Goal: Task Accomplishment & Management: Use online tool/utility

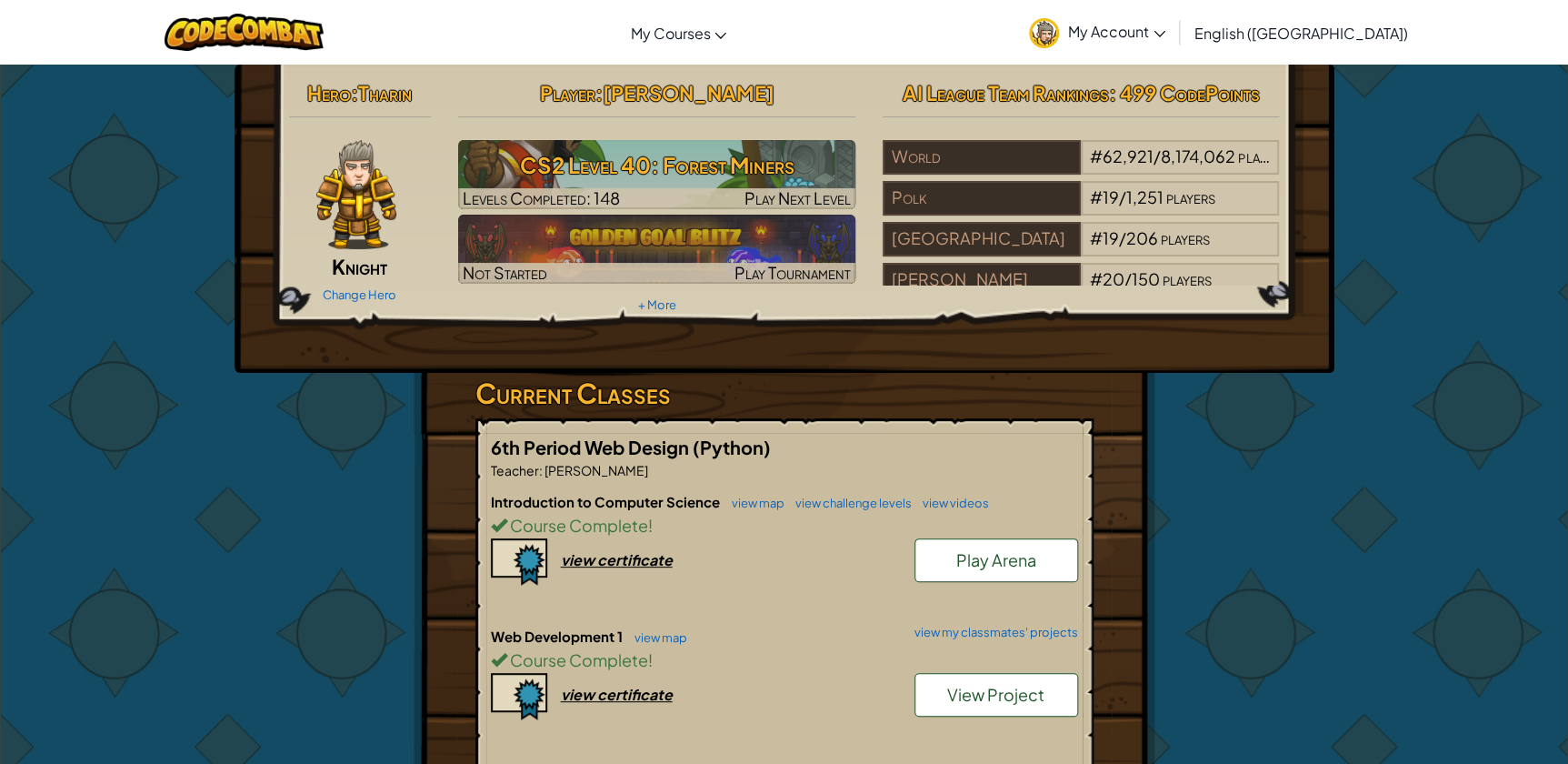
scroll to position [330, 0]
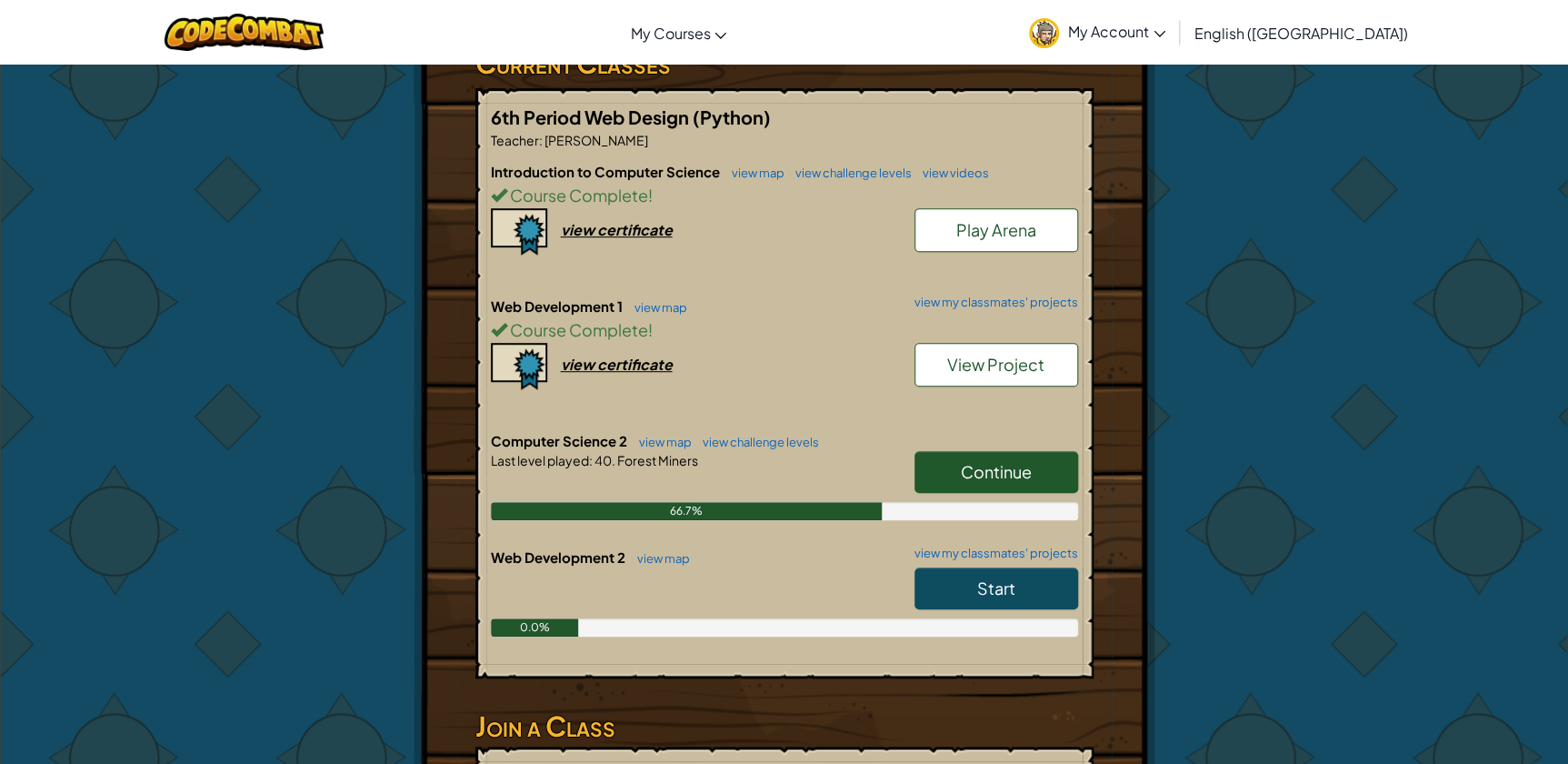
click at [1014, 473] on span "Continue" at bounding box center [996, 471] width 71 height 21
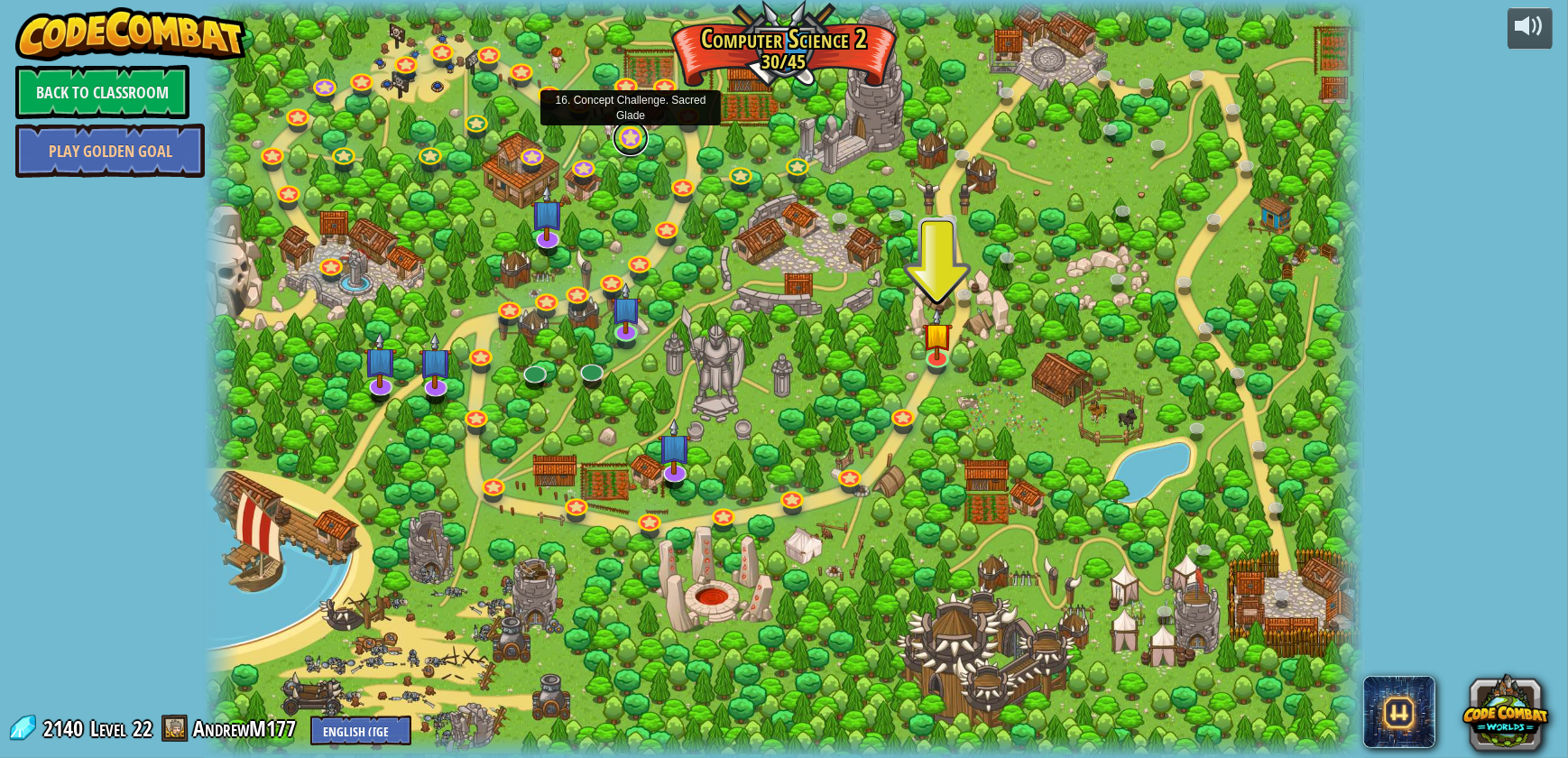
click at [638, 140] on link at bounding box center [630, 137] width 36 height 36
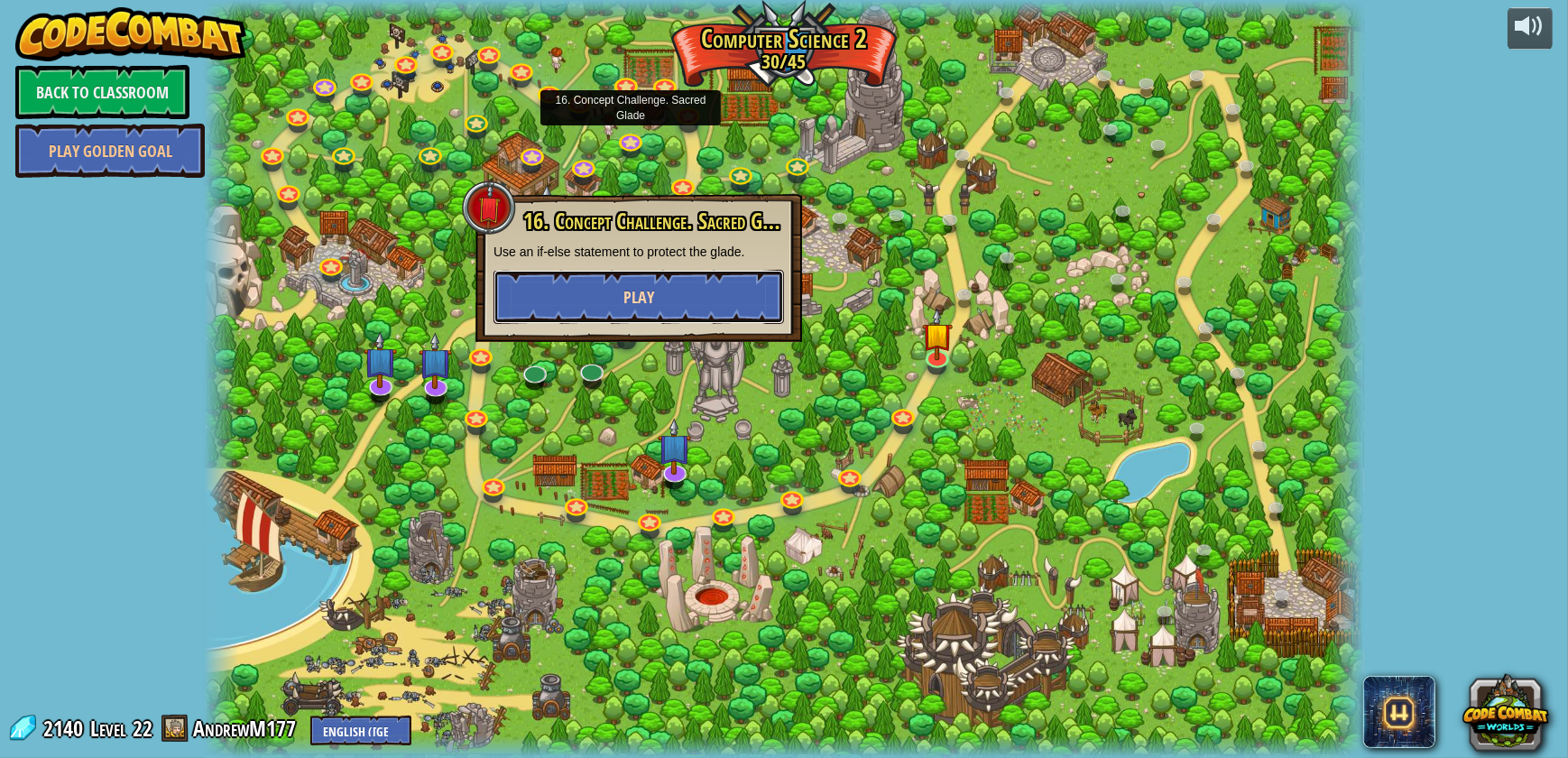
click at [675, 289] on button "Play" at bounding box center [638, 297] width 290 height 54
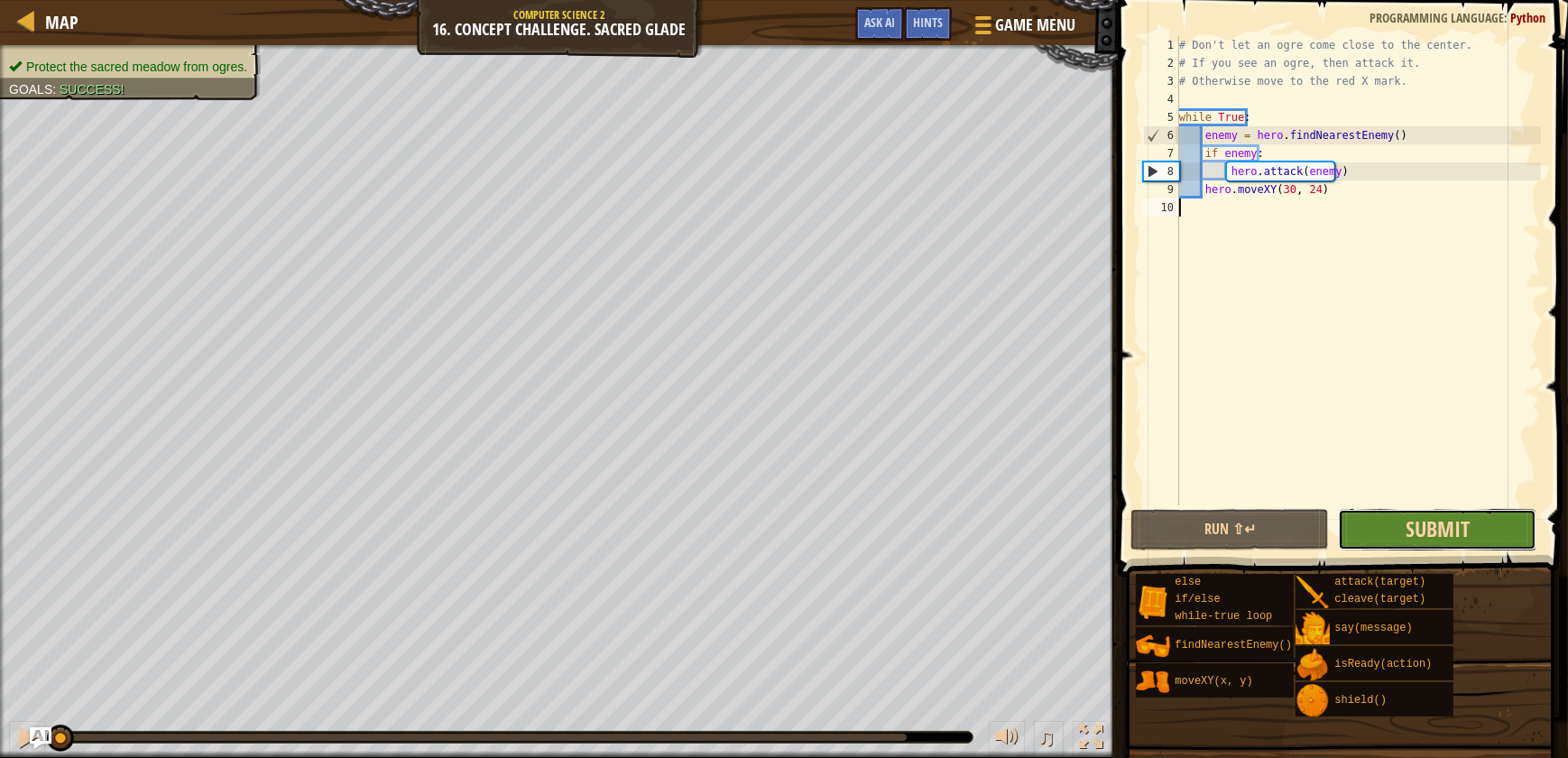
click at [1470, 524] on span "Submit" at bounding box center [1438, 528] width 64 height 29
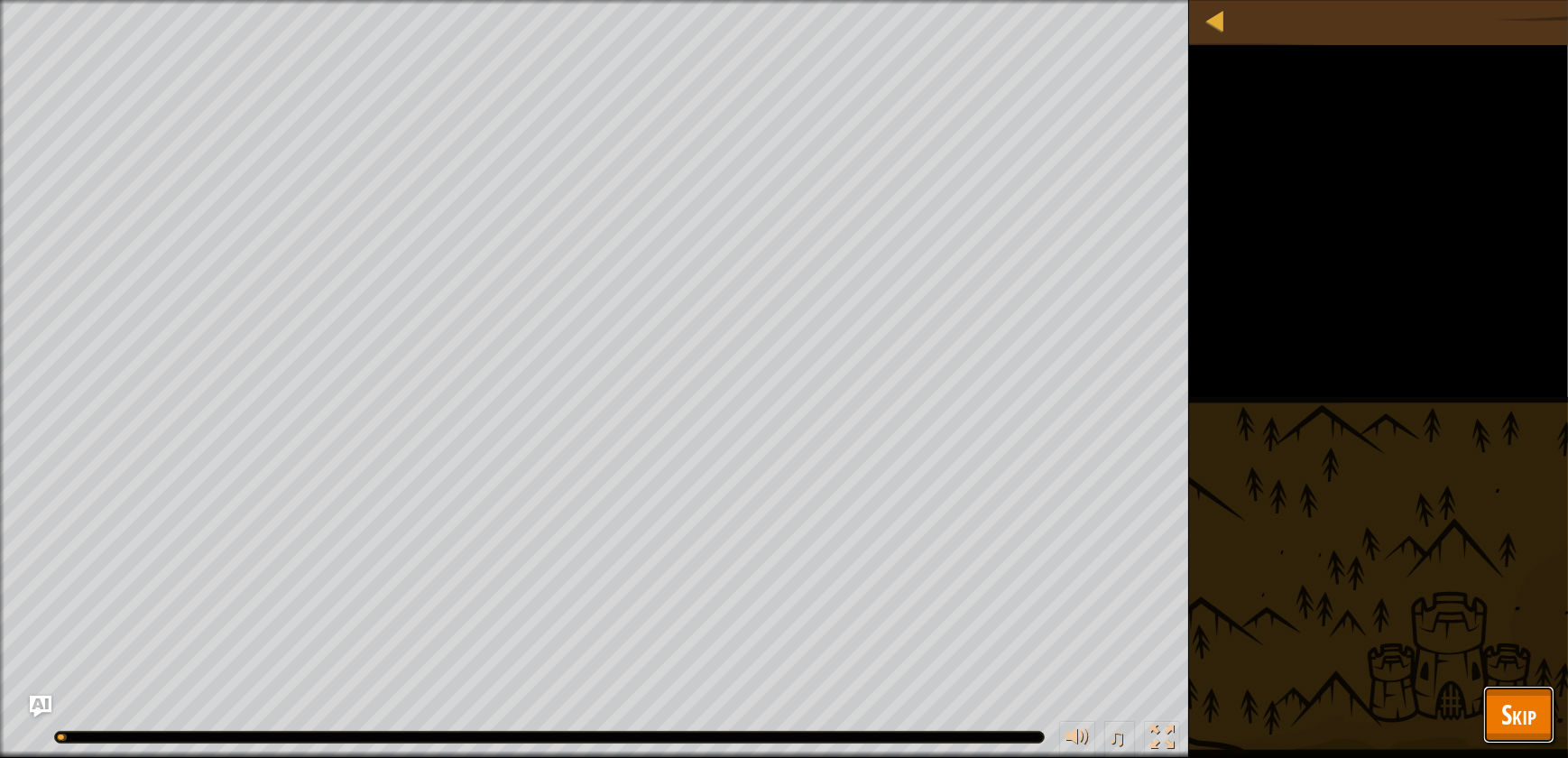
click at [1529, 694] on button "Skip" at bounding box center [1519, 715] width 71 height 58
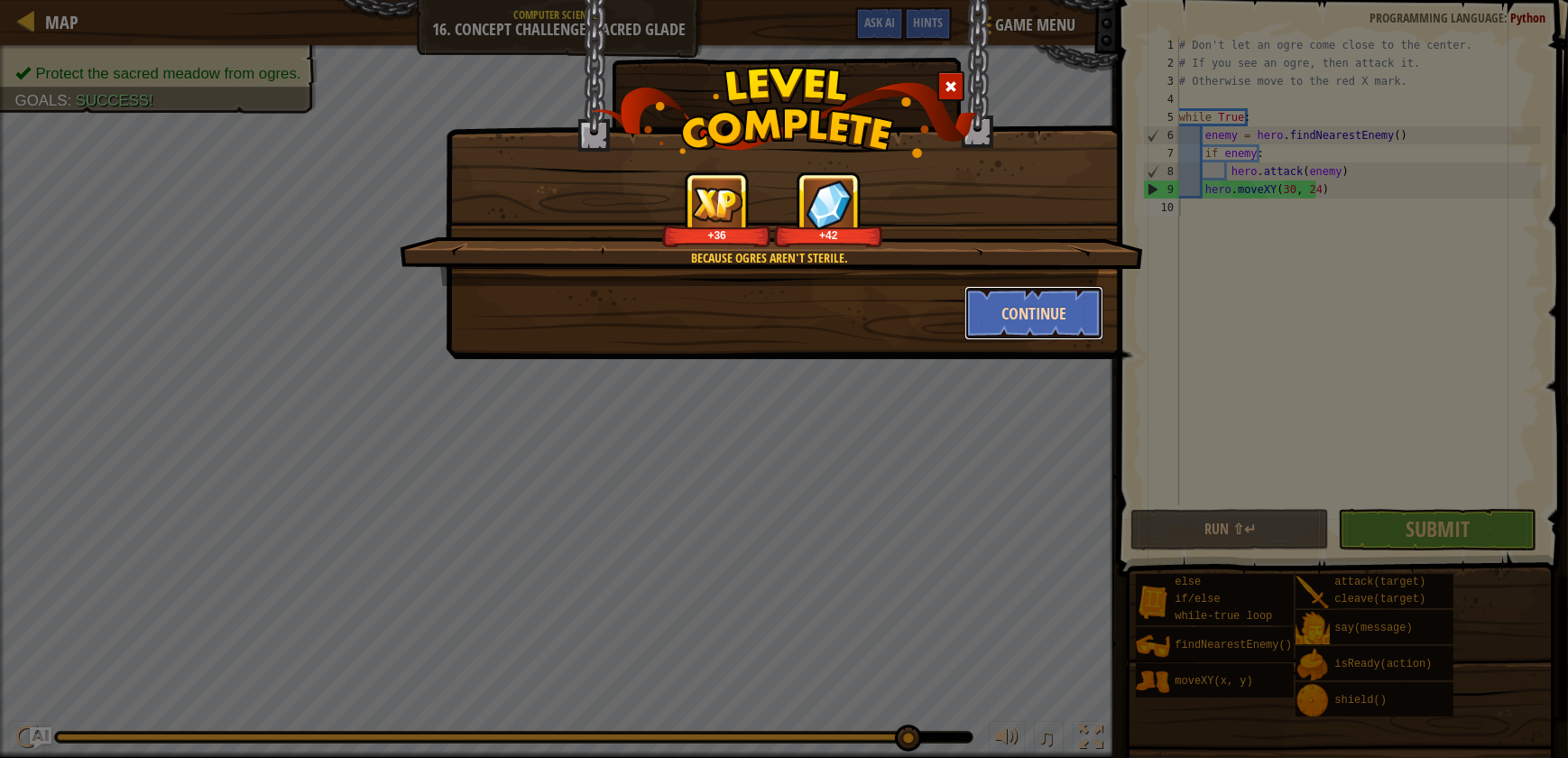
click at [1084, 307] on button "Continue" at bounding box center [1034, 313] width 140 height 54
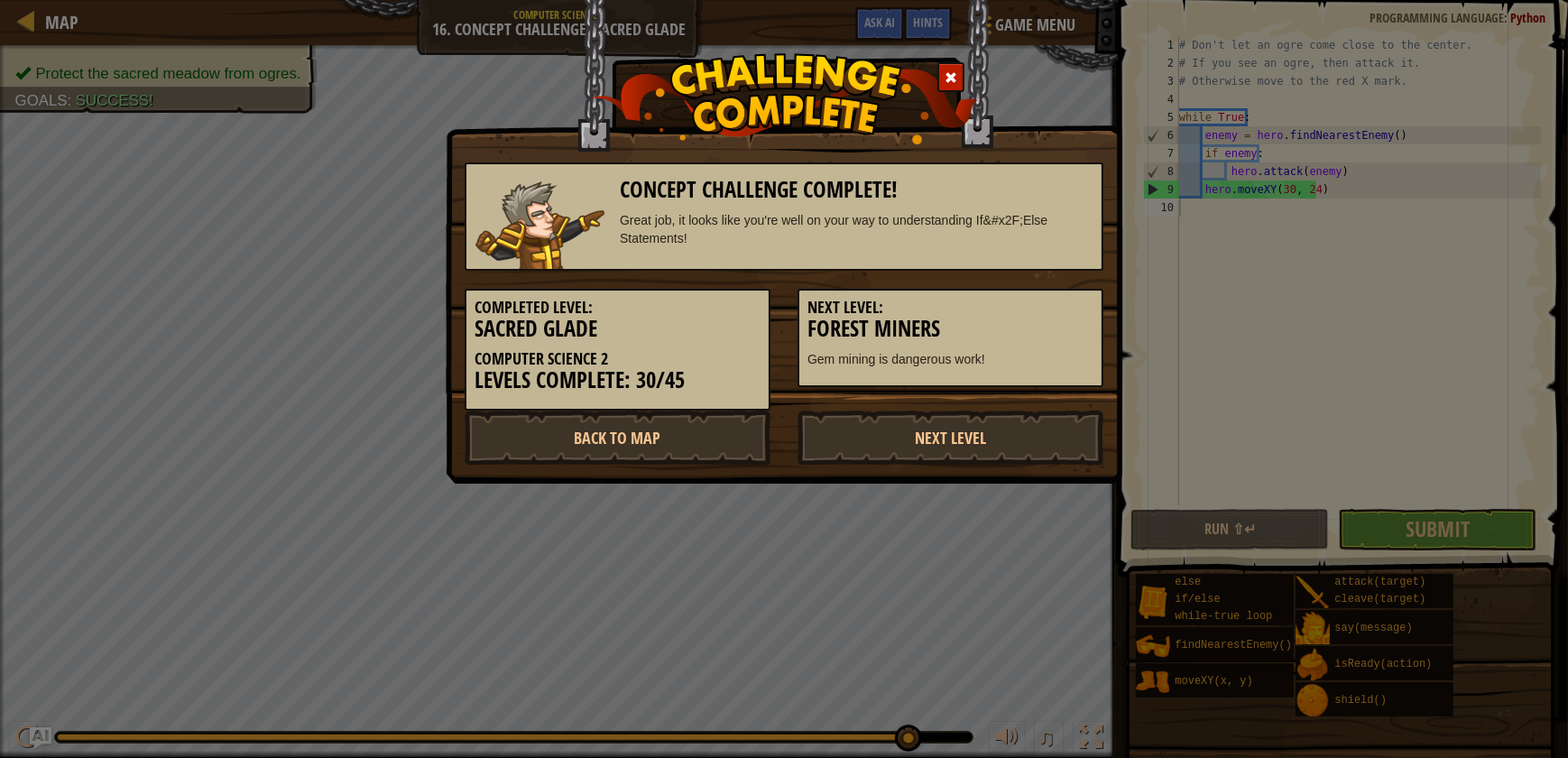
click at [1067, 308] on h5 "Next Level:" at bounding box center [950, 308] width 286 height 18
click at [711, 444] on link "Back to Map" at bounding box center [617, 438] width 306 height 54
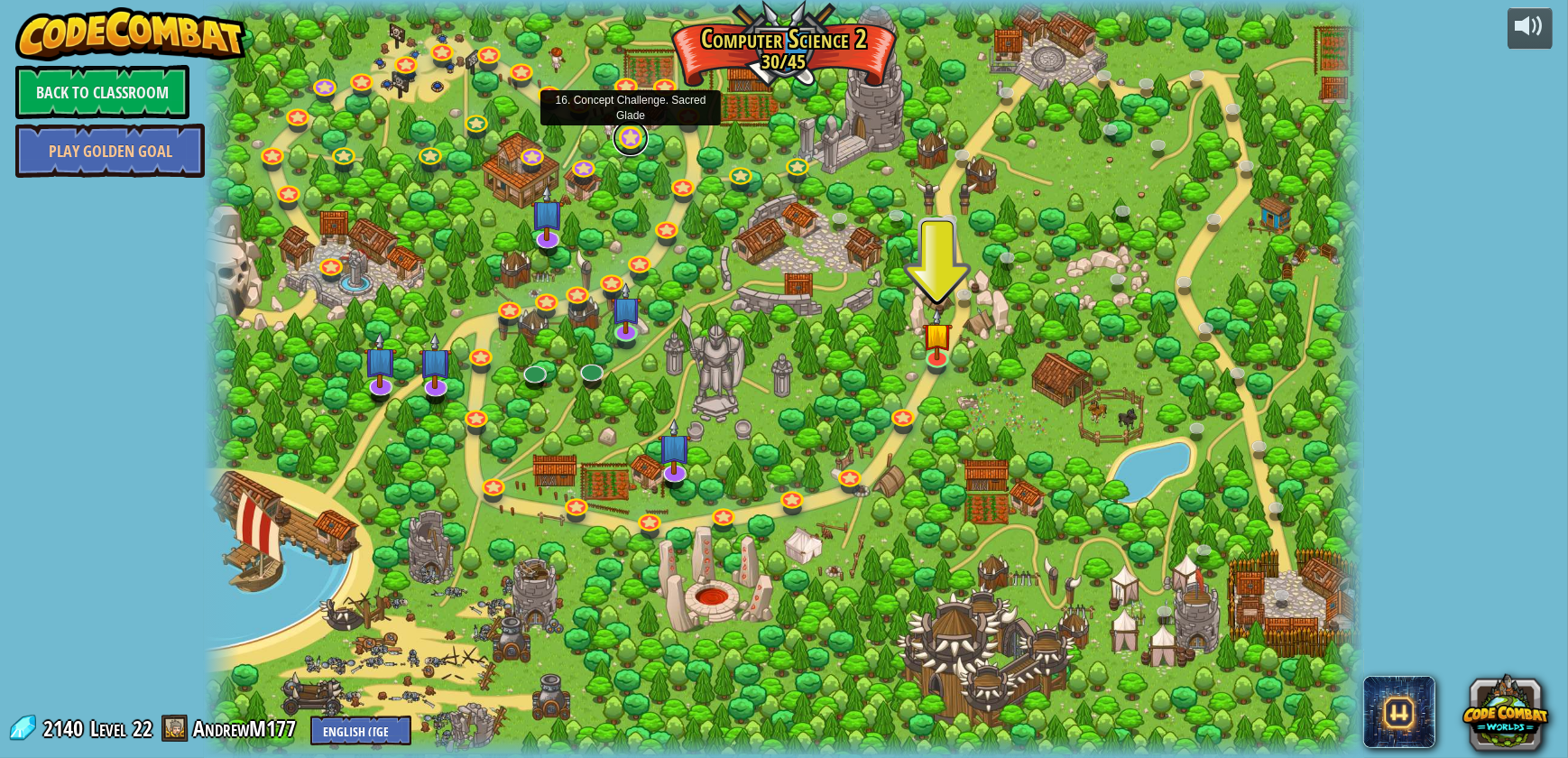
click at [627, 148] on link at bounding box center [630, 137] width 36 height 36
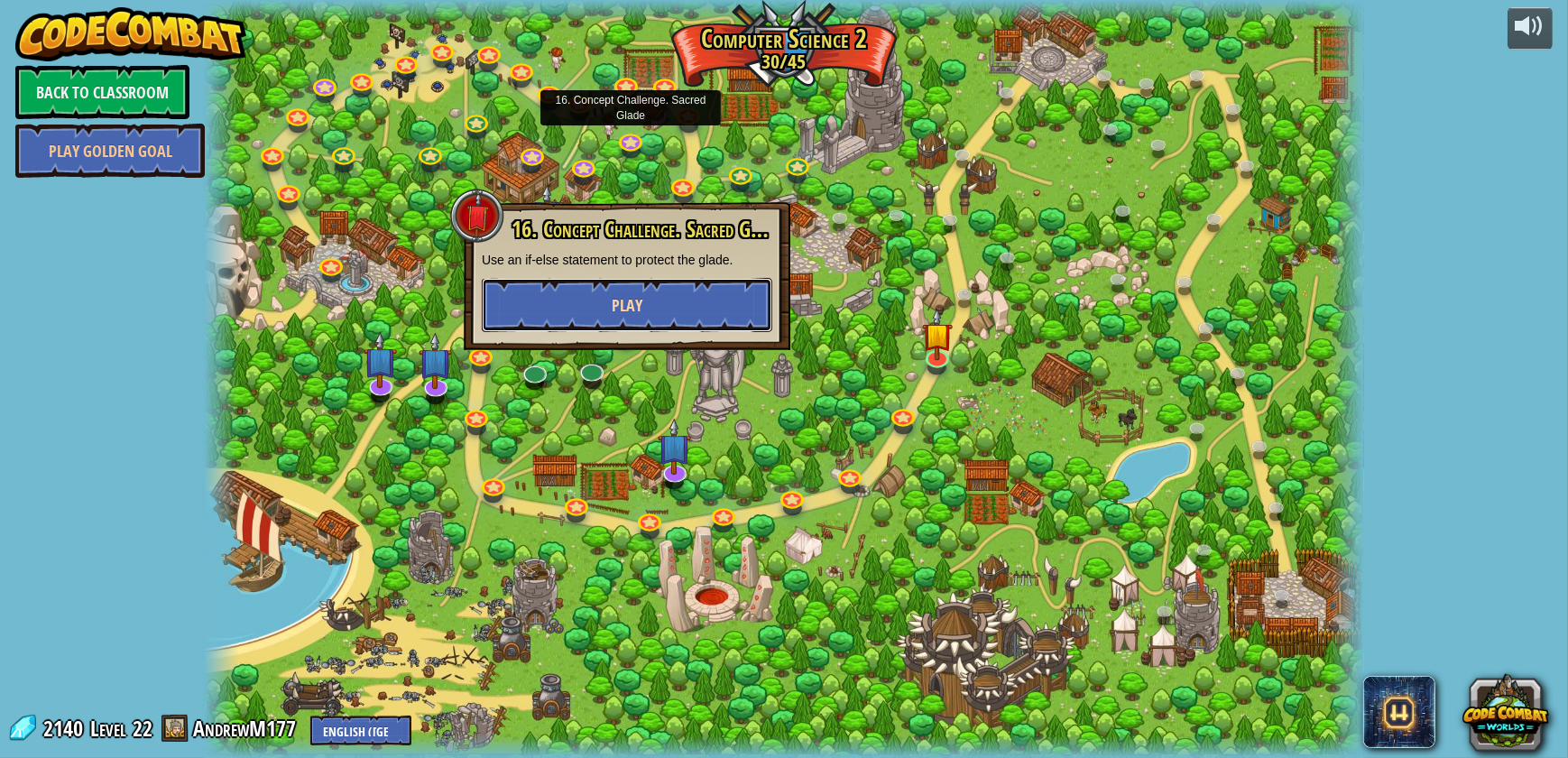
click at [706, 288] on button "Play" at bounding box center [627, 305] width 290 height 54
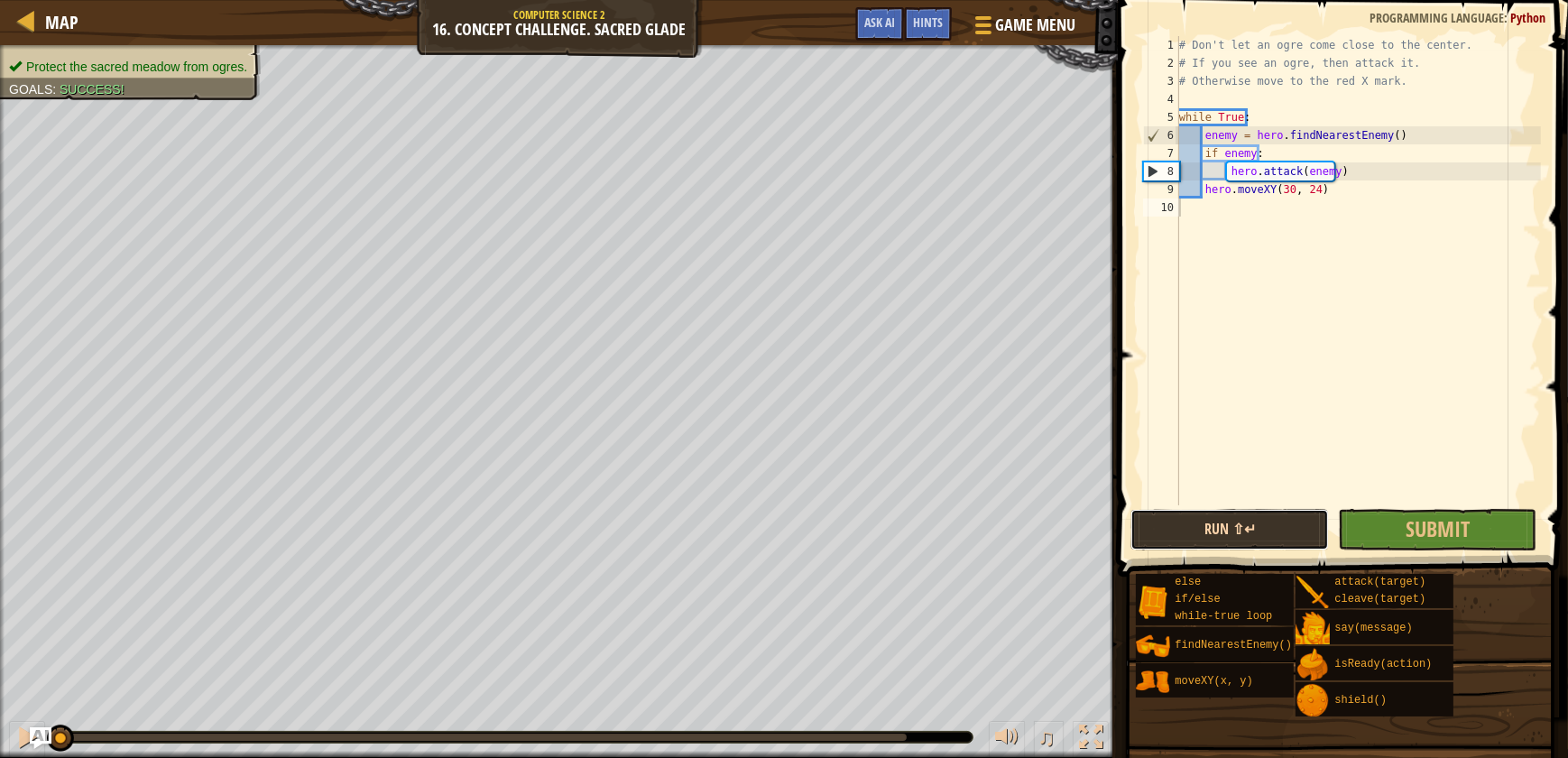
click at [1263, 542] on button "Run ⇧↵" at bounding box center [1230, 529] width 199 height 41
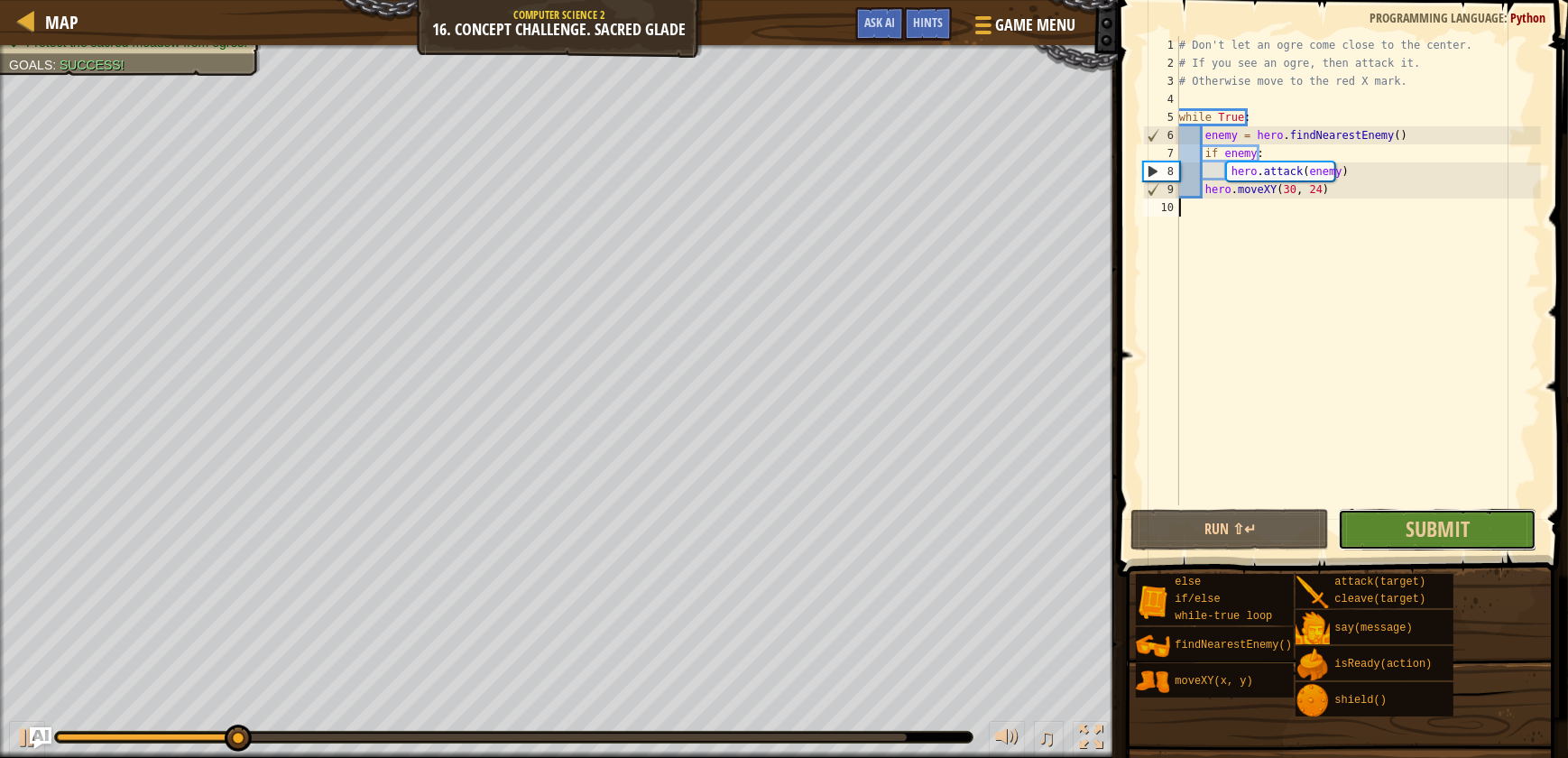
click at [1496, 523] on button "Submit" at bounding box center [1438, 529] width 199 height 41
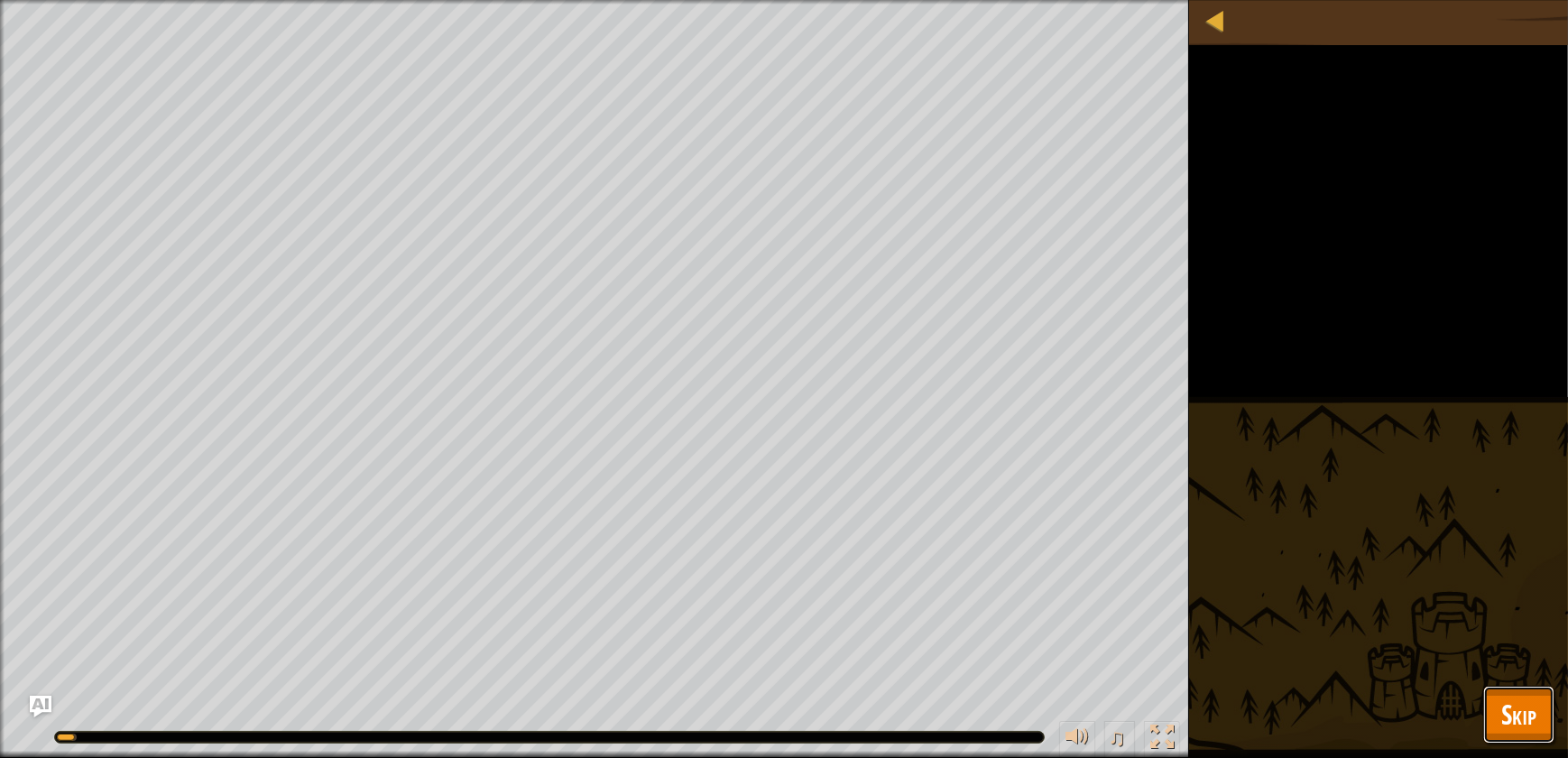
click at [1496, 717] on button "Skip" at bounding box center [1519, 715] width 71 height 58
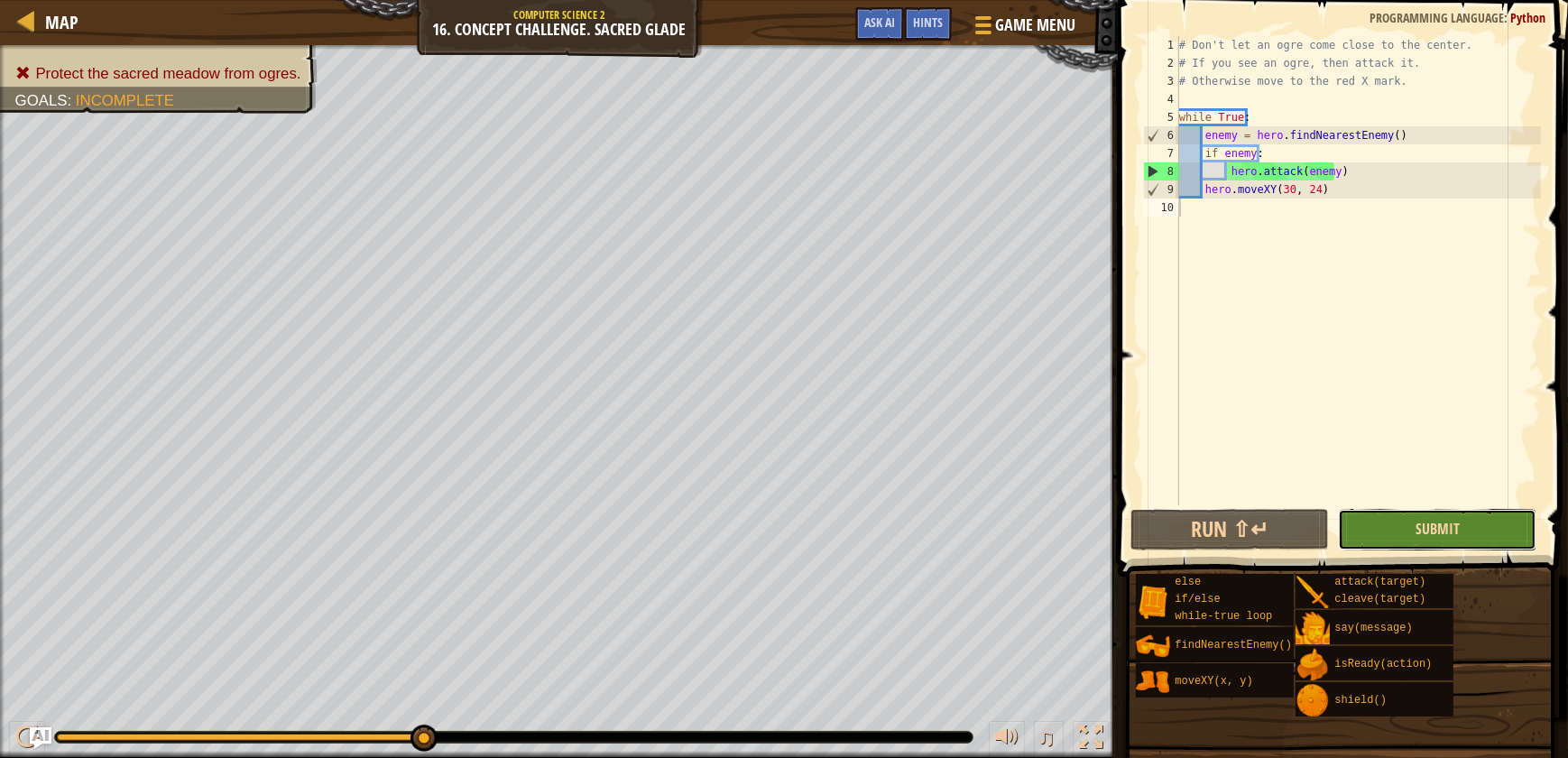
click at [1437, 518] on button "Submit" at bounding box center [1438, 529] width 199 height 41
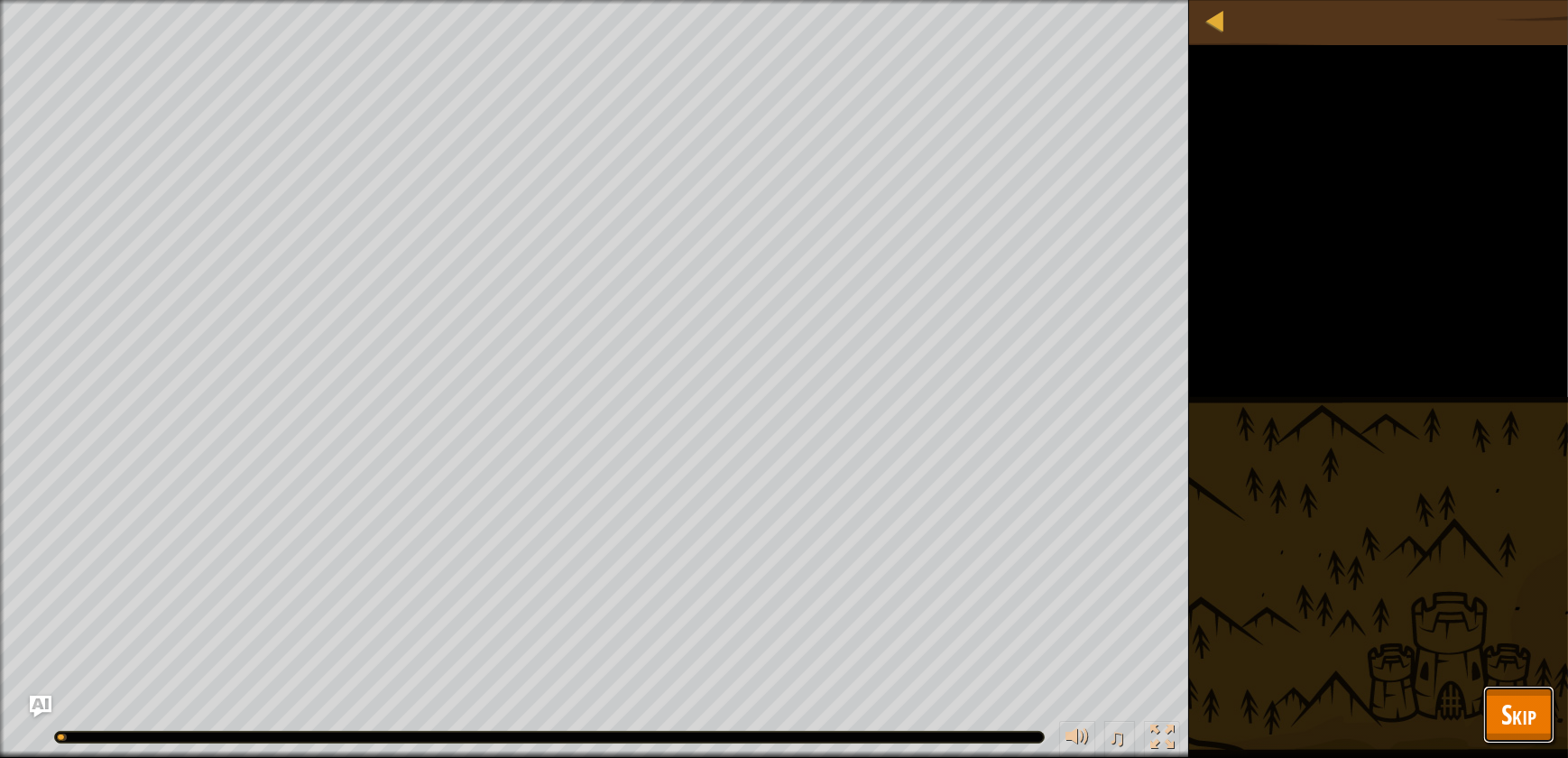
click at [1507, 713] on span "Skip" at bounding box center [1519, 714] width 35 height 37
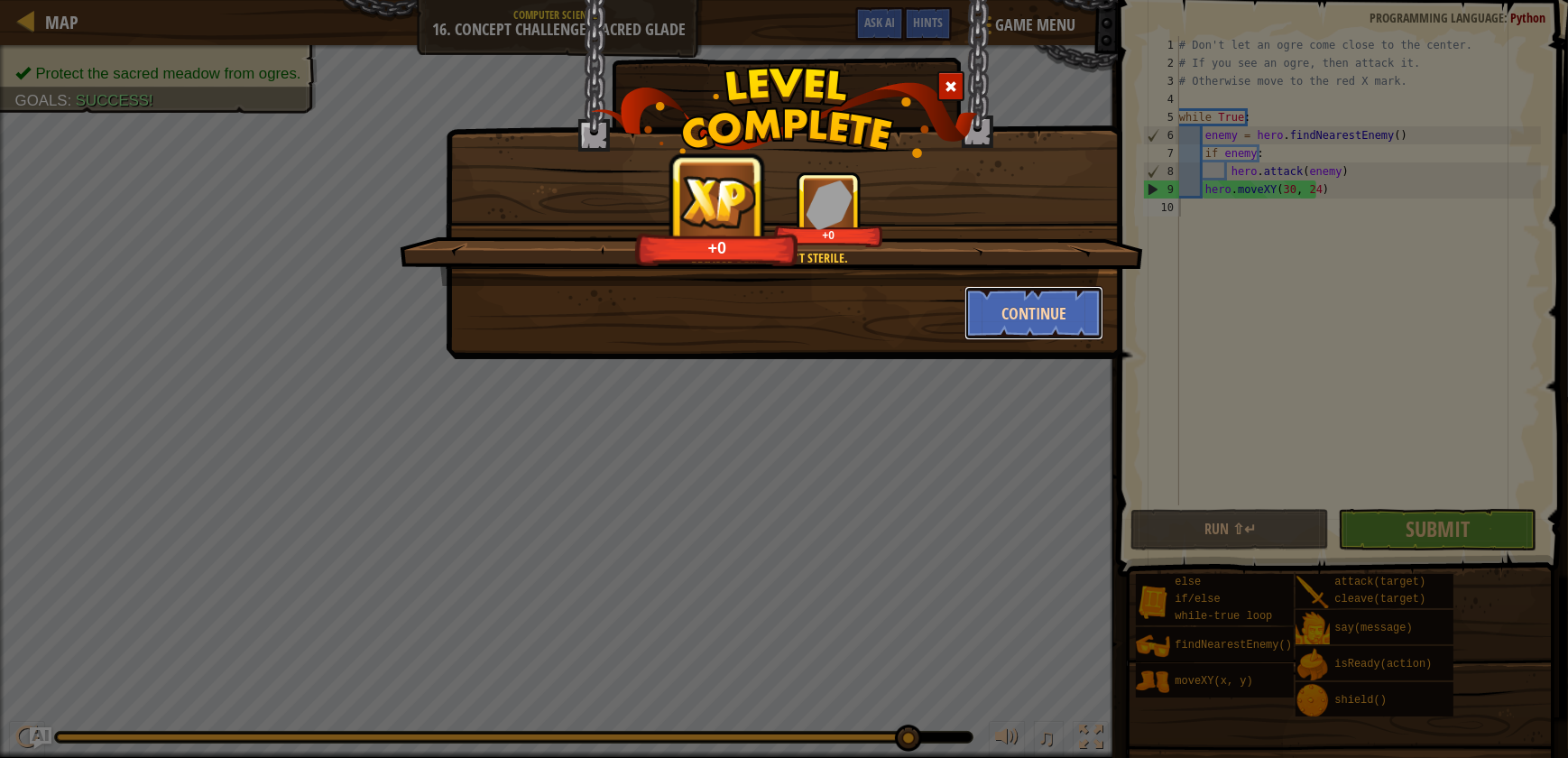
click at [1071, 337] on button "Continue" at bounding box center [1034, 313] width 140 height 54
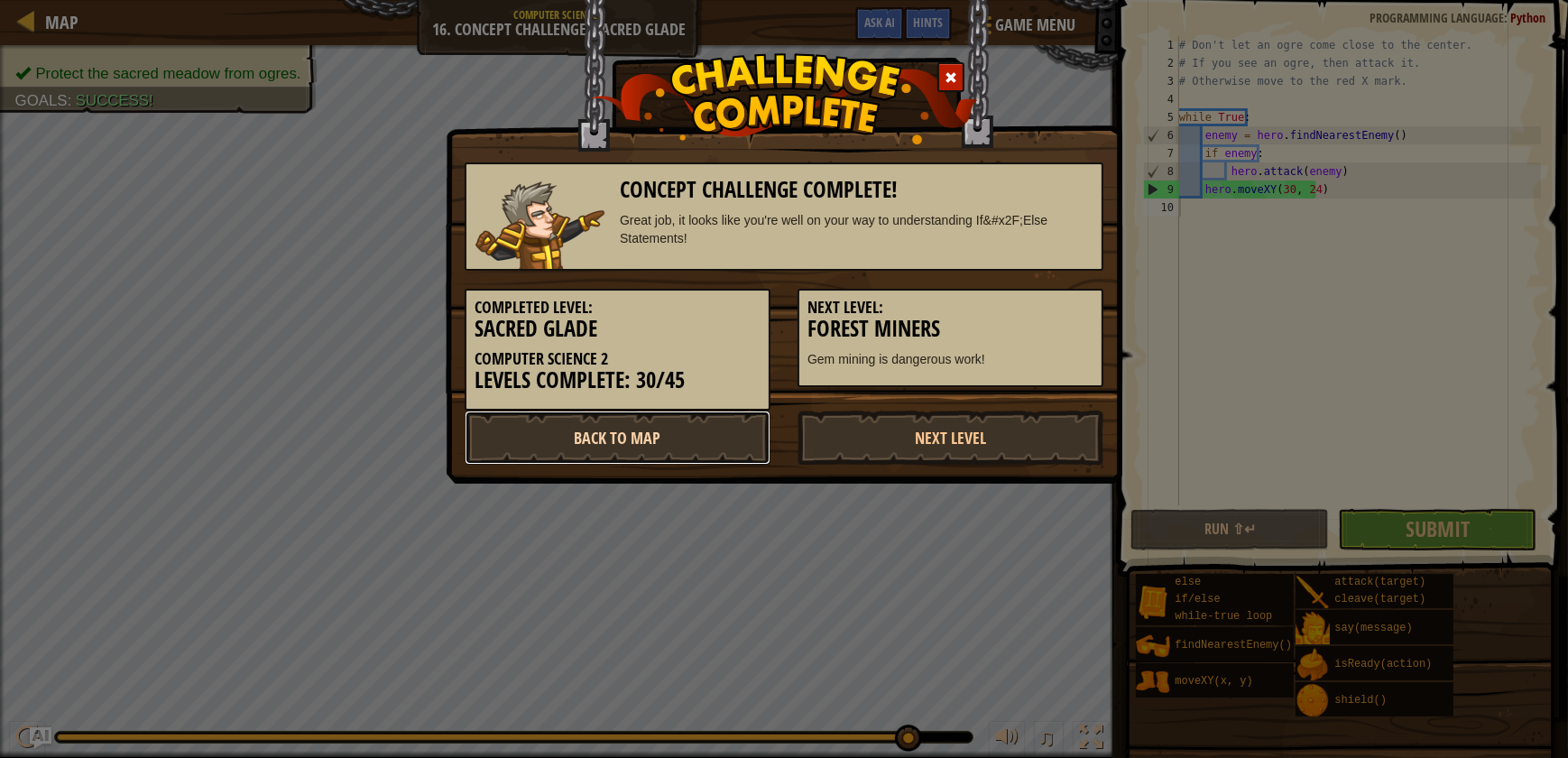
click at [658, 447] on link "Back to Map" at bounding box center [617, 438] width 306 height 54
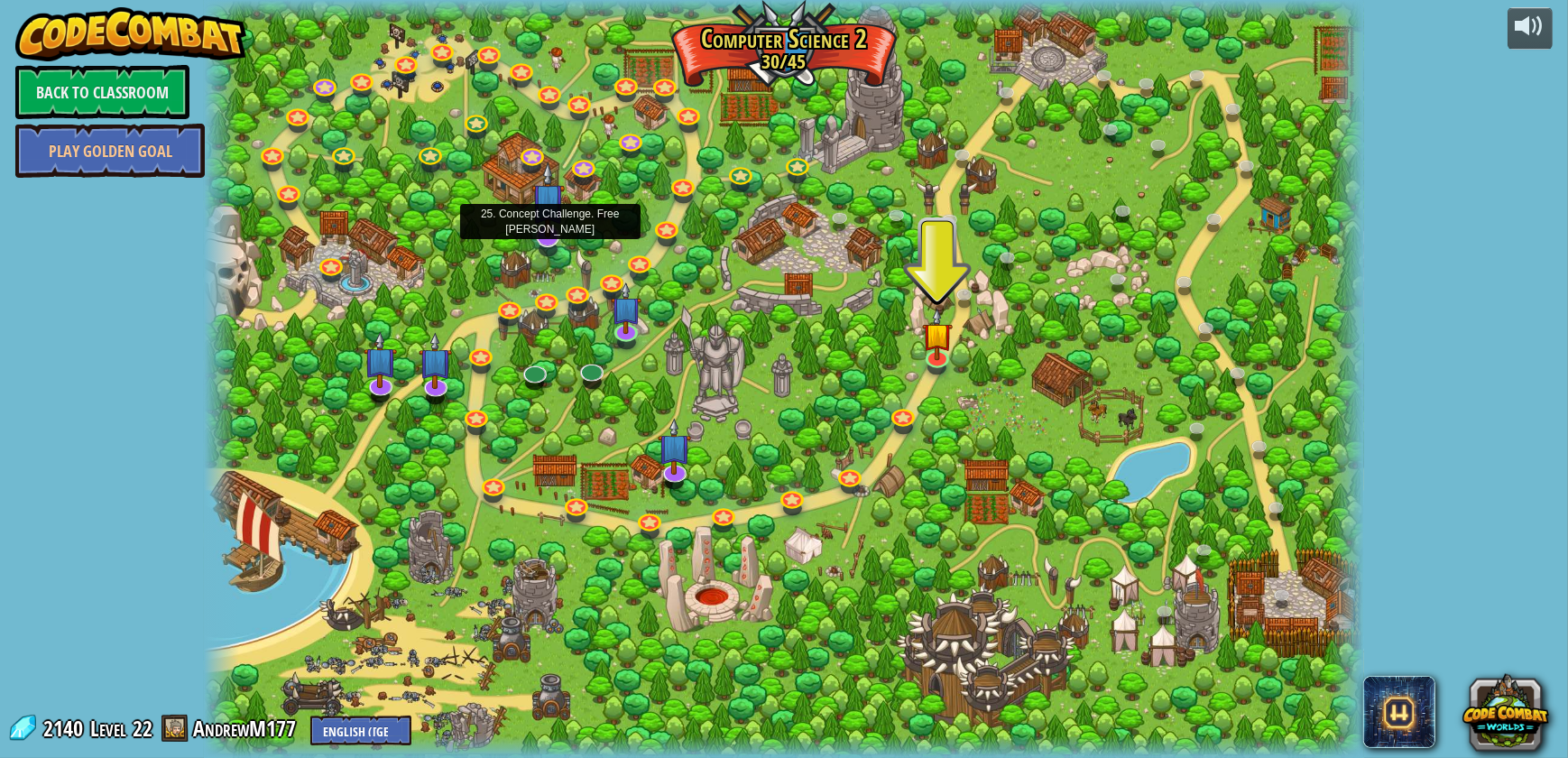
click at [547, 217] on img at bounding box center [548, 200] width 34 height 77
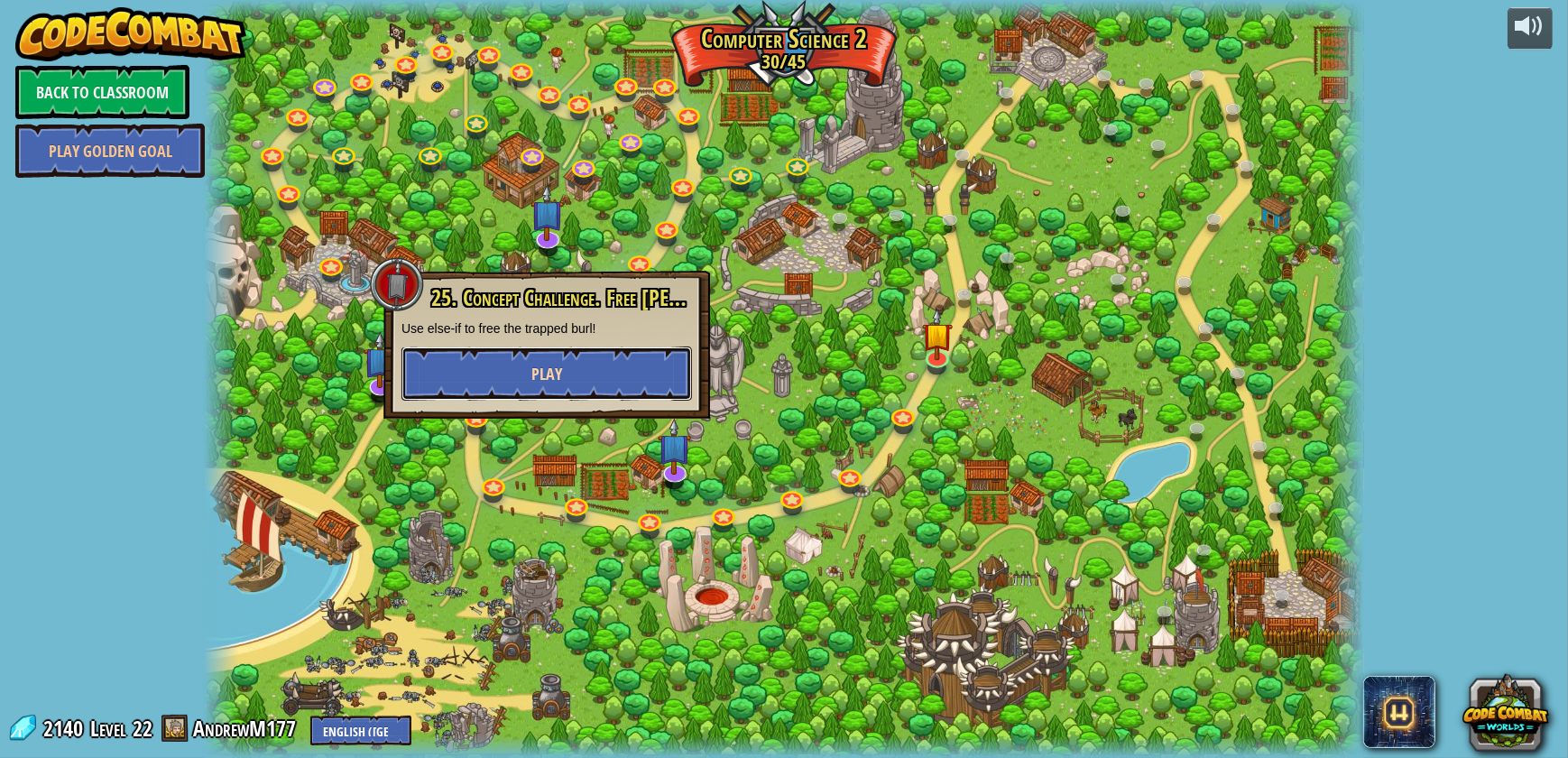
click at [626, 373] on button "Play" at bounding box center [546, 373] width 290 height 54
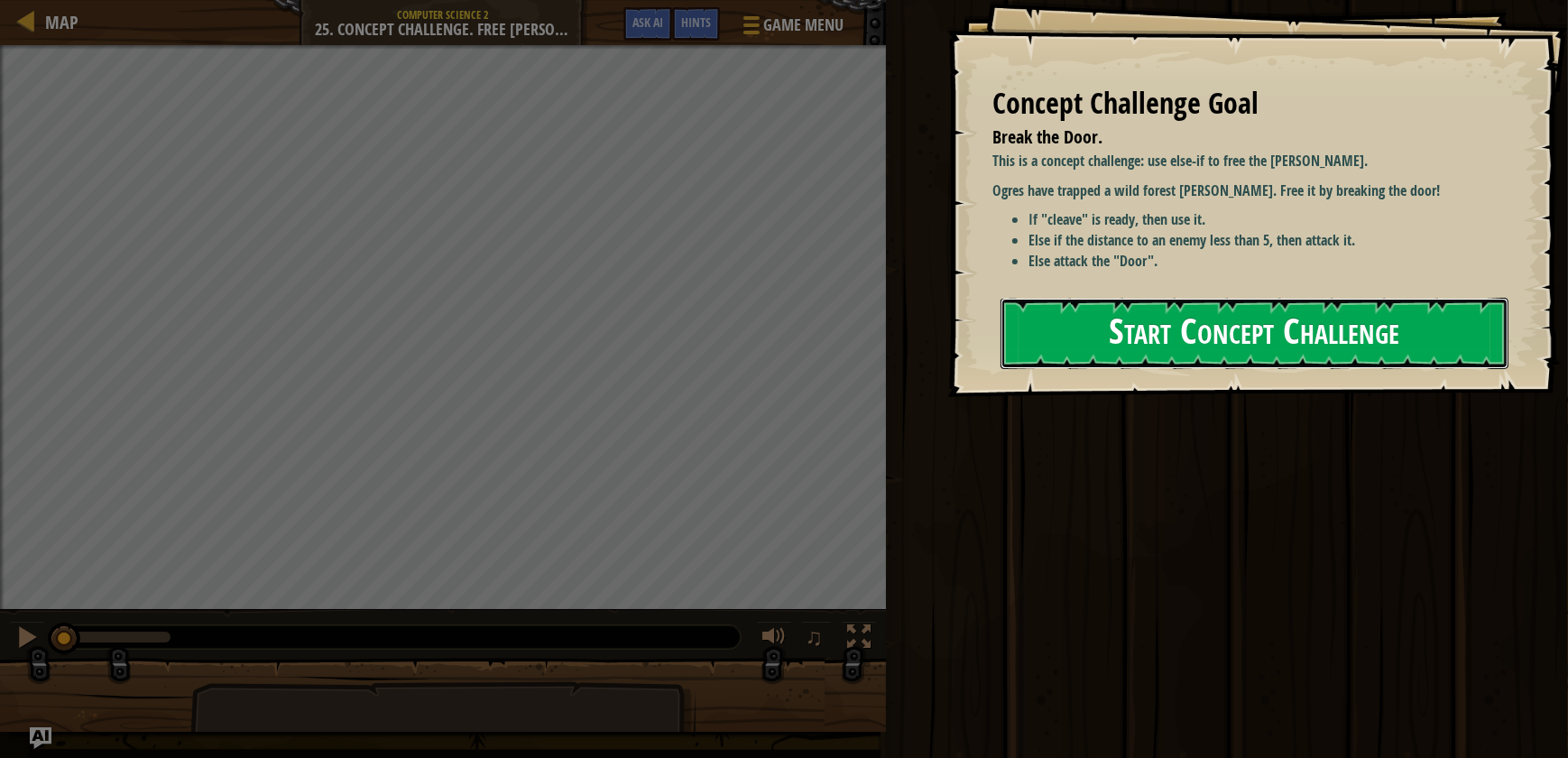
click at [1372, 338] on button "Start Concept Challenge" at bounding box center [1255, 334] width 508 height 71
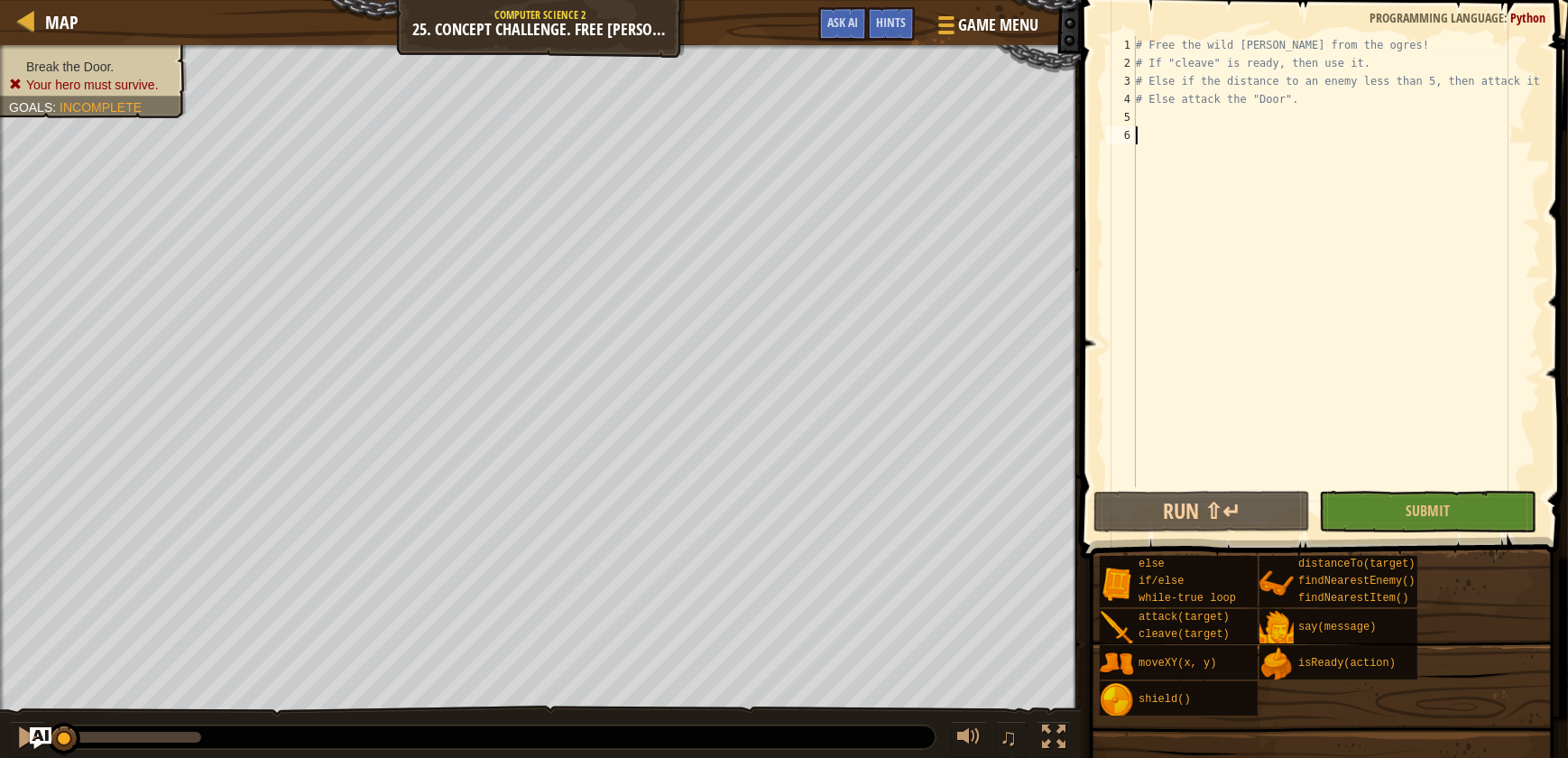
scroll to position [8, 0]
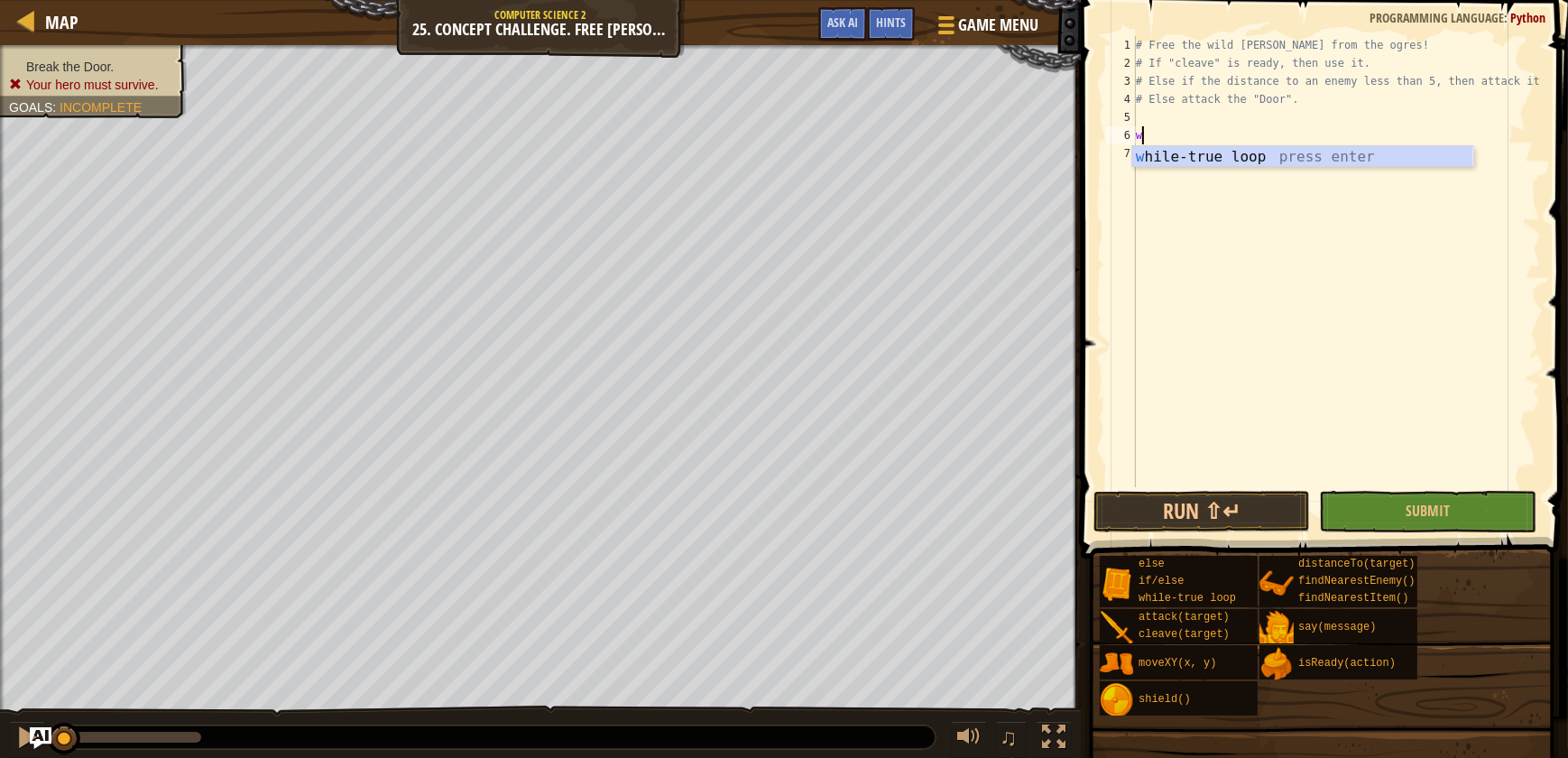
type textarea "wh"
click at [1255, 168] on div "# Free the wild [PERSON_NAME] from the ogres! # If "cleave" is ready, then use …" at bounding box center [1337, 279] width 409 height 487
click at [1125, 133] on div "6" at bounding box center [1121, 135] width 30 height 18
click at [1149, 135] on div "# Free the wild [PERSON_NAME] from the ogres! # If "cleave" is ready, then use …" at bounding box center [1337, 279] width 409 height 487
type textarea "whi"
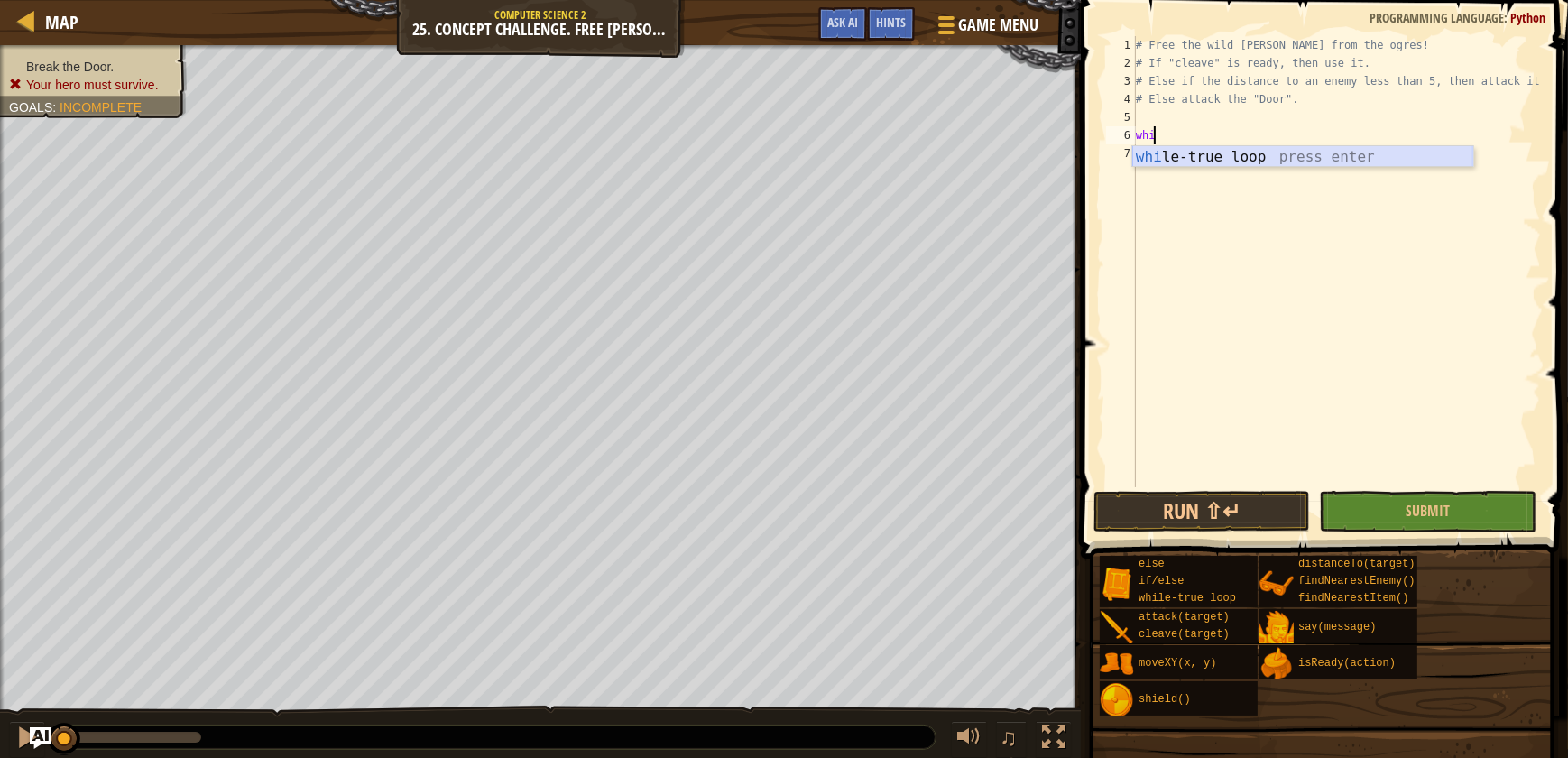
click at [1221, 156] on div "whi le-true loop press enter" at bounding box center [1303, 178] width 341 height 65
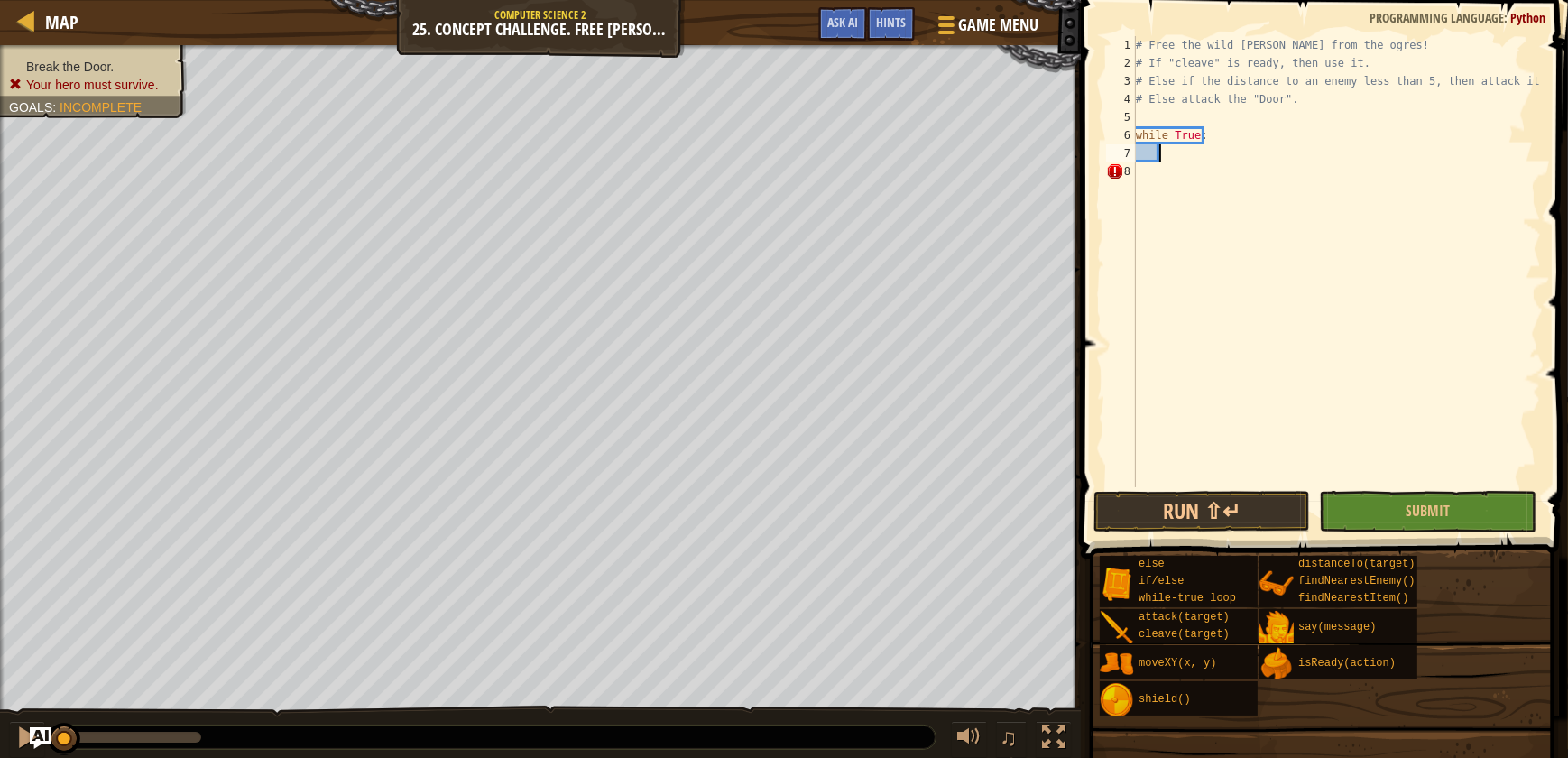
type textarea "I"
type textarea "if cleaveready:"
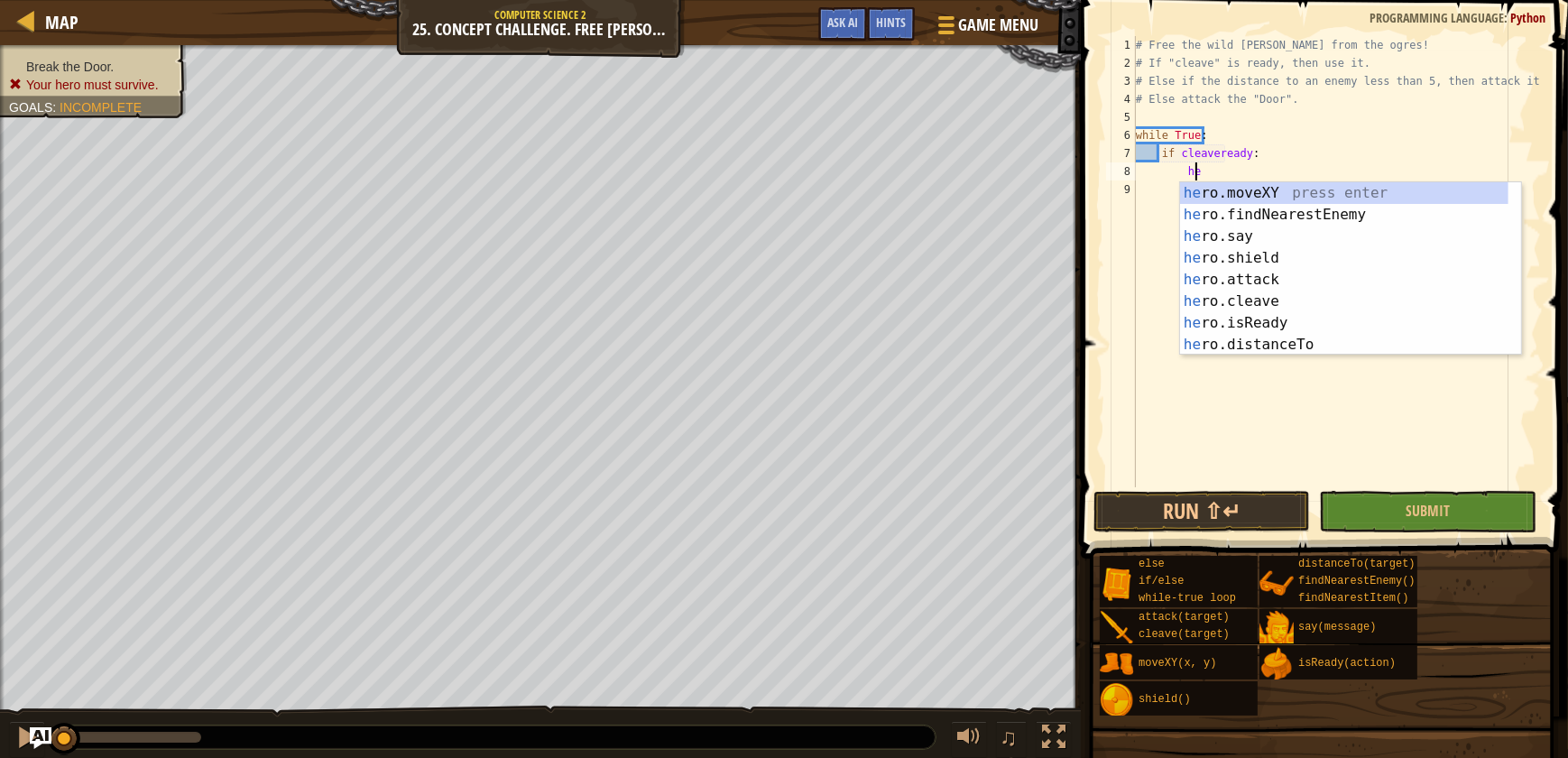
scroll to position [8, 5]
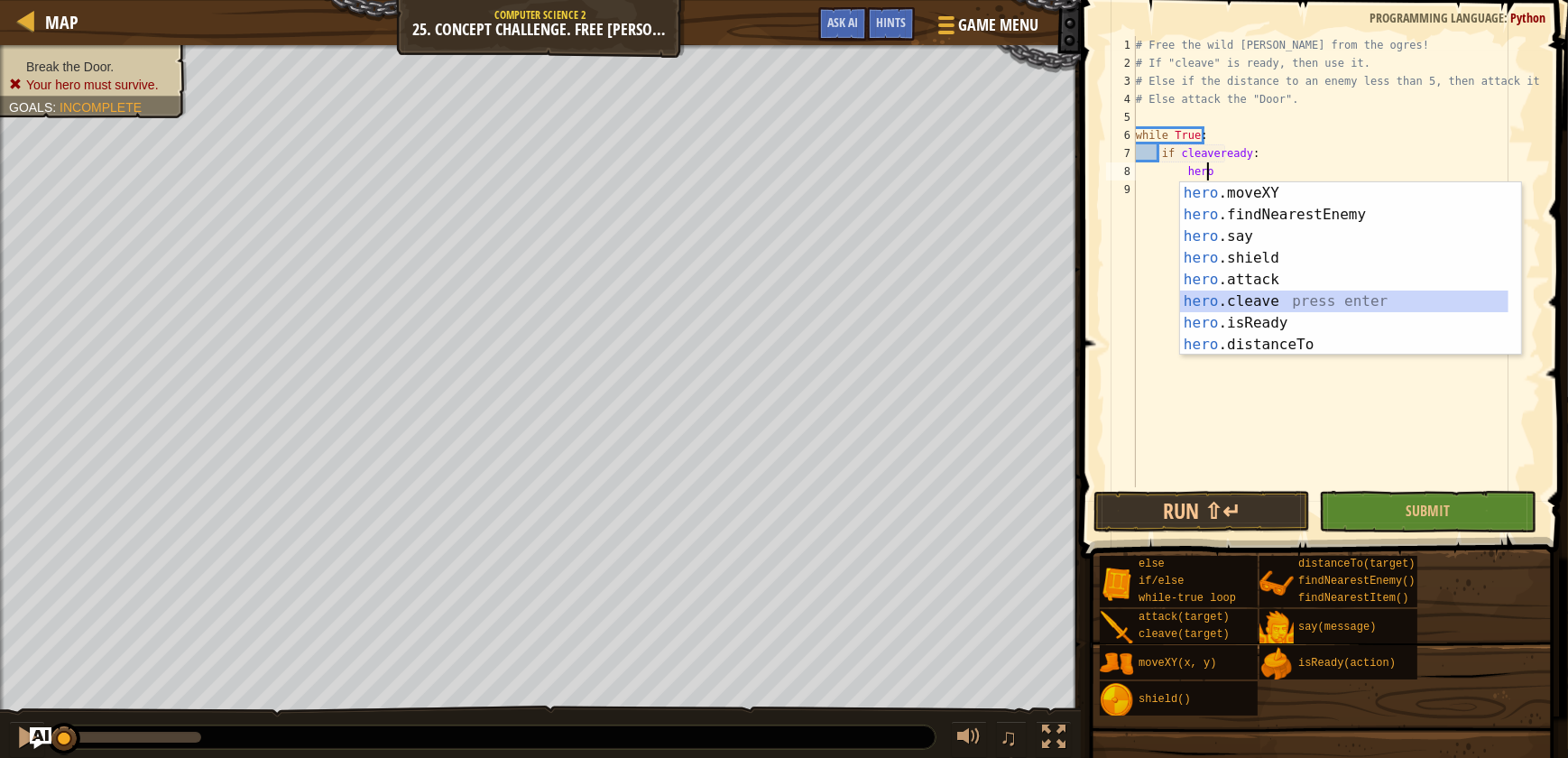
click at [1271, 302] on div "hero .moveXY press enter hero .findNearestEnemy press enter hero .say press ent…" at bounding box center [1344, 290] width 329 height 217
type textarea "hero.cleave(enemy)"
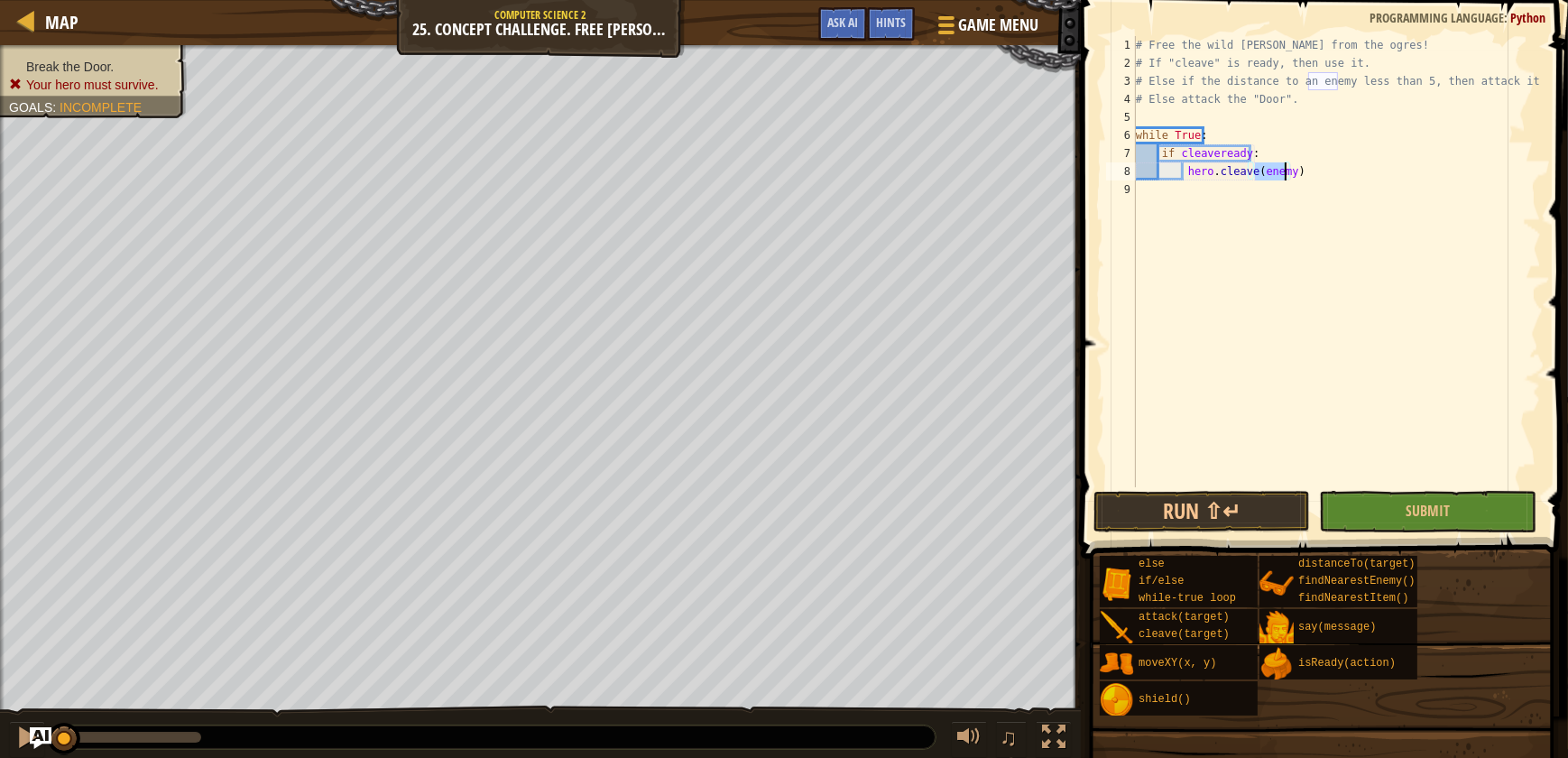
drag, startPoint x: 1292, startPoint y: 262, endPoint x: 1290, endPoint y: 250, distance: 12.2
click at [1292, 258] on div "# Free the wild [PERSON_NAME] from the ogres! # If "cleave" is ready, then use …" at bounding box center [1337, 279] width 409 height 487
click at [1229, 128] on div "# Free the wild [PERSON_NAME] from the ogres! # If "cleave" is ready, then use …" at bounding box center [1337, 279] width 409 height 487
type textarea "while True:"
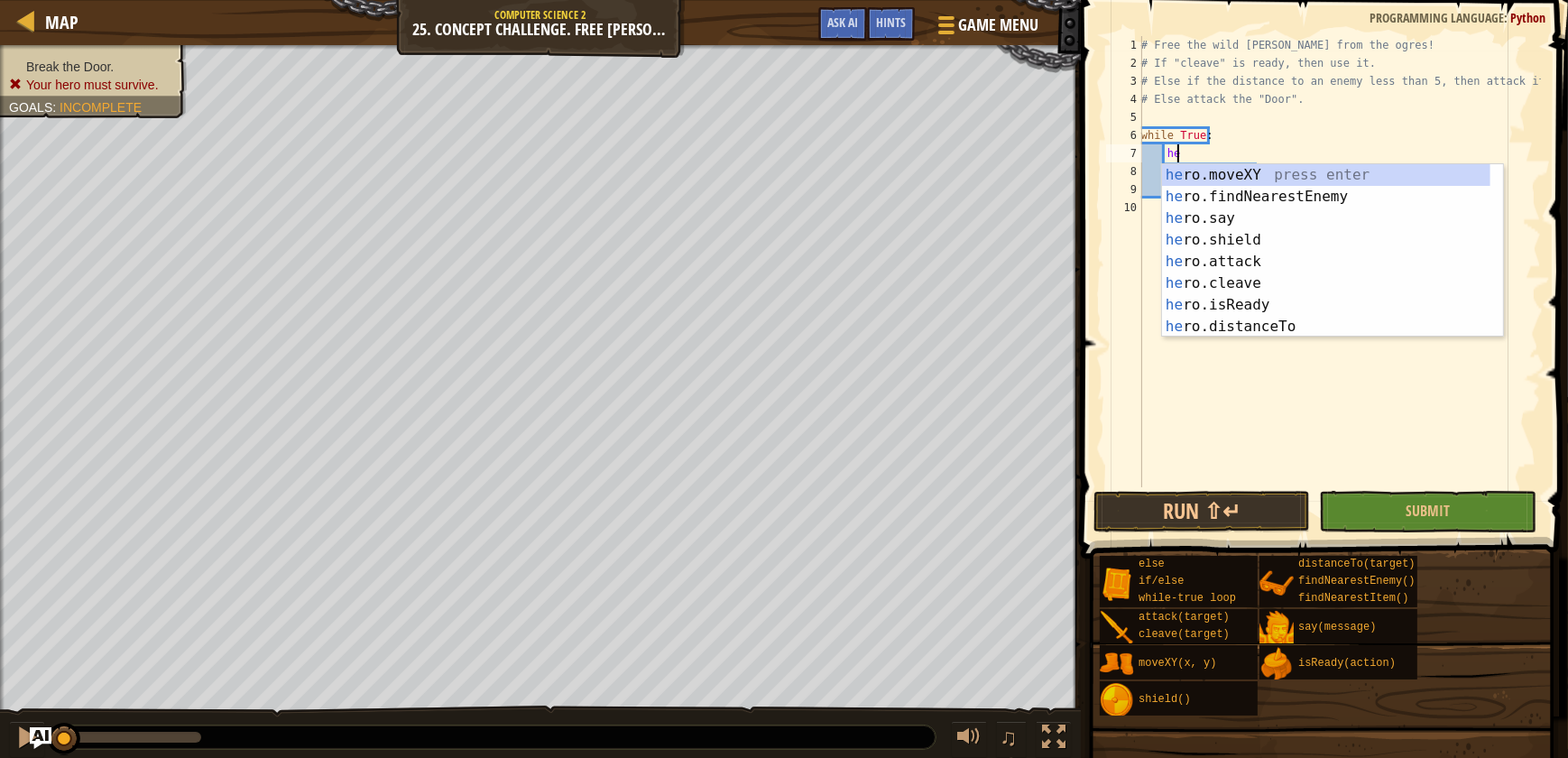
type textarea "her"
click at [1311, 202] on div "her o.moveXY press enter her o.findNearestEnemy press enter her o.say press ent…" at bounding box center [1326, 272] width 329 height 217
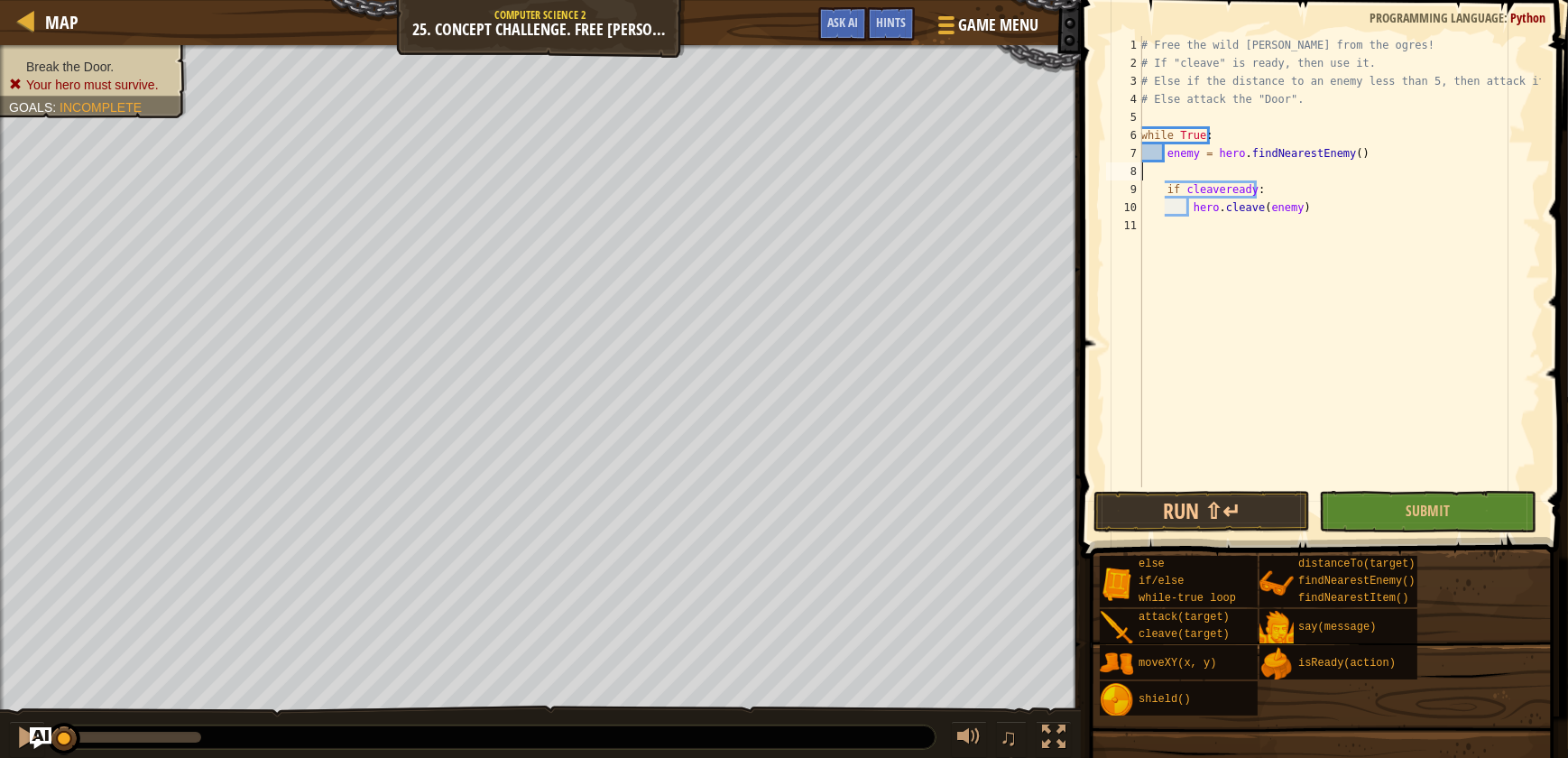
scroll to position [8, 0]
drag, startPoint x: 1323, startPoint y: 194, endPoint x: 1296, endPoint y: 204, distance: 28.8
click at [1319, 196] on div "# Free the wild [PERSON_NAME] from the ogres! # If "cleave" is ready, then use …" at bounding box center [1339, 279] width 403 height 487
type textarea "hero.cleave(enemy)"
click at [1243, 216] on div "# Free the wild [PERSON_NAME] from the ogres! # If "cleave" is ready, then use …" at bounding box center [1339, 279] width 403 height 487
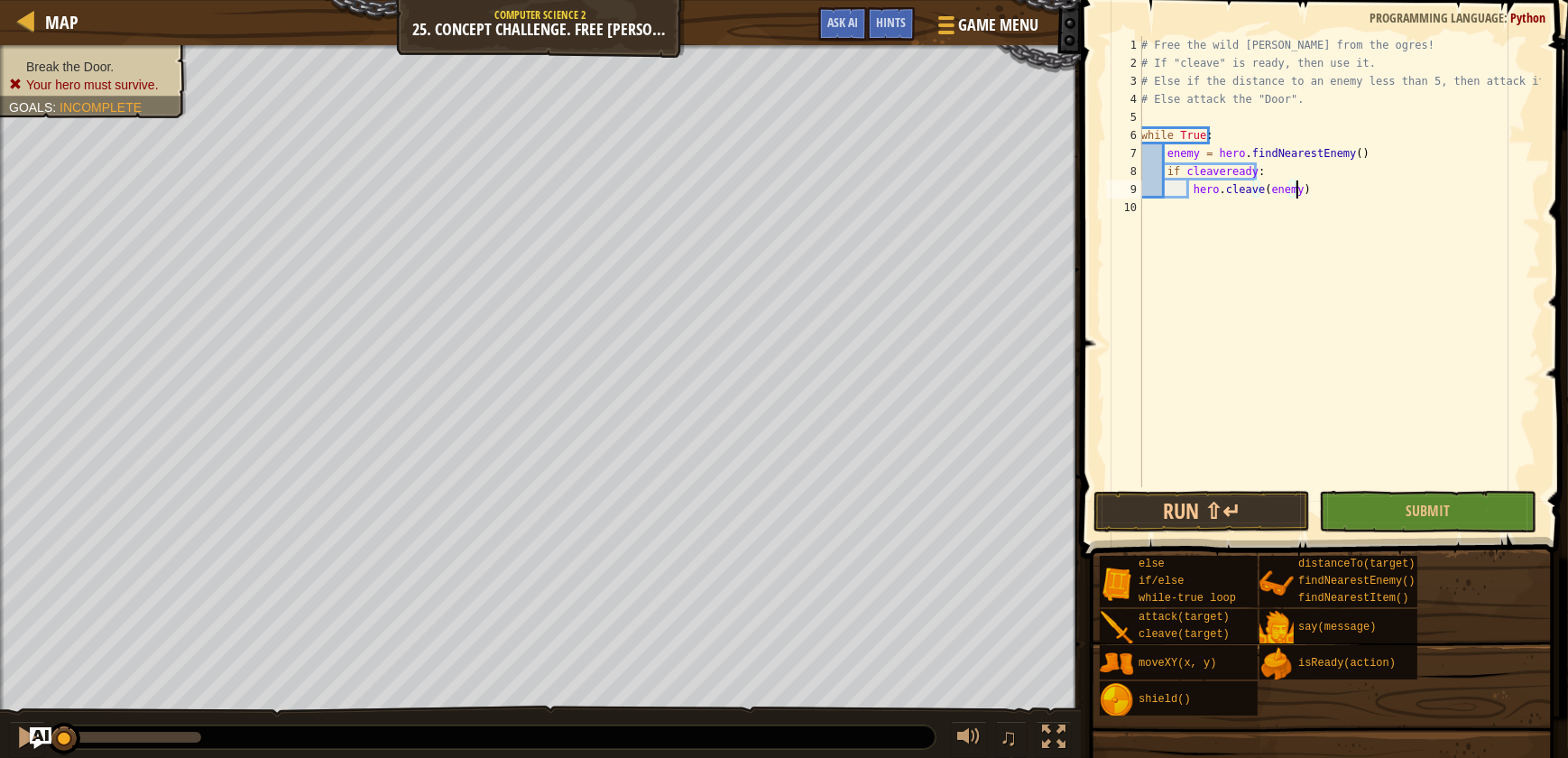
click at [1315, 197] on div "# Free the wild [PERSON_NAME] from the ogres! # If "cleave" is ready, then use …" at bounding box center [1339, 279] width 403 height 487
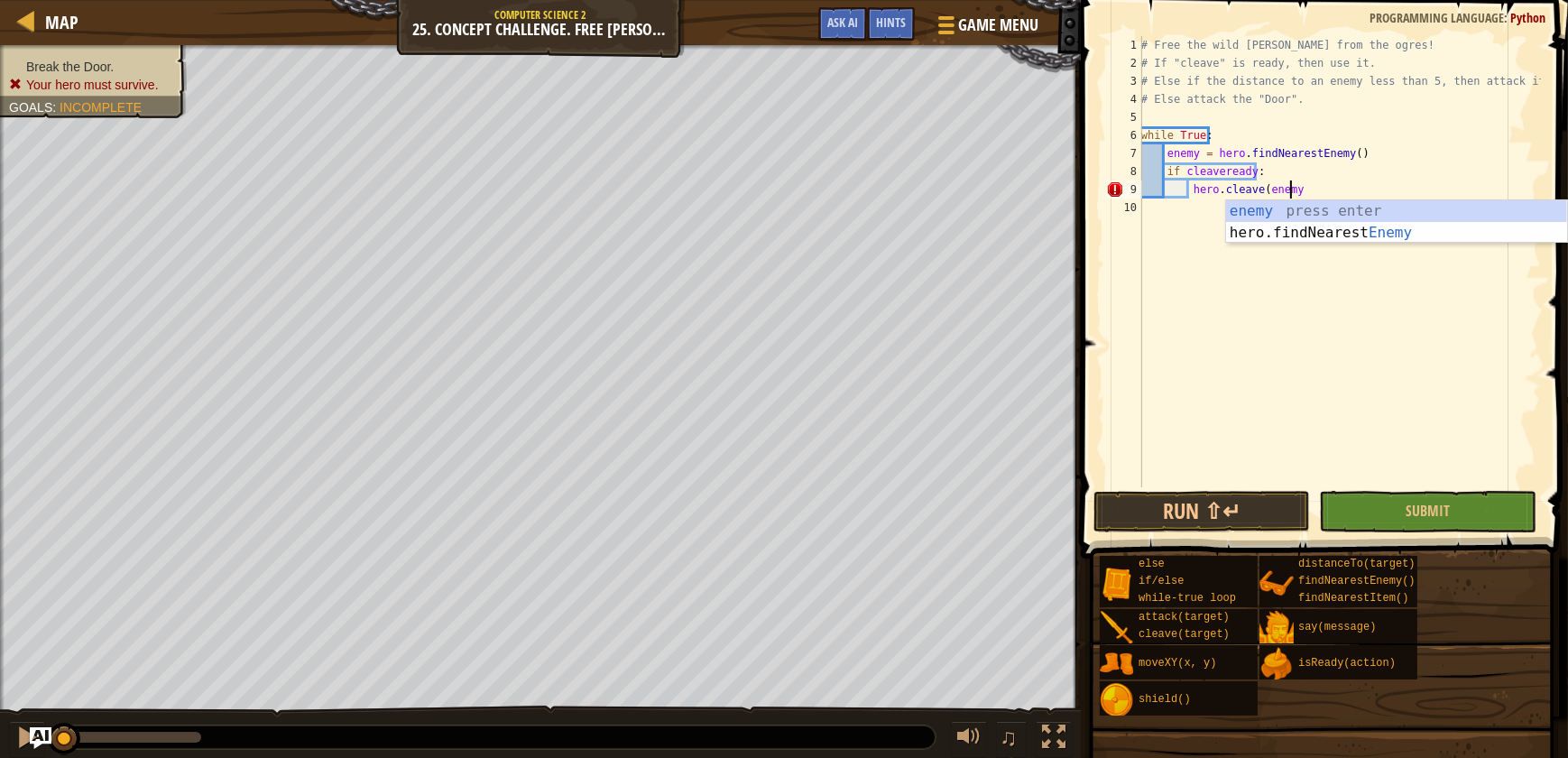
type textarea "hero.cleave(enemy)"
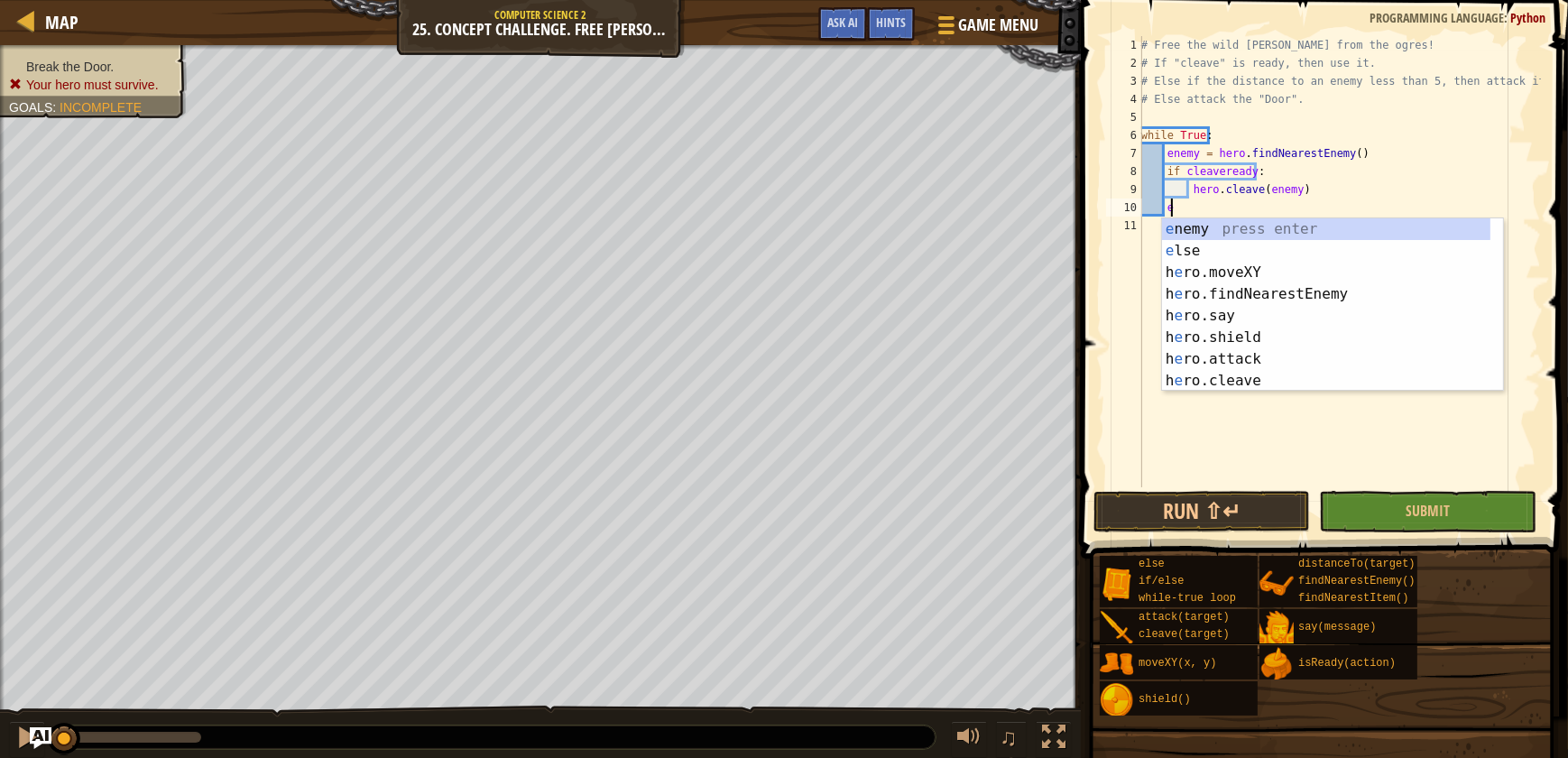
scroll to position [8, 2]
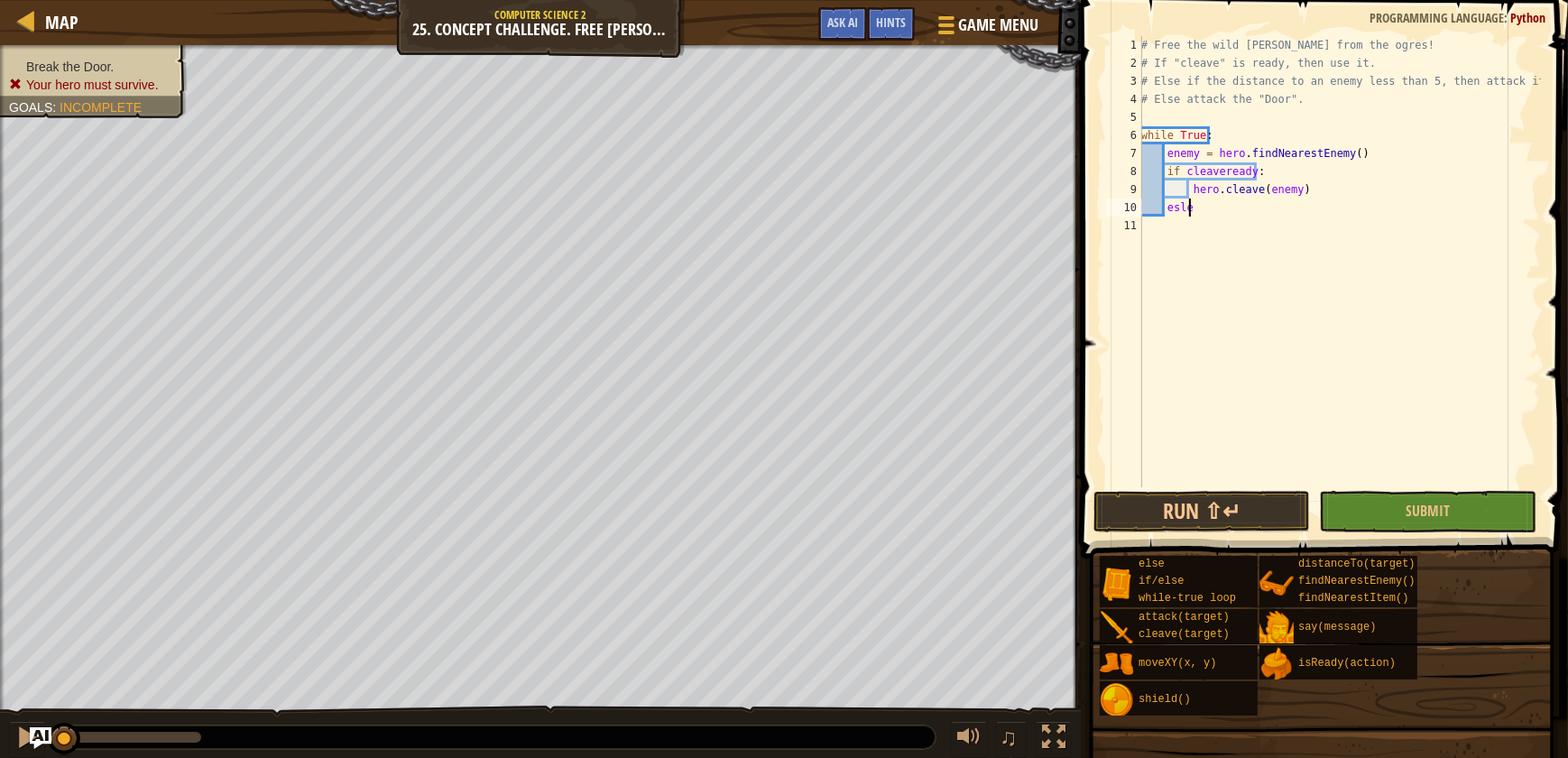
type textarea "es"
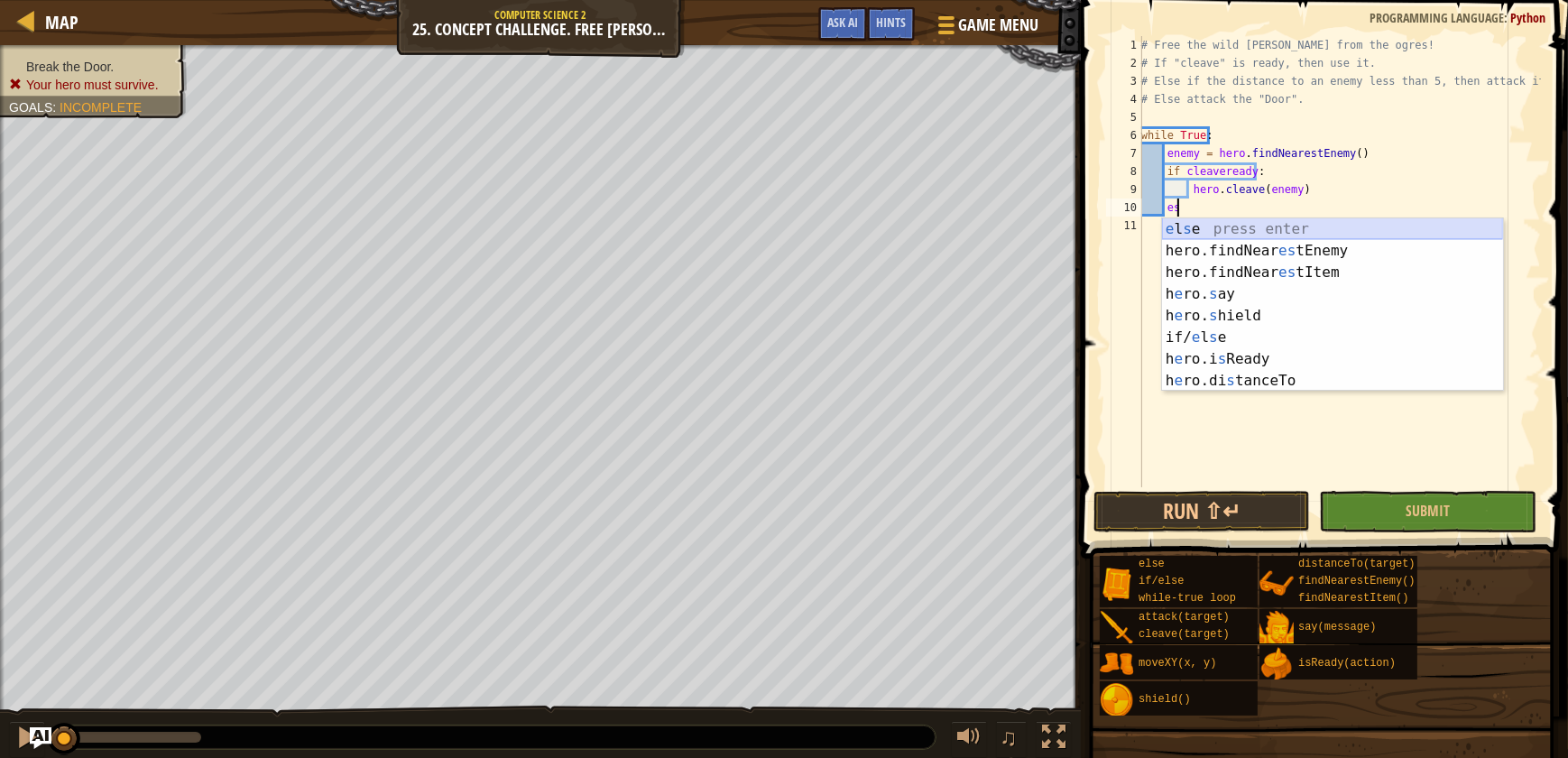
click at [1379, 218] on div "e l s e press enter hero.findNear es tEnemy press enter hero.findNear es tItem …" at bounding box center [1333, 326] width 341 height 217
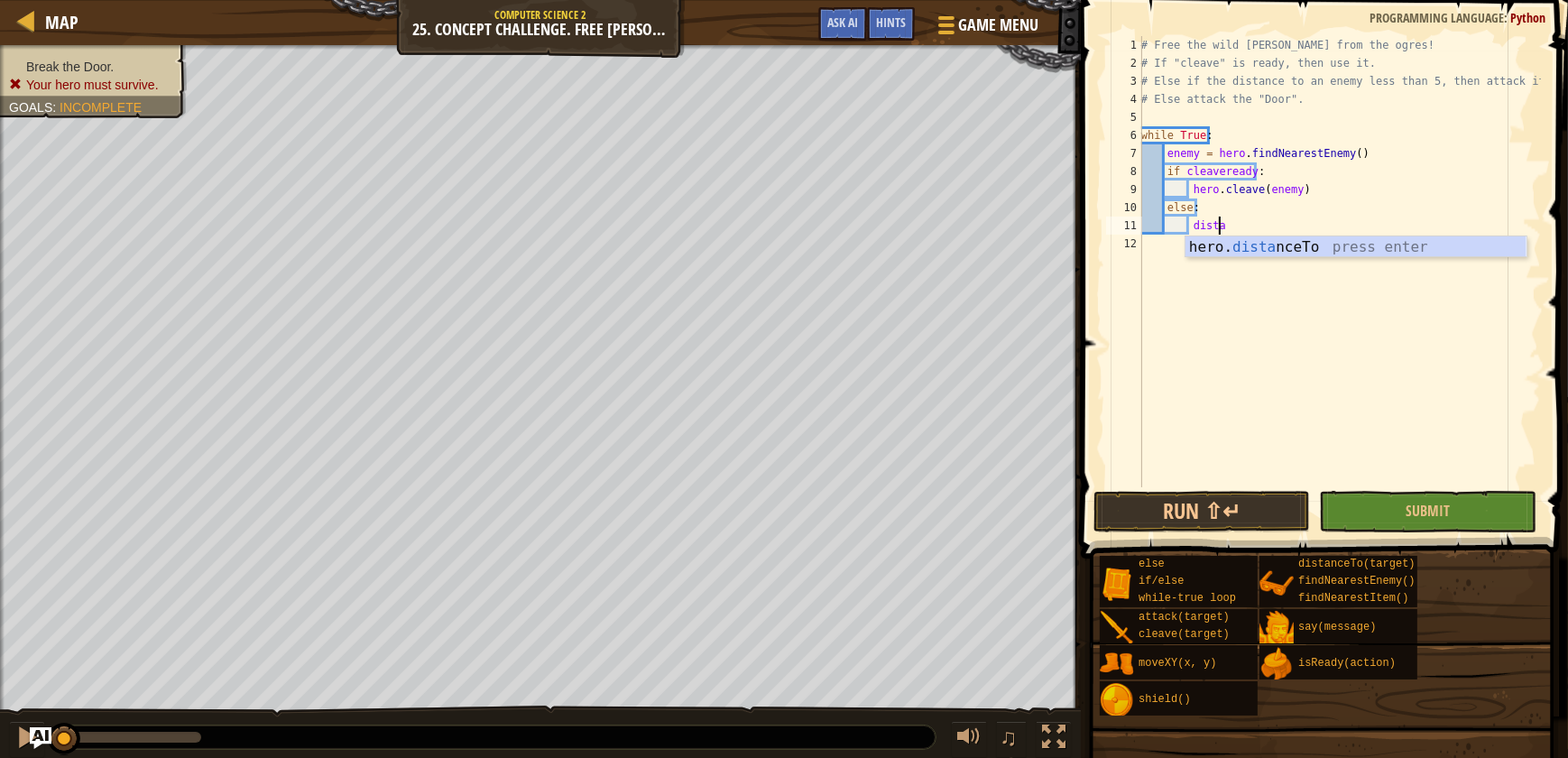
scroll to position [8, 7]
click at [1325, 253] on div "hero. distance To press enter" at bounding box center [1356, 268] width 341 height 65
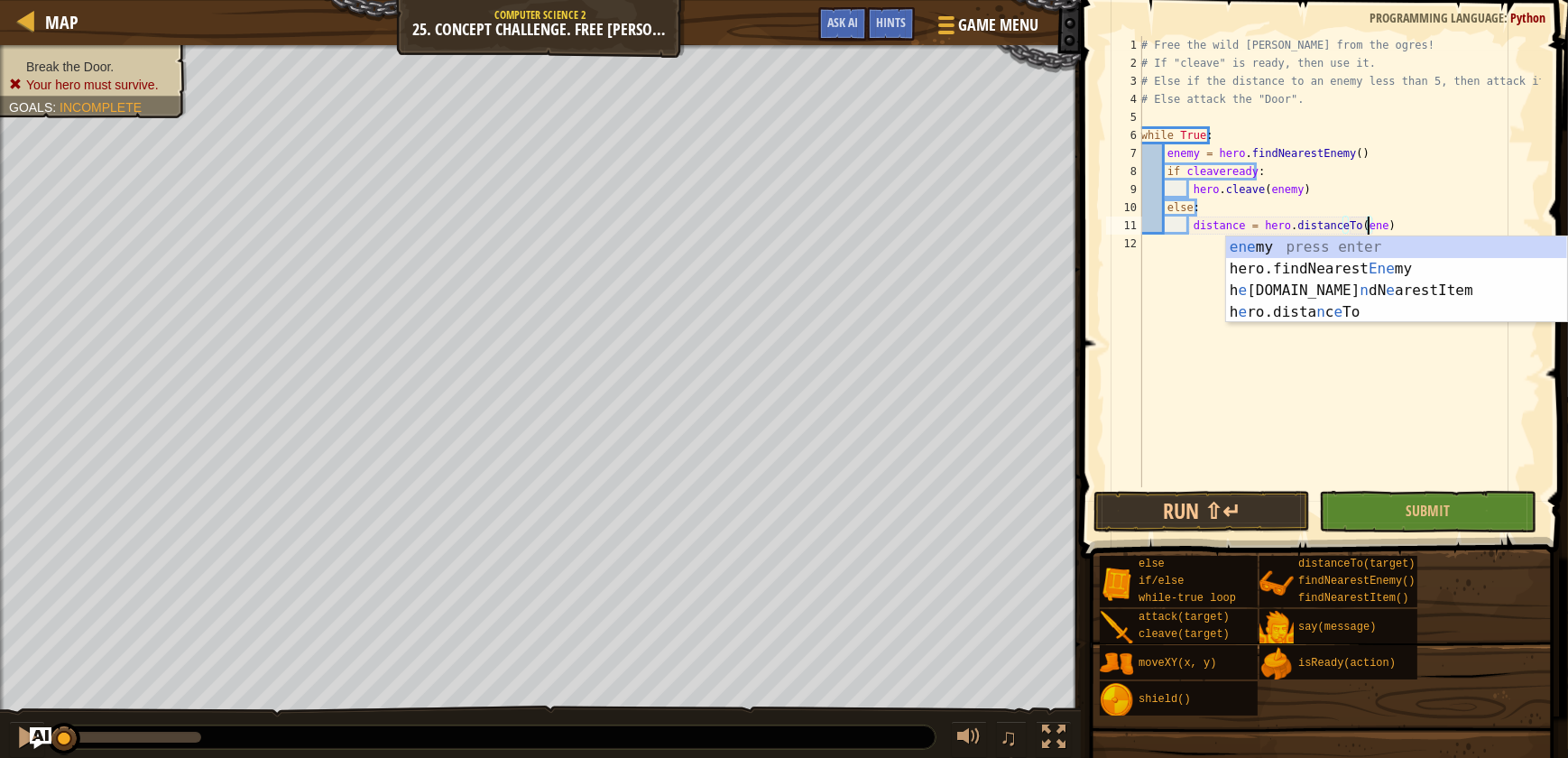
type textarea "distance = hero.distanceTo(enemy)"
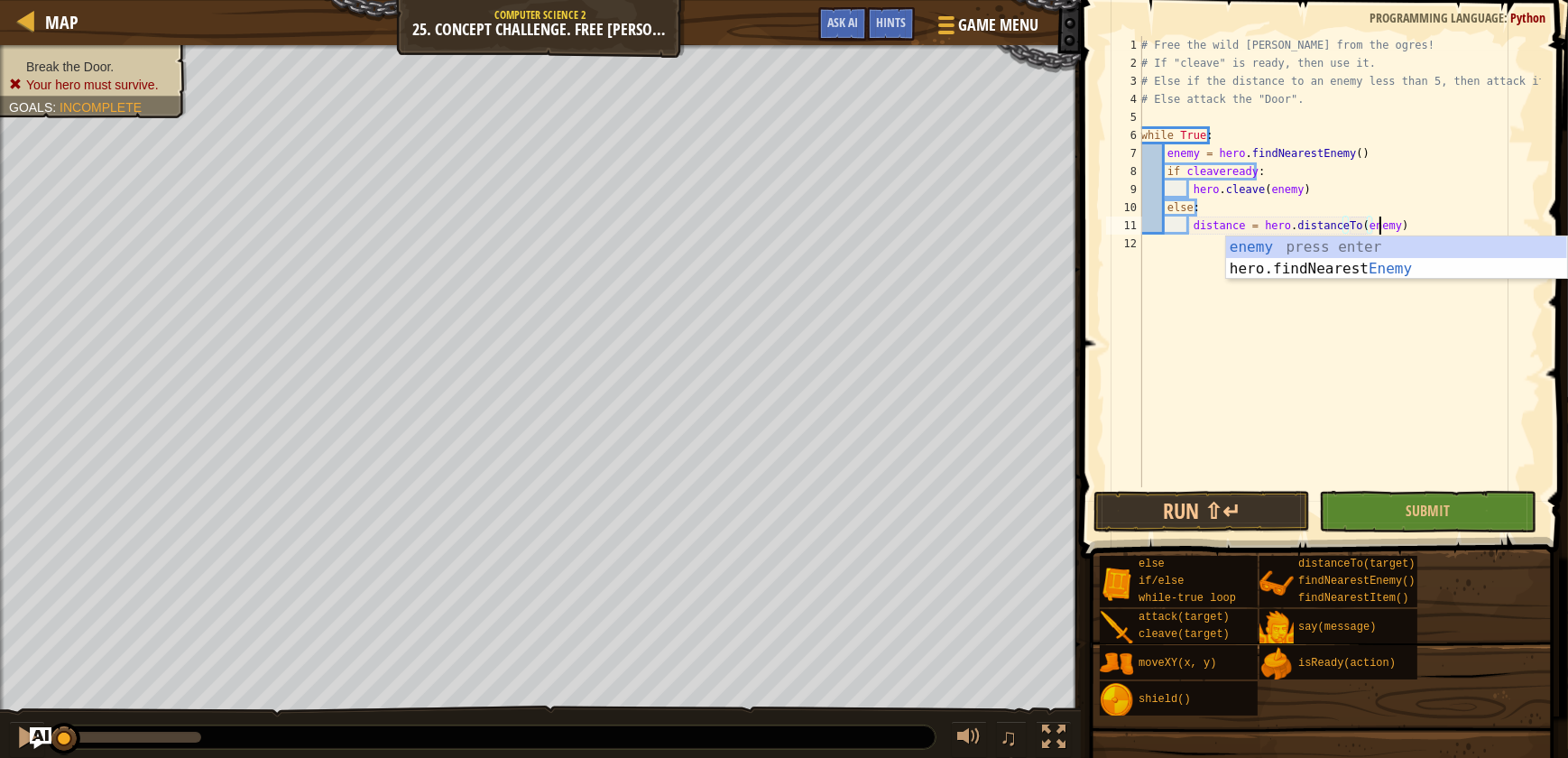
scroll to position [8, 19]
click at [1396, 219] on div "# Free the wild [PERSON_NAME] from the ogres! # If "cleave" is ready, then use …" at bounding box center [1339, 279] width 403 height 487
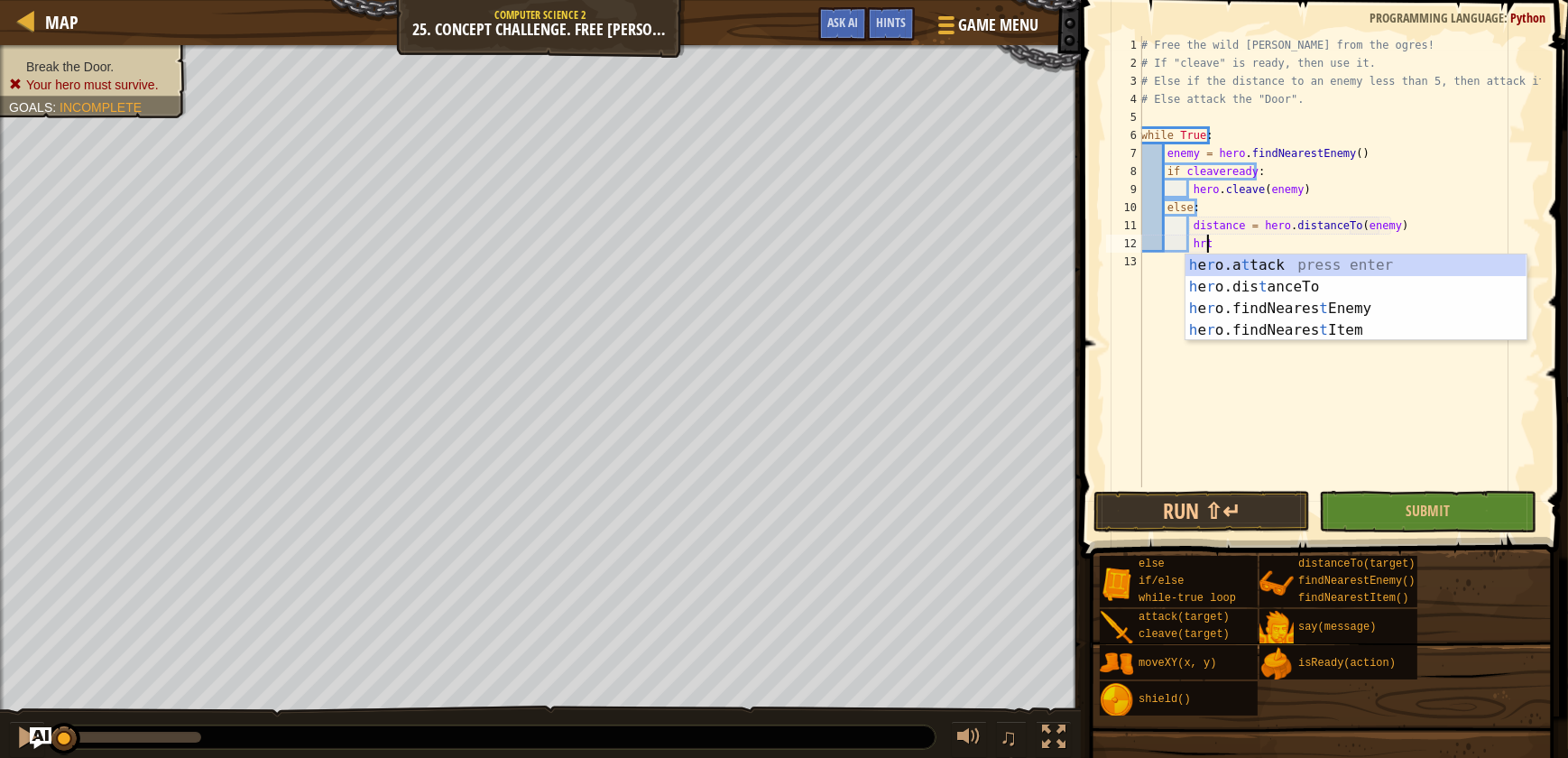
scroll to position [8, 4]
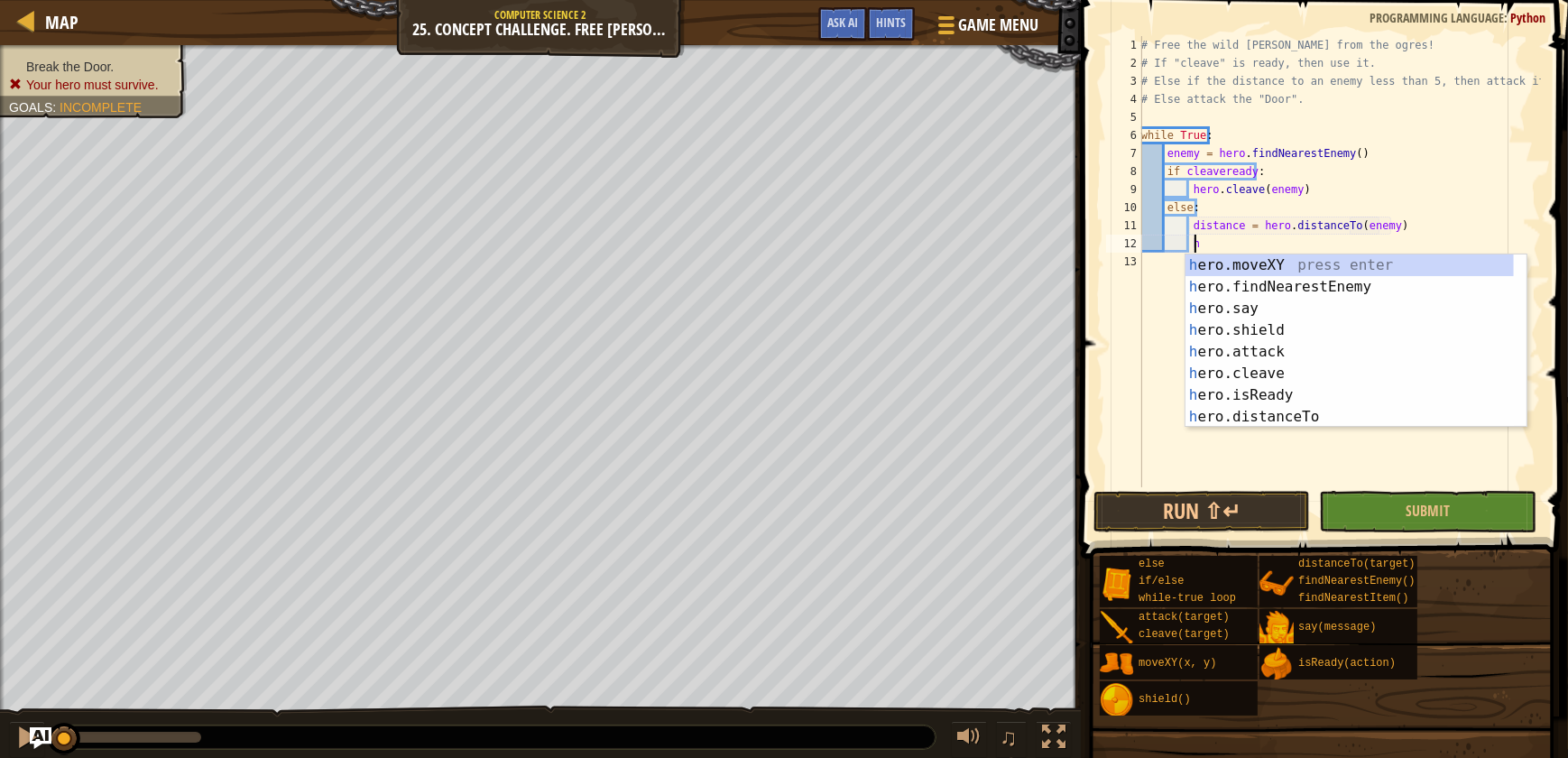
click at [1381, 230] on div "# Free the wild [PERSON_NAME] from the ogres! # If "cleave" is ready, then use …" at bounding box center [1339, 279] width 403 height 487
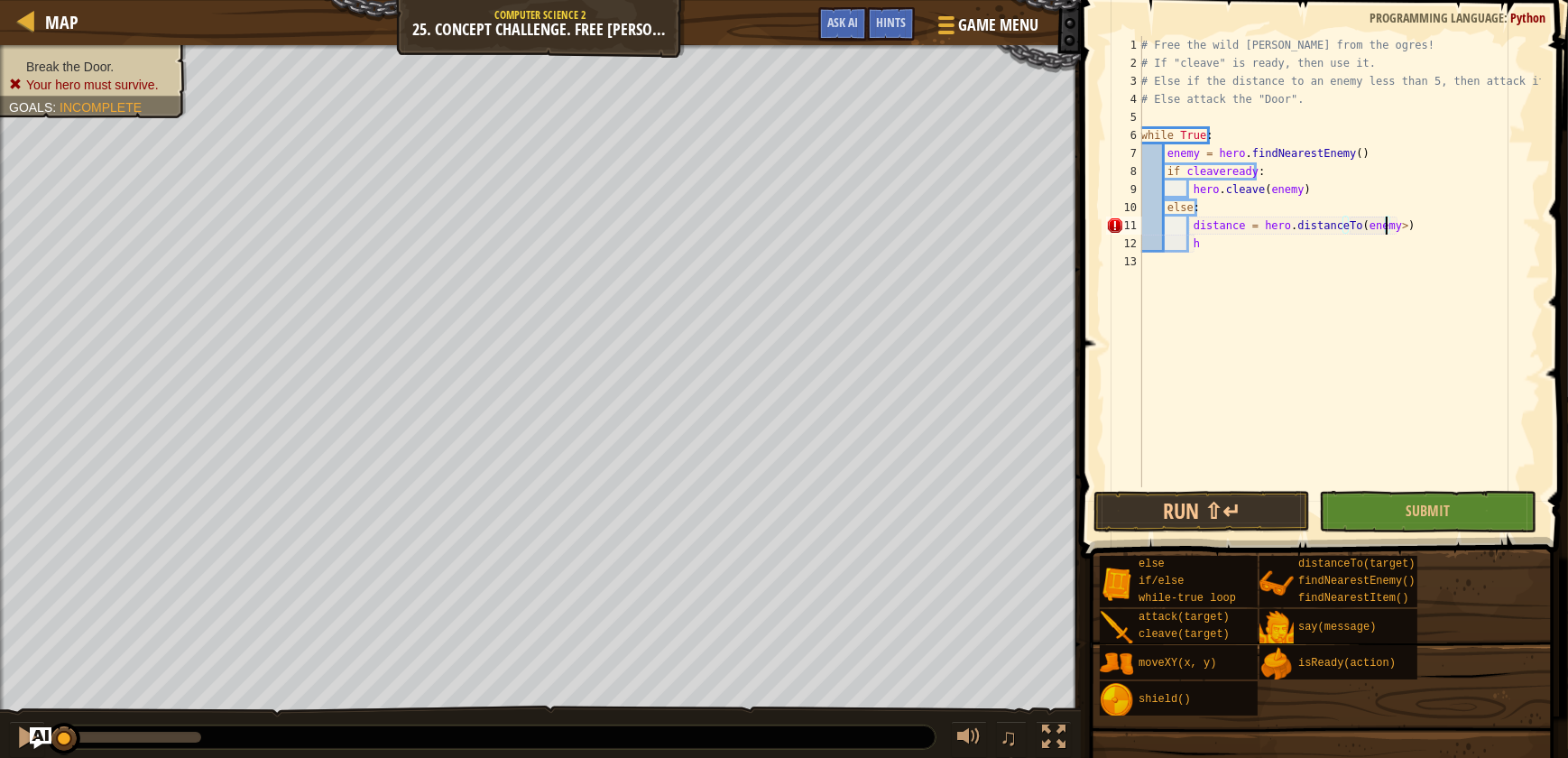
scroll to position [8, 20]
click at [1334, 244] on div "# Free the wild [PERSON_NAME] from the ogres! # If "cleave" is ready, then use …" at bounding box center [1339, 279] width 403 height 487
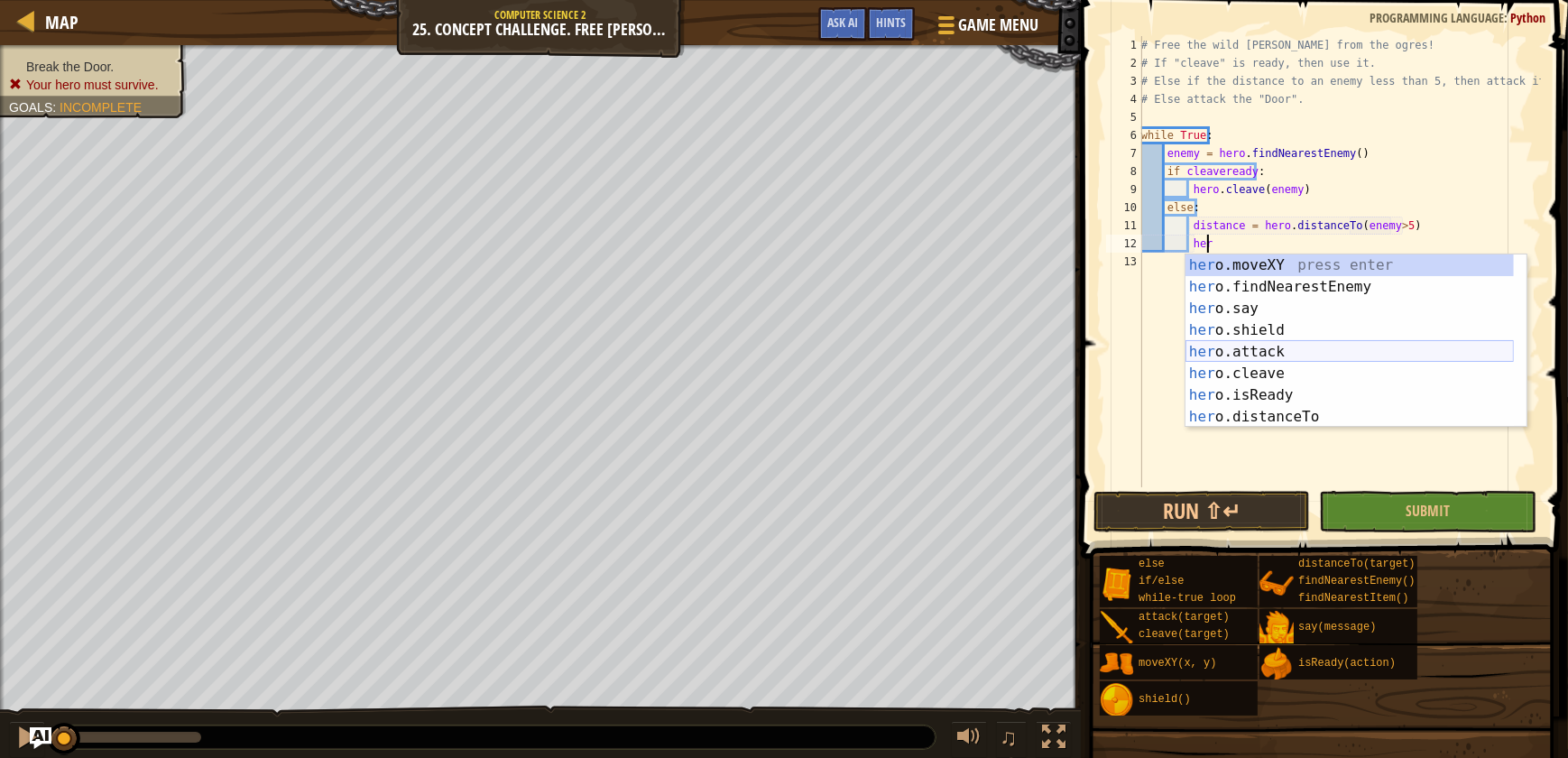
click at [1267, 351] on div "her o.moveXY press enter her o.findNearestEnemy press enter her o.say press ent…" at bounding box center [1349, 363] width 329 height 217
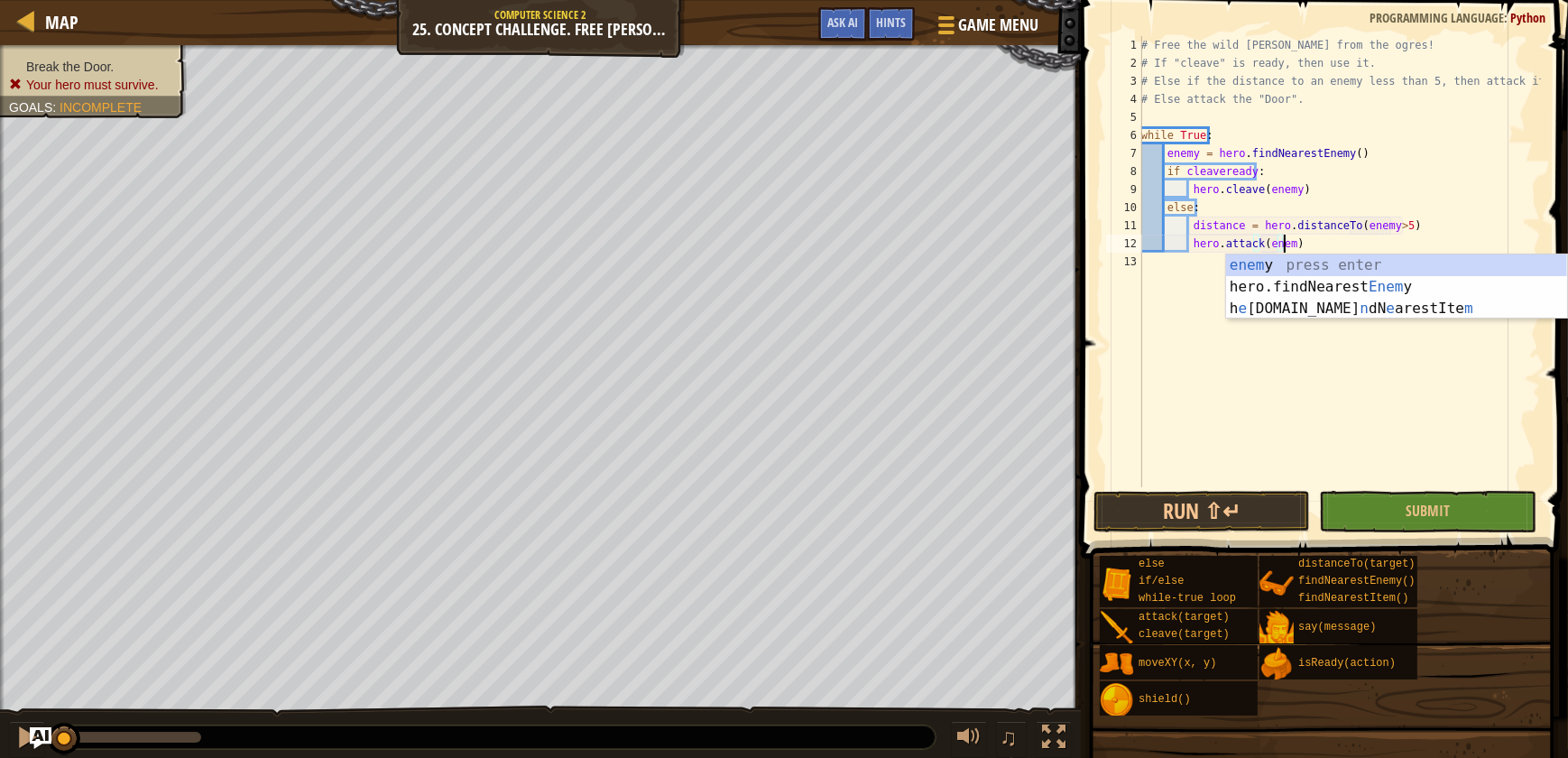
scroll to position [8, 12]
type textarea "hero.attack(enemy)"
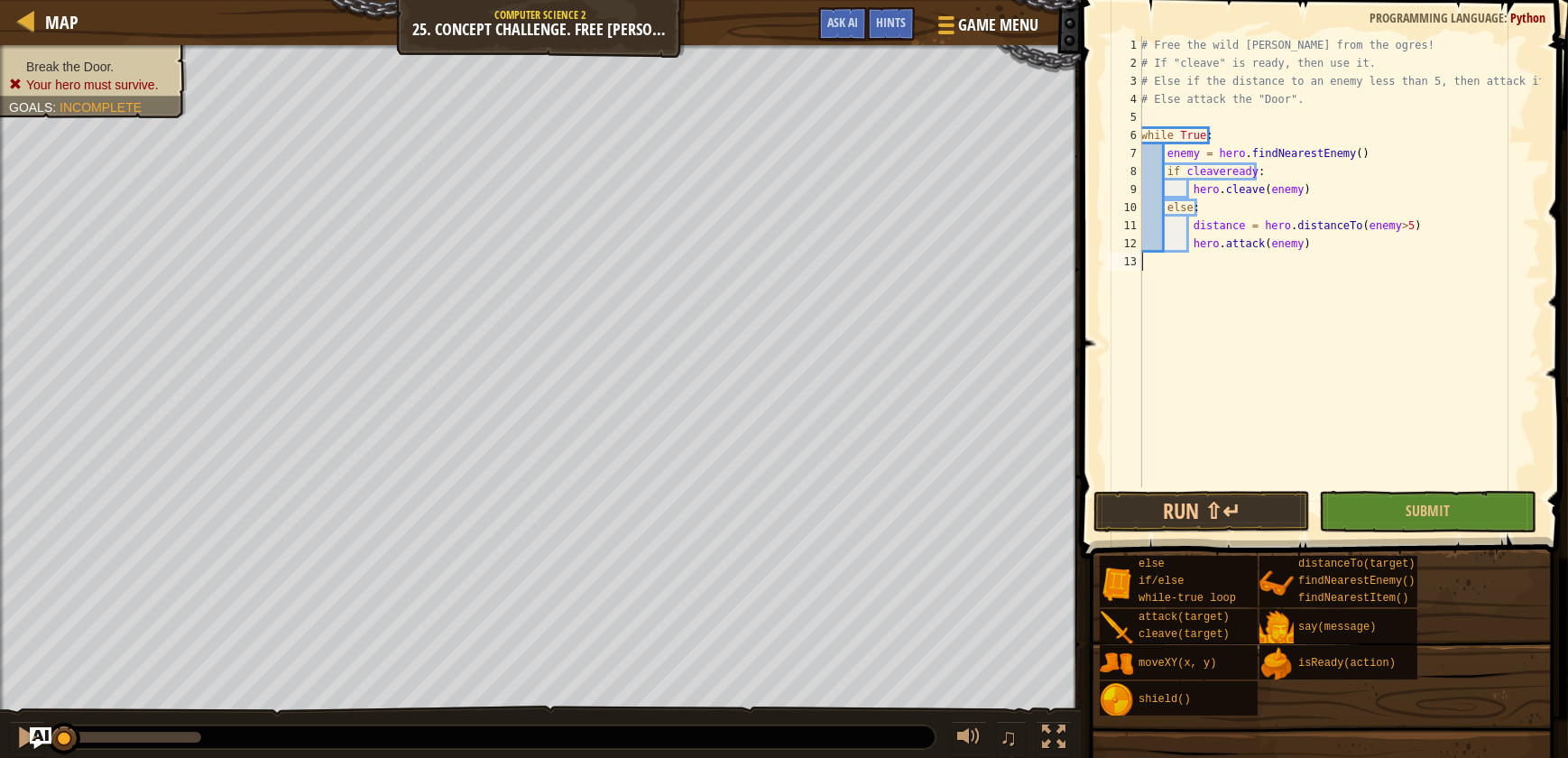
click at [1192, 262] on div "# Free the wild [PERSON_NAME] from the ogres! # If "cleave" is ready, then use …" at bounding box center [1339, 279] width 403 height 487
drag, startPoint x: 1261, startPoint y: 234, endPoint x: 1288, endPoint y: 245, distance: 29.2
click at [1285, 245] on div "# Free the wild [PERSON_NAME] from the ogres! # If "cleave" is ready, then use …" at bounding box center [1339, 279] width 403 height 487
click at [1315, 241] on div "# Free the wild [PERSON_NAME] from the ogres! # If "cleave" is ready, then use …" at bounding box center [1339, 279] width 403 height 487
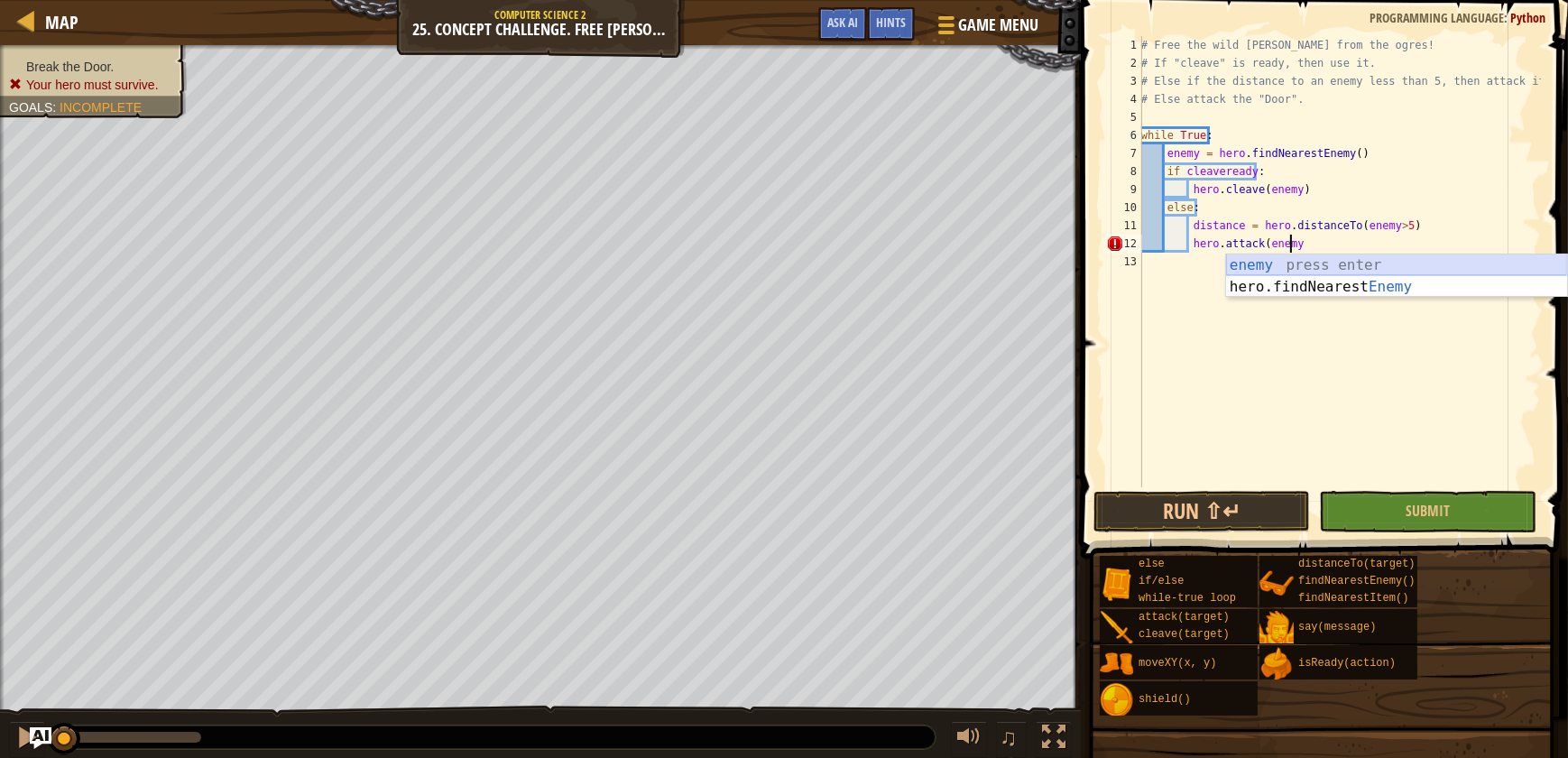
type textarea "hero.attack(enemy)"
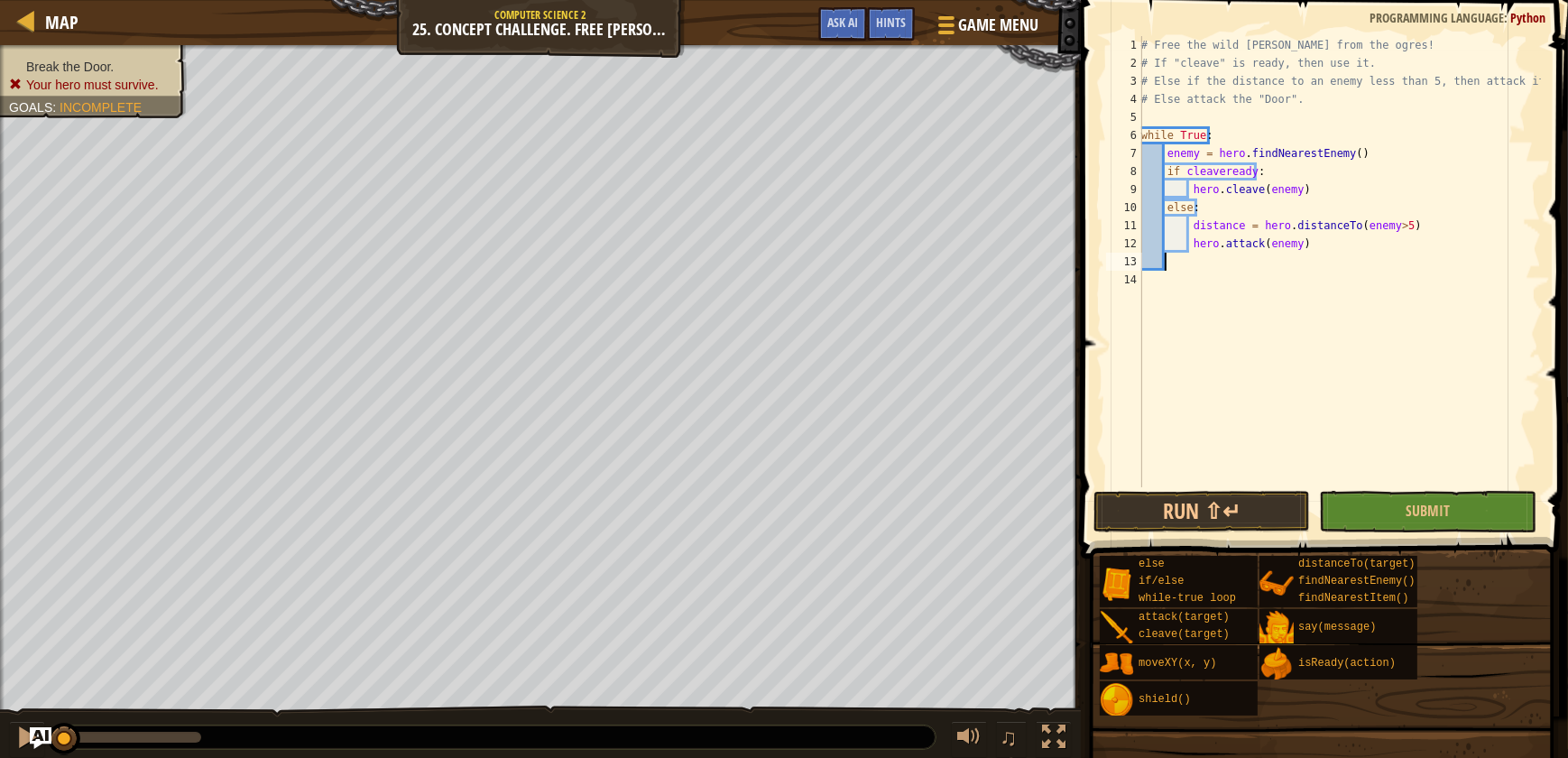
type textarea "e"
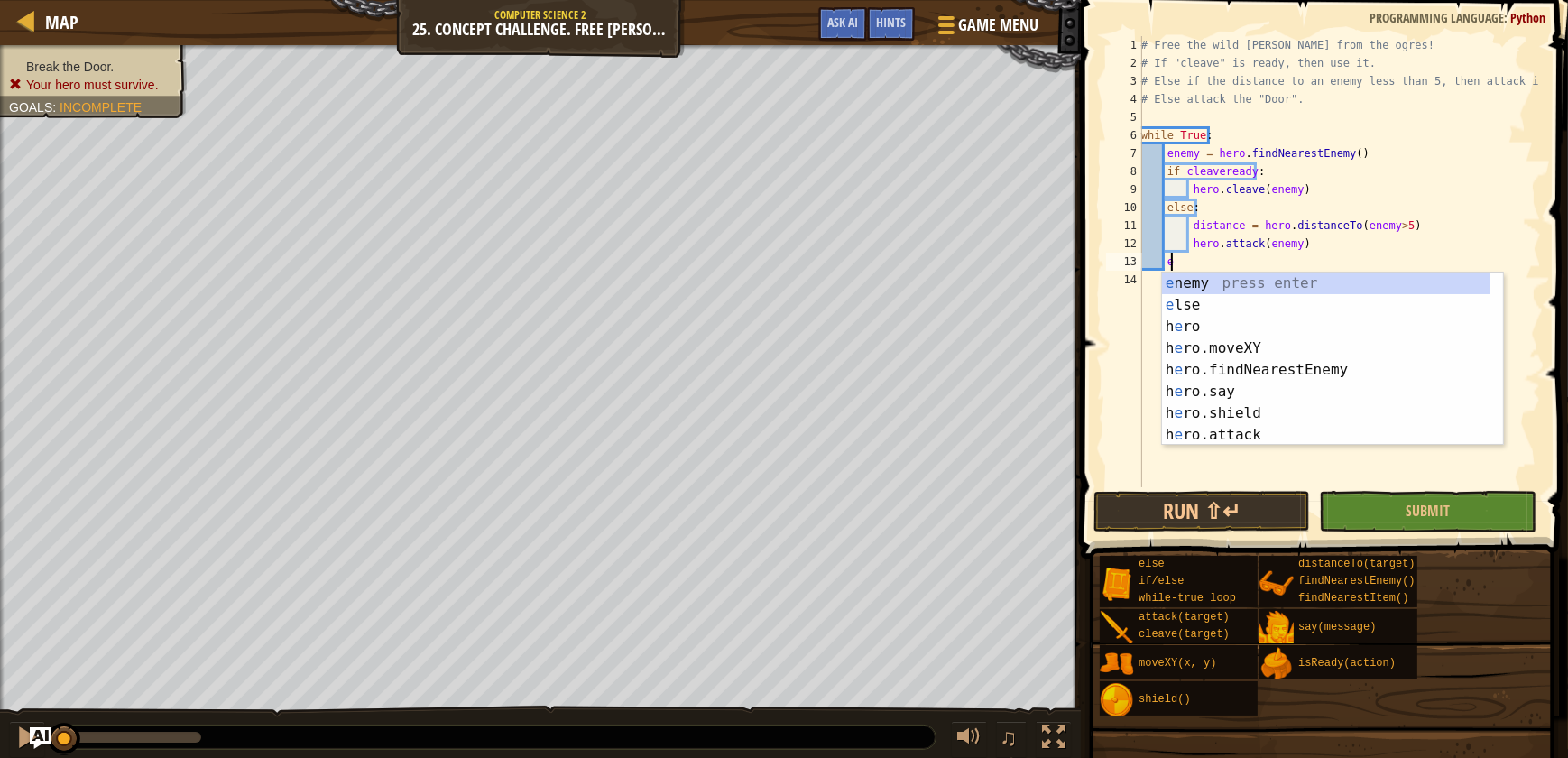
scroll to position [8, 1]
click at [1231, 311] on div "e nemy press enter e lse press enter h e ro press enter h e ro.moveXY press ent…" at bounding box center [1333, 381] width 341 height 217
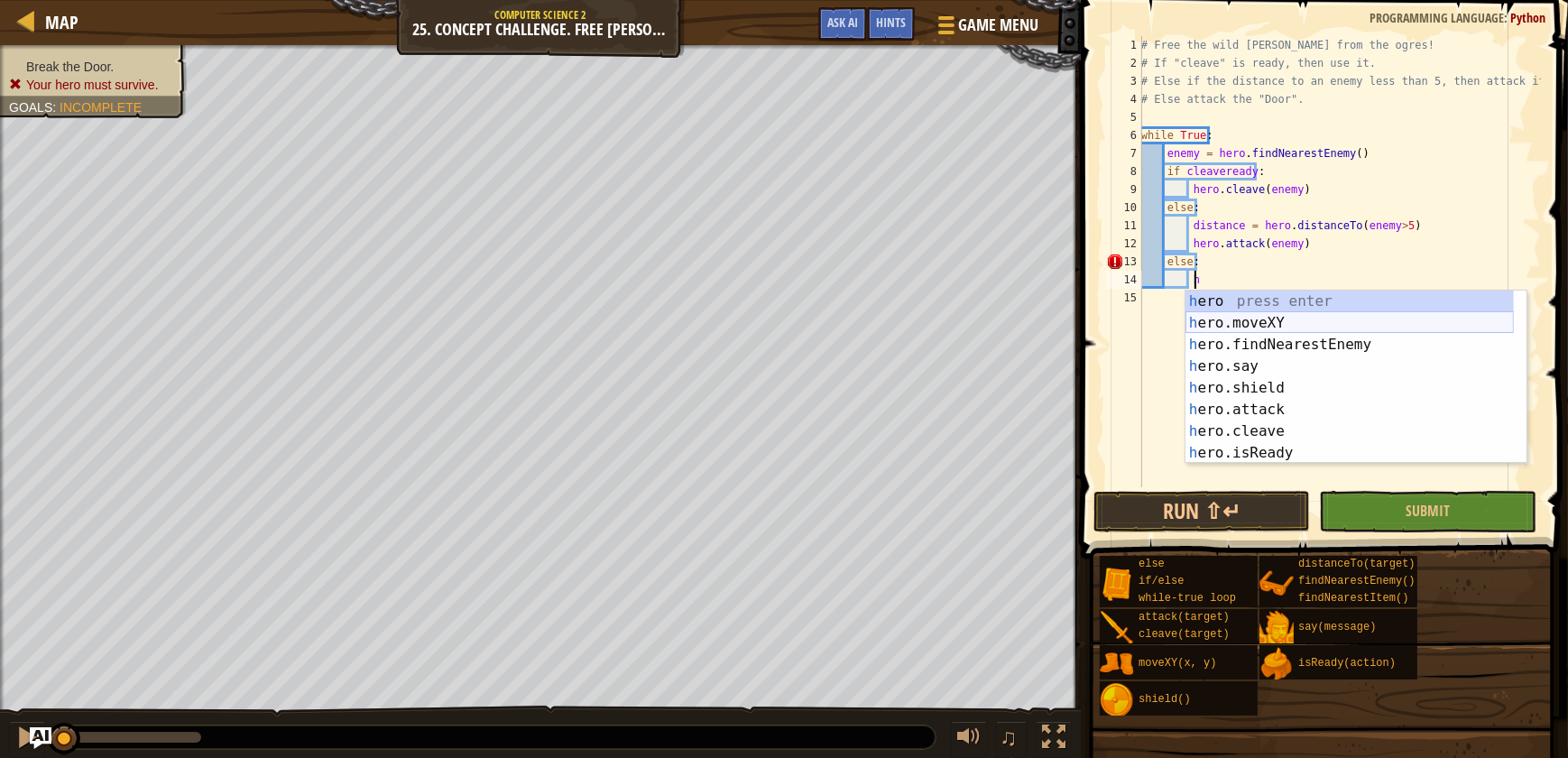
scroll to position [8, 3]
click at [1263, 400] on div "h ero press enter h ero.moveXY press enter h ero.findNearestEnemy press enter h…" at bounding box center [1349, 398] width 329 height 217
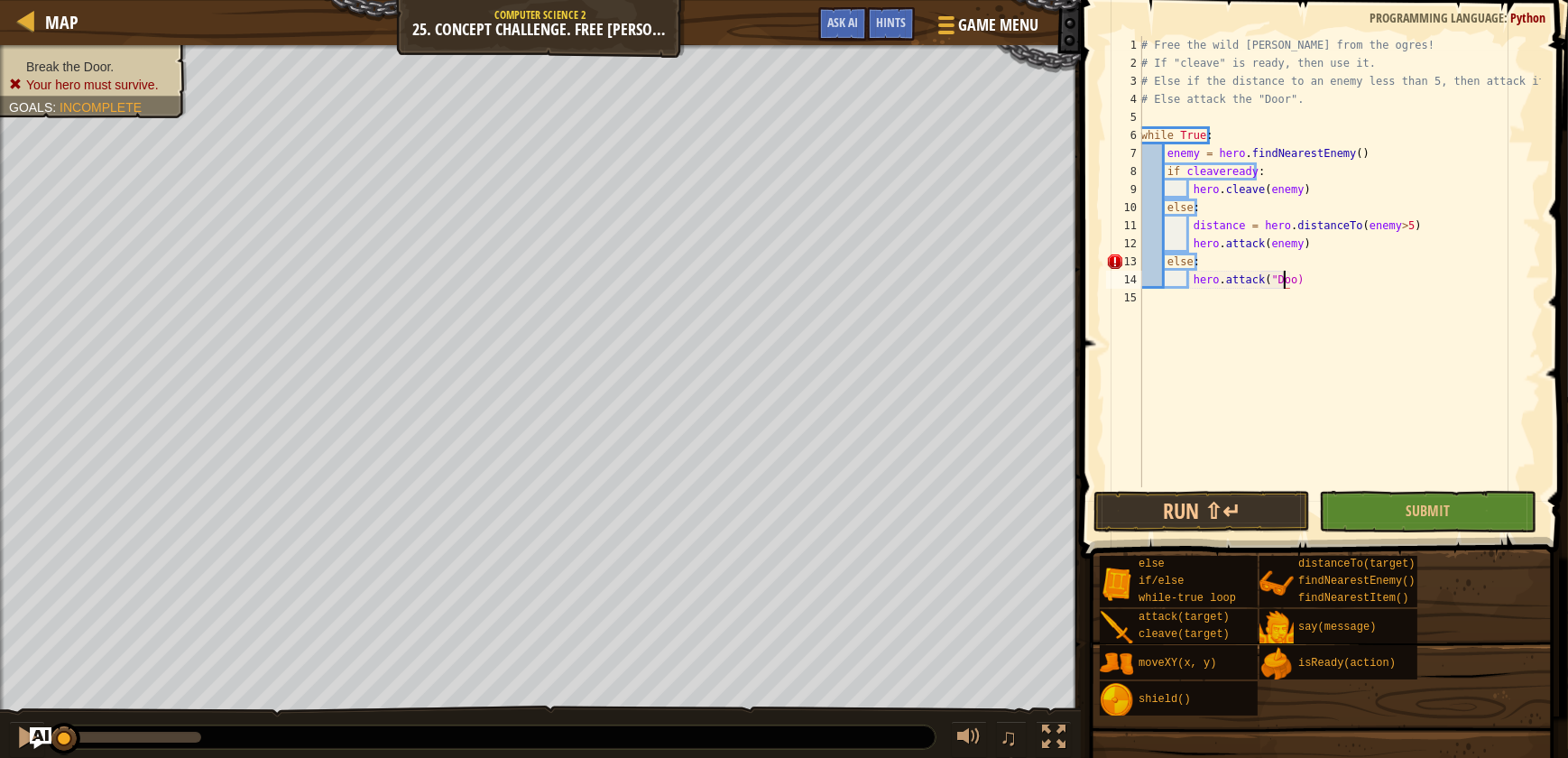
scroll to position [8, 12]
click at [1479, 507] on button "Submit" at bounding box center [1427, 511] width 217 height 41
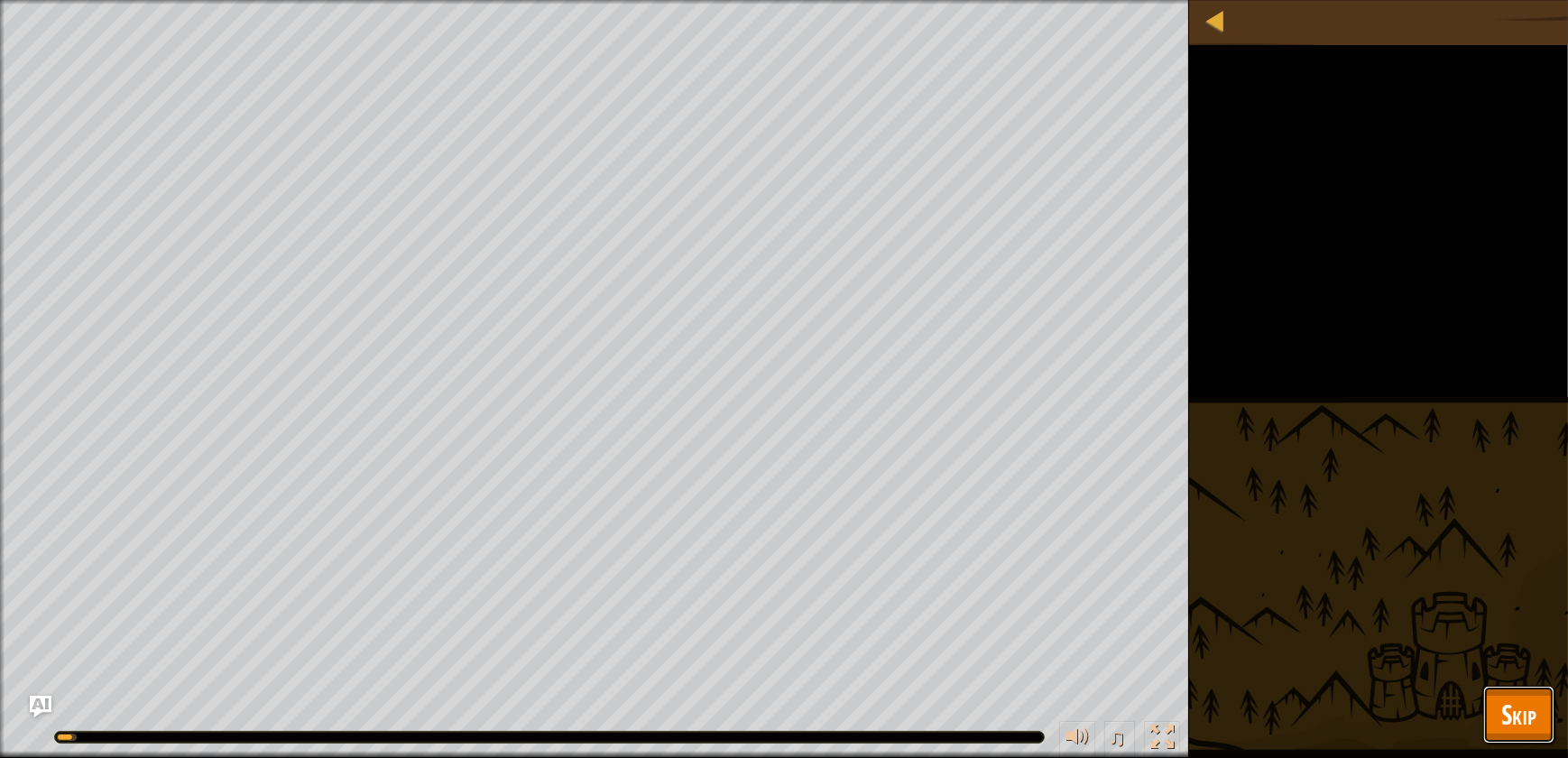
click at [1498, 713] on button "Skip" at bounding box center [1519, 715] width 71 height 58
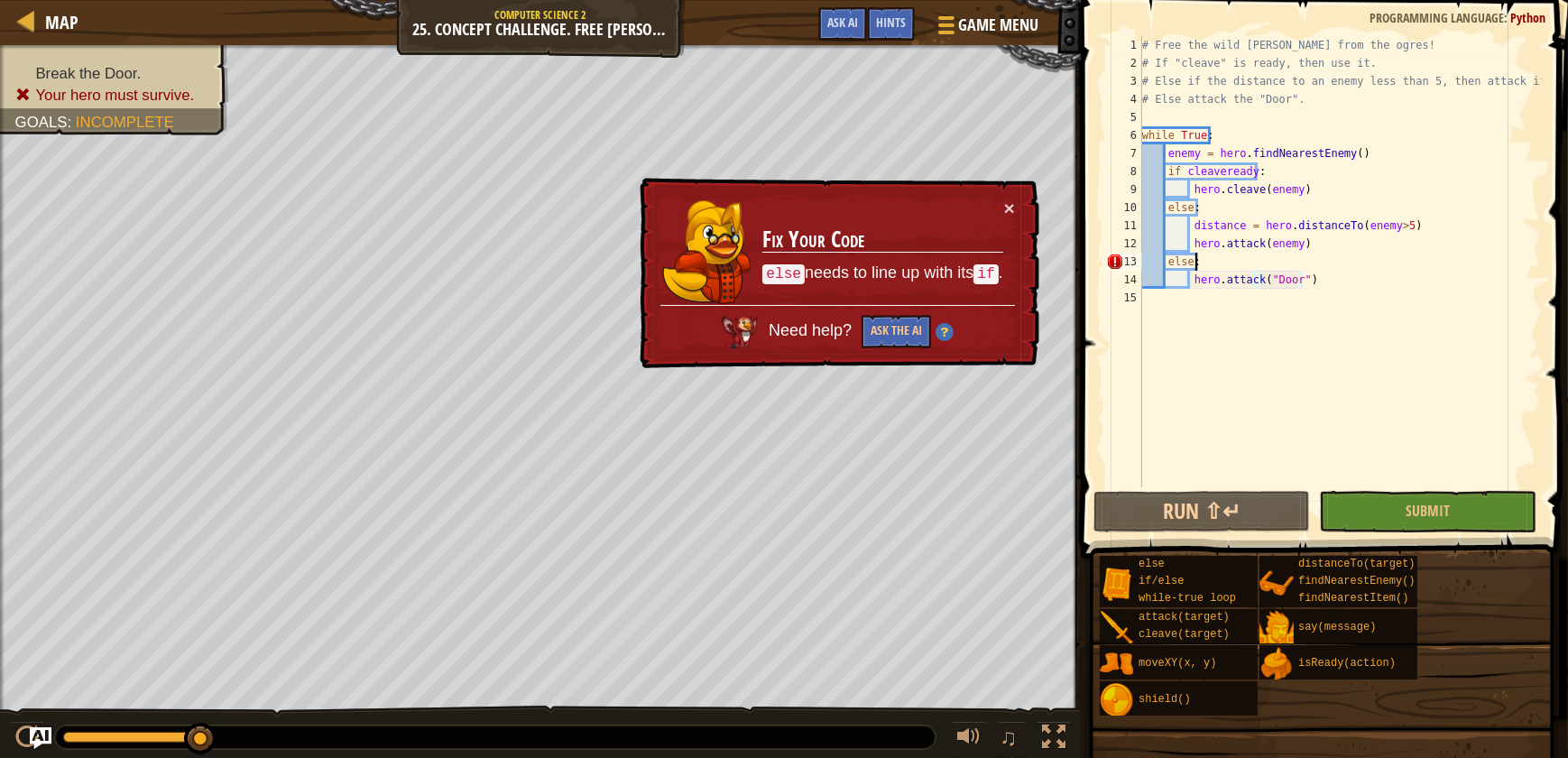
click at [1215, 259] on div "# Free the wild [PERSON_NAME] from the ogres! # If "cleave" is ready, then use …" at bounding box center [1339, 279] width 402 height 487
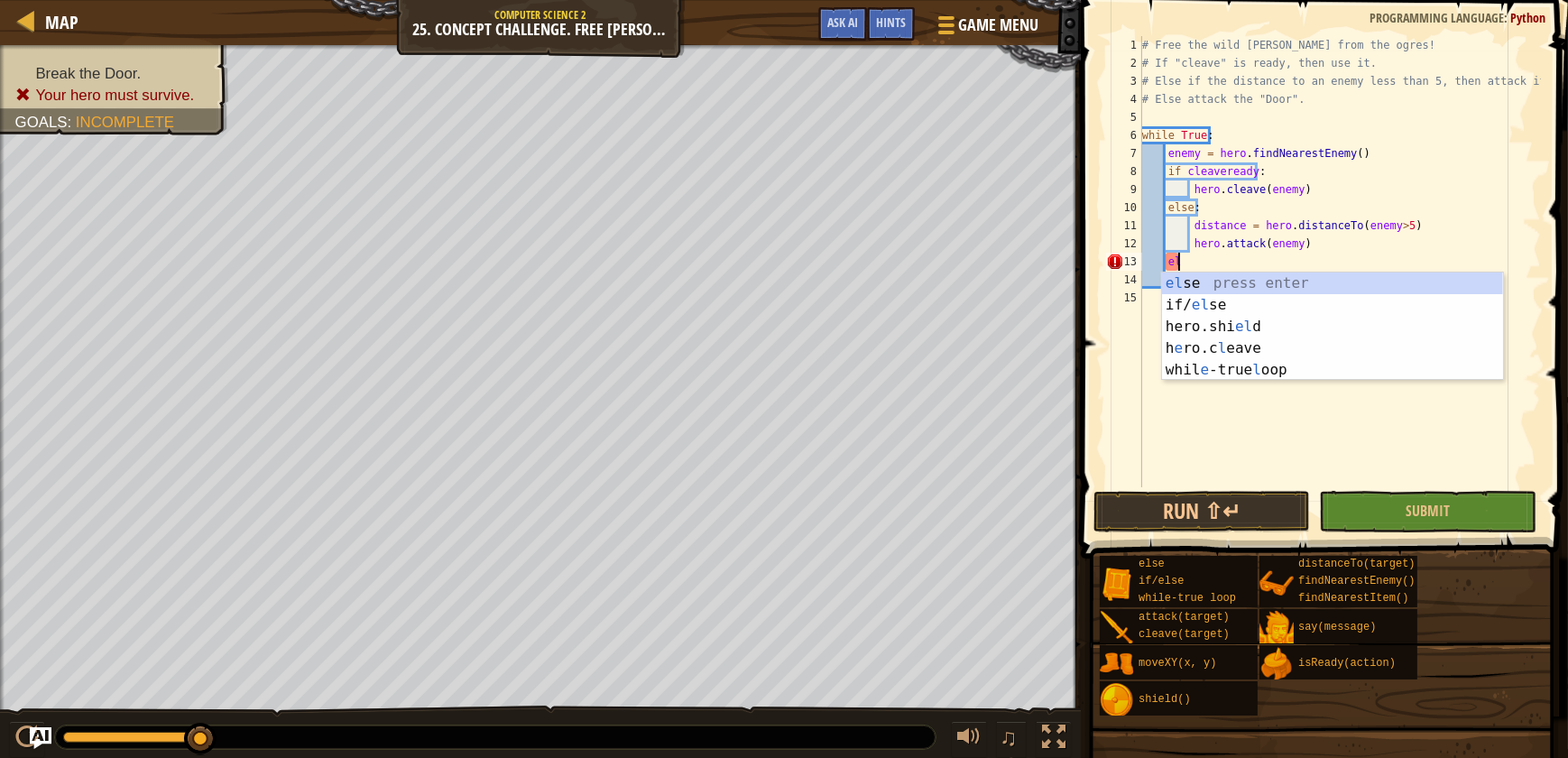
type textarea "e"
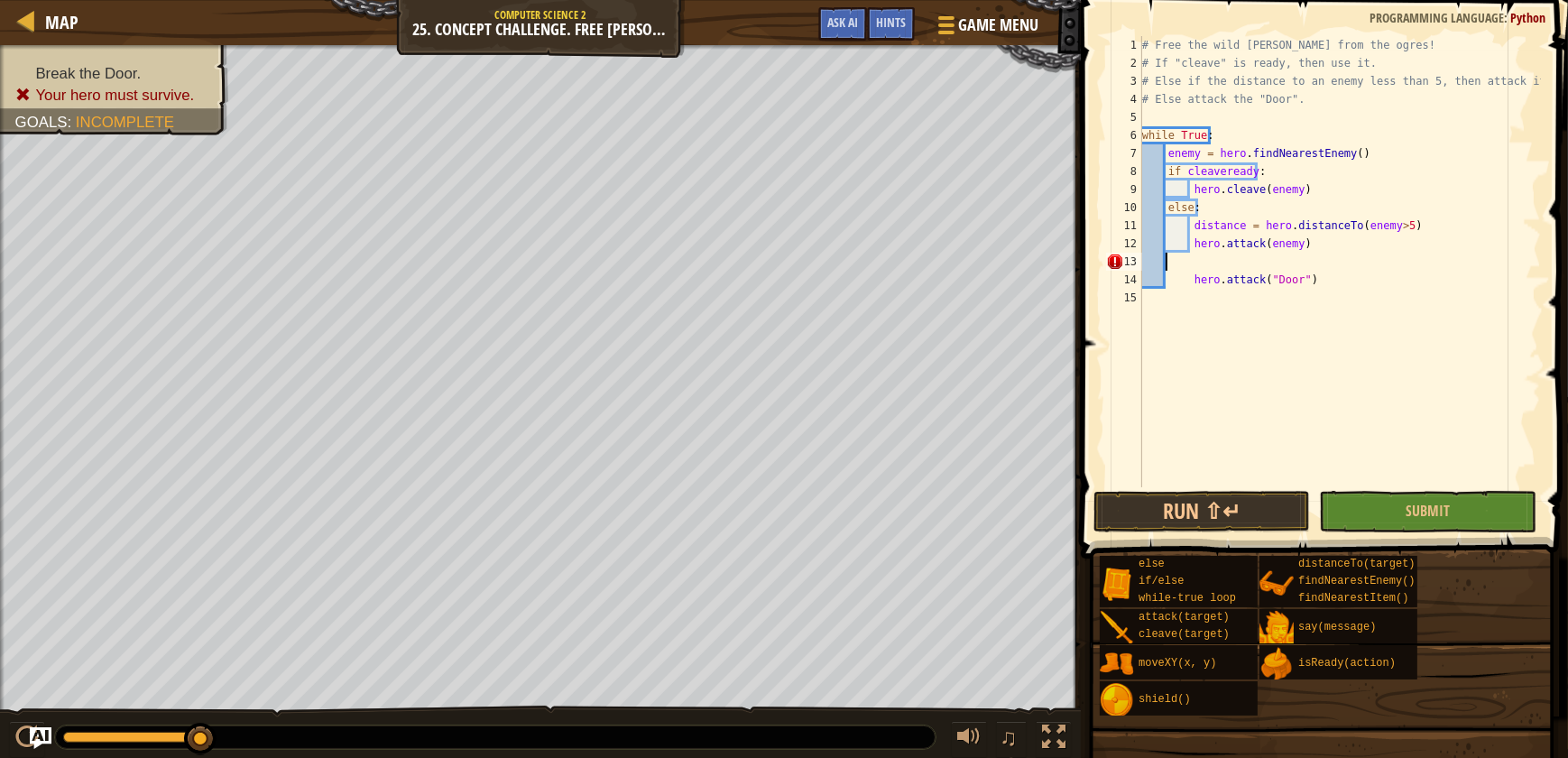
scroll to position [8, 0]
click at [1478, 510] on button "Submit" at bounding box center [1427, 511] width 217 height 41
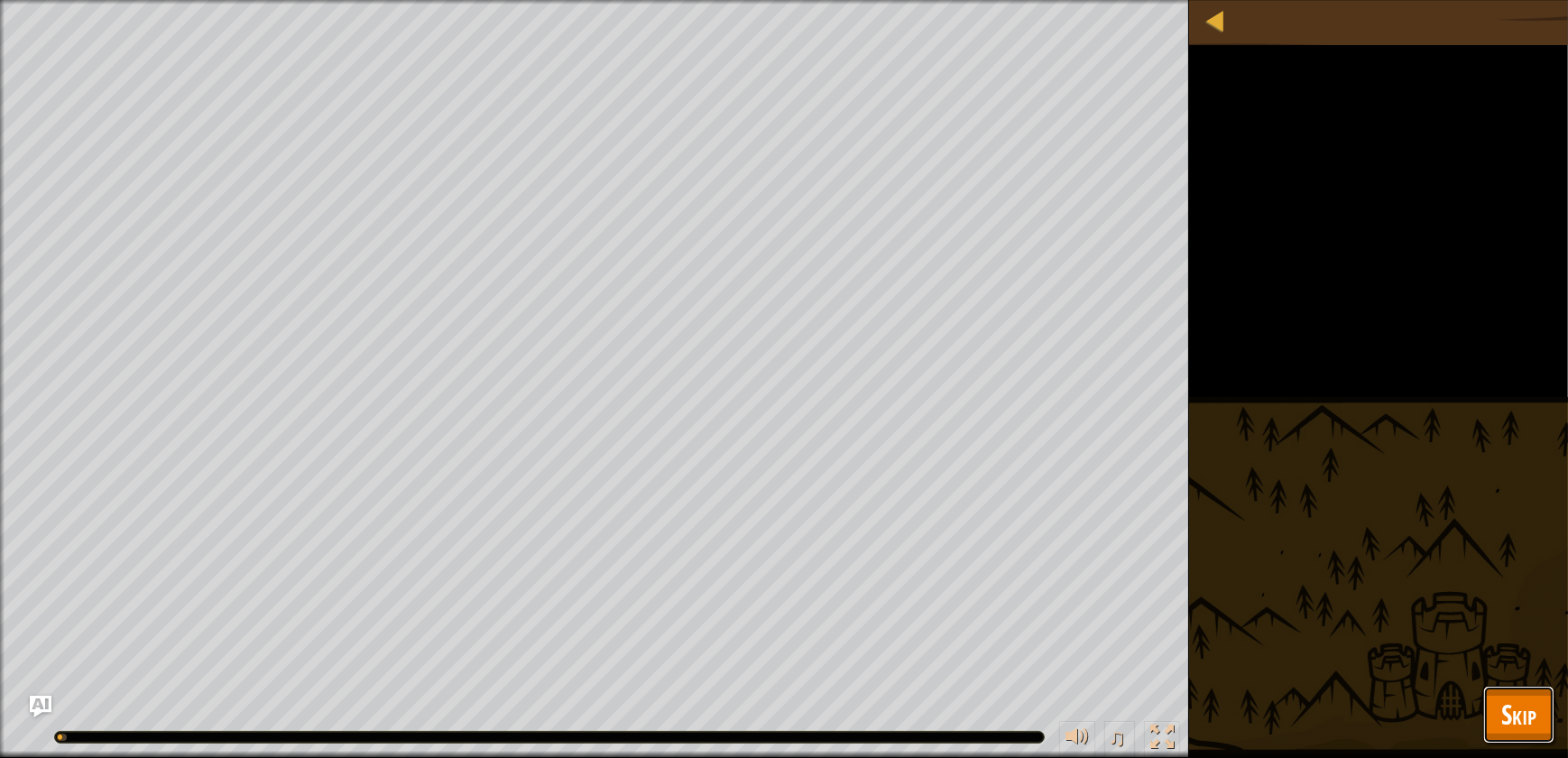
click at [1533, 700] on span "Skip" at bounding box center [1519, 714] width 35 height 37
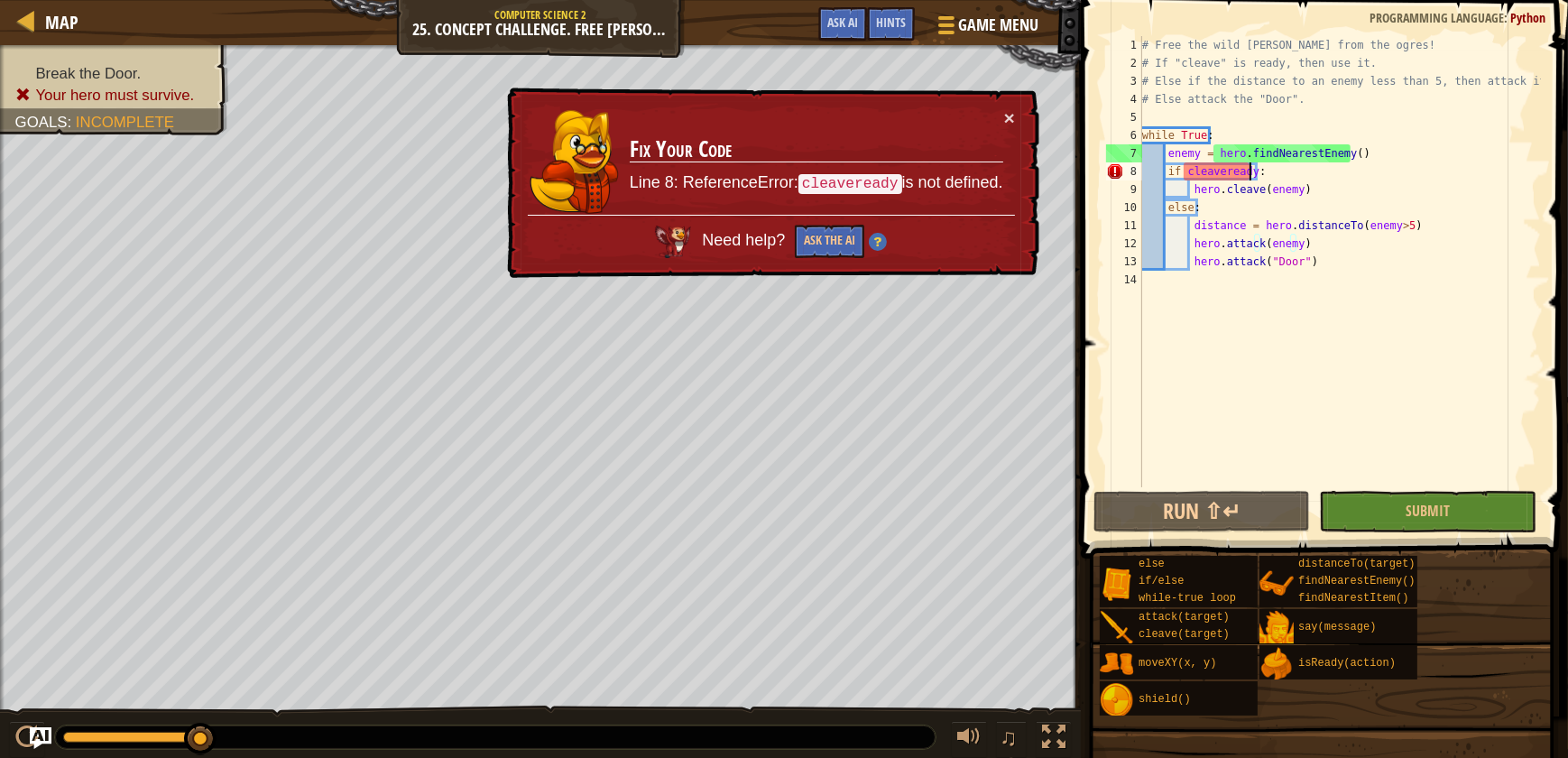
click at [1249, 173] on div "# Free the wild [PERSON_NAME] from the ogres! # If "cleave" is ready, then use …" at bounding box center [1339, 279] width 402 height 487
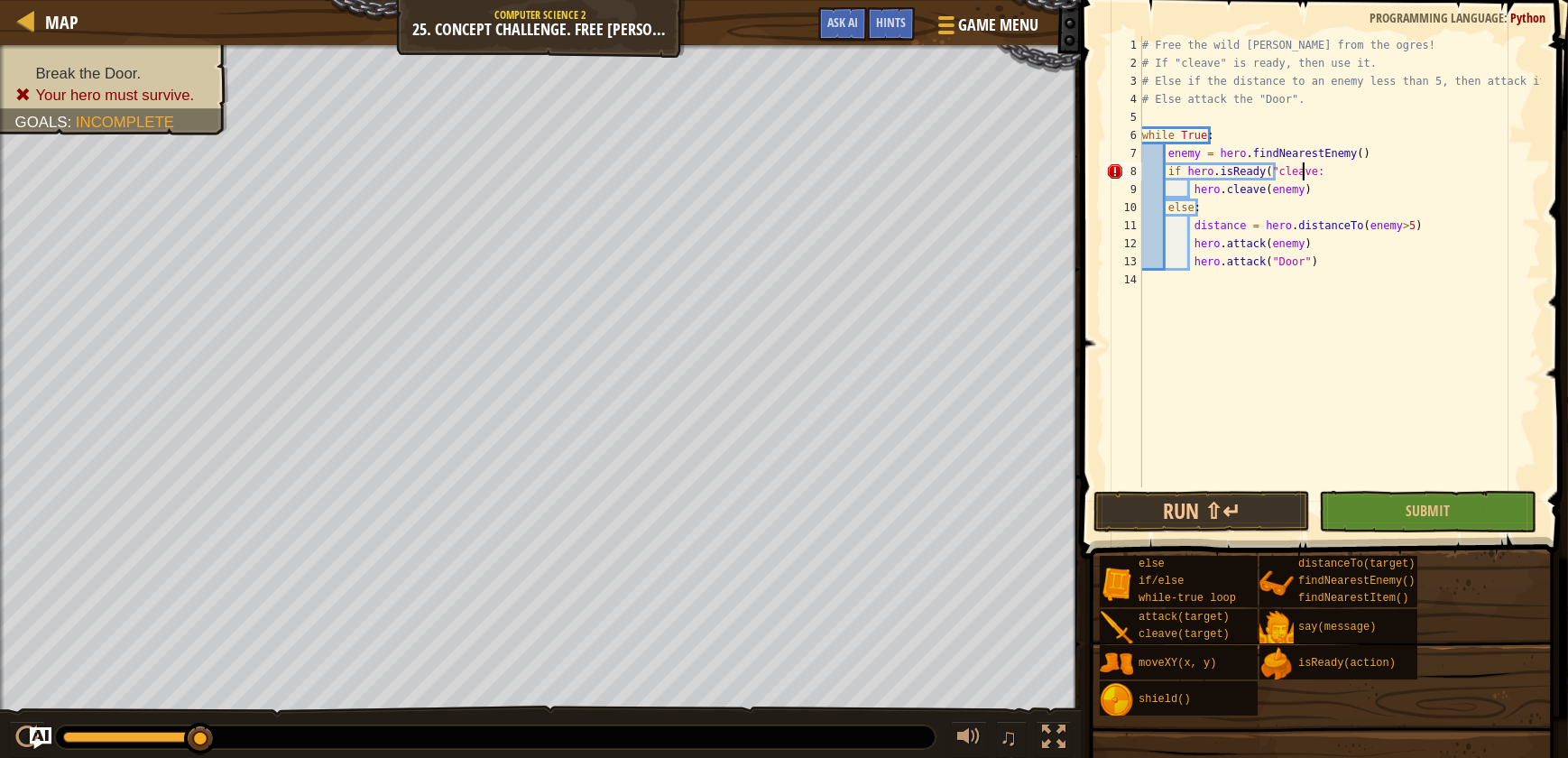
scroll to position [8, 14]
click at [1417, 530] on button "Submit" at bounding box center [1427, 511] width 217 height 41
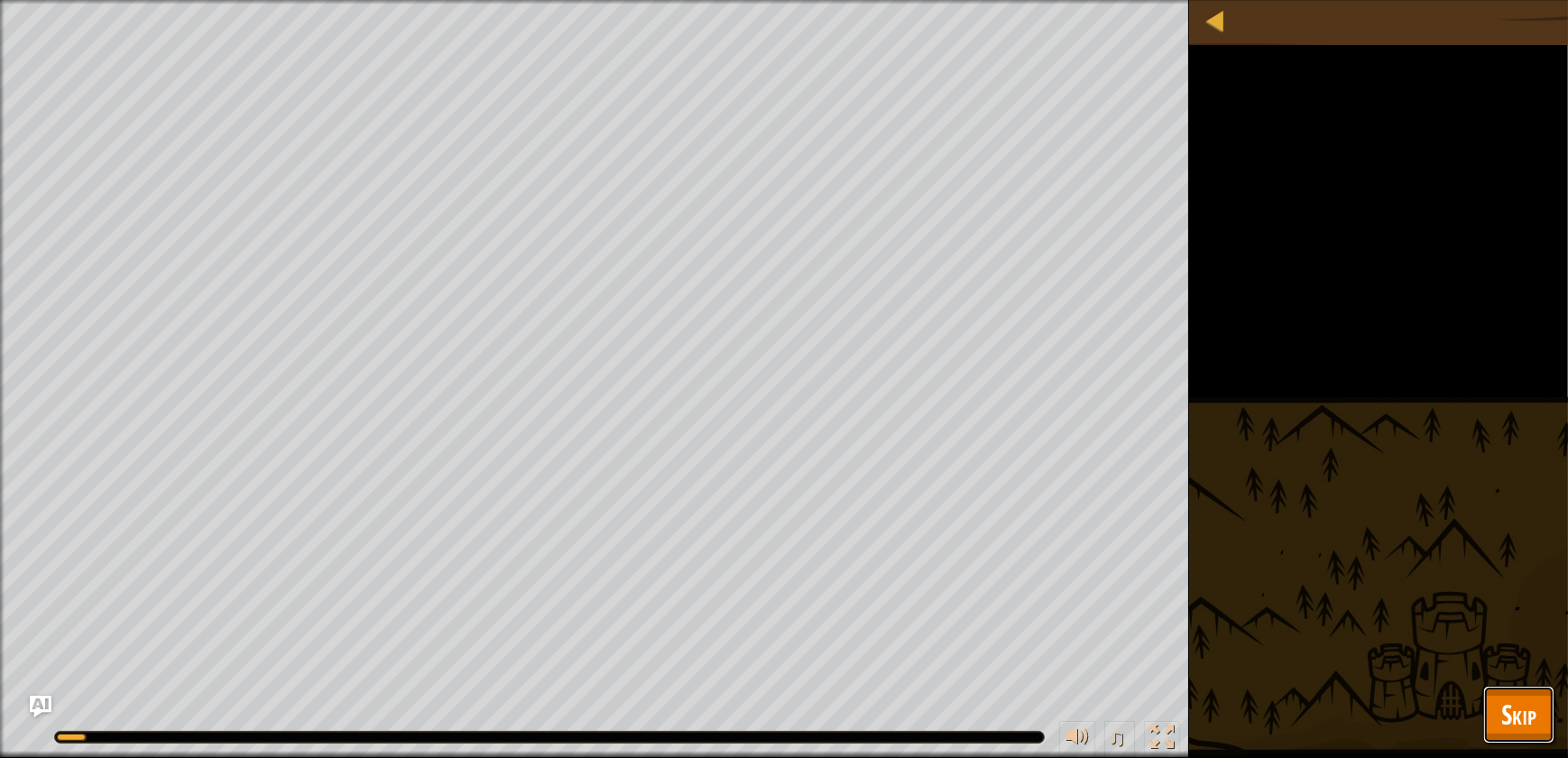
click at [1507, 729] on span "Skip" at bounding box center [1519, 714] width 35 height 37
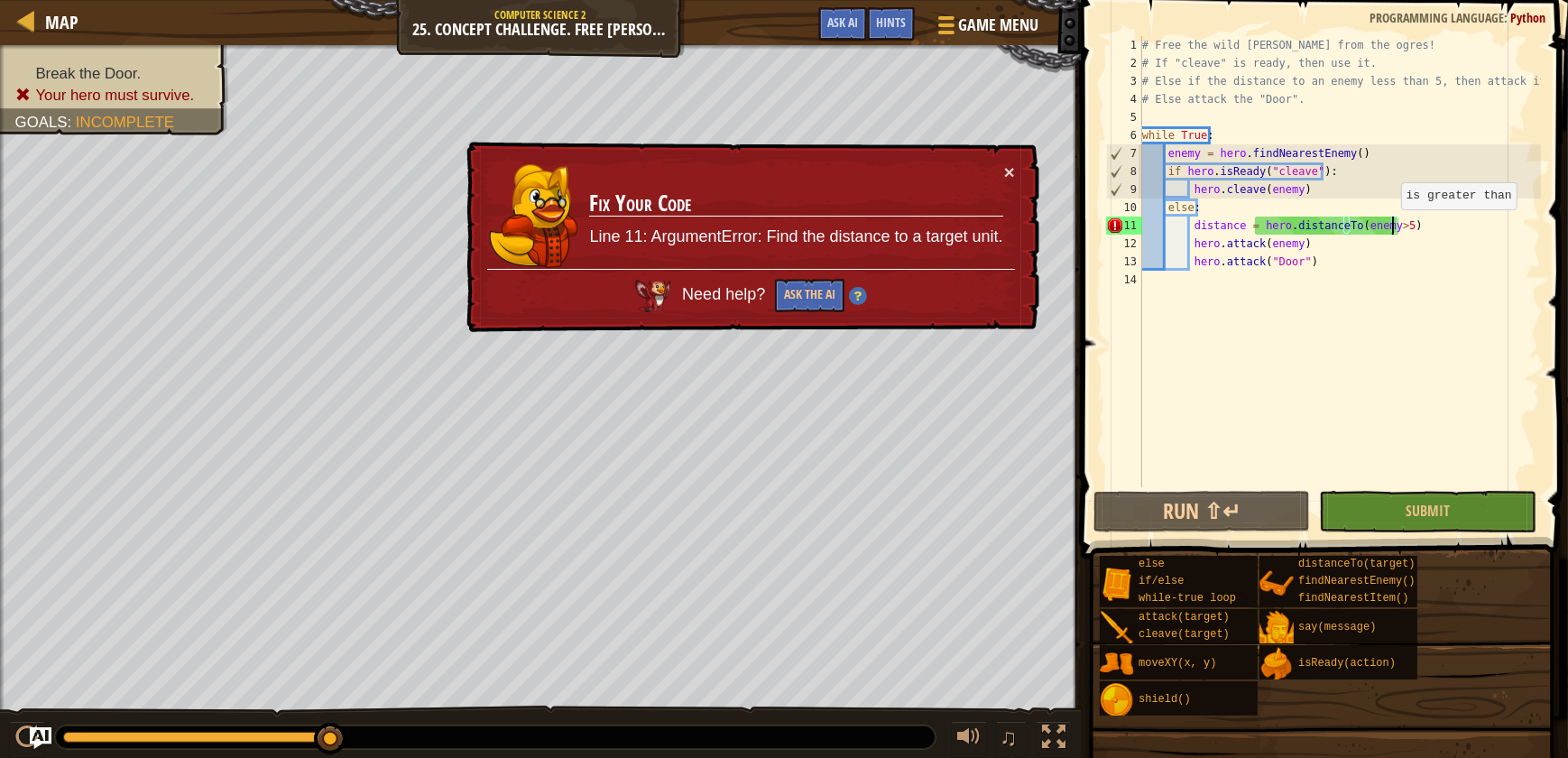
click at [1392, 227] on div "# Free the wild [PERSON_NAME] from the ogres! # If "cleave" is ready, then use …" at bounding box center [1339, 279] width 402 height 487
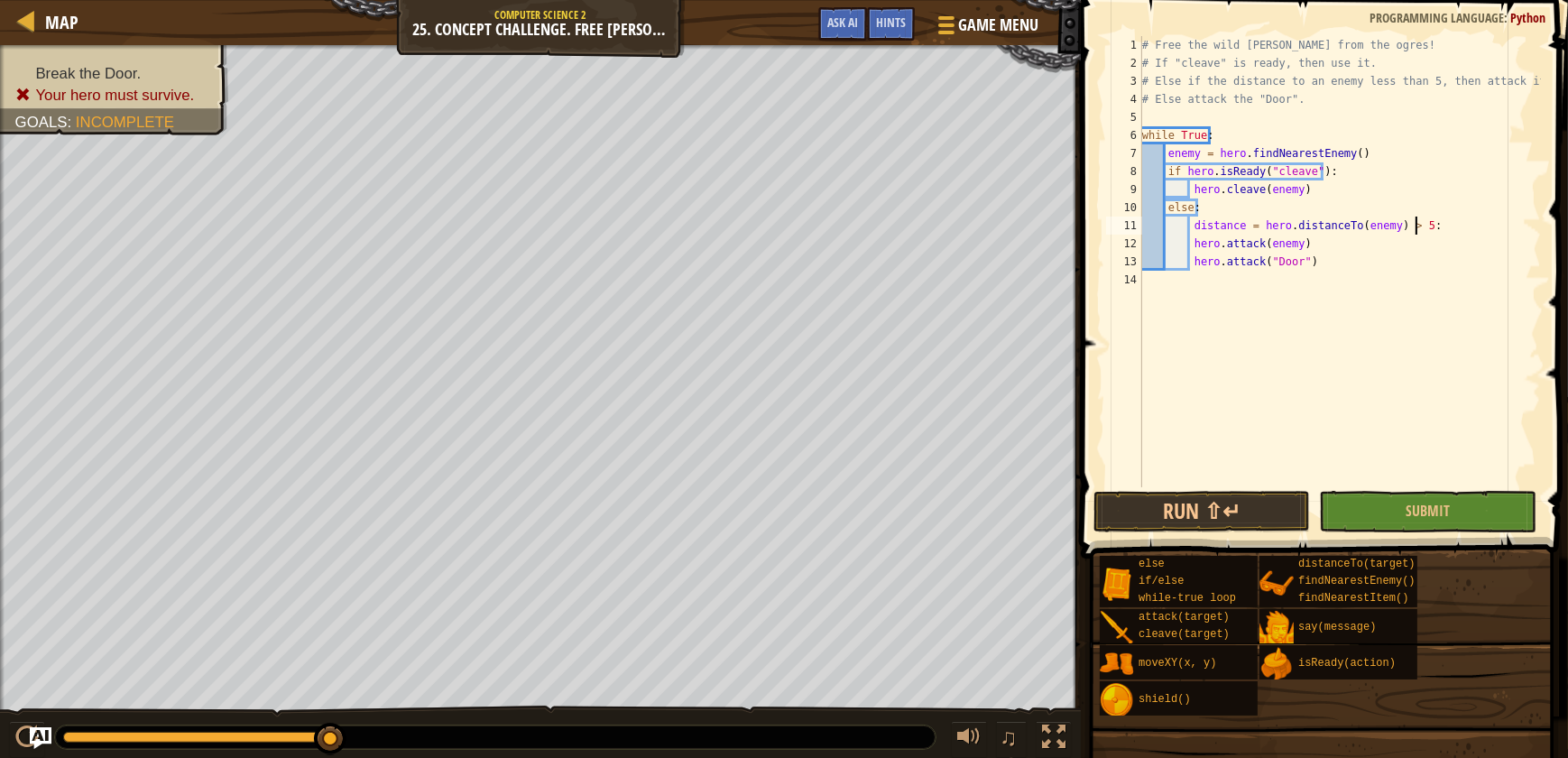
scroll to position [8, 21]
click at [1497, 520] on button "Submit" at bounding box center [1427, 511] width 217 height 41
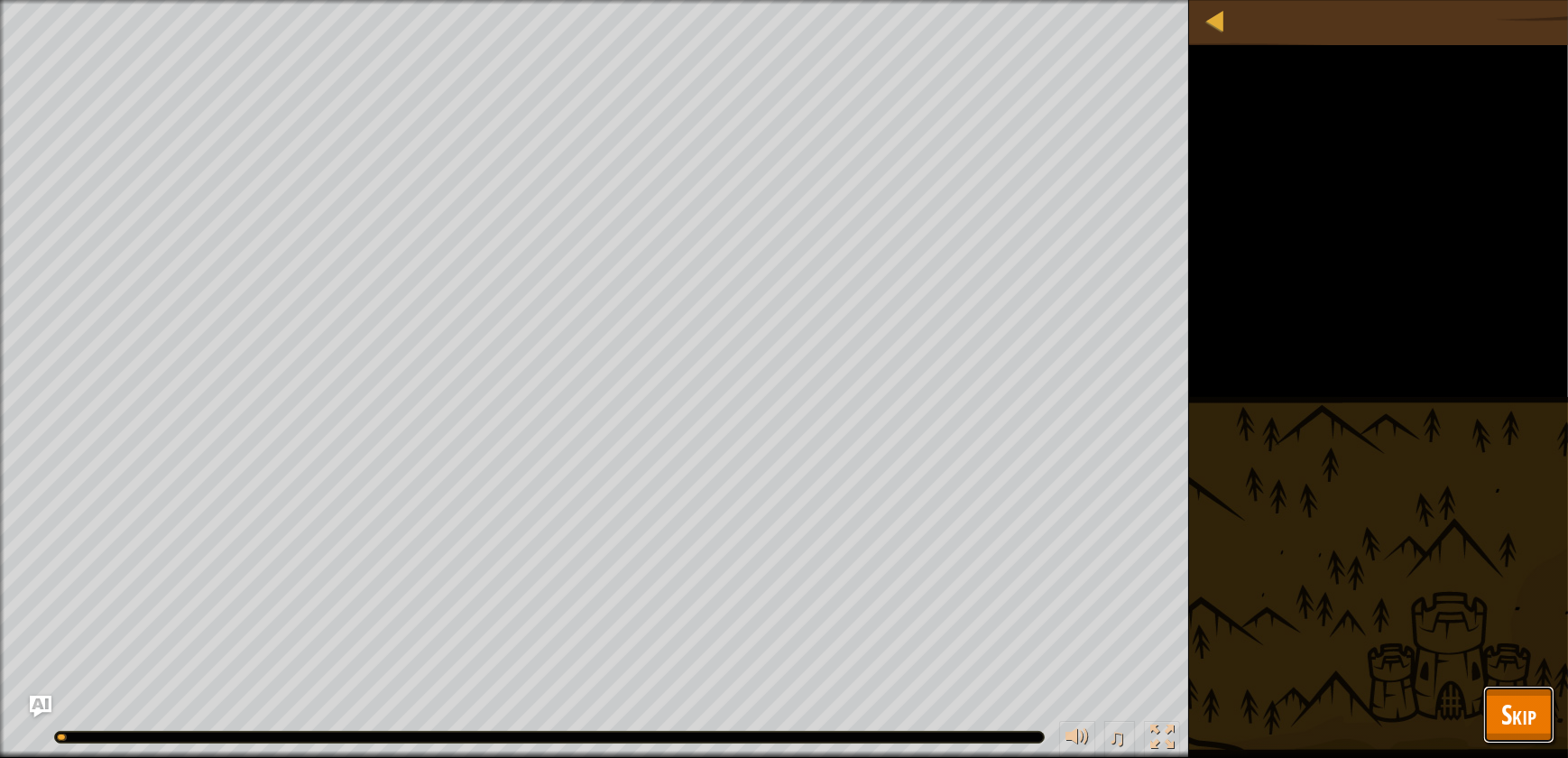
click at [1519, 716] on span "Skip" at bounding box center [1519, 714] width 35 height 37
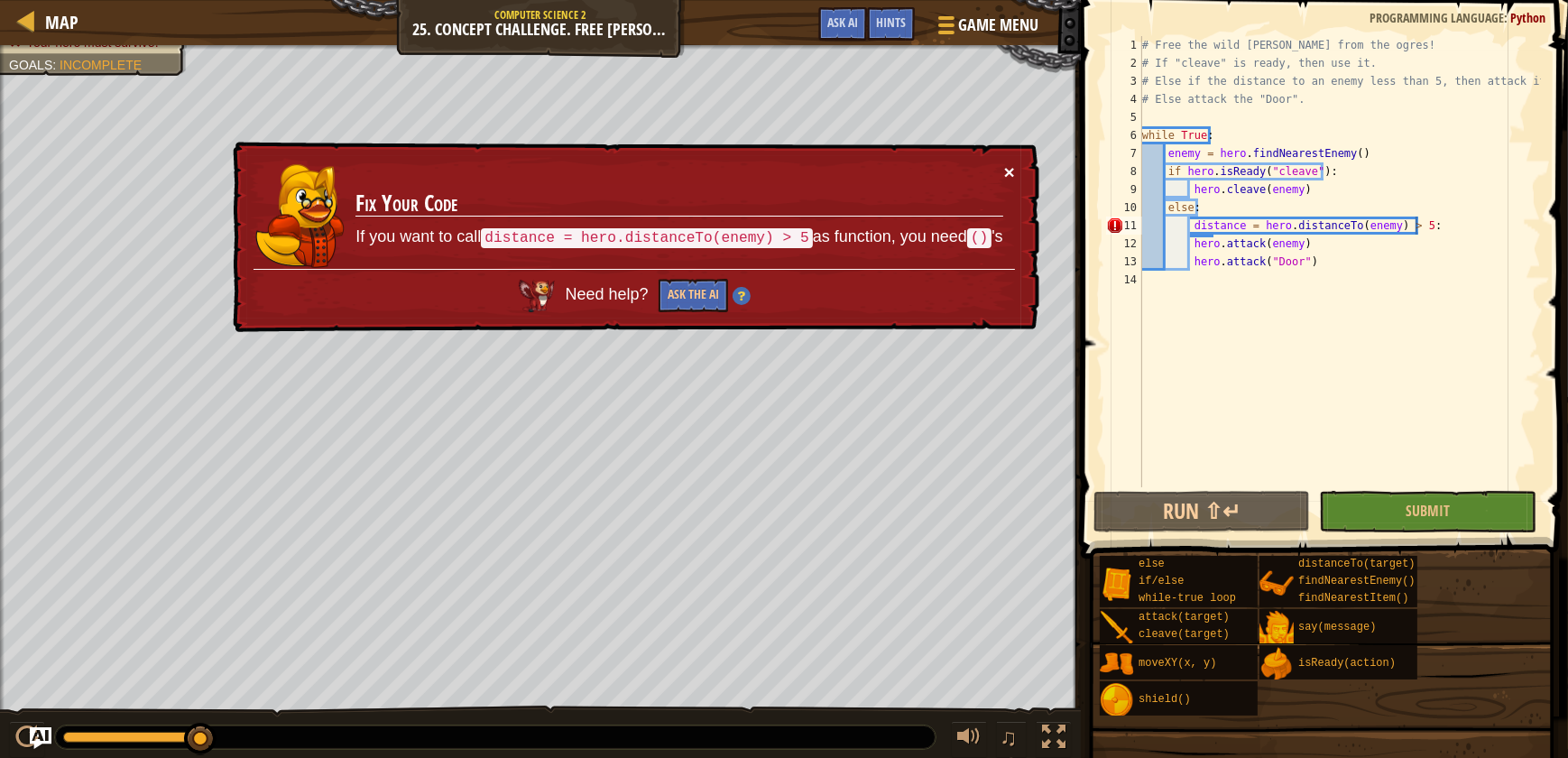
click at [1011, 173] on button "×" at bounding box center [1009, 172] width 11 height 19
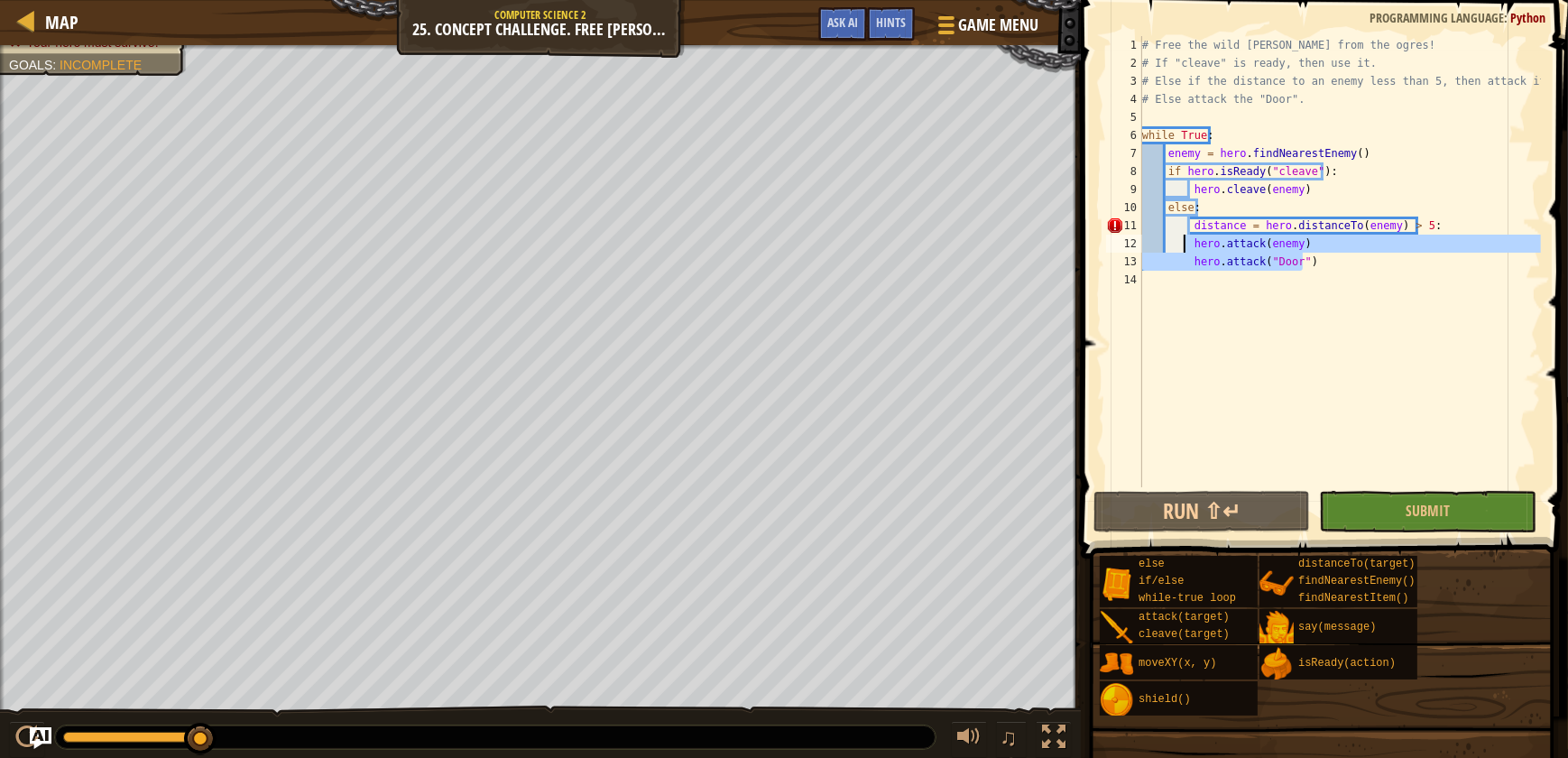
drag, startPoint x: 1316, startPoint y: 266, endPoint x: 1183, endPoint y: 245, distance: 134.6
click at [1183, 245] on div "# Free the wild [PERSON_NAME] from the ogres! # If "cleave" is ready, then use …" at bounding box center [1339, 279] width 402 height 487
type textarea "hero.attack(enemy) hero.attack("Door")"
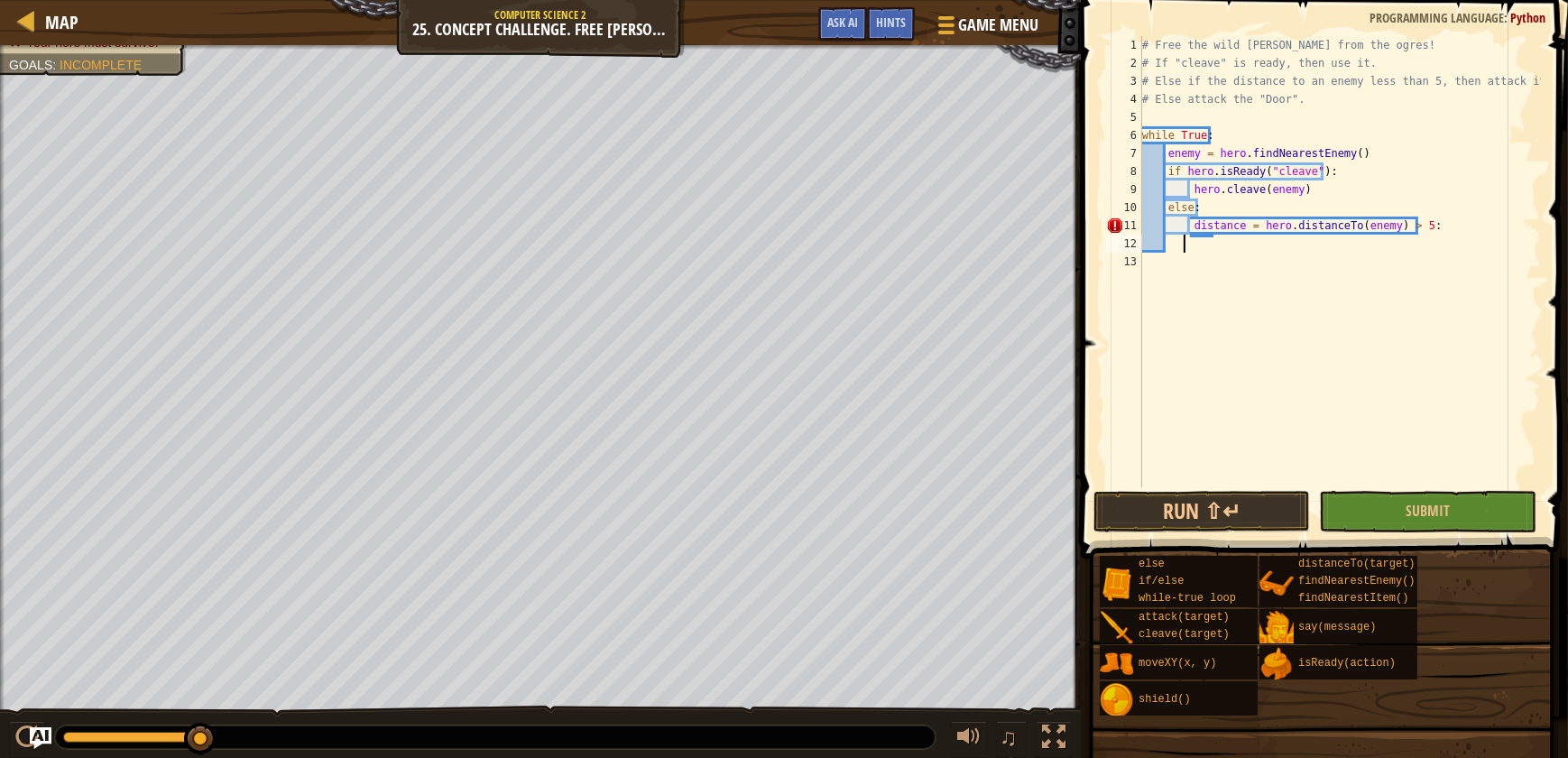
scroll to position [8, 2]
drag, startPoint x: 1446, startPoint y: 225, endPoint x: 1188, endPoint y: 231, distance: 258.1
click at [1188, 231] on div "# Free the wild [PERSON_NAME] from the ogres! # If "cleave" is ready, then use …" at bounding box center [1339, 279] width 402 height 487
type textarea "distance = hero.distanceTo(enemy) > 5:"
click at [1195, 212] on div "# Free the wild [PERSON_NAME] from the ogres! # If "cleave" is ready, then use …" at bounding box center [1339, 279] width 402 height 487
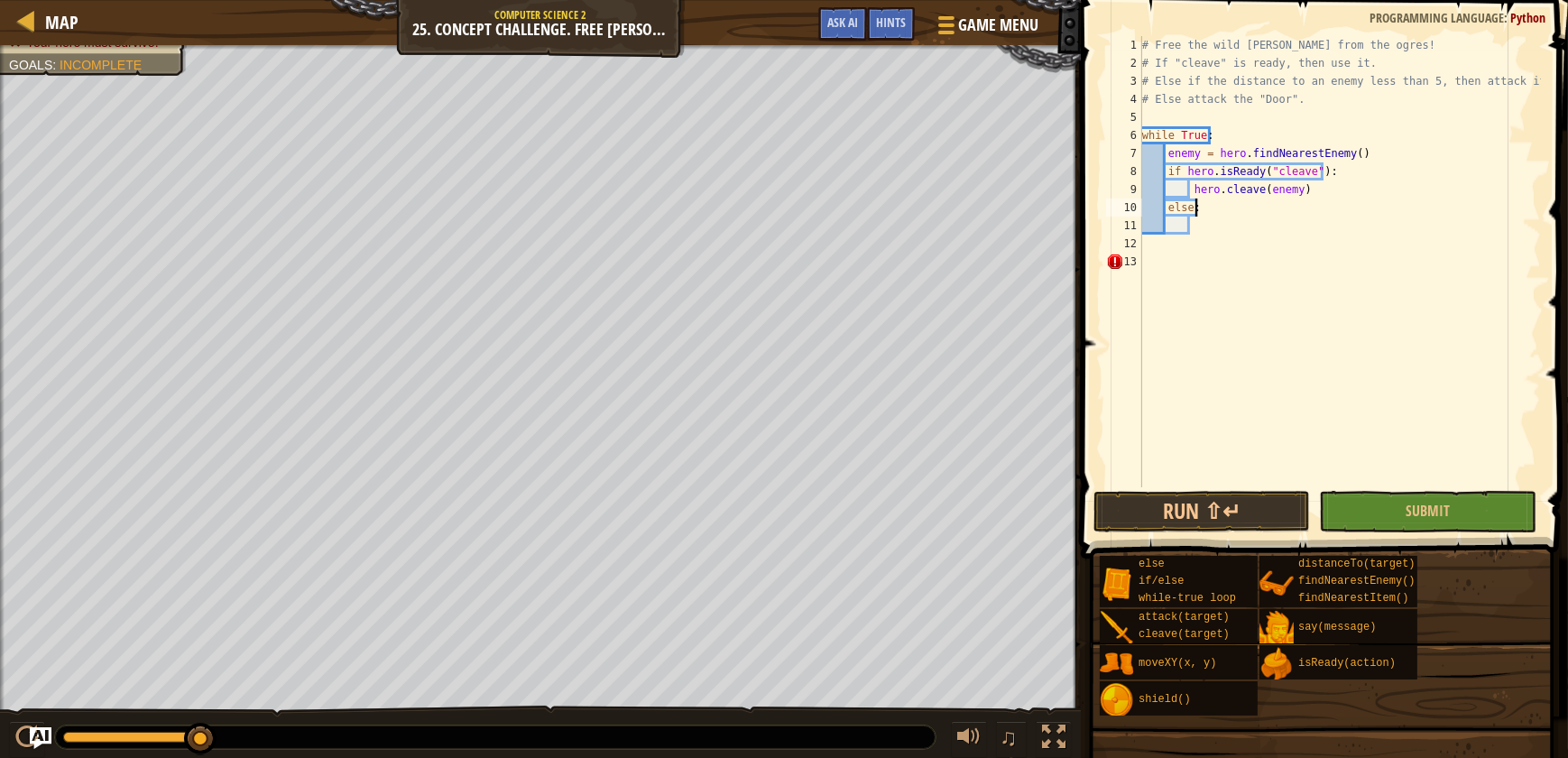
click at [1184, 209] on div "# Free the wild [PERSON_NAME] from the ogres! # If "cleave" is ready, then use …" at bounding box center [1339, 279] width 402 height 487
click at [1189, 206] on div "# Free the wild [PERSON_NAME] from the ogres! # If "cleave" is ready, then use …" at bounding box center [1339, 279] width 402 height 487
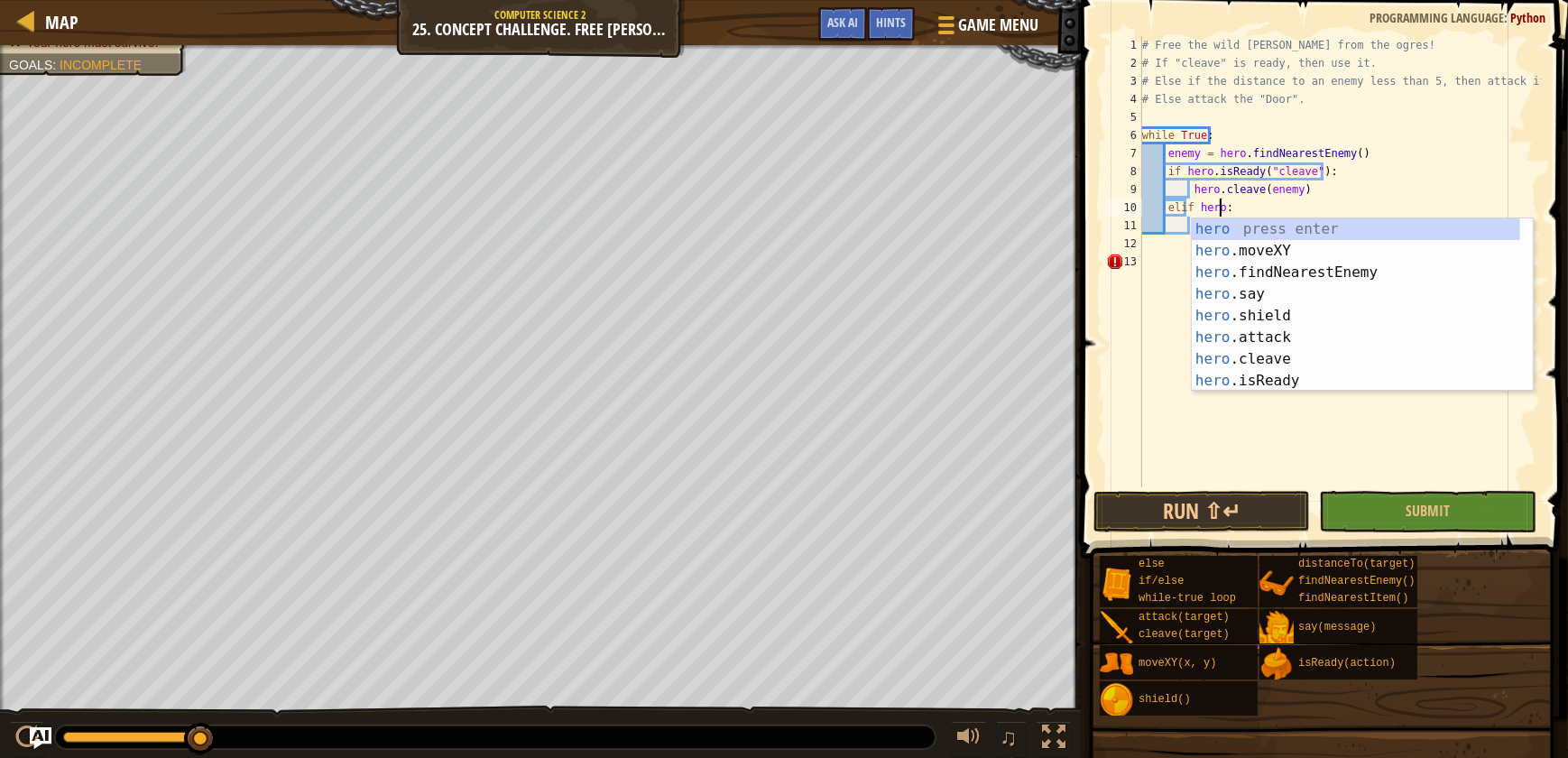
scroll to position [8, 7]
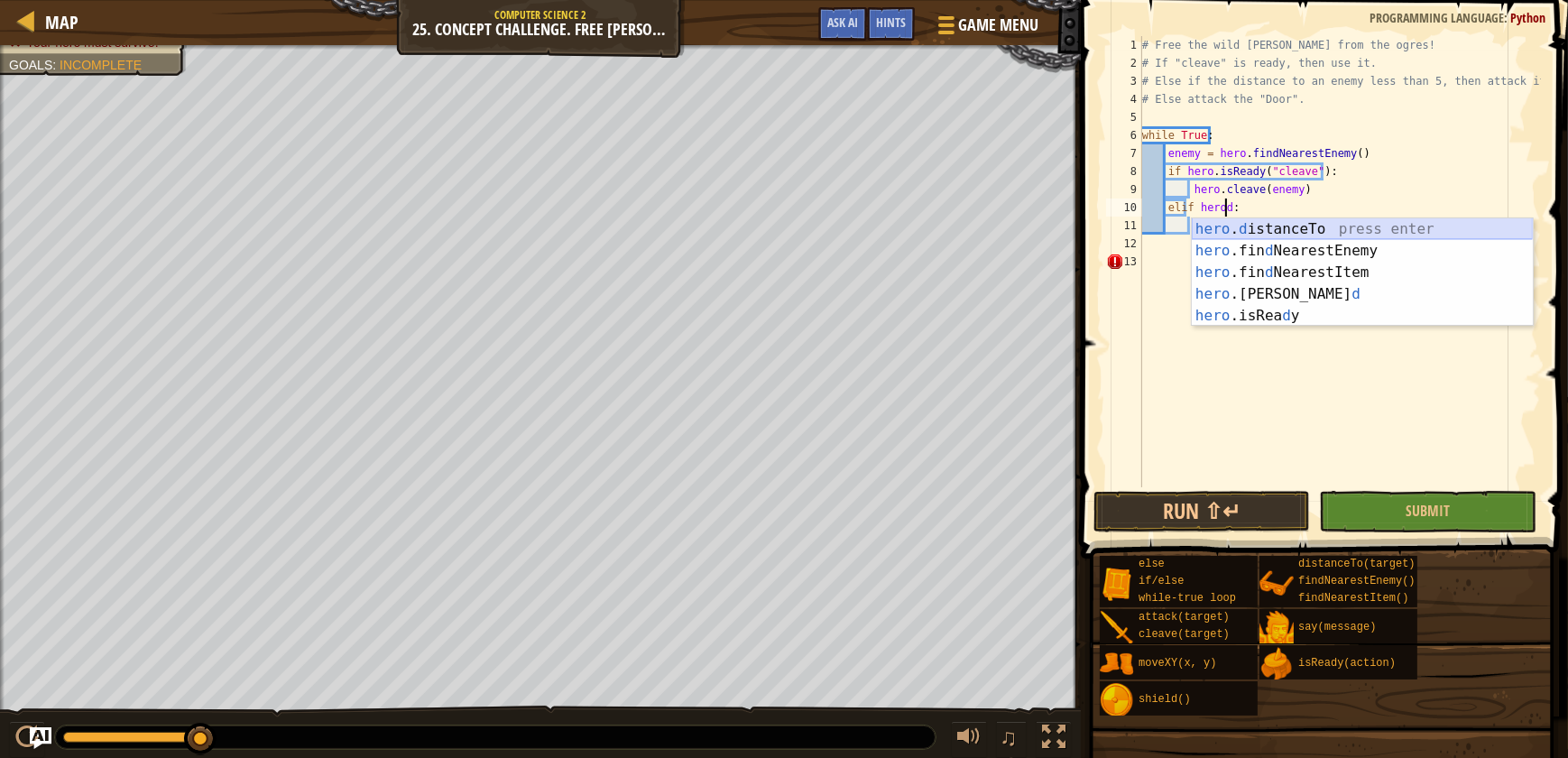
click at [1305, 224] on div "hero . d istanceTo press enter hero .fin d NearestEnemy press enter hero .fin d…" at bounding box center [1363, 293] width 341 height 151
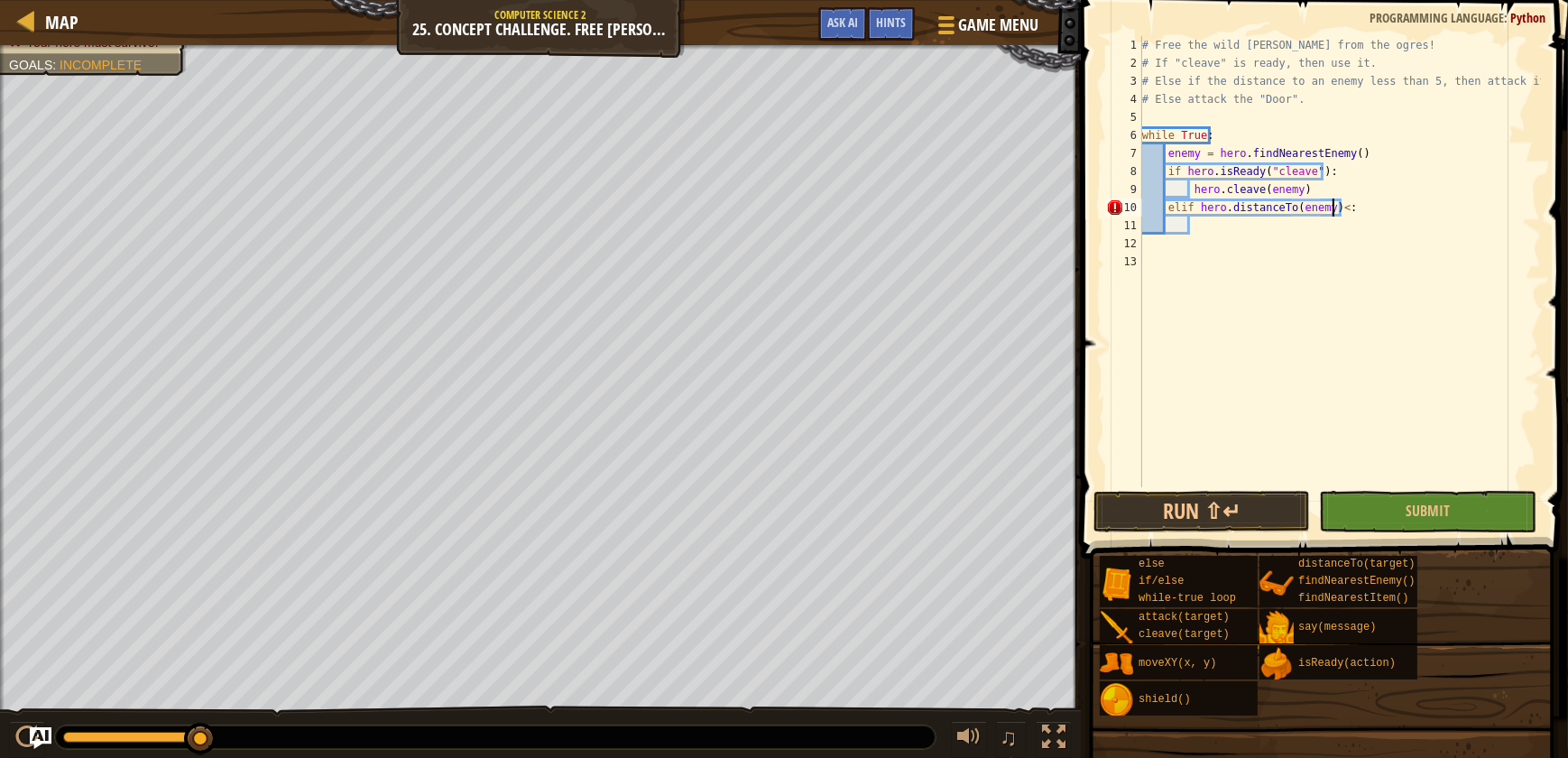
scroll to position [8, 15]
type textarea "elif hero.distanceTo(enemy)<5 :"
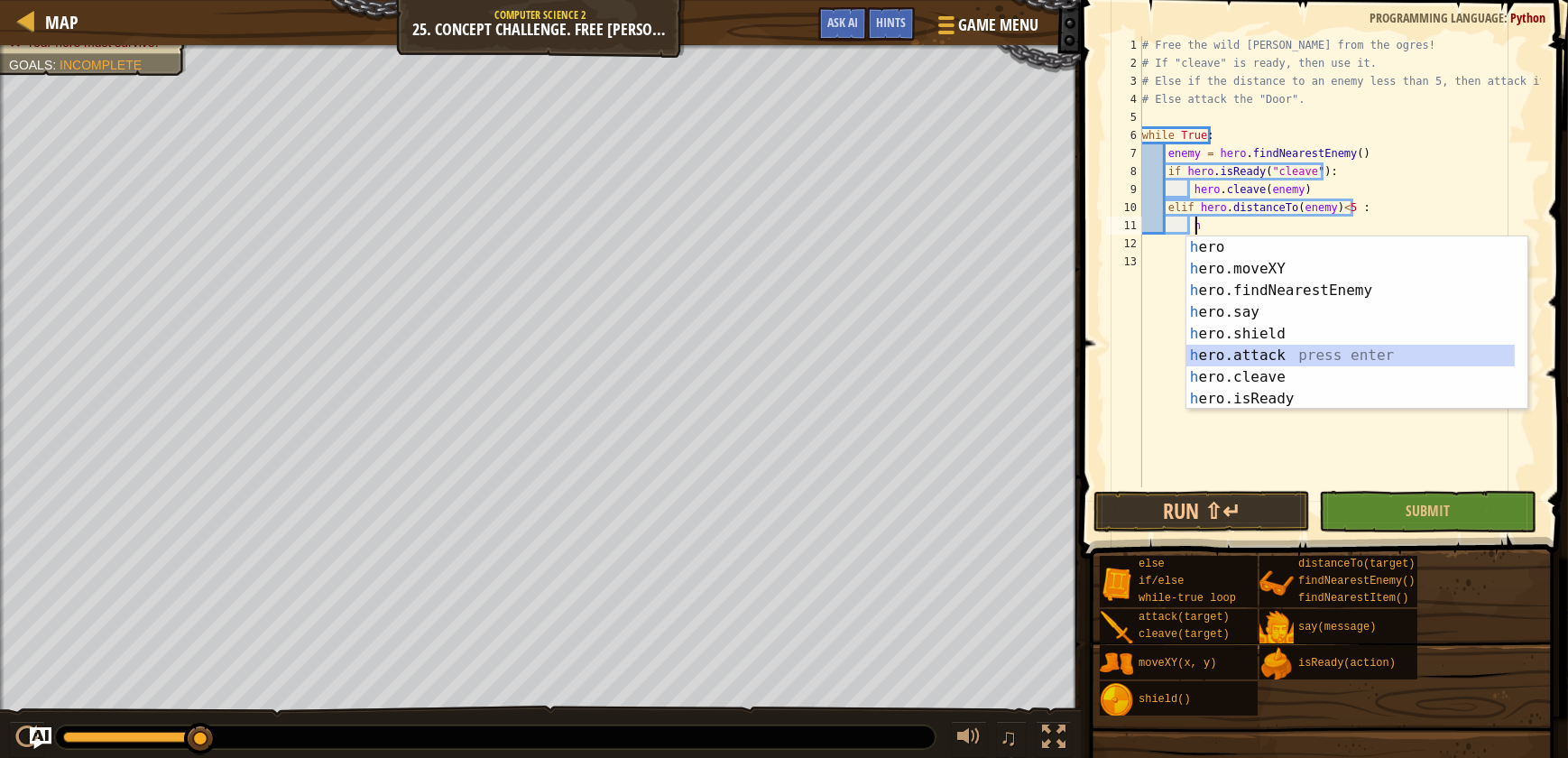
click at [1311, 357] on div "h ero press enter h ero.moveXY press enter h ero.findNearestEnemy press enter h…" at bounding box center [1357, 344] width 341 height 217
type textarea "hero.attack(enemy)"
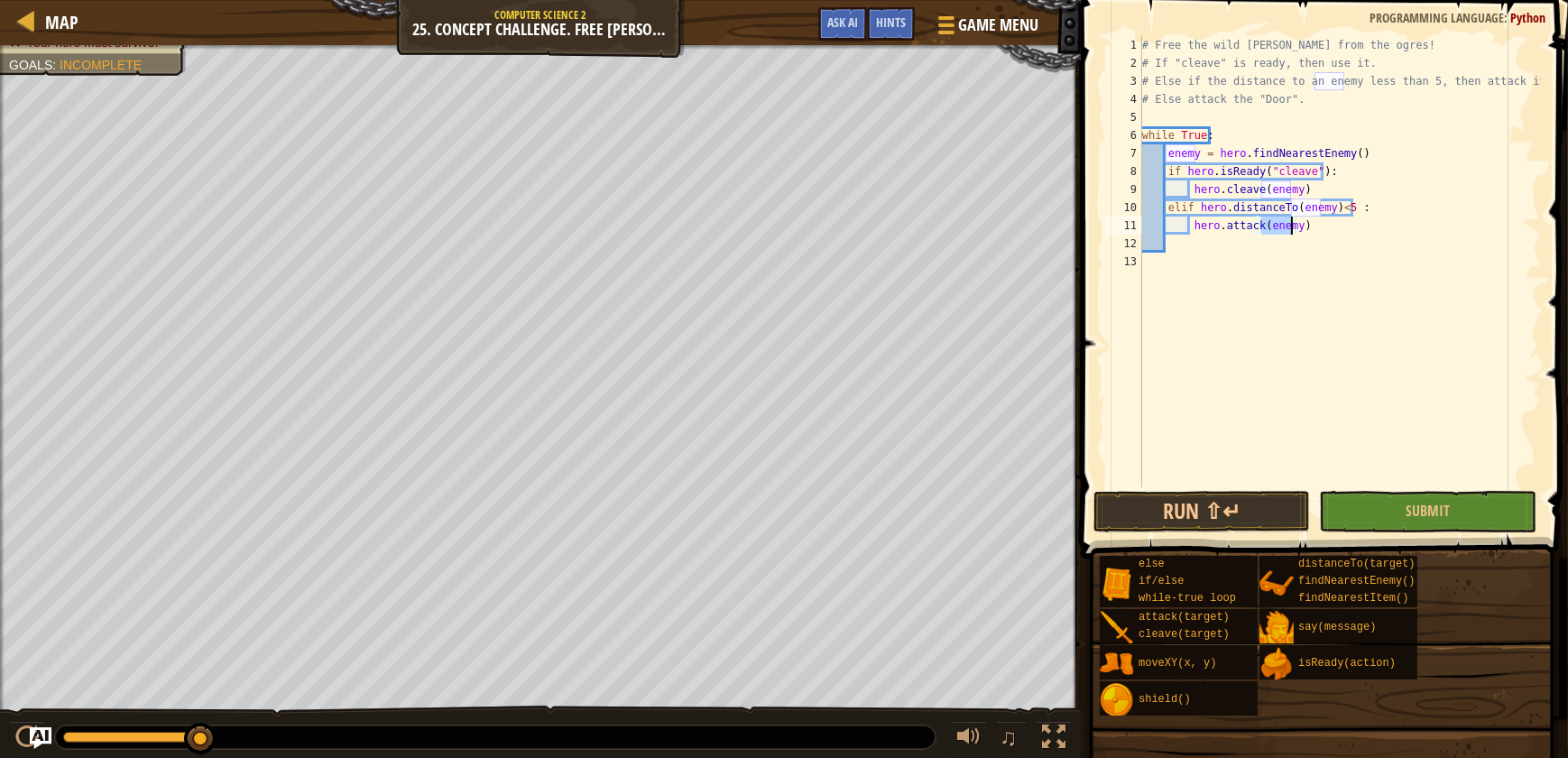
click at [1279, 245] on div "# Free the wild [PERSON_NAME] from the ogres! # If "cleave" is ready, then use …" at bounding box center [1339, 279] width 402 height 487
click at [1168, 155] on div "# Free the wild [PERSON_NAME] from the ogres! # If "cleave" is ready, then use …" at bounding box center [1339, 279] width 402 height 487
click at [1162, 170] on div "# Free the wild [PERSON_NAME] from the ogres! # If "cleave" is ready, then use …" at bounding box center [1339, 279] width 402 height 487
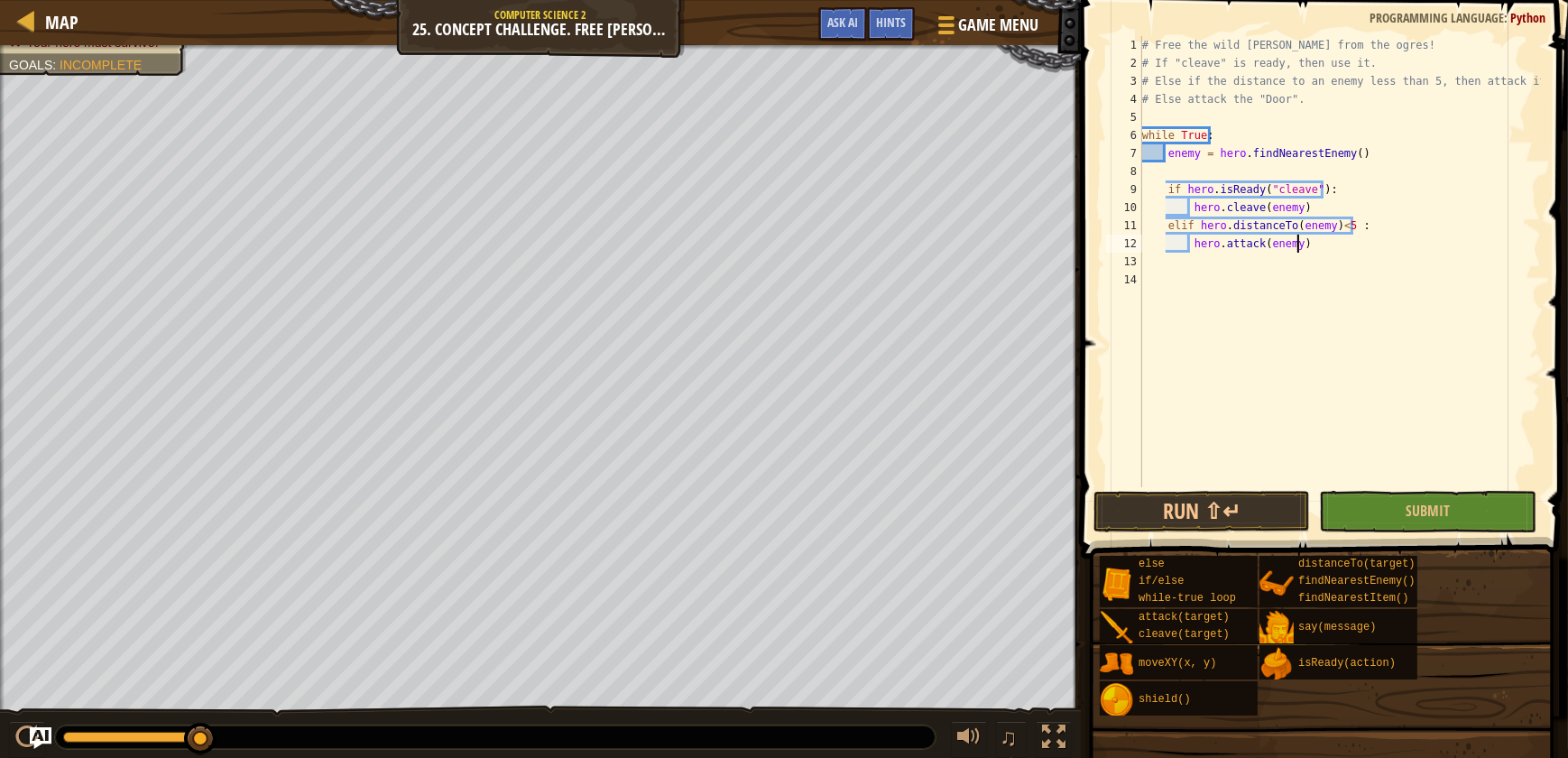
click at [1304, 245] on div "# Free the wild [PERSON_NAME] from the ogres! # If "cleave" is ready, then use …" at bounding box center [1339, 279] width 402 height 487
type textarea "hero.attack(enemy)"
type textarea "e"
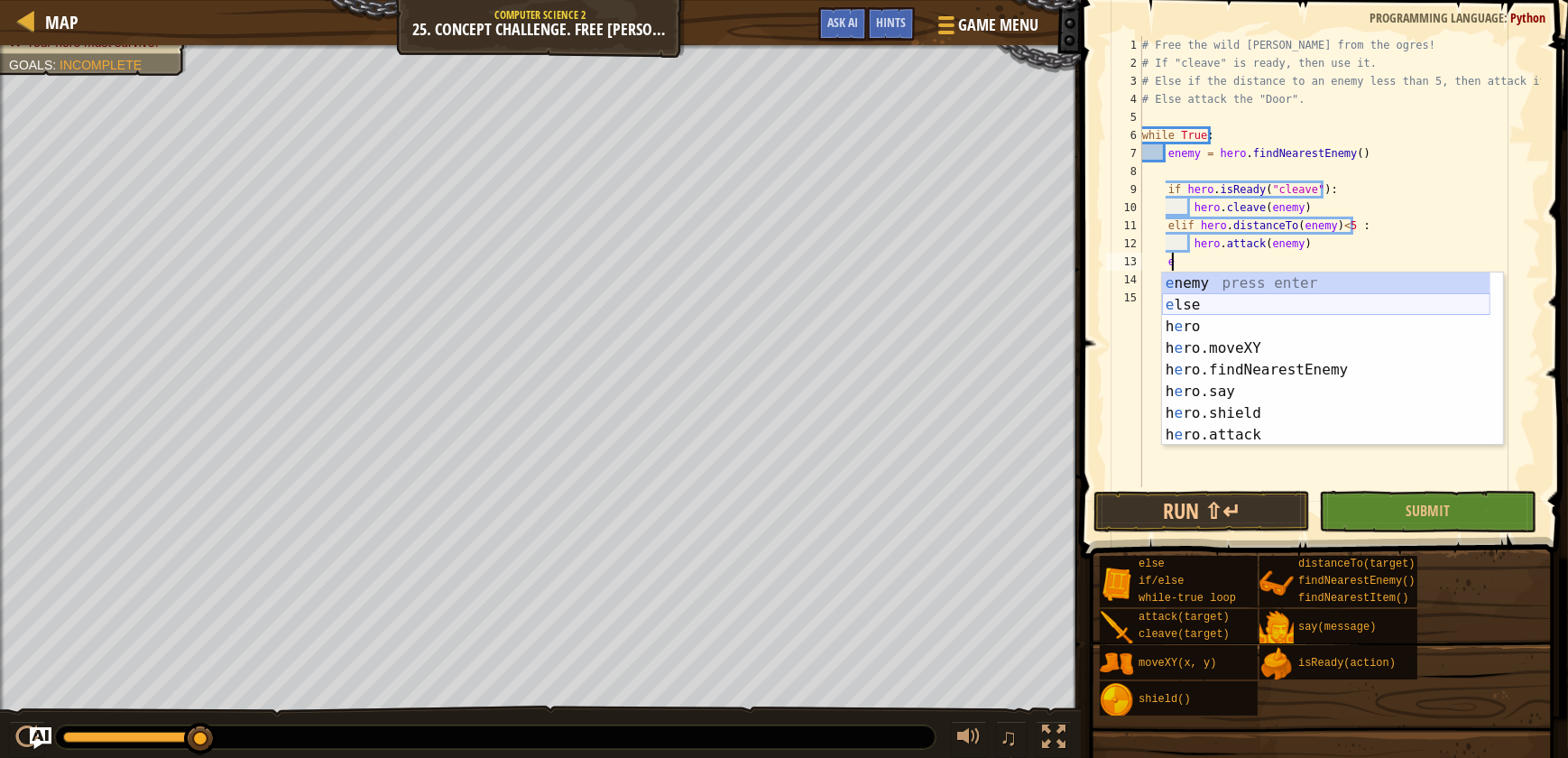
click at [1244, 307] on div "e nemy press enter e lse press enter h e ro press enter h e ro.moveXY press ent…" at bounding box center [1326, 381] width 329 height 217
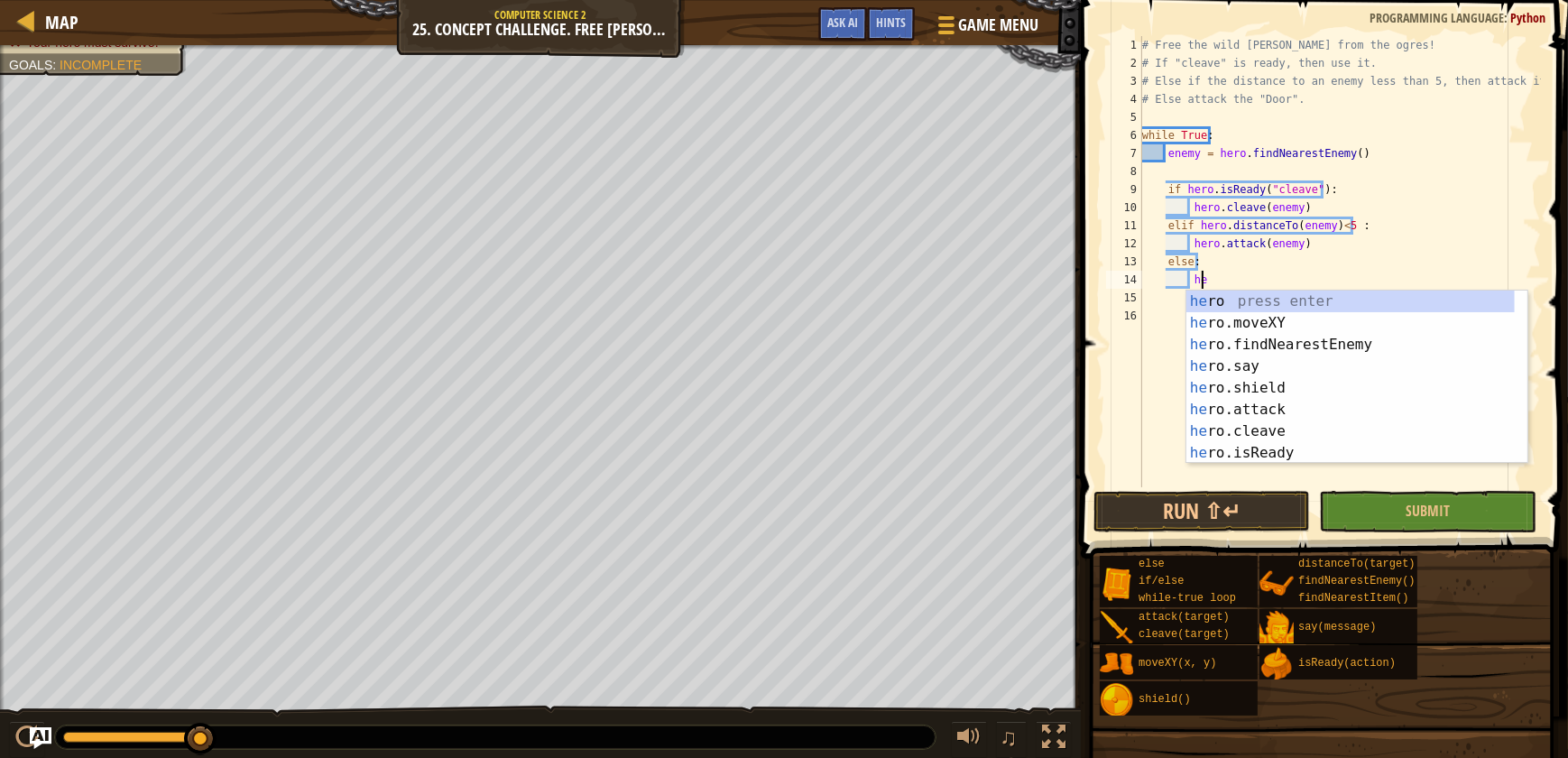
scroll to position [8, 4]
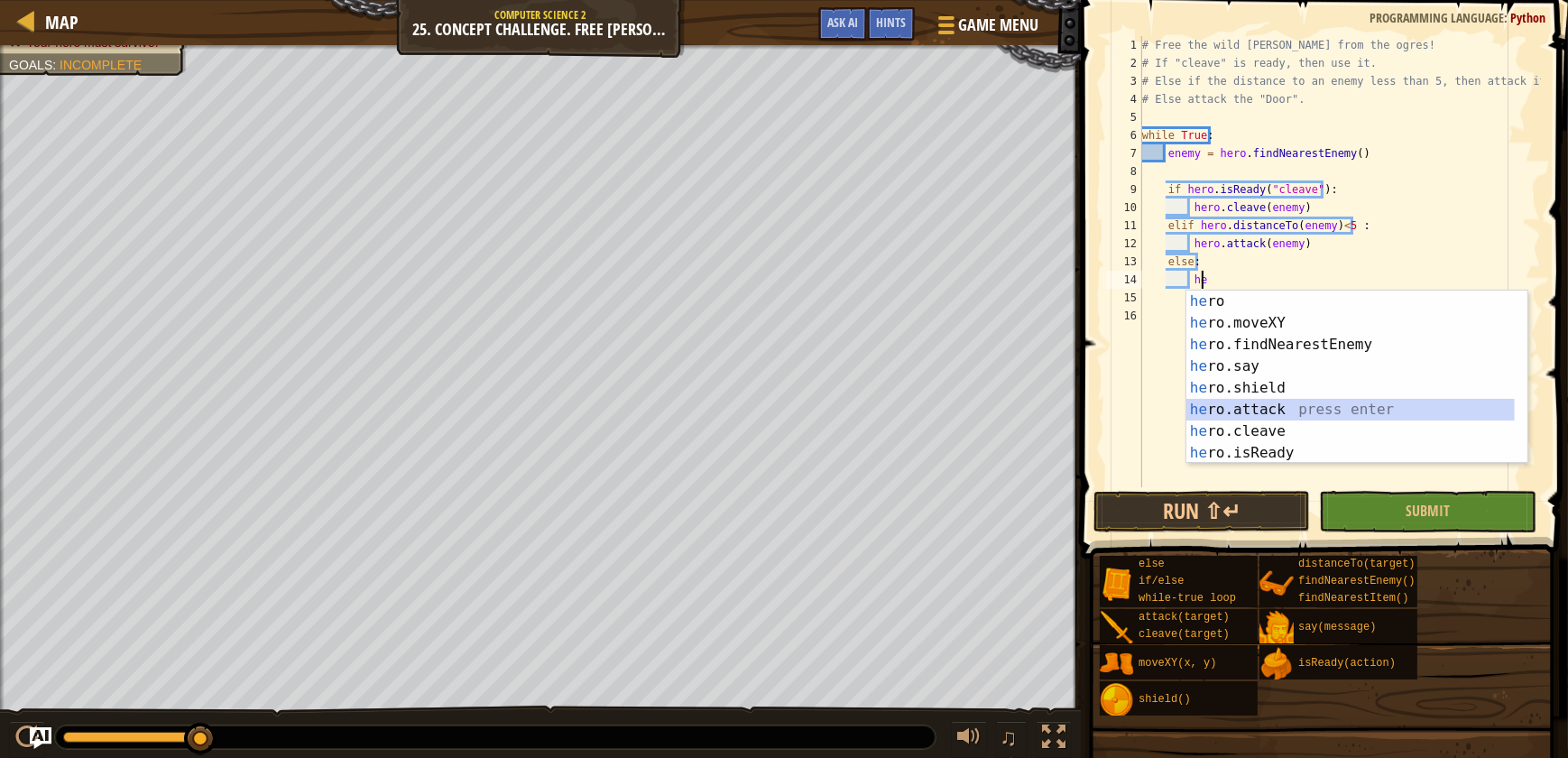
click at [1263, 399] on div "he ro press enter he ro.moveXY press enter he ro.findNearestEnemy press enter h…" at bounding box center [1350, 398] width 329 height 217
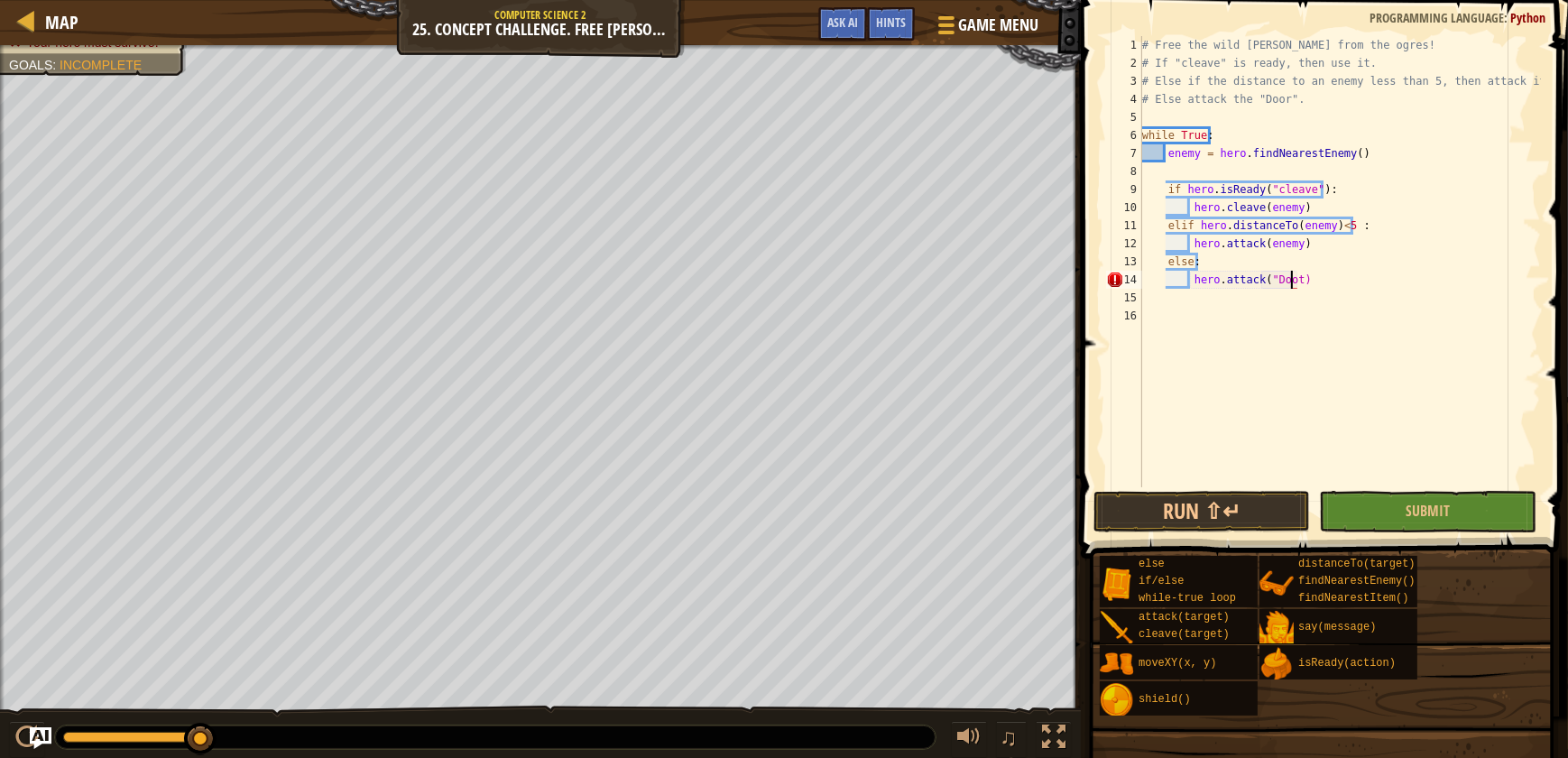
scroll to position [8, 12]
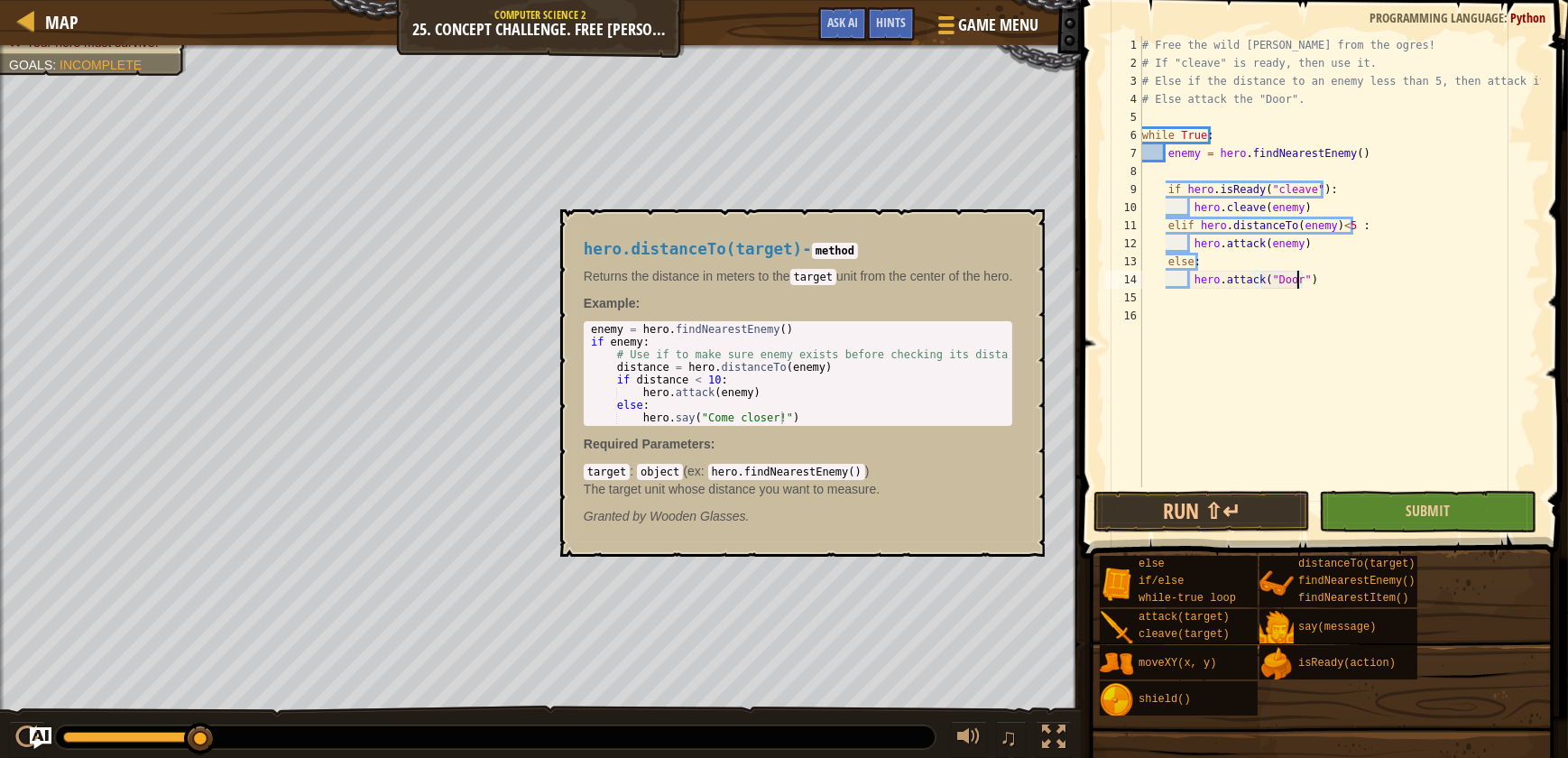
type textarea "hero.attack("Door")"
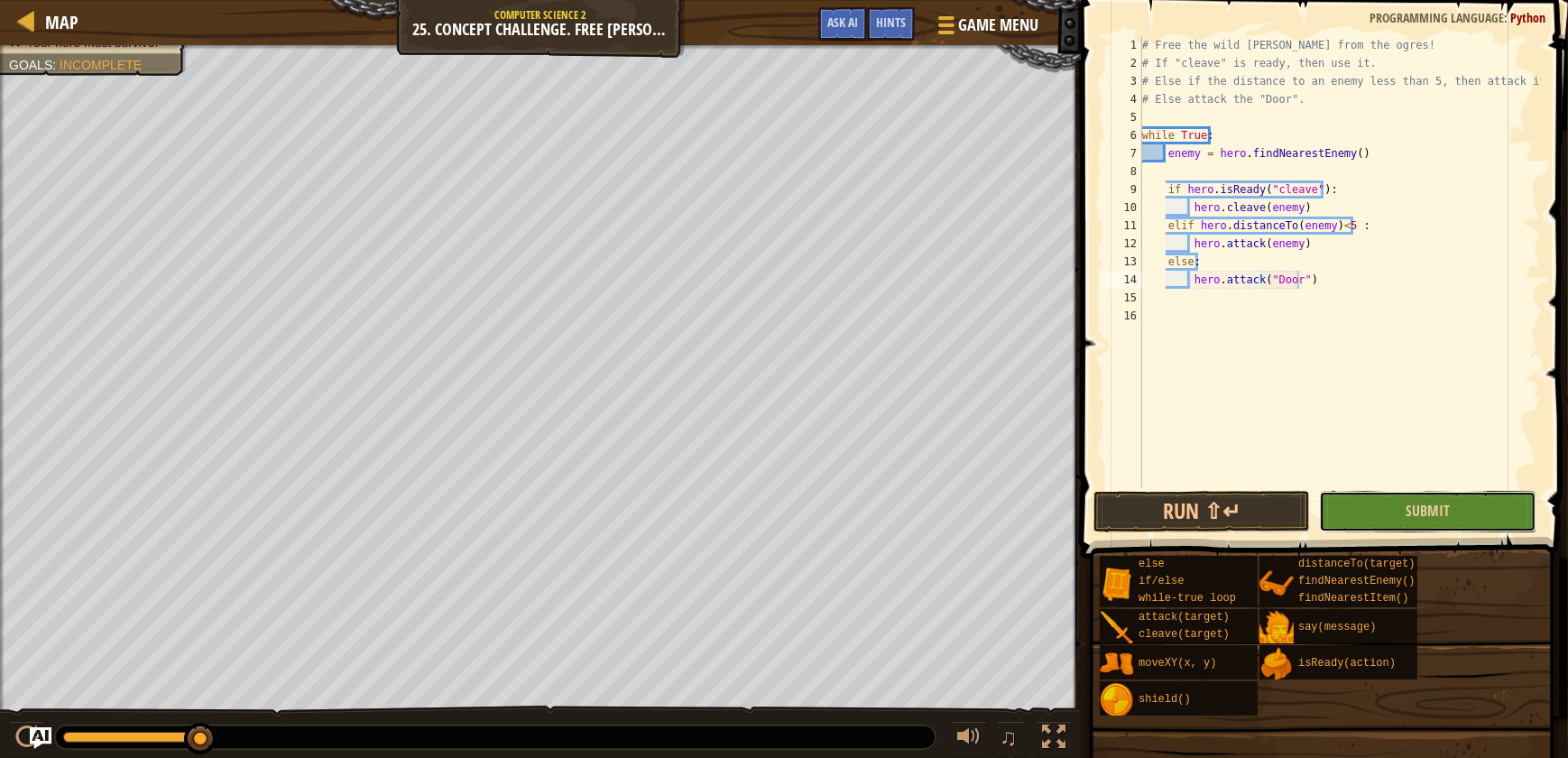
click at [1451, 518] on button "Submit" at bounding box center [1427, 511] width 217 height 41
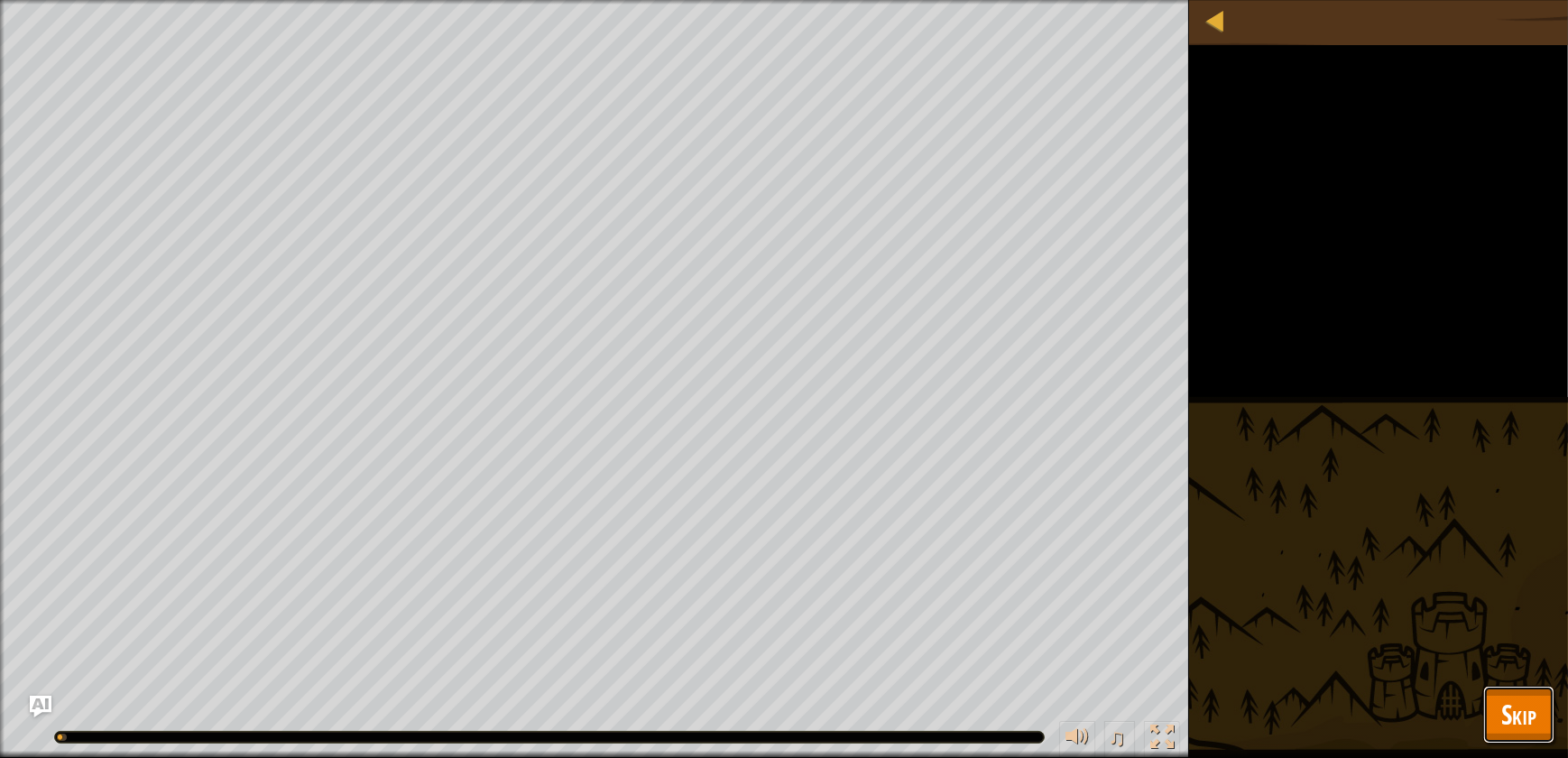
click at [1522, 736] on button "Skip" at bounding box center [1519, 715] width 71 height 58
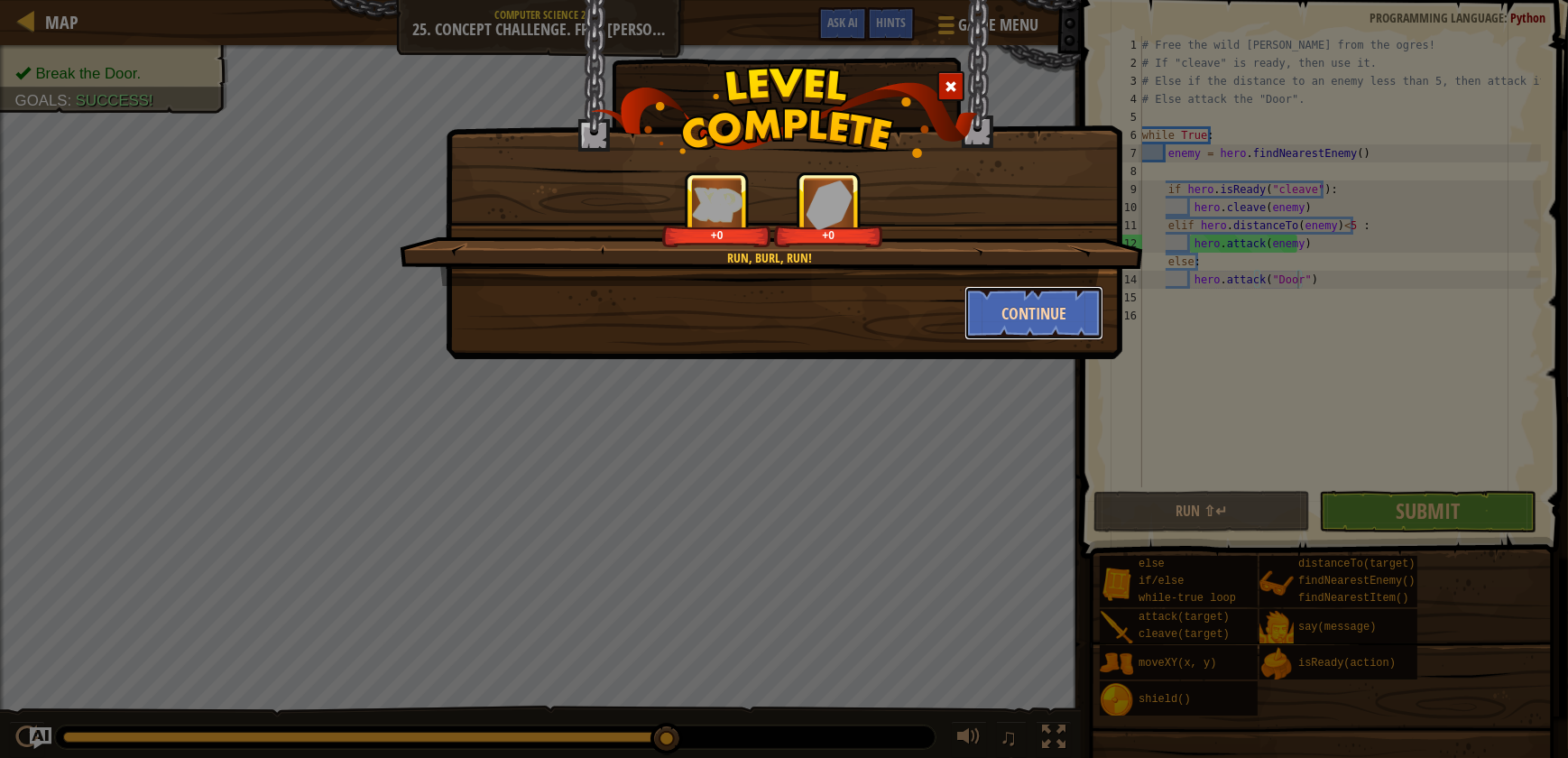
drag, startPoint x: 1089, startPoint y: 329, endPoint x: 1073, endPoint y: 324, distance: 16.8
click at [1073, 324] on button "Continue" at bounding box center [1034, 313] width 140 height 54
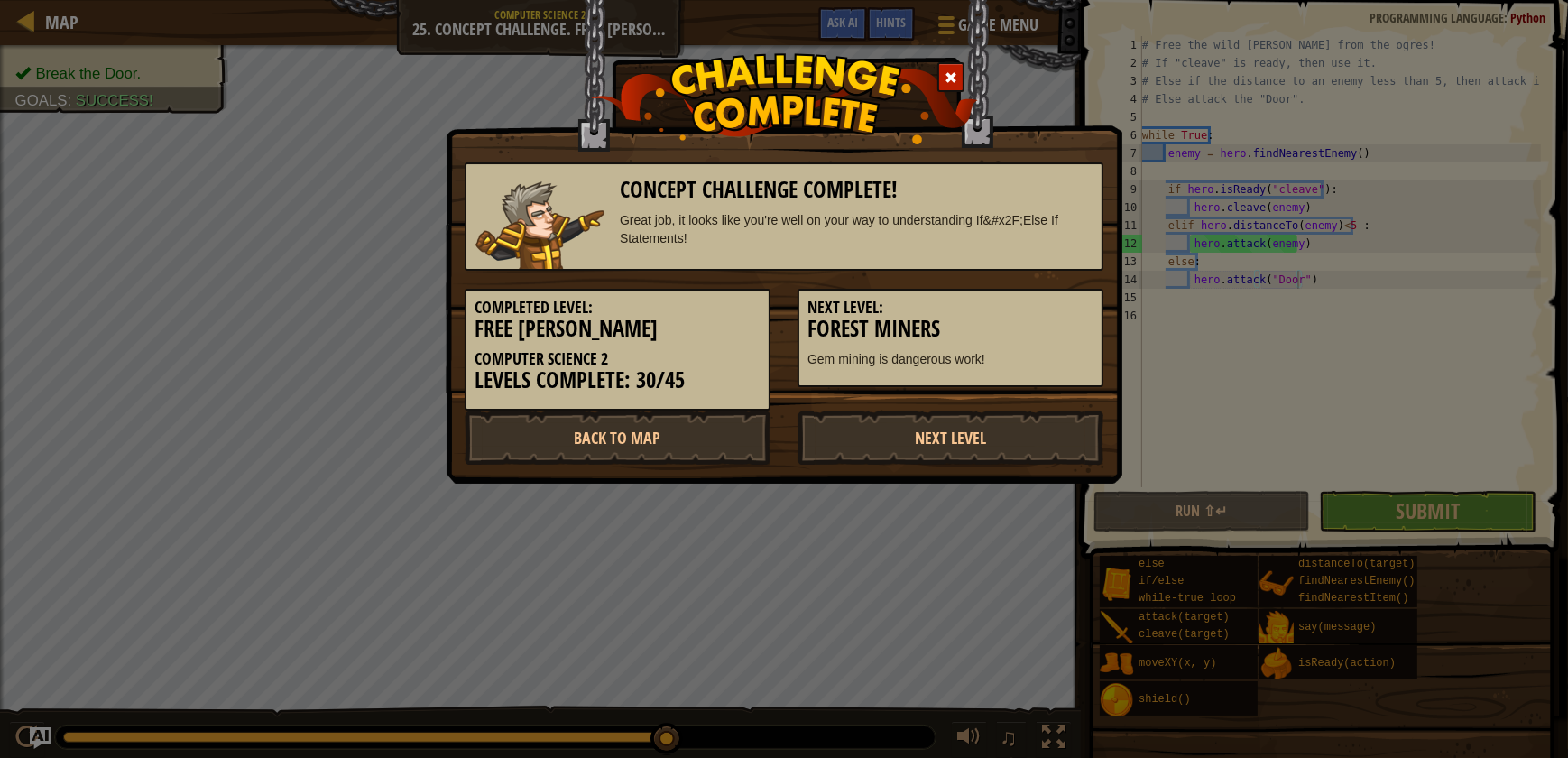
click at [1073, 324] on h3 "Forest Miners" at bounding box center [950, 328] width 286 height 24
click at [680, 432] on link "Back to Map" at bounding box center [617, 438] width 306 height 54
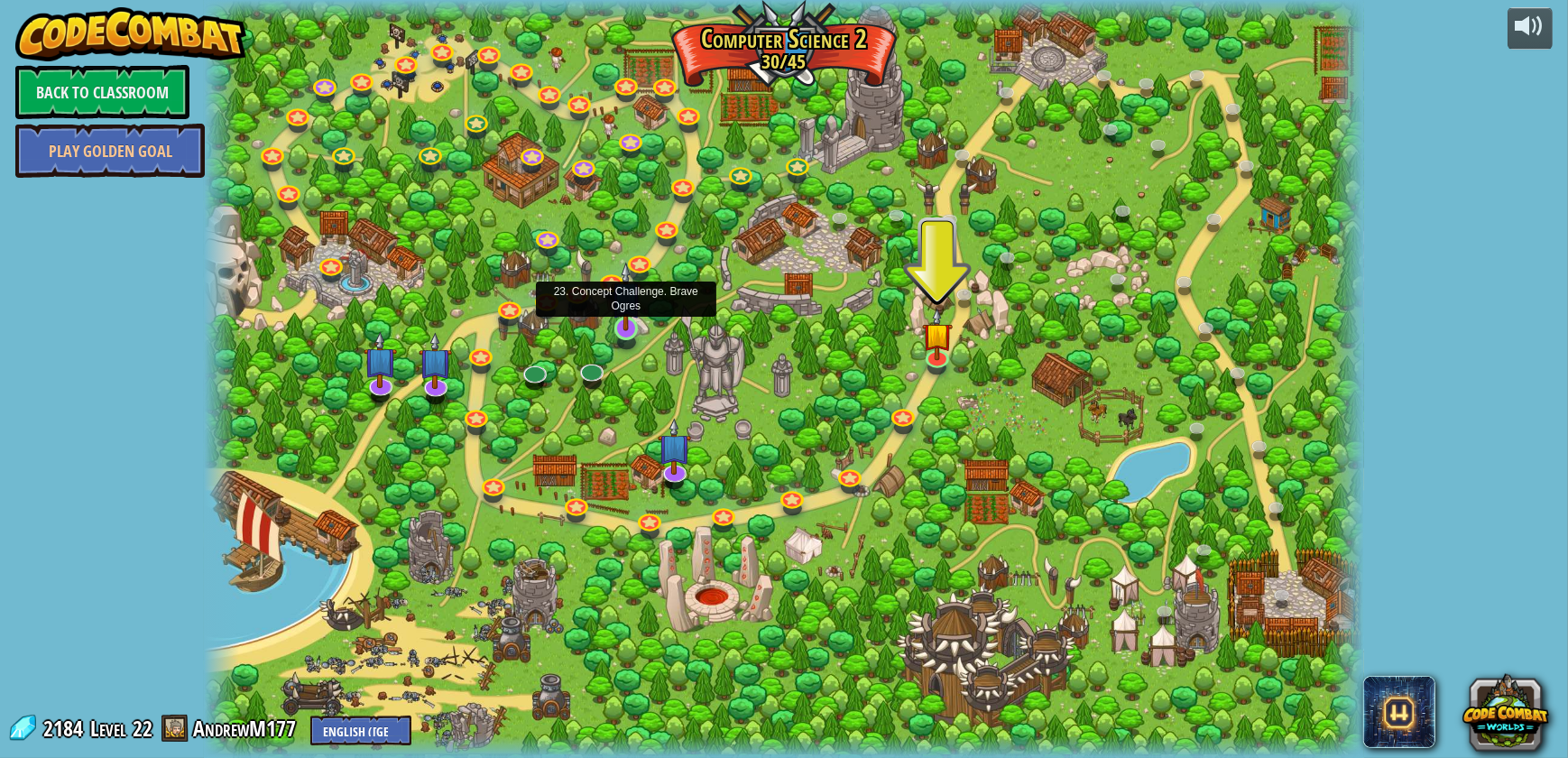
click at [633, 311] on img at bounding box center [625, 296] width 30 height 69
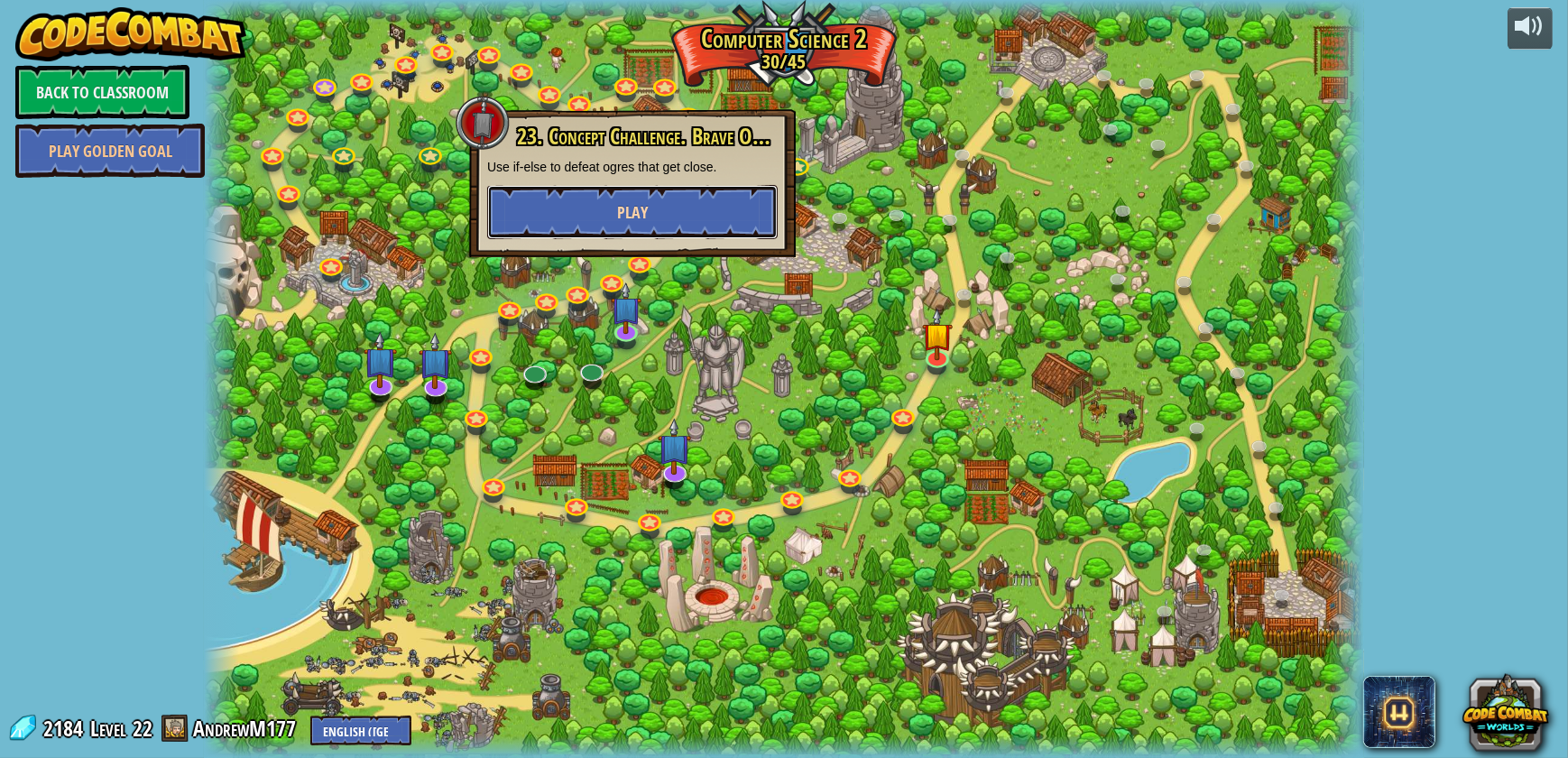
click at [666, 204] on button "Play" at bounding box center [632, 212] width 290 height 54
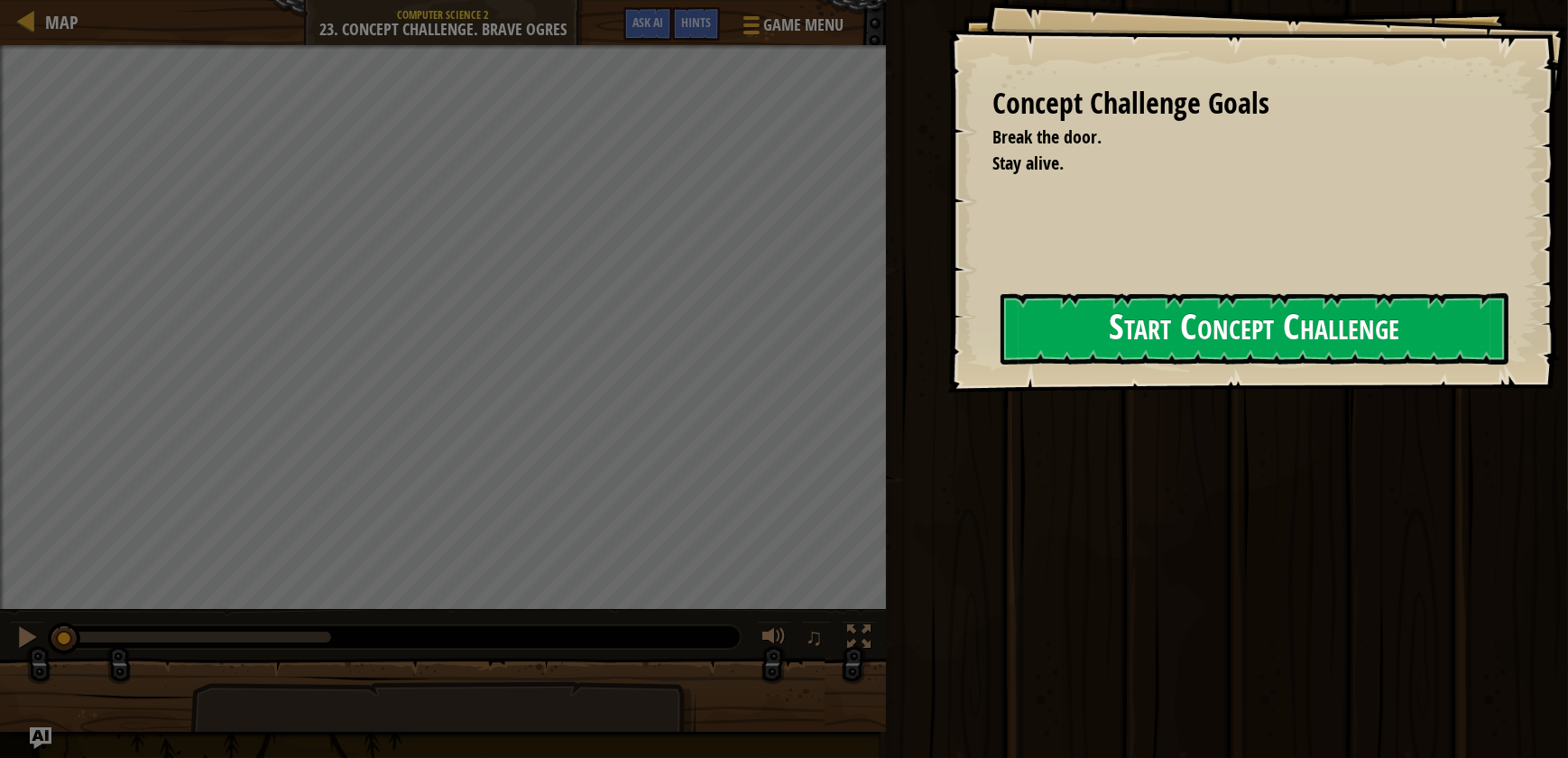
click at [947, 339] on div "Concept Challenge Goals Break the door. Stay alive. Start Concept Challenge Err…" at bounding box center [1257, 196] width 621 height 393
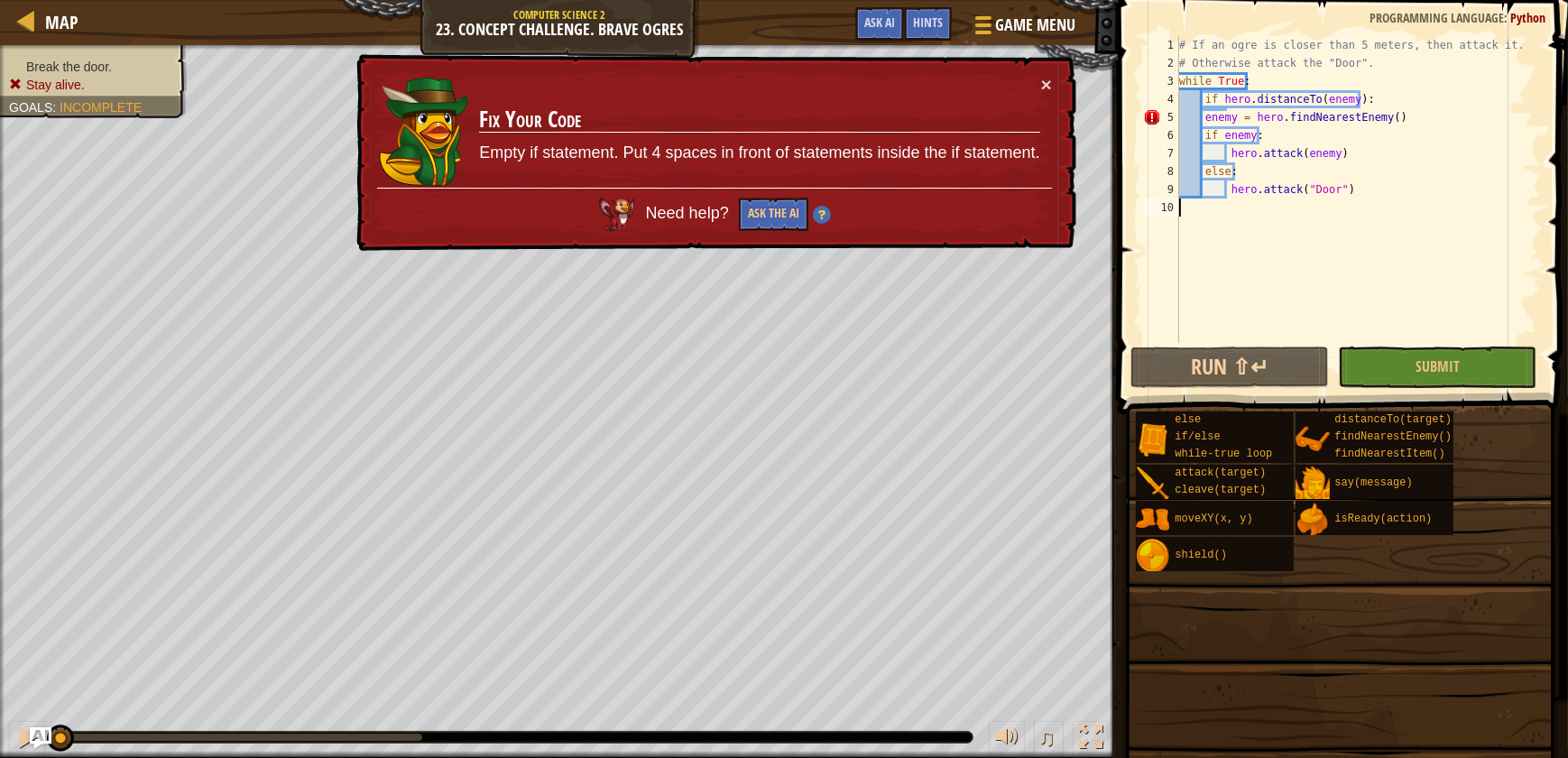
drag, startPoint x: 1152, startPoint y: 219, endPoint x: 1139, endPoint y: 213, distance: 14.3
click at [1137, 215] on div "1 2 3 4 5 6 7 8 9 10 # If an ogre is closer than 5 meters, then attack it. # Ot…" at bounding box center [1340, 242] width 456 height 468
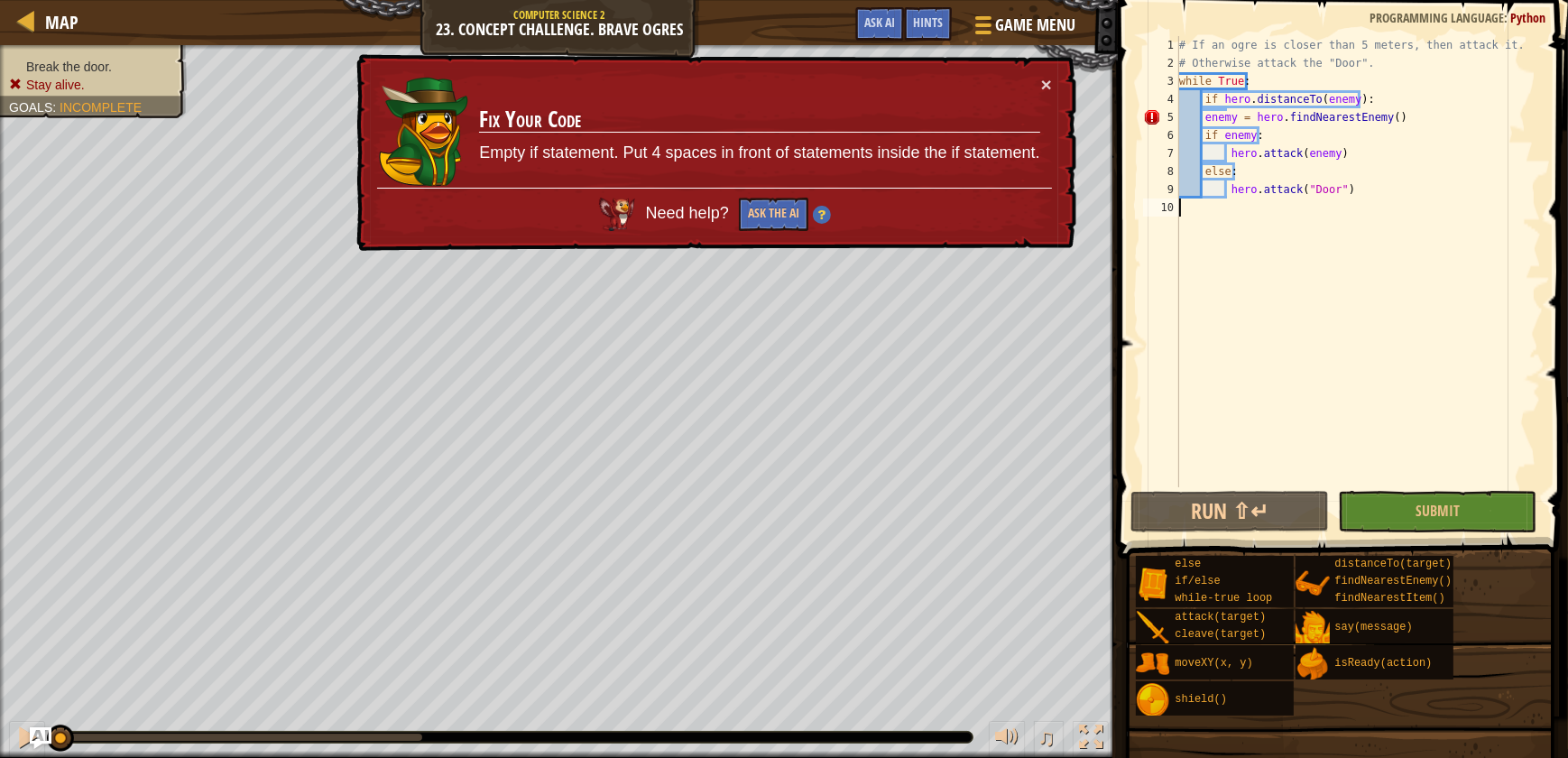
drag, startPoint x: 1356, startPoint y: 205, endPoint x: 1338, endPoint y: 216, distance: 21.1
click at [1338, 216] on div "# If an ogre is closer than 5 meters, then attack it. # Otherwise attack the "D…" at bounding box center [1358, 279] width 365 height 487
click at [1000, 25] on span "Game Menu" at bounding box center [1036, 24] width 84 height 24
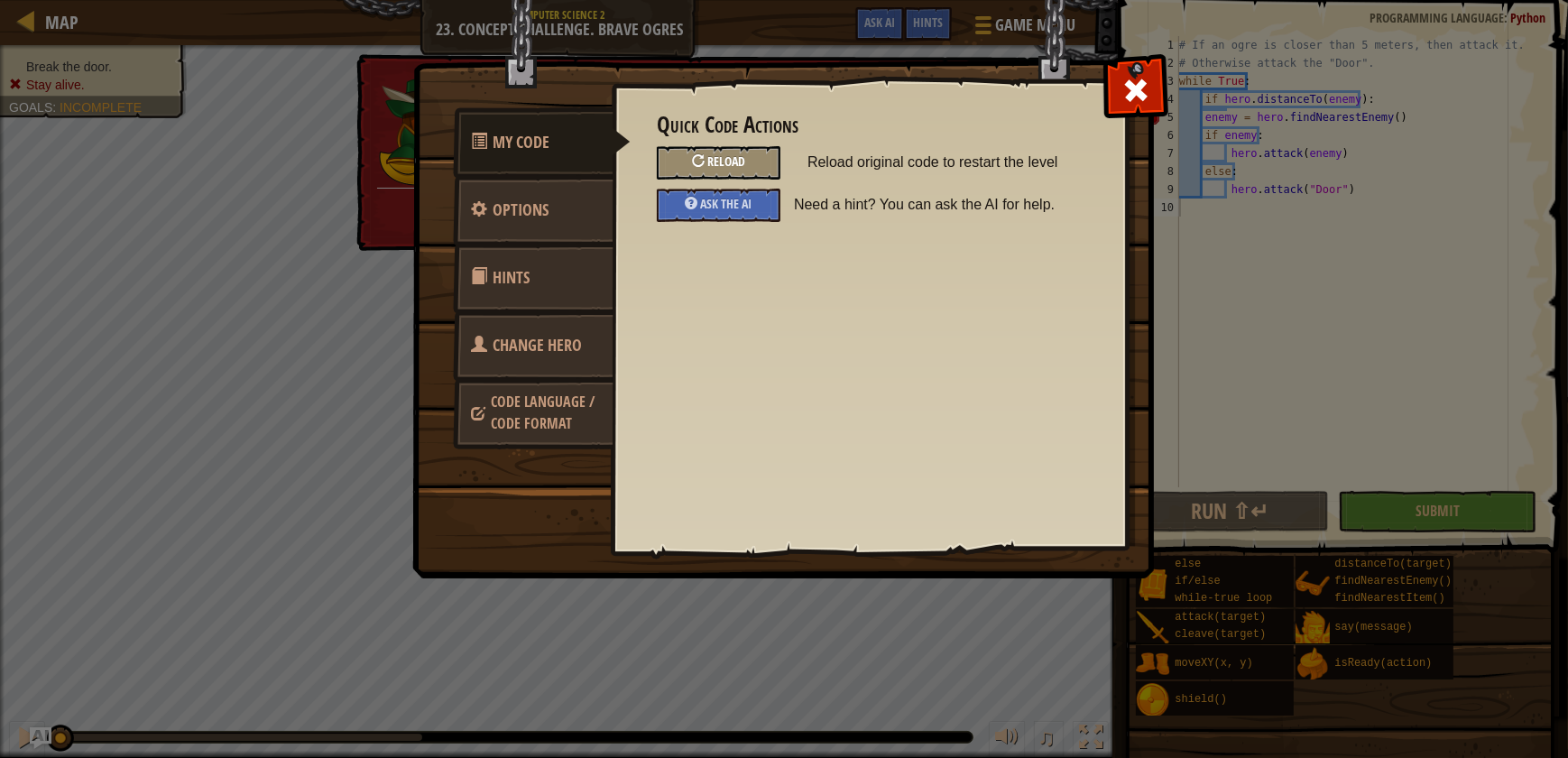
click at [760, 162] on div "Reload" at bounding box center [718, 163] width 123 height 34
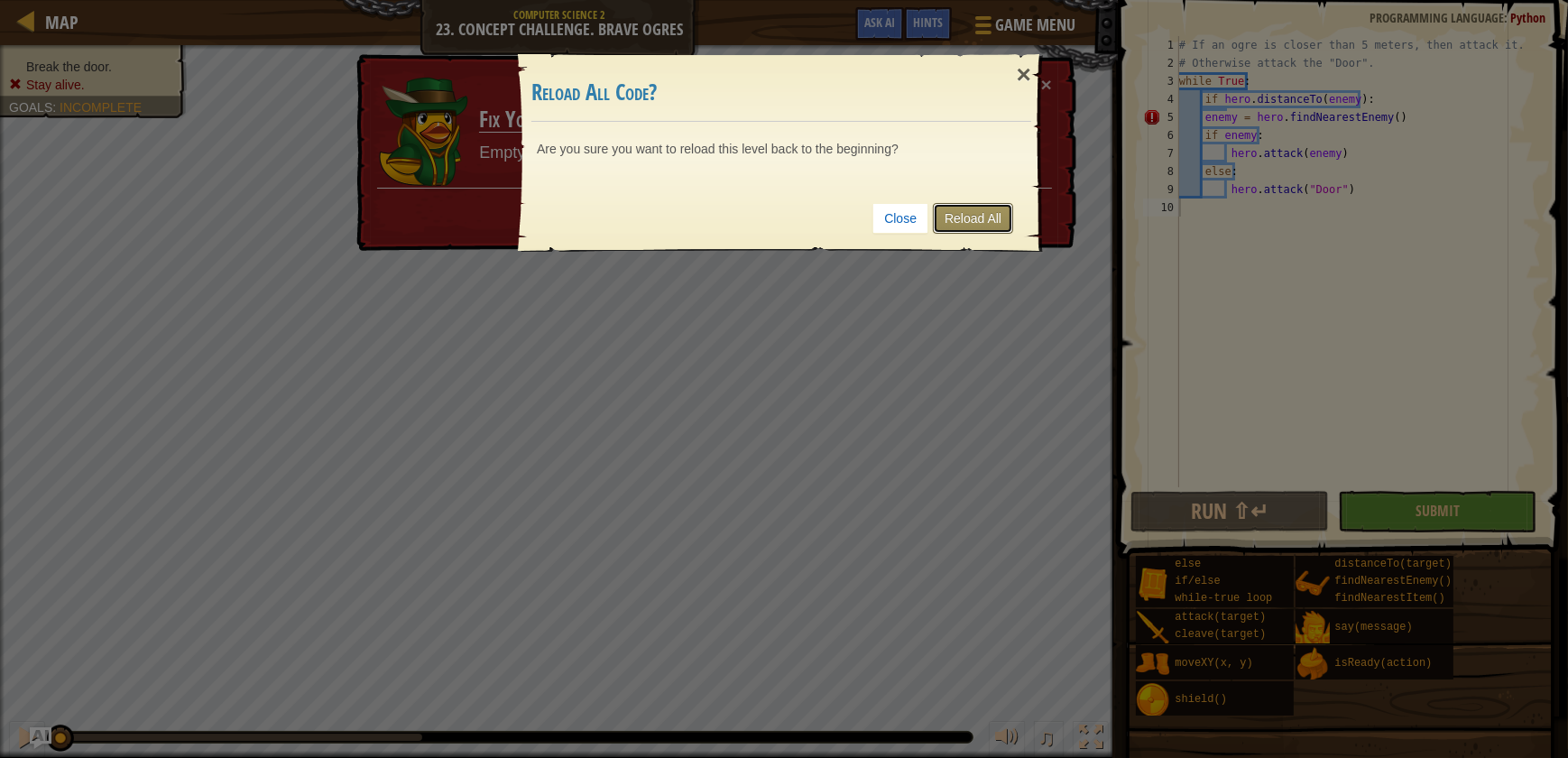
click at [997, 226] on link "Reload All" at bounding box center [972, 219] width 80 height 31
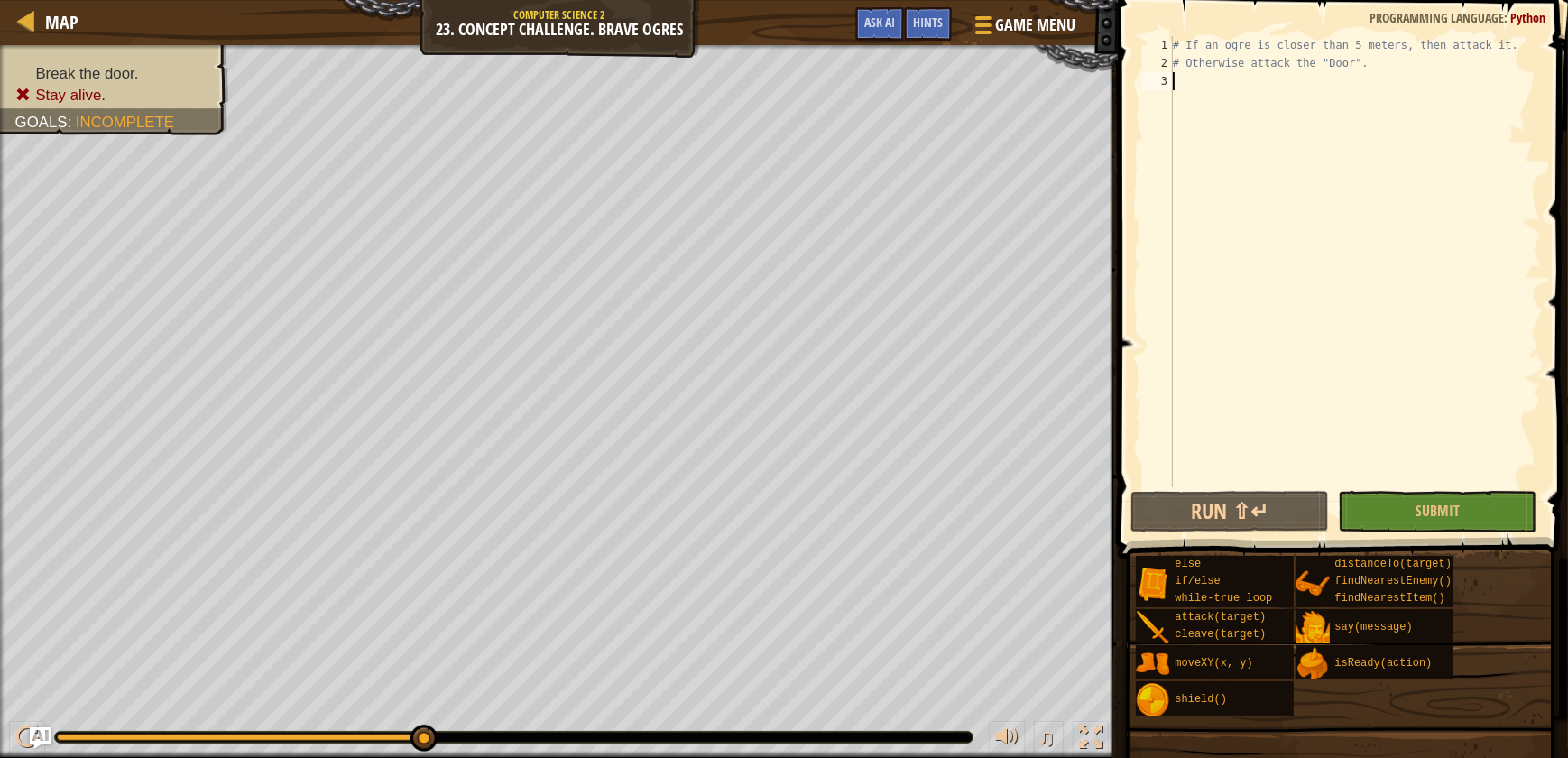
type textarea "w"
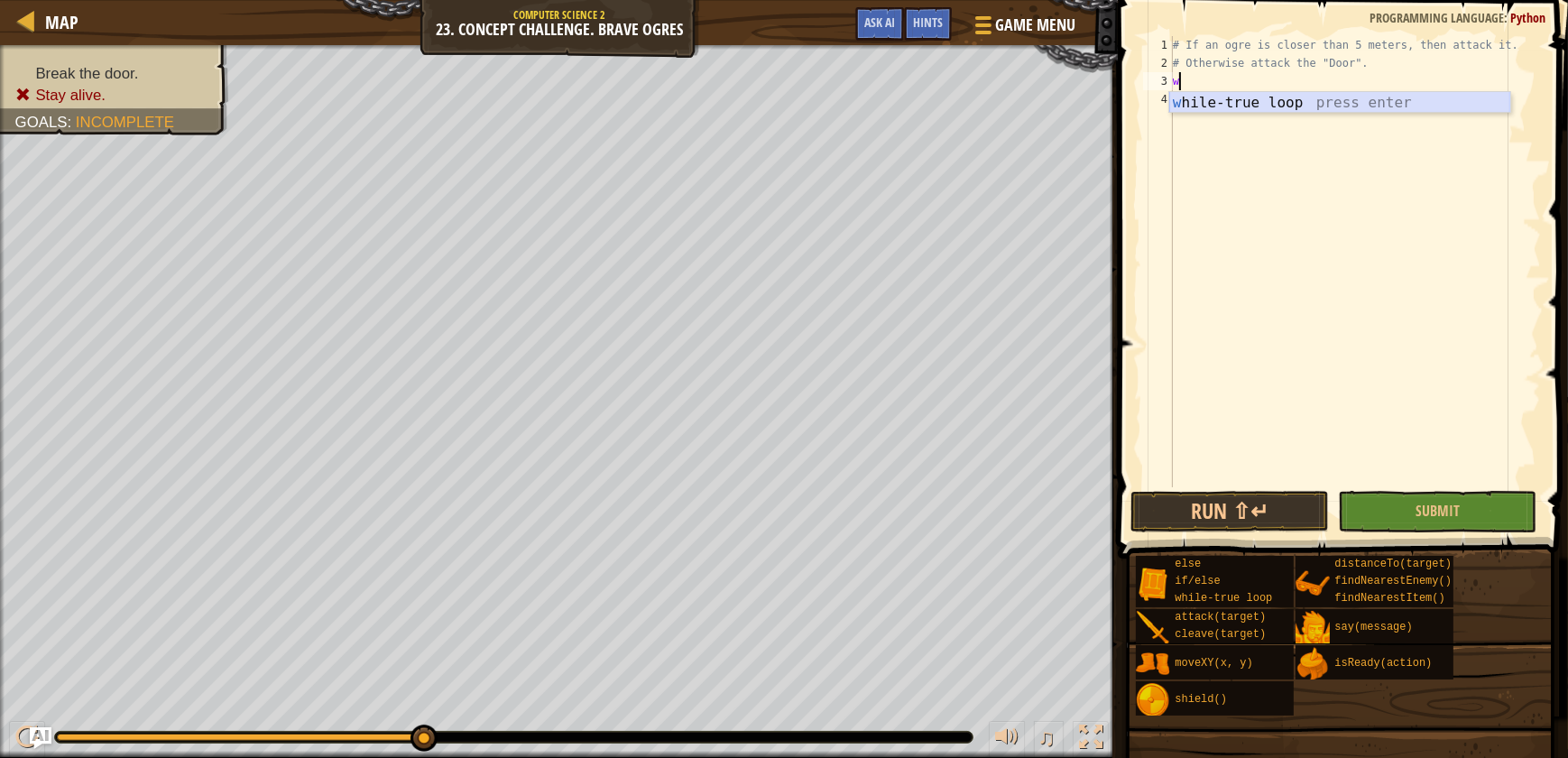
click at [1343, 105] on div "w [PERSON_NAME]-true loop press enter" at bounding box center [1340, 123] width 341 height 65
type textarea "e"
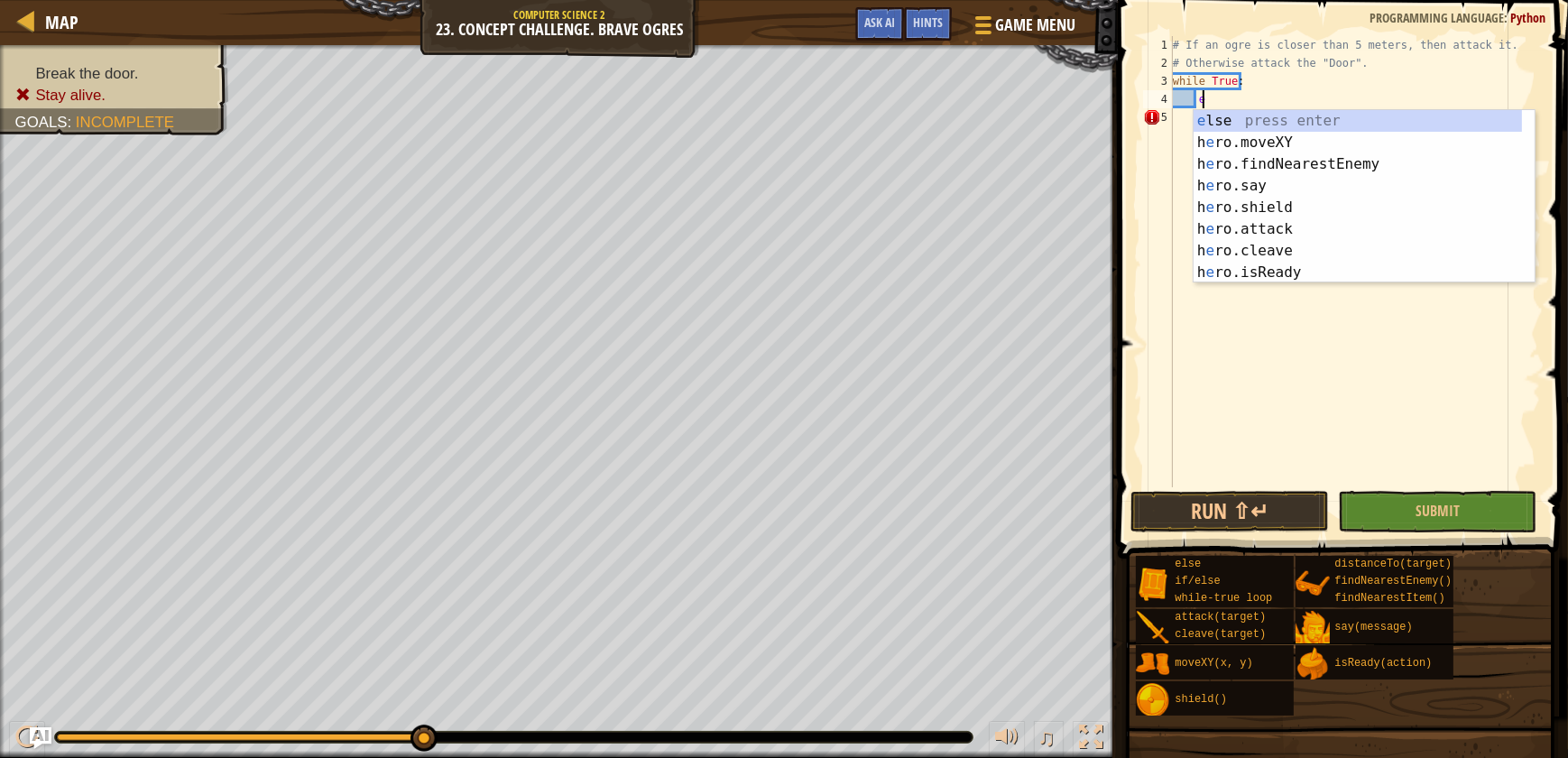
scroll to position [8, 1]
click at [1317, 170] on div "e lse press enter h e ro.moveXY press enter h e ro.findNearestEnemy press enter…" at bounding box center [1358, 218] width 329 height 217
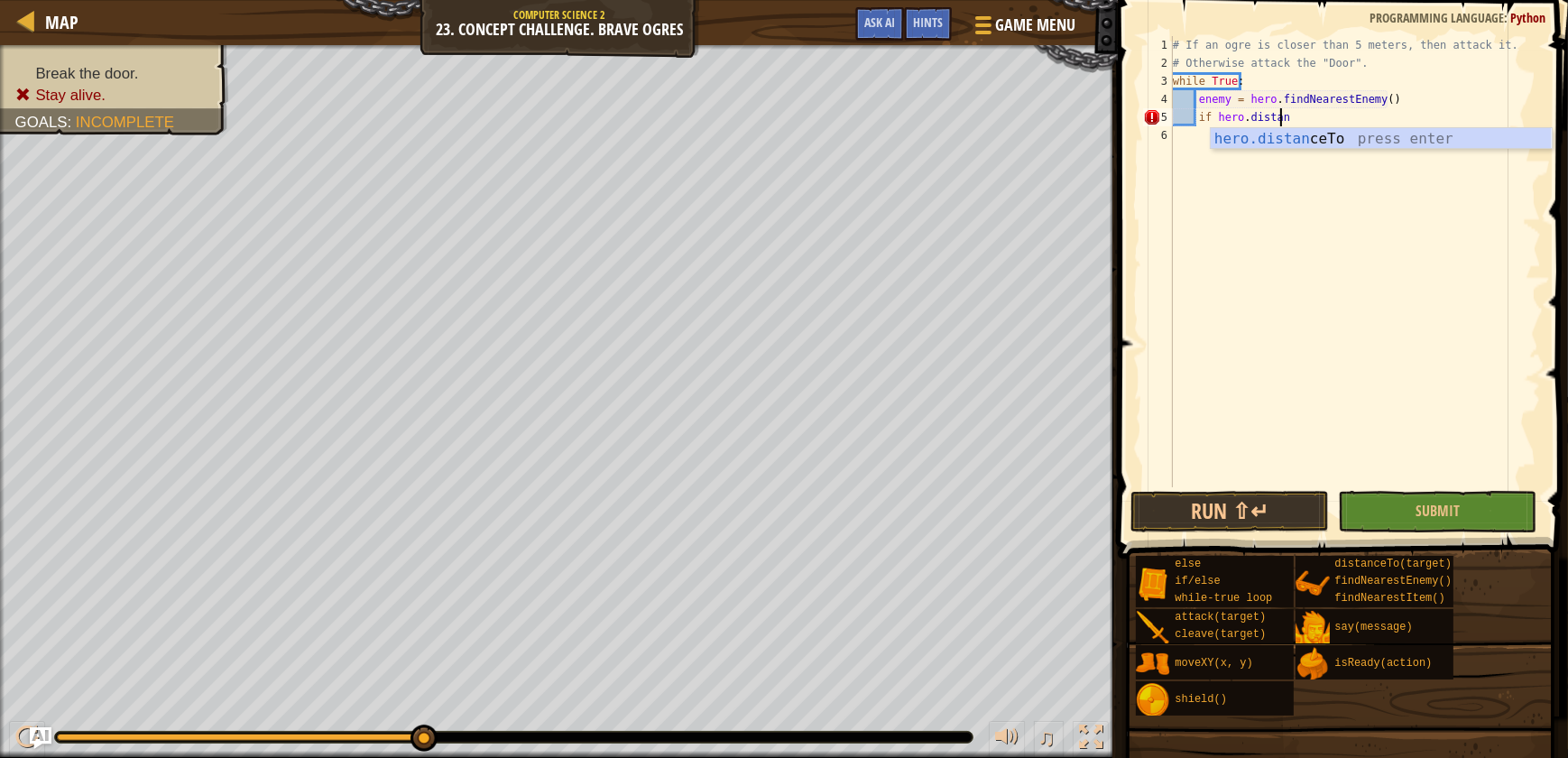
scroll to position [8, 9]
click at [1323, 144] on div "hero.distance To press enter" at bounding box center [1382, 160] width 341 height 65
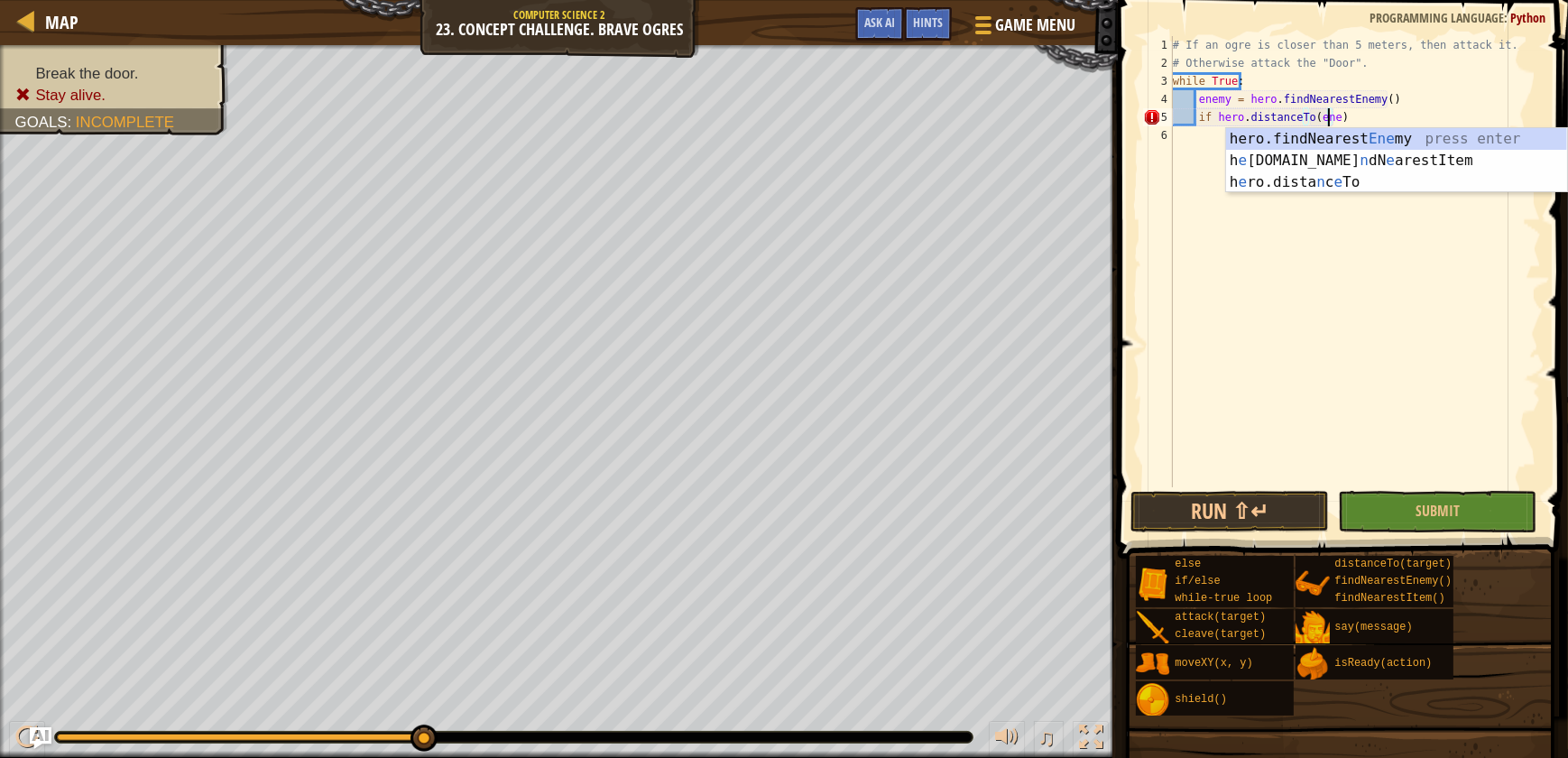
type textarea "if hero.distanceTo(enemy)"
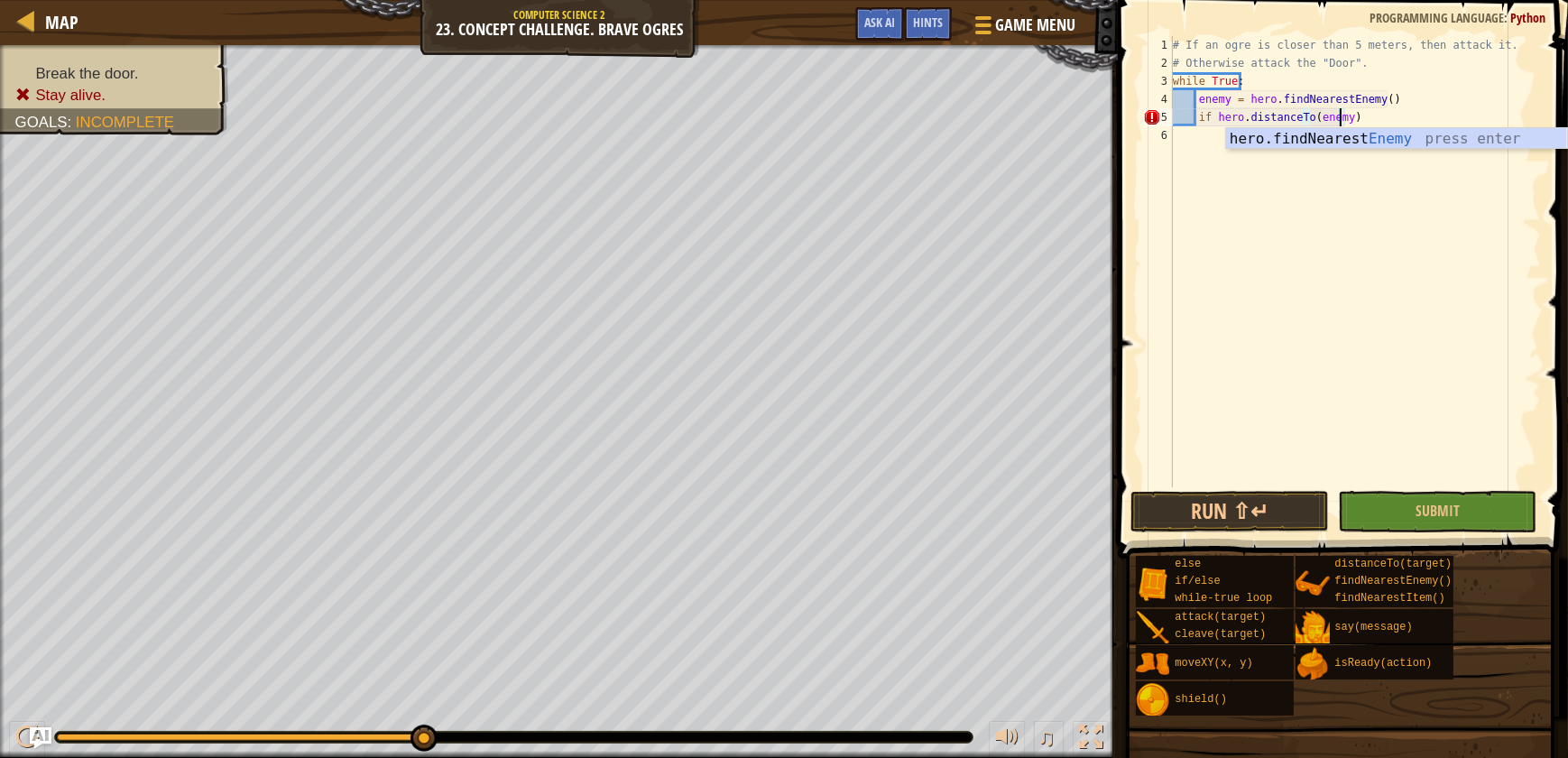
click at [1375, 126] on div "# If an ogre is closer than 5 meters, then attack it. # Otherwise attack the "D…" at bounding box center [1355, 279] width 371 height 487
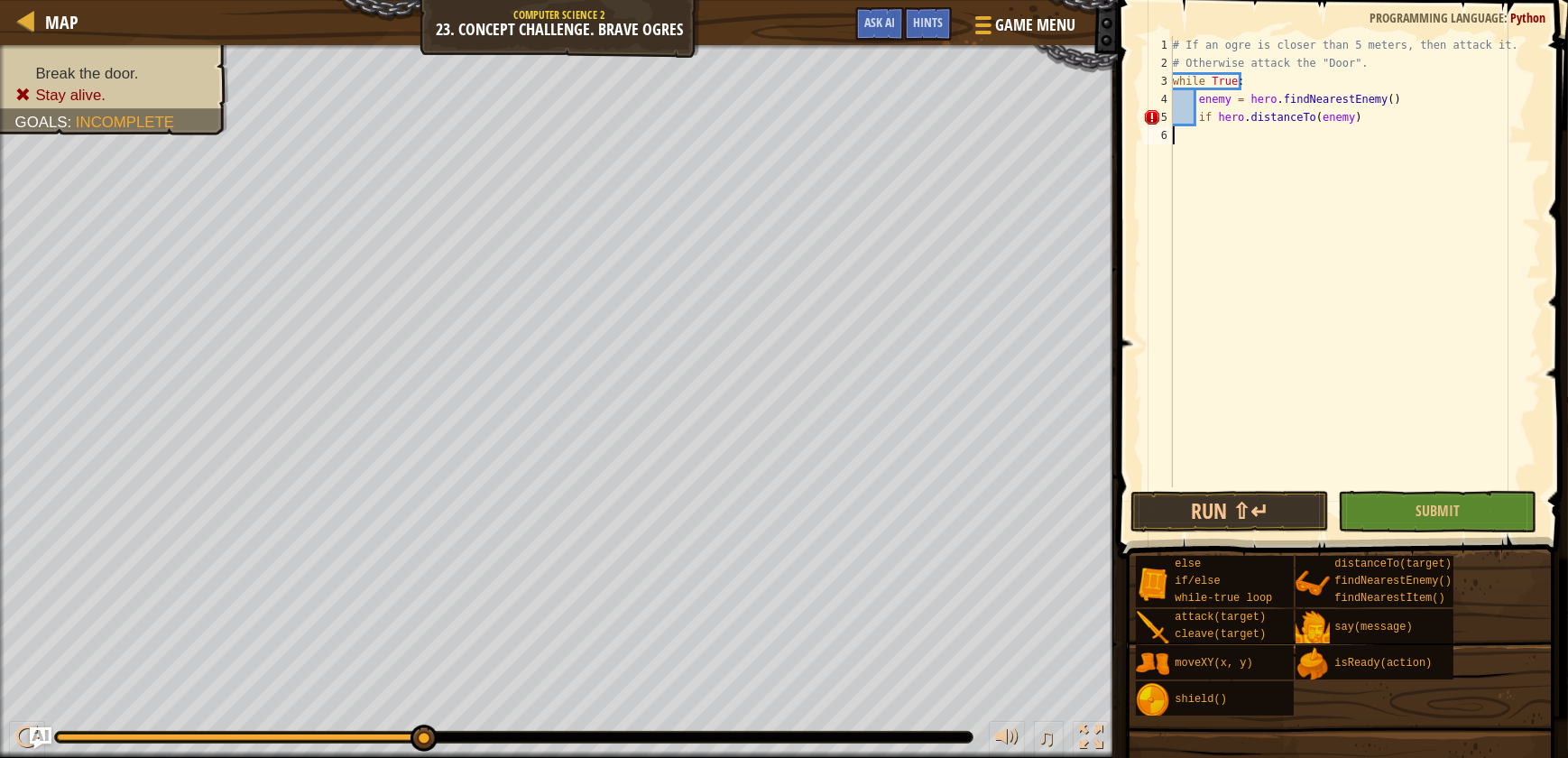
scroll to position [8, 0]
click at [1364, 114] on div "# If an ogre is closer than 5 meters, then attack it. # Otherwise attack the "D…" at bounding box center [1355, 279] width 371 height 487
type textarea "if hero.distanceTo(enemy)"
click at [1363, 116] on div "# If an ogre is closer than 5 meters, then attack it. # Otherwise attack the "D…" at bounding box center [1355, 279] width 371 height 487
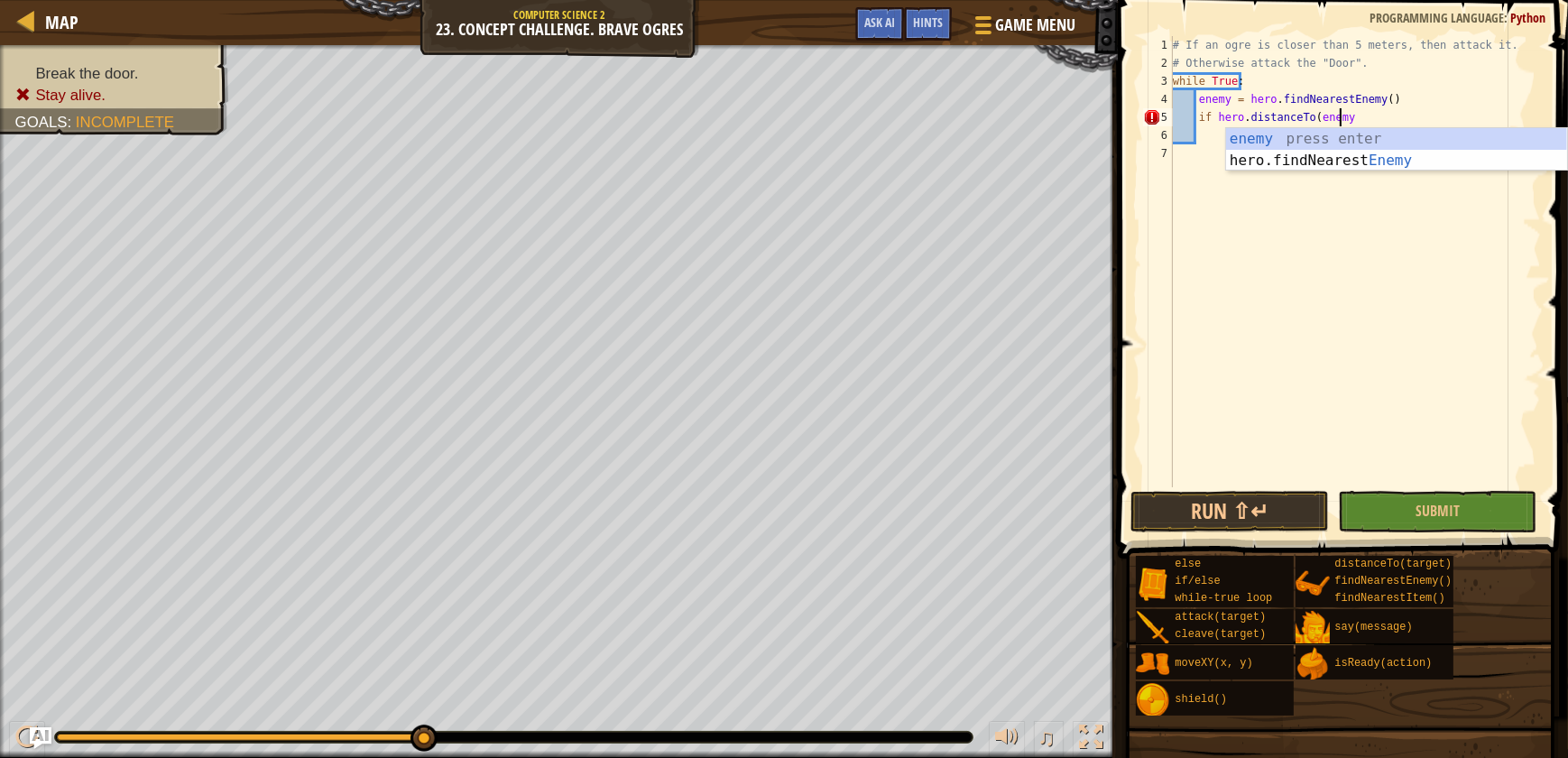
type textarea "if hero.distanceTo(enemy)"
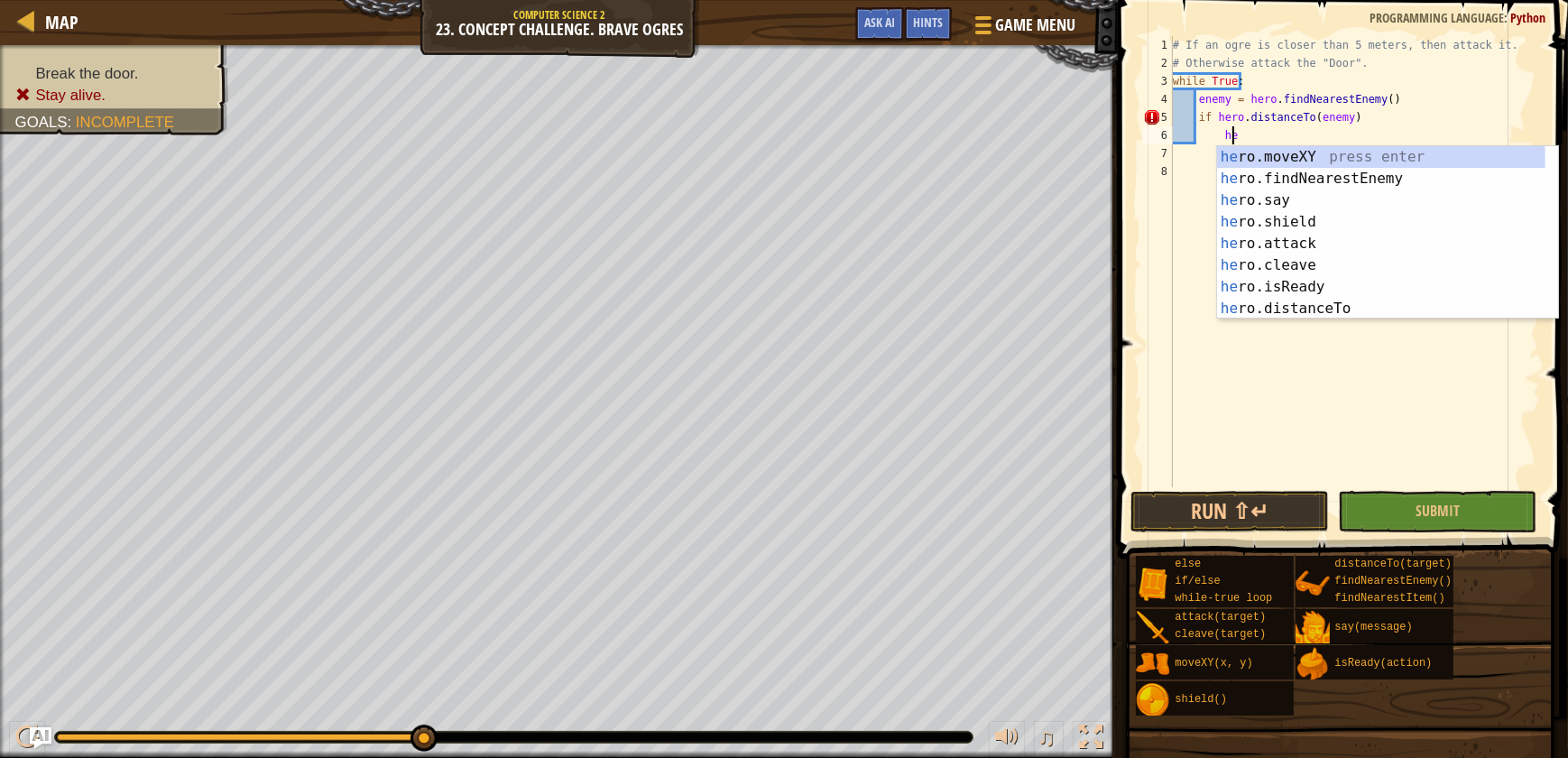
scroll to position [8, 5]
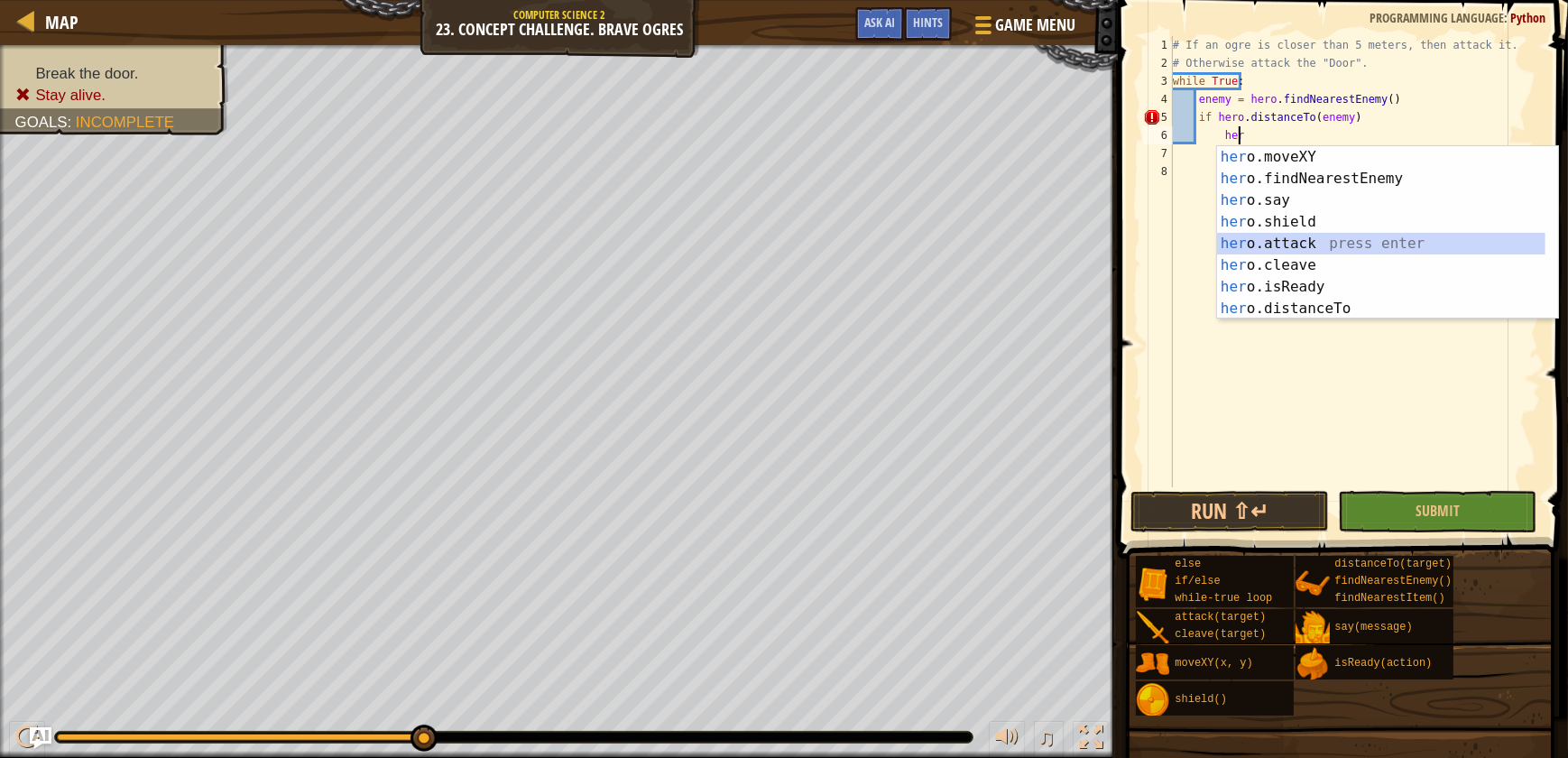
click at [1314, 244] on div "her o.moveXY press enter her o.findNearestEnemy press enter her o.say press ent…" at bounding box center [1381, 255] width 329 height 217
type textarea "hero.attack(enemy)"
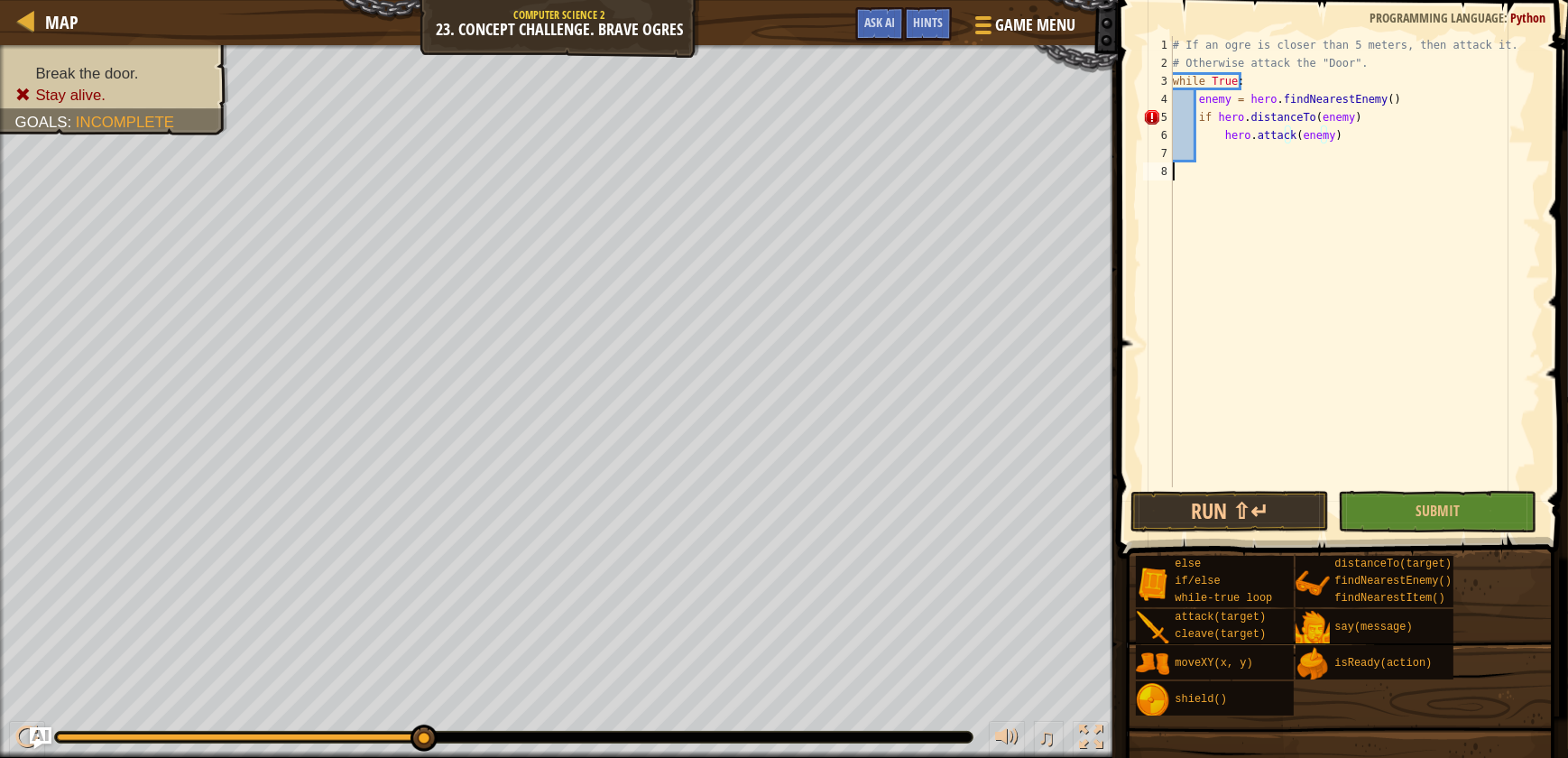
click at [1269, 163] on div "# If an ogre is closer than 5 meters, then attack it. # Otherwise attack the "D…" at bounding box center [1355, 279] width 371 height 487
click at [1253, 144] on div "# If an ogre is closer than 5 meters, then attack it. # Otherwise attack the "D…" at bounding box center [1355, 279] width 371 height 487
type textarea "hero.attack(enemy)"
click at [1243, 154] on div "# If an ogre is closer than 5 meters, then attack it. # Otherwise attack the "D…" at bounding box center [1355, 261] width 371 height 451
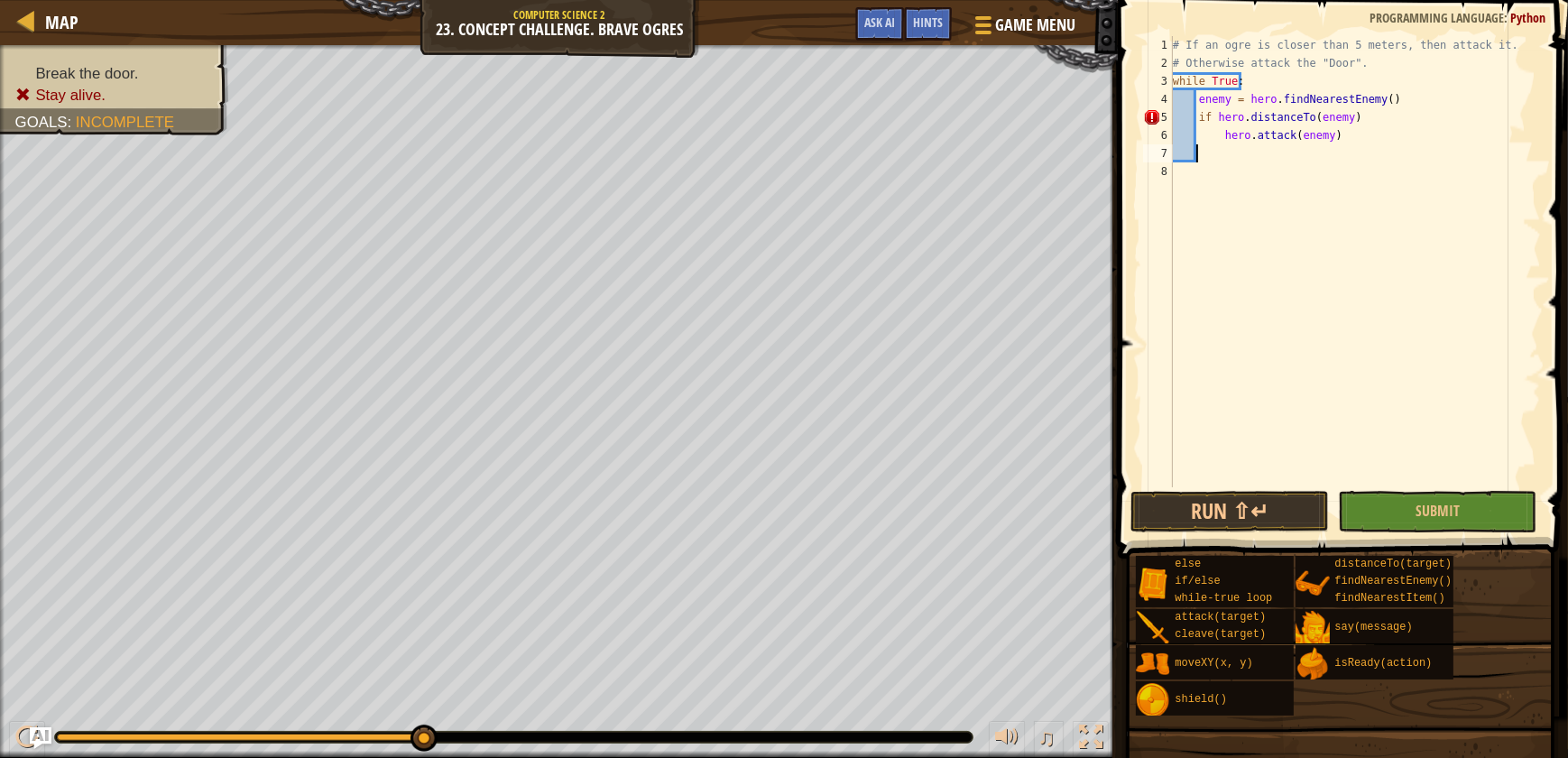
type textarea "e"
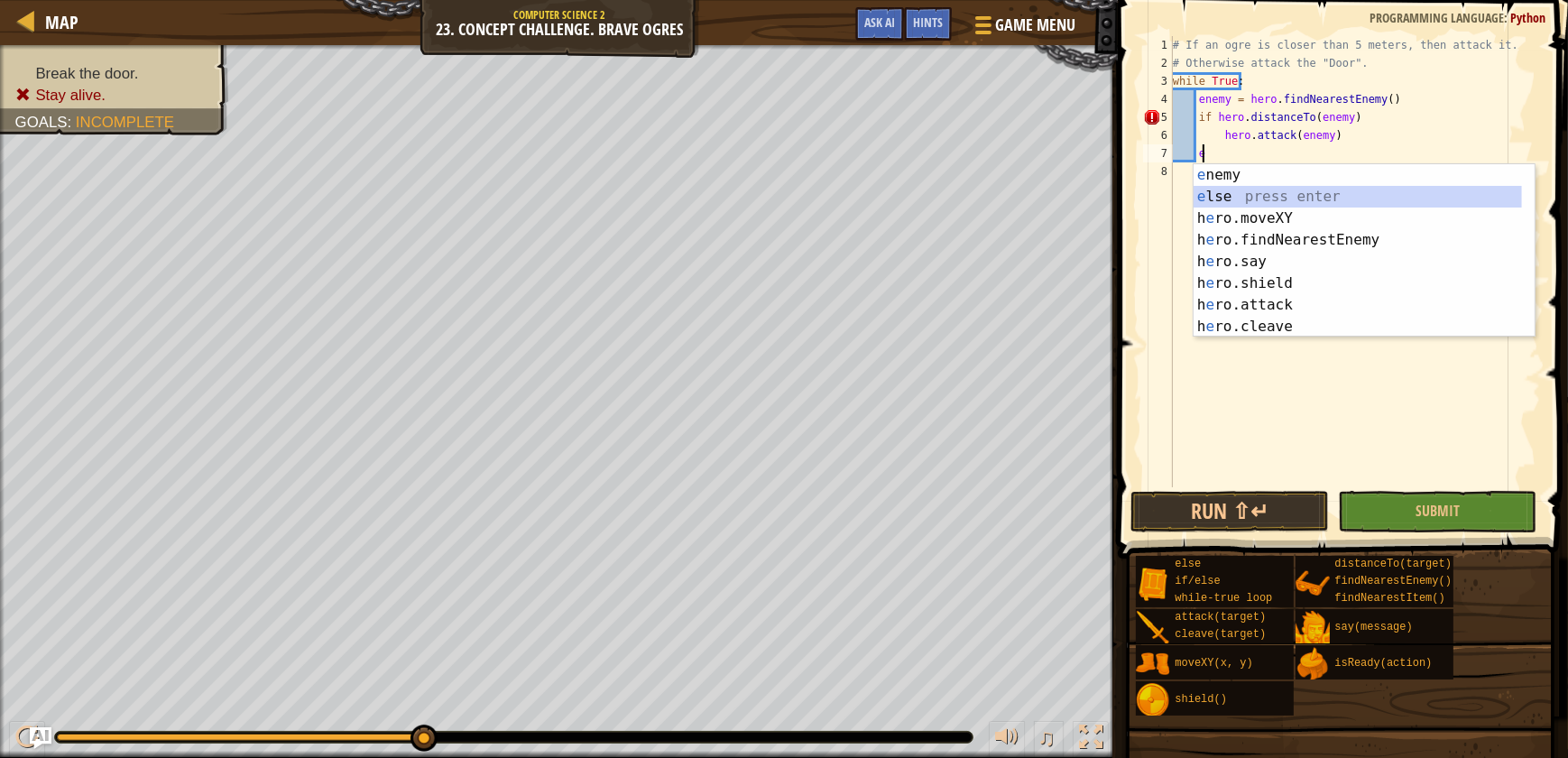
click at [1249, 189] on div "e nemy press enter e lse press enter h e ro.moveXY press enter h e ro.findNeare…" at bounding box center [1358, 272] width 329 height 217
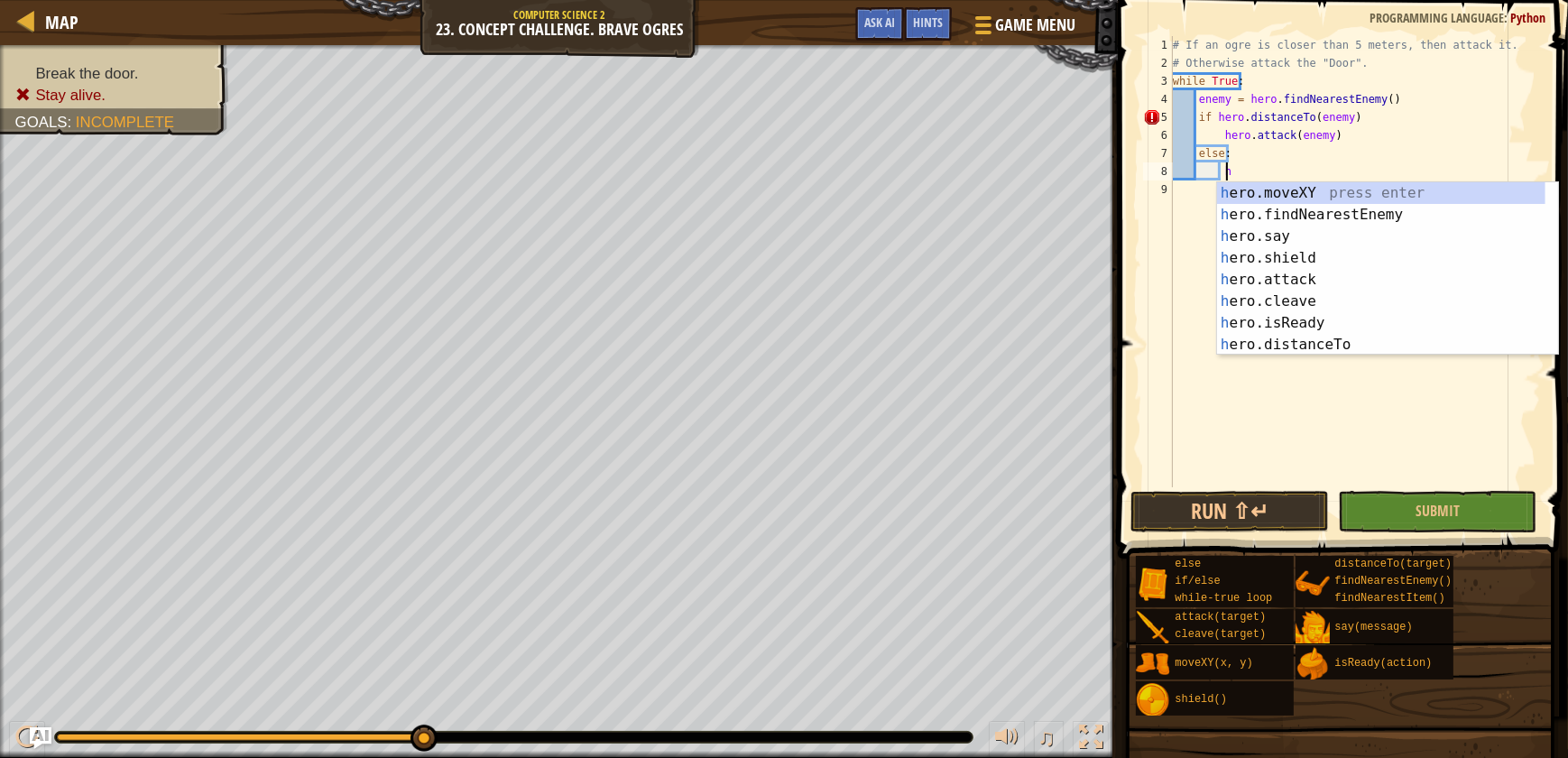
scroll to position [8, 3]
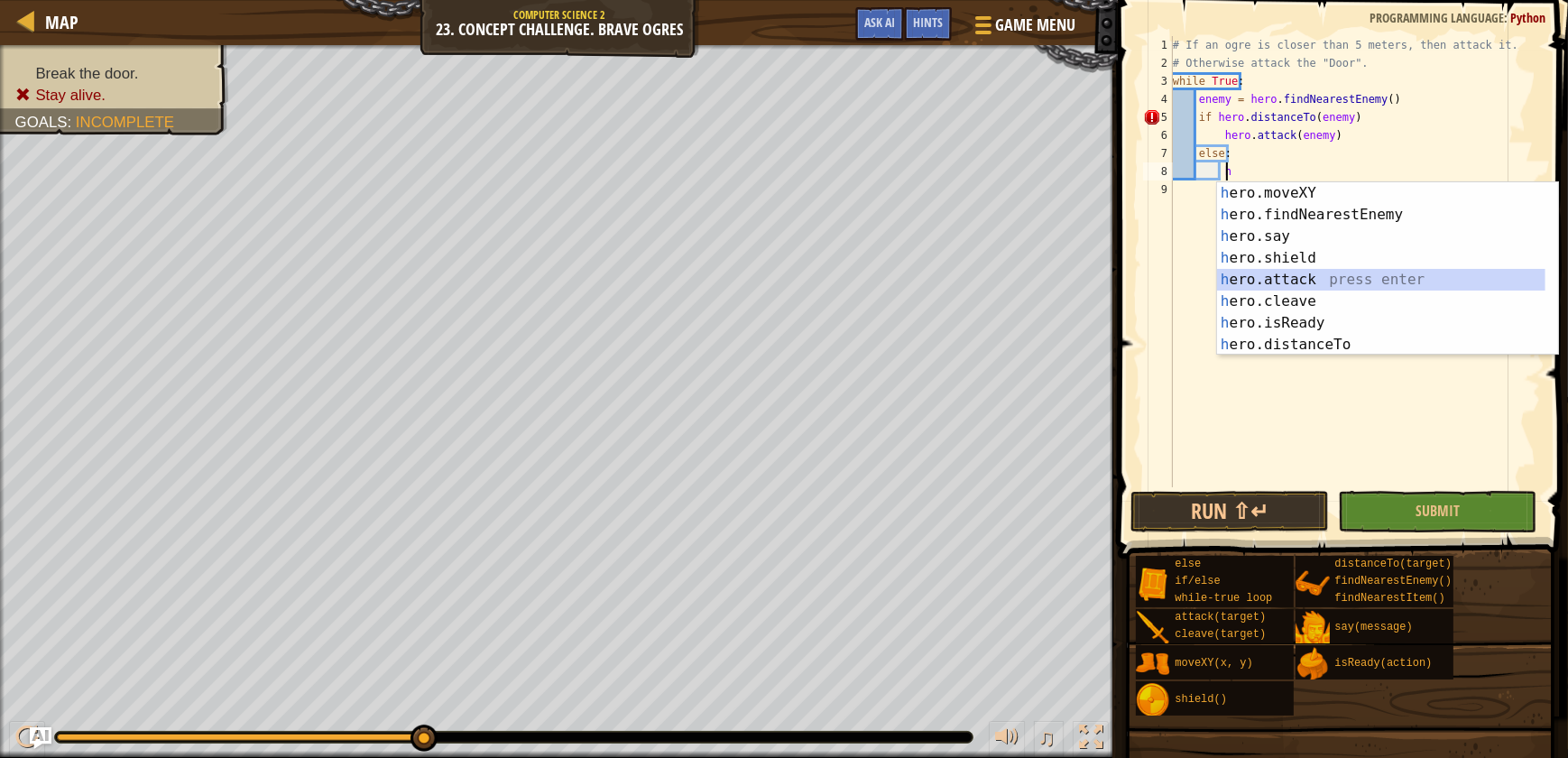
click at [1323, 280] on div "h ero.moveXY press enter h ero.findNearestEnemy press enter h ero.say press ent…" at bounding box center [1381, 290] width 329 height 217
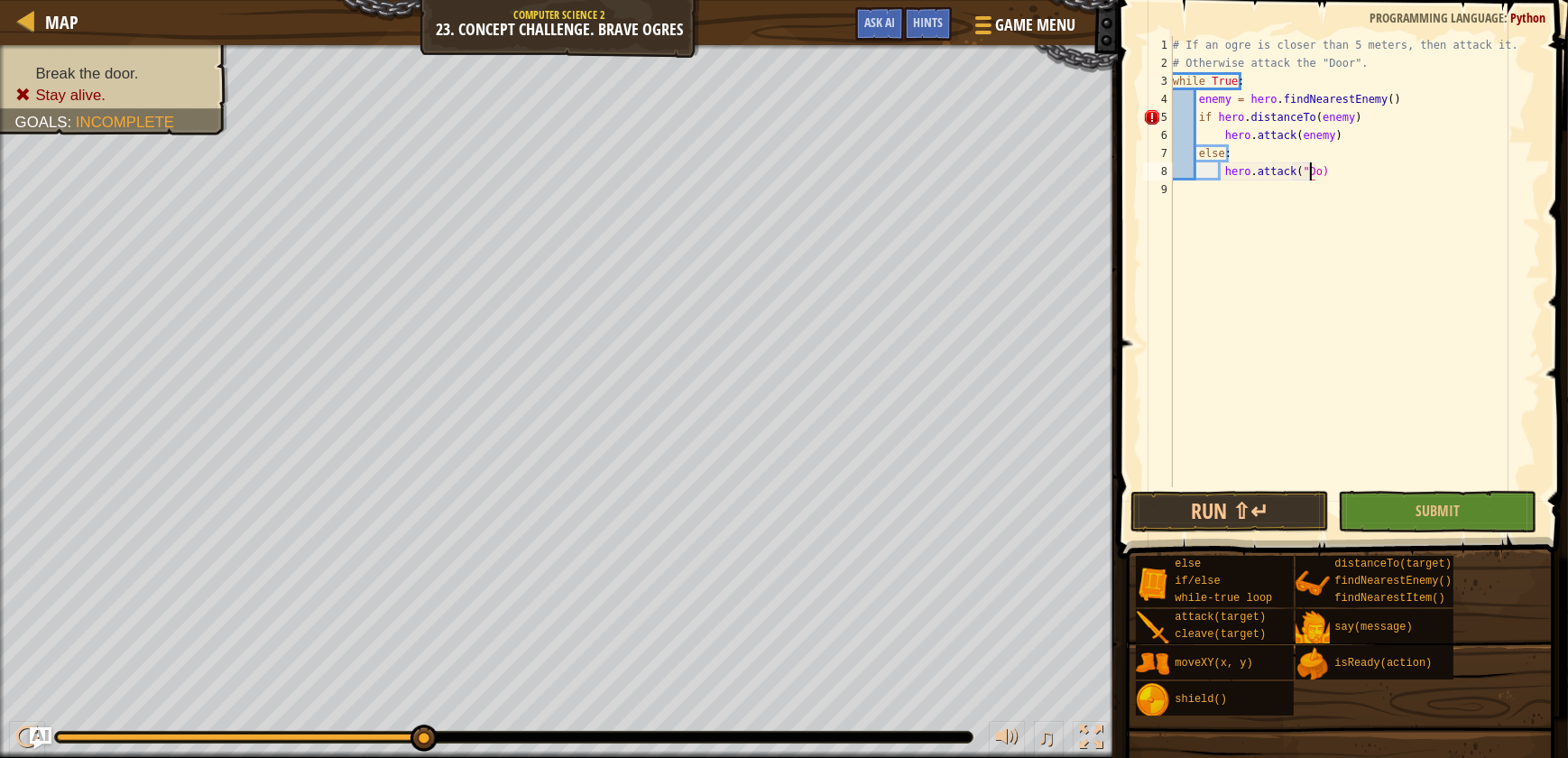
scroll to position [8, 12]
click at [1477, 526] on button "Submit" at bounding box center [1438, 511] width 199 height 41
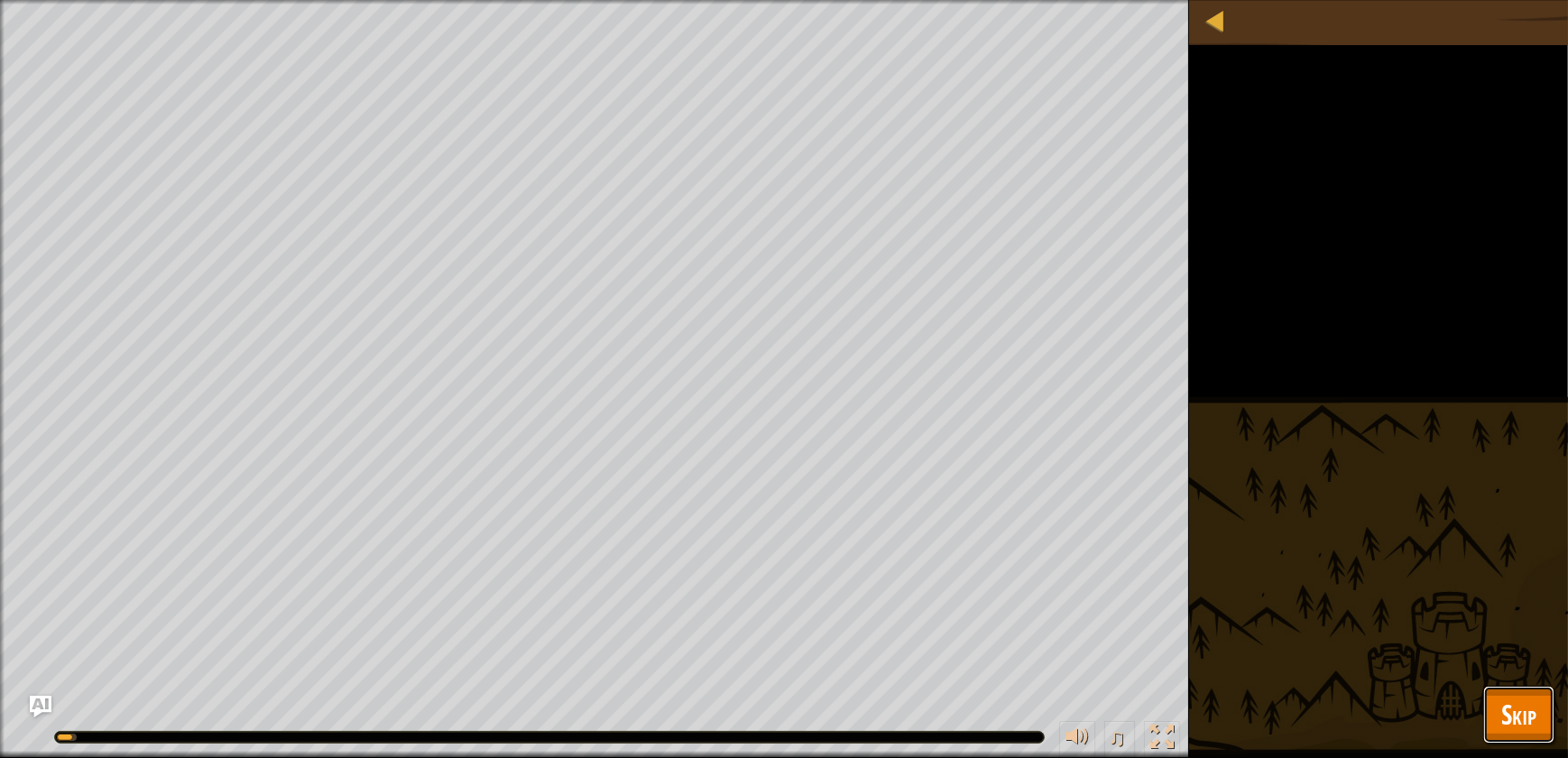
click at [1531, 701] on span "Skip" at bounding box center [1519, 714] width 35 height 37
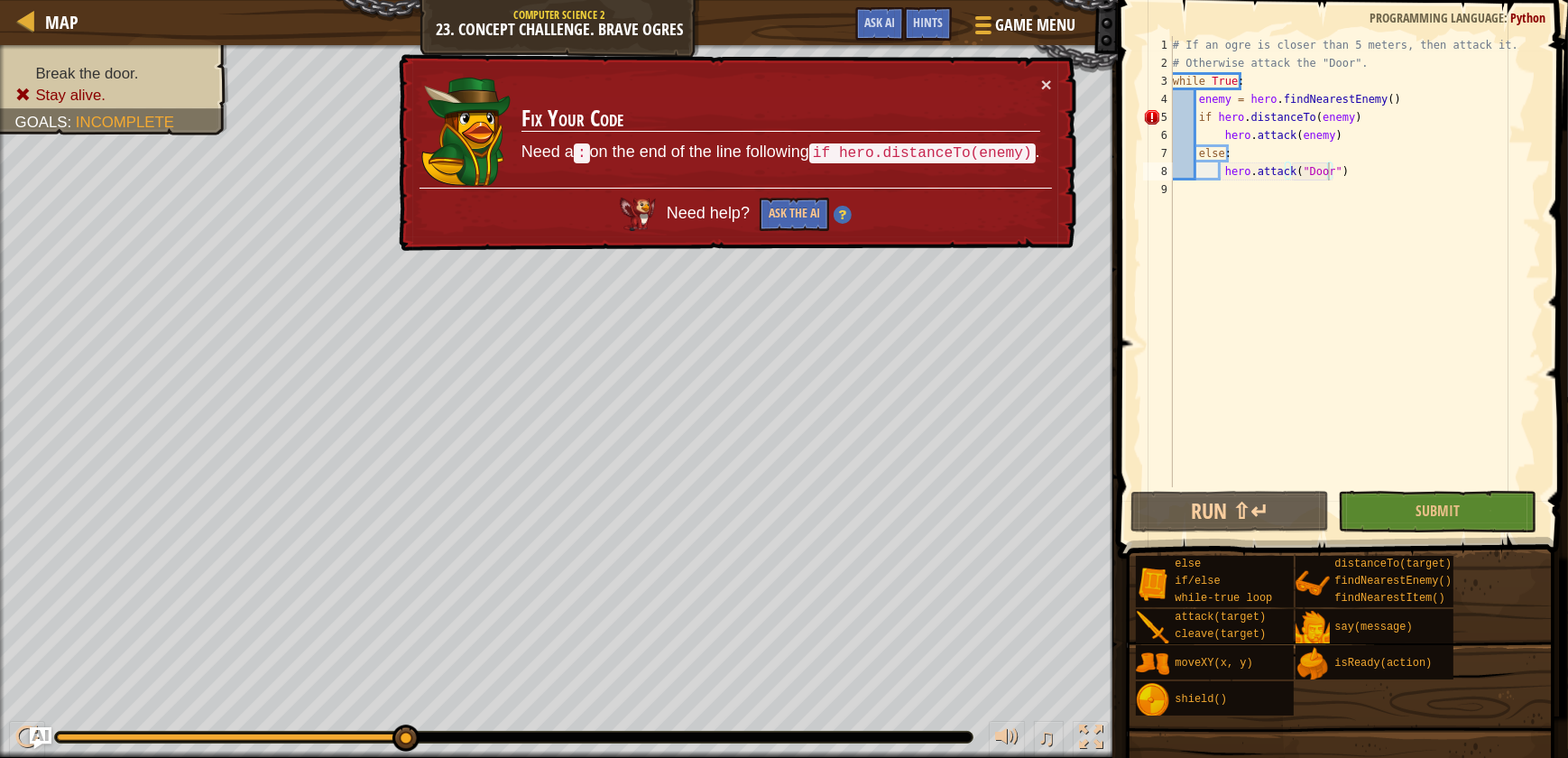
click at [1209, 120] on div "# If an ogre is closer than 5 meters, then attack it. # Otherwise attack the "D…" at bounding box center [1355, 279] width 371 height 487
click at [1381, 118] on div "# If an ogre is closer than 5 meters, then attack it. # Otherwise attack the "D…" at bounding box center [1355, 279] width 371 height 487
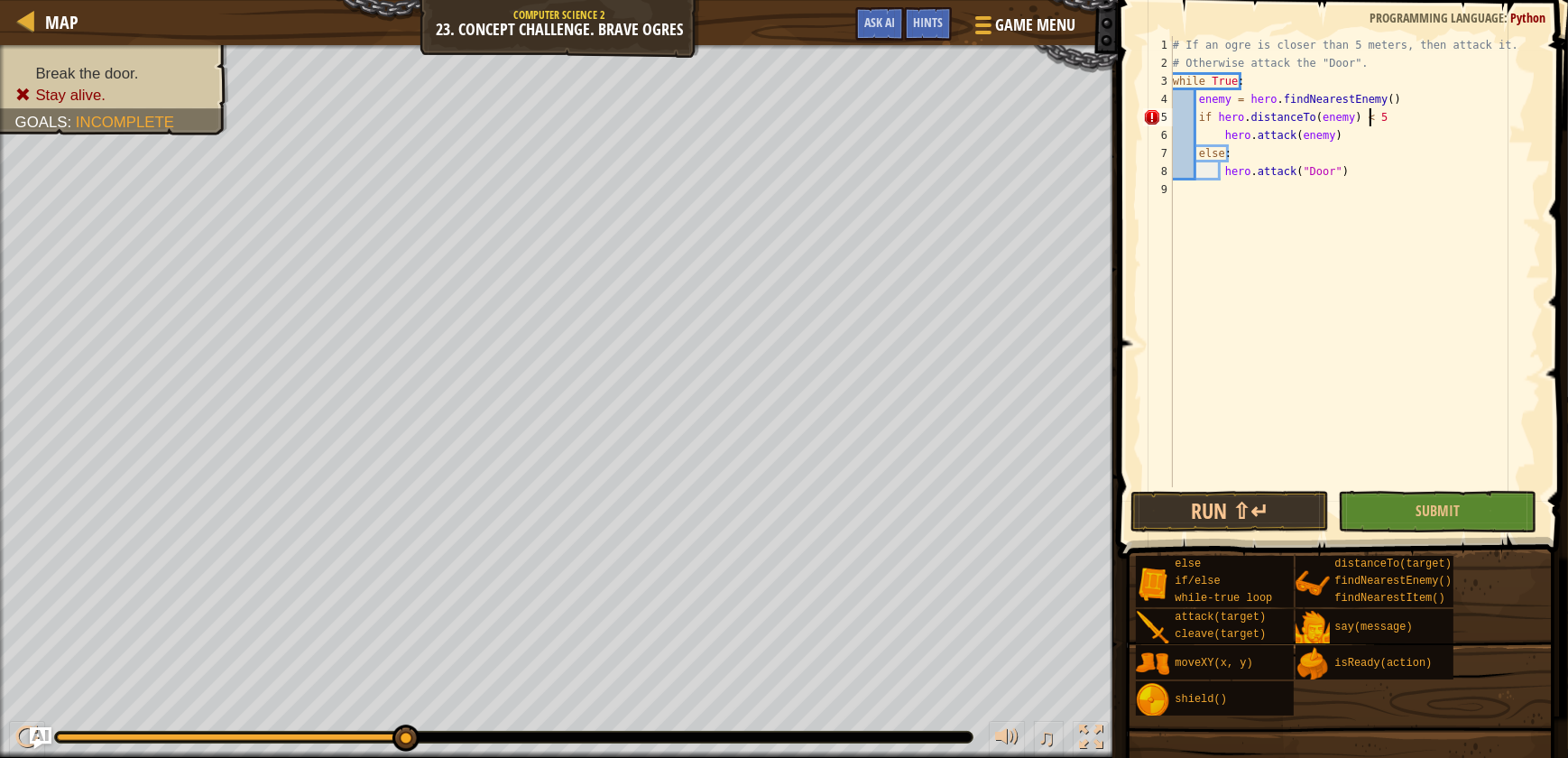
scroll to position [8, 16]
click at [1326, 140] on div "# If an ogre is closer than 5 meters, then attack it. # Otherwise attack the "D…" at bounding box center [1355, 279] width 371 height 487
type textarea "hero.attack(enemy)"
click at [1478, 515] on button "Submit" at bounding box center [1438, 511] width 199 height 41
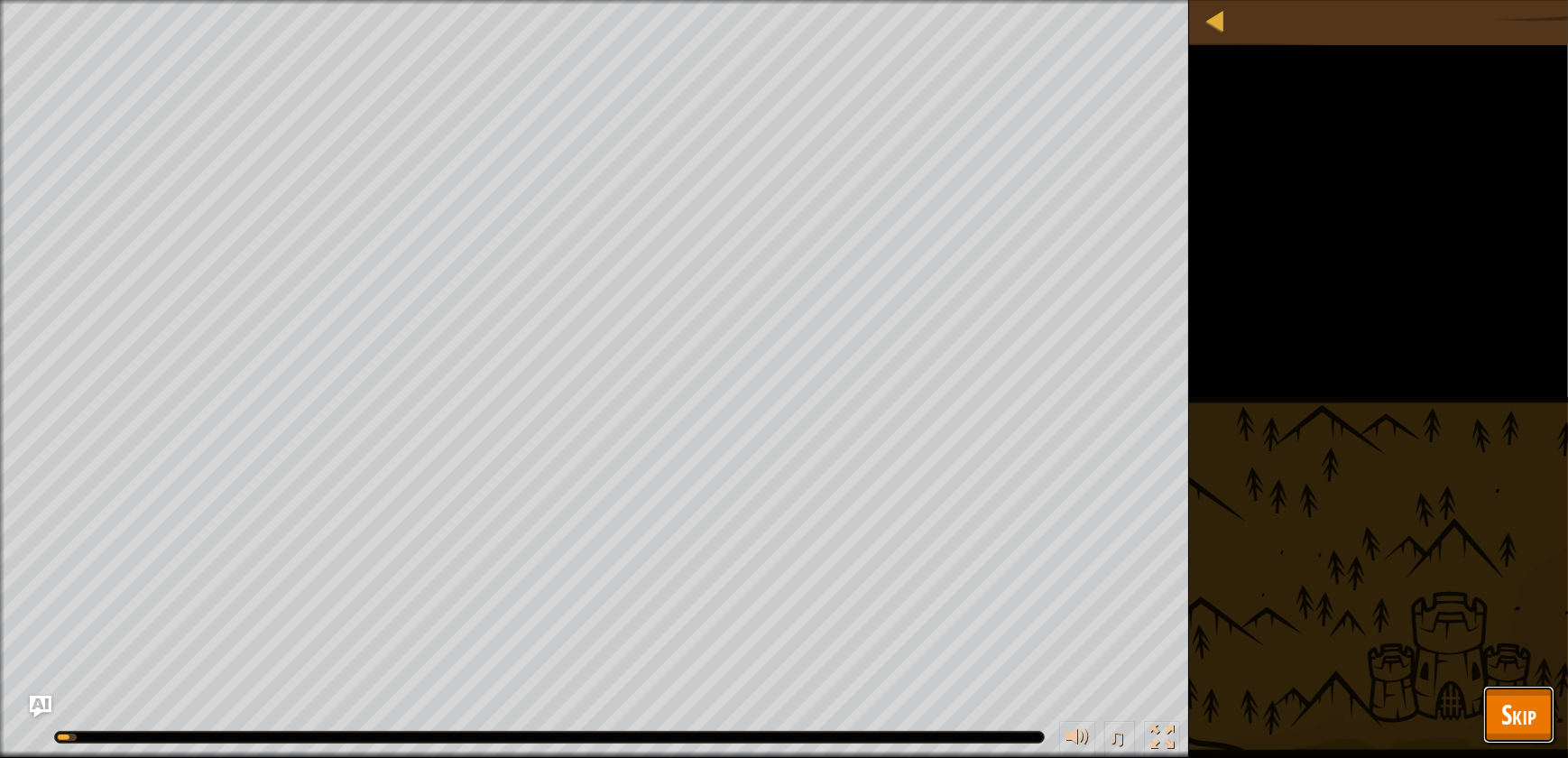
click at [1524, 742] on button "Skip" at bounding box center [1519, 715] width 71 height 58
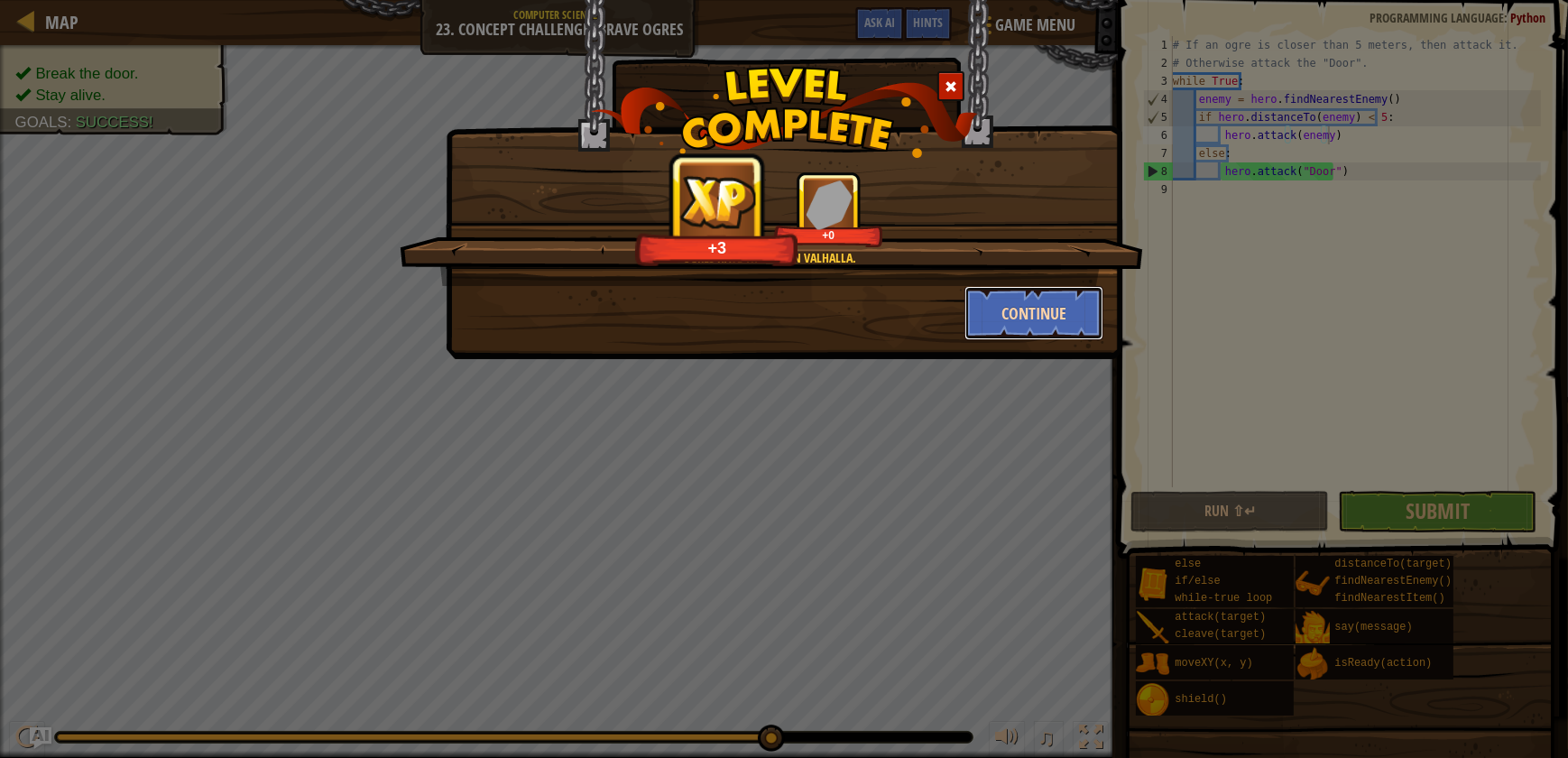
click at [1046, 332] on button "Continue" at bounding box center [1034, 313] width 140 height 54
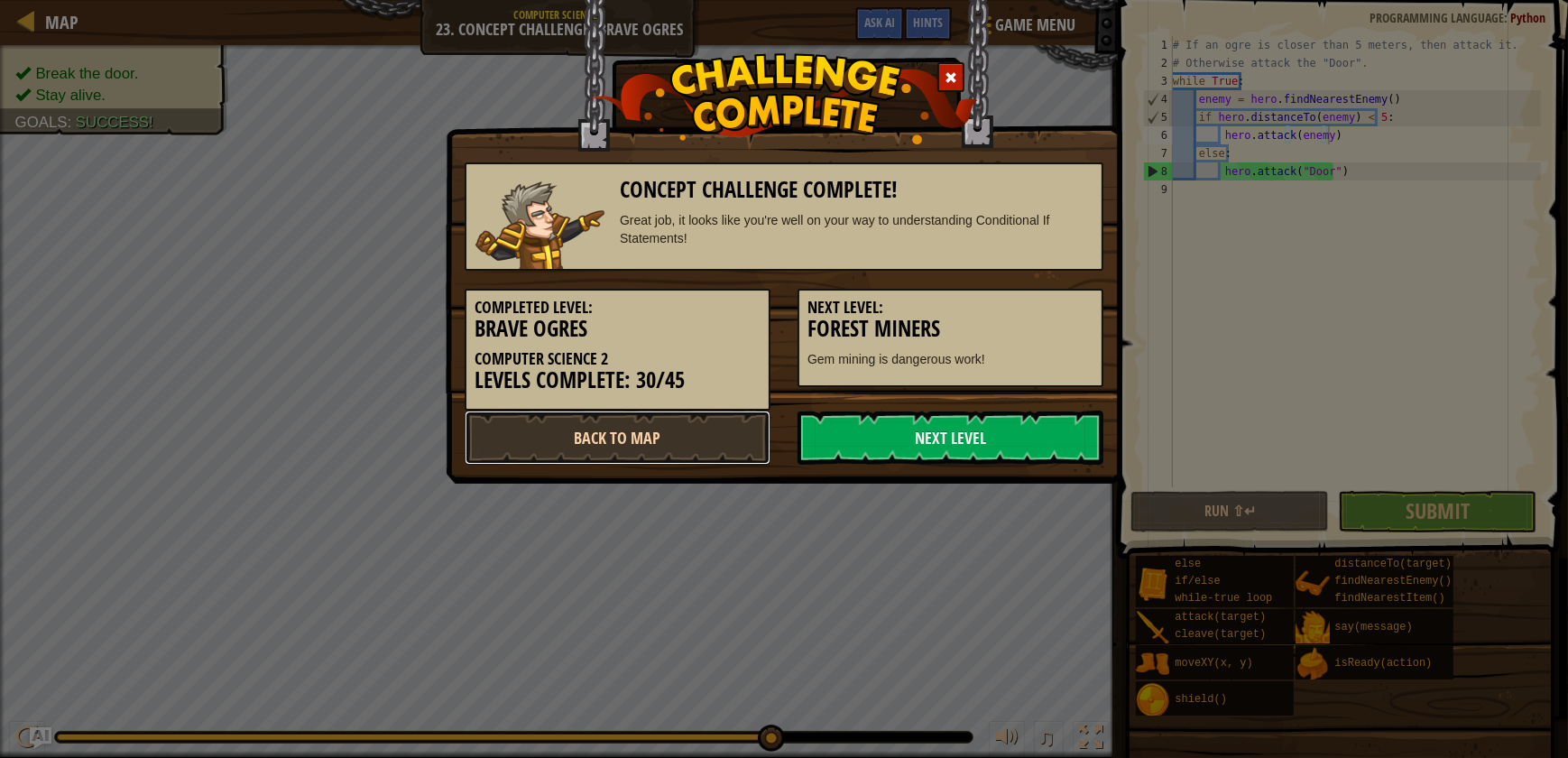
click at [615, 448] on link "Back to Map" at bounding box center [617, 438] width 306 height 54
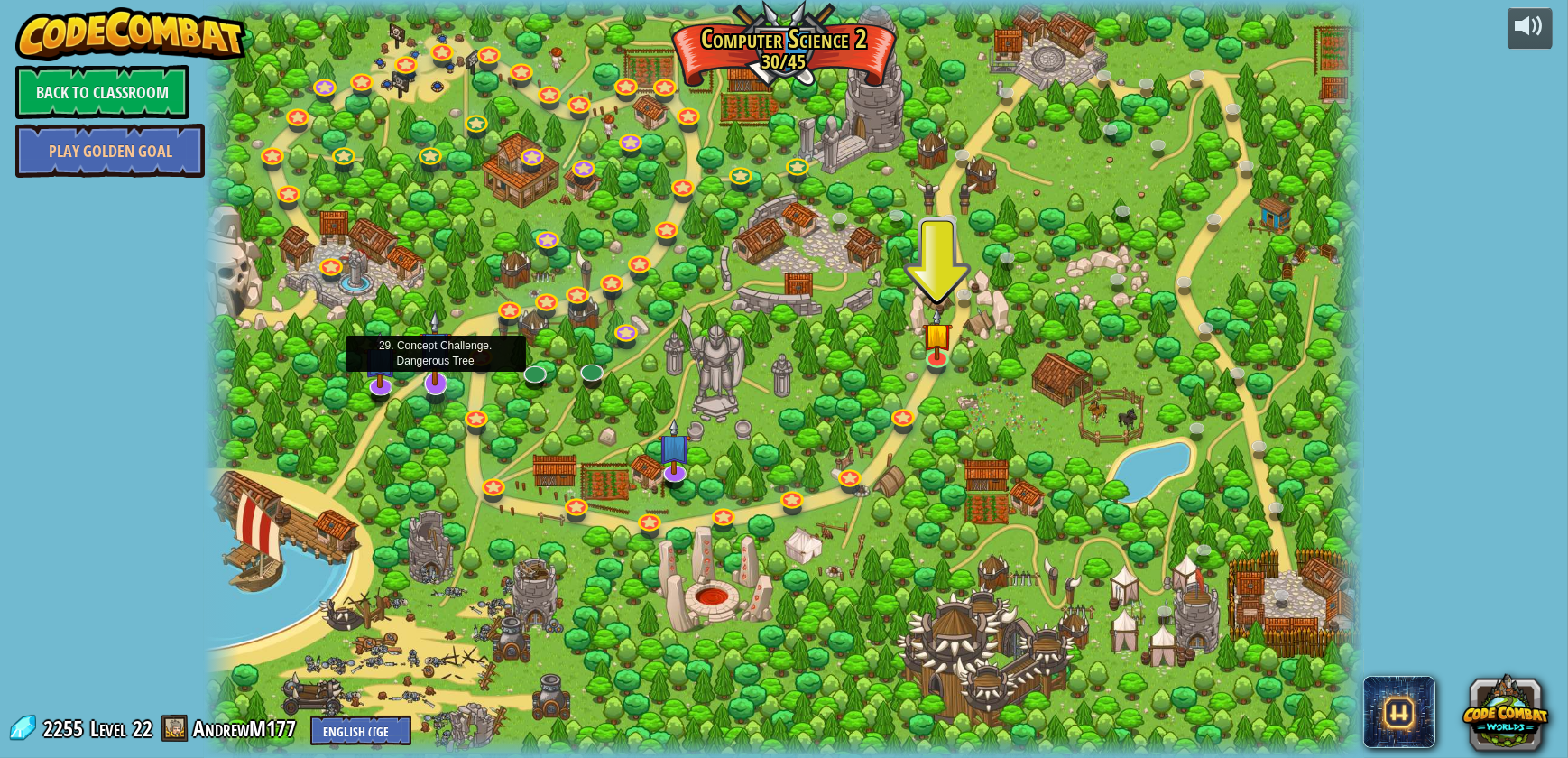
click at [441, 377] on img at bounding box center [435, 348] width 34 height 77
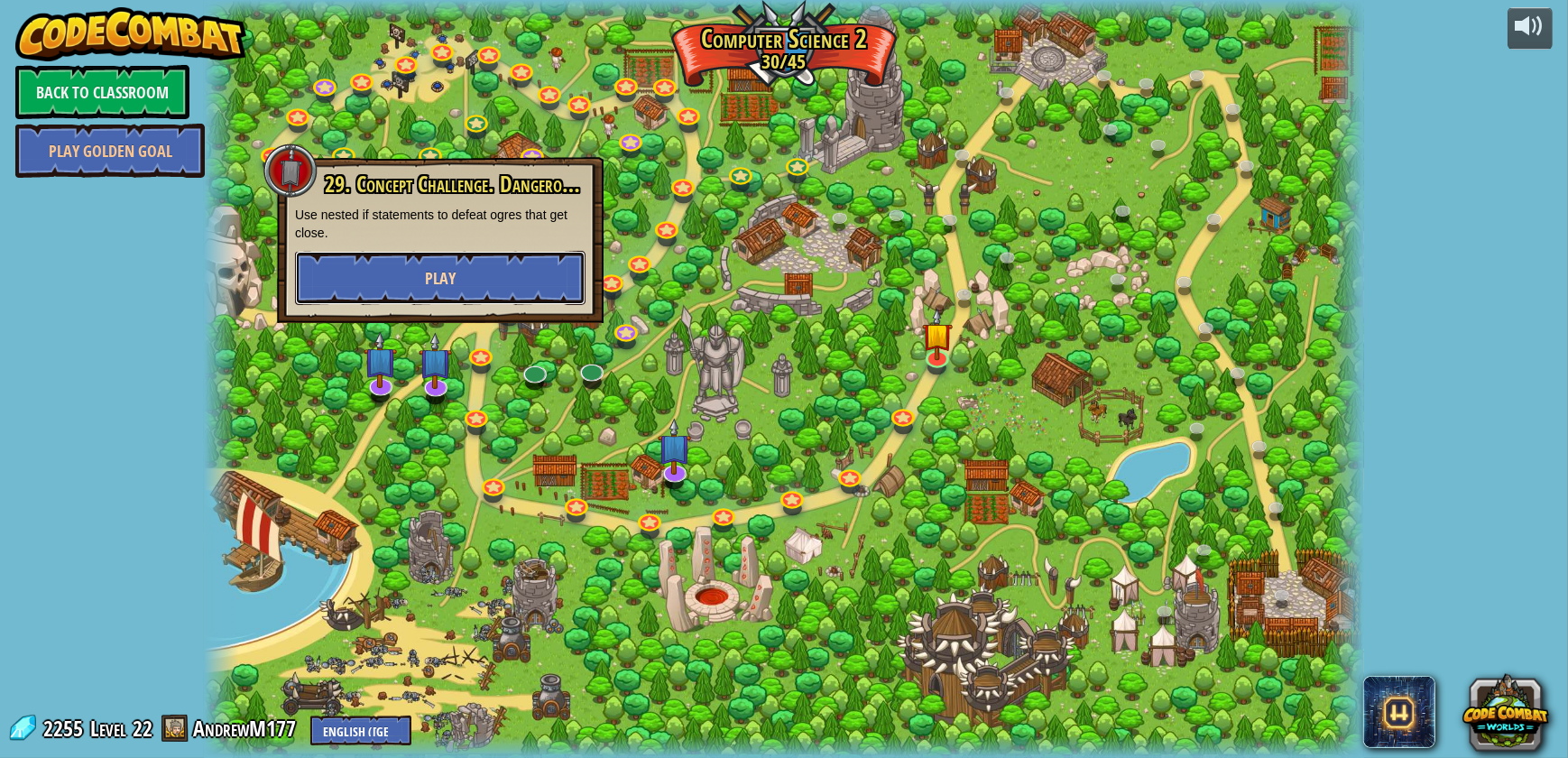
click at [469, 293] on button "Play" at bounding box center [440, 278] width 290 height 54
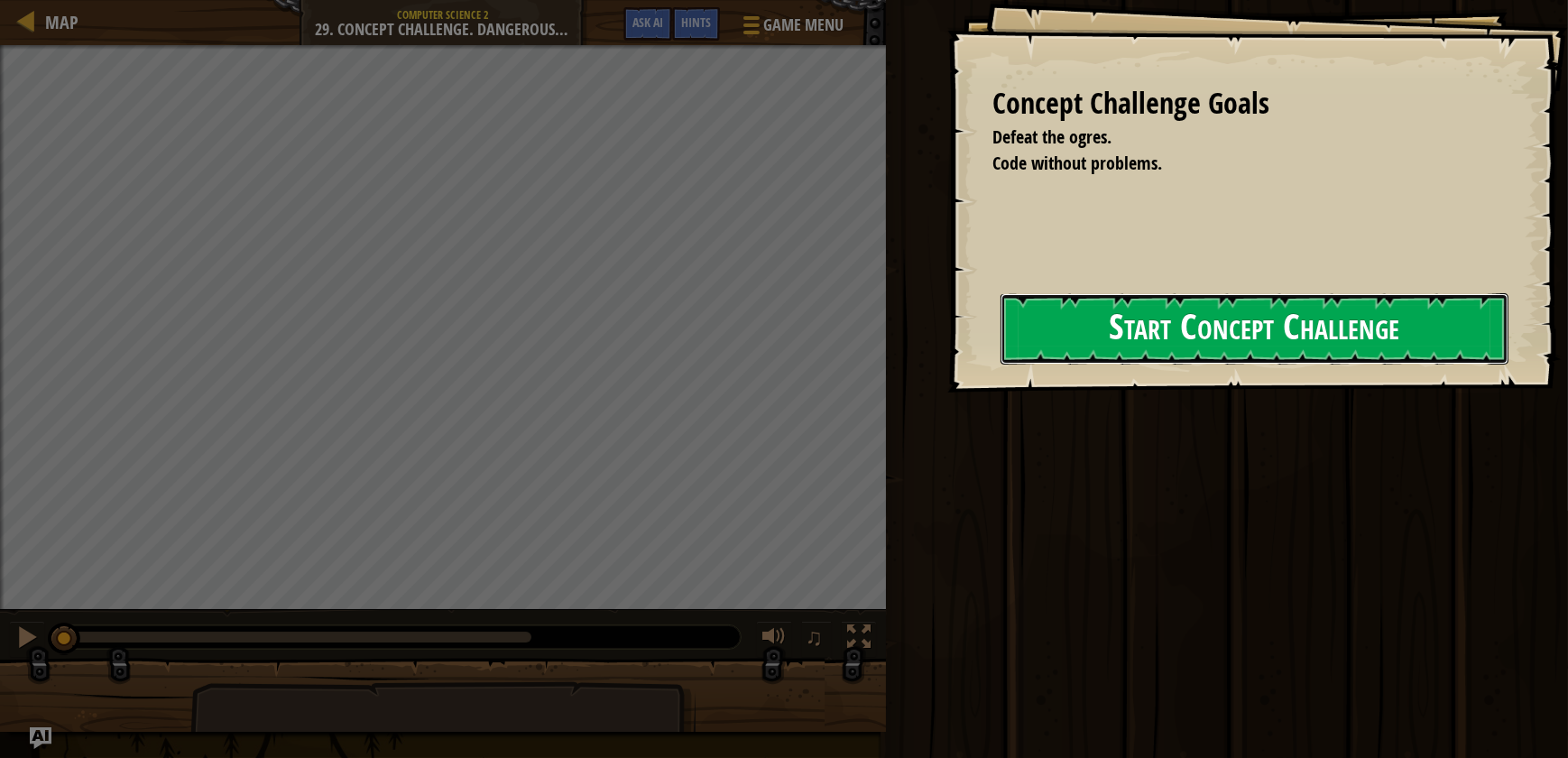
click at [1001, 357] on button "Start Concept Challenge" at bounding box center [1255, 329] width 508 height 71
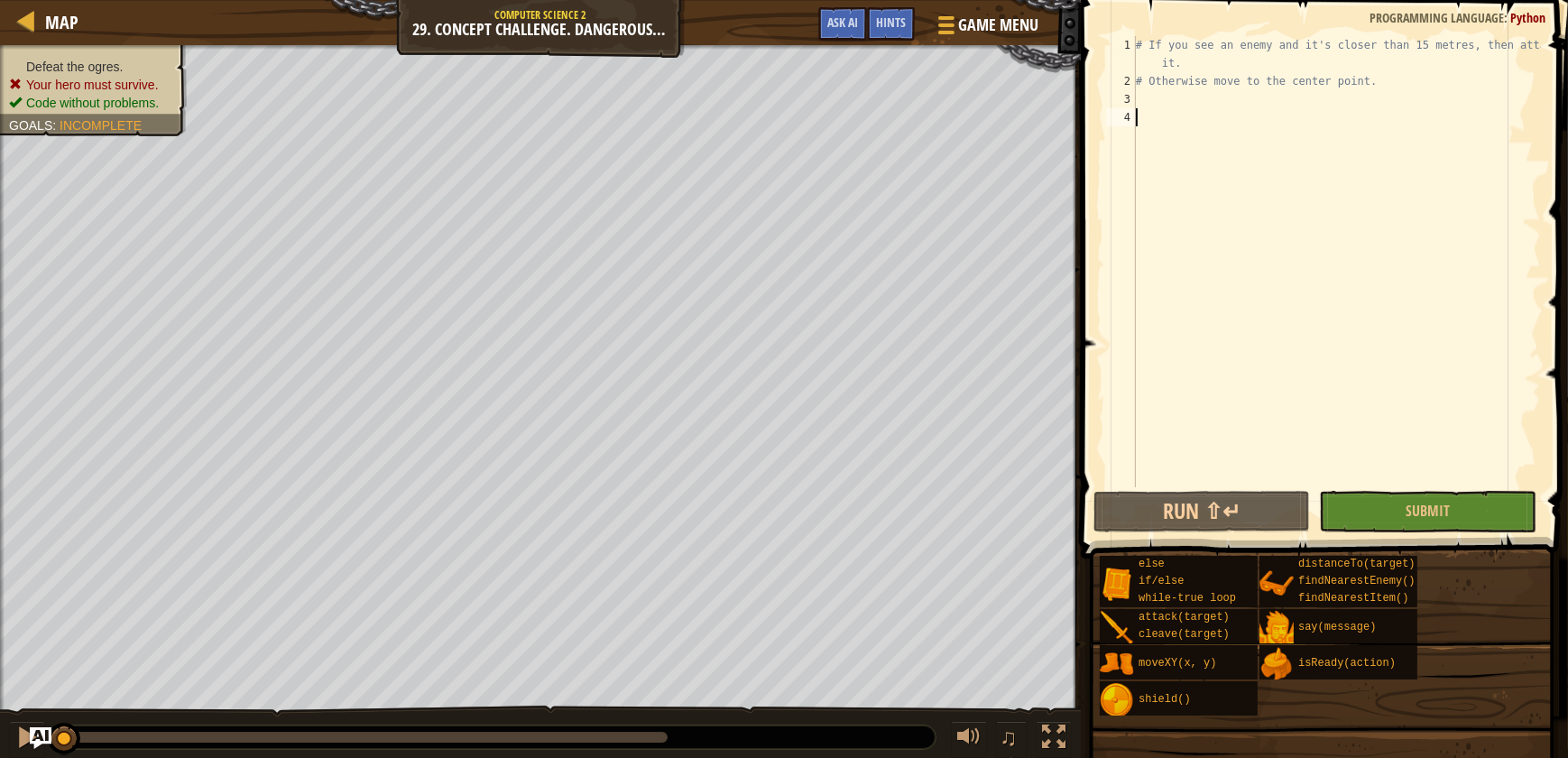
type textarea "w"
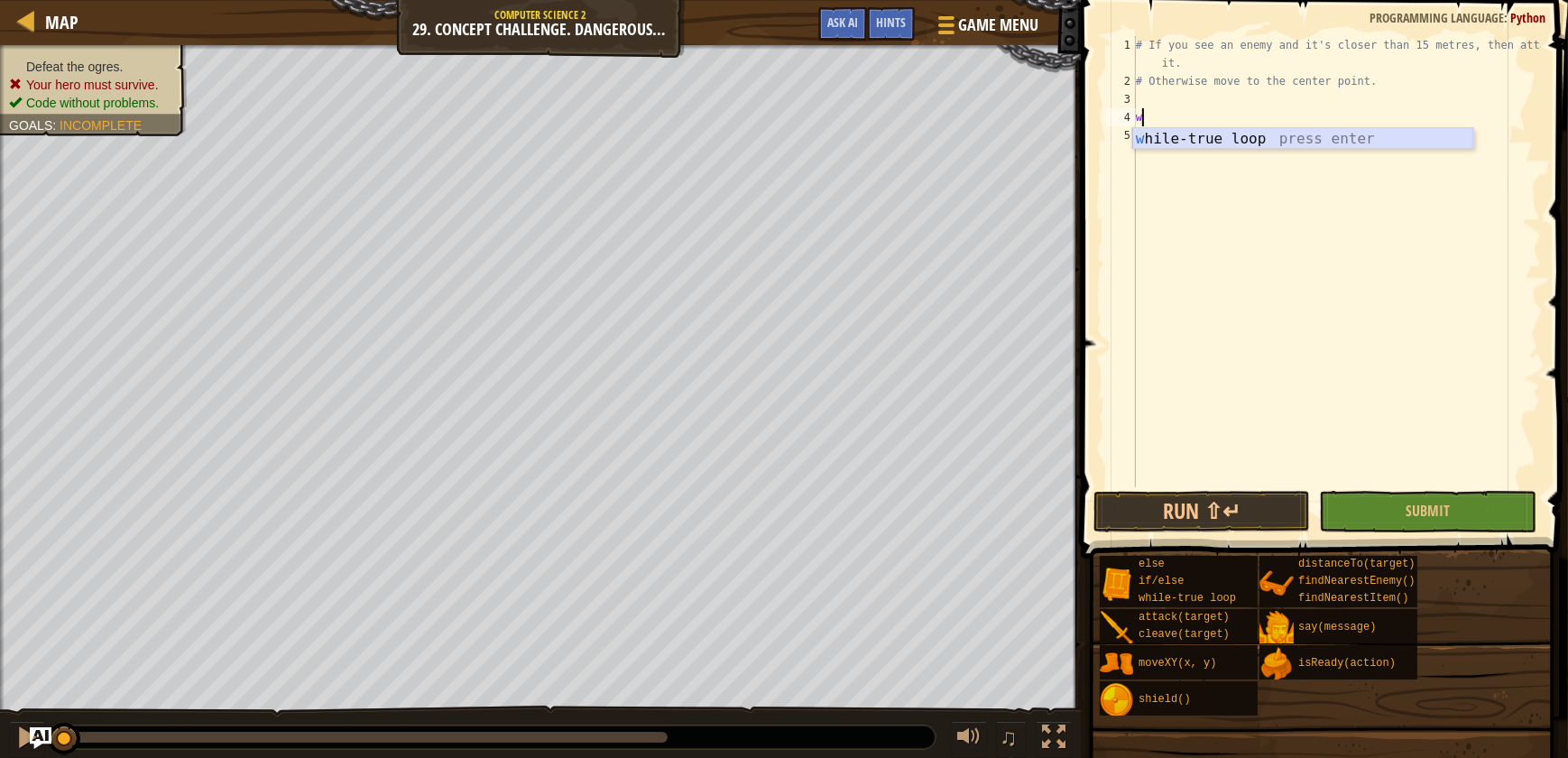
click at [1211, 139] on div "w [PERSON_NAME]-true loop press enter" at bounding box center [1303, 160] width 341 height 65
type textarea "w"
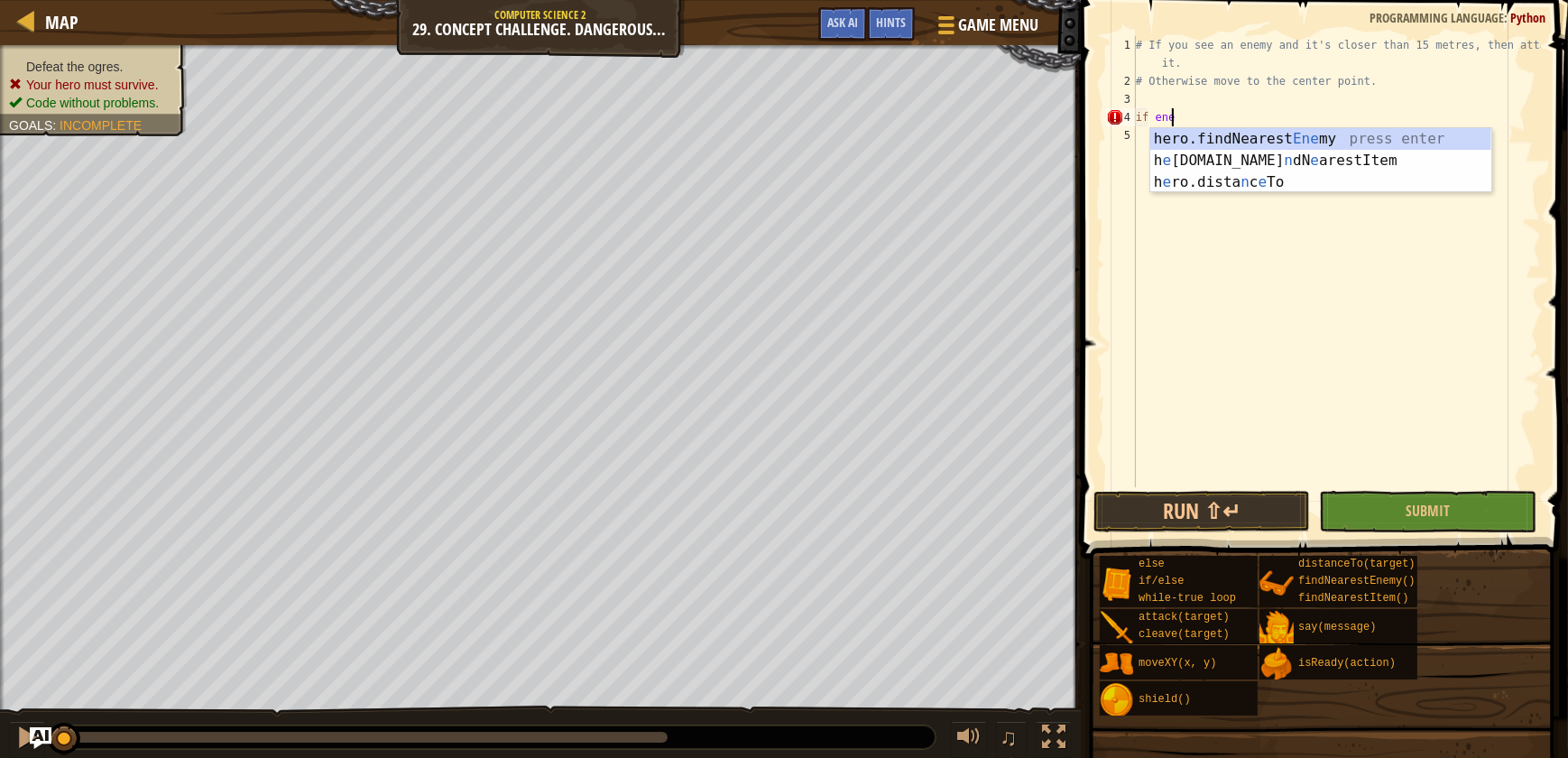
scroll to position [8, 3]
type textarea "if enemy:"
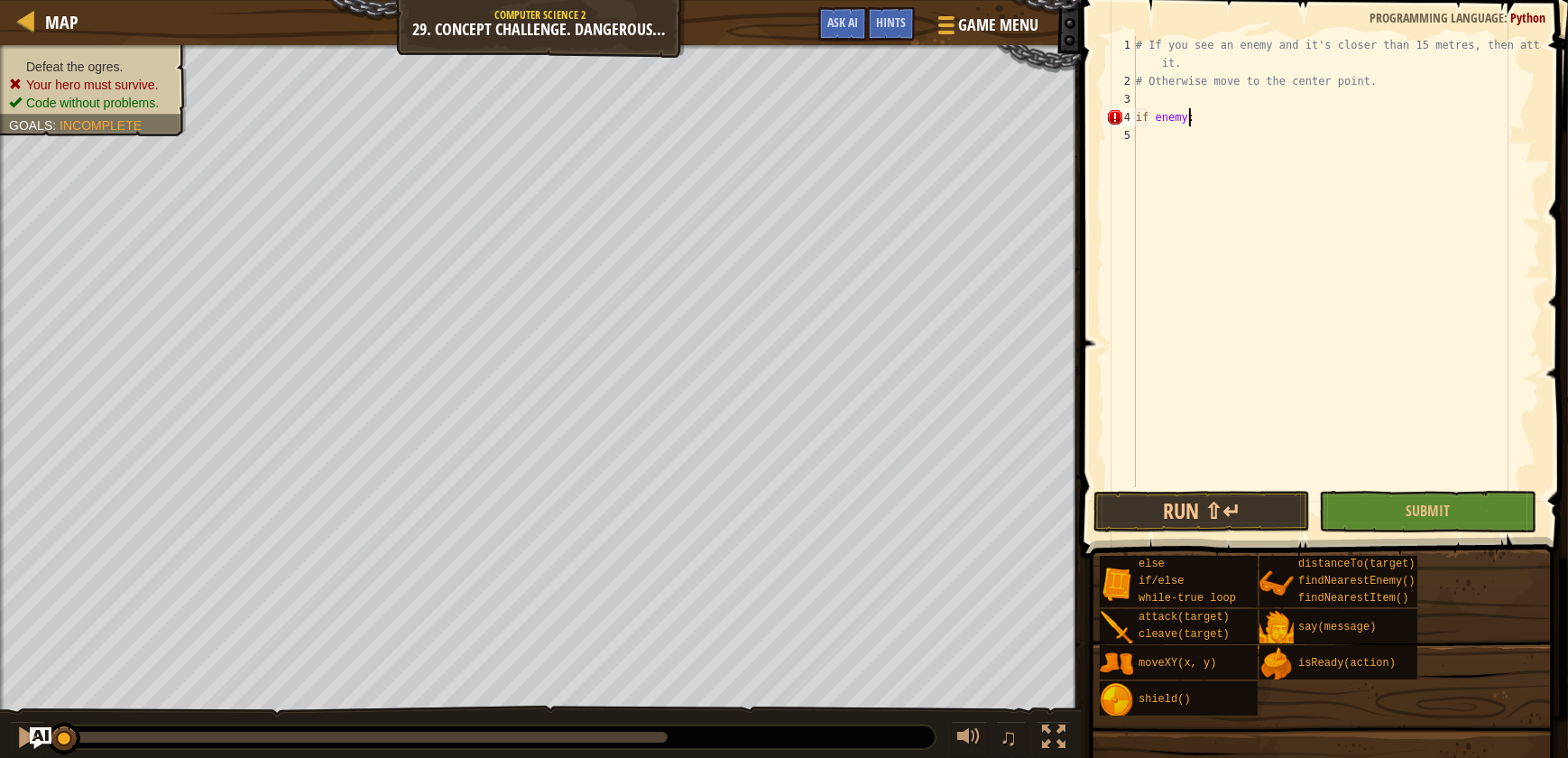
scroll to position [8, 1]
click at [1190, 111] on div "# If you see an enemy and it's closer than 15 metres, then attack it. # Otherwi…" at bounding box center [1337, 288] width 409 height 505
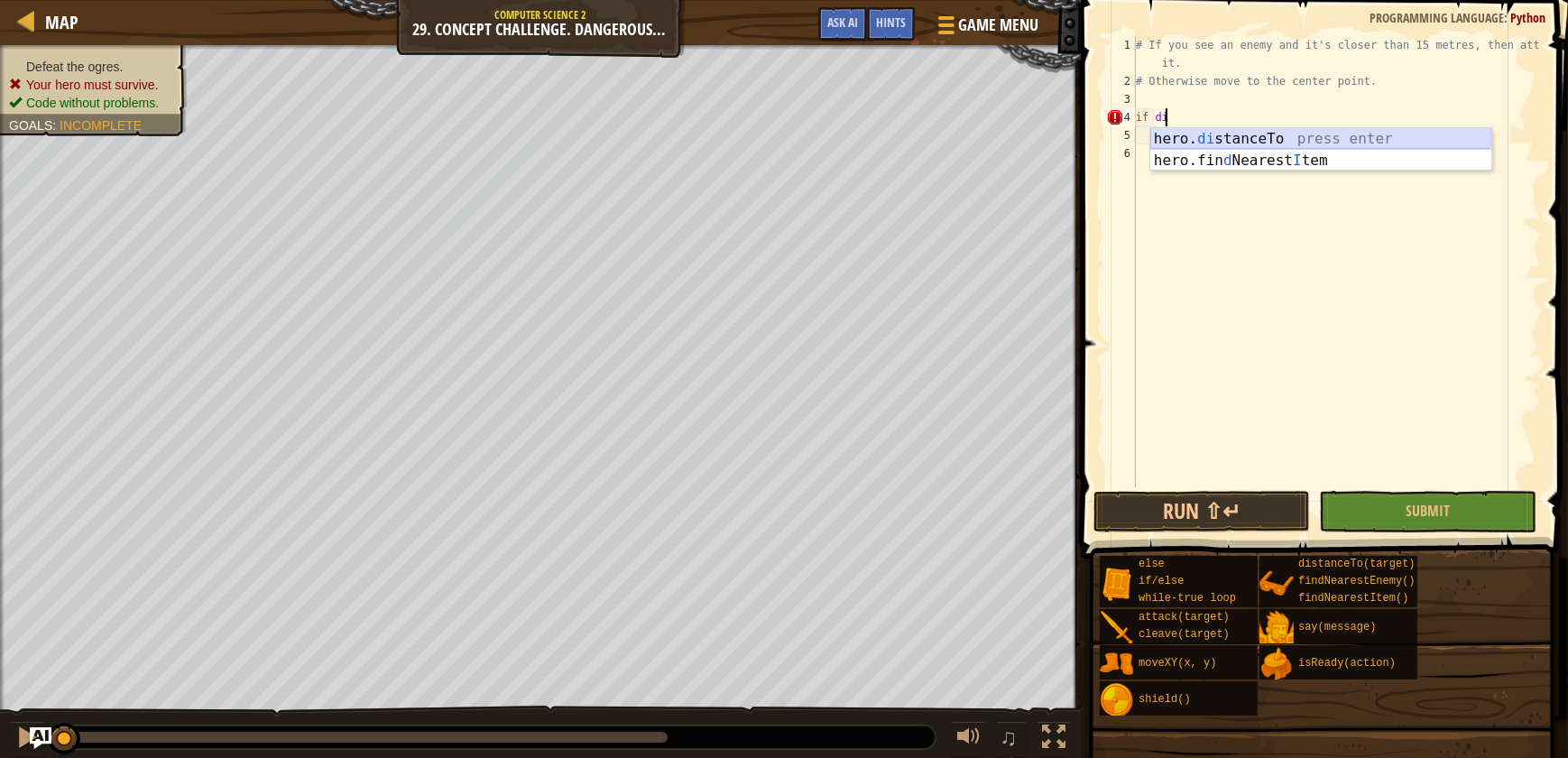
click at [1358, 139] on div "hero. di stanceTo press enter hero.fin d Nearest I tem press enter" at bounding box center [1321, 172] width 341 height 87
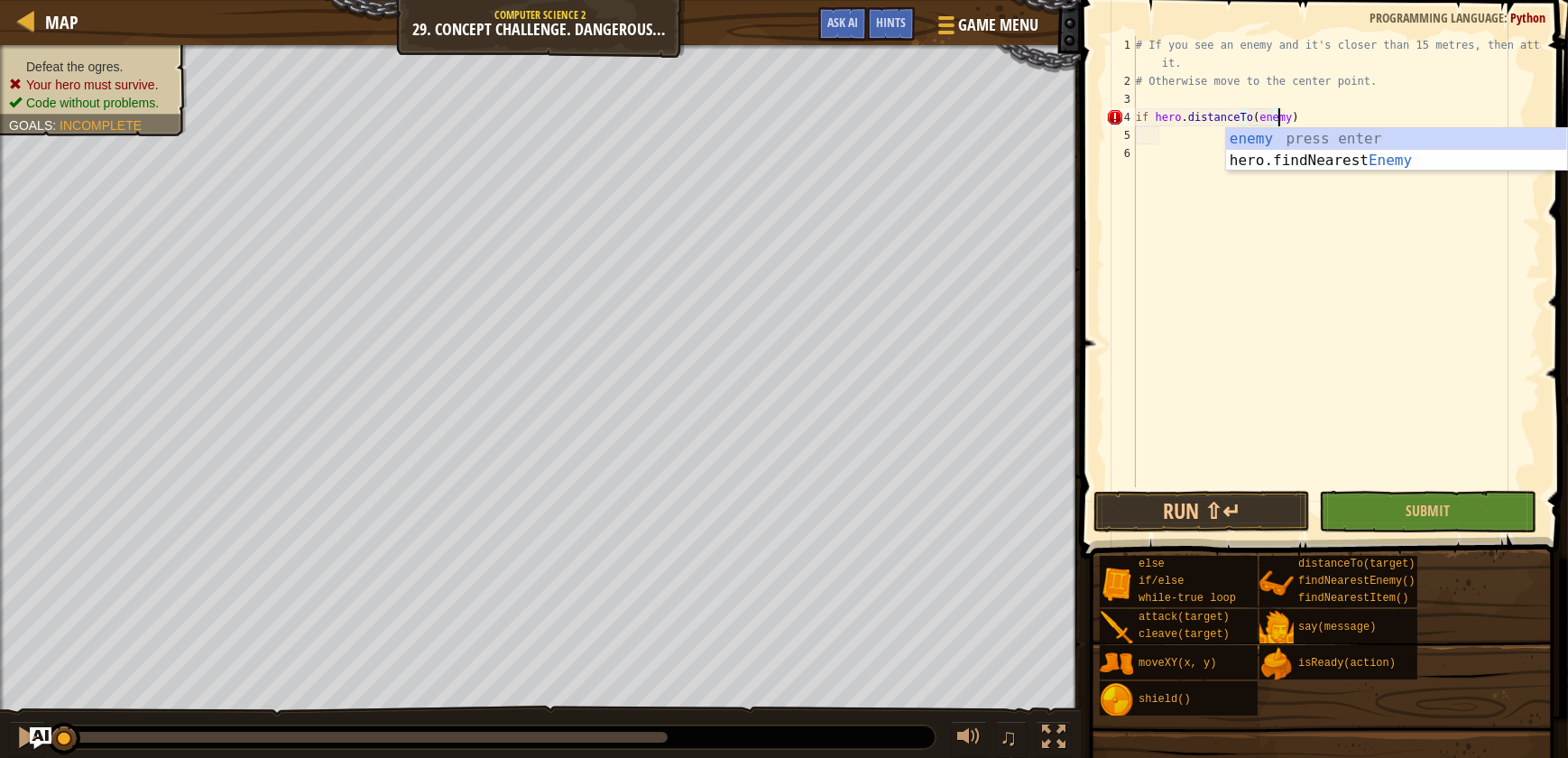
type textarea "if hero.distanceTo(enemy)"
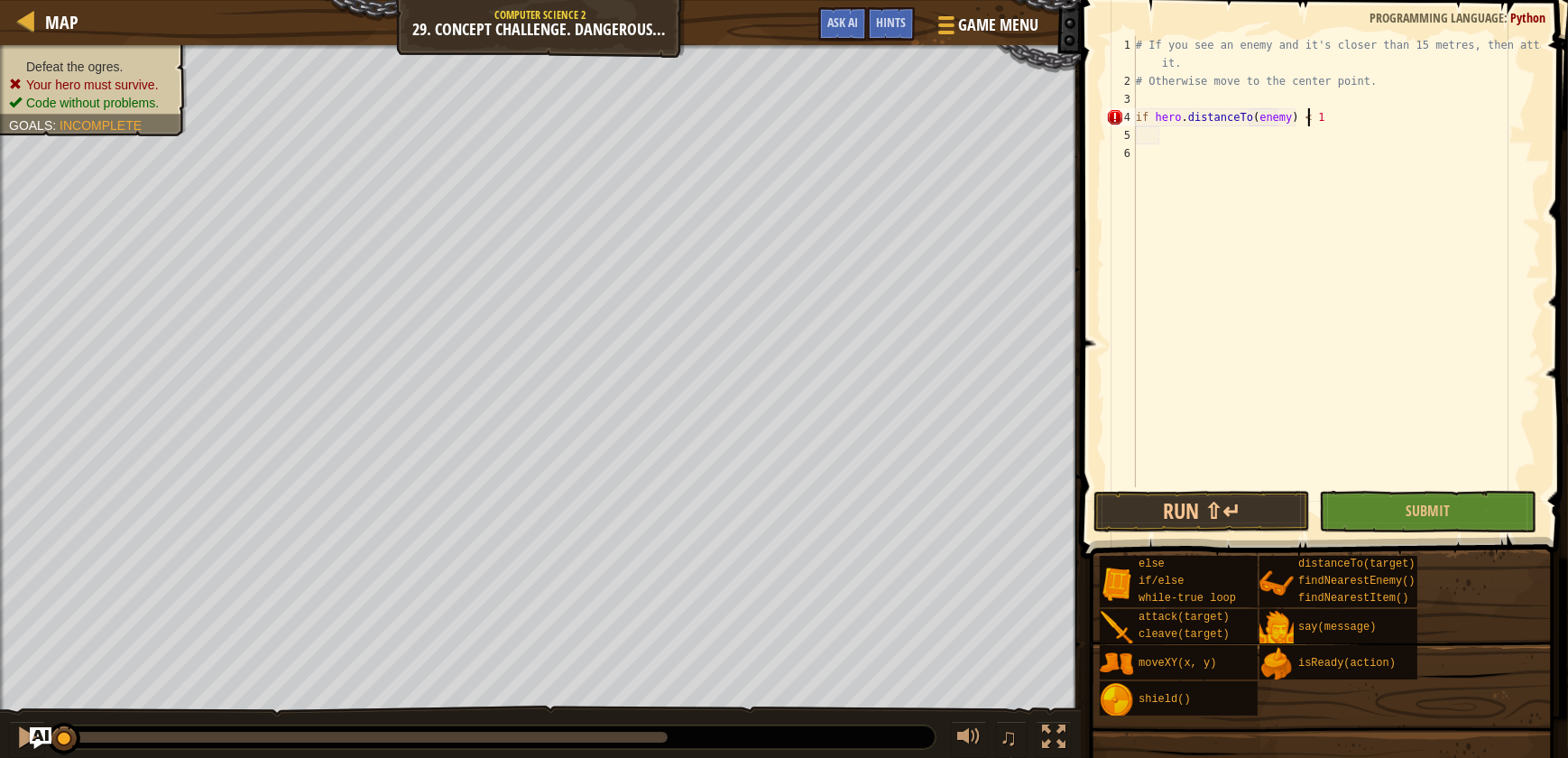
scroll to position [8, 14]
type textarea "if hero.distanceTo(enemy) < 15:"
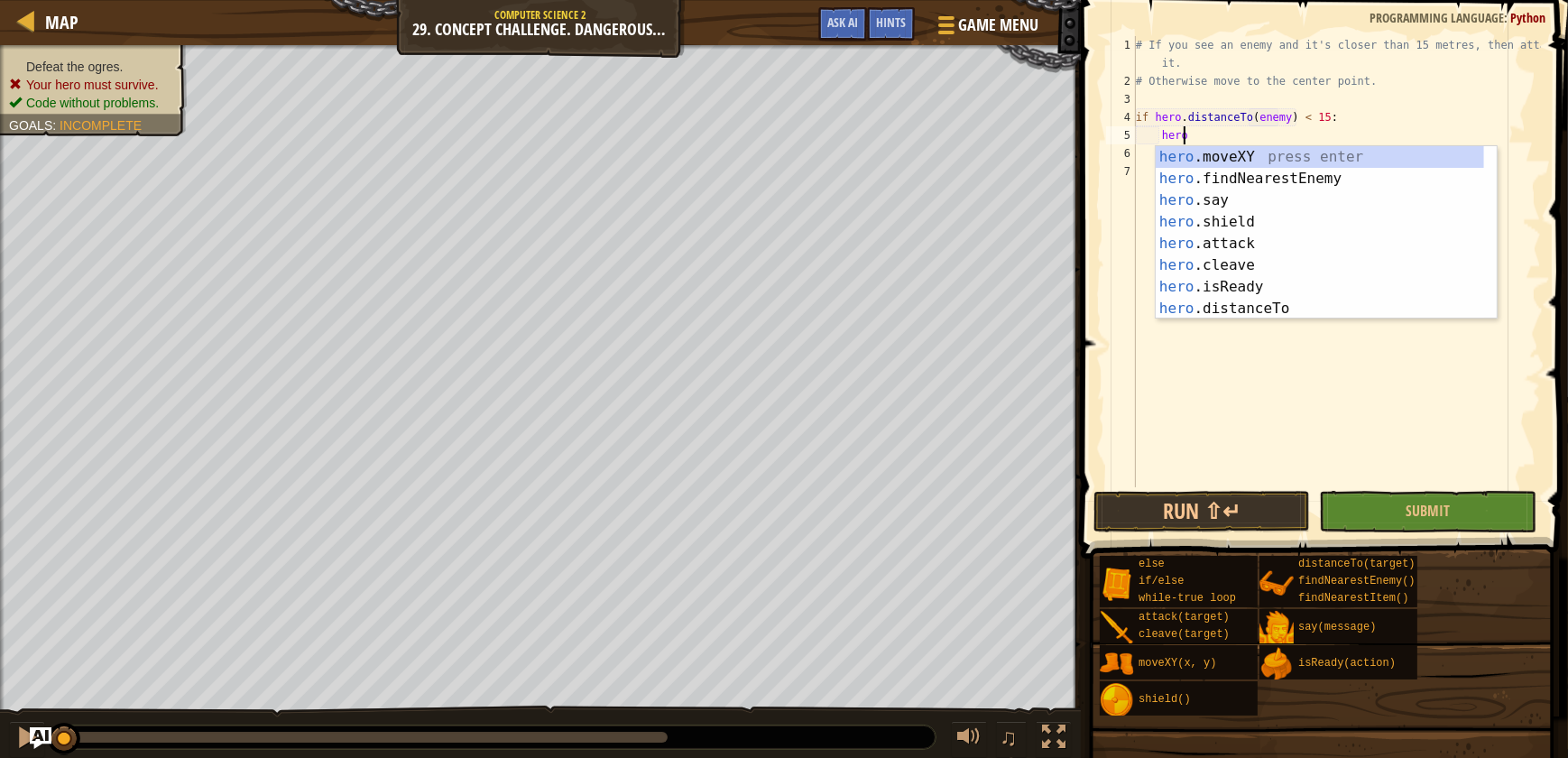
scroll to position [8, 3]
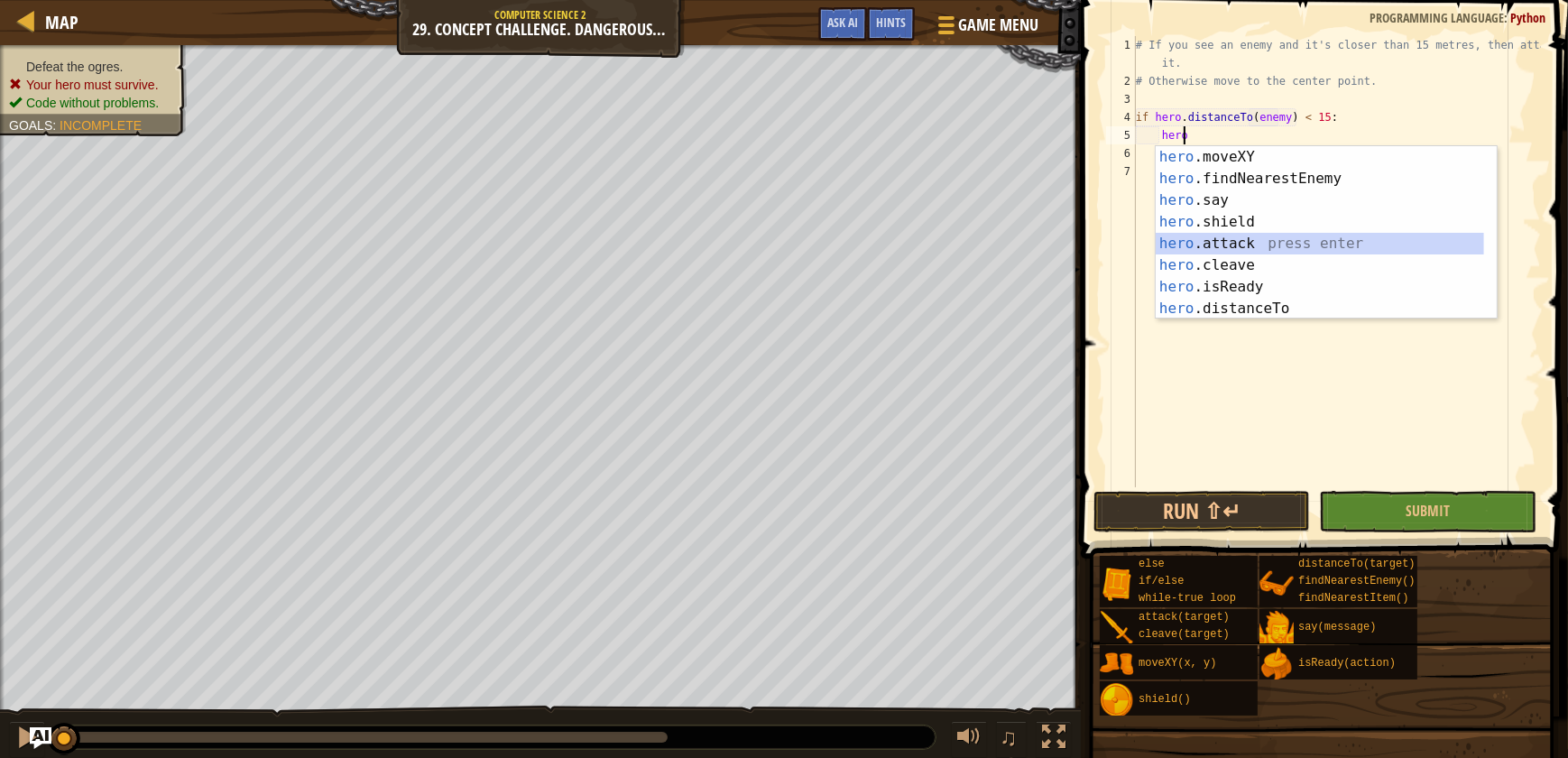
click at [1241, 241] on div "hero .moveXY press enter hero .findNearestEnemy press enter hero .say press ent…" at bounding box center [1320, 255] width 329 height 217
type textarea "hero.attack(enemy)"
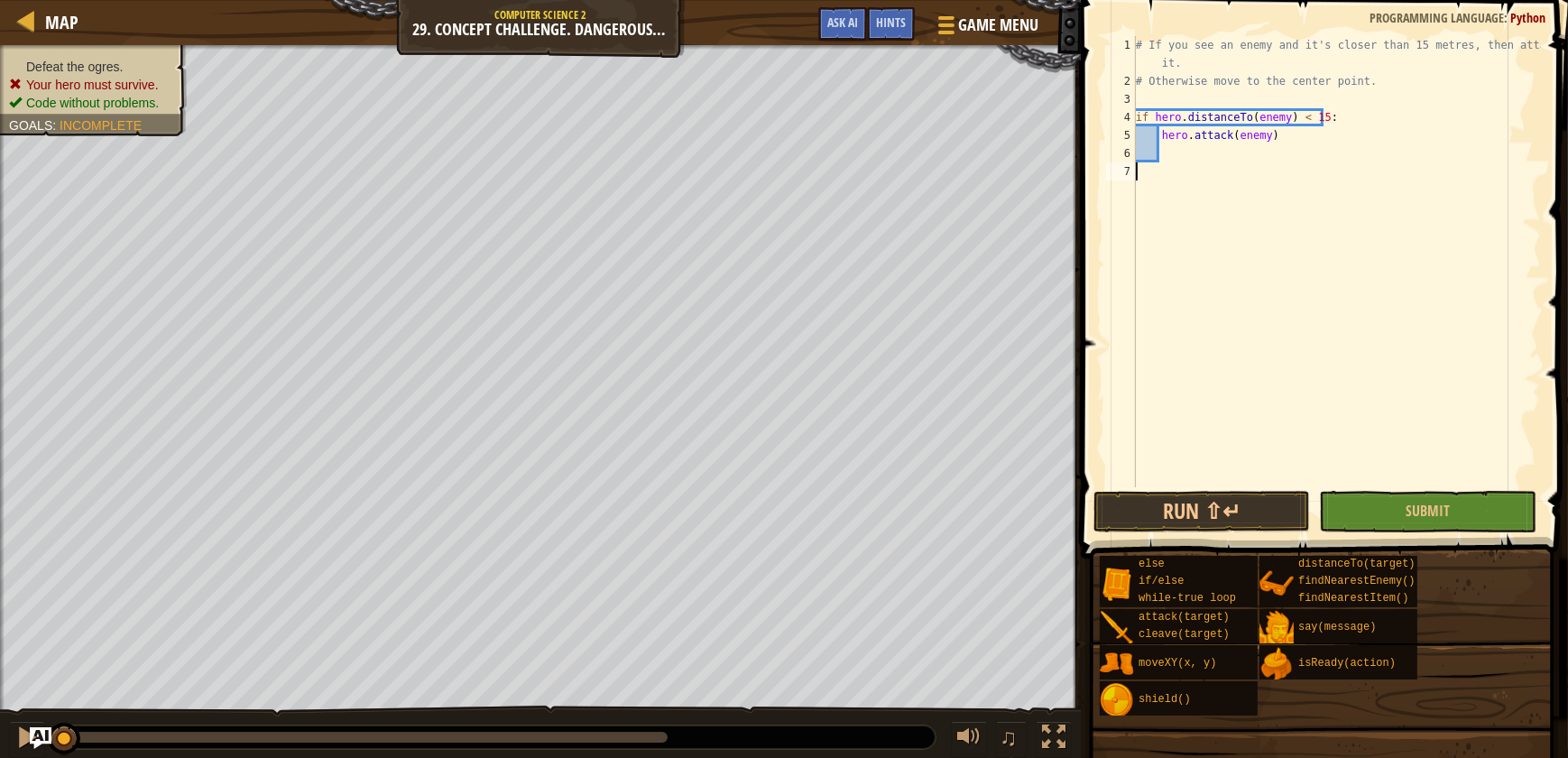
click at [1216, 173] on div "# If you see an enemy and it's closer than 15 metres, then attack it. # Otherwi…" at bounding box center [1337, 288] width 409 height 505
click at [1207, 165] on div "# If you see an enemy and it's closer than 15 metres, then attack it. # Otherwi…" at bounding box center [1337, 288] width 409 height 505
click at [1291, 136] on div "# If you see an enemy and it's closer than 15 metres, then attack it. # Otherwi…" at bounding box center [1337, 288] width 409 height 505
type textarea "hero.attack(enemy)"
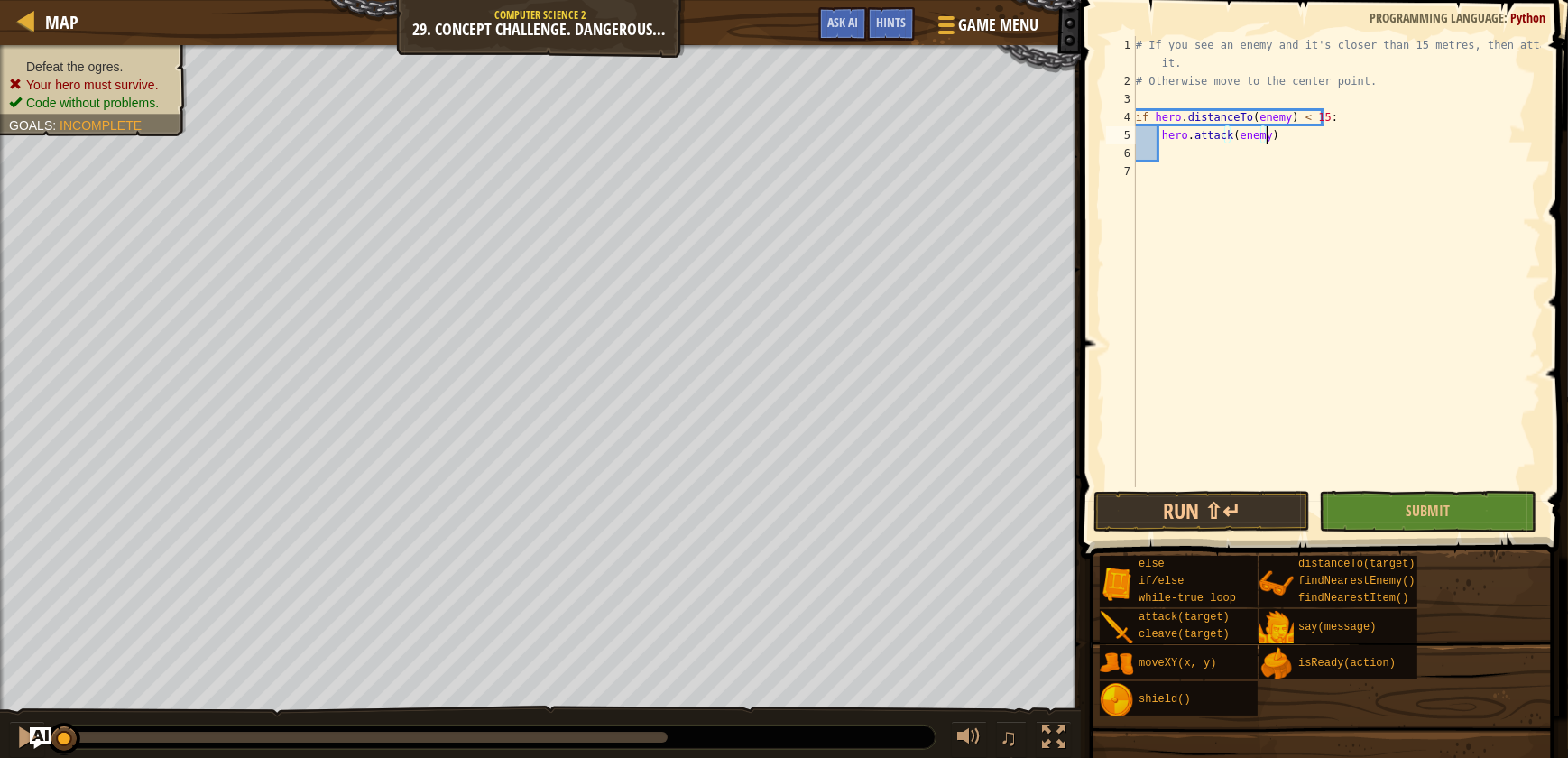
click at [1248, 162] on div "# If you see an enemy and it's closer than 15 metres, then attack it. # Otherwi…" at bounding box center [1337, 288] width 409 height 505
click at [1228, 167] on div "# If you see an enemy and it's closer than 15 metres, then attack it. # Otherwi…" at bounding box center [1337, 288] width 409 height 505
click at [1190, 171] on div "# If you see an enemy and it's closer than 15 metres, then attack it. # Otherwi…" at bounding box center [1337, 288] width 409 height 505
click at [1177, 161] on div "# If you see an enemy and it's closer than 15 metres, then attack it. # Otherwi…" at bounding box center [1337, 288] width 409 height 505
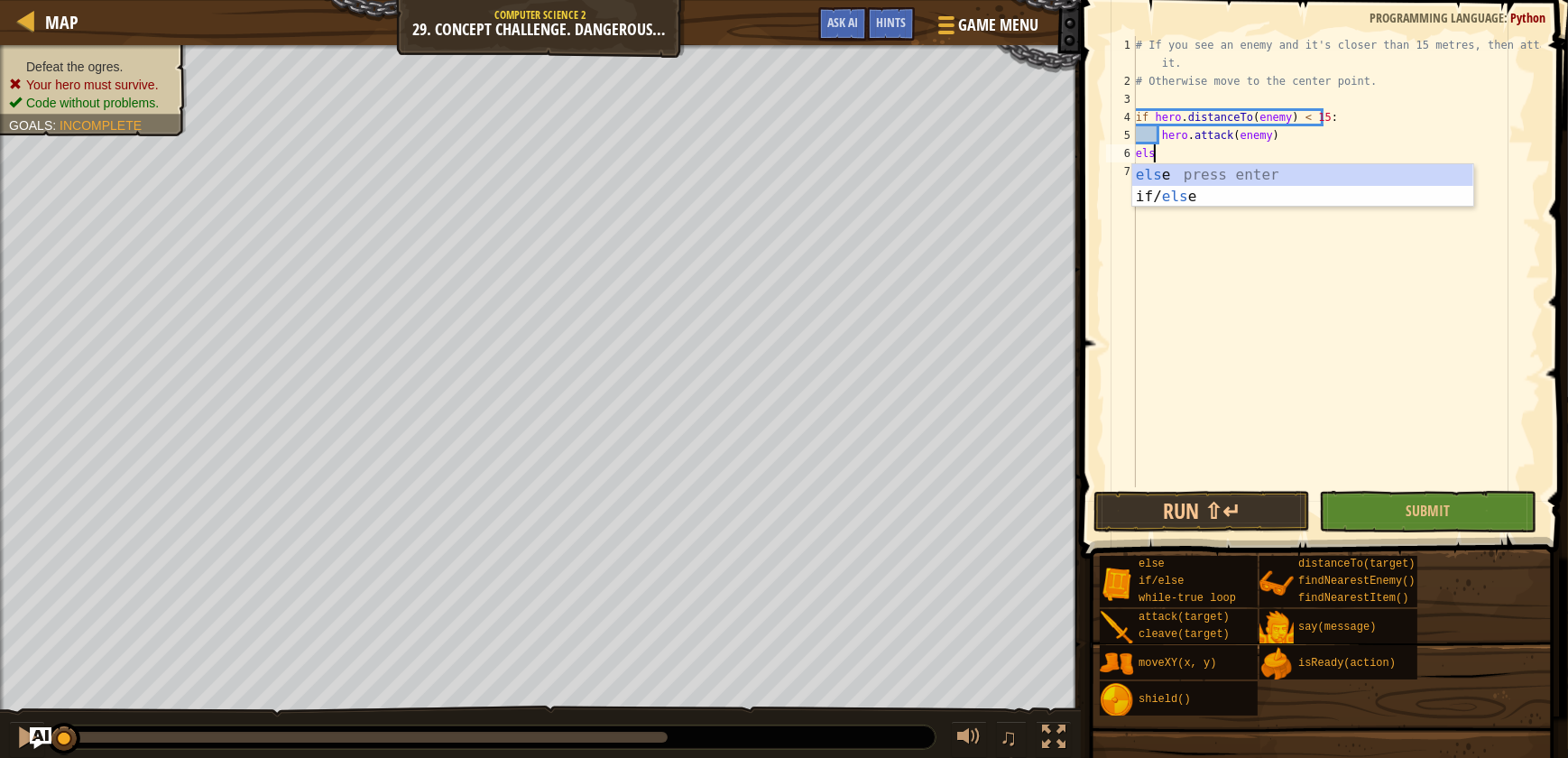
type textarea "else"
click at [1326, 181] on div "else press enter if/ else press enter" at bounding box center [1303, 207] width 341 height 87
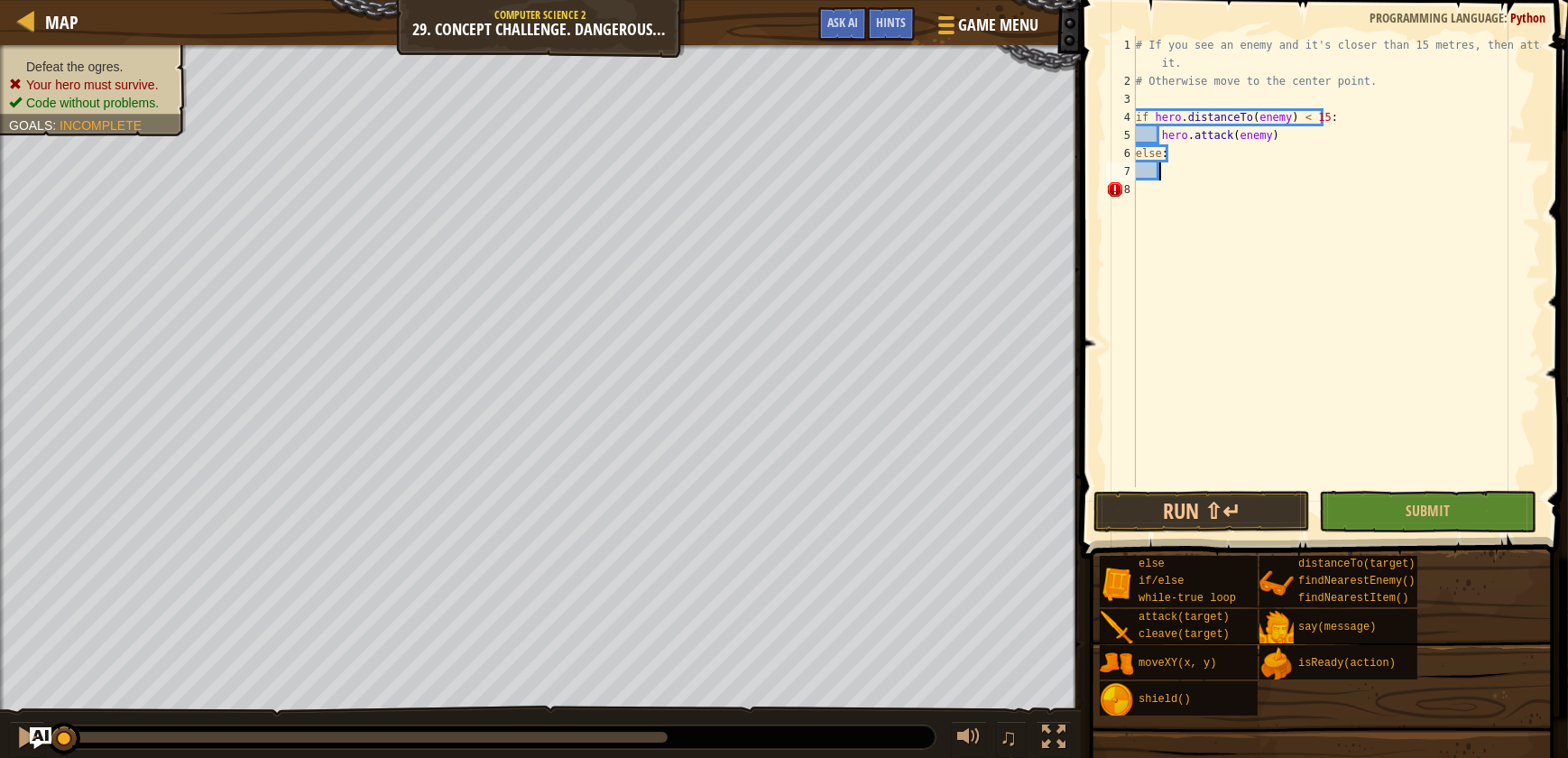
scroll to position [8, 1]
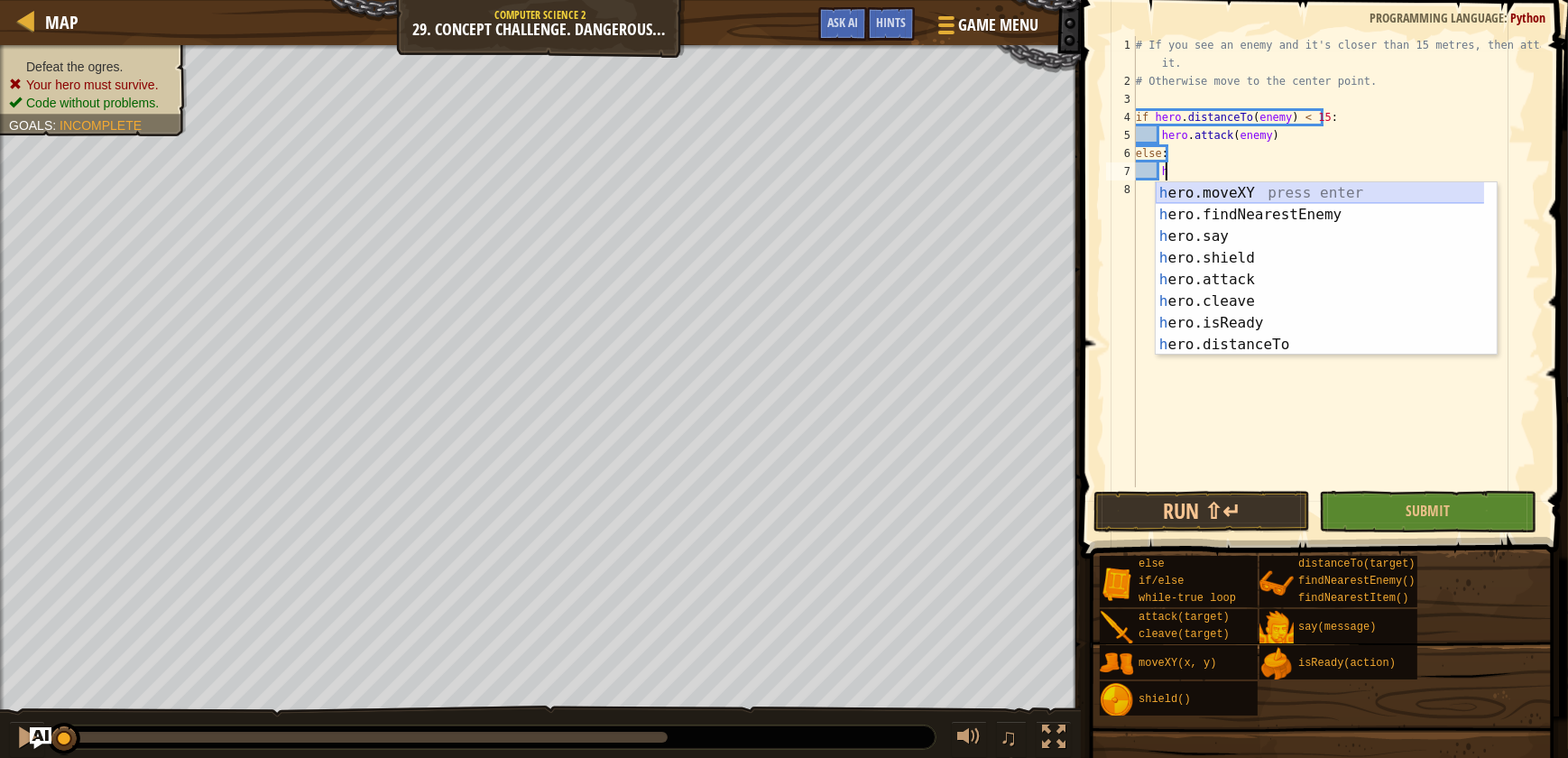
click at [1223, 189] on div "h ero.moveXY press enter h ero.findNearestEnemy press enter h ero.say press ent…" at bounding box center [1327, 290] width 341 height 217
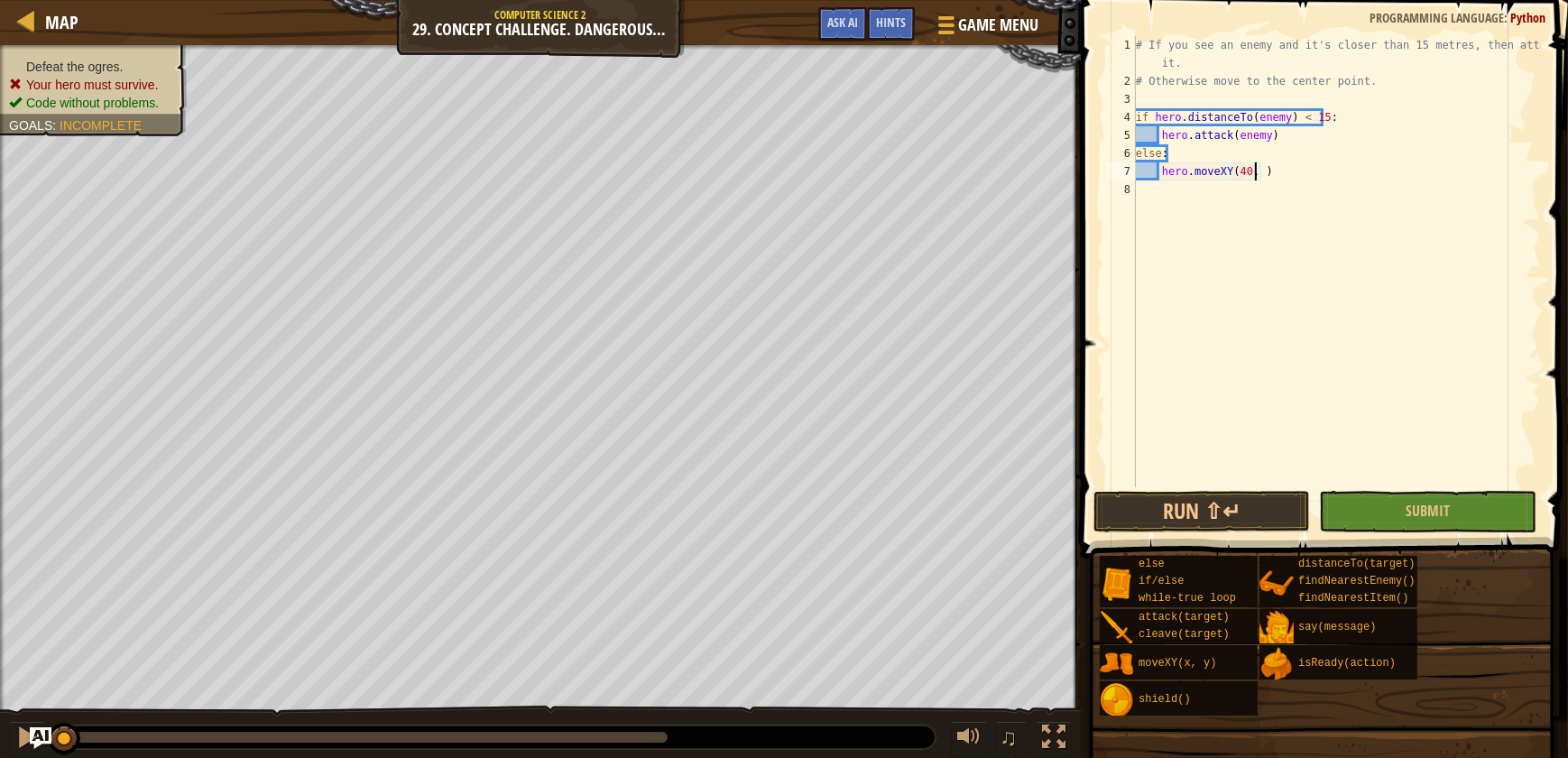
scroll to position [8, 9]
type textarea "hero.moveXY(40, 34)"
click at [1423, 524] on button "Submit" at bounding box center [1427, 511] width 217 height 41
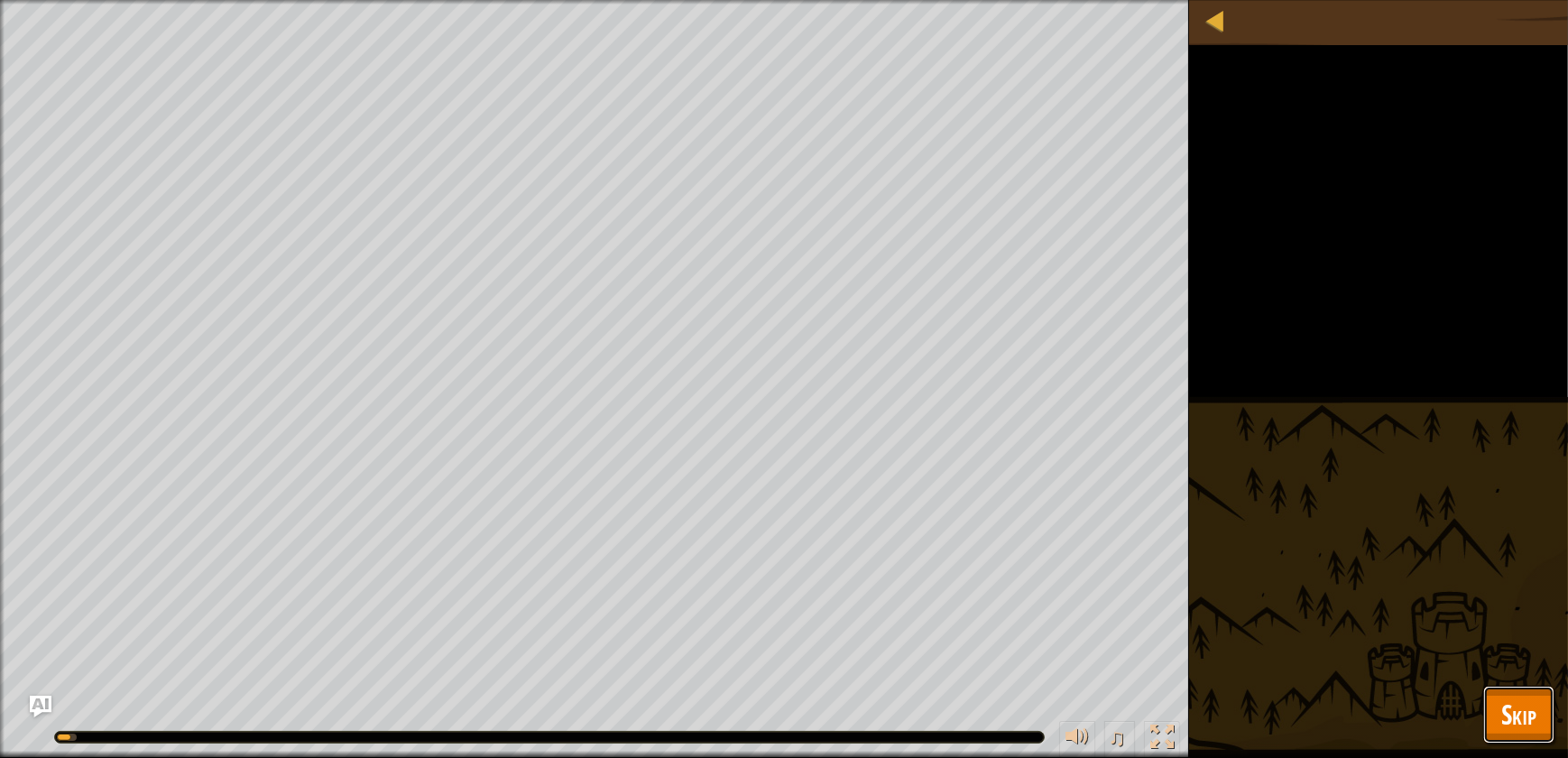
click at [1534, 717] on span "Skip" at bounding box center [1519, 714] width 35 height 37
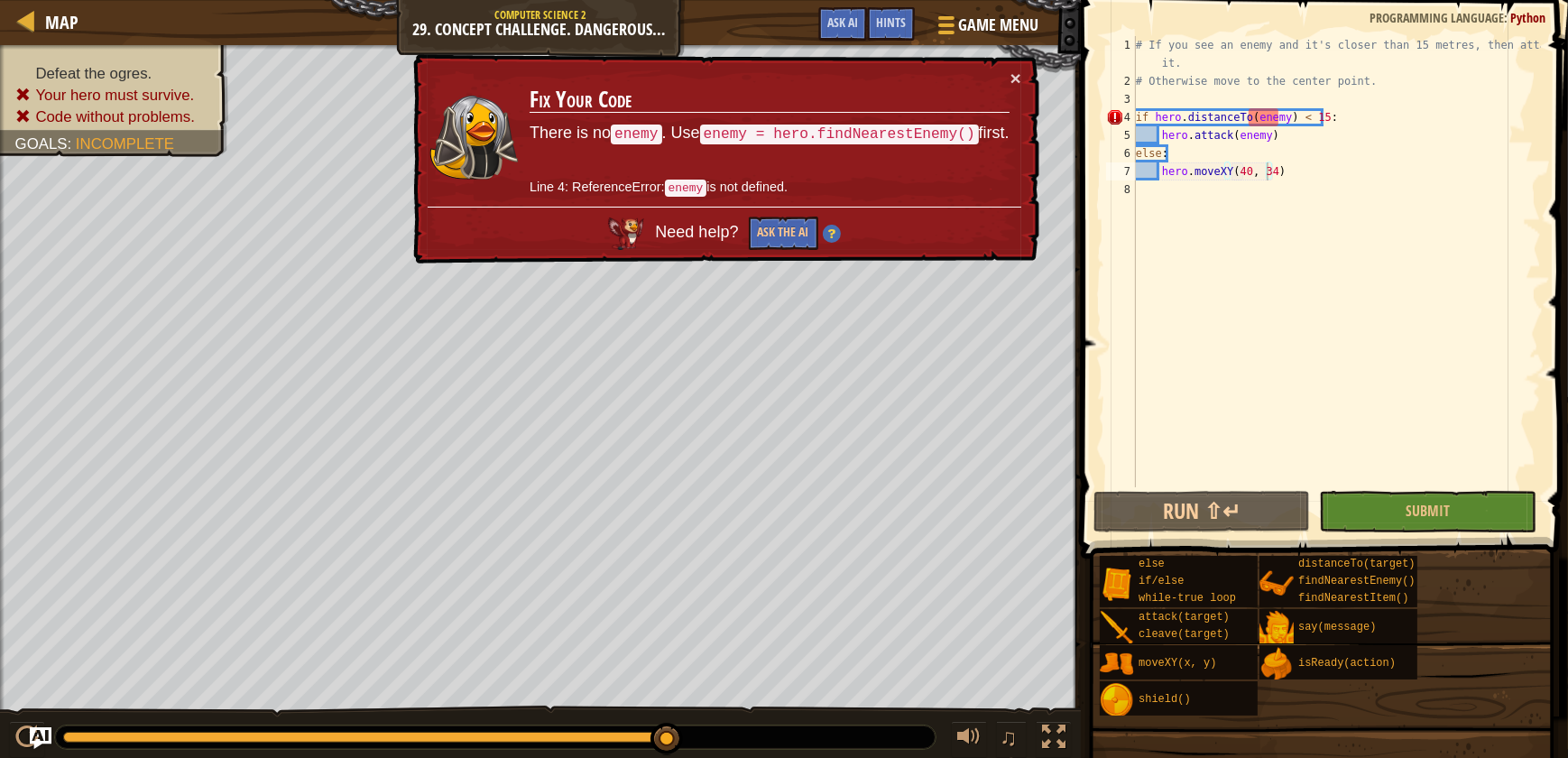
scroll to position [8, 0]
click at [1230, 95] on div "# If you see an enemy and it's closer than 15 metres, then attack it. # Otherwi…" at bounding box center [1337, 288] width 409 height 505
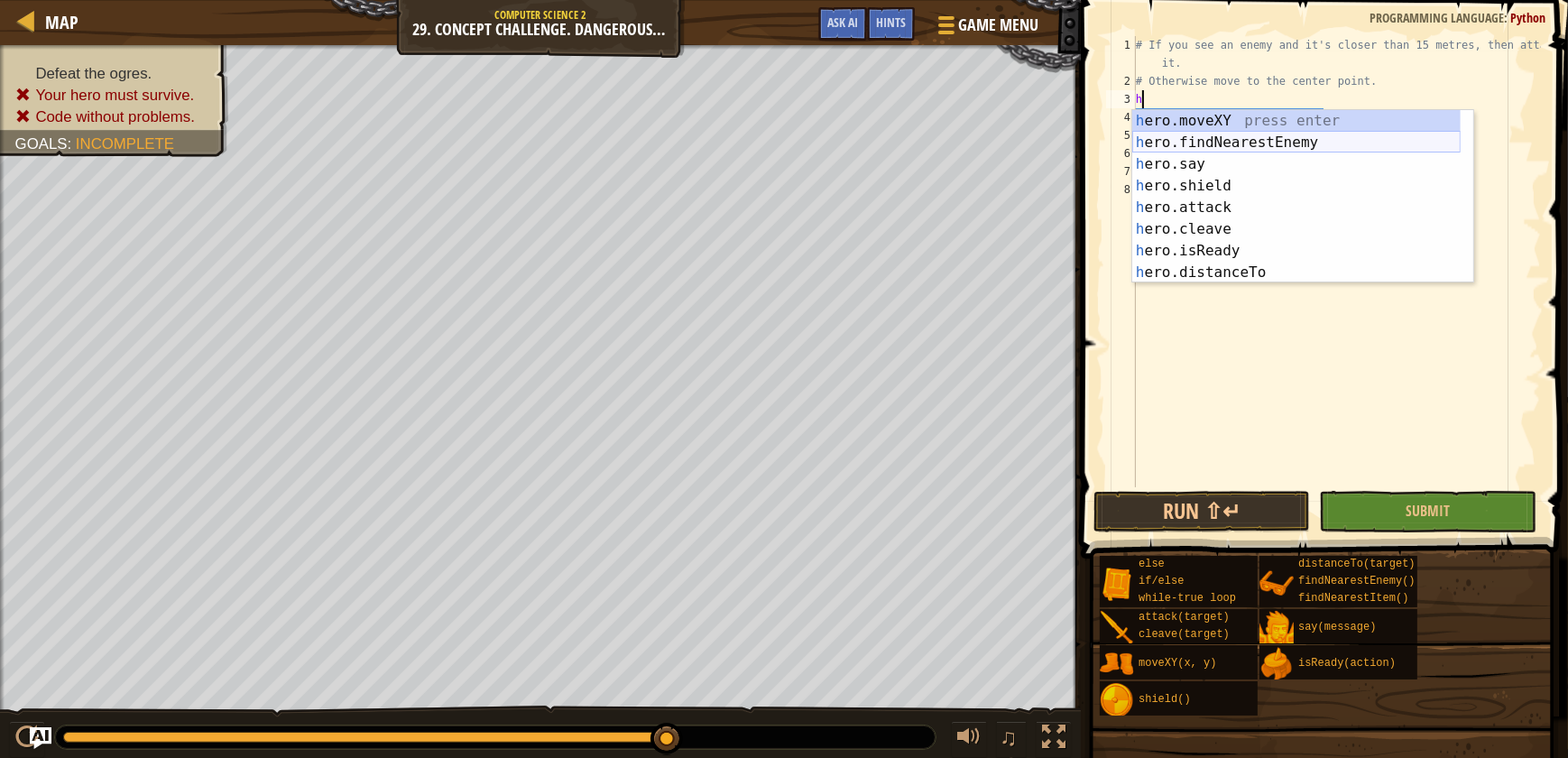
click at [1261, 126] on div "h ero.moveXY press enter h ero.findNearestEnemy press enter h ero.say press ent…" at bounding box center [1296, 218] width 329 height 217
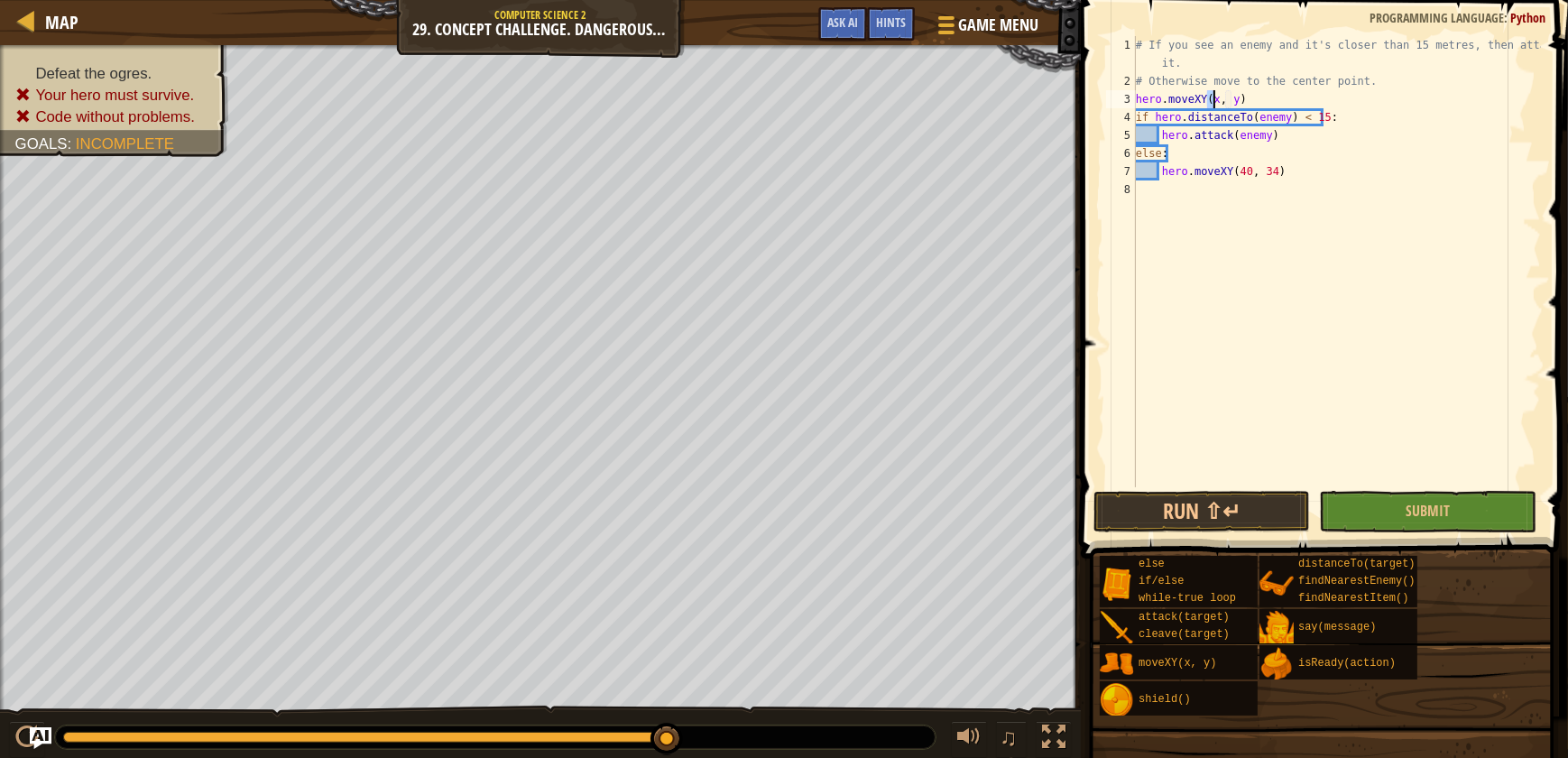
click at [1232, 95] on div "# If you see an enemy and it's closer than 15 metres, then attack it. # Otherwi…" at bounding box center [1337, 288] width 409 height 505
click at [1233, 95] on div "# If you see an enemy and it's closer than 15 metres, then attack it. # Otherwi…" at bounding box center [1337, 288] width 409 height 505
click at [1233, 96] on div "# If you see an enemy and it's closer than 15 metres, then attack it. # Otherwi…" at bounding box center [1337, 288] width 409 height 505
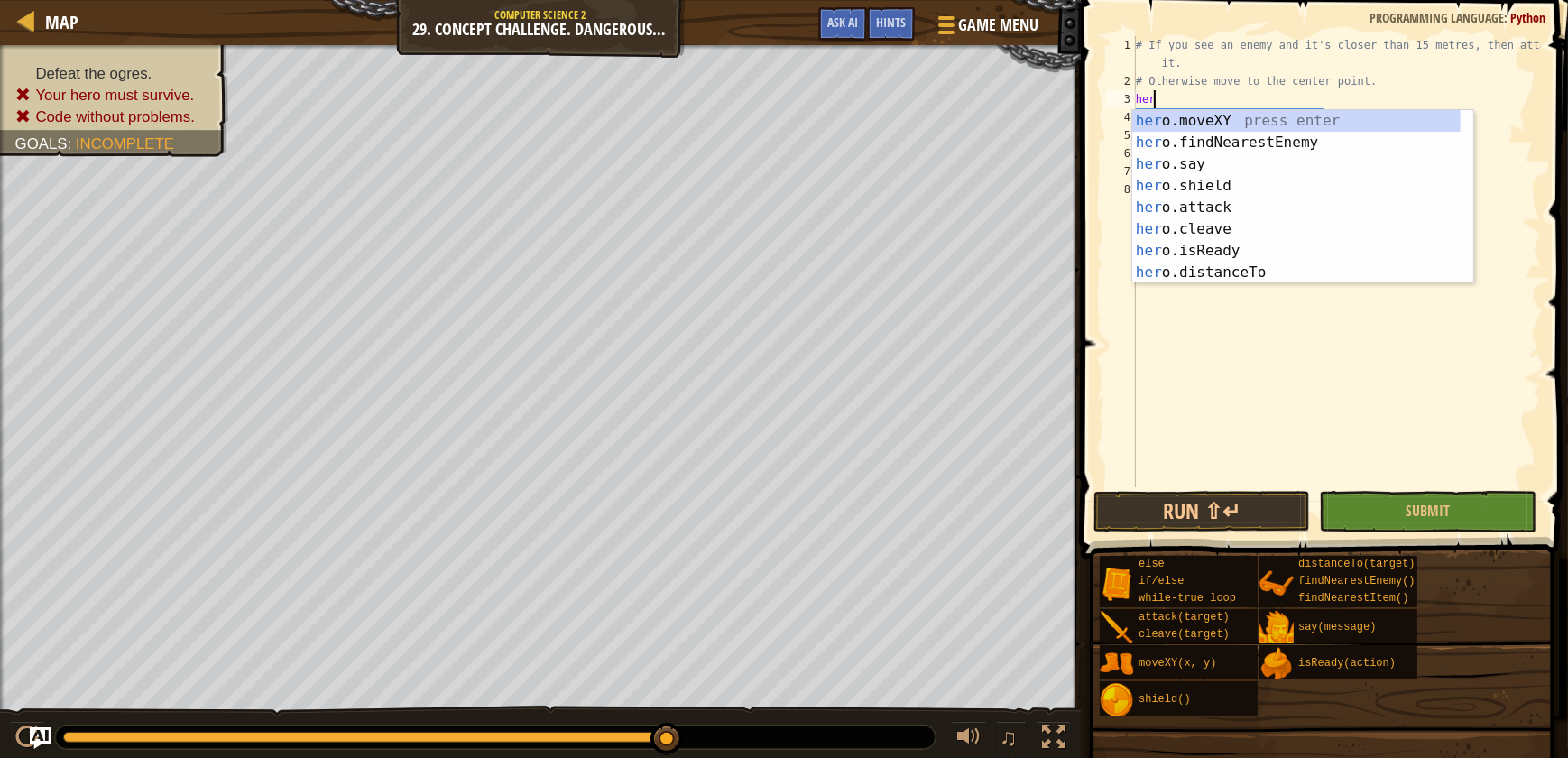
type textarea "h"
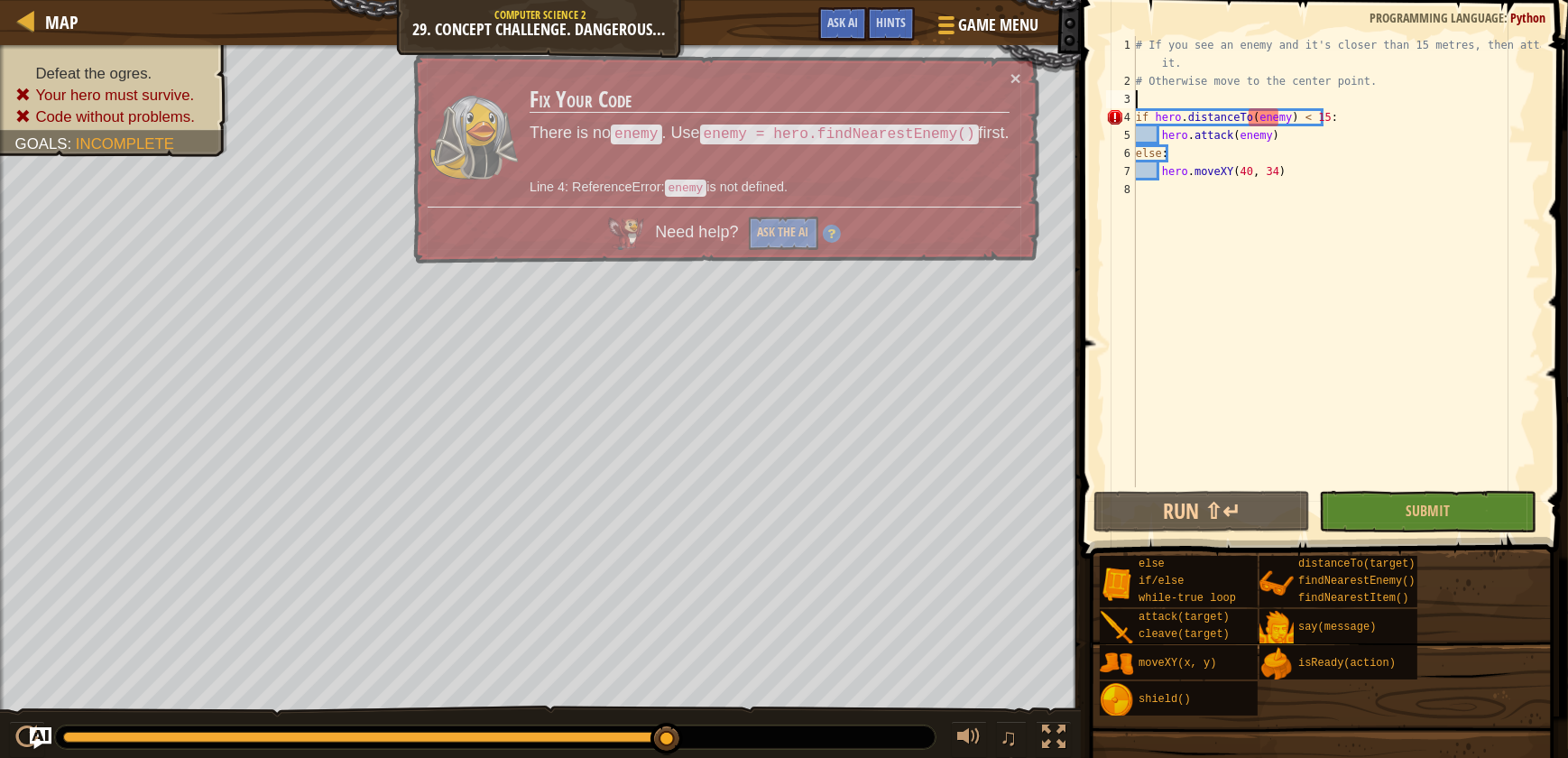
type textarea "h"
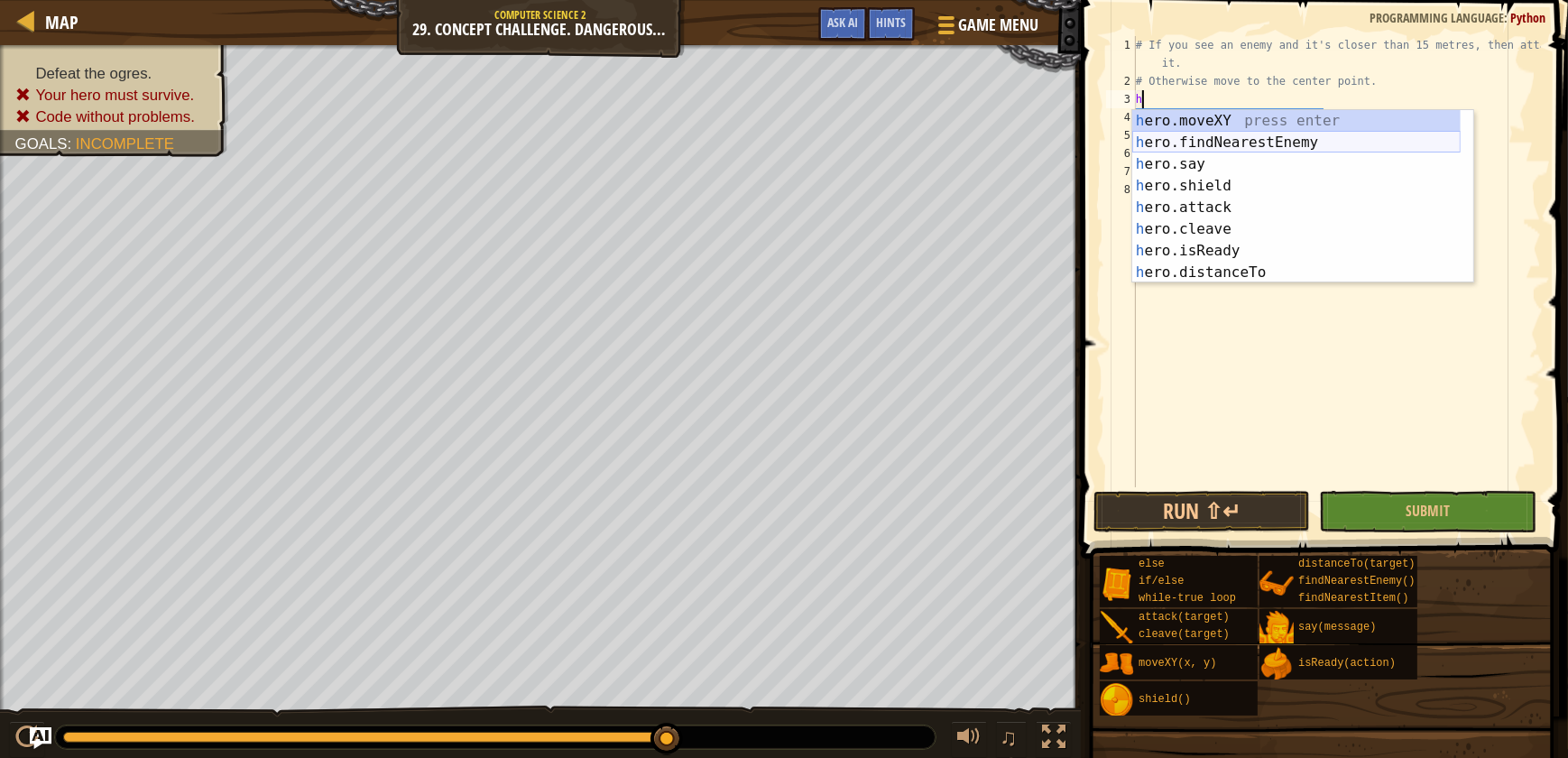
click at [1269, 140] on div "h ero.moveXY press enter h ero.findNearestEnemy press enter h ero.say press ent…" at bounding box center [1296, 218] width 329 height 217
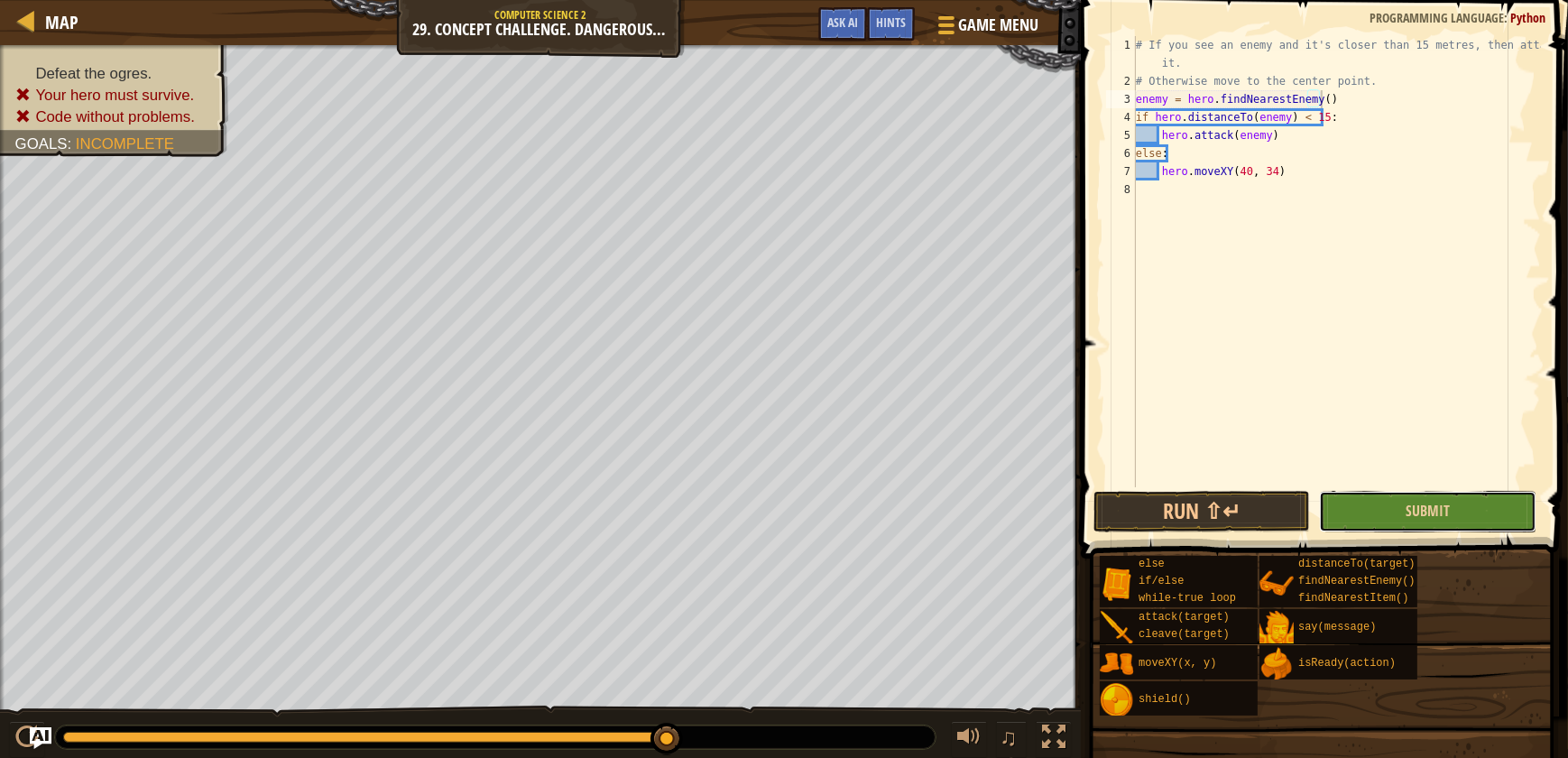
click at [1479, 498] on button "Submit" at bounding box center [1427, 511] width 217 height 41
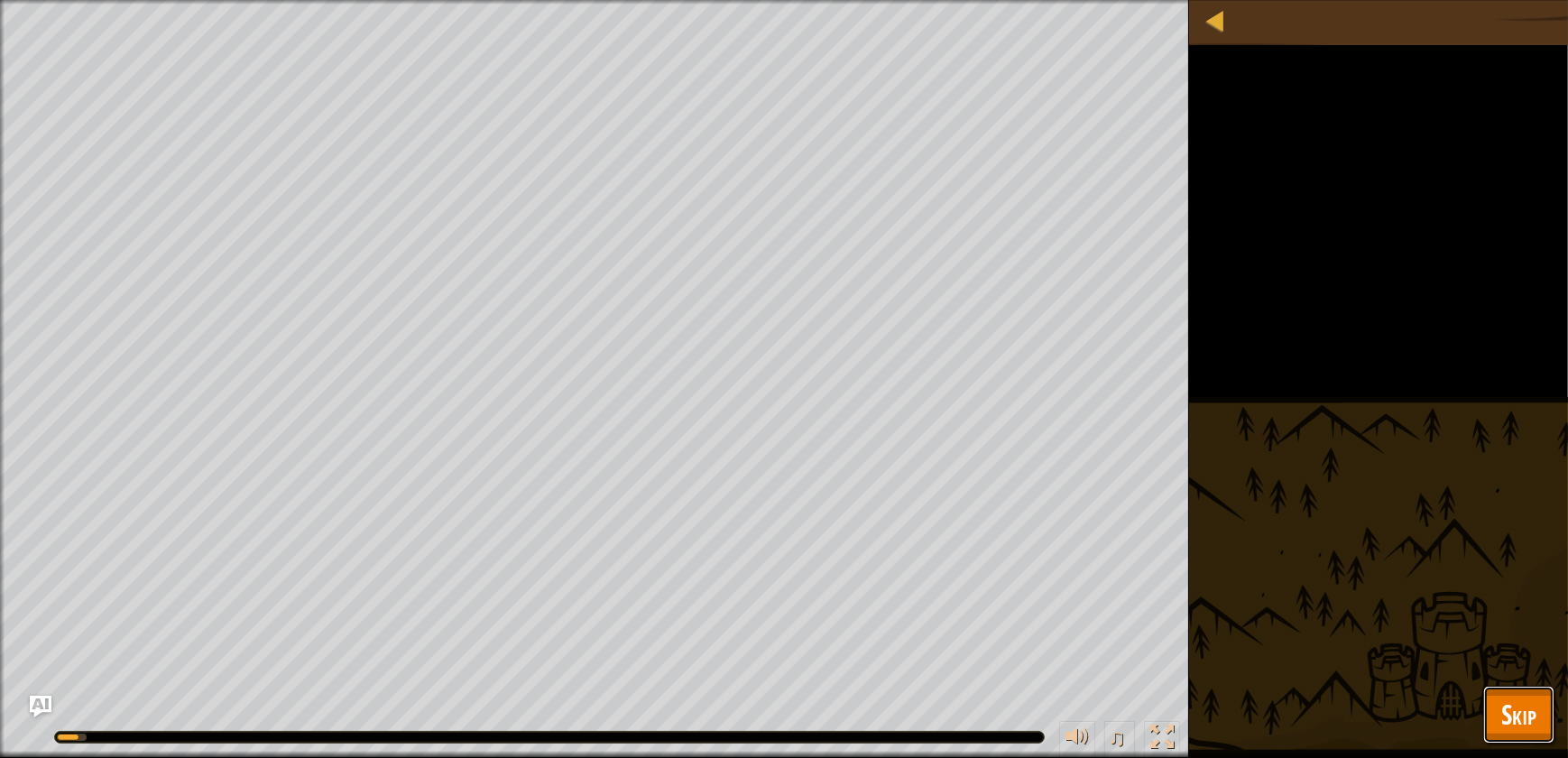
click at [1507, 728] on span "Skip" at bounding box center [1519, 714] width 35 height 37
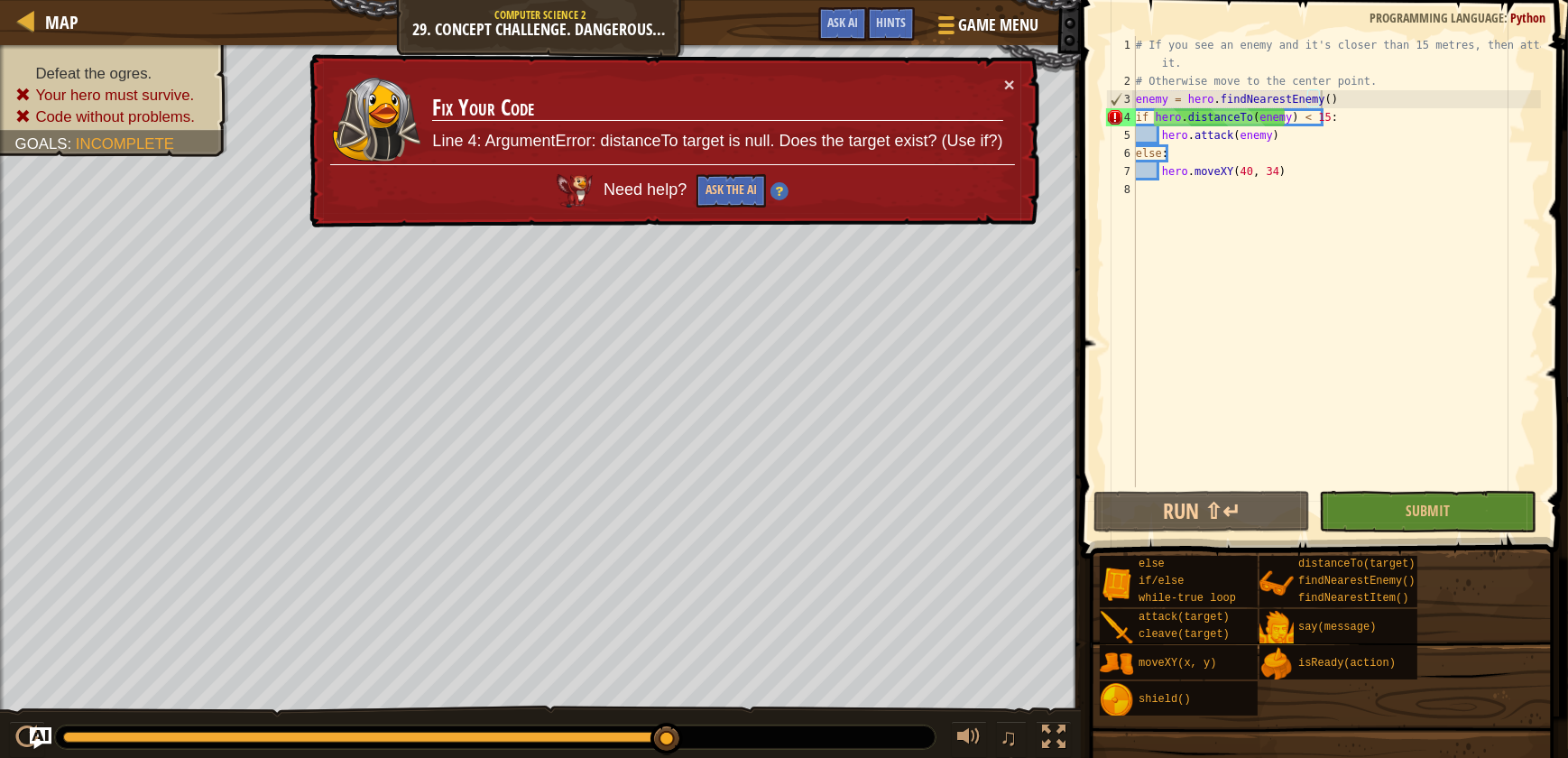
click at [1341, 116] on div "# If you see an enemy and it's closer than 15 metres, then attack it. # Otherwi…" at bounding box center [1337, 288] width 409 height 505
click at [1476, 533] on div "if hero.distanceTo(enemy) < 15: 1 2 3 4 5 6 7 8 # If you see an enemy and it's …" at bounding box center [1321, 314] width 493 height 611
click at [1456, 524] on button "Submit" at bounding box center [1427, 511] width 217 height 41
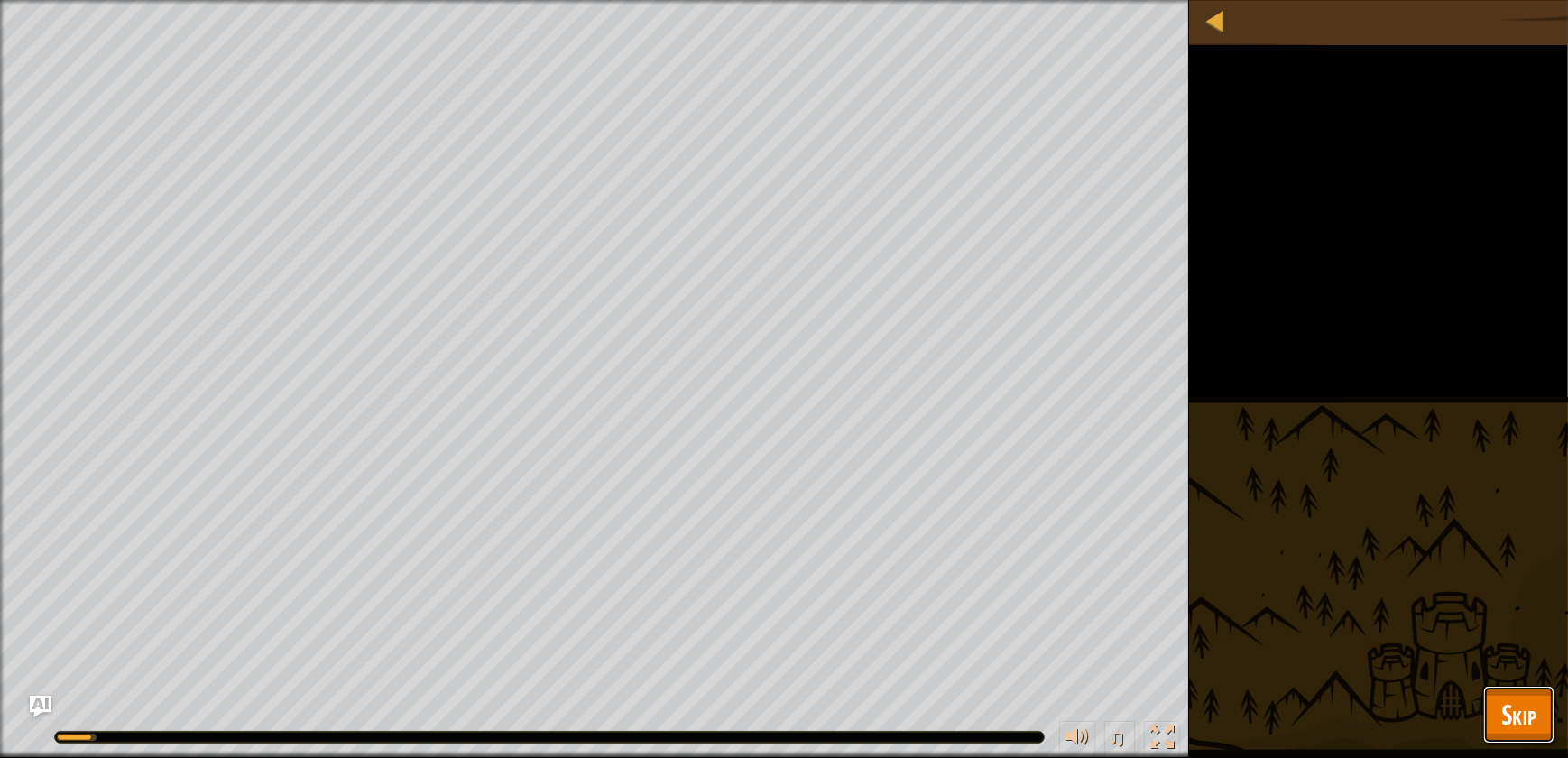
click at [1498, 713] on button "Skip" at bounding box center [1519, 715] width 71 height 58
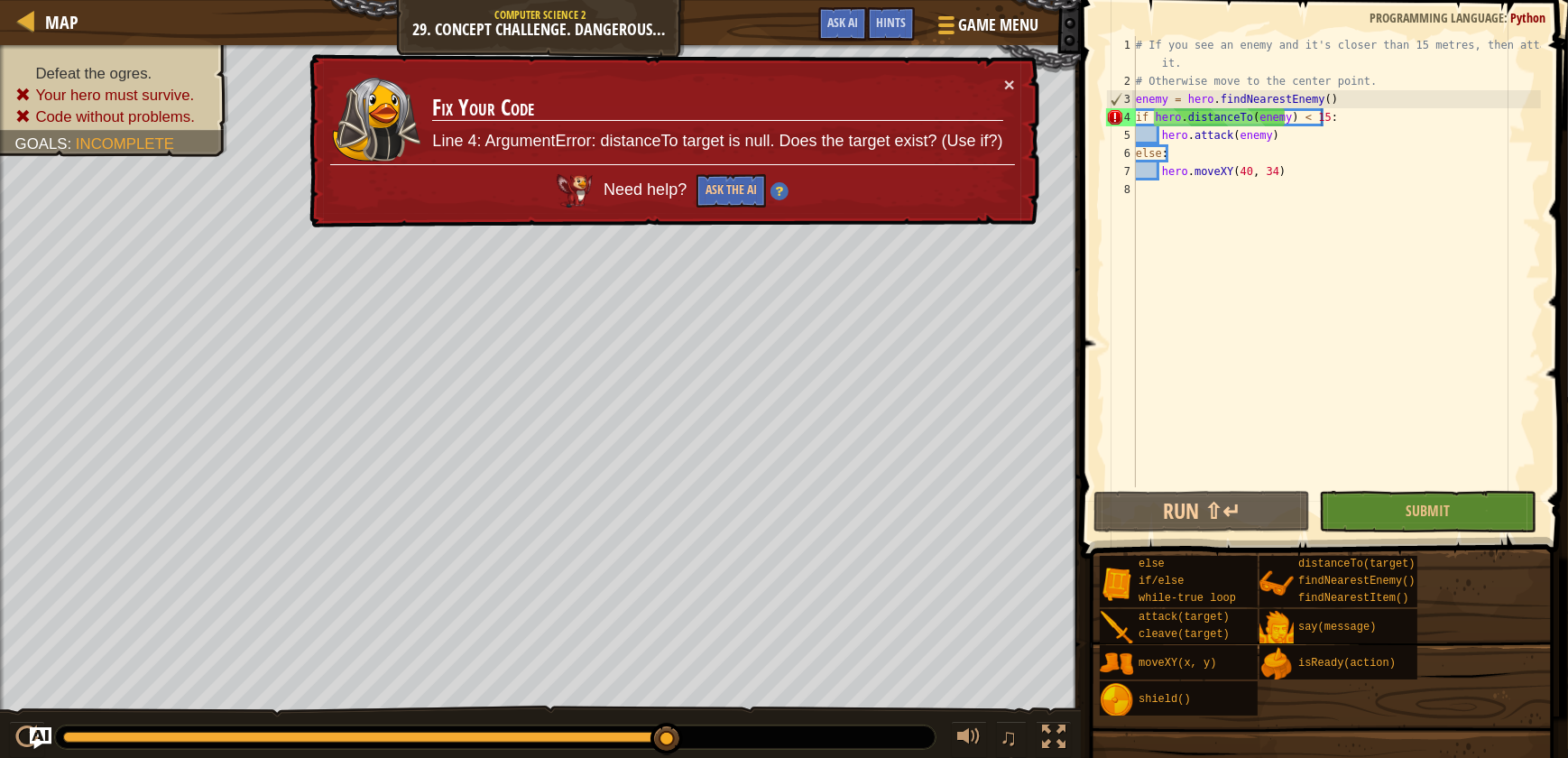
click at [727, 206] on div "× Fix Your Code Line 4: ArgumentError: distanceTo target is null. Does the targ…" at bounding box center [672, 141] width 734 height 175
drag, startPoint x: 734, startPoint y: 191, endPoint x: 724, endPoint y: 196, distance: 11.2
click at [724, 196] on button "Ask the AI" at bounding box center [731, 191] width 69 height 34
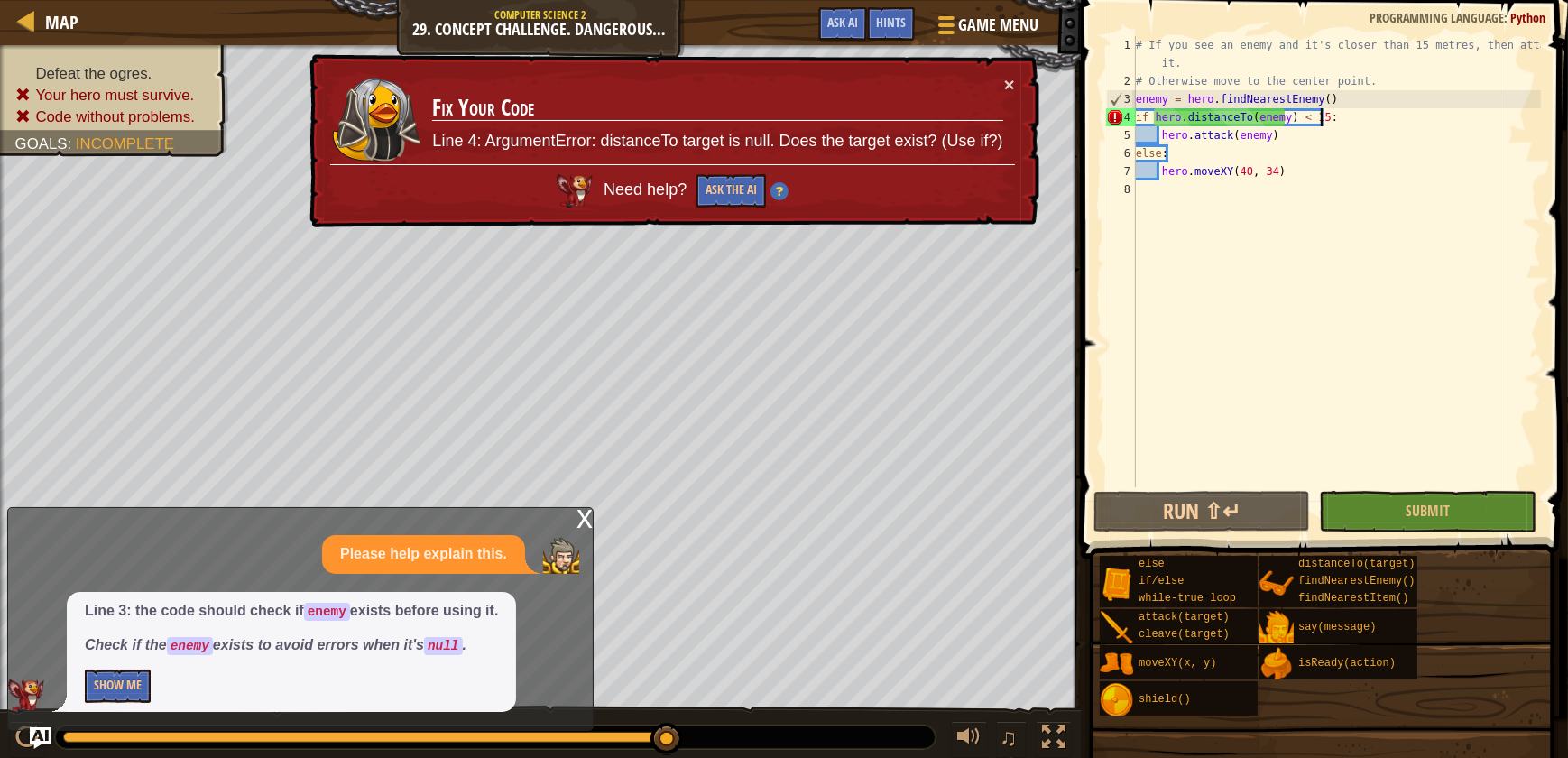
click at [1336, 103] on div "# If you see an enemy and it's closer than 15 metres, then attack it. # Otherwi…" at bounding box center [1337, 288] width 409 height 505
type textarea "enemy = hero.findNearestEnemy()"
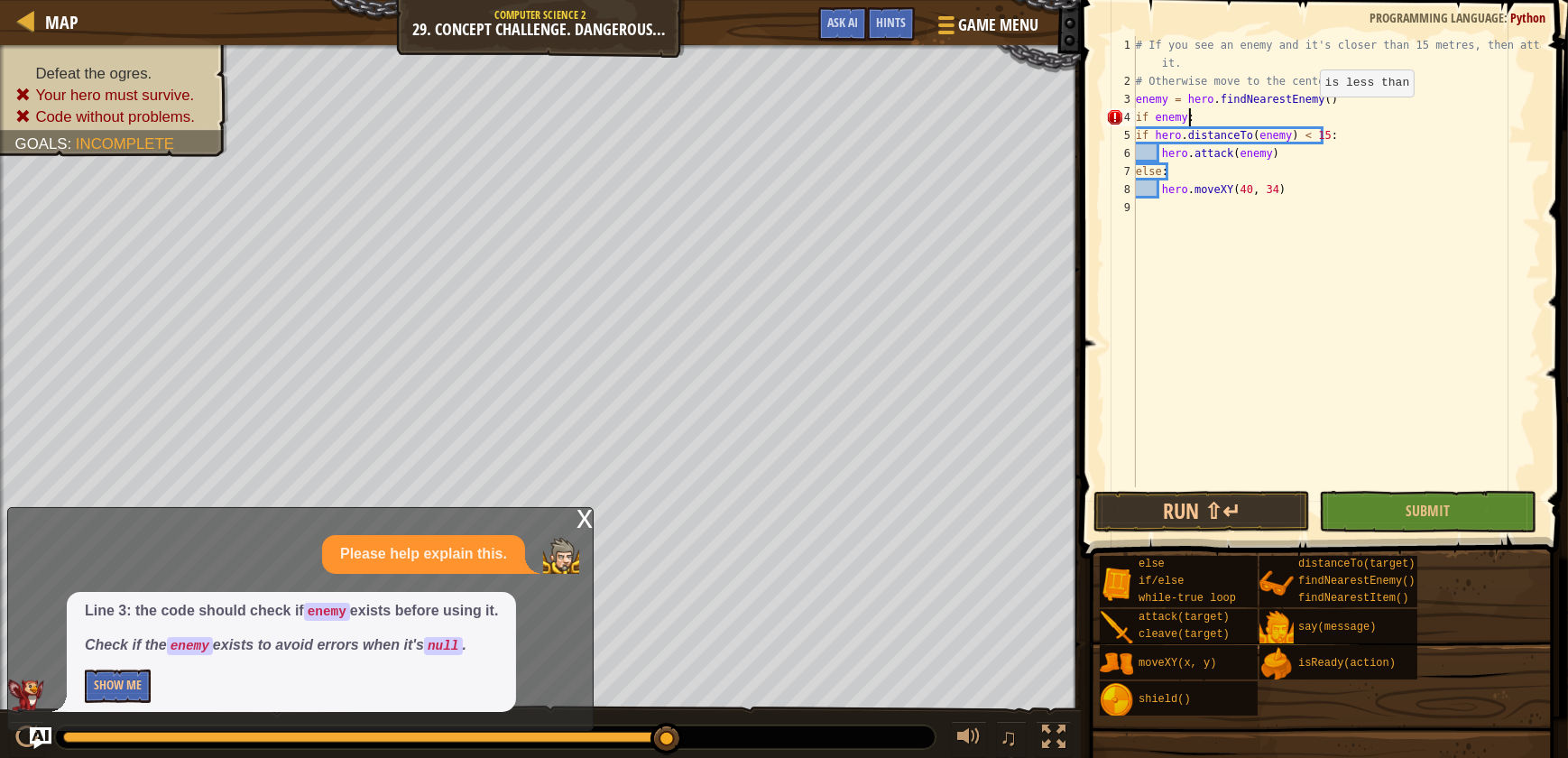
scroll to position [8, 4]
click at [1512, 519] on button "Submit" at bounding box center [1427, 511] width 217 height 41
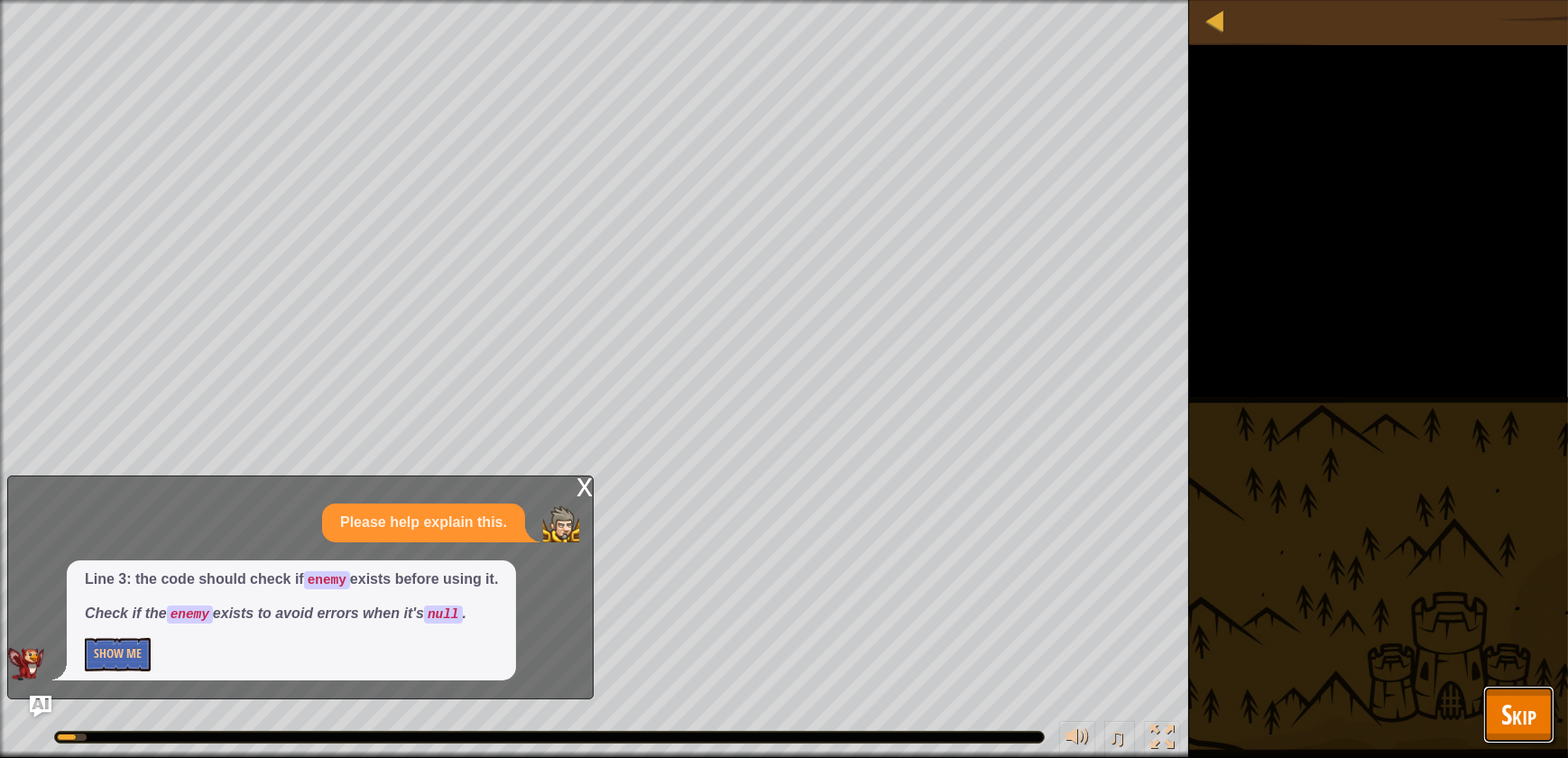
click at [1530, 722] on span "Skip" at bounding box center [1519, 714] width 35 height 37
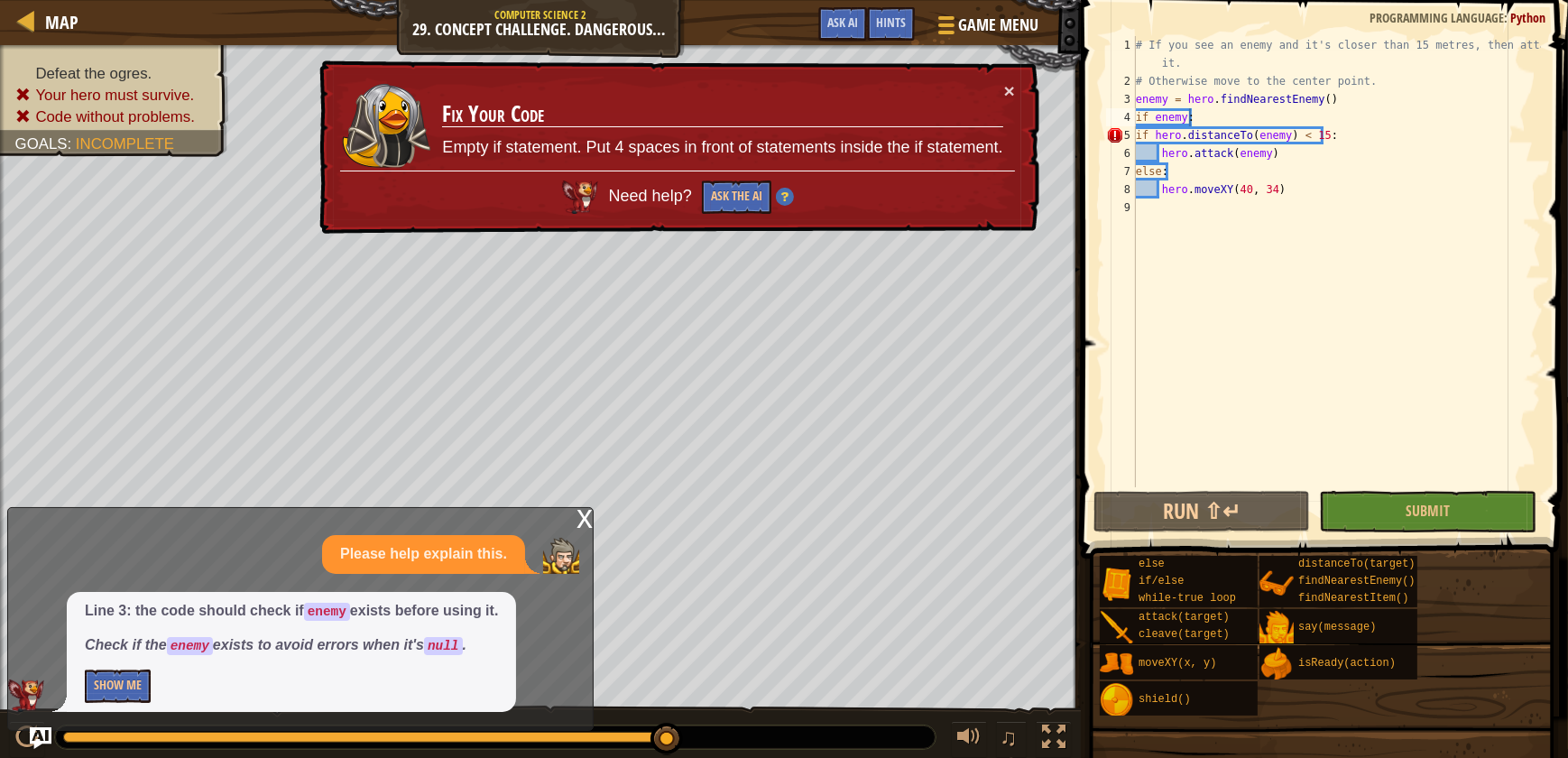
click at [1155, 135] on div "# If you see an enemy and it's closer than 15 metres, then attack it. # Otherwi…" at bounding box center [1337, 288] width 409 height 505
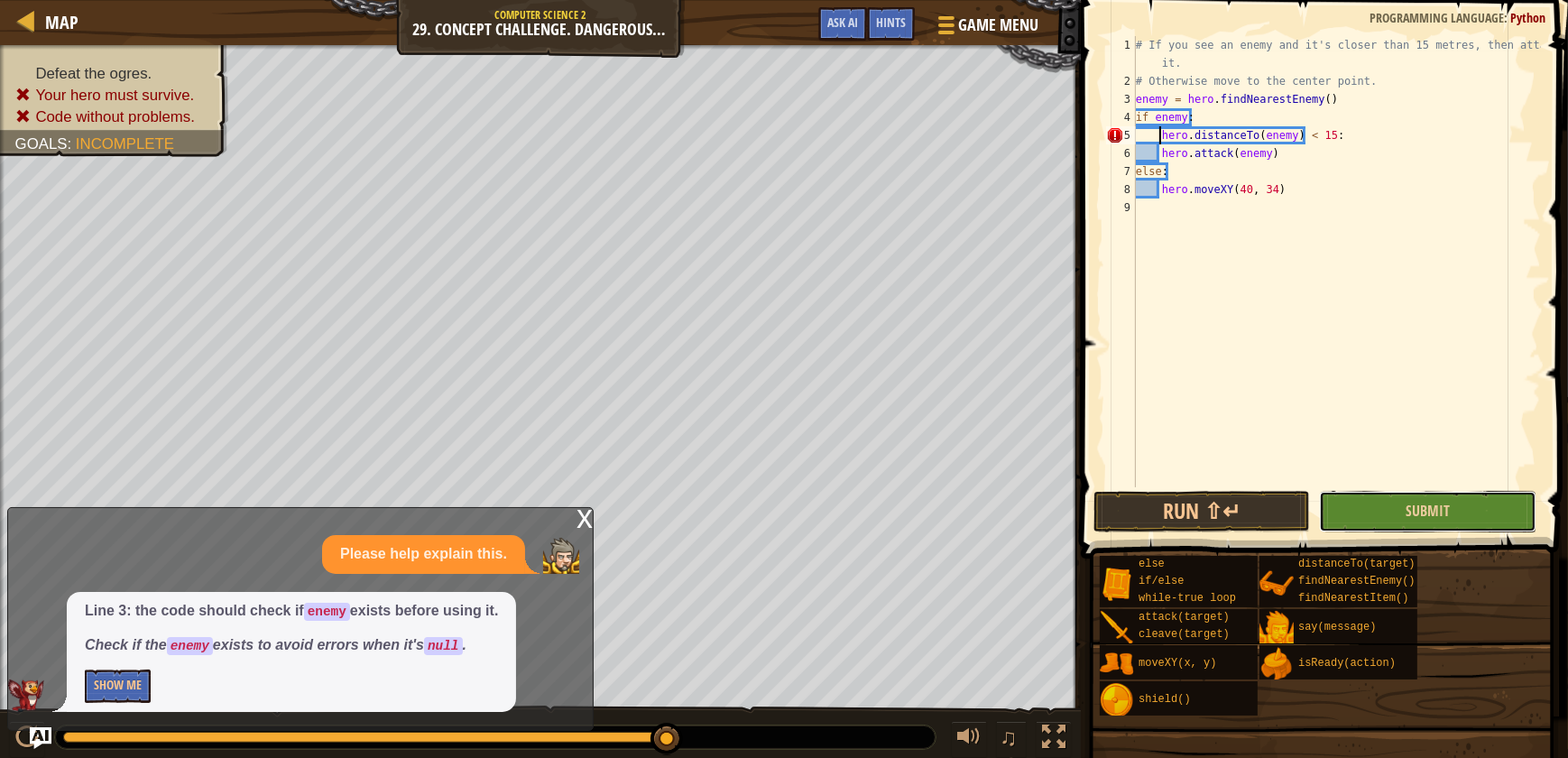
click at [1484, 526] on button "Submit" at bounding box center [1427, 511] width 217 height 41
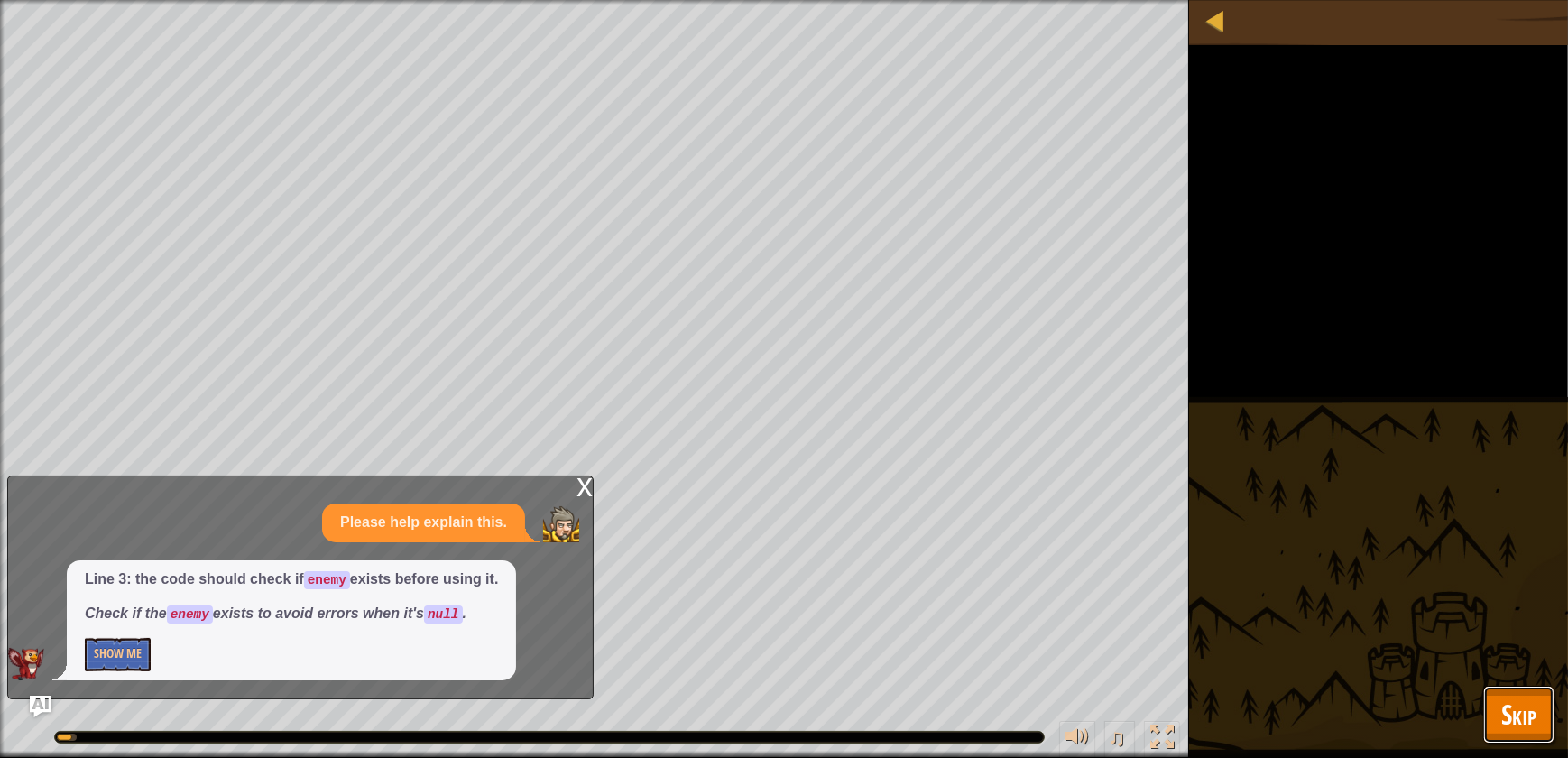
click at [1535, 733] on button "Skip" at bounding box center [1519, 715] width 71 height 58
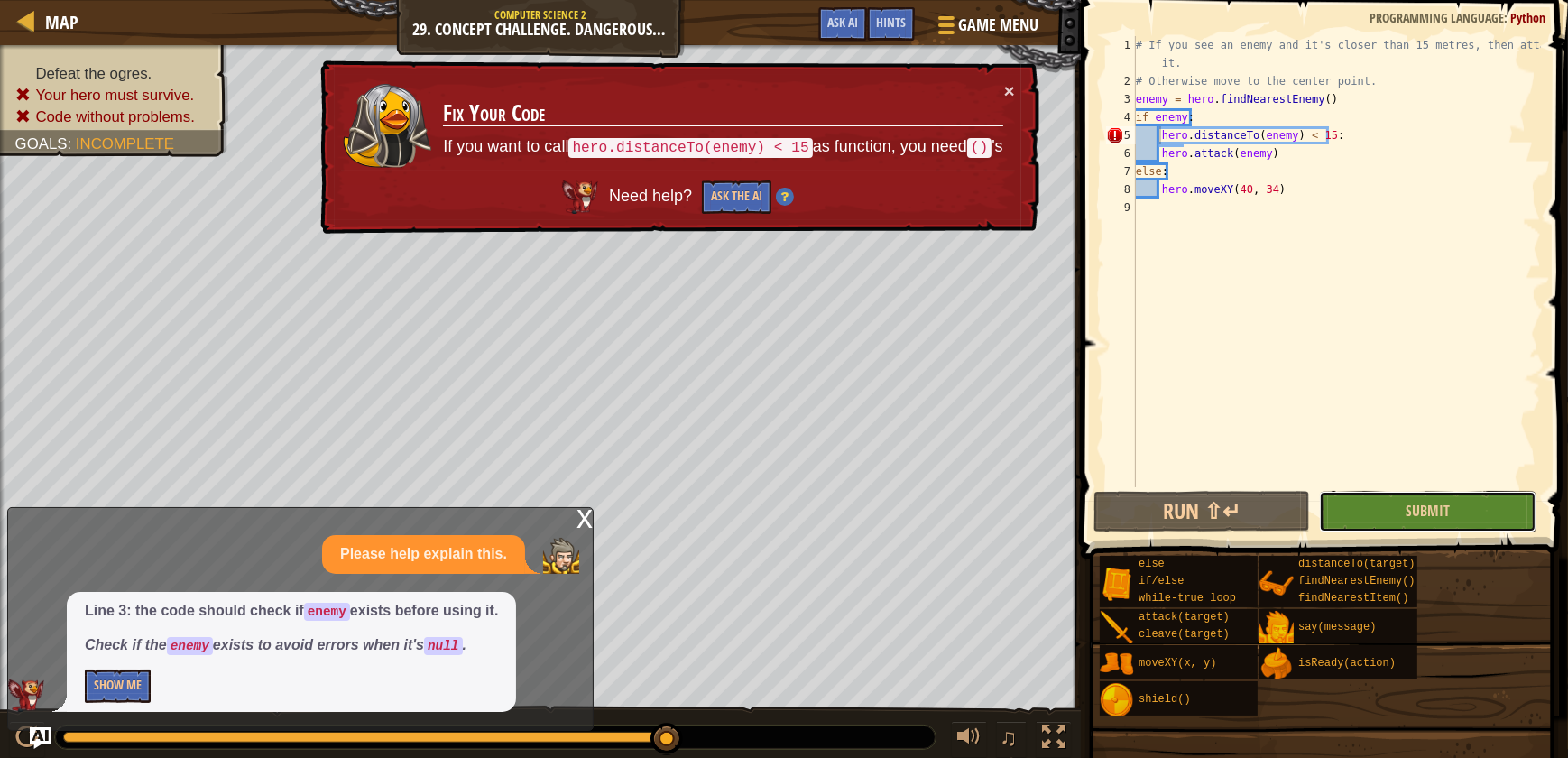
click at [1494, 514] on button "Submit" at bounding box center [1427, 511] width 217 height 41
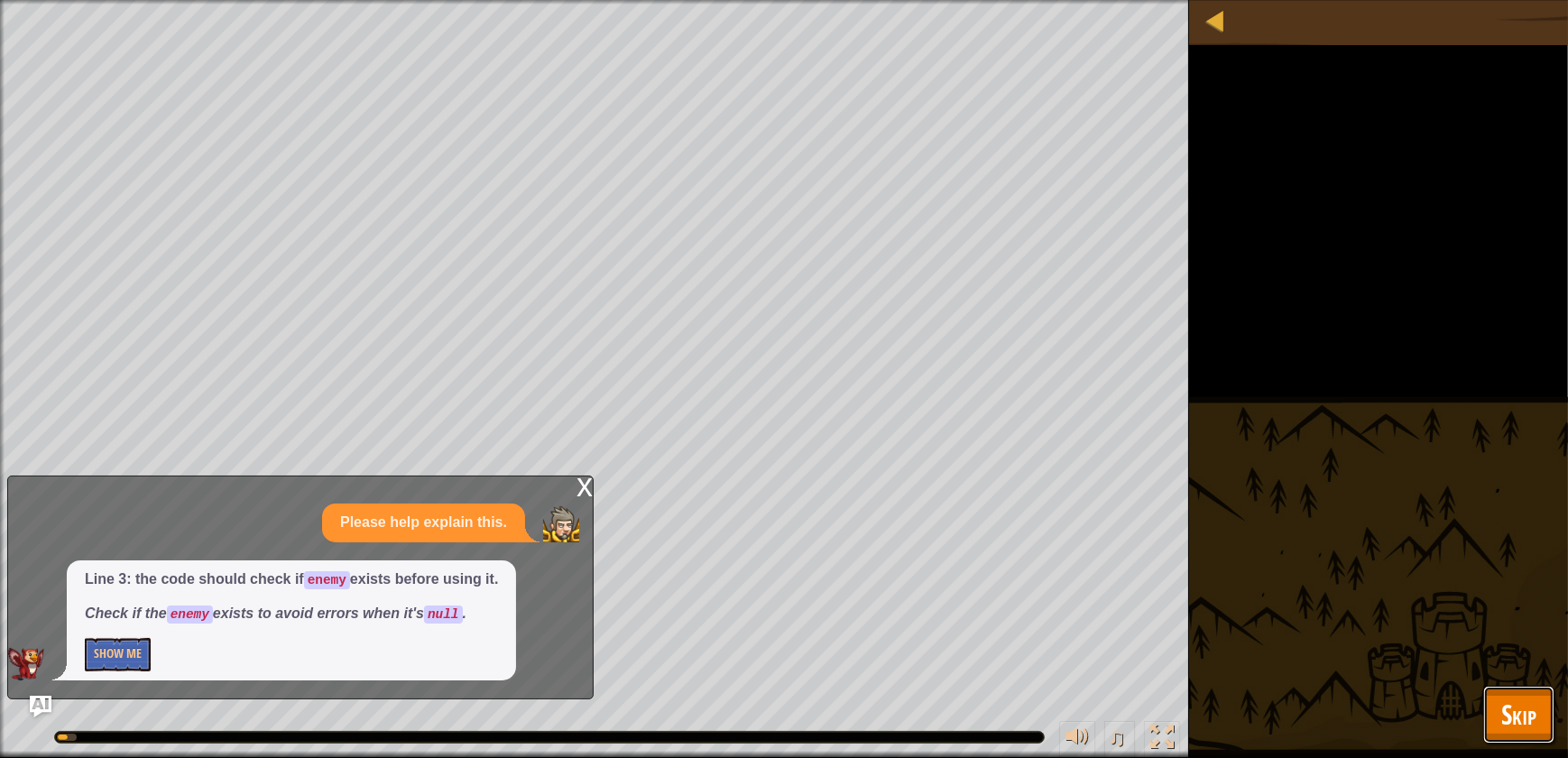
click at [1532, 708] on span "Skip" at bounding box center [1519, 714] width 35 height 37
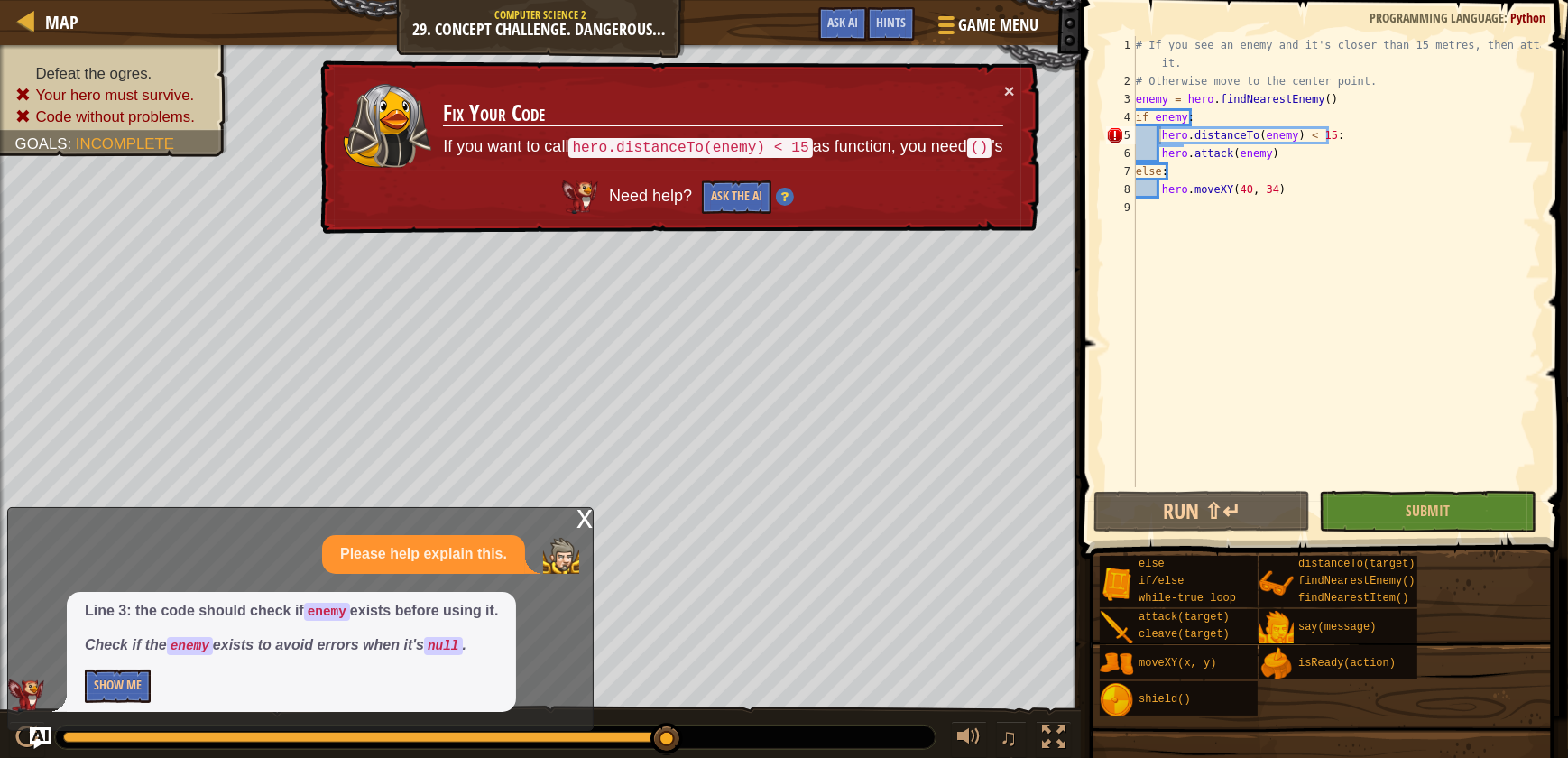
click at [1162, 142] on div "# If you see an enemy and it's closer than 15 metres, then attack it. # Otherwi…" at bounding box center [1337, 288] width 409 height 505
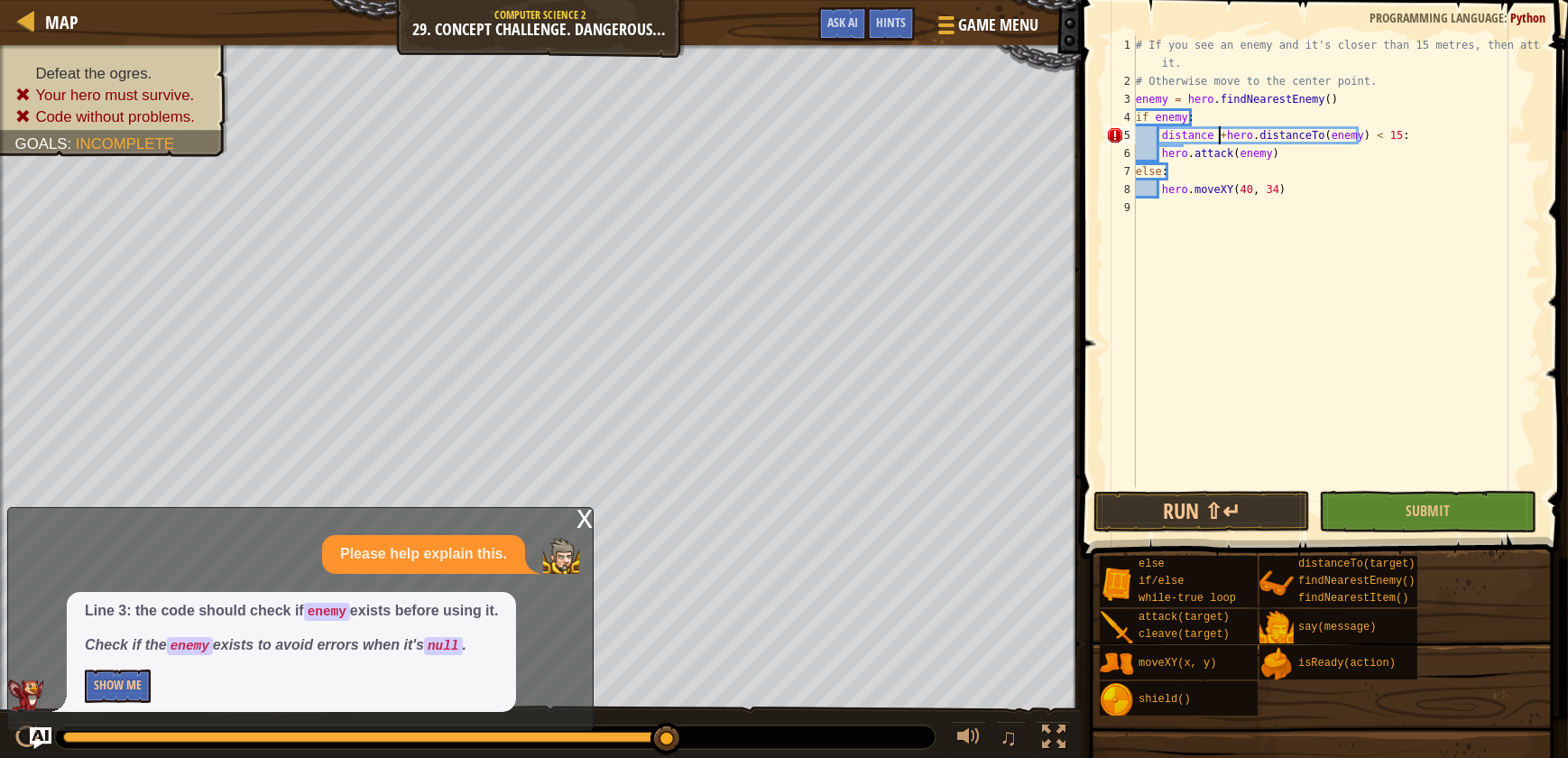
scroll to position [8, 7]
type textarea "distance +hero.distanceTo(enemy) < 15:"
click at [1500, 308] on div "# If you see an enemy and it's closer than 15 metres, then attack it. # Otherwi…" at bounding box center [1337, 288] width 409 height 505
click at [1217, 133] on div "# If you see an enemy and it's closer than 15 metres, then attack it. # Otherwi…" at bounding box center [1337, 288] width 409 height 505
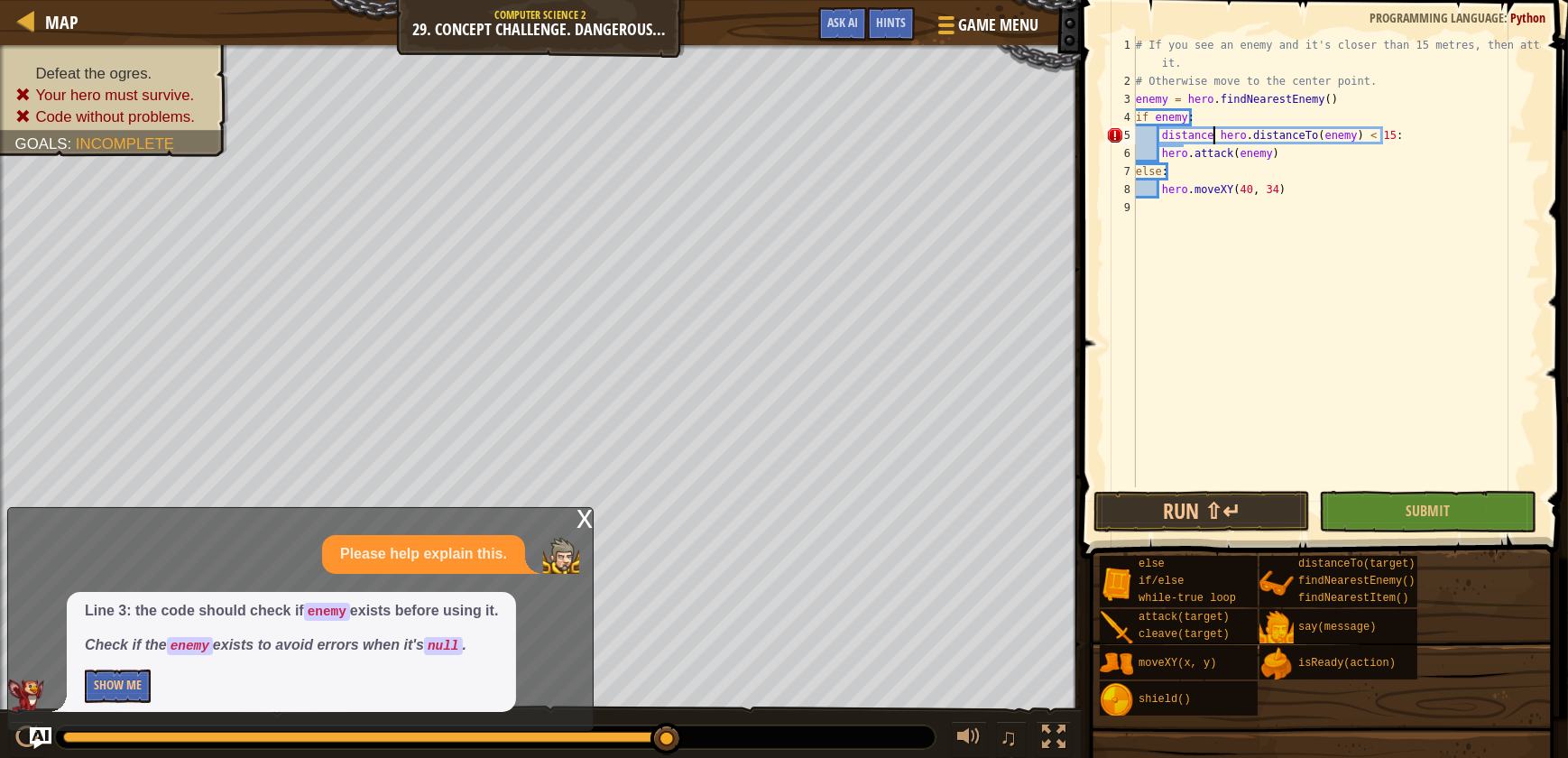
scroll to position [8, 7]
click at [1398, 132] on div "# If you see an enemy and it's closer than 15 metres, then attack it. # Otherwi…" at bounding box center [1337, 288] width 409 height 505
type textarea "distance = hero.distanceTo(enemy)"
click at [1446, 513] on span "Submit" at bounding box center [1428, 510] width 44 height 20
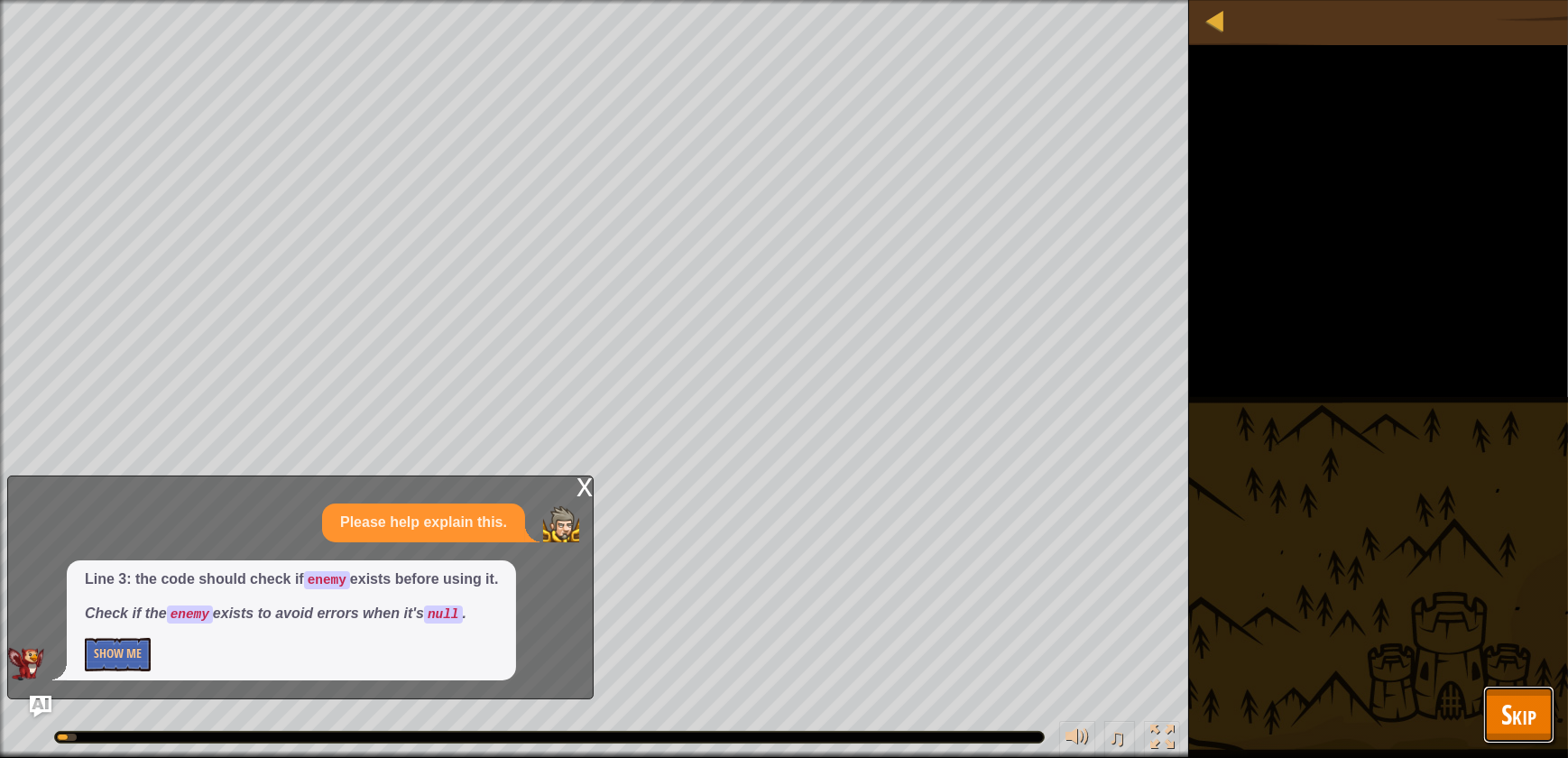
click at [1529, 725] on span "Skip" at bounding box center [1519, 714] width 35 height 37
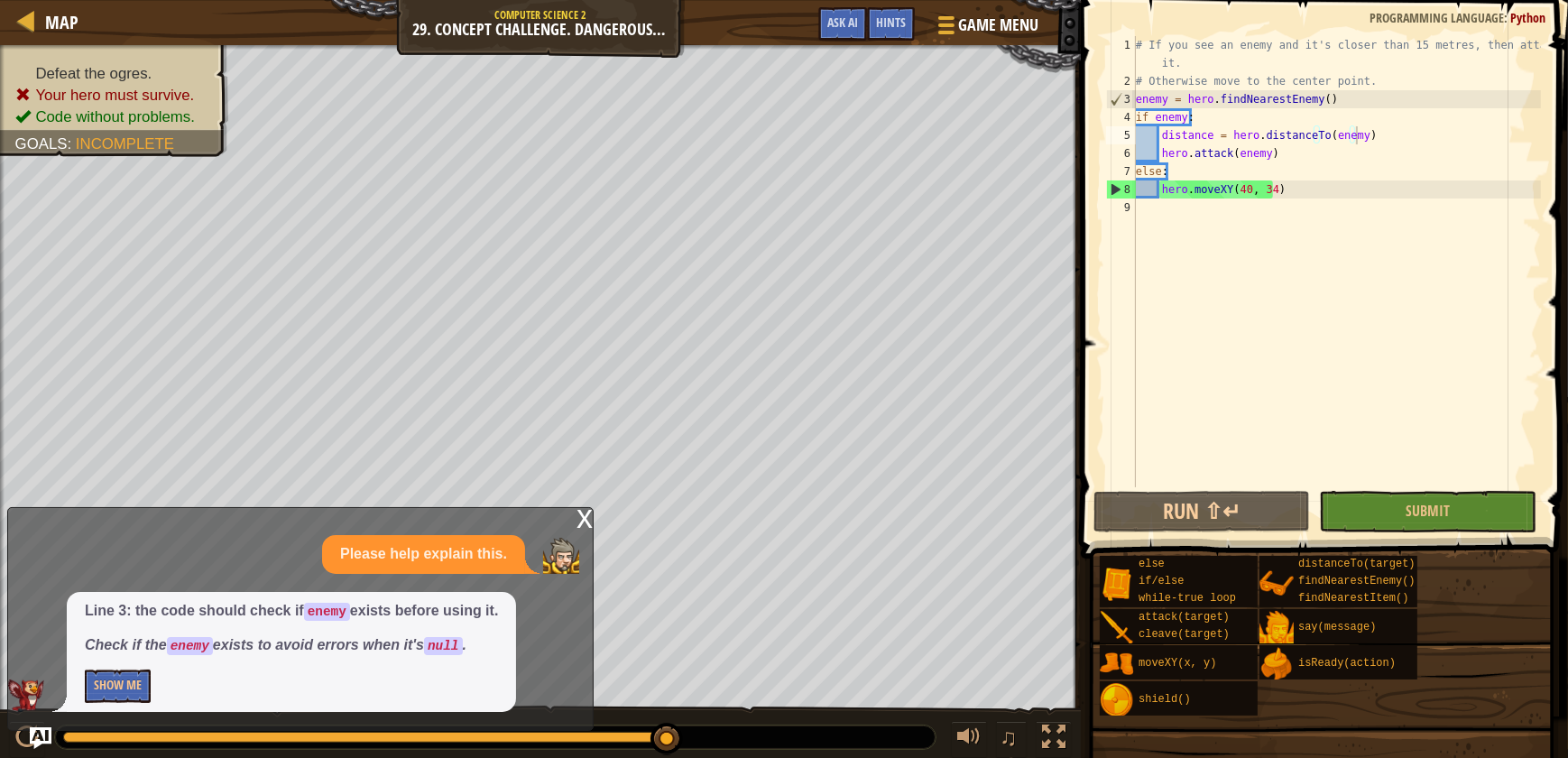
click at [1360, 137] on div "# If you see an enemy and it's closer than 15 metres, then attack it. # Otherwi…" at bounding box center [1337, 288] width 409 height 505
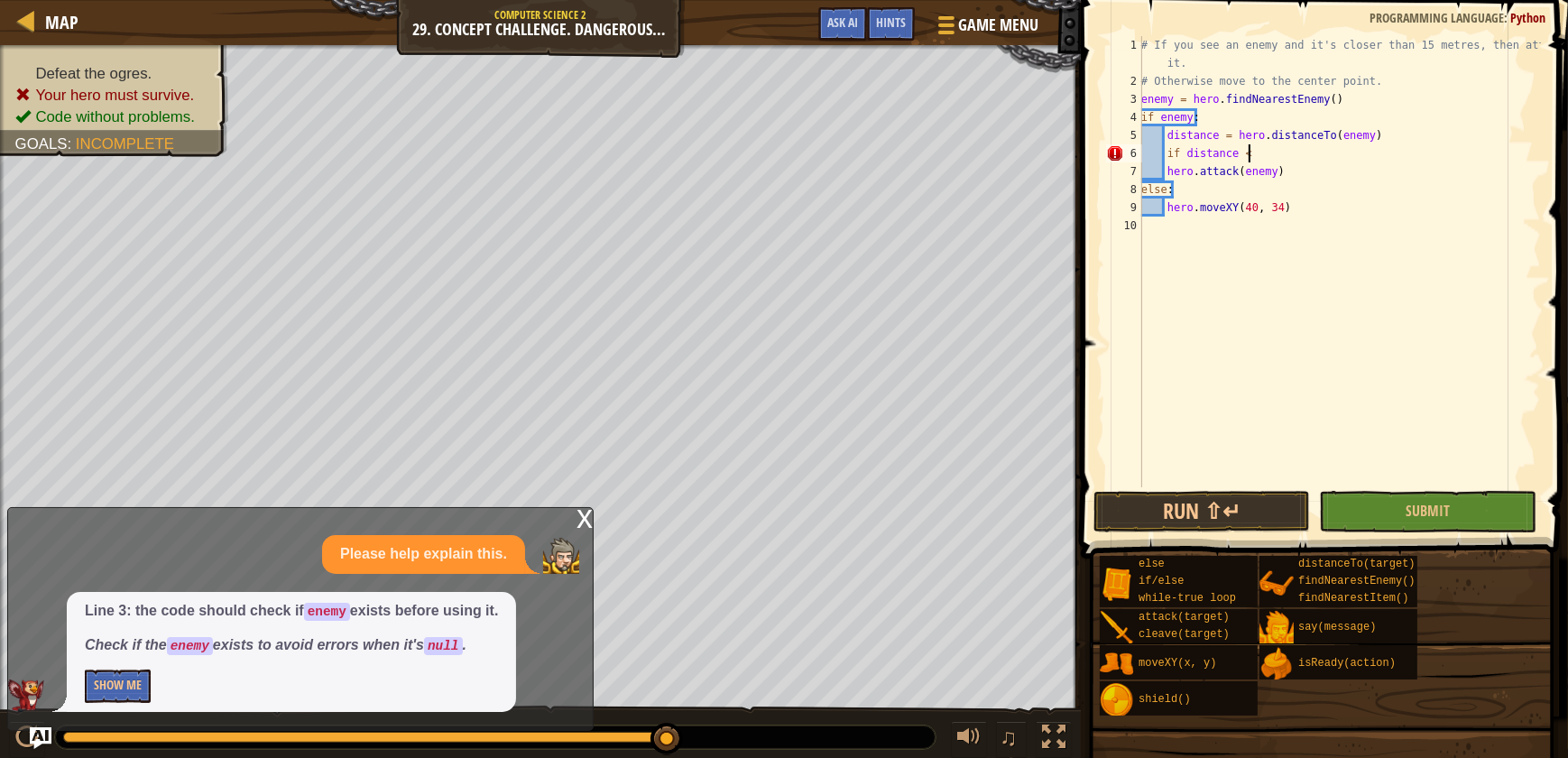
scroll to position [8, 9]
click at [1471, 501] on button "Submit" at bounding box center [1427, 511] width 217 height 41
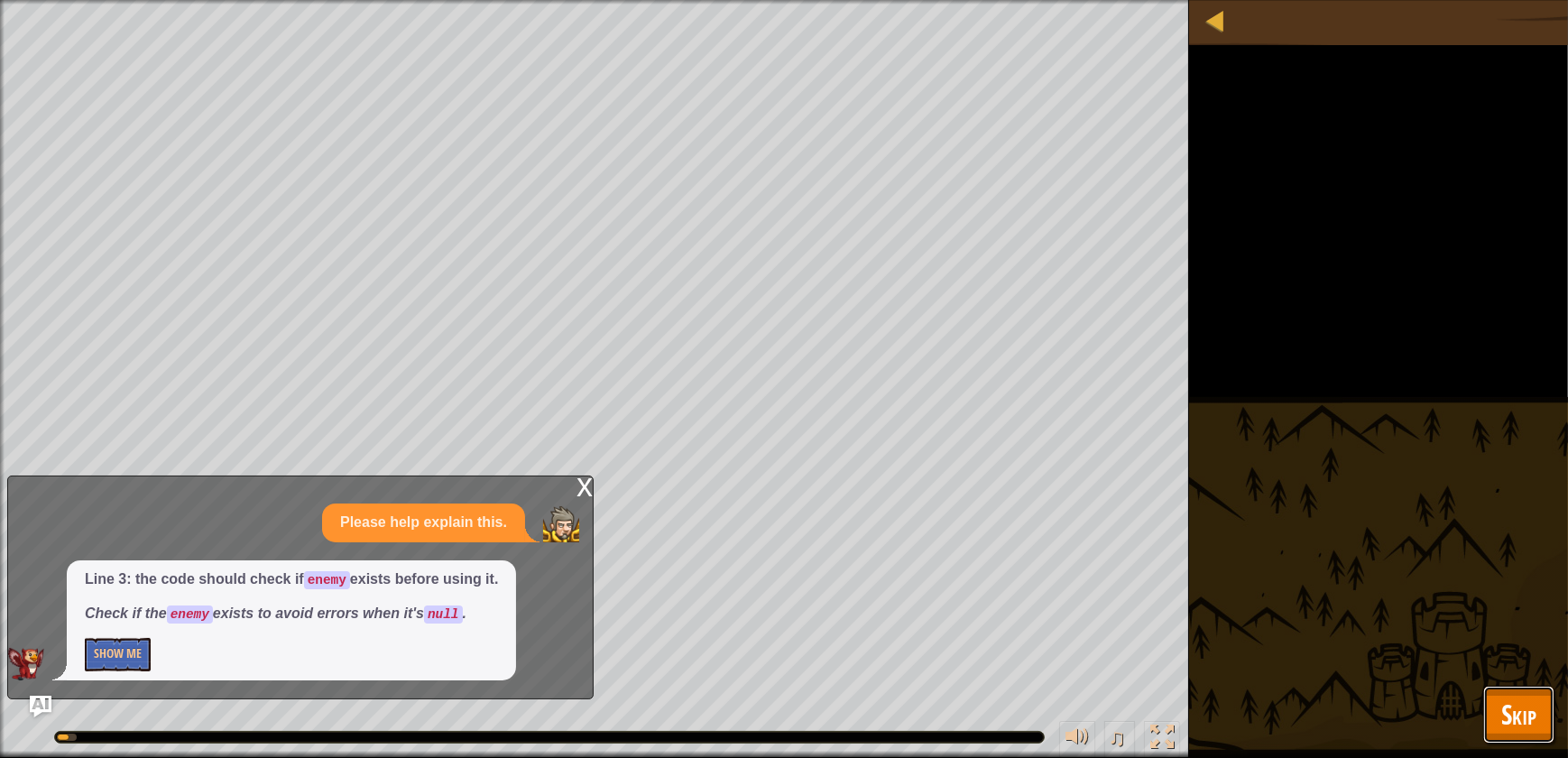
click at [1526, 706] on span "Skip" at bounding box center [1519, 714] width 35 height 37
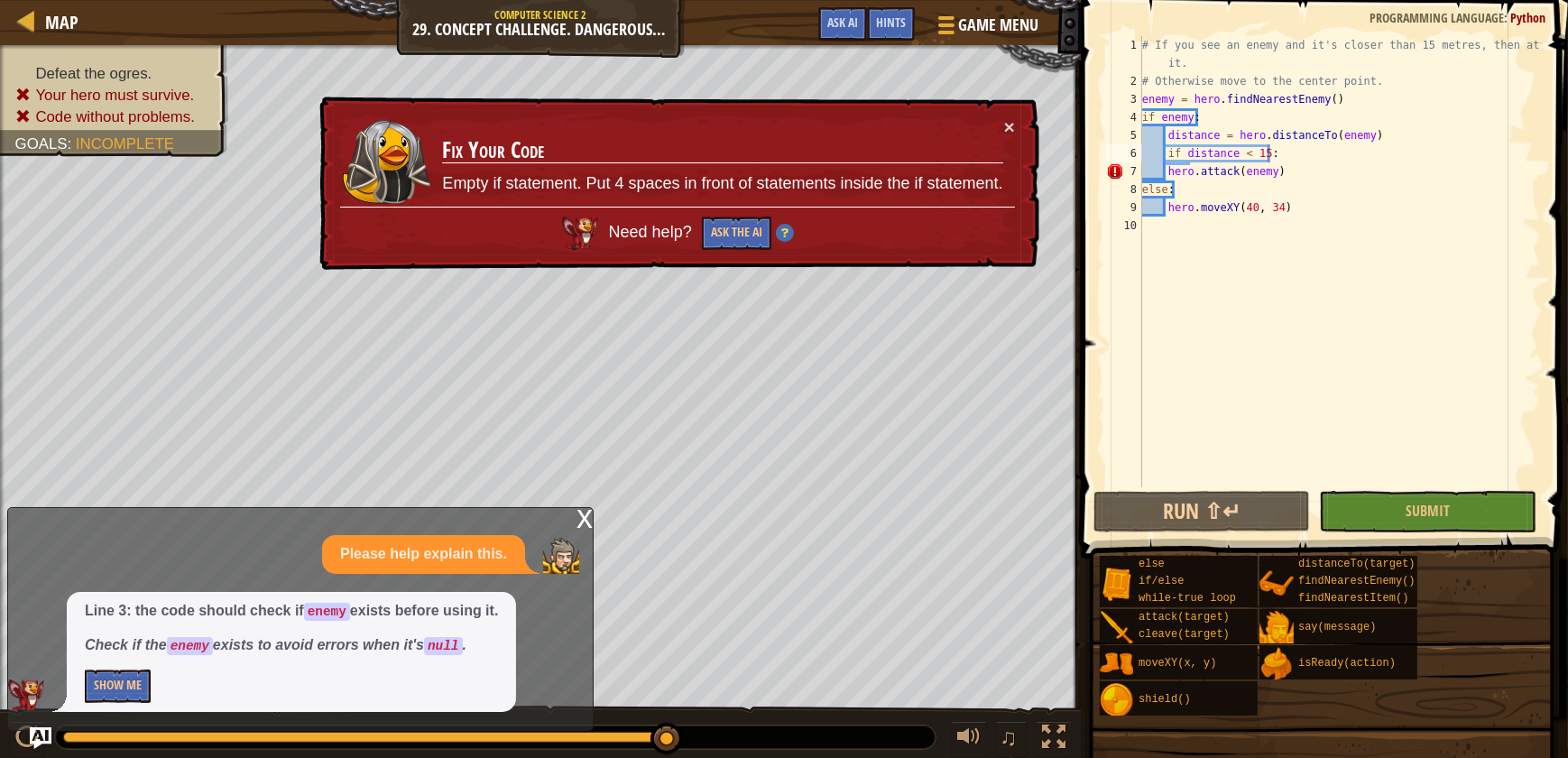
click at [1166, 173] on div "# If you see an enemy and it's closer than 15 metres, then attack it. # Otherwi…" at bounding box center [1339, 288] width 402 height 505
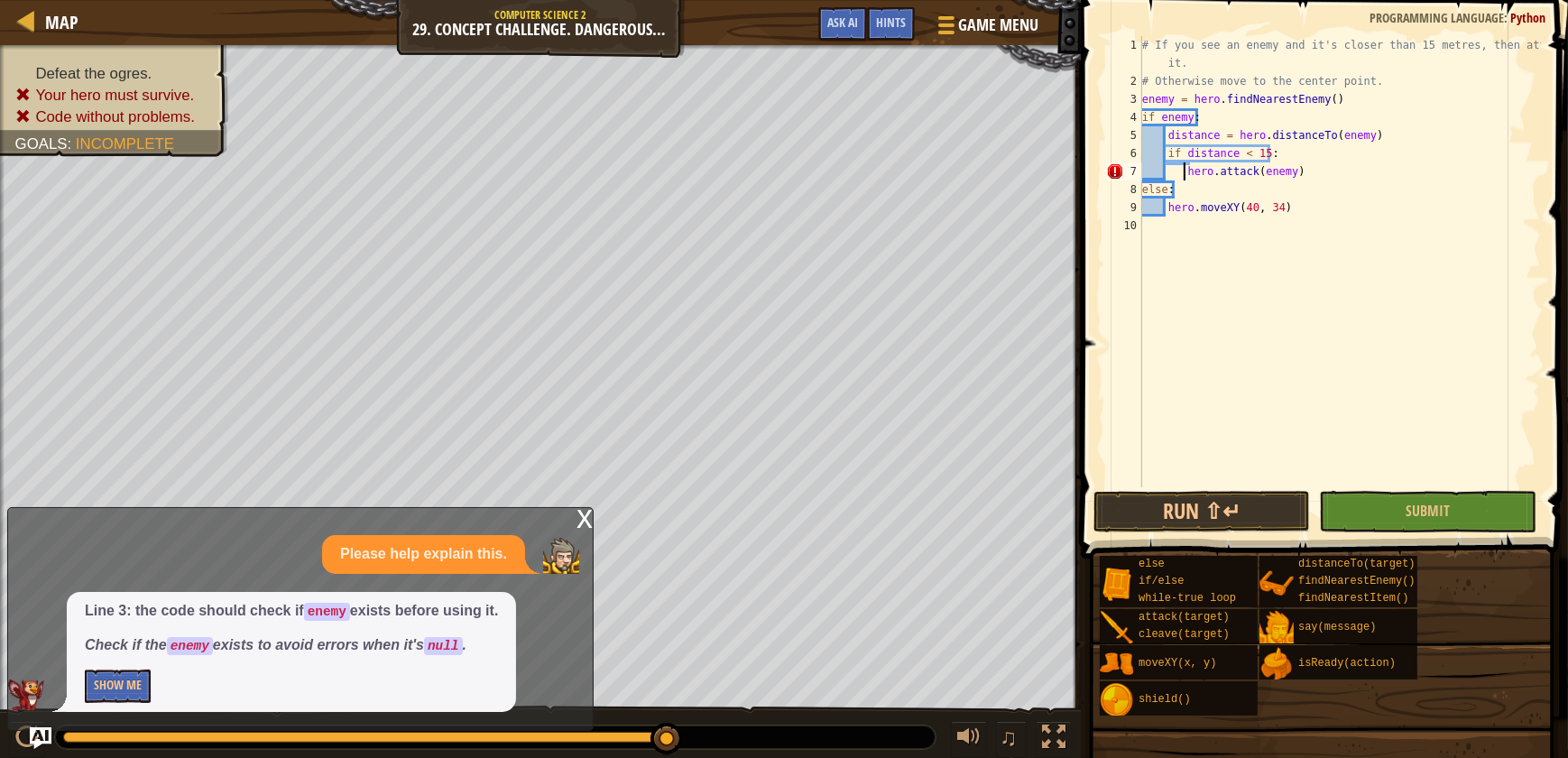
type textarea "hero.attack(enemy)"
click at [1459, 515] on button "Submit" at bounding box center [1427, 511] width 217 height 41
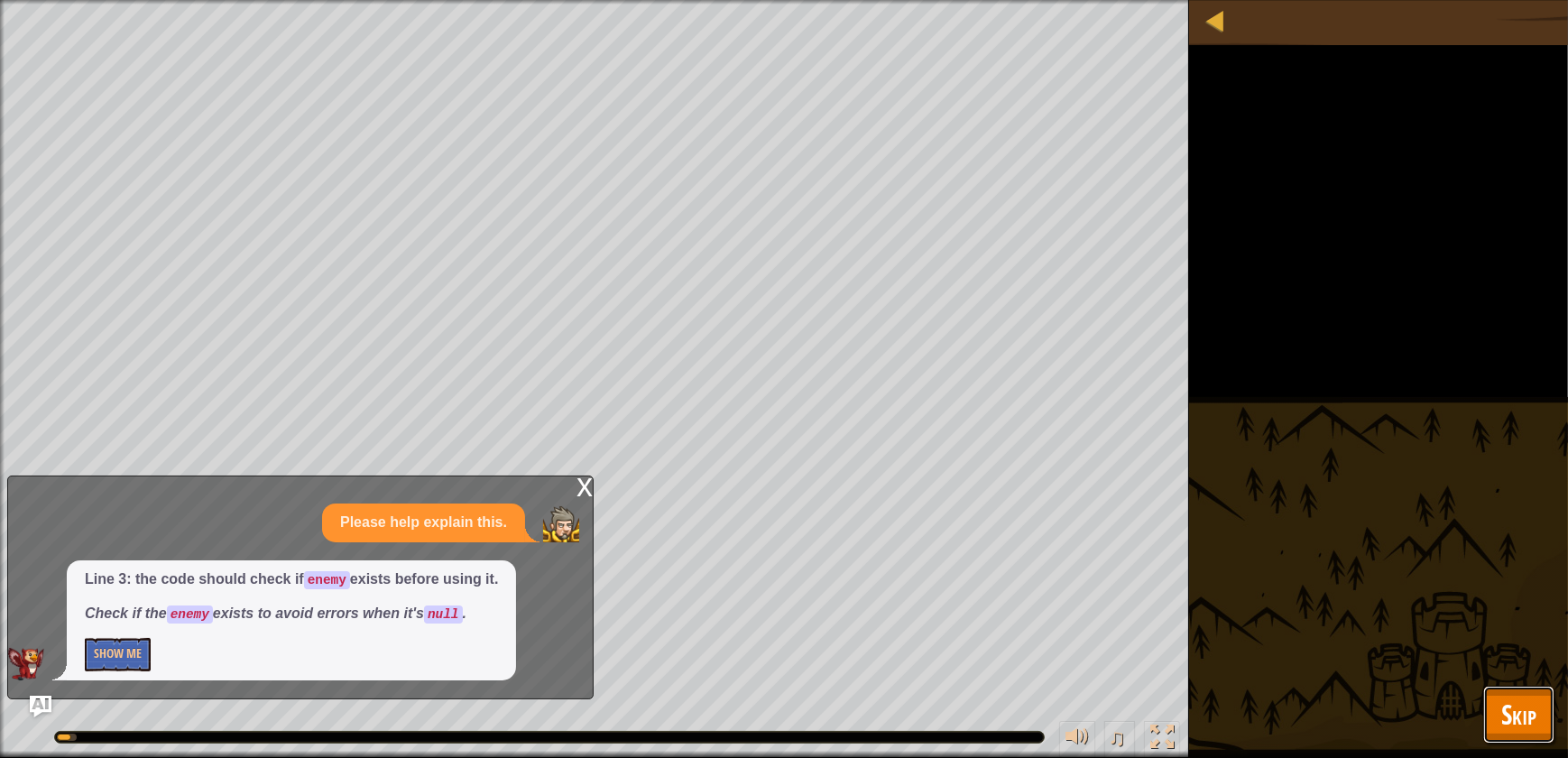
click at [1525, 730] on span "Skip" at bounding box center [1519, 714] width 35 height 37
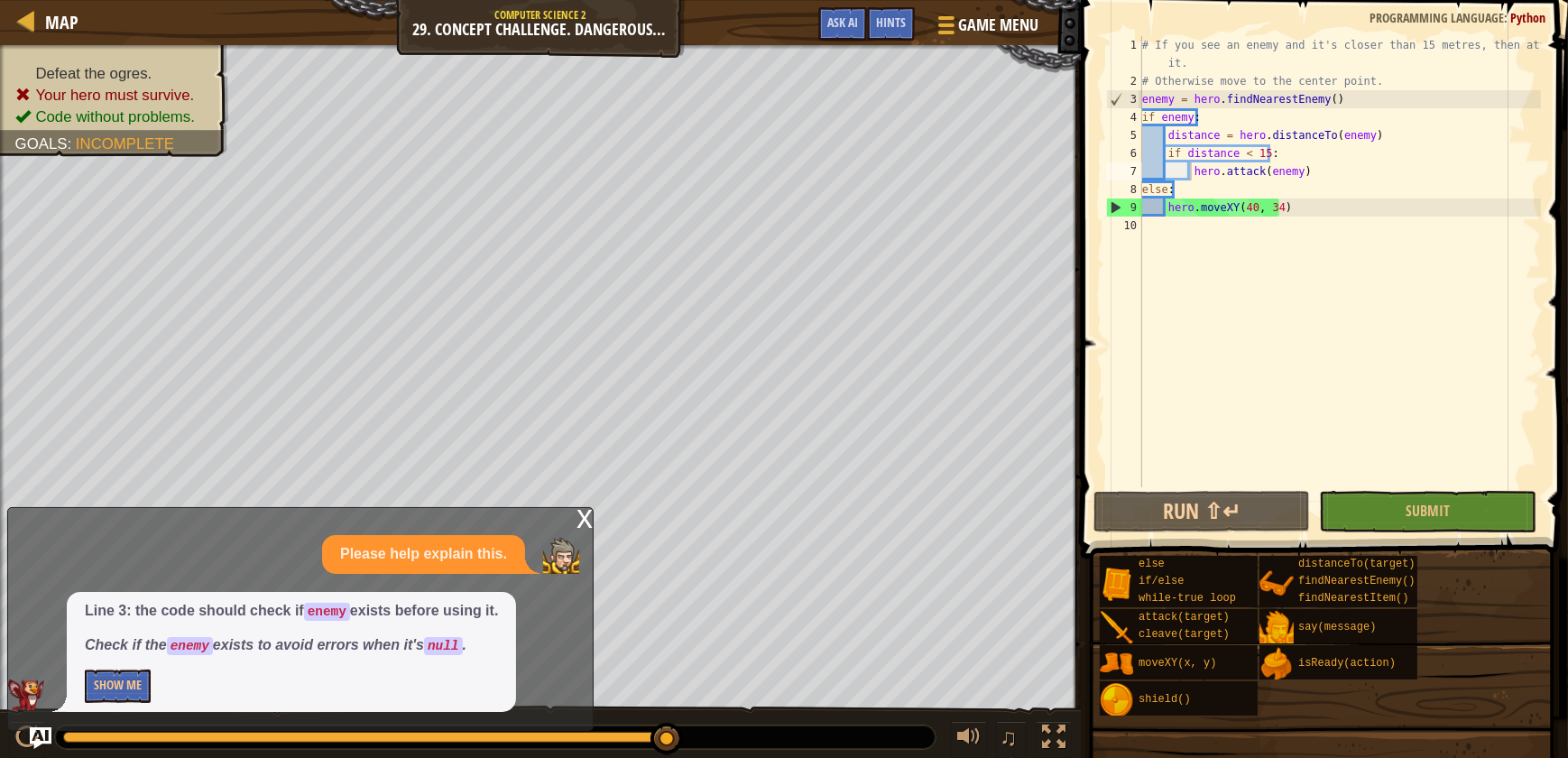
scroll to position [8, 0]
click at [1474, 477] on div "# If you see an enemy and it's closer than 15 metres, then attack it. # Otherwi…" at bounding box center [1339, 288] width 402 height 505
click at [1467, 513] on button "Submit" at bounding box center [1427, 511] width 217 height 41
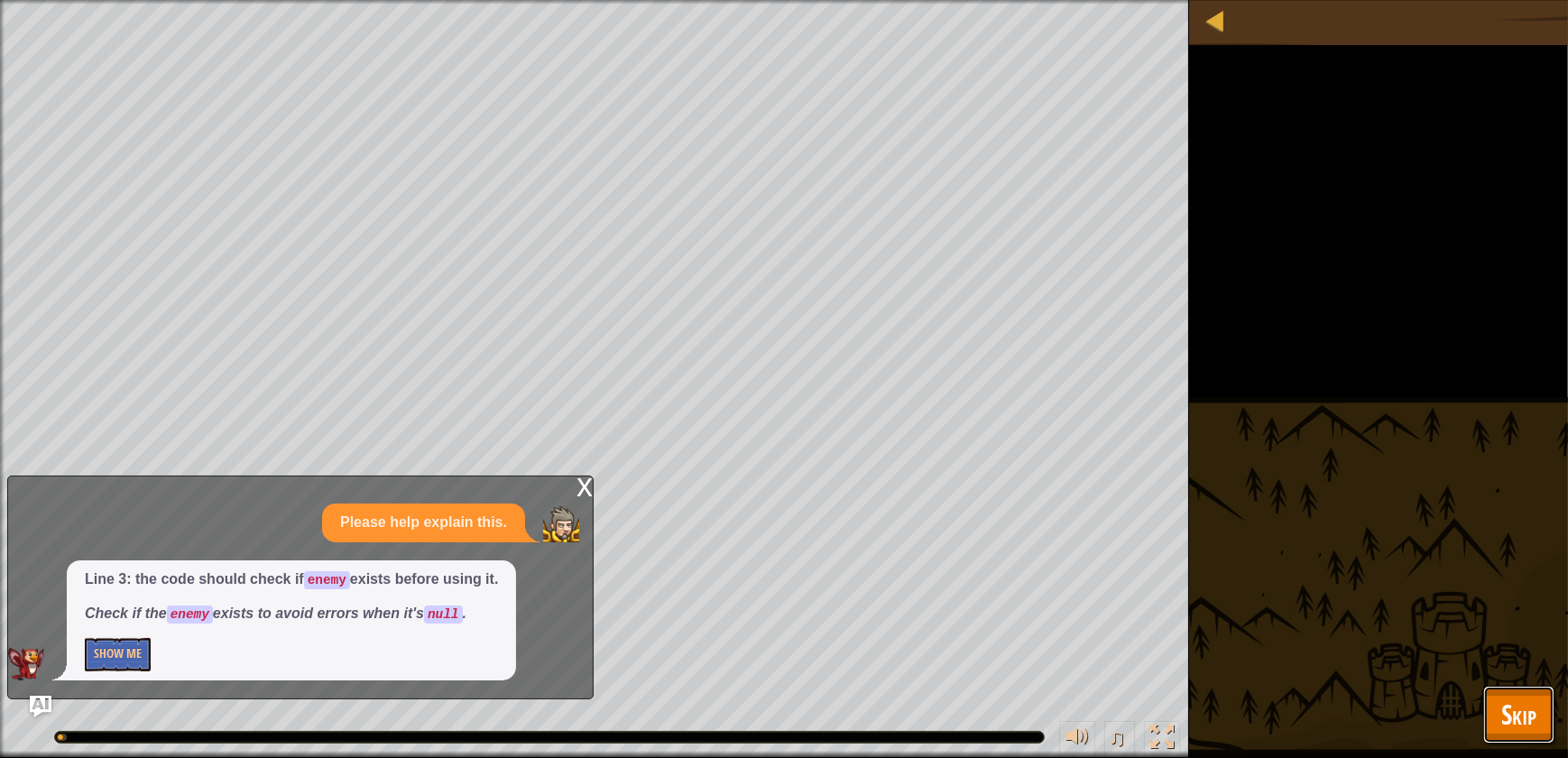
click at [1512, 732] on span "Skip" at bounding box center [1519, 714] width 35 height 37
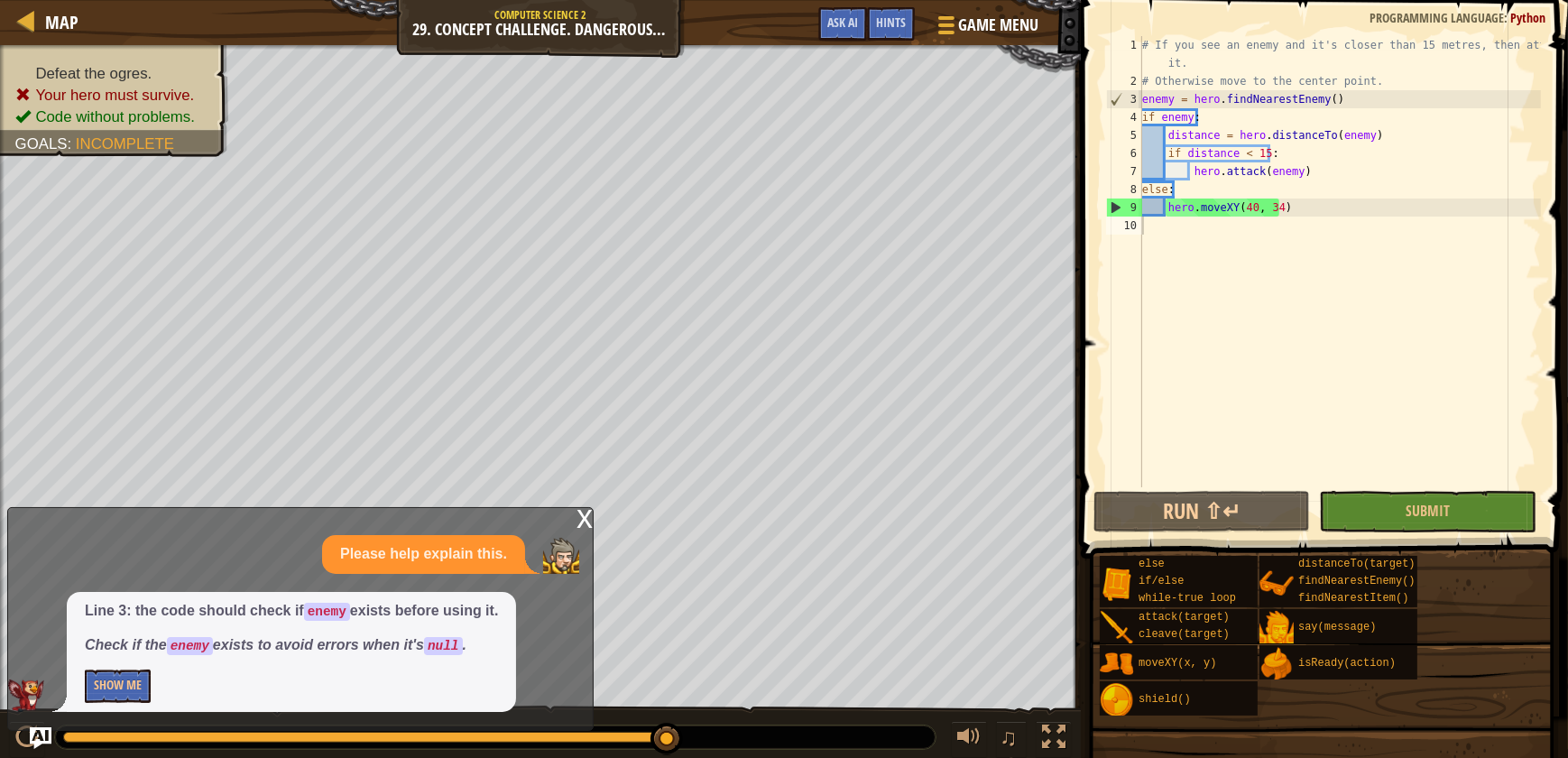
click at [584, 524] on div "x" at bounding box center [584, 517] width 16 height 18
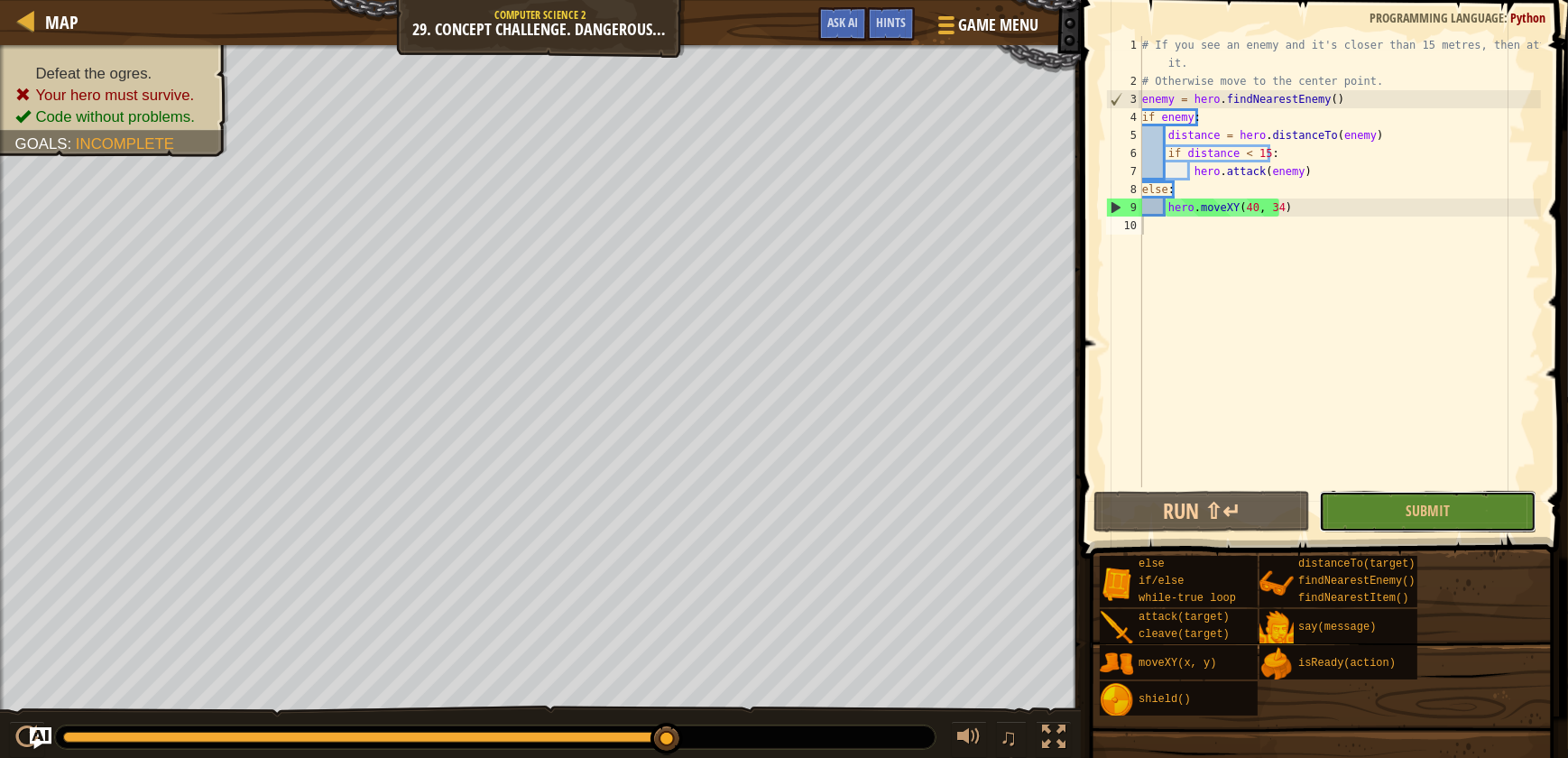
click at [1450, 532] on div "1 2 3 4 5 6 7 8 9 10 # If you see an enemy and it's closer than 15 metres, then…" at bounding box center [1321, 314] width 493 height 611
click at [1424, 512] on span "Submit" at bounding box center [1428, 510] width 44 height 20
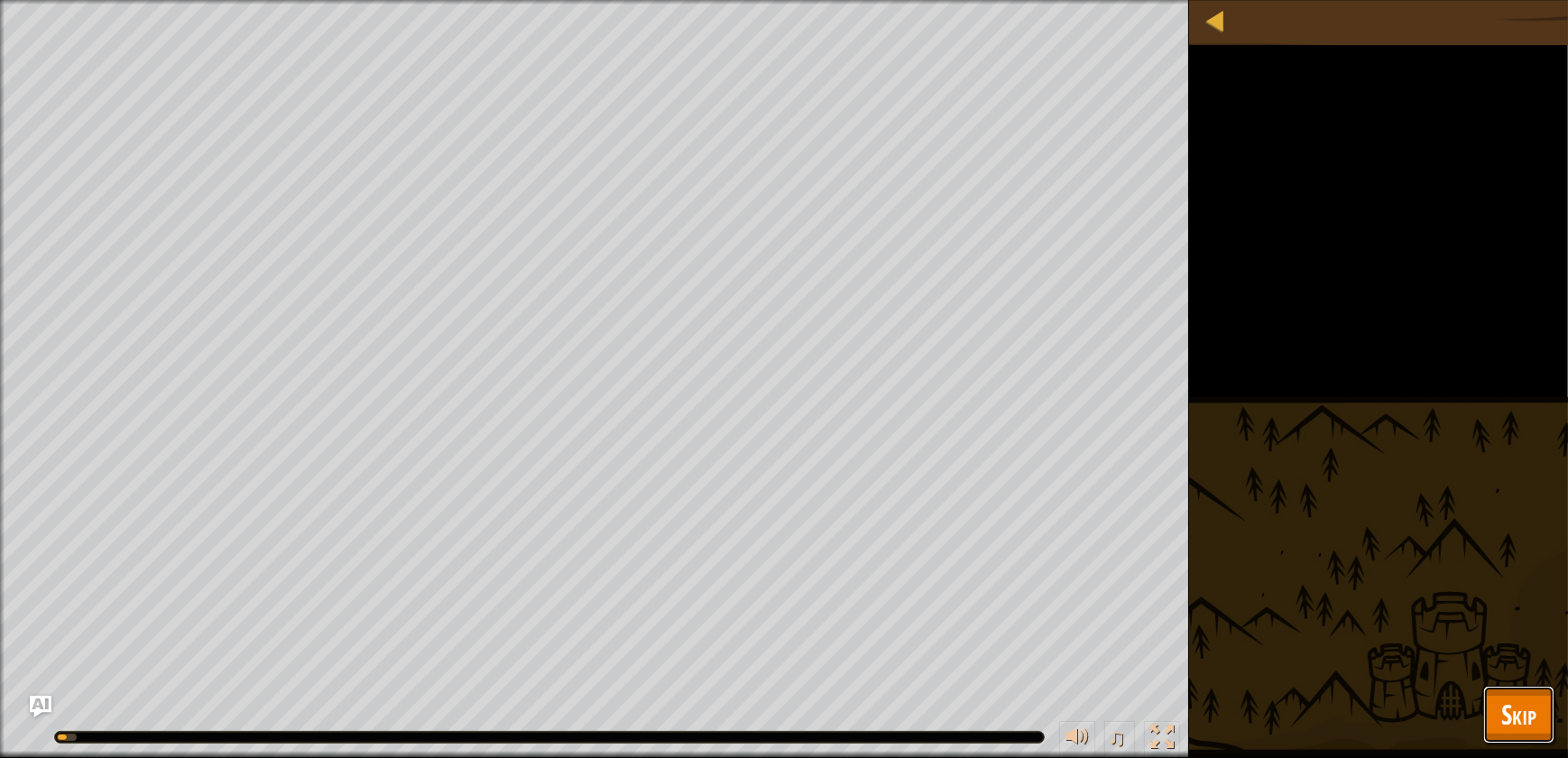
click at [1530, 716] on span "Skip" at bounding box center [1519, 714] width 35 height 37
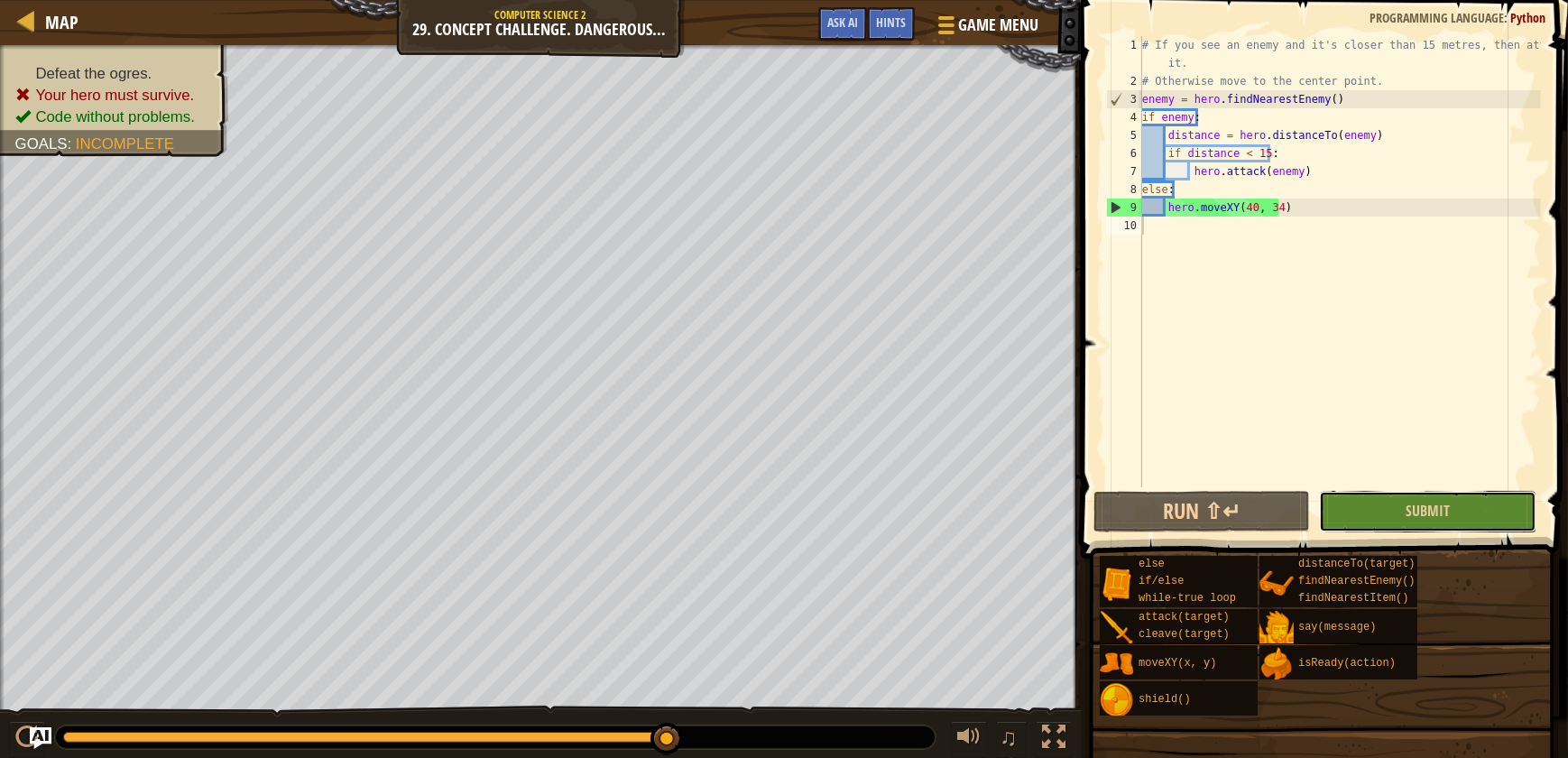
click at [1466, 518] on button "Submit" at bounding box center [1427, 511] width 217 height 41
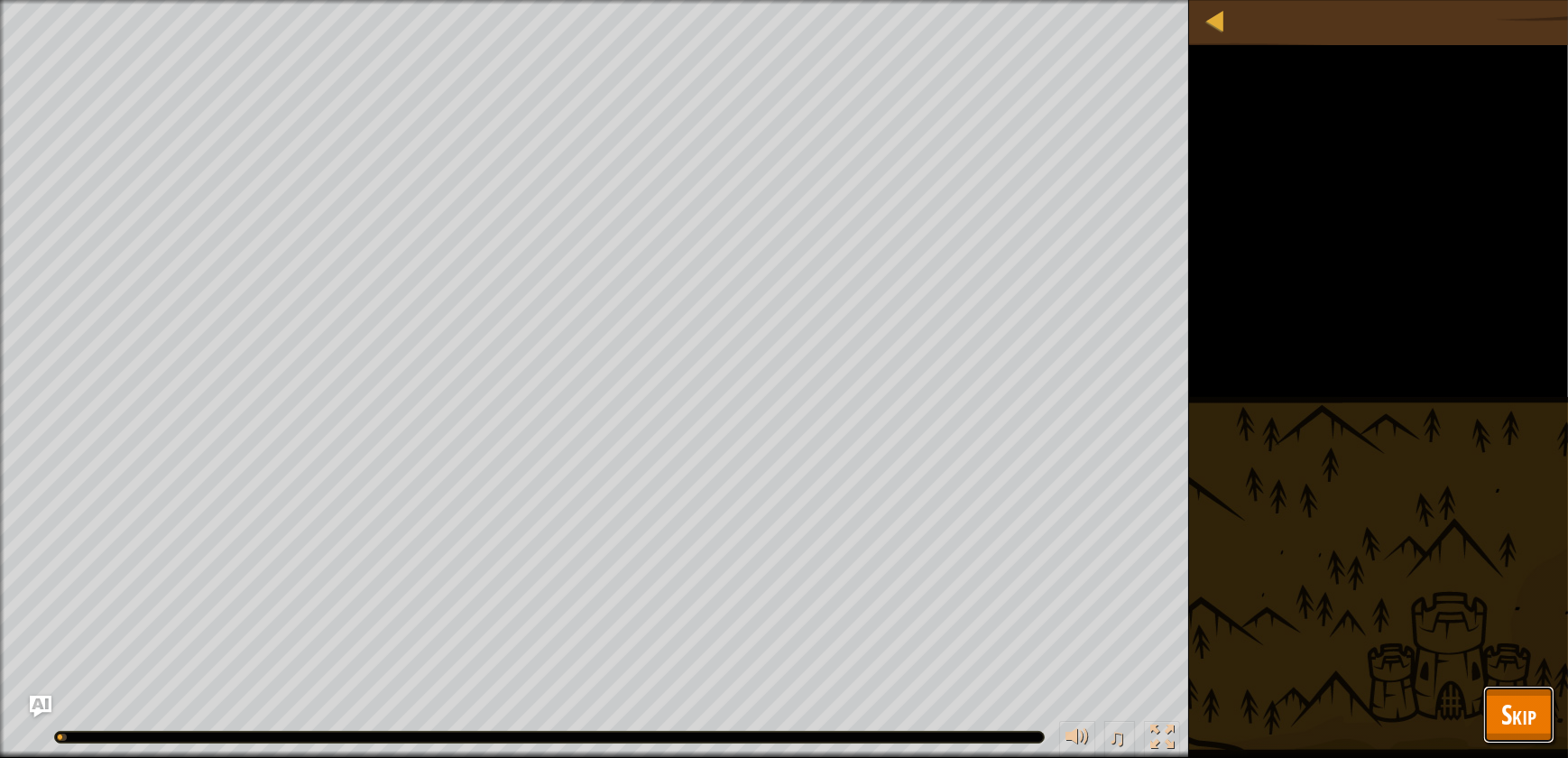
click at [1554, 718] on button "Skip" at bounding box center [1519, 715] width 71 height 58
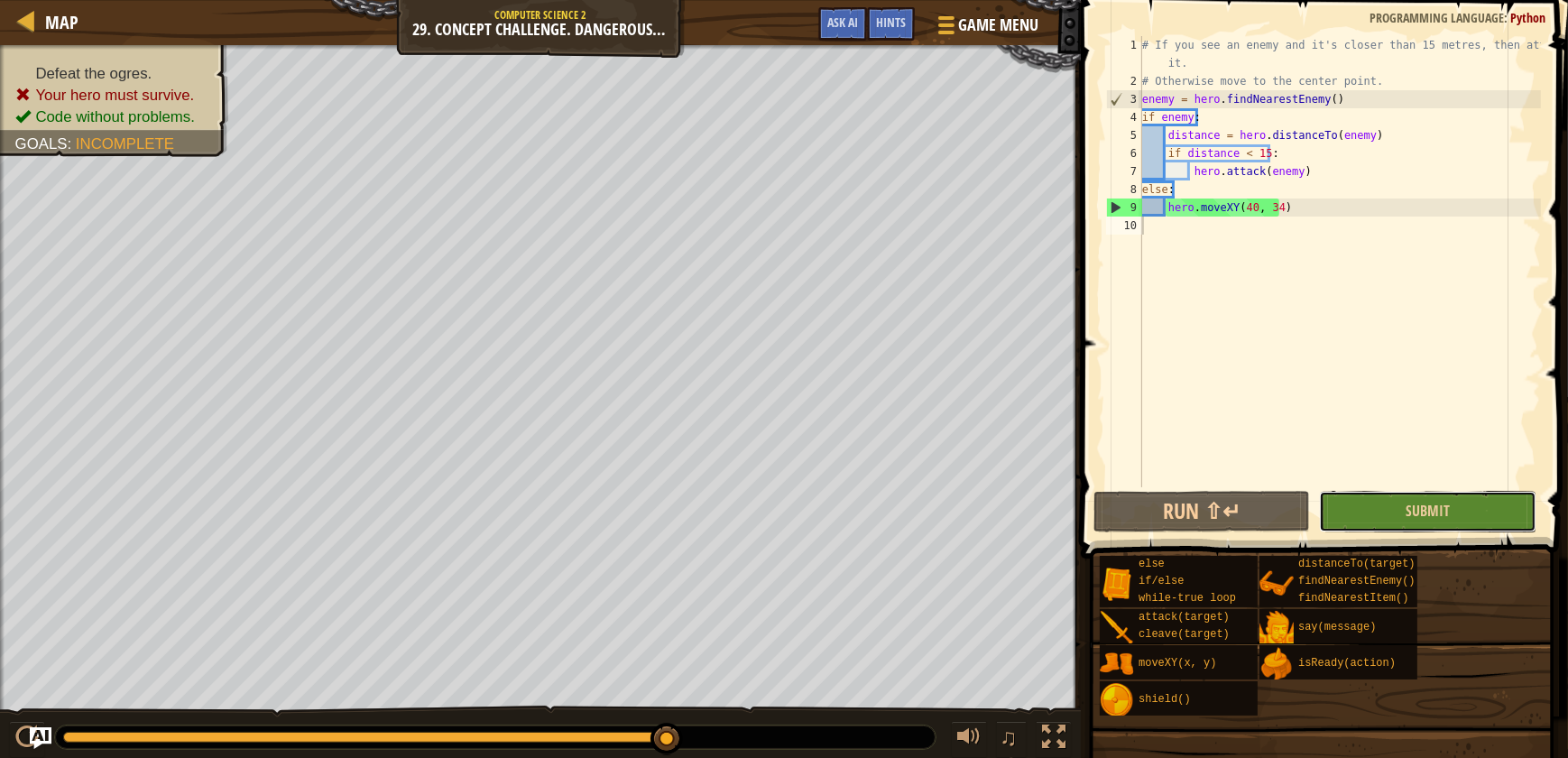
click at [1419, 523] on button "Submit" at bounding box center [1427, 511] width 217 height 41
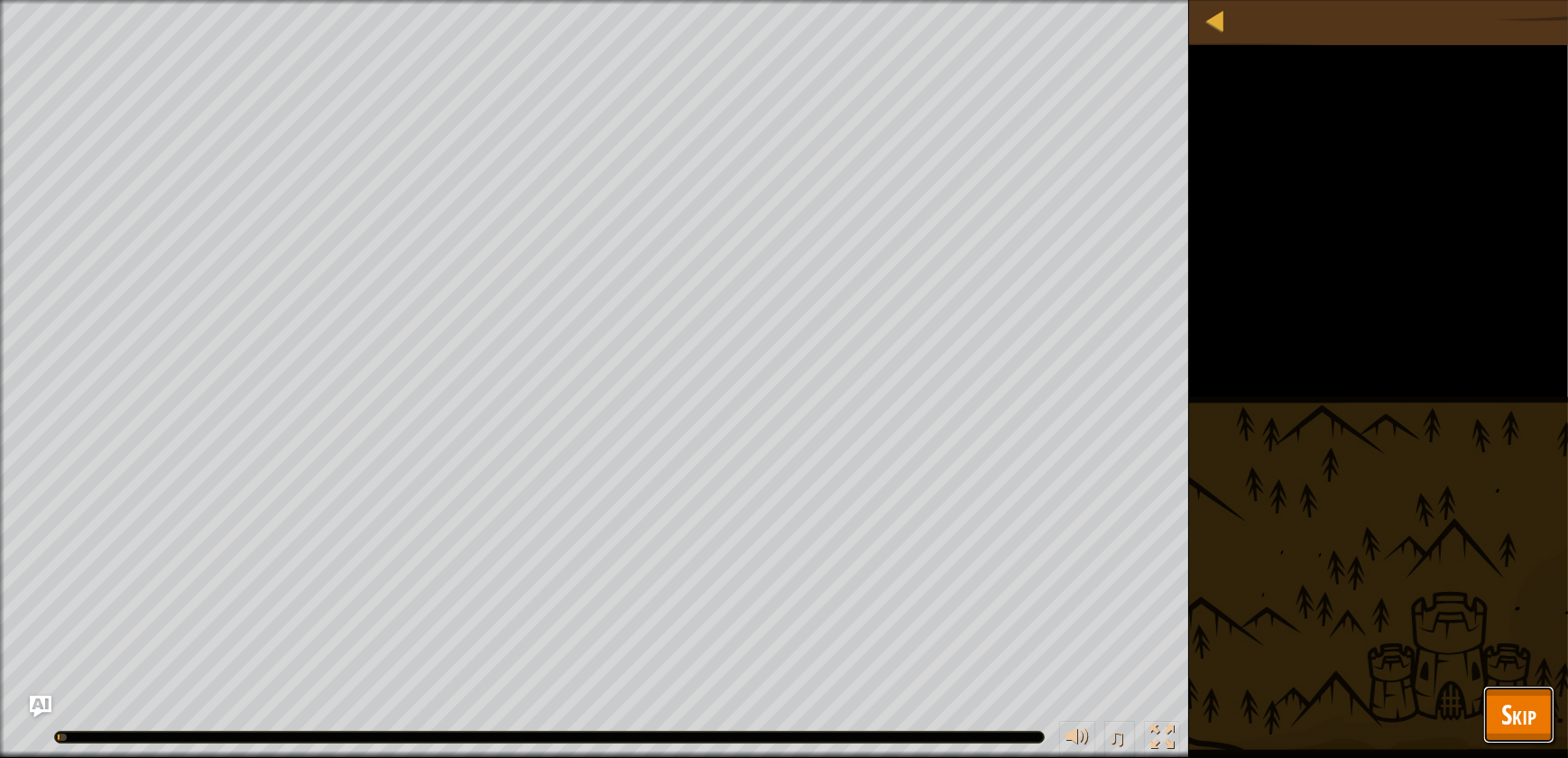
click at [1516, 692] on button "Skip" at bounding box center [1519, 715] width 71 height 58
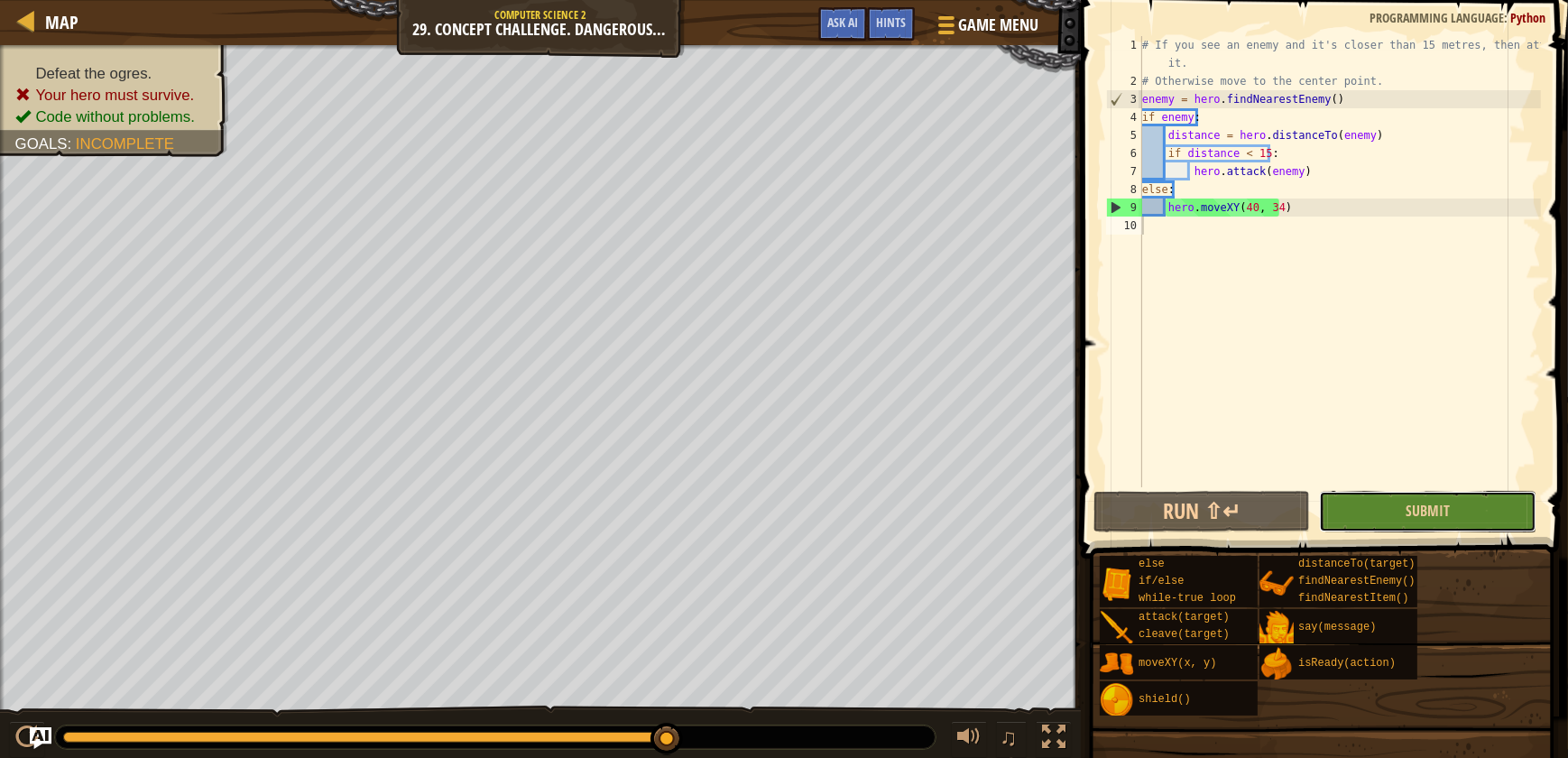
click at [1488, 505] on button "Submit" at bounding box center [1427, 511] width 217 height 41
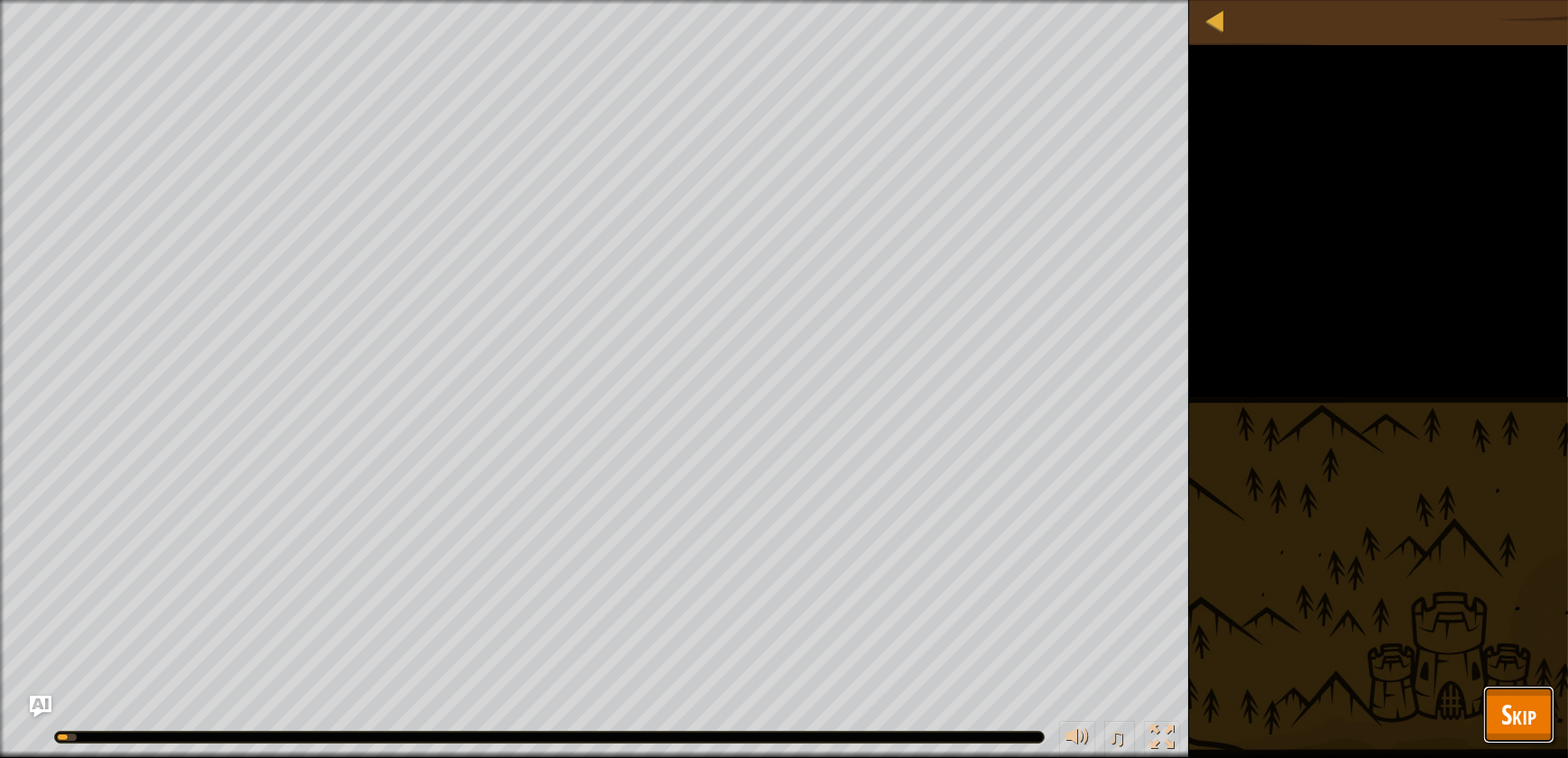
click at [1549, 725] on button "Skip" at bounding box center [1519, 715] width 71 height 58
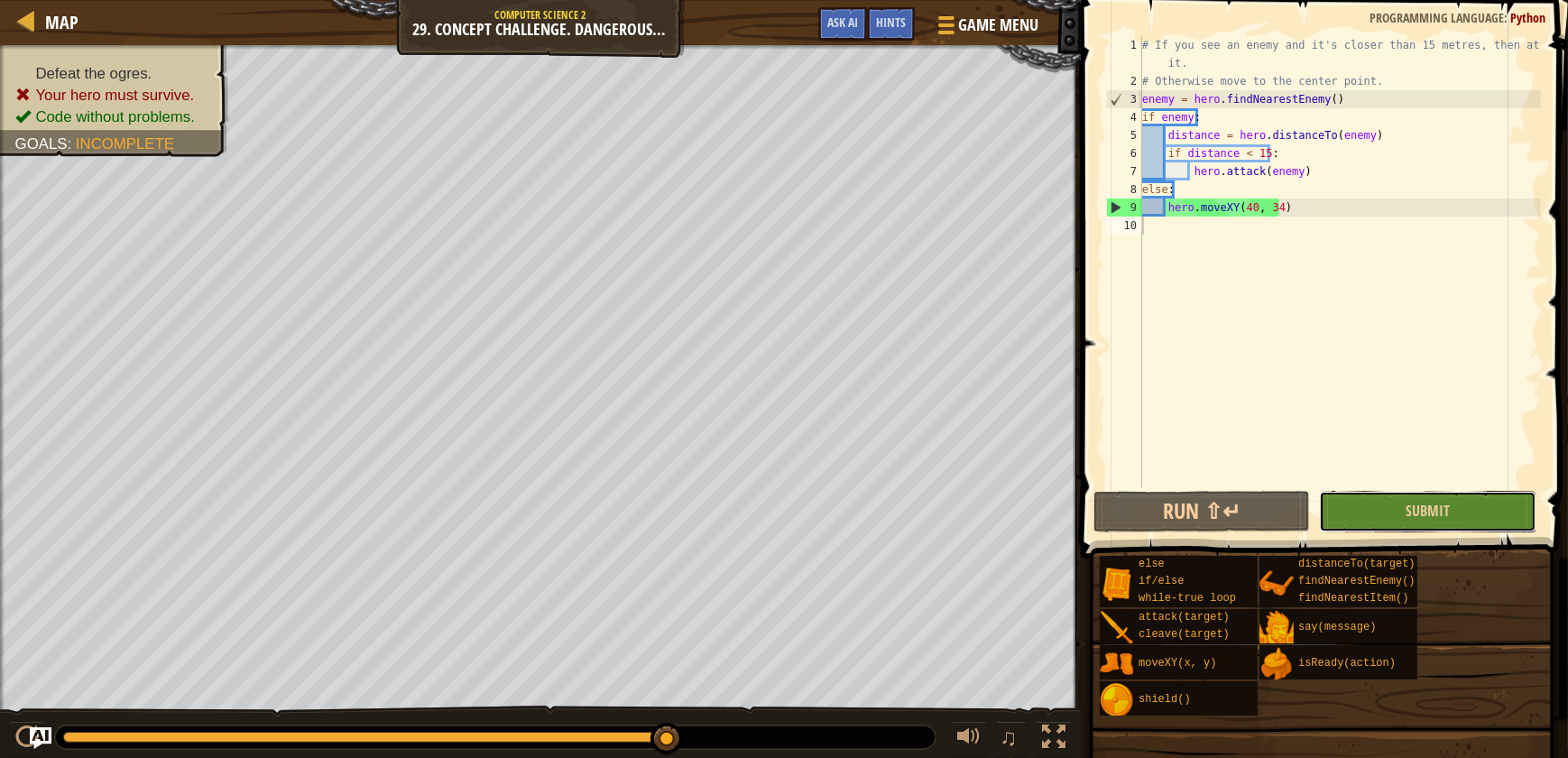
click at [1471, 517] on button "Submit" at bounding box center [1427, 511] width 217 height 41
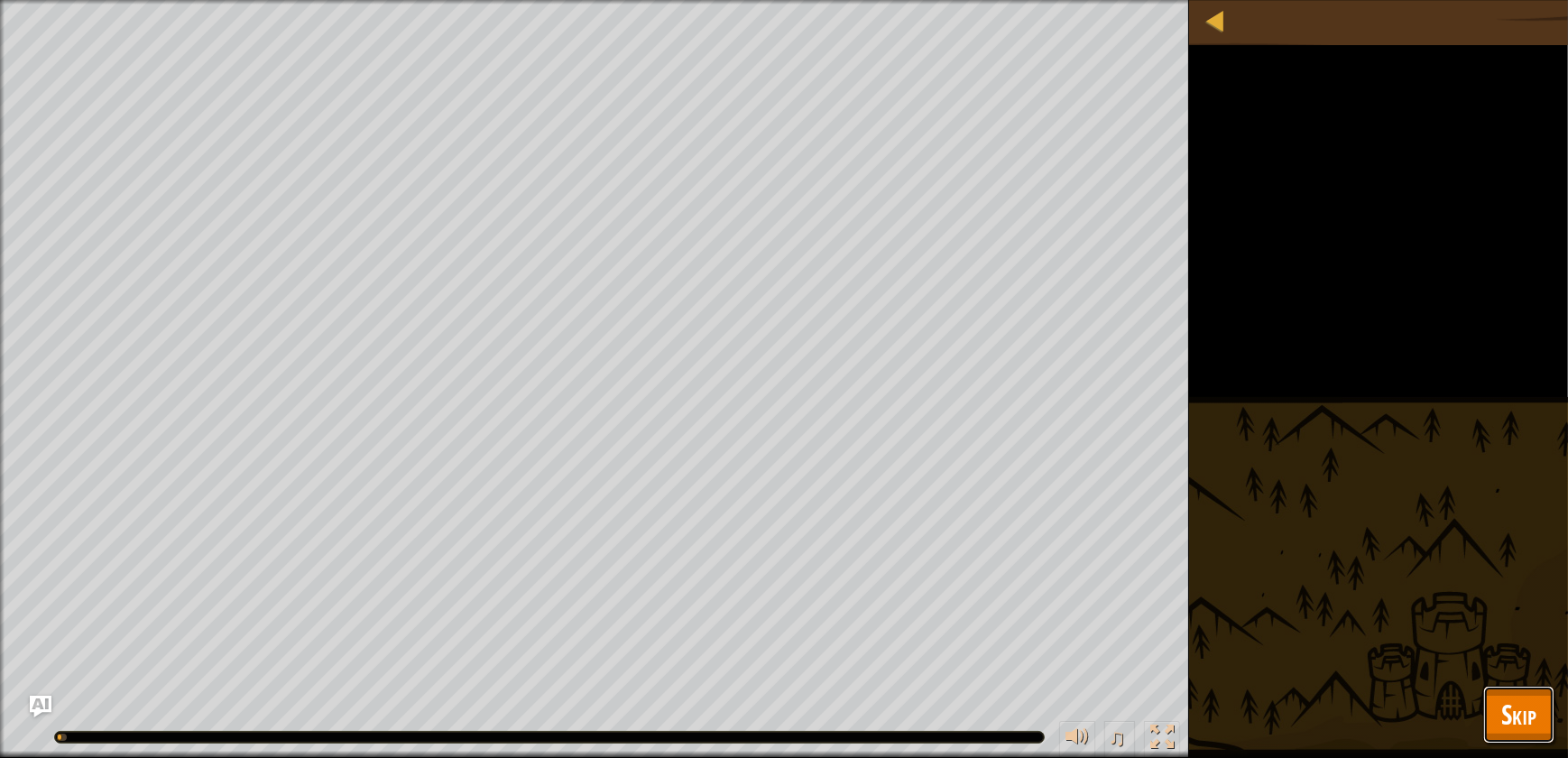
drag, startPoint x: 1528, startPoint y: 718, endPoint x: 1527, endPoint y: 707, distance: 11.0
click at [1527, 718] on span "Skip" at bounding box center [1519, 714] width 35 height 37
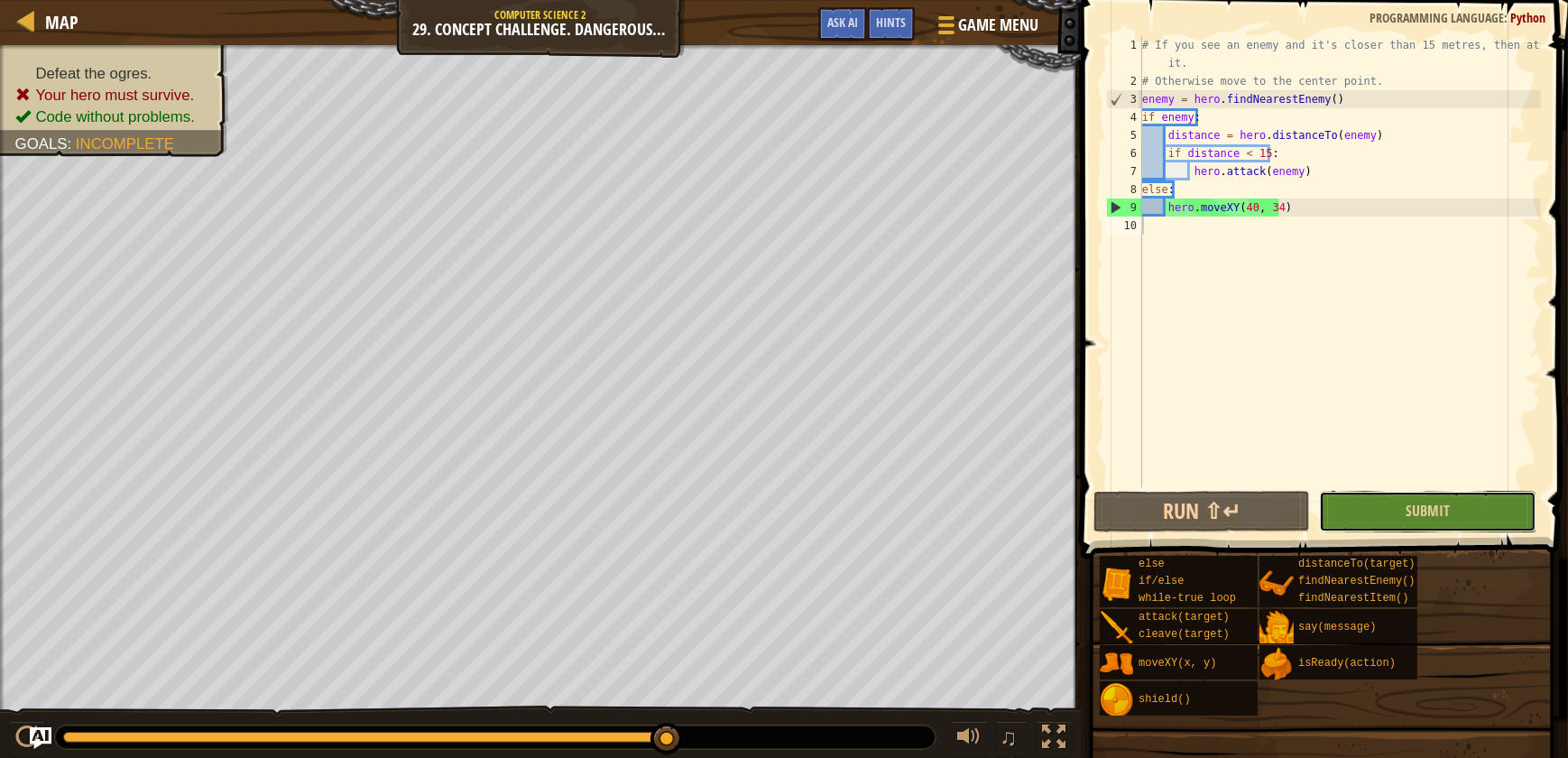
click at [1471, 491] on button "Submit" at bounding box center [1427, 511] width 217 height 41
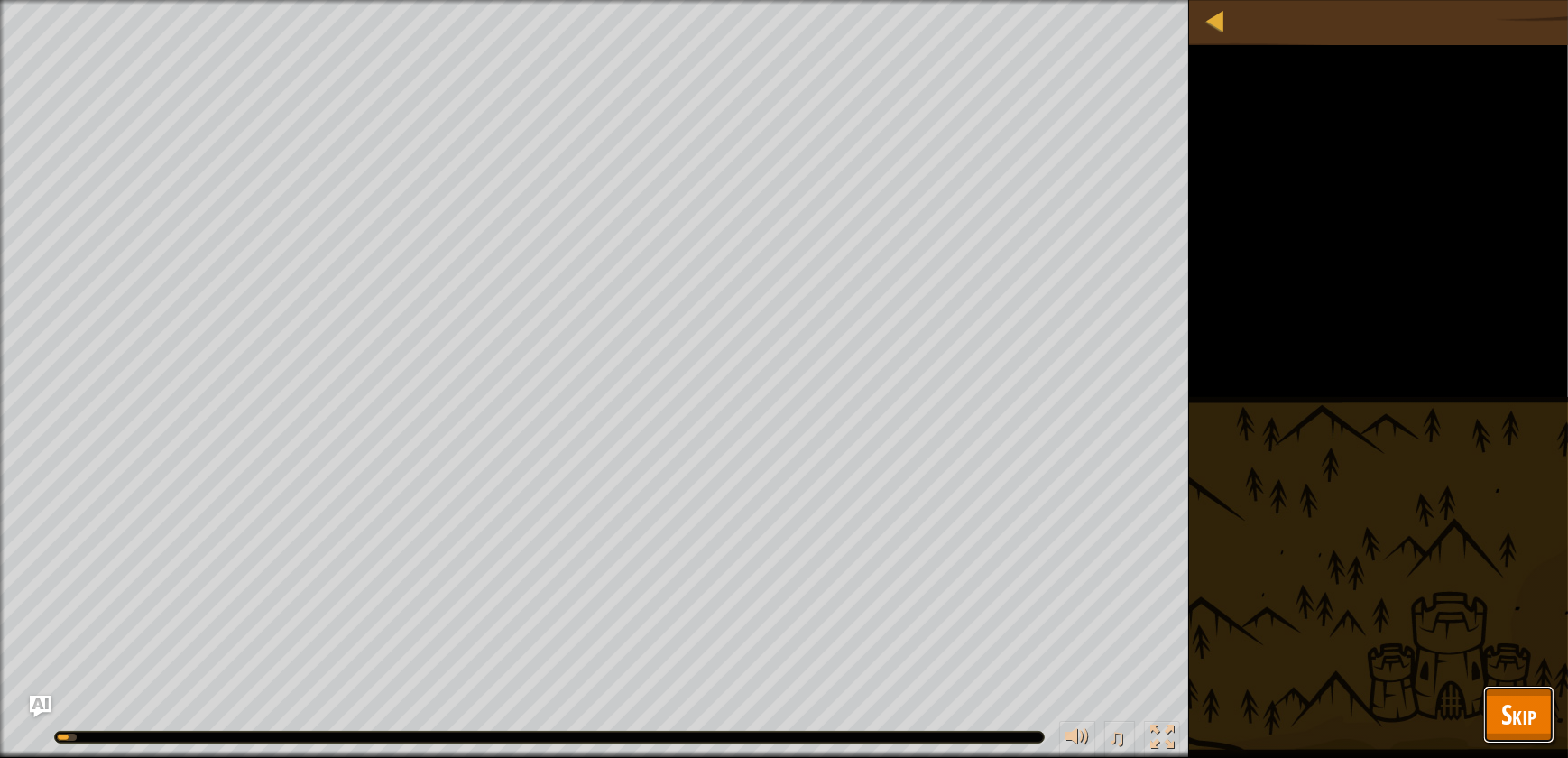
click at [1526, 708] on span "Skip" at bounding box center [1519, 714] width 35 height 37
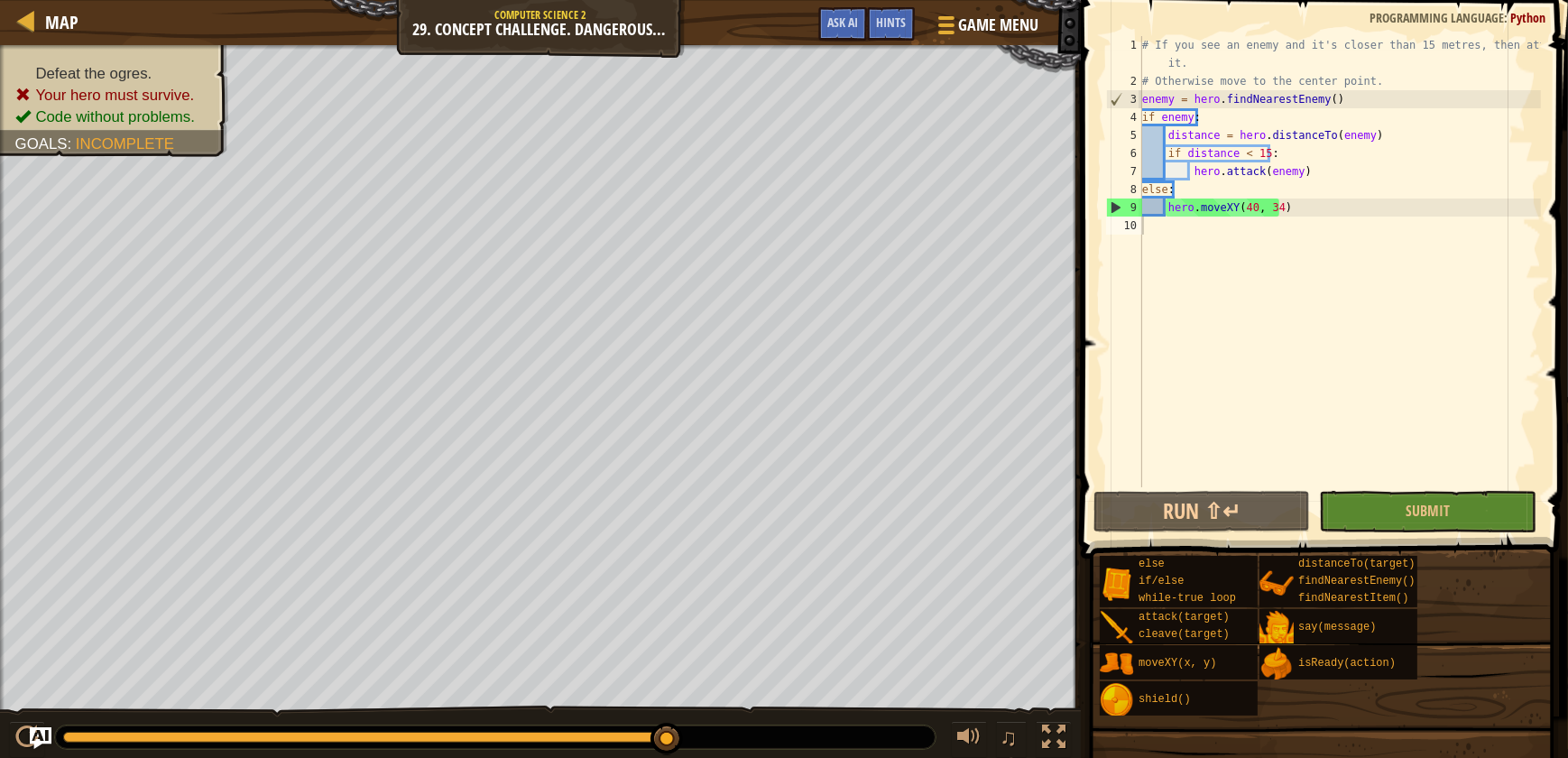
type textarea "# Otherwise move to the center point."
drag, startPoint x: 1340, startPoint y: 76, endPoint x: 1364, endPoint y: 80, distance: 24.3
click at [1363, 80] on div "# If you see an enemy and it's closer than 15 metres, then attack it. # Otherwi…" at bounding box center [1339, 288] width 402 height 505
click at [1366, 80] on div "# If you see an enemy and it's closer than 15 metres, then attack it. # Otherwi…" at bounding box center [1339, 261] width 402 height 451
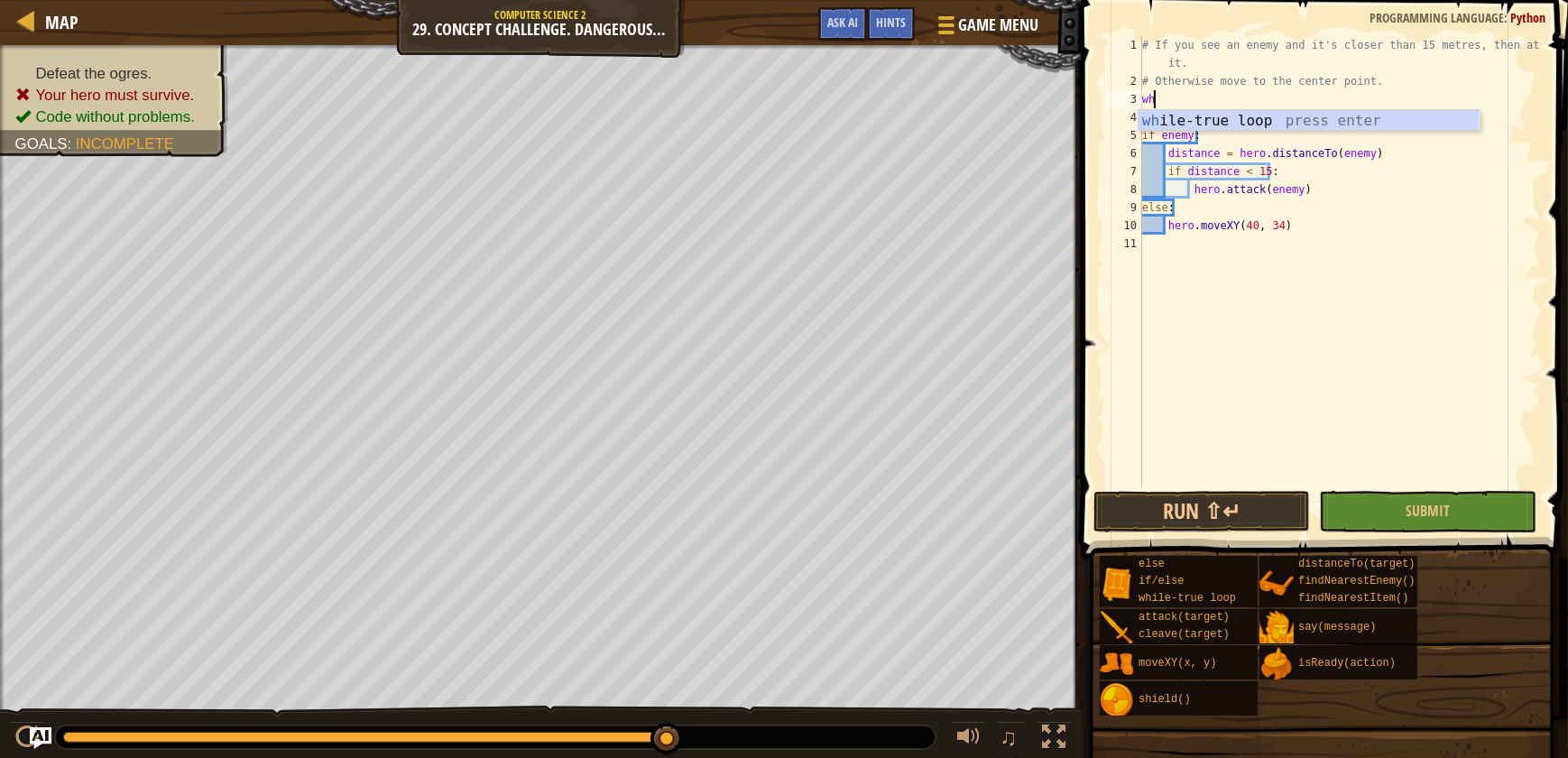
click at [1292, 100] on div "# If you see an enemy and it's closer than 15 metres, then attack it. # Otherwi…" at bounding box center [1339, 288] width 402 height 505
type textarea "whi"
click at [1195, 123] on div "whi le-true loop press enter" at bounding box center [1310, 142] width 341 height 65
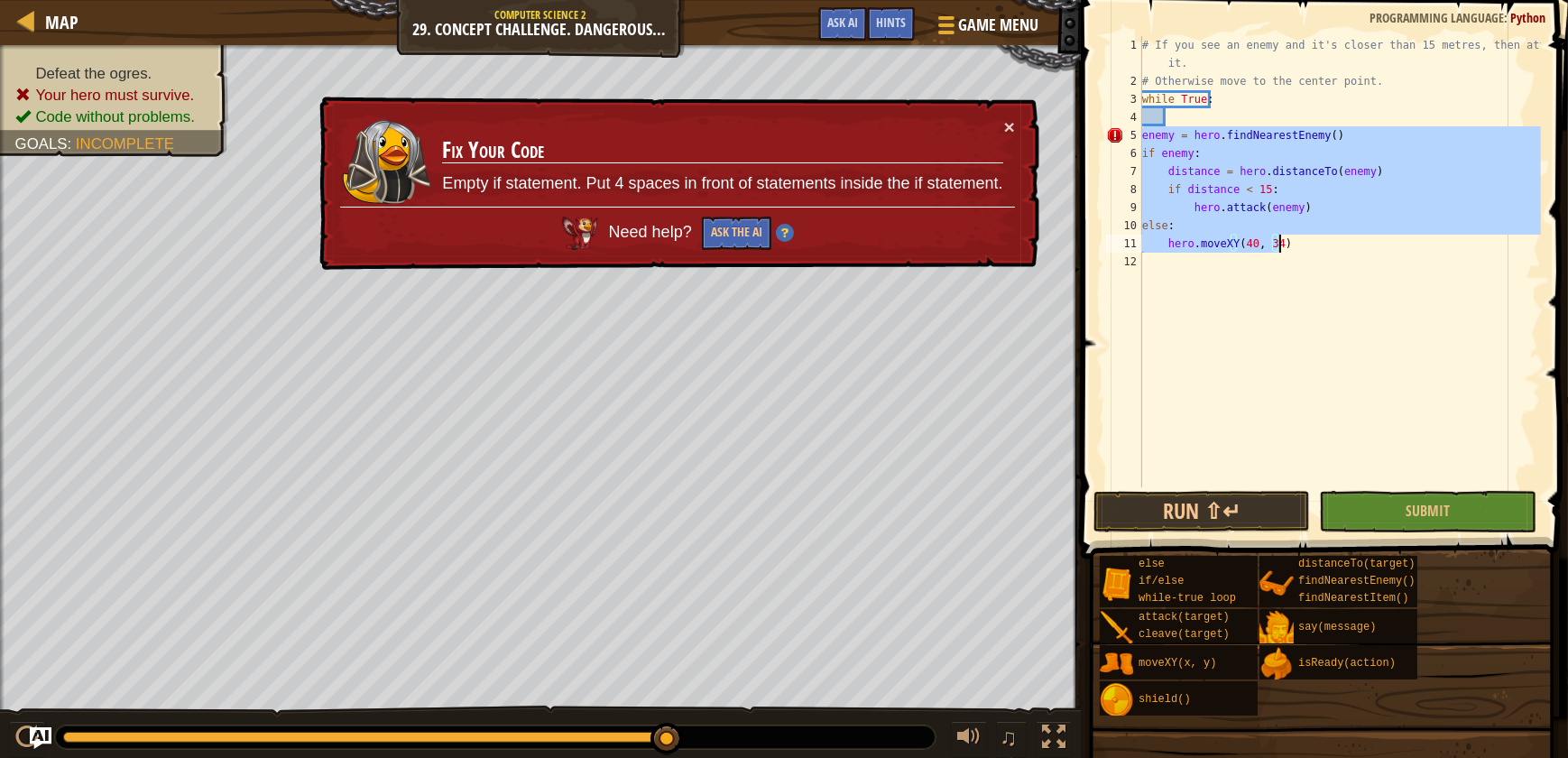
drag, startPoint x: 1143, startPoint y: 135, endPoint x: 1309, endPoint y: 251, distance: 202.5
click at [1309, 251] on div "# If you see an enemy and it's closer than 15 metres, then attack it. # Otherwi…" at bounding box center [1339, 288] width 402 height 505
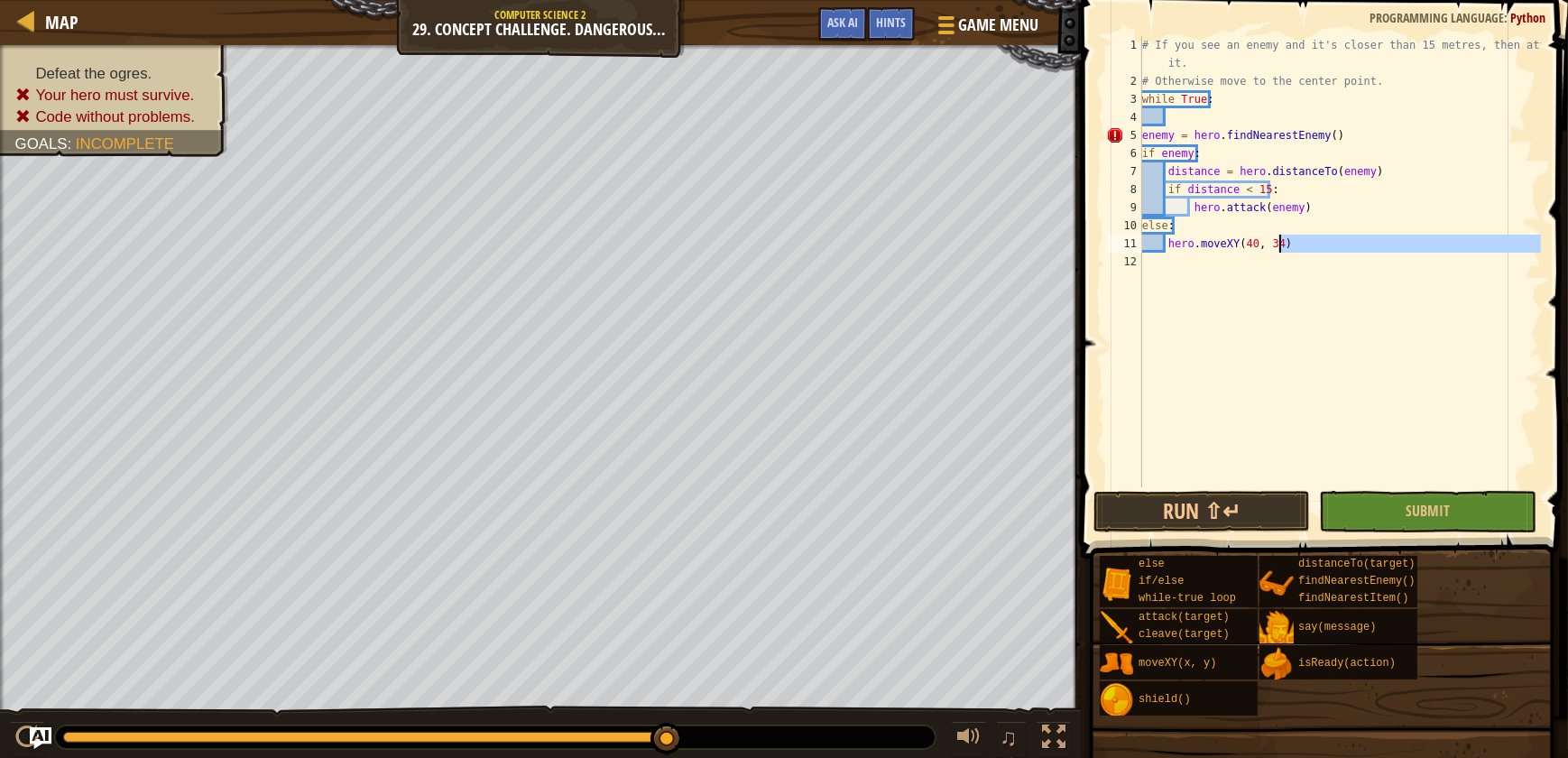
drag, startPoint x: 1286, startPoint y: 253, endPoint x: 1279, endPoint y: 245, distance: 10.6
click at [1279, 245] on div "# If you see an enemy and it's closer than 15 metres, then attack it. # Otherwi…" at bounding box center [1339, 288] width 402 height 505
type textarea "if d istance < 15:"
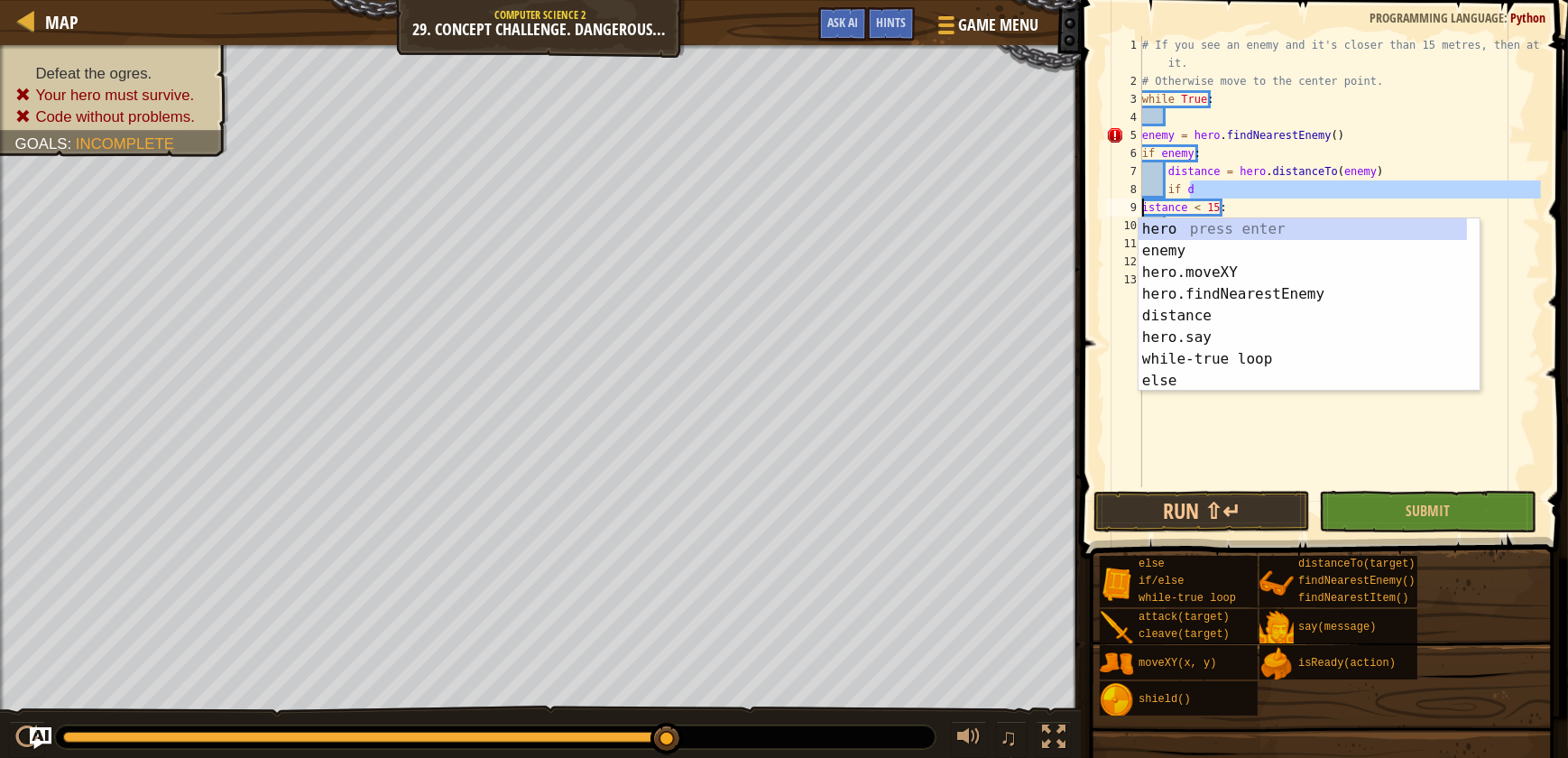
click at [1525, 365] on div "# If you see an enemy and it's closer than 15 metres, then attack it. # Otherwi…" at bounding box center [1339, 288] width 402 height 505
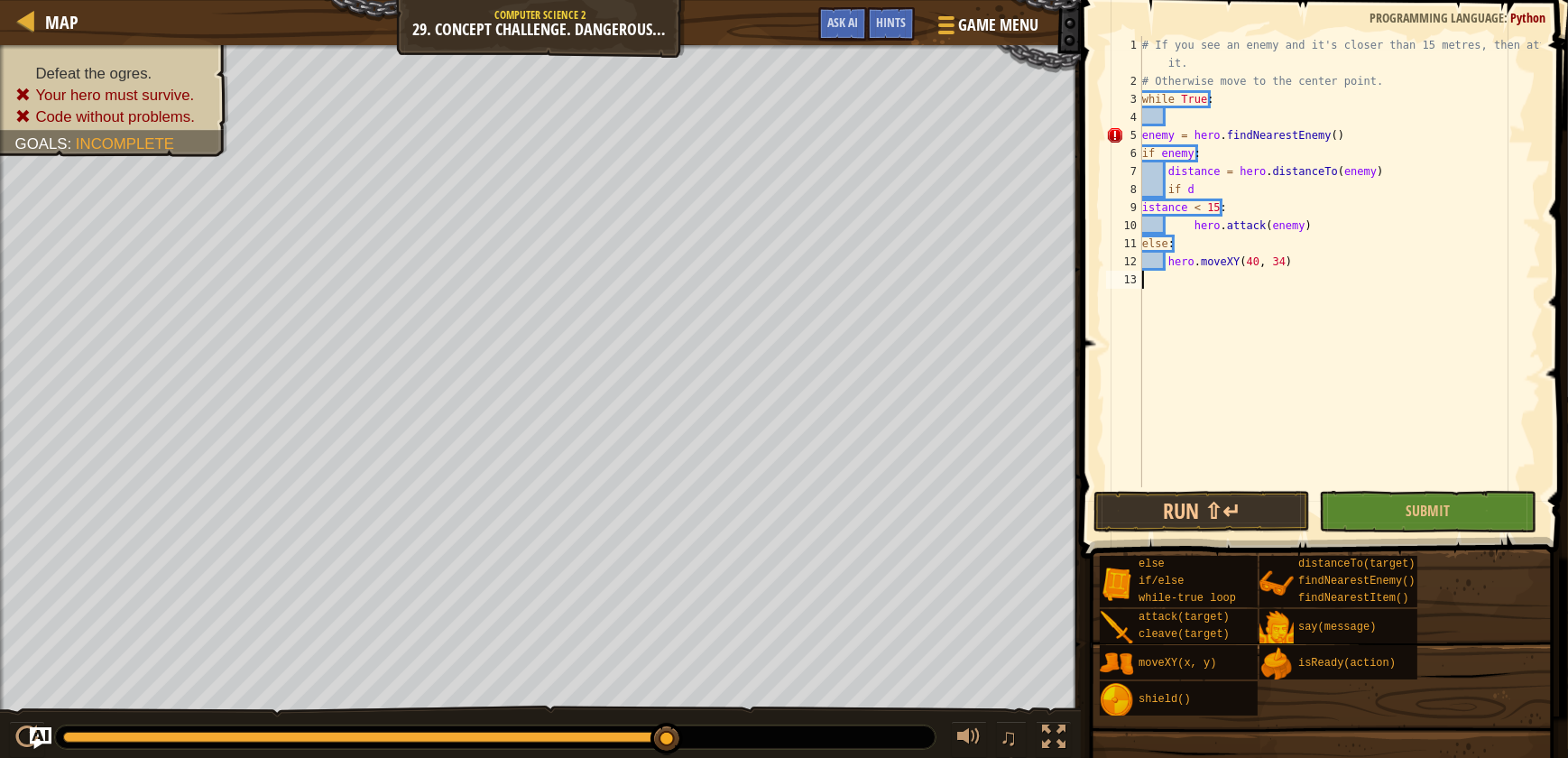
drag, startPoint x: 1139, startPoint y: 289, endPoint x: 1245, endPoint y: 284, distance: 106.1
click at [1245, 284] on div "1 2 3 4 5 6 7 8 9 10 11 12 13 # If you see an enemy and it's closer than 15 met…" at bounding box center [1321, 261] width 439 height 451
type textarea "if distance < 15:"
drag, startPoint x: 1248, startPoint y: 220, endPoint x: 1245, endPoint y: 189, distance: 31.1
drag, startPoint x: 1245, startPoint y: 189, endPoint x: 1506, endPoint y: 378, distance: 322.2
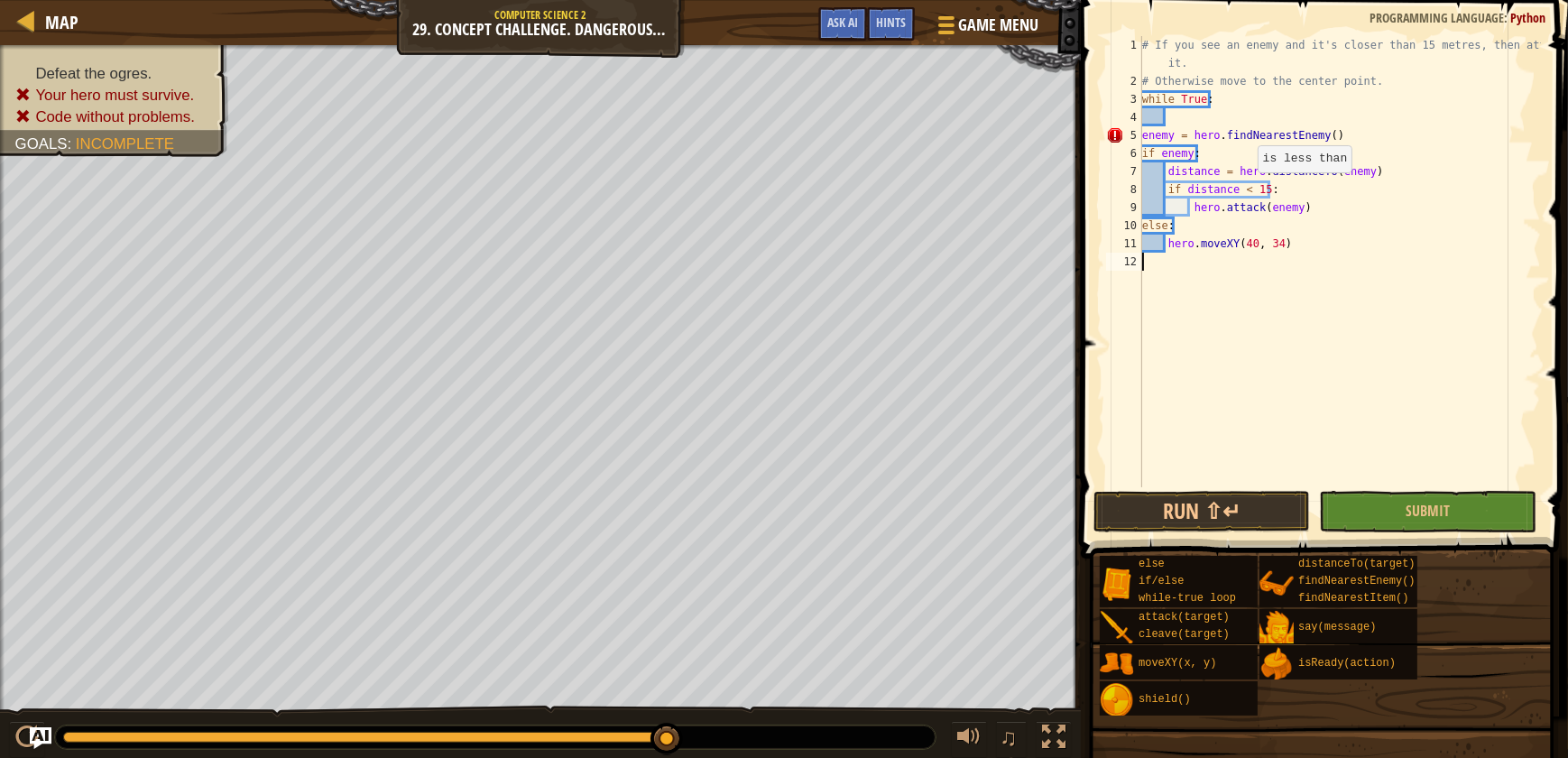
click at [1505, 379] on div "# If you see an enemy and it's closer than 15 metres, then attack it. # Otherwi…" at bounding box center [1339, 288] width 402 height 505
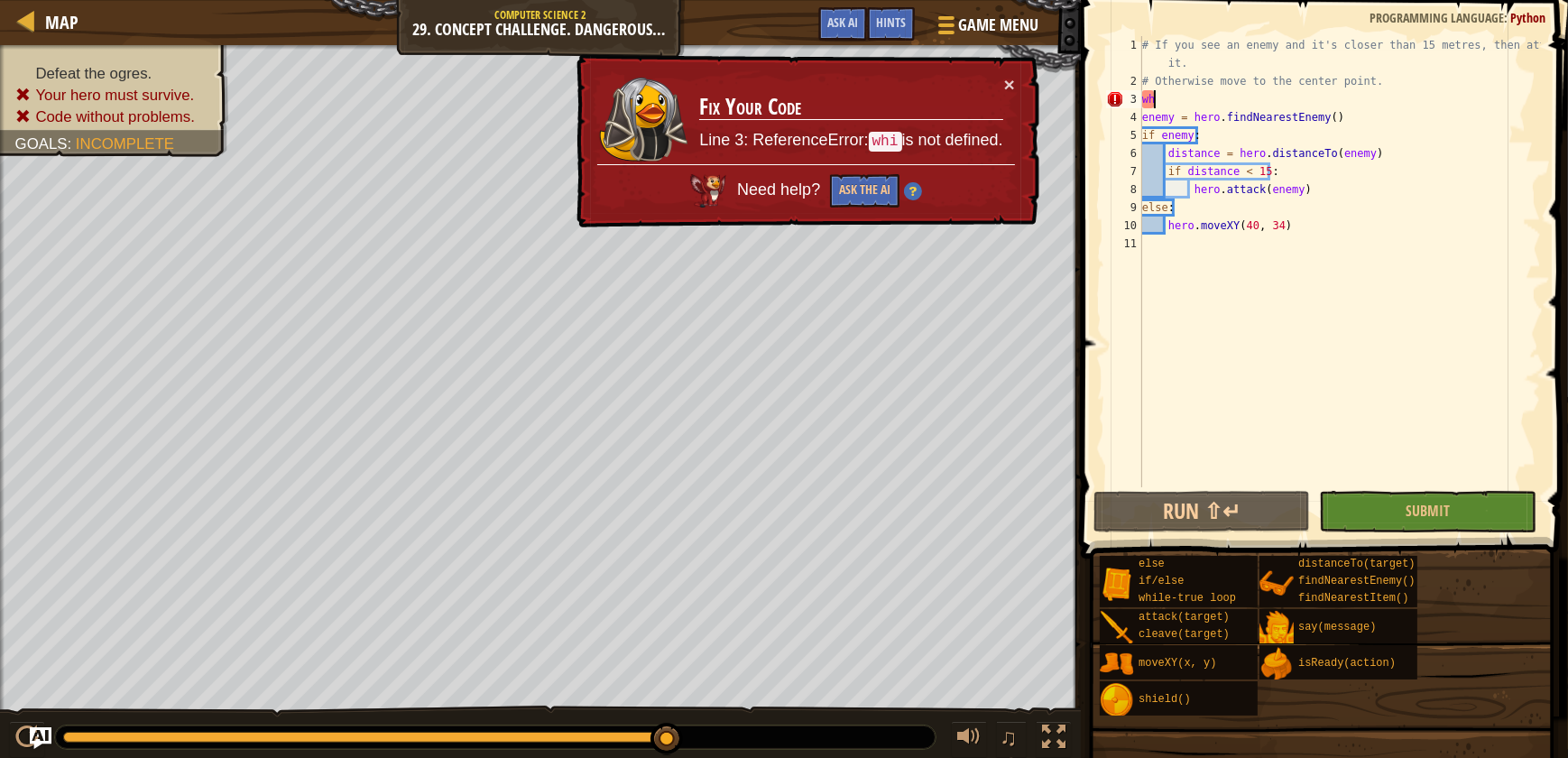
type textarea "wh"
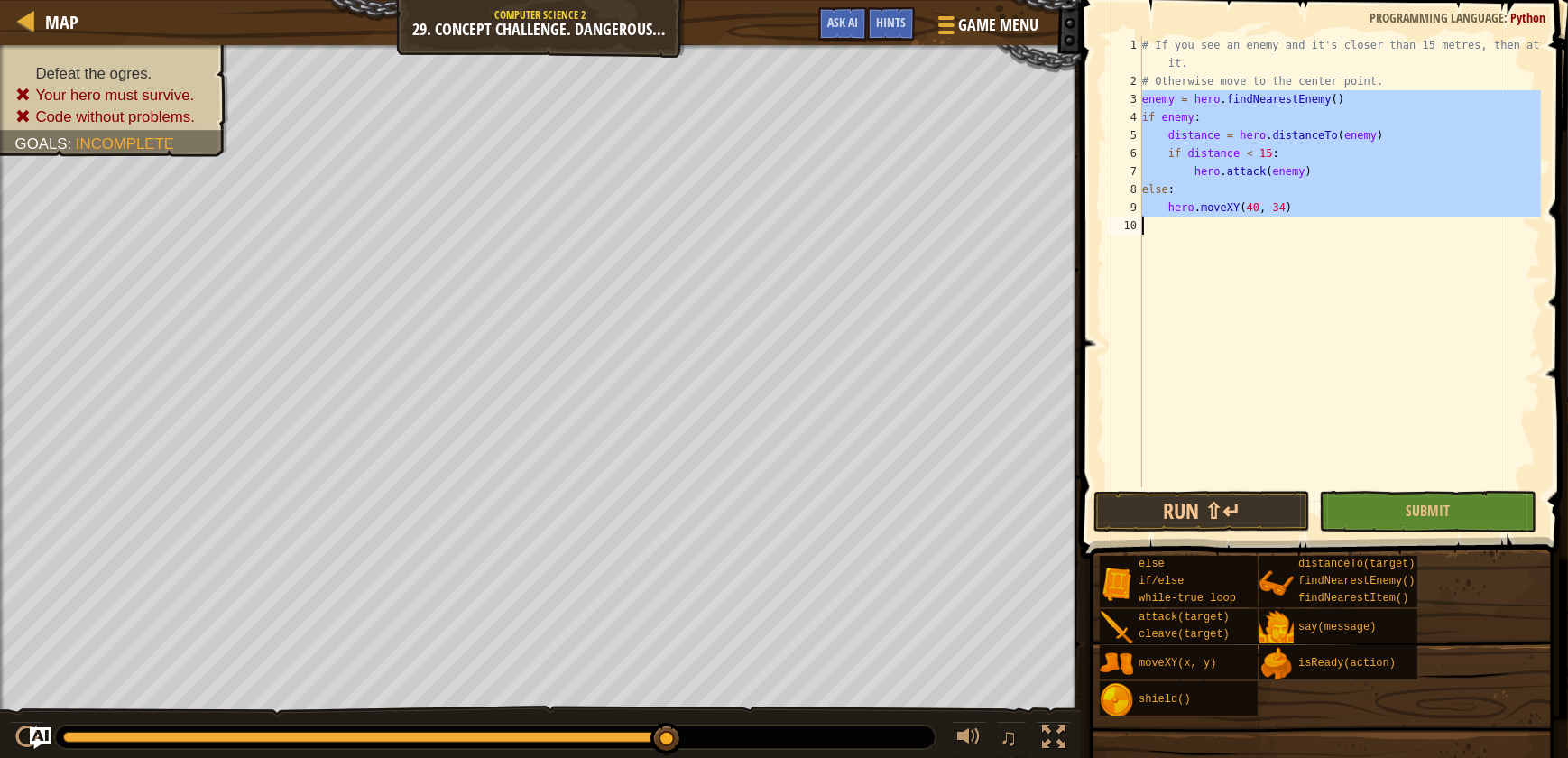
drag, startPoint x: 1143, startPoint y: 98, endPoint x: 1298, endPoint y: 220, distance: 197.3
click at [1298, 220] on div "# If you see an enemy and it's closer than 15 metres, then attack it. # Otherwi…" at bounding box center [1339, 288] width 402 height 505
type textarea "hero.moveXY(40, 34)"
click at [1300, 248] on div "# If you see an enemy and it's closer than 15 metres, then attack it. # Otherwi…" at bounding box center [1339, 261] width 402 height 451
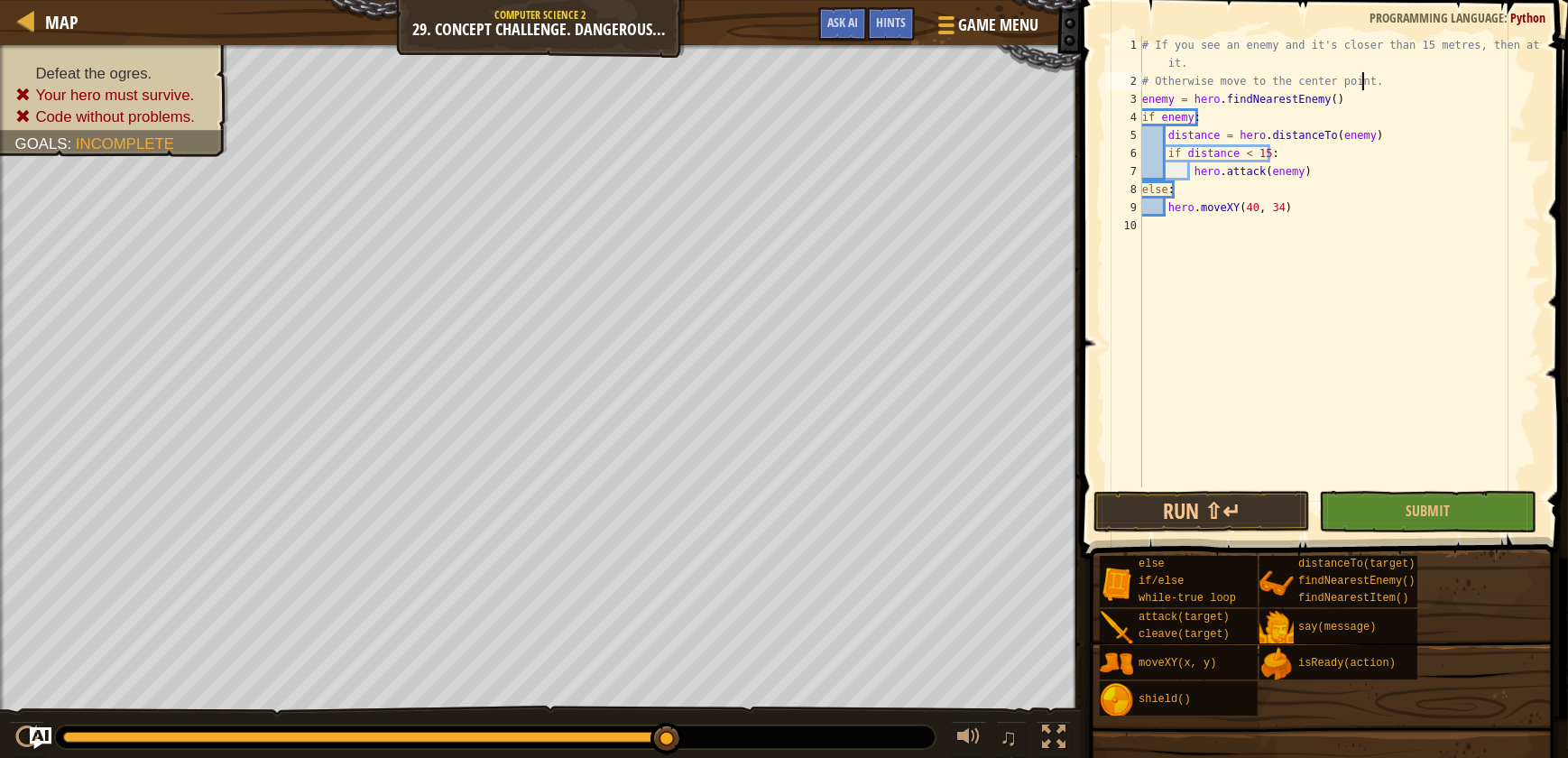
click at [1367, 82] on div "# If you see an enemy and it's closer than 15 metres, then attack it. # Otherwi…" at bounding box center [1339, 288] width 402 height 505
type textarea "# Otherwise move to the center point."
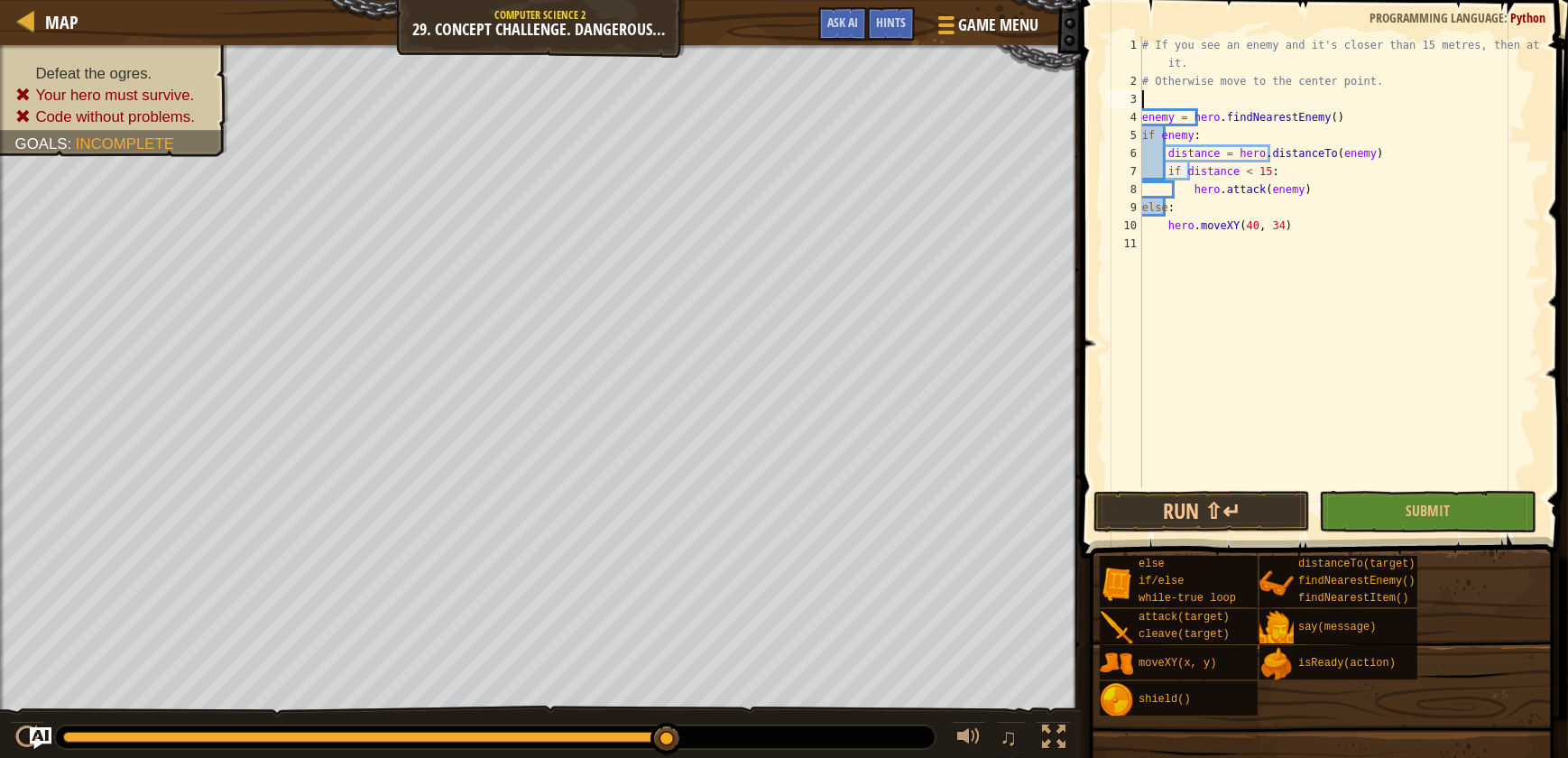
type textarea "w"
click at [1258, 120] on div "w [PERSON_NAME]-true loop press enter" at bounding box center [1310, 142] width 341 height 65
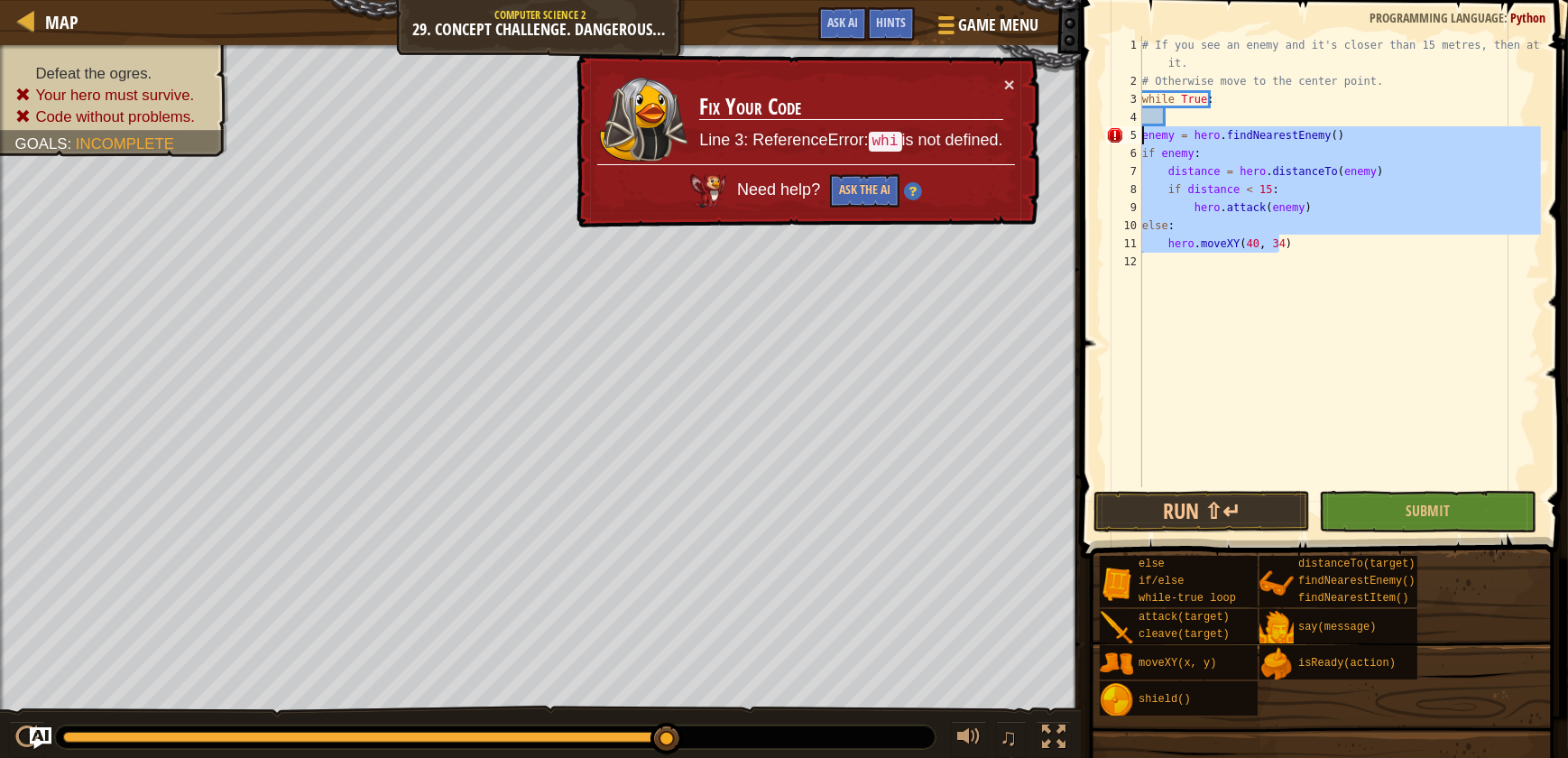
drag, startPoint x: 1299, startPoint y: 245, endPoint x: 1137, endPoint y: 133, distance: 196.9
click at [1137, 133] on div "1 2 3 4 5 6 7 8 9 10 11 12 # If you see an enemy and it's closer than 15 metres…" at bounding box center [1321, 261] width 439 height 451
type textarea "enemy = hero.findNearestEnemy() if enemy:"
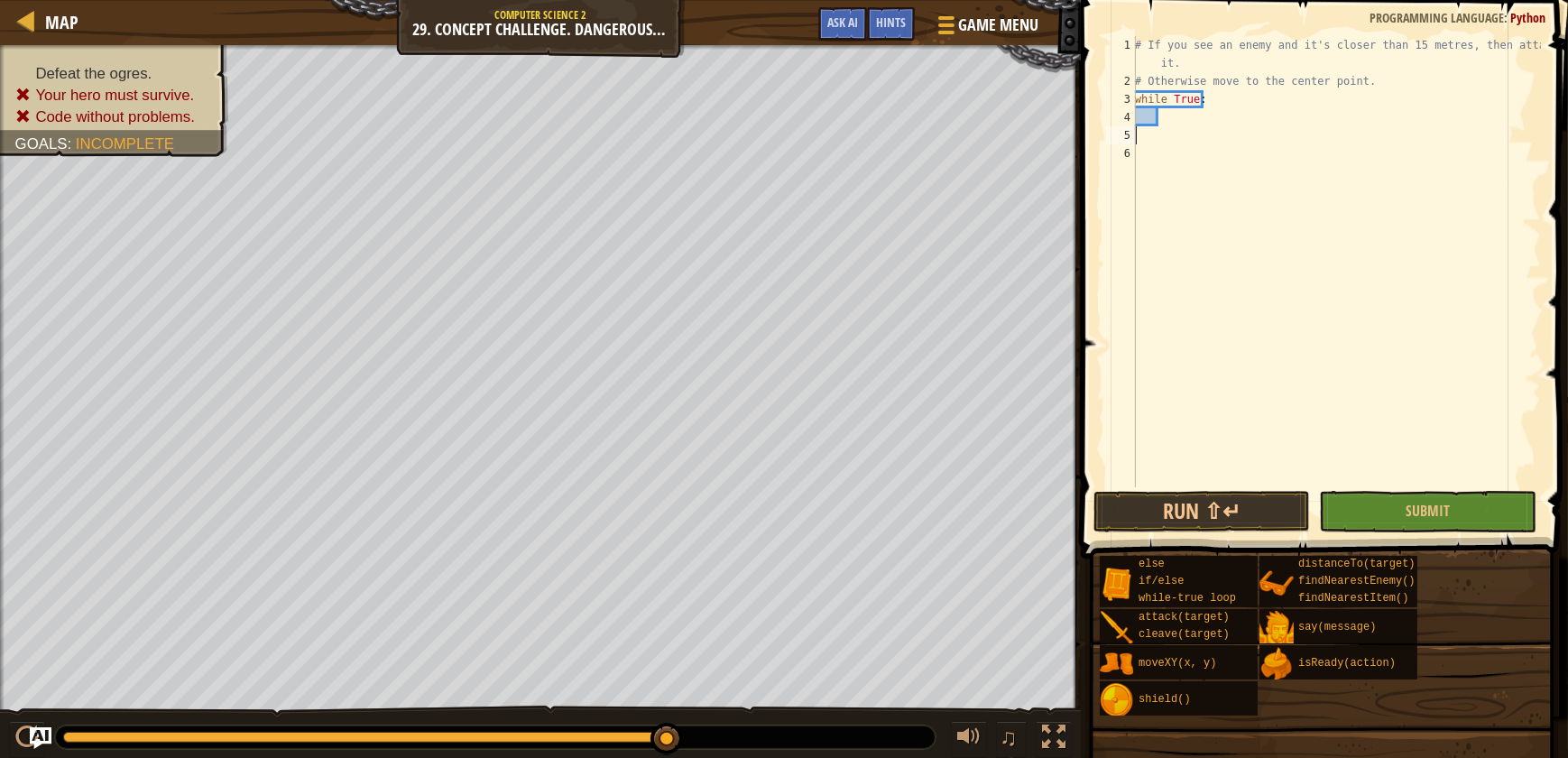
click at [1188, 126] on div "# If you see an enemy and it's closer than 15 metres, then attack it. # Otherwi…" at bounding box center [1336, 288] width 410 height 505
click at [1176, 119] on div "# If you see an enemy and it's closer than 15 metres, then attack it. # Otherwi…" at bounding box center [1336, 288] width 410 height 505
paste textarea
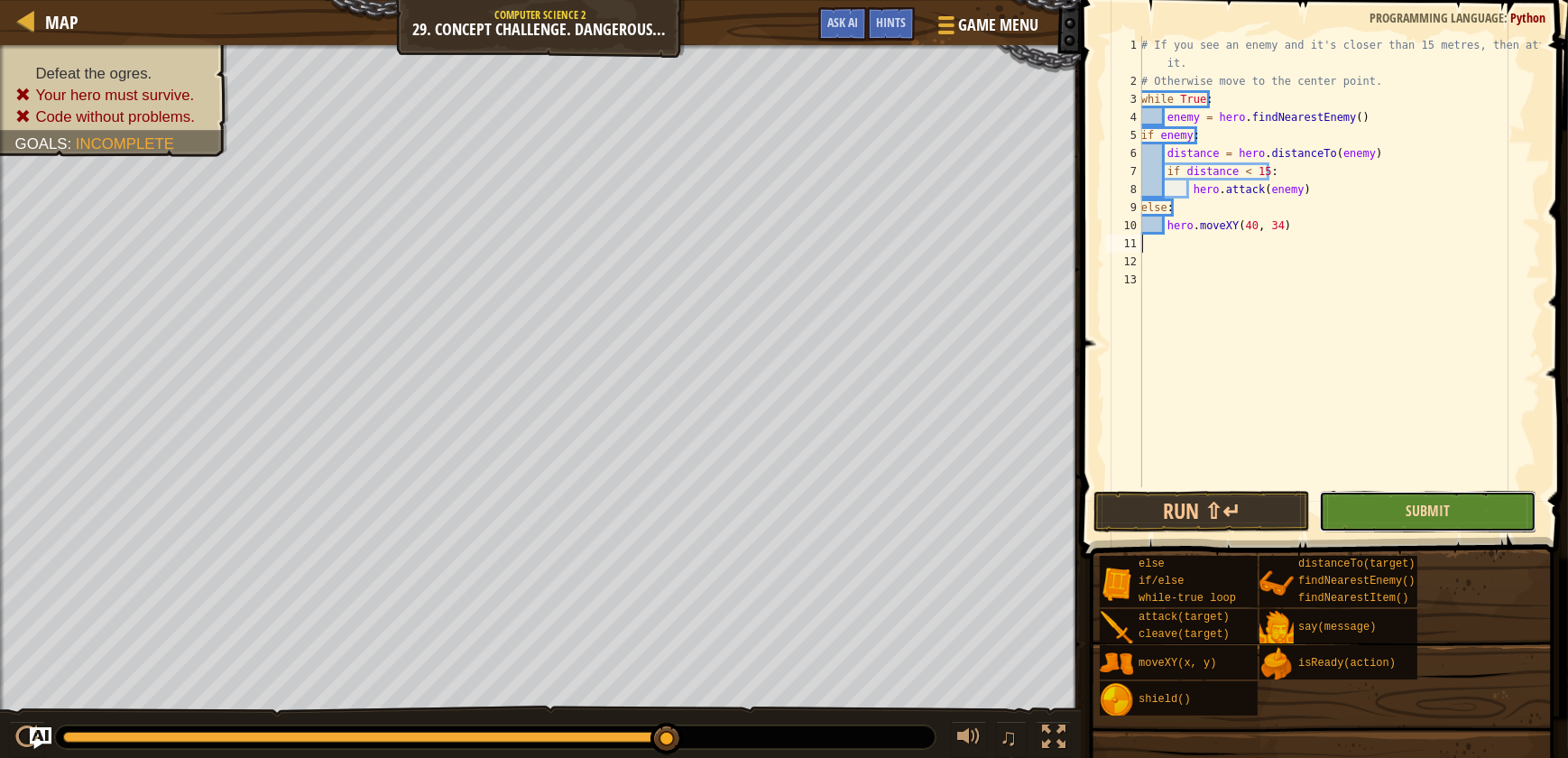
click at [1445, 514] on span "Submit" at bounding box center [1428, 510] width 44 height 20
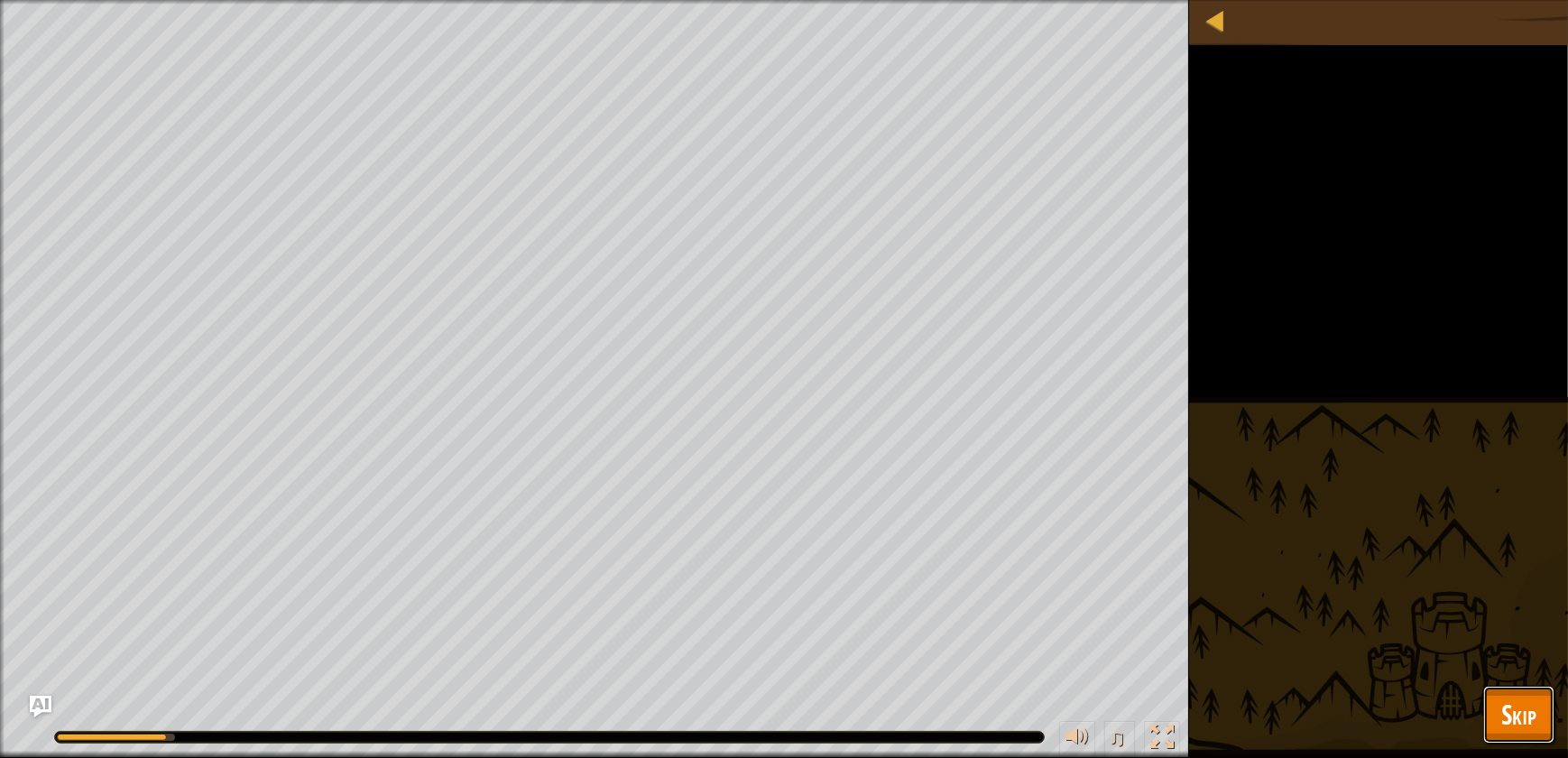
click at [1522, 695] on span "Skip" at bounding box center [1519, 714] width 35 height 37
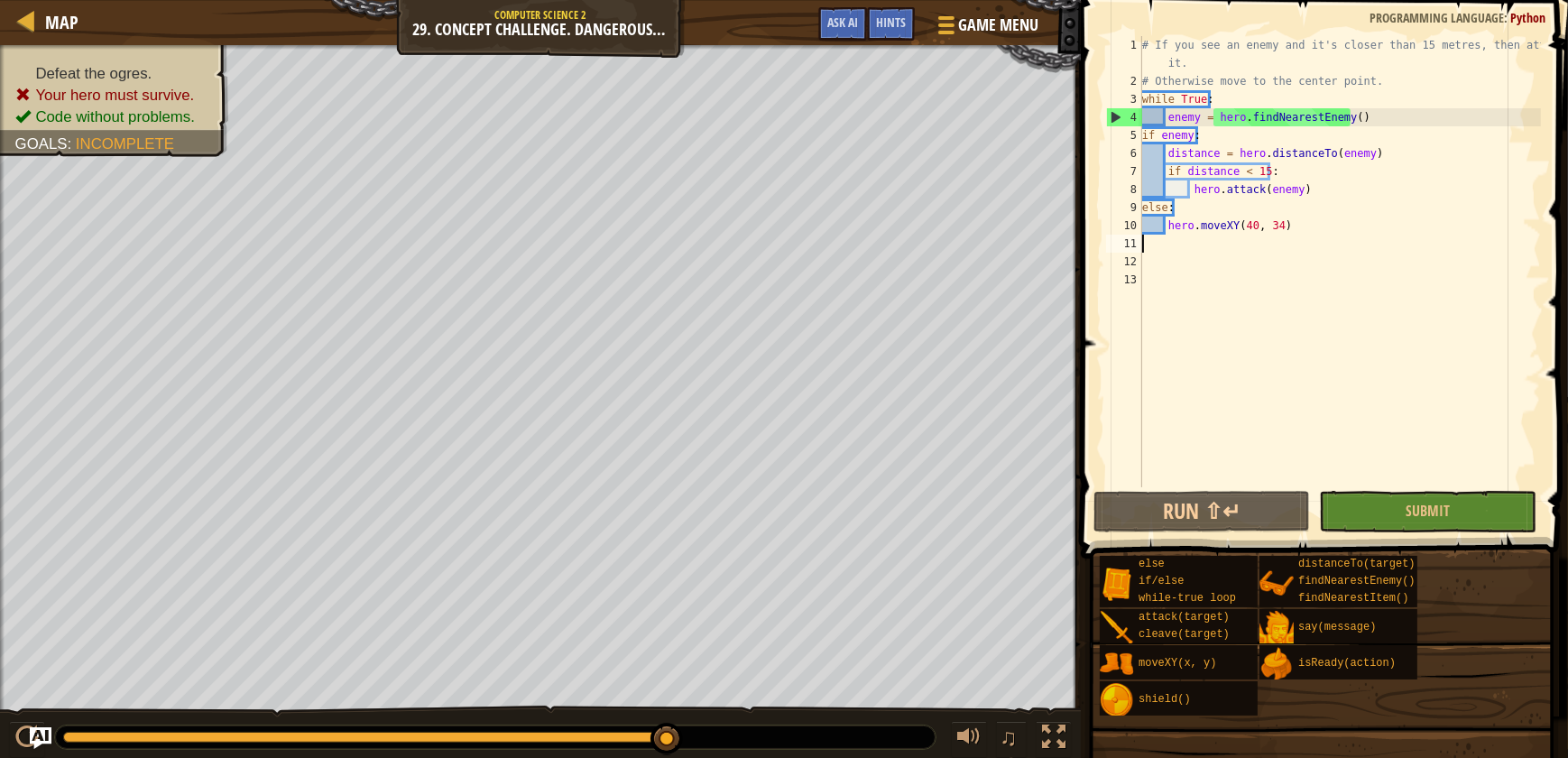
click at [1142, 131] on div "5" at bounding box center [1123, 135] width 36 height 18
click at [1143, 137] on div "# If you see an enemy and it's closer than 15 metres, then attack it. # Otherwi…" at bounding box center [1339, 288] width 402 height 505
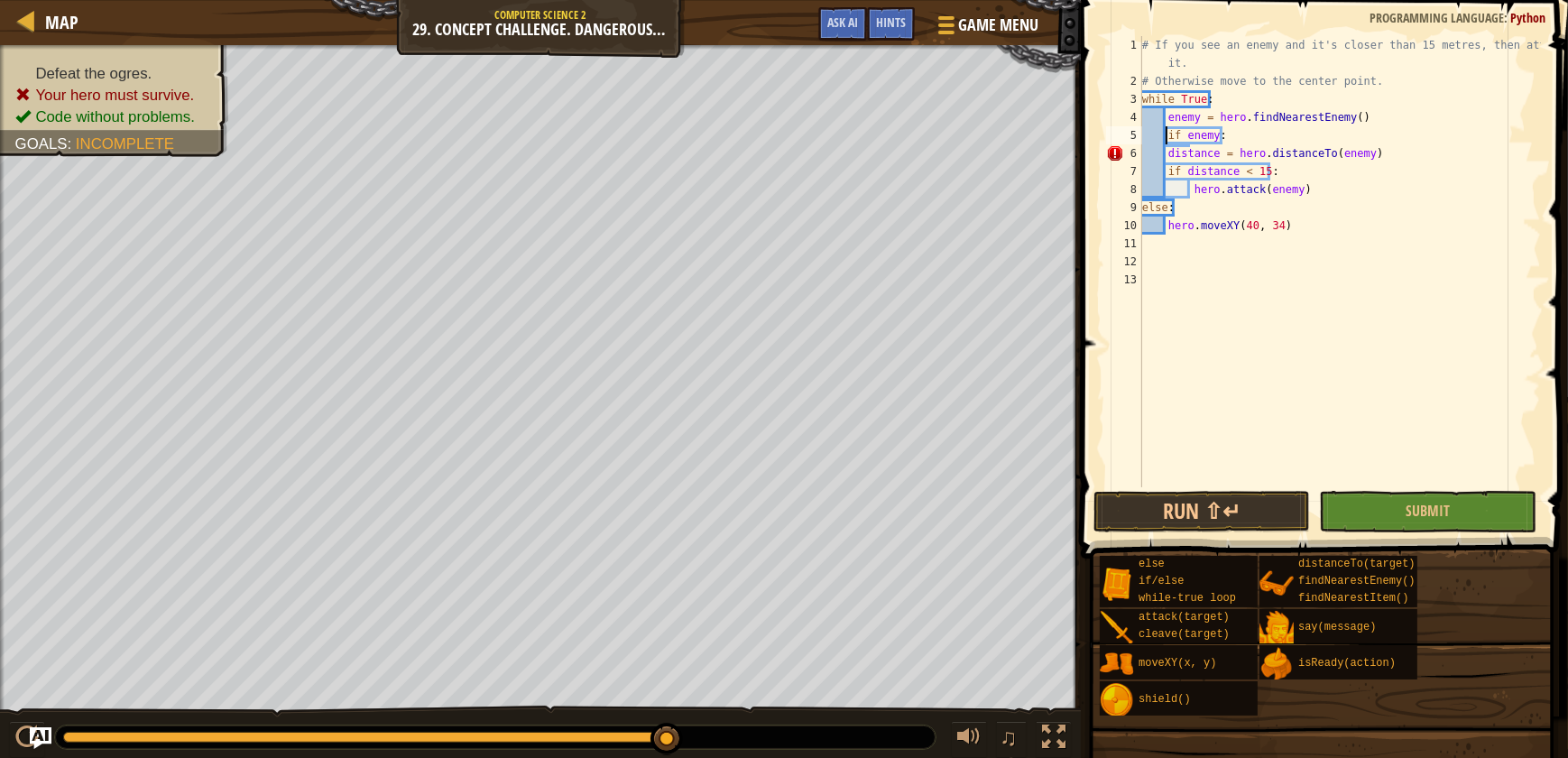
click at [1164, 154] on div "# If you see an enemy and it's closer than 15 metres, then attack it. # Otherwi…" at bounding box center [1339, 288] width 402 height 505
click at [1164, 171] on div "# If you see an enemy and it's closer than 15 metres, then attack it. # Otherwi…" at bounding box center [1339, 288] width 402 height 505
click at [1411, 495] on button "Submit" at bounding box center [1427, 511] width 217 height 41
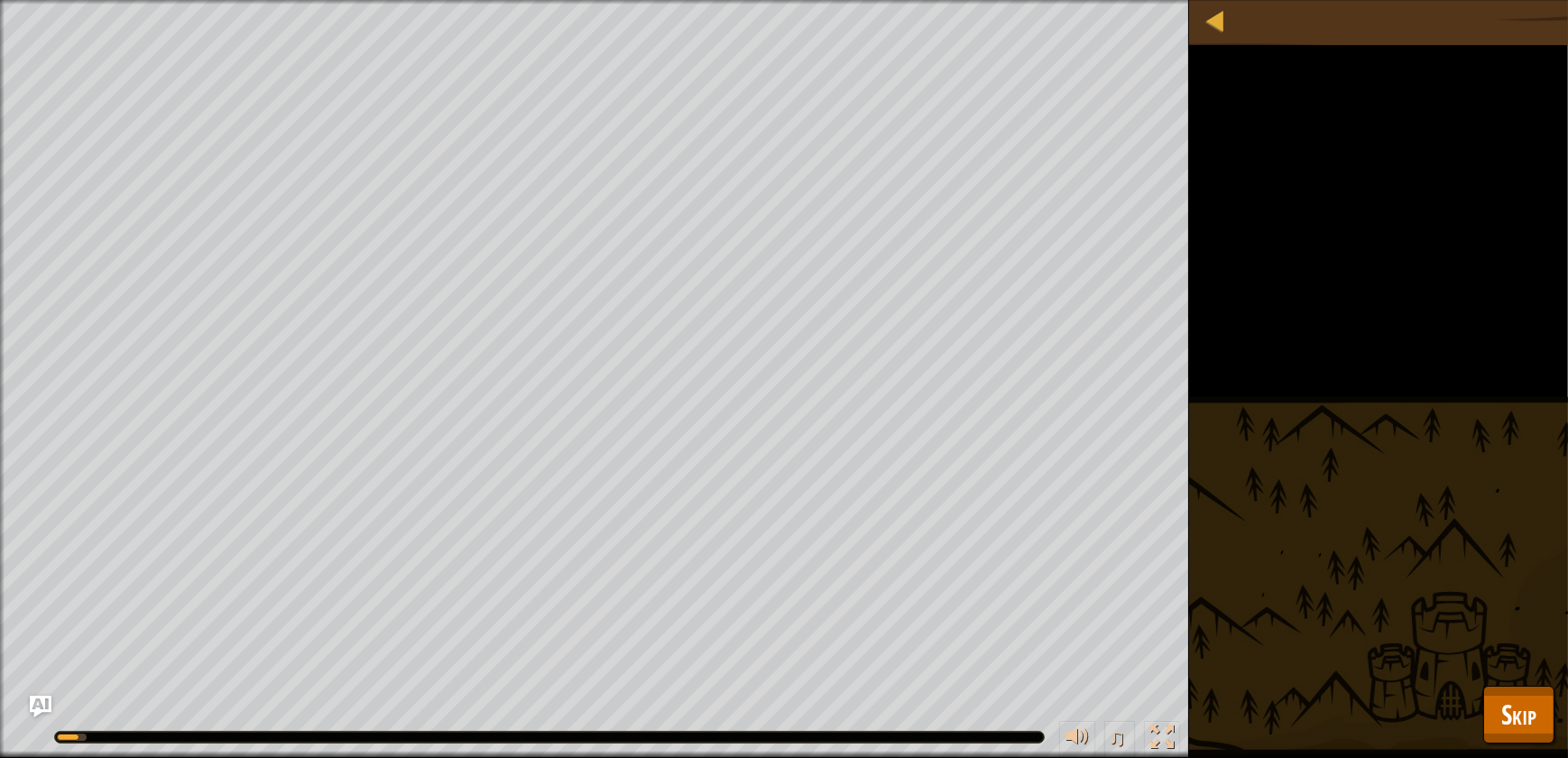
click at [1524, 685] on div "Defeat the ogres. Your hero must survive. Code without problems. Goals : Runnin…" at bounding box center [784, 379] width 1568 height 758
click at [1527, 701] on span "Skip" at bounding box center [1519, 714] width 35 height 37
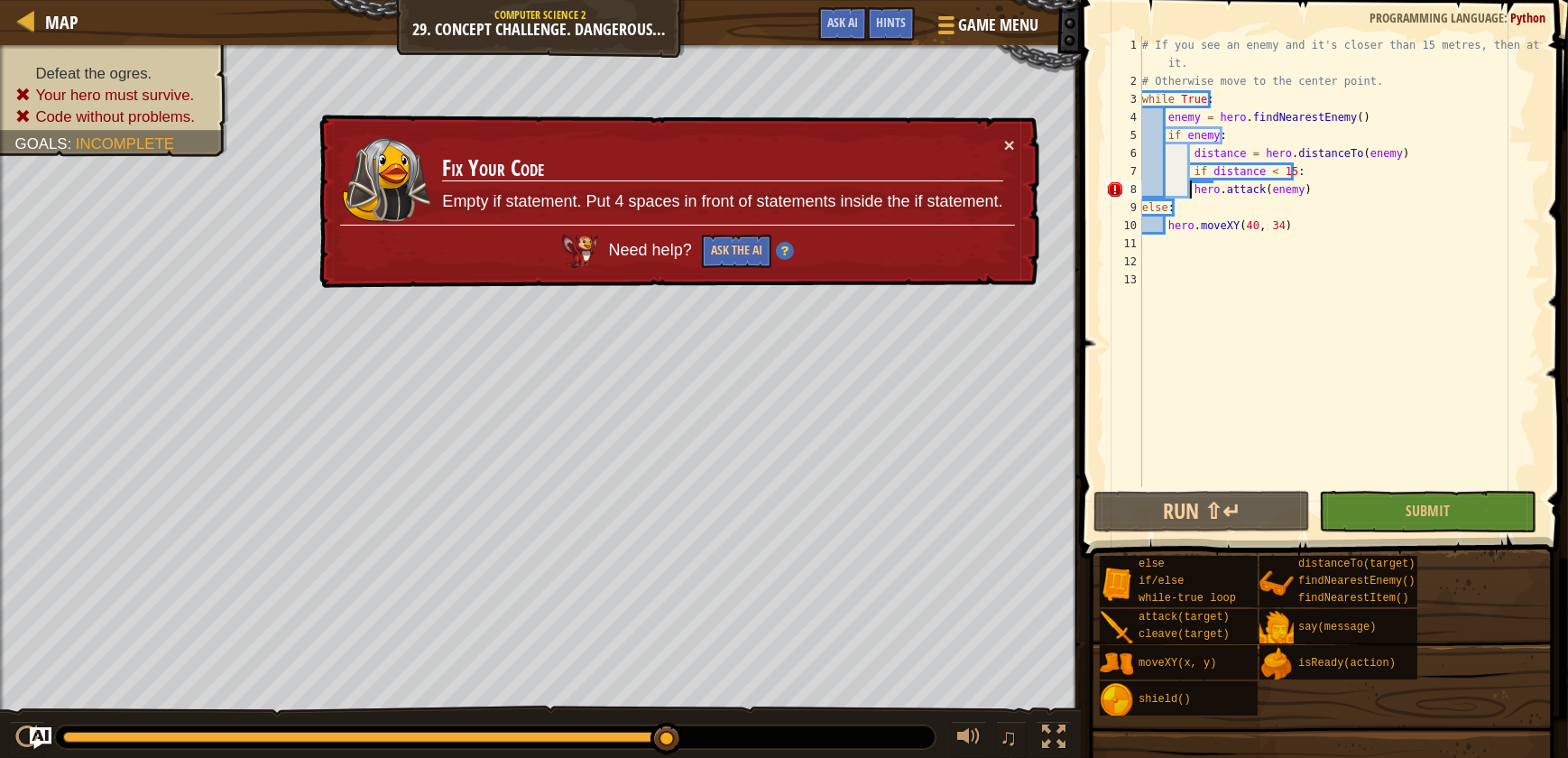
click at [1190, 186] on div "# If you see an enemy and it's closer than 15 metres, then attack it. # Otherwi…" at bounding box center [1339, 288] width 402 height 505
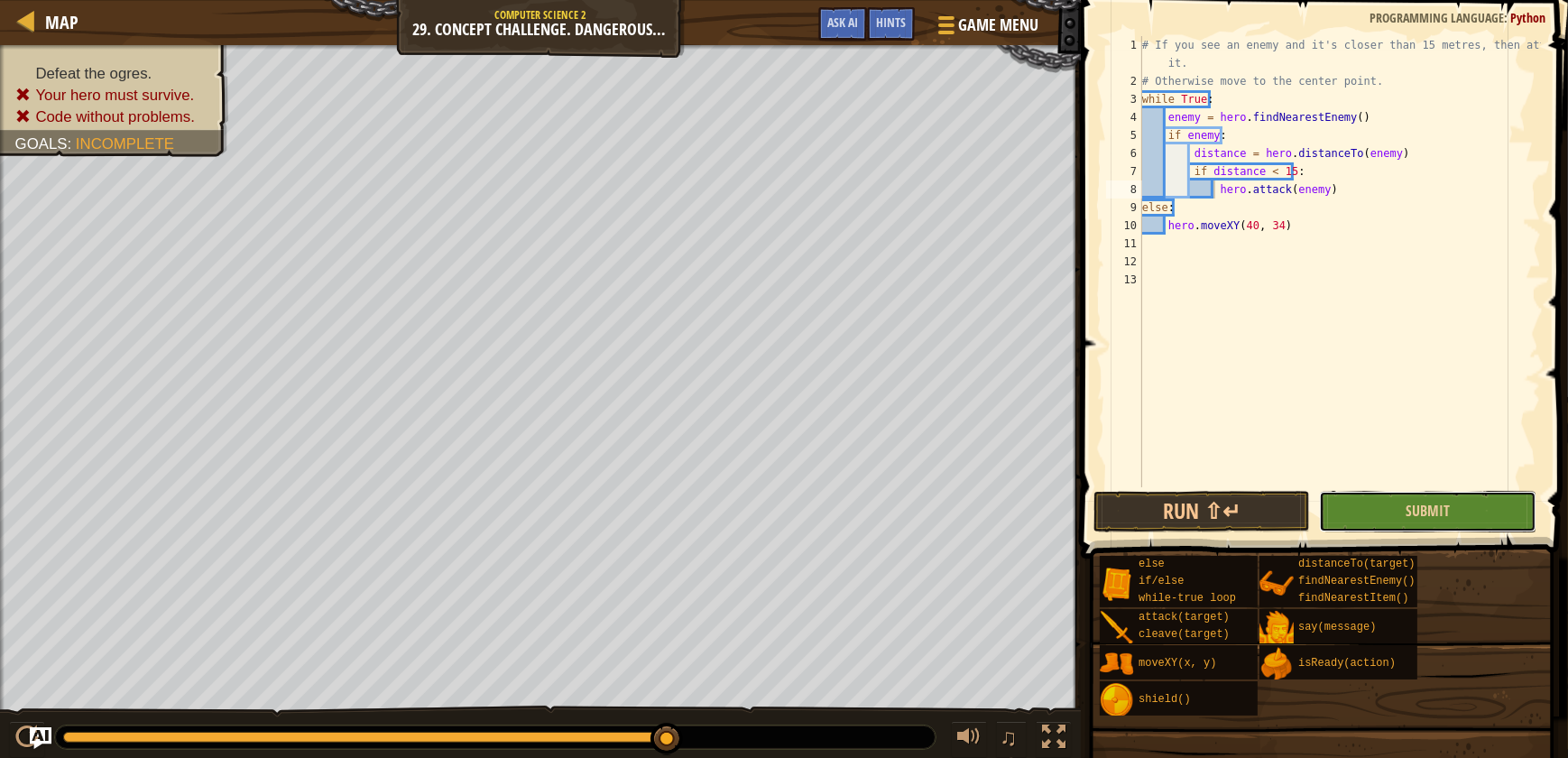
click at [1451, 512] on button "Submit" at bounding box center [1427, 511] width 217 height 41
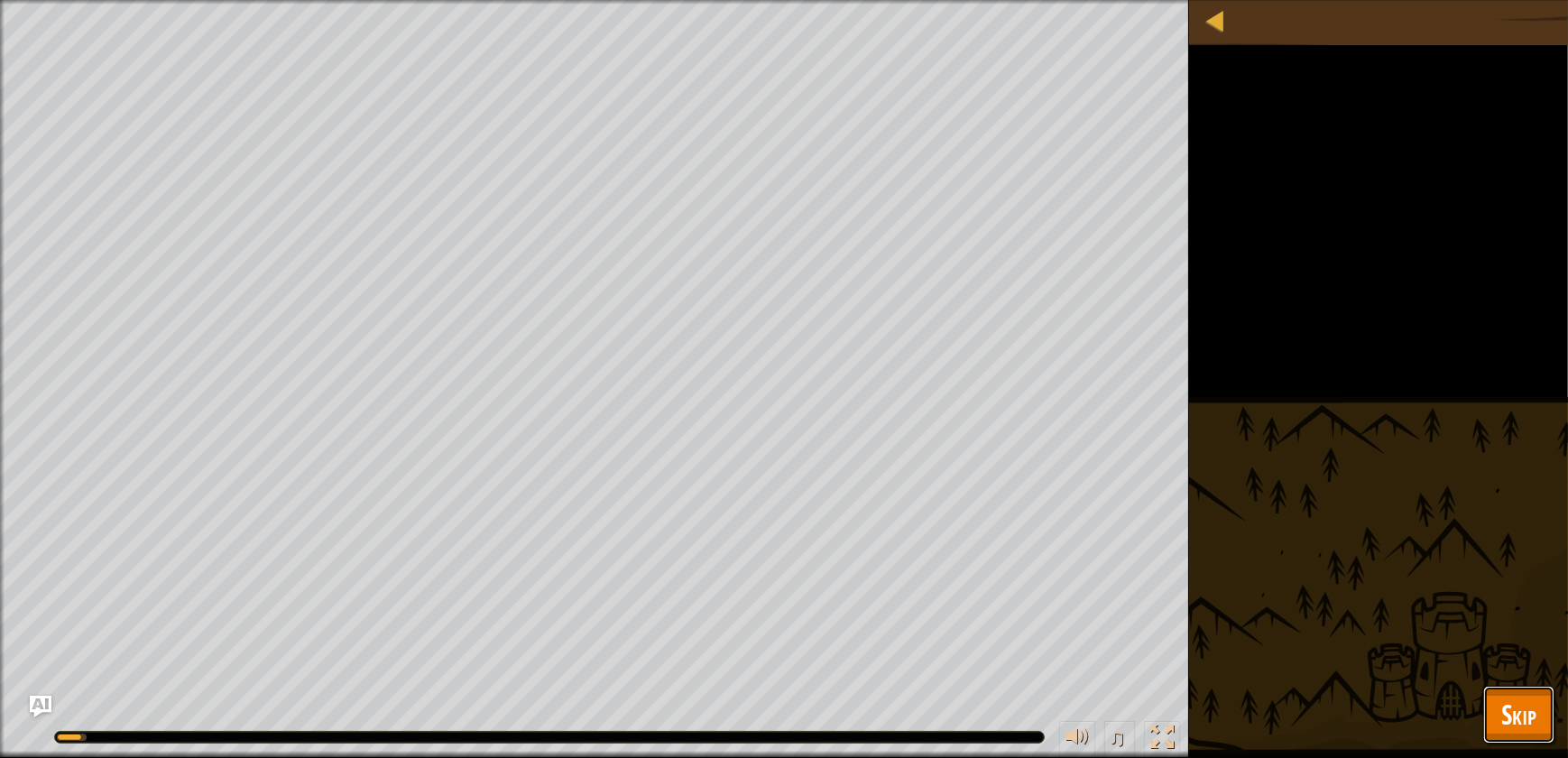
click at [1530, 691] on button "Skip" at bounding box center [1519, 715] width 71 height 58
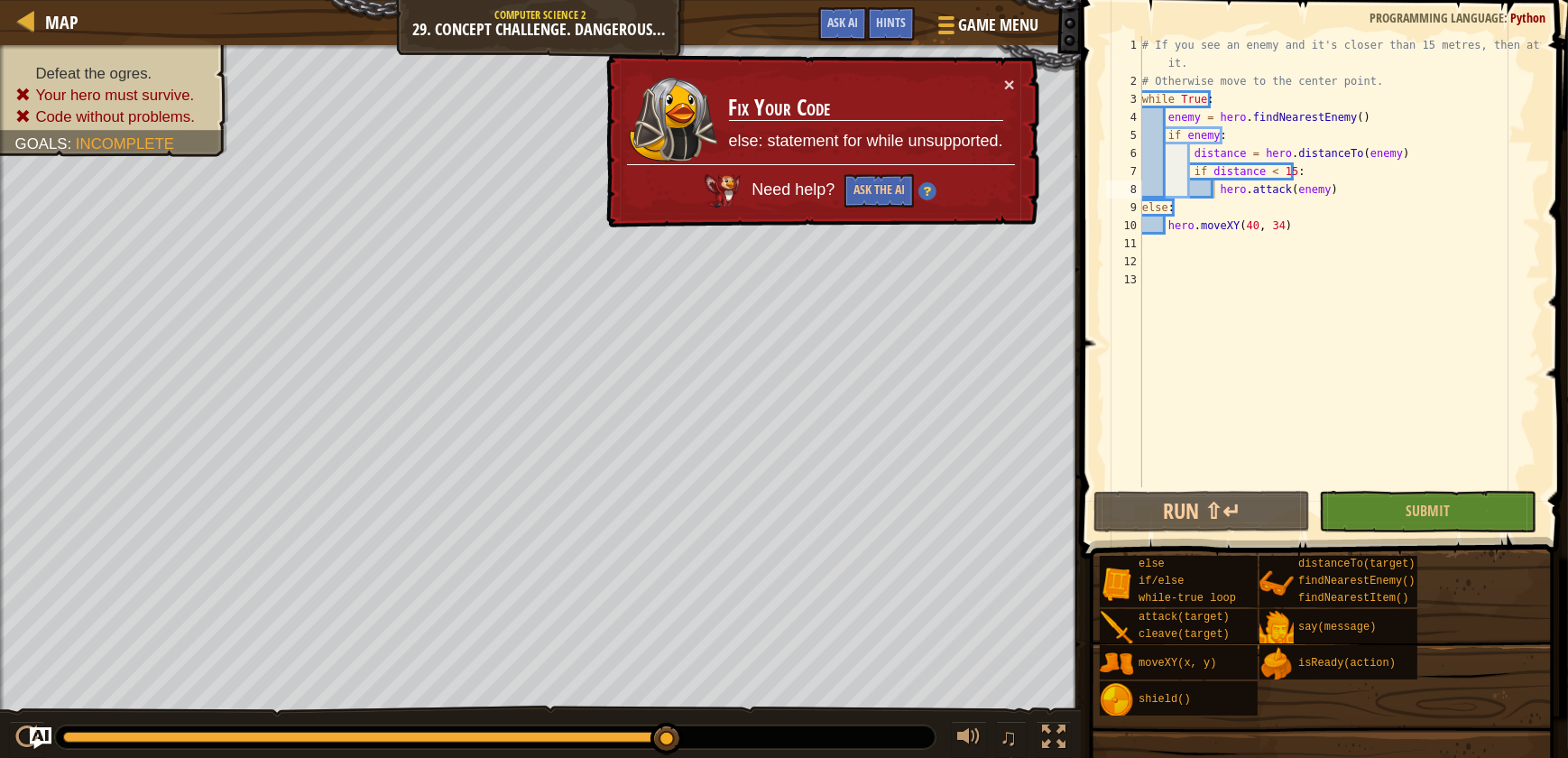
click at [1139, 204] on div "9" at bounding box center [1123, 207] width 36 height 18
click at [1139, 206] on div "9" at bounding box center [1123, 207] width 36 height 18
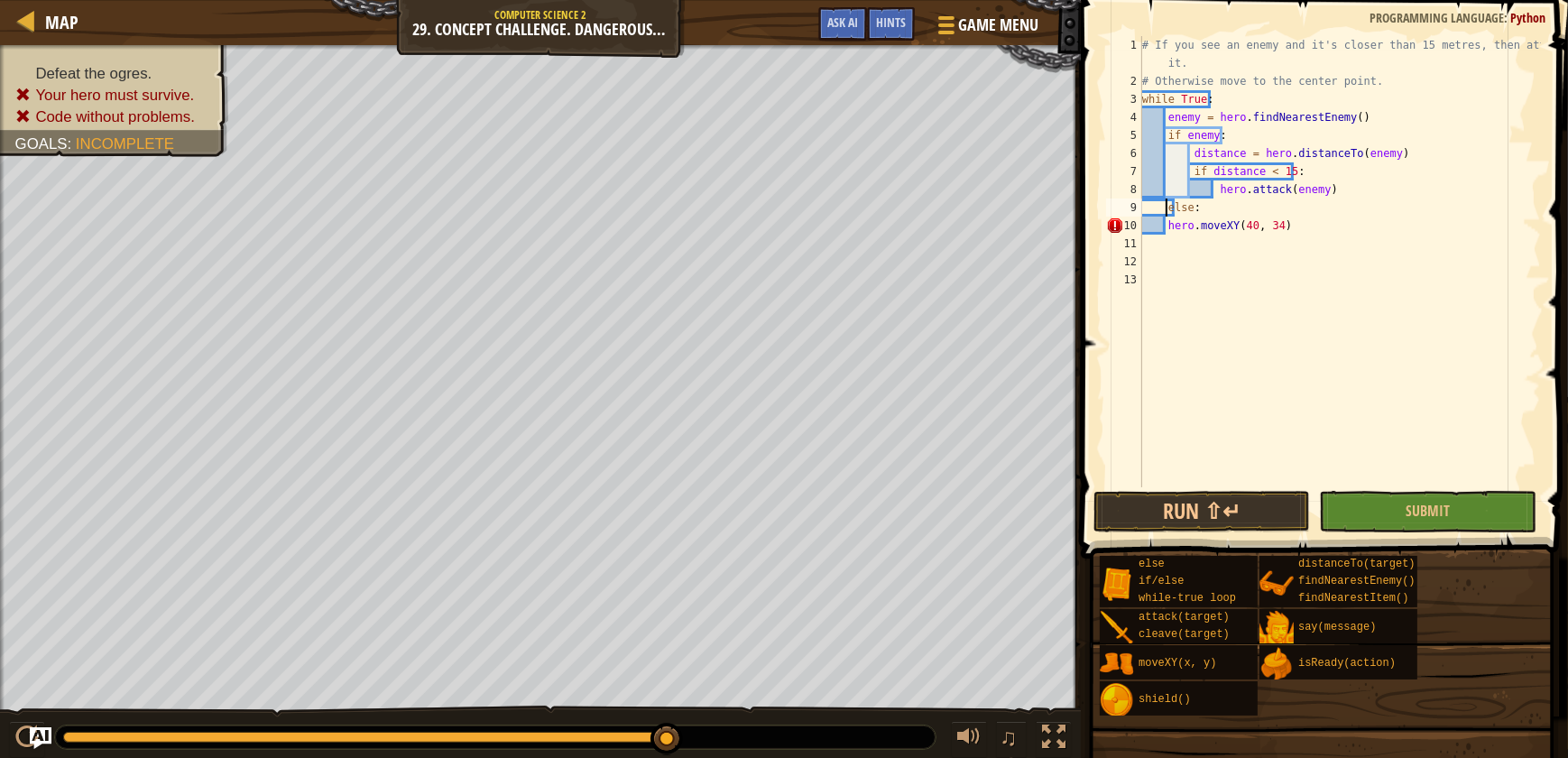
click at [1164, 227] on div "# If you see an enemy and it's closer than 15 metres, then attack it. # Otherwi…" at bounding box center [1339, 288] width 402 height 505
type textarea "hero.moveXY(40, 34)"
click at [1431, 522] on button "Submit" at bounding box center [1427, 511] width 217 height 41
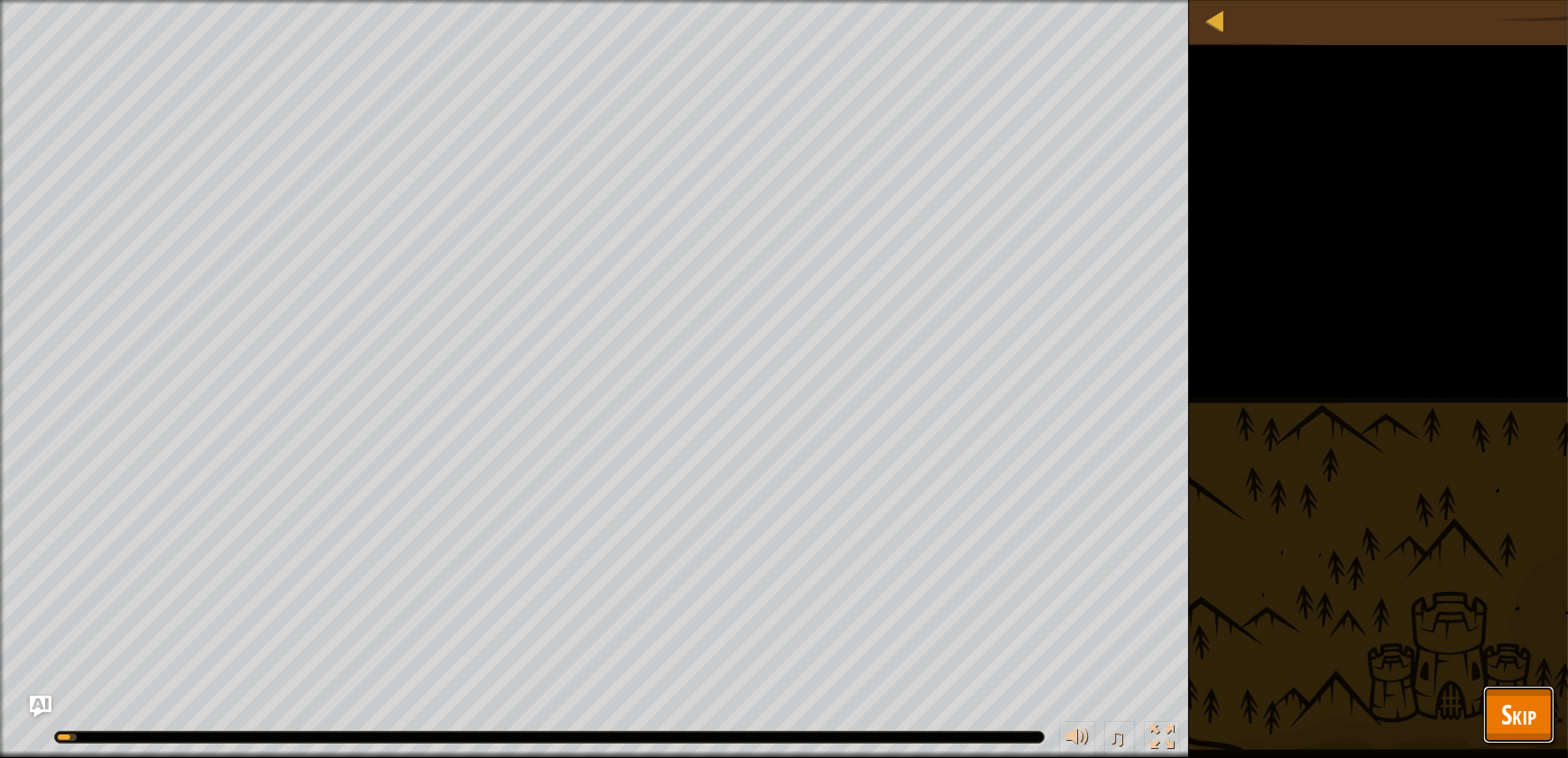
click at [1532, 707] on span "Skip" at bounding box center [1519, 714] width 35 height 37
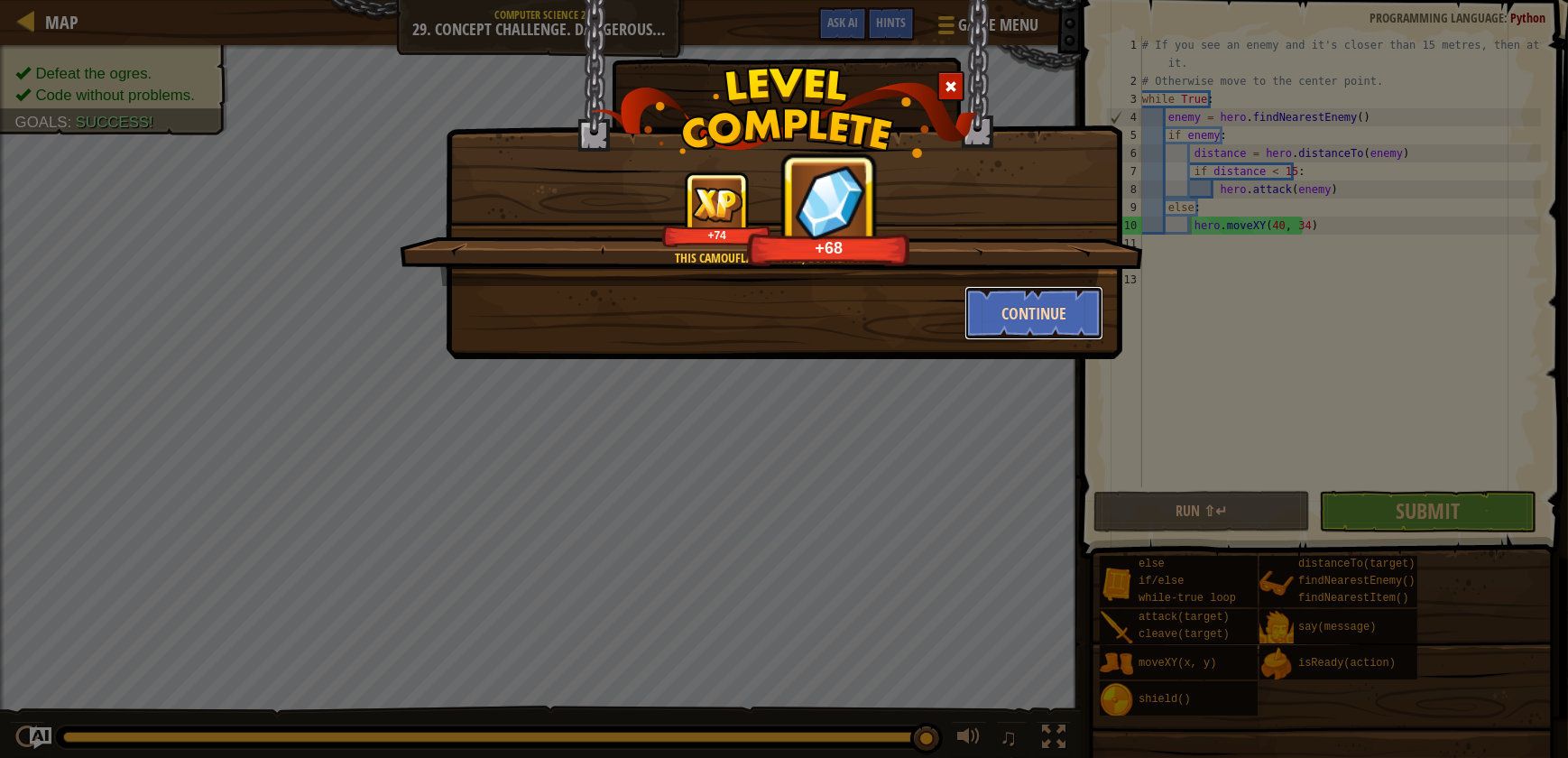
click at [1077, 334] on button "Continue" at bounding box center [1034, 313] width 140 height 54
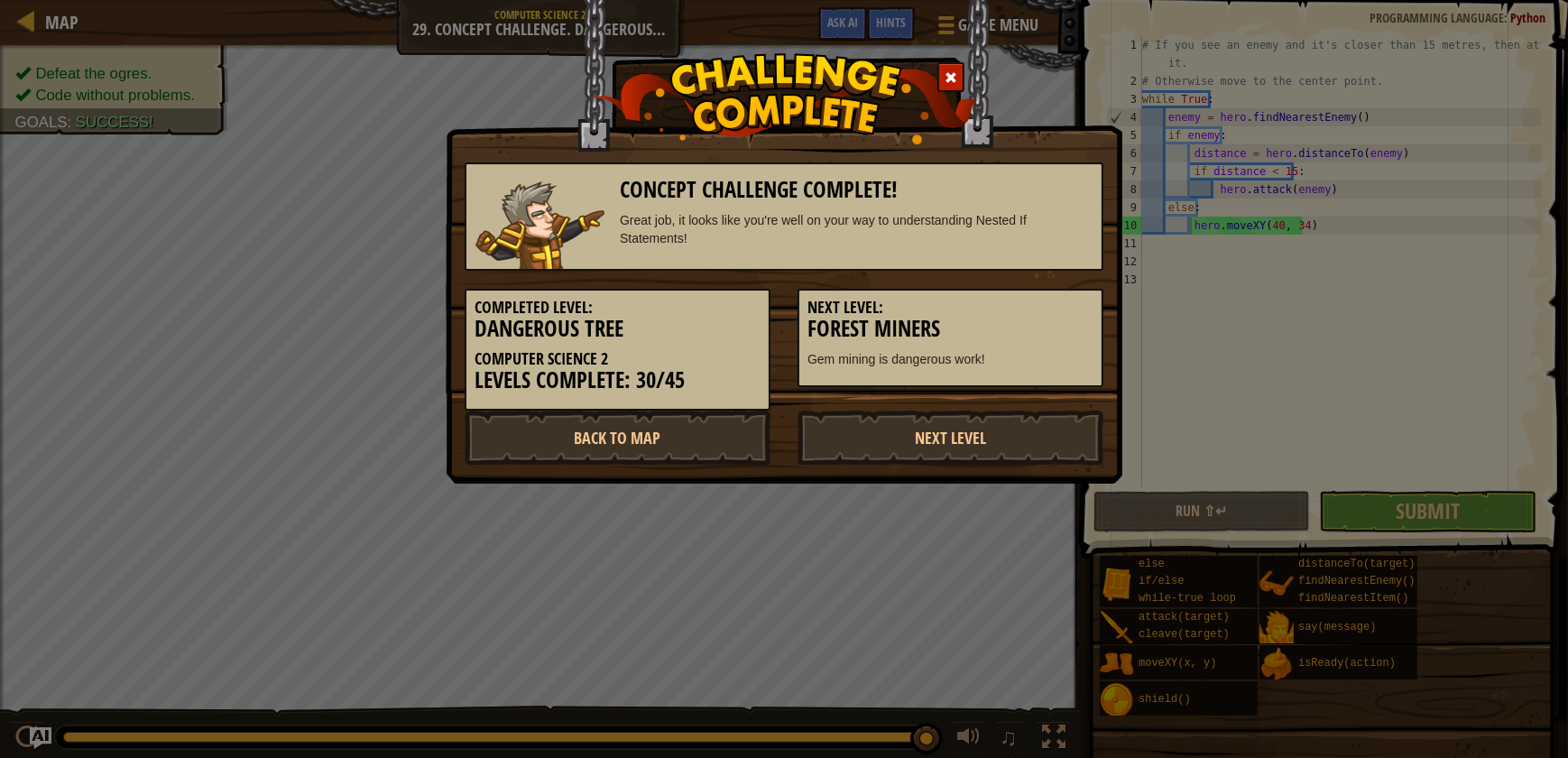
click at [695, 466] on div "Concept Challenge Complete! Great job, it looks like you're well on your way to…" at bounding box center [784, 242] width 677 height 484
click at [694, 444] on link "Back to Map" at bounding box center [617, 438] width 306 height 54
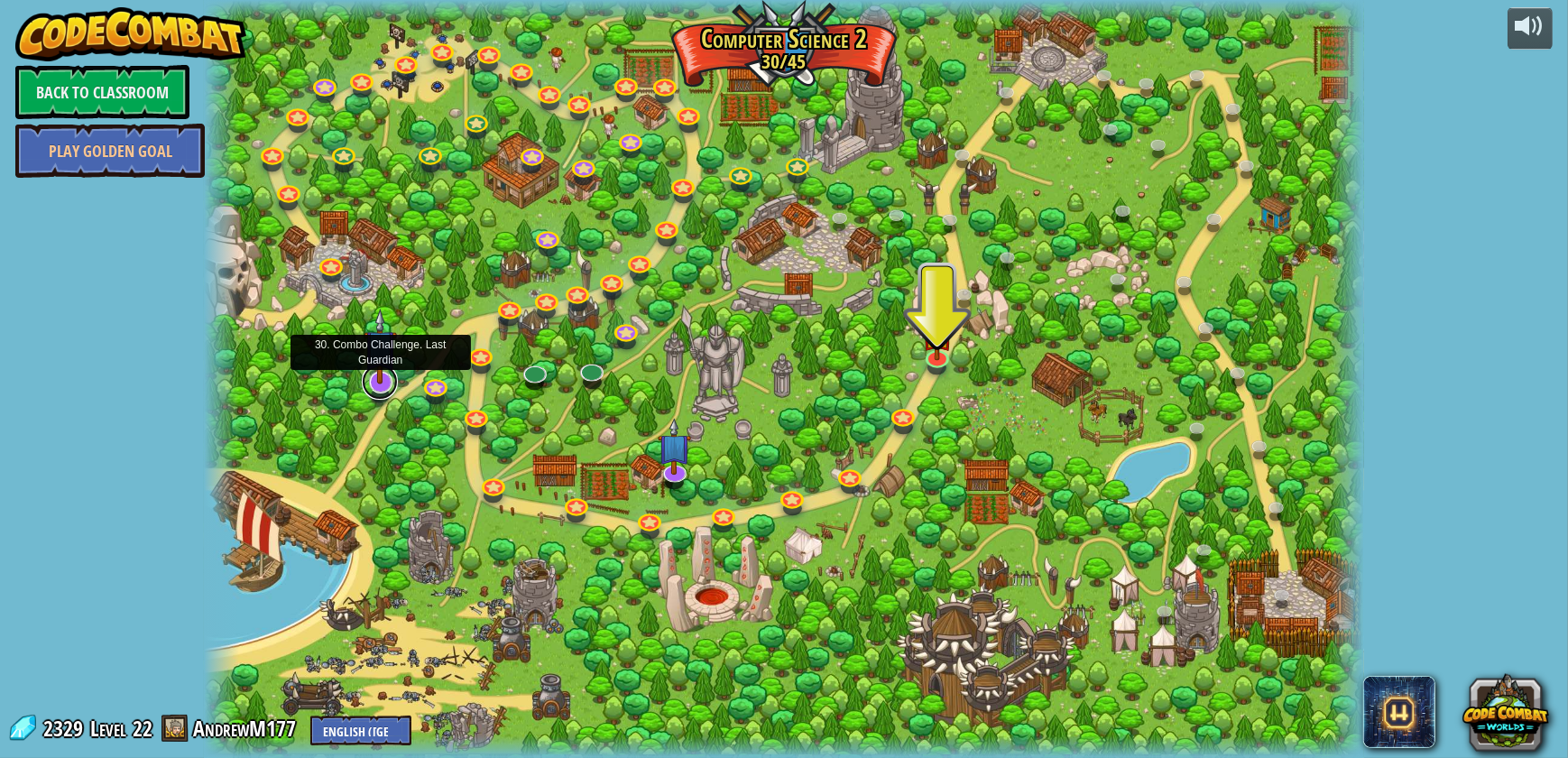
click at [383, 387] on link at bounding box center [379, 381] width 36 height 36
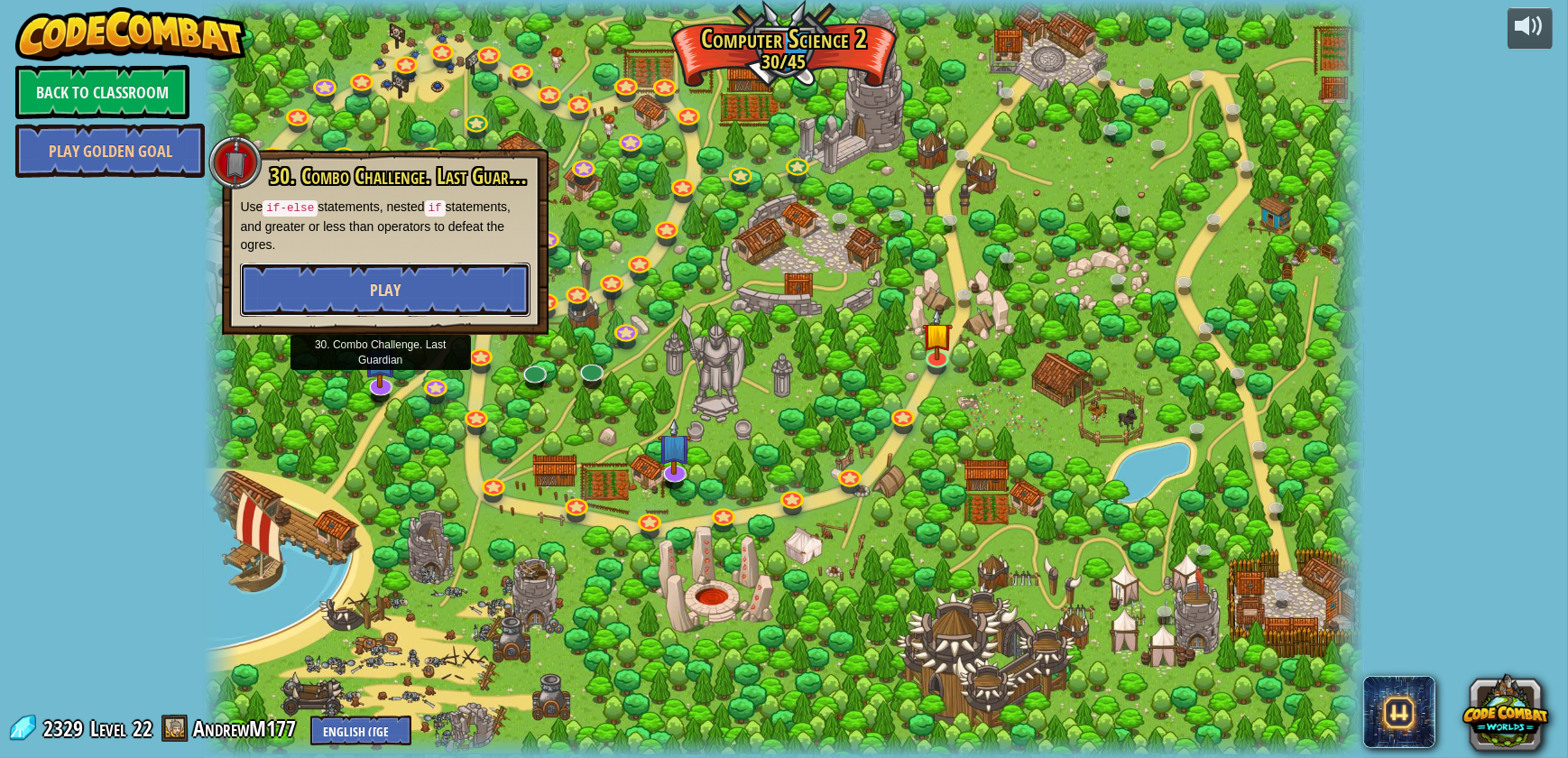
click at [380, 300] on button "Play" at bounding box center [385, 289] width 290 height 54
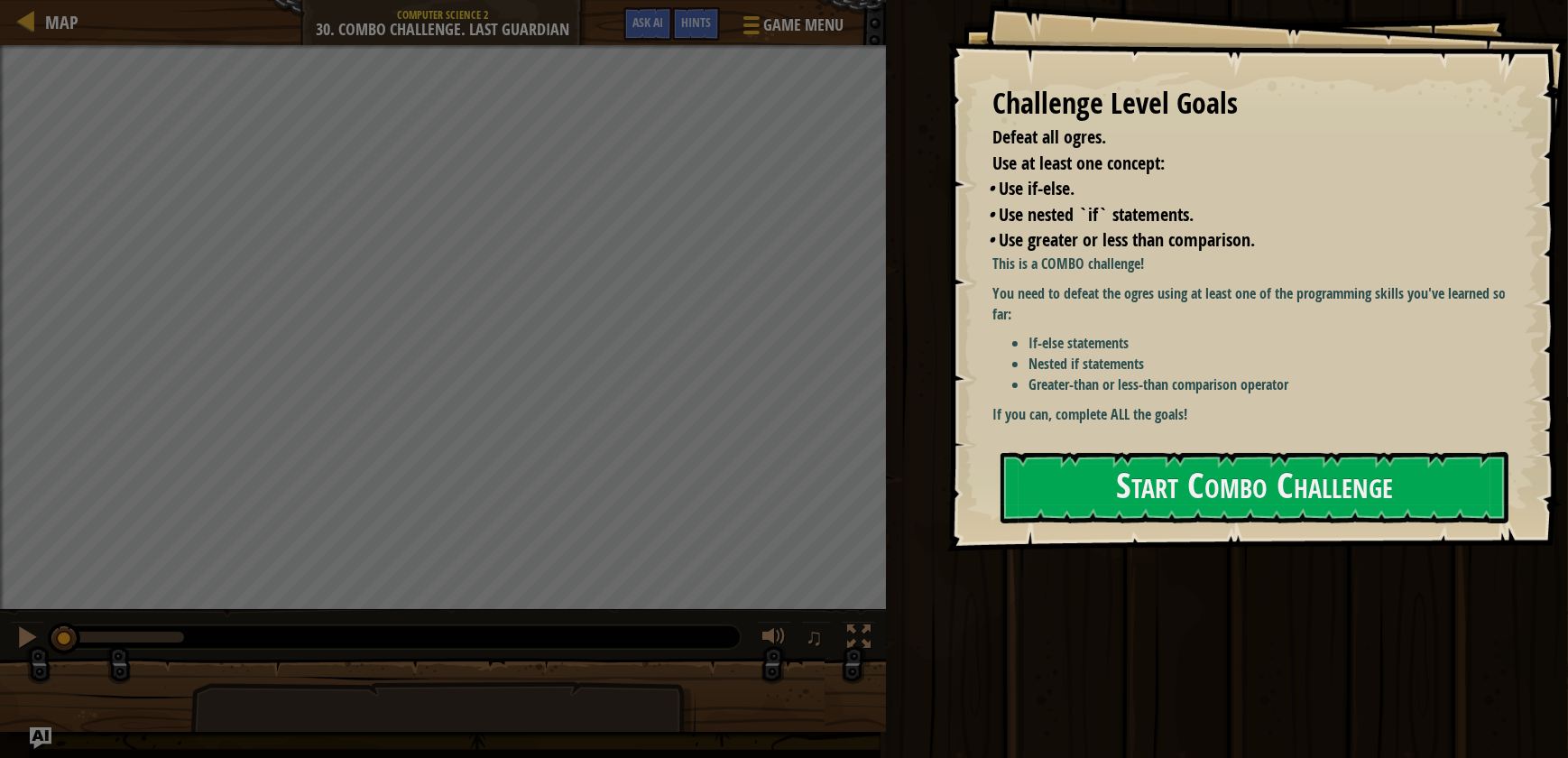
click at [1452, 456] on div "Challenge Level Goals Defeat all ogres. Use at least one concept: • Use if-else…" at bounding box center [1257, 276] width 621 height 552
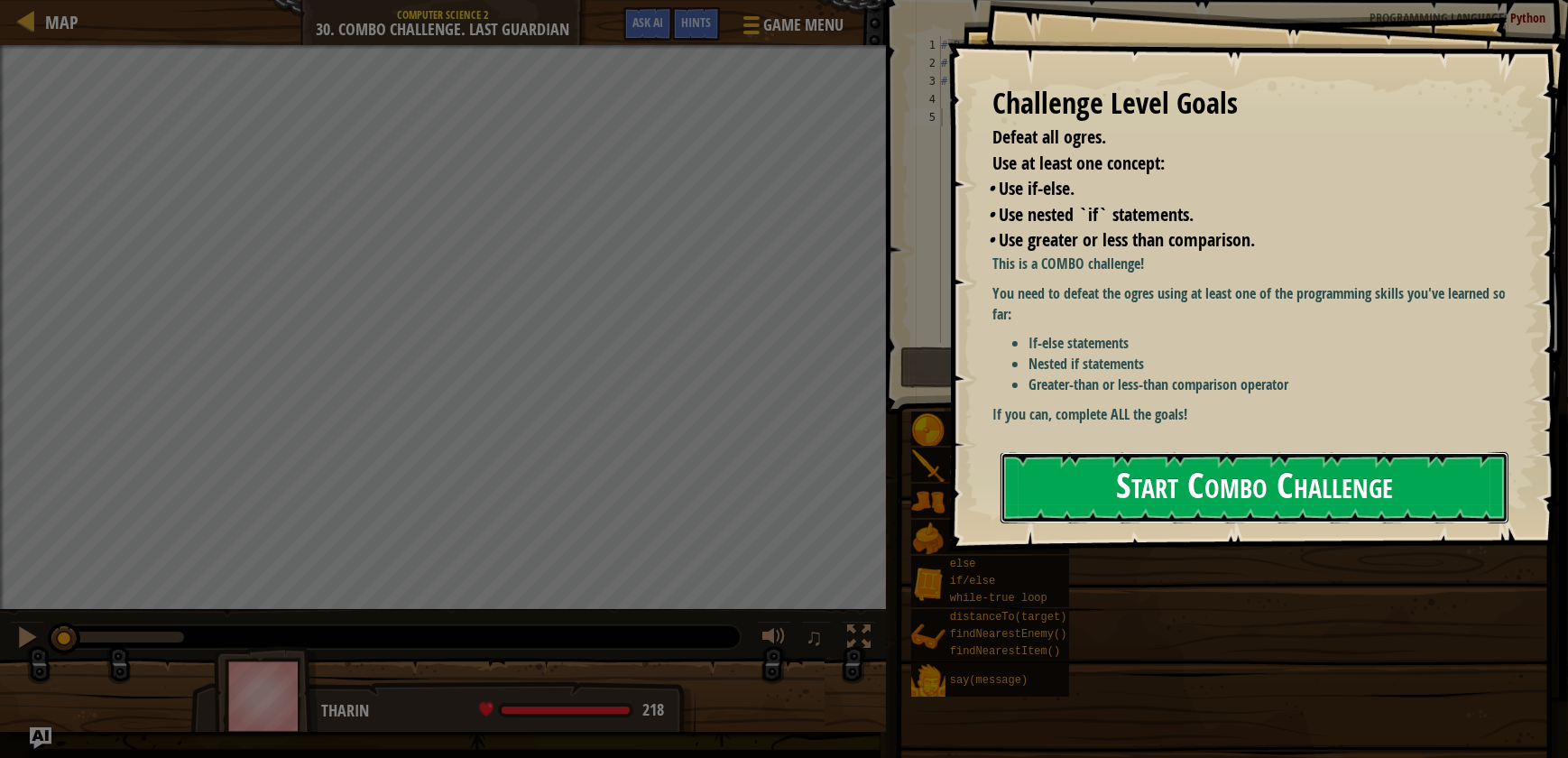
click at [1452, 456] on button "Start Combo Challenge" at bounding box center [1255, 488] width 508 height 71
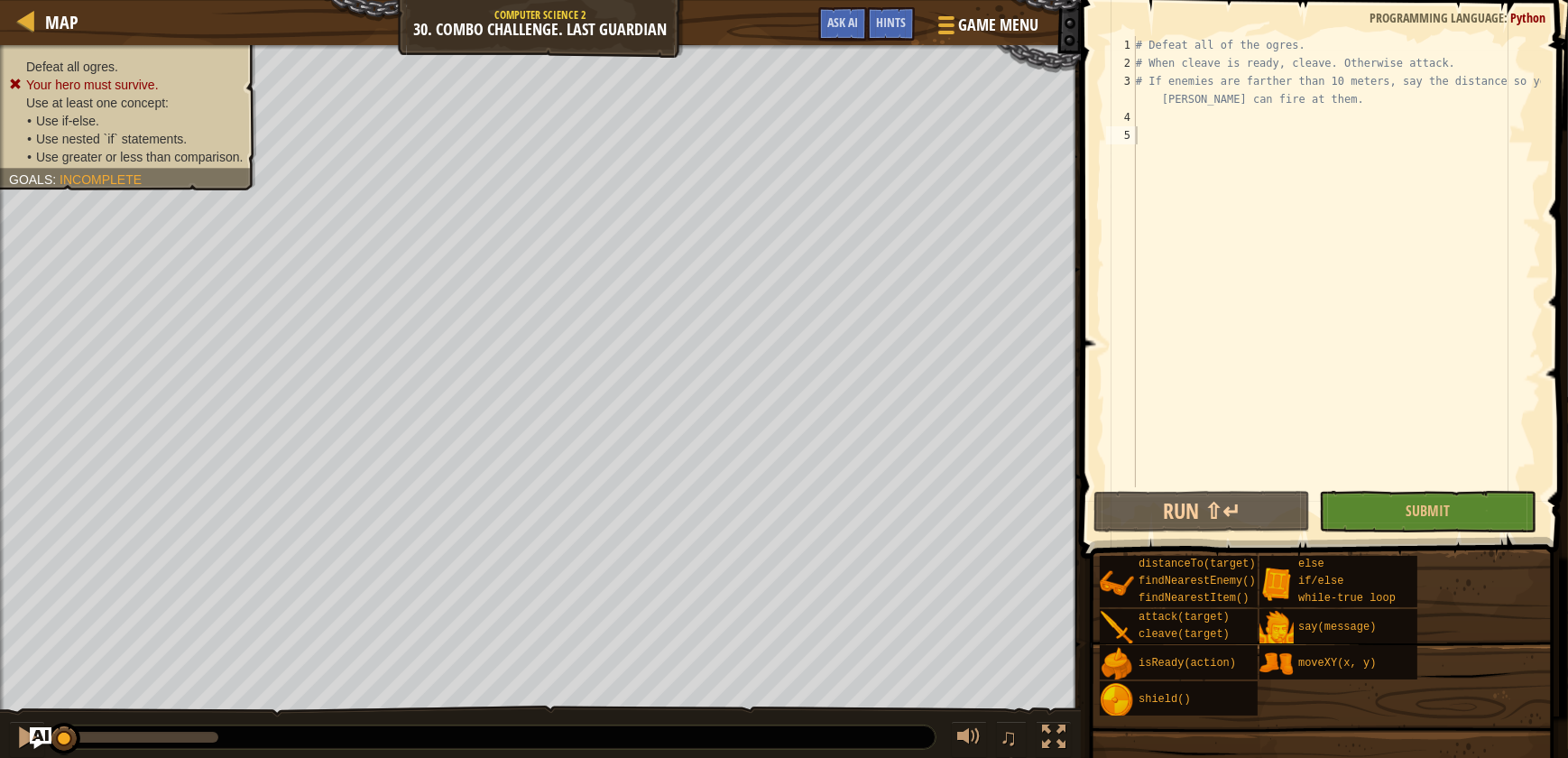
click at [1205, 141] on div "# Defeat all of the ogres. # When cleave is ready, cleave. Otherwise attack. # …" at bounding box center [1337, 279] width 409 height 487
type textarea "w"
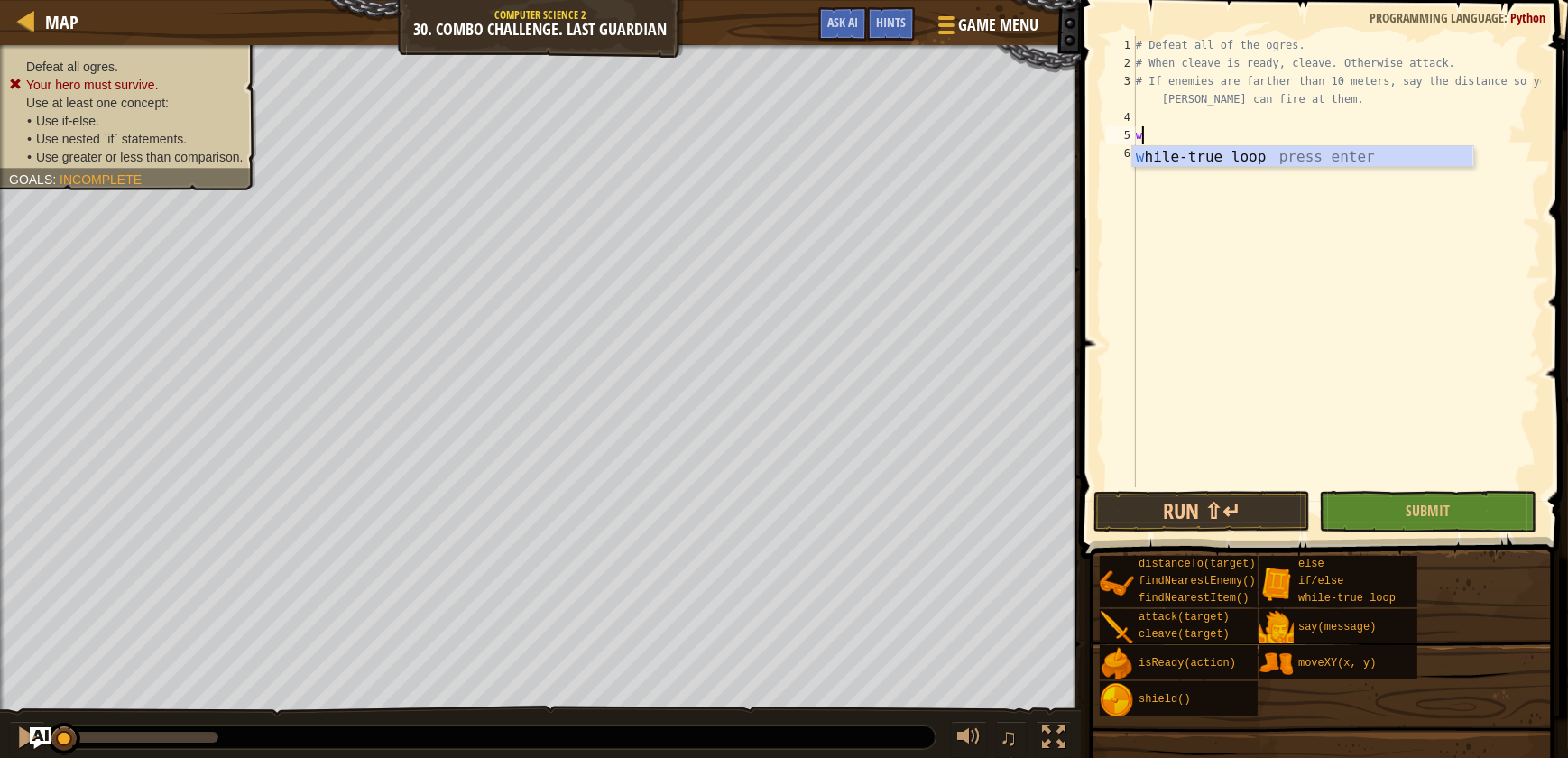
scroll to position [8, 0]
click at [1282, 169] on div "# Defeat all of the ogres. # When cleave is ready, cleave. Otherwise attack. # …" at bounding box center [1337, 279] width 409 height 487
click at [1145, 137] on div "# Defeat all of the ogres. # When cleave is ready, cleave. Otherwise attack. # …" at bounding box center [1337, 279] width 409 height 487
type textarea "wh"
click at [1201, 160] on div "wh ile-true loop press enter" at bounding box center [1303, 178] width 341 height 65
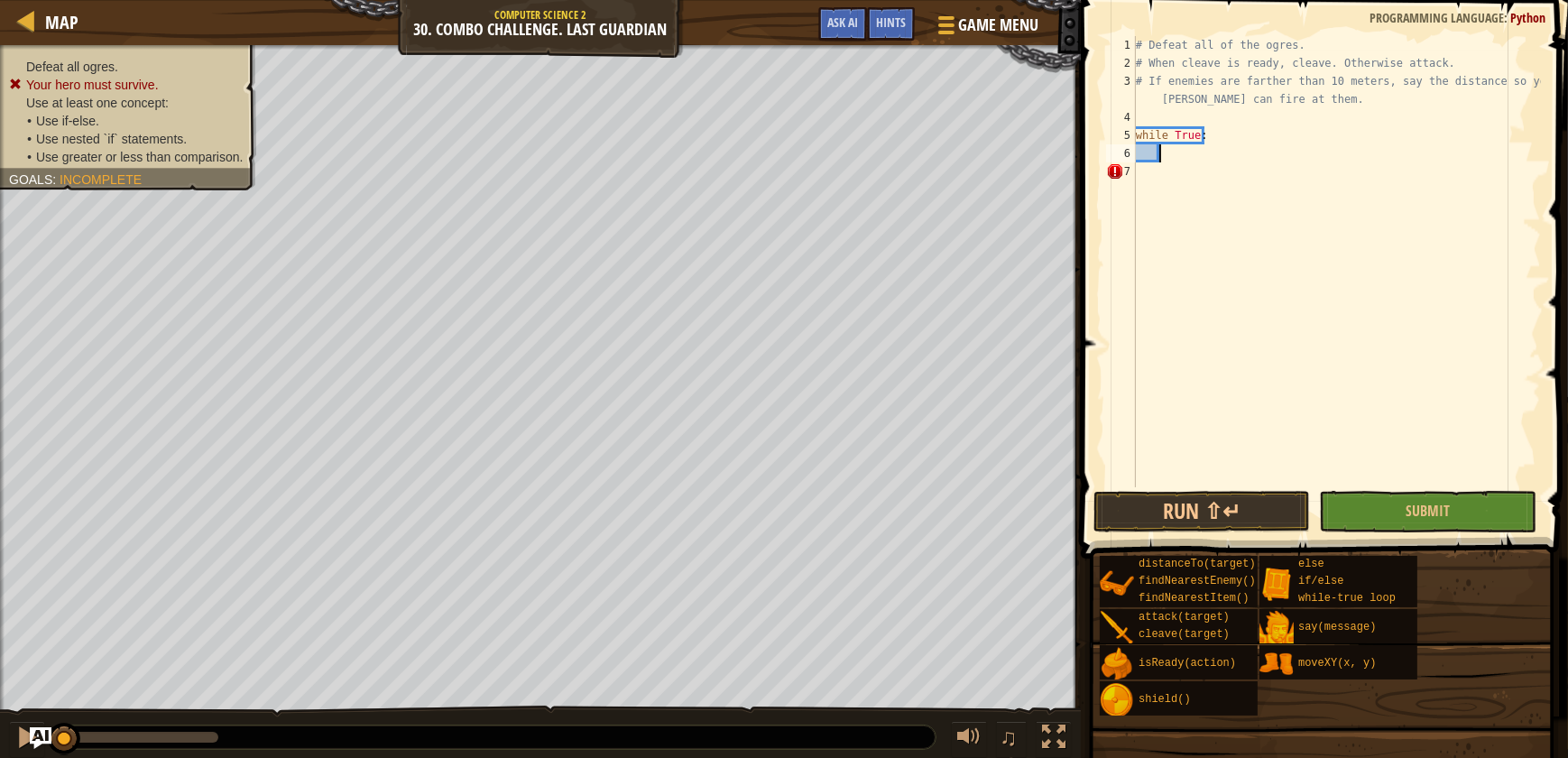
type textarea "e"
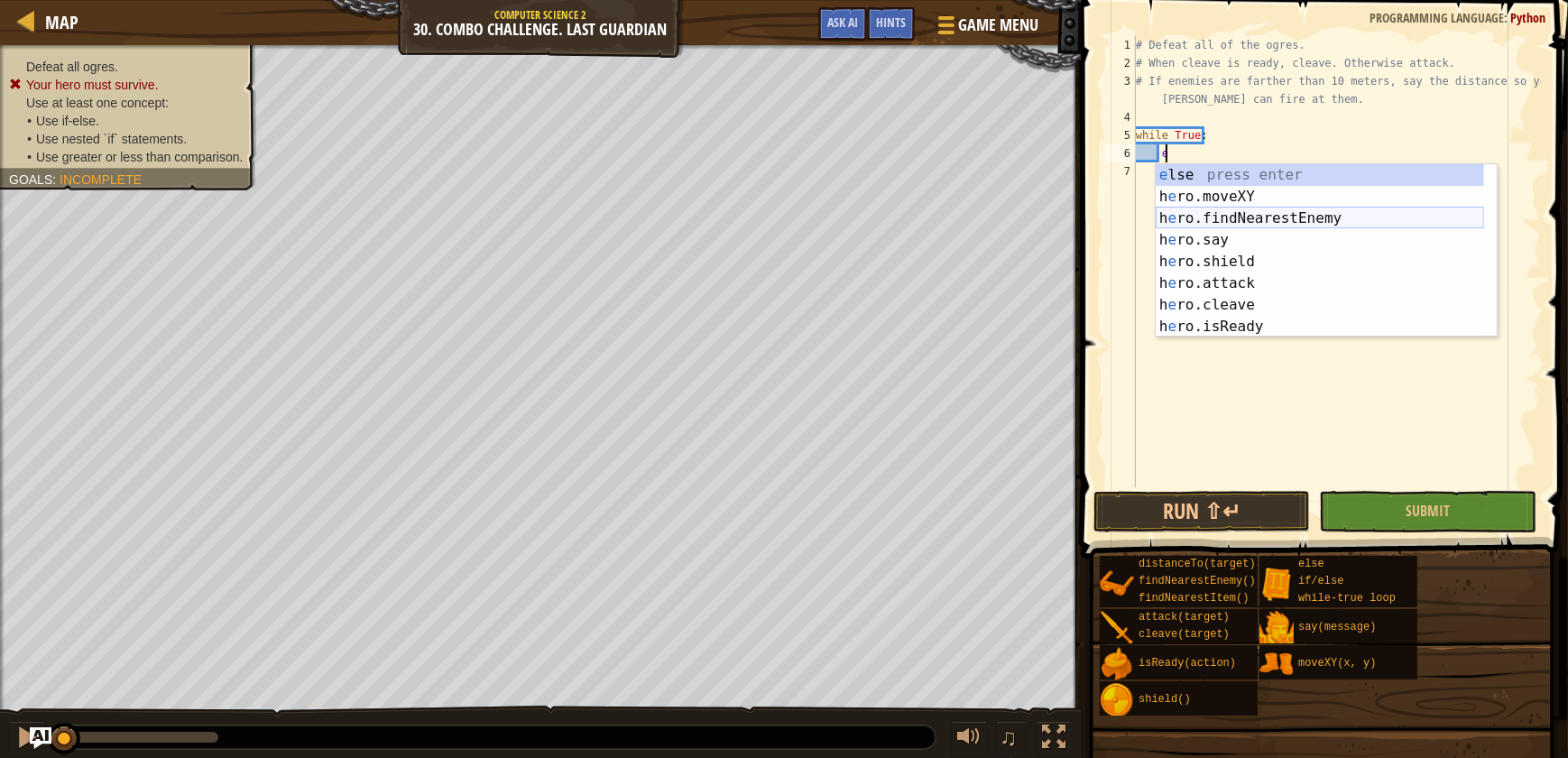
click at [1297, 217] on div "e lse press enter h e ro.moveXY press enter h e ro.findNearestEnemy press enter…" at bounding box center [1320, 272] width 329 height 217
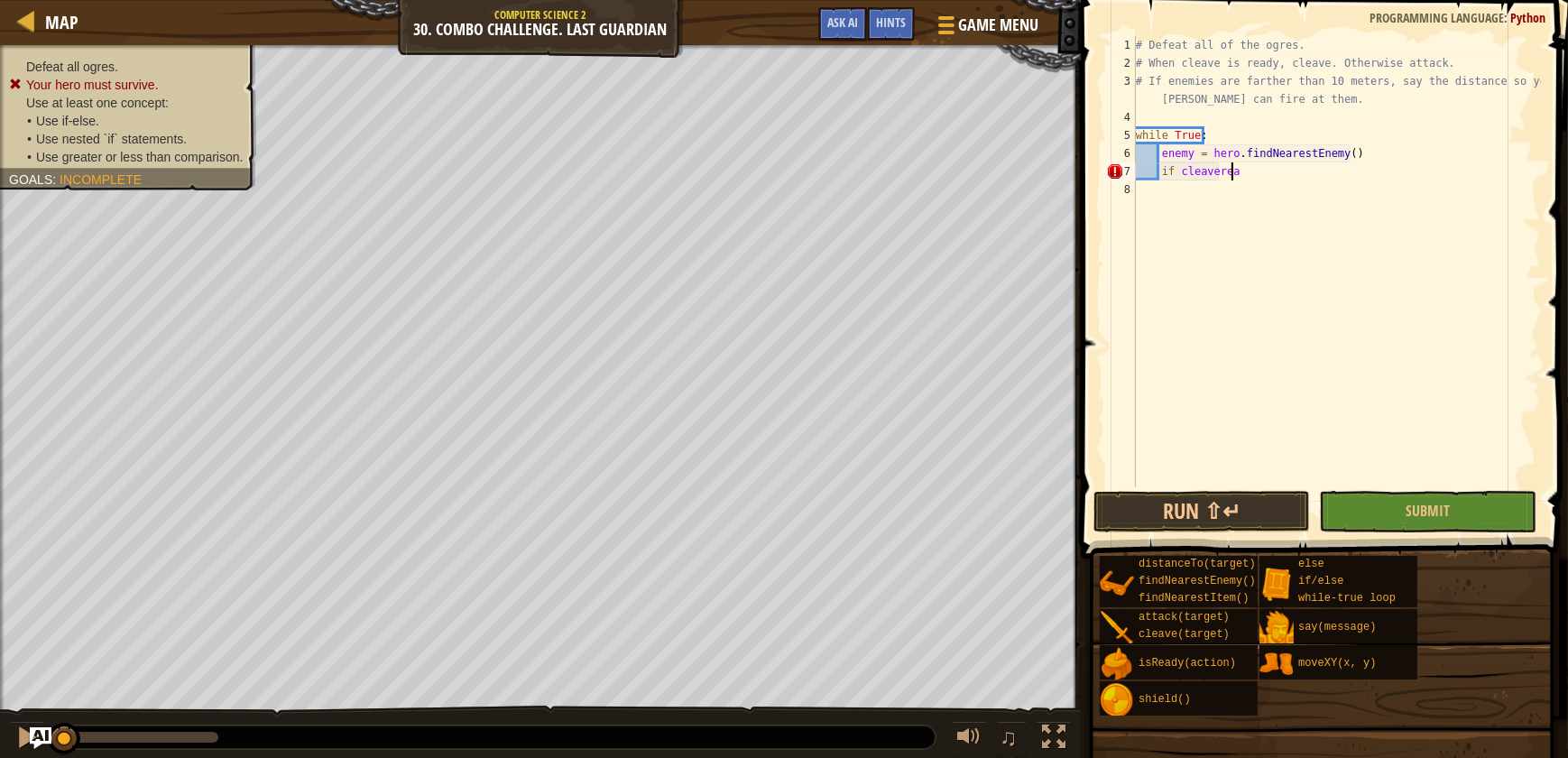
scroll to position [8, 7]
type textarea "if cleaveready:"
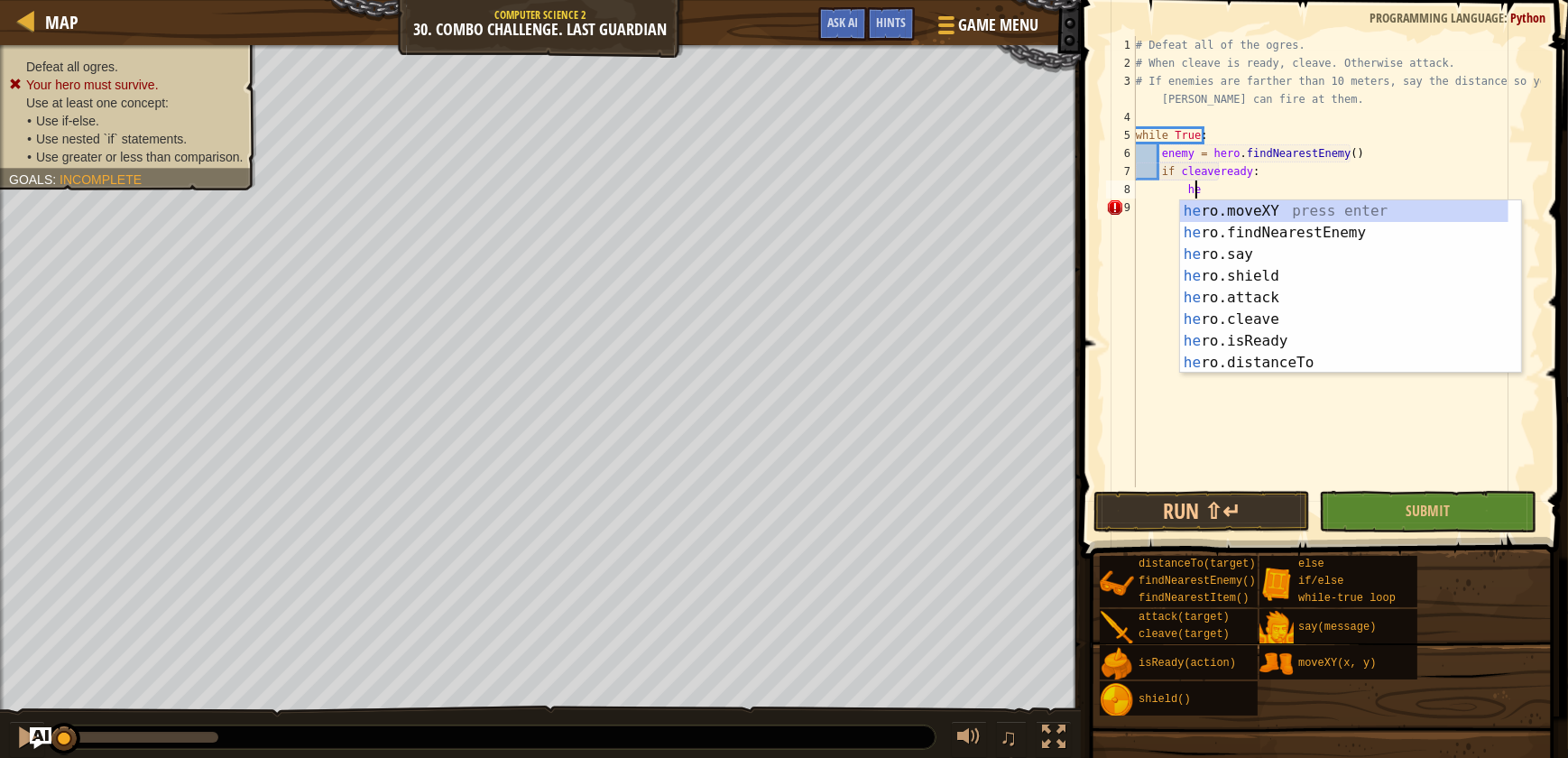
scroll to position [8, 5]
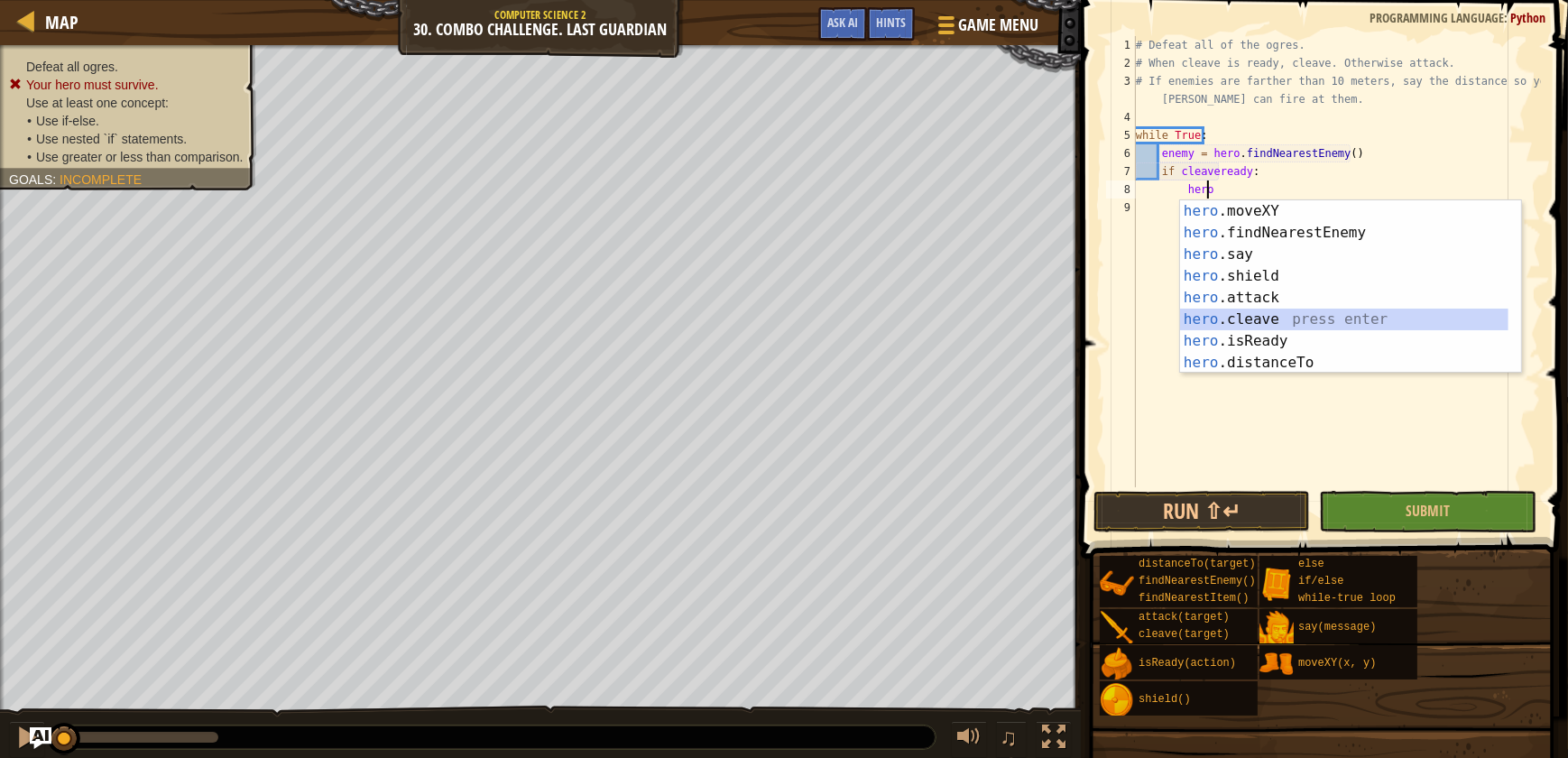
click at [1280, 315] on div "hero .moveXY press enter hero .findNearestEnemy press enter hero .say press ent…" at bounding box center [1344, 309] width 329 height 217
type textarea "hero.cleave(enemy)"
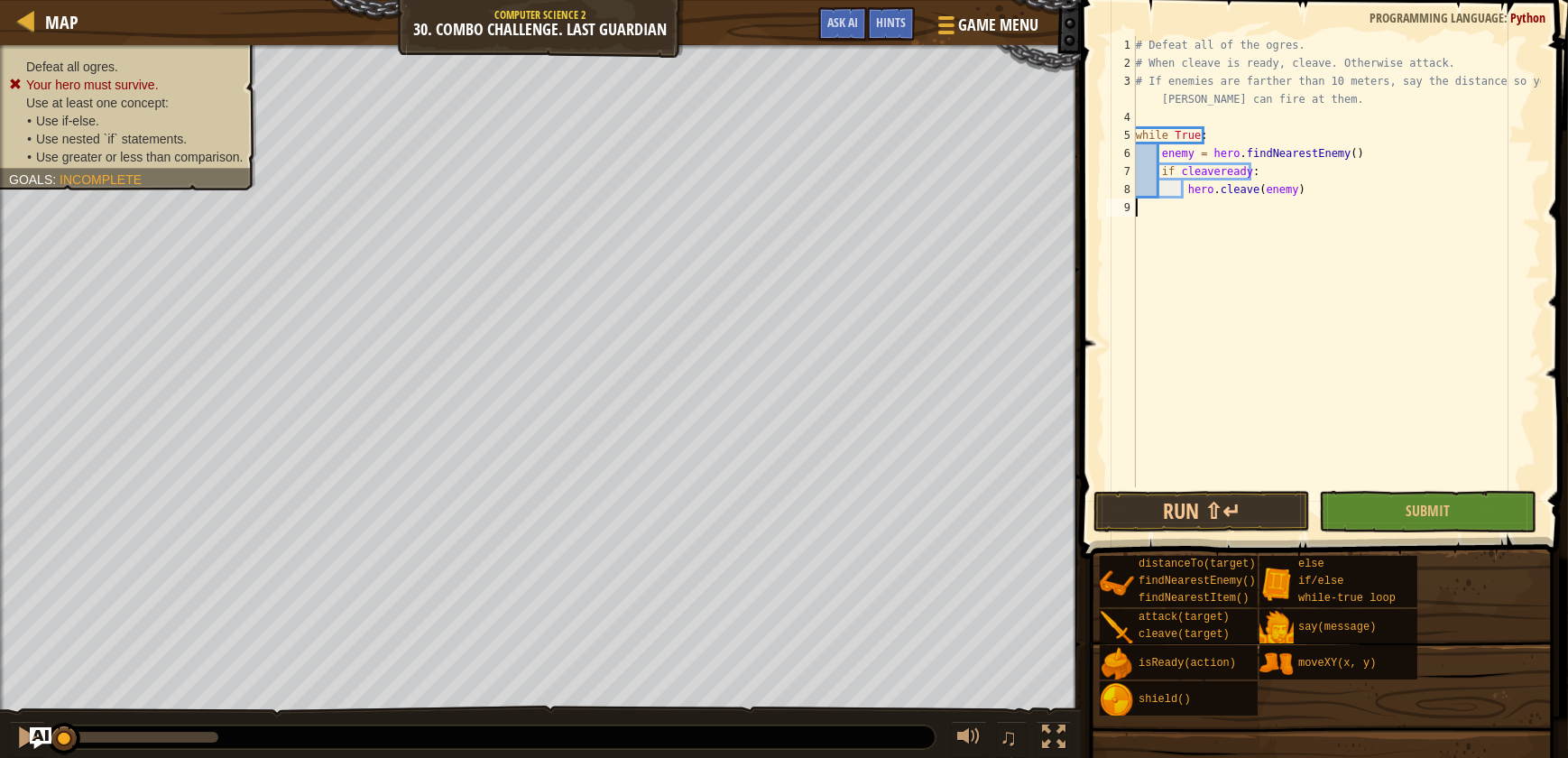
click at [1303, 214] on div "# Defeat all of the ogres. # When cleave is ready, cleave. Otherwise attack. # …" at bounding box center [1337, 279] width 409 height 487
click at [1297, 183] on div "# Defeat all of the ogres. # When cleave is ready, cleave. Otherwise attack. # …" at bounding box center [1337, 279] width 409 height 487
type textarea "hero.cleave(enemy)"
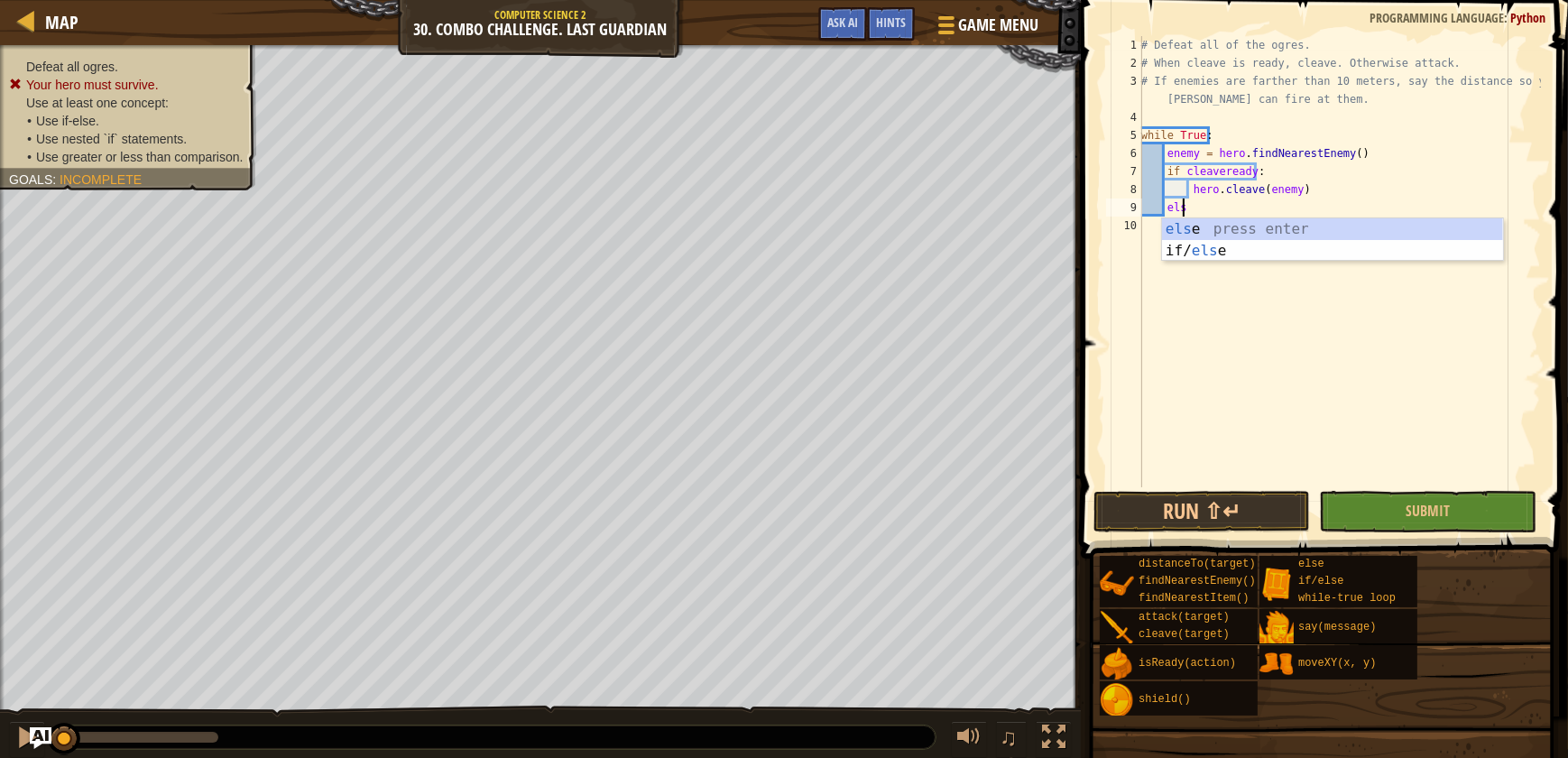
type textarea "else"
click at [1353, 234] on div "else press enter if/ else press enter" at bounding box center [1333, 261] width 341 height 87
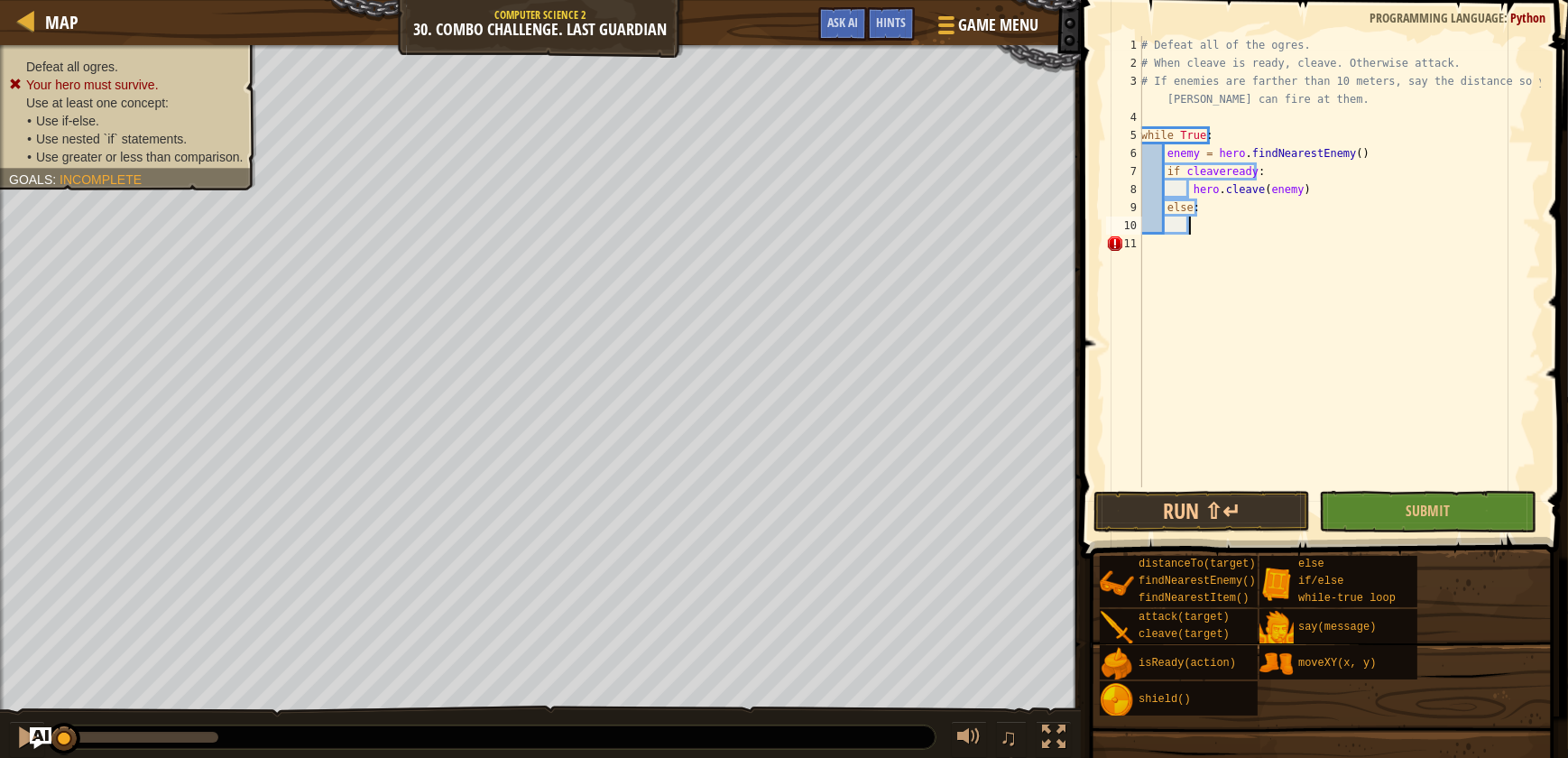
scroll to position [8, 3]
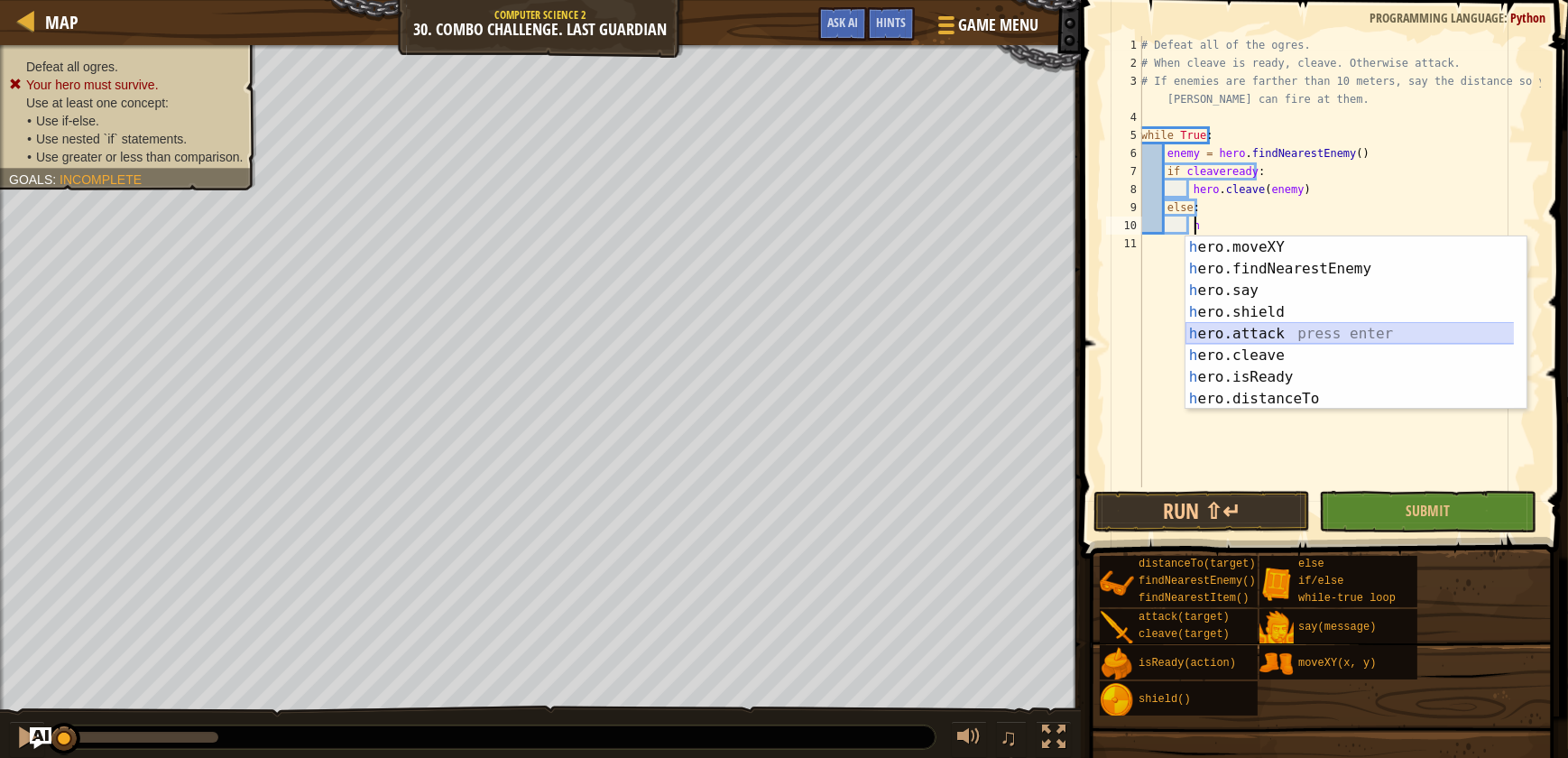
click at [1285, 341] on div "h ero.moveXY press enter h ero.findNearestEnemy press enter h ero.say press ent…" at bounding box center [1356, 344] width 341 height 217
type textarea "hero.attack(enemy)"
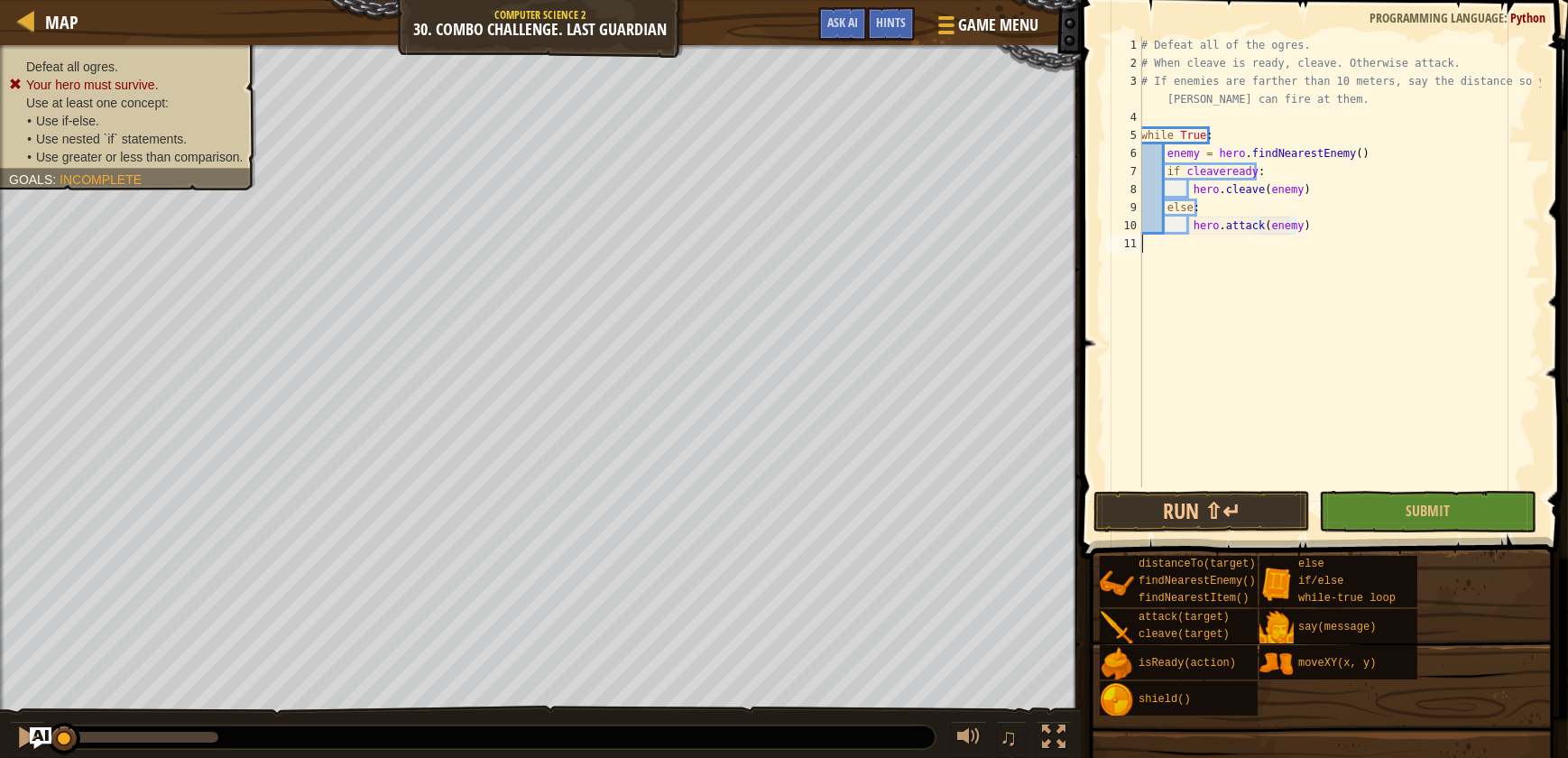
click at [1303, 237] on div "# Defeat all of the ogres. # When cleave is ready, cleave. Otherwise attack. # …" at bounding box center [1339, 279] width 403 height 487
click at [1245, 247] on div "# Defeat all of the ogres. # When cleave is ready, cleave. Otherwise attack. # …" at bounding box center [1339, 279] width 403 height 487
click at [1309, 233] on div "# Defeat all of the ogres. # When cleave is ready, cleave. Otherwise attack. # …" at bounding box center [1339, 279] width 403 height 487
type textarea "hero.attack(enemy)"
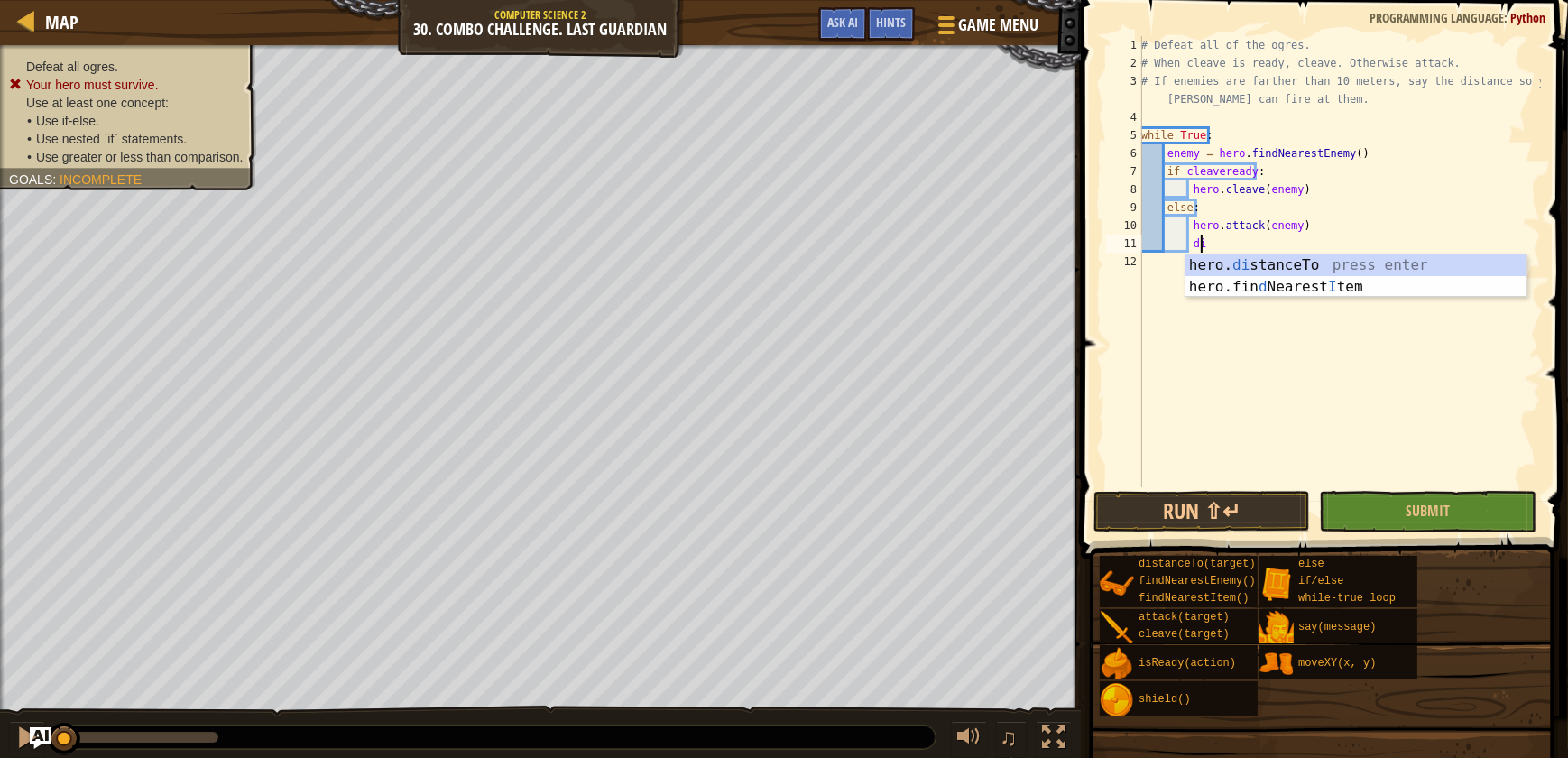
scroll to position [8, 4]
click at [1325, 270] on div "hero. dis tanceTo press enter" at bounding box center [1356, 286] width 341 height 65
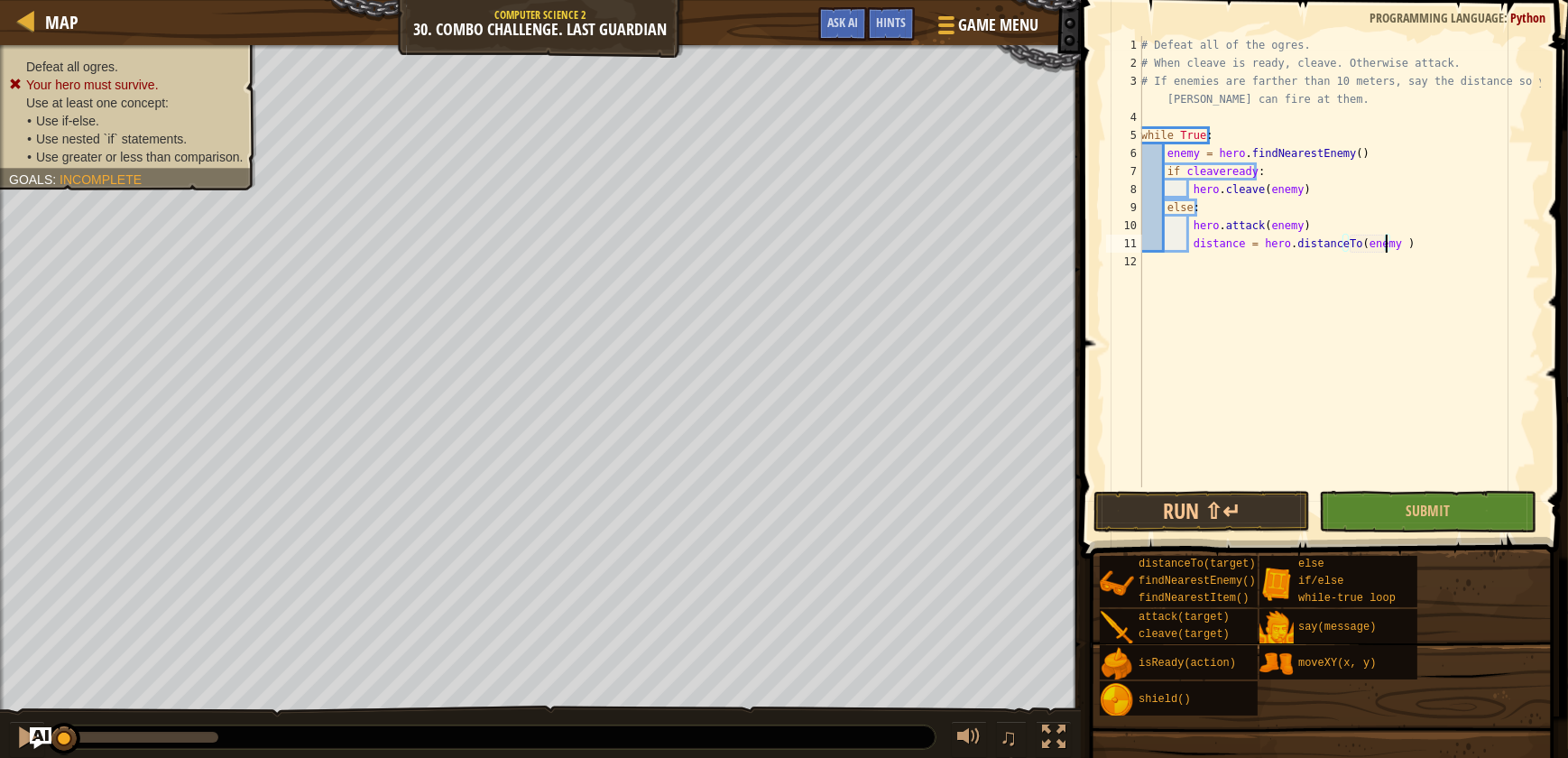
scroll to position [8, 19]
click at [1381, 247] on div "# Defeat all of the ogres. # When cleave is ready, cleave. Otherwise attack. # …" at bounding box center [1339, 279] width 403 height 487
click at [1395, 245] on div "# Defeat all of the ogres. # When cleave is ready, cleave. Otherwise attack. # …" at bounding box center [1339, 261] width 403 height 451
type textarea "distance = hero.distanceTo(enemy) > 10"
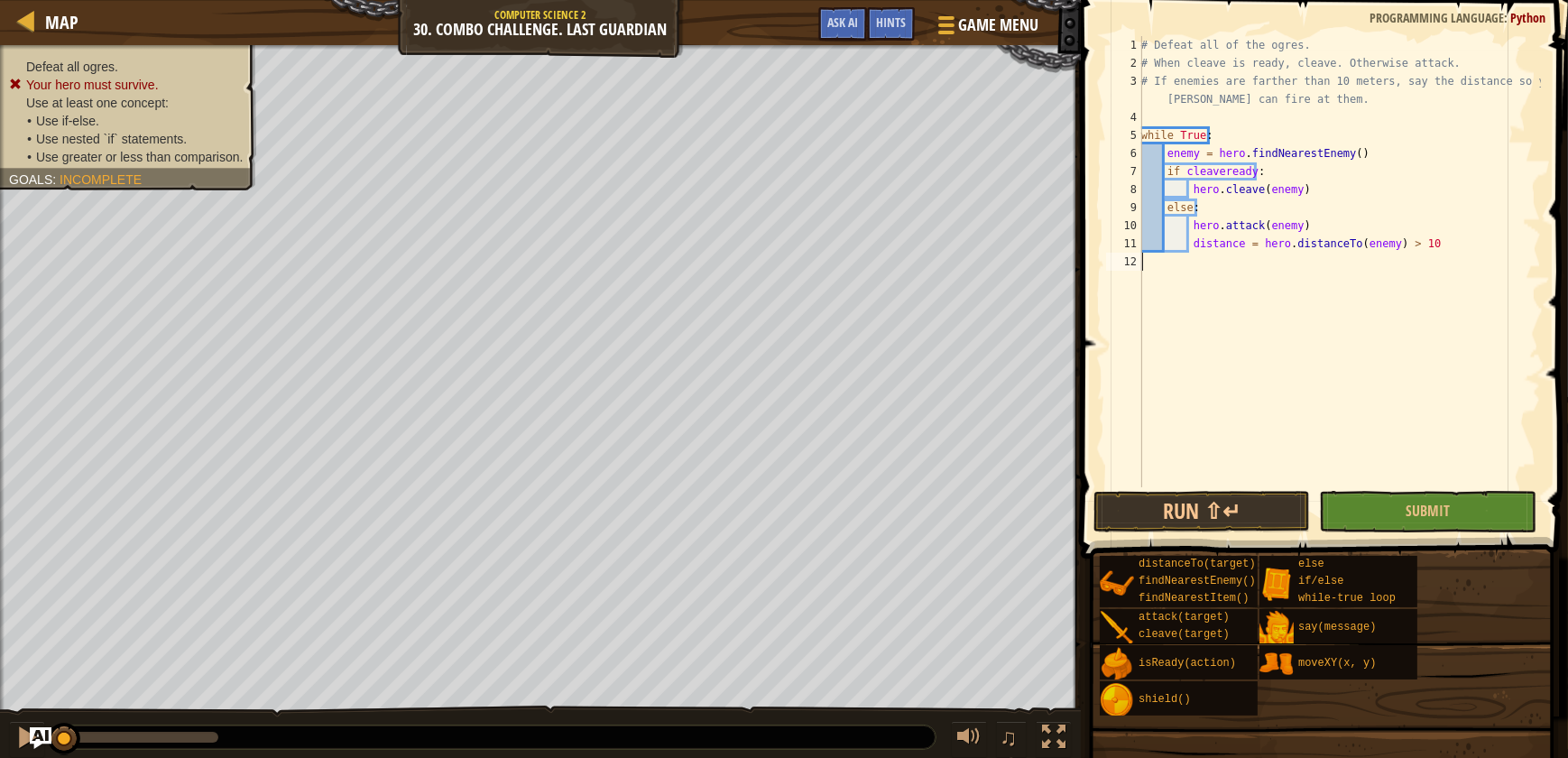
click at [1460, 258] on div "# Defeat all of the ogres. # When cleave is ready, cleave. Otherwise attack. # …" at bounding box center [1339, 279] width 403 height 487
click at [1439, 251] on div "# Defeat all of the ogres. # When cleave is ready, cleave. Otherwise attack. # …" at bounding box center [1339, 279] width 403 height 487
type textarea "distance = hero.distanceTo(enemy) > 10"
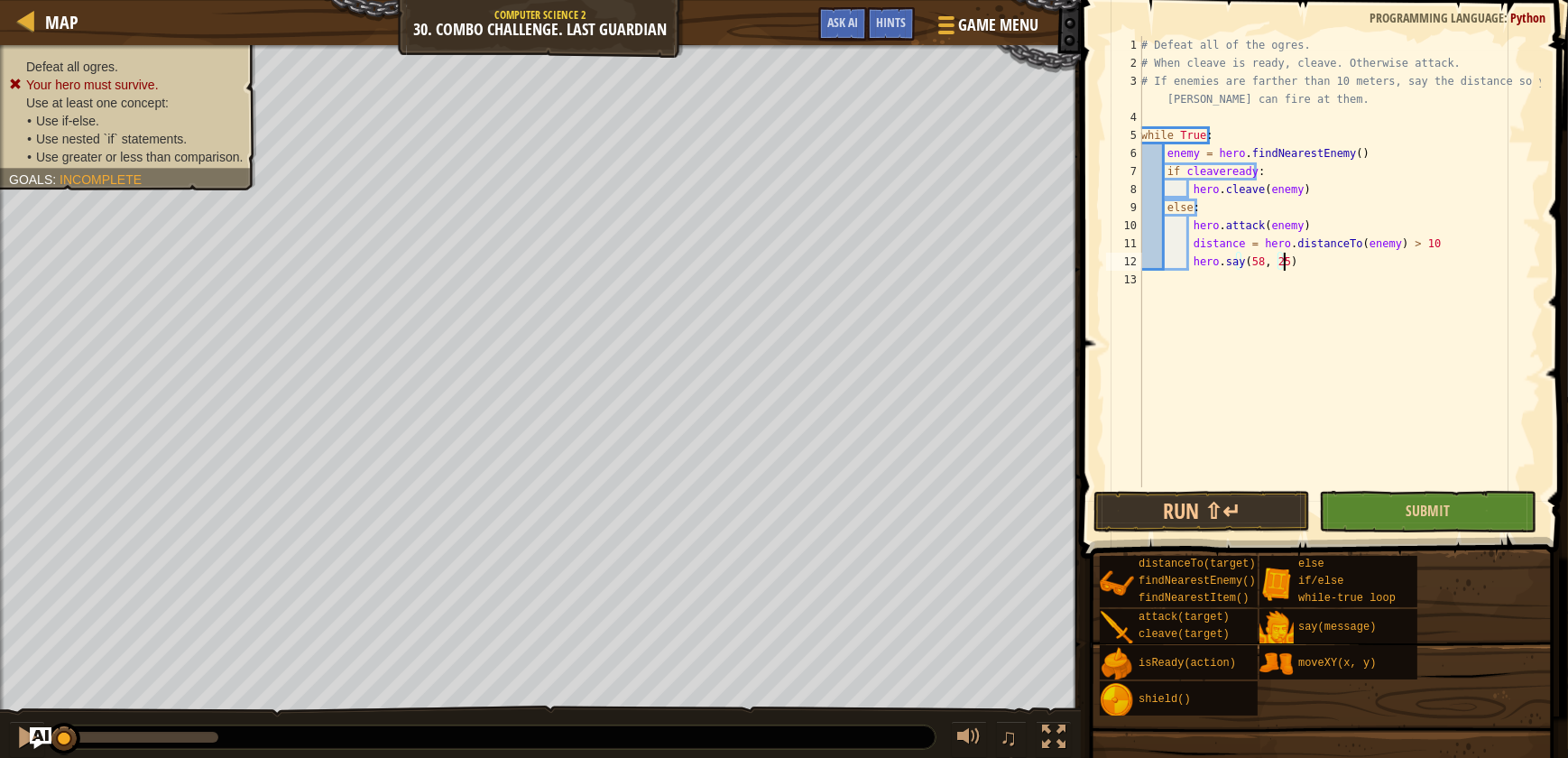
type textarea "hero.say(58, 25)"
click at [1456, 524] on button "Submit" at bounding box center [1427, 511] width 217 height 41
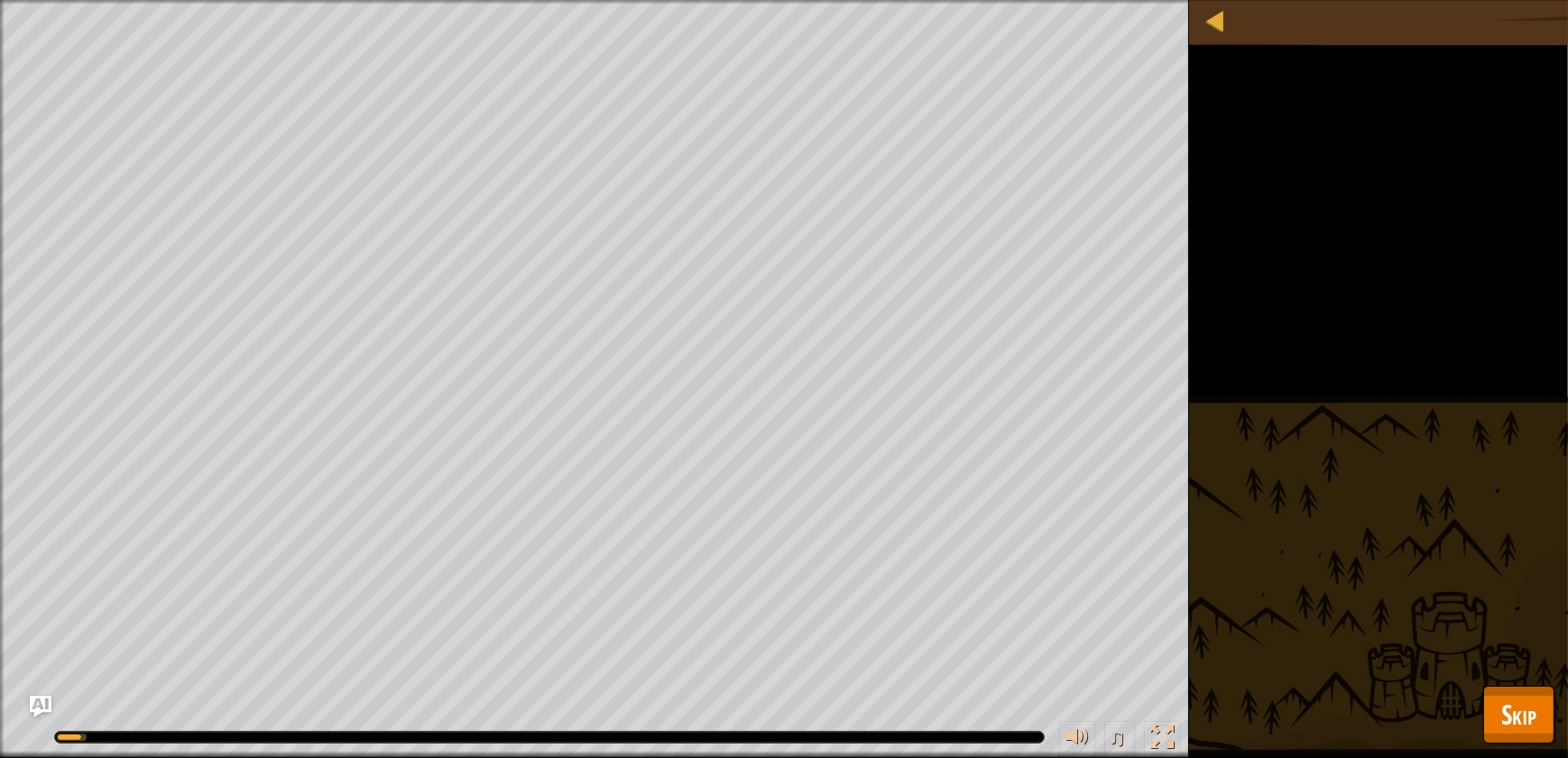
drag, startPoint x: 1535, startPoint y: 669, endPoint x: 1535, endPoint y: 687, distance: 18.0
click at [1535, 687] on div "Map Computer Science 2 30. Combo Challenge. Last Guardian Game Menu Done Hints …" at bounding box center [784, 379] width 1568 height 758
click at [1537, 698] on button "Skip" at bounding box center [1519, 715] width 71 height 58
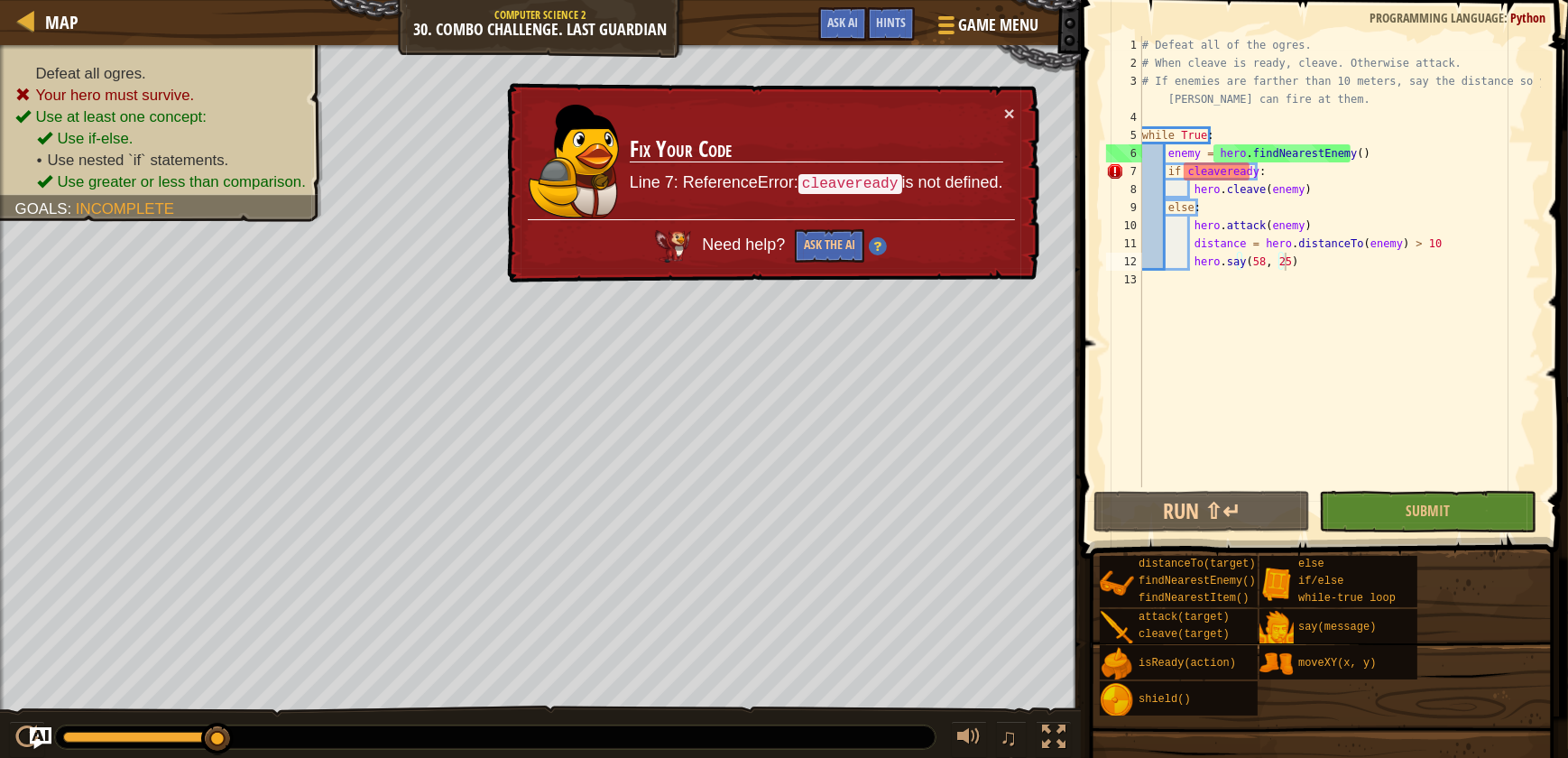
scroll to position [8, 0]
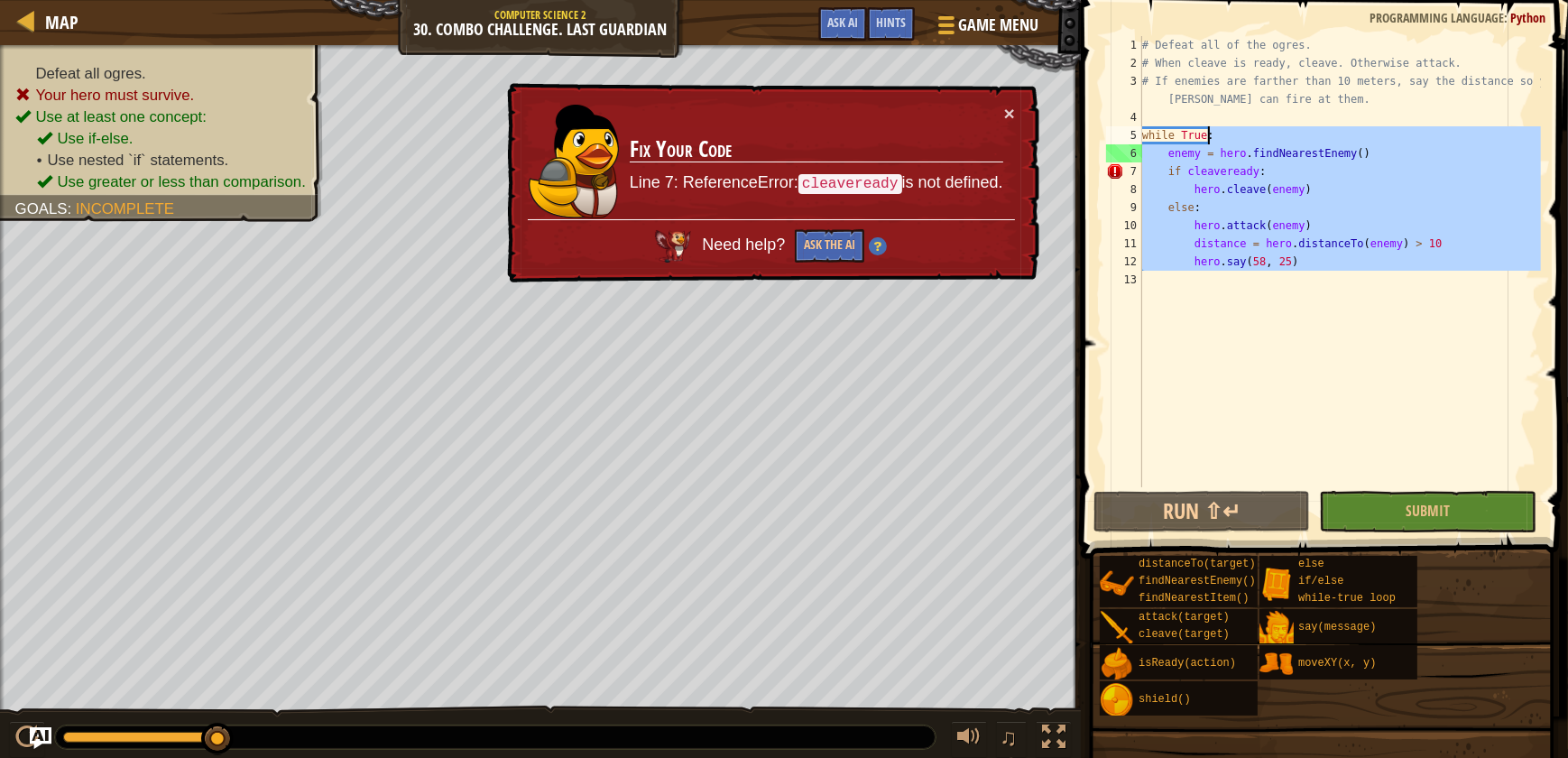
drag, startPoint x: 1319, startPoint y: 275, endPoint x: 1209, endPoint y: 135, distance: 178.0
click at [1209, 135] on div "# Defeat all of the ogres. # When cleave is ready, cleave. Otherwise attack. # …" at bounding box center [1339, 279] width 402 height 487
type textarea "while True:"
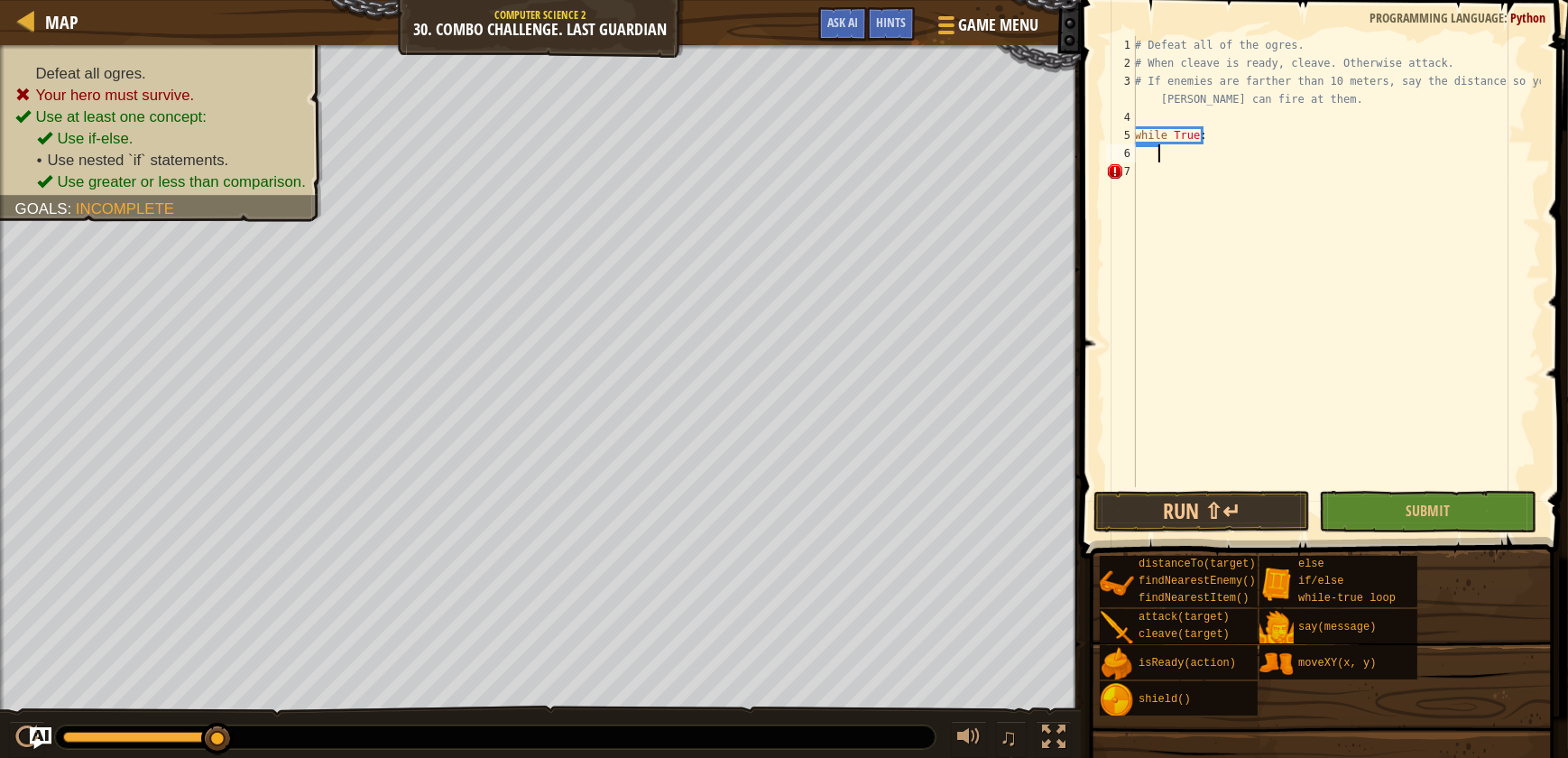
type textarea "e"
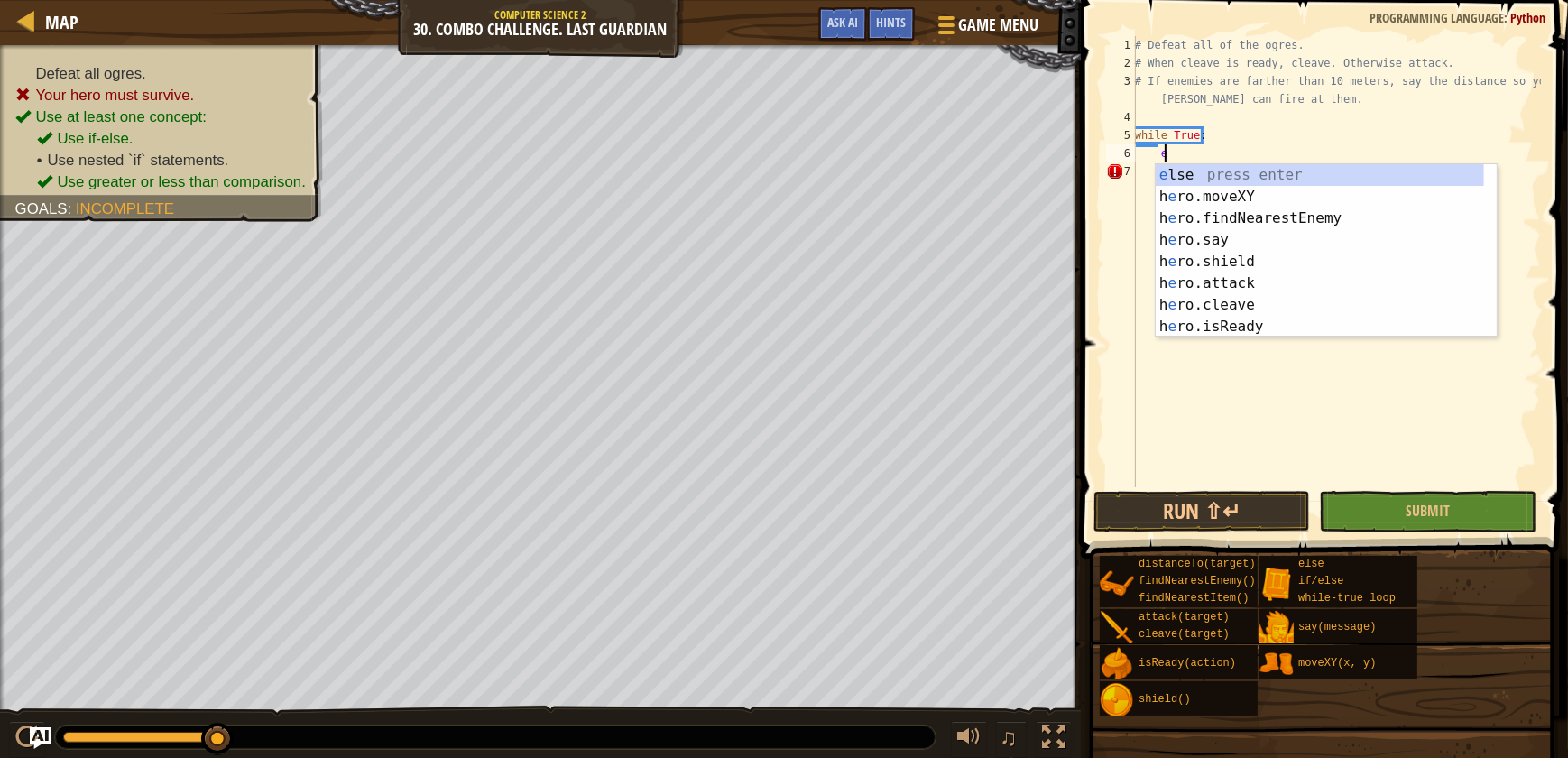
scroll to position [8, 1]
click at [1263, 211] on div "e lse press enter h e ro.moveXY press enter h e ro.findNearestEnemy press enter…" at bounding box center [1320, 272] width 329 height 217
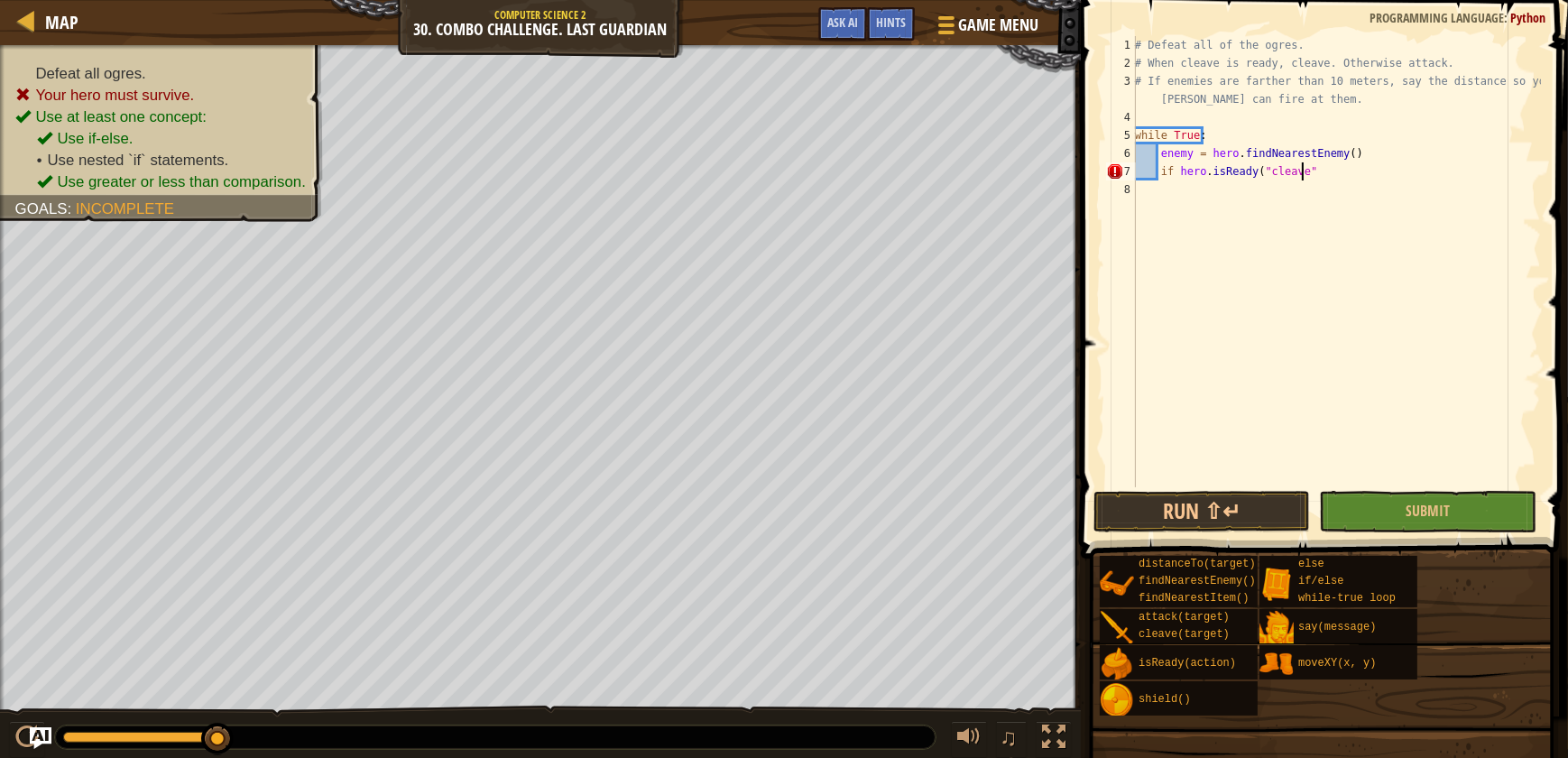
scroll to position [8, 14]
type textarea "if hero.isReady("cleave"):"
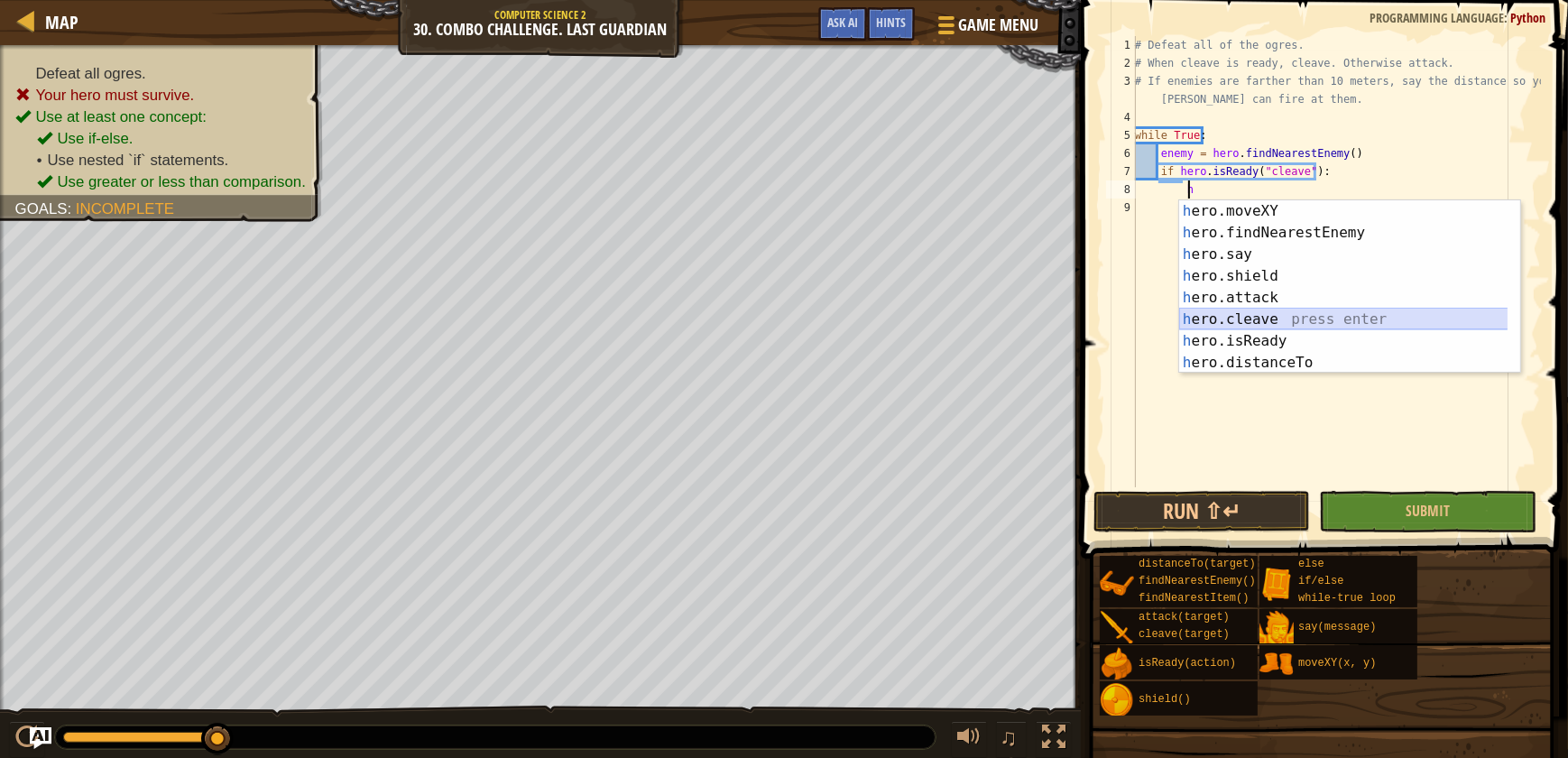
click at [1269, 317] on div "h ero.moveXY press enter h ero.findNearestEnemy press enter h ero.say press ent…" at bounding box center [1350, 309] width 341 height 217
type textarea "hero.cleave(enemy)"
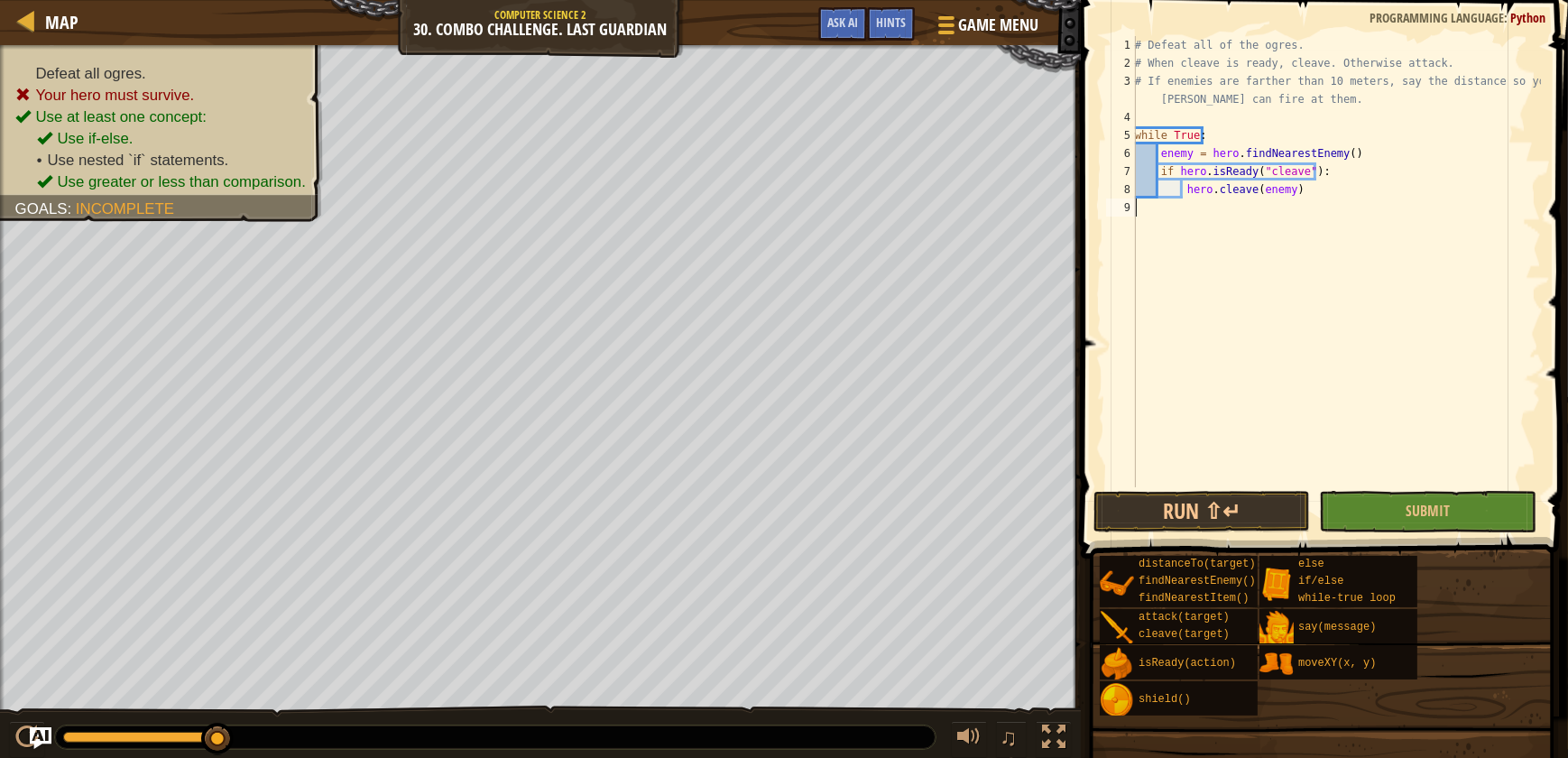
click at [1297, 204] on div "# Defeat all of the ogres. # When cleave is ready, cleave. Otherwise attack. # …" at bounding box center [1336, 279] width 410 height 487
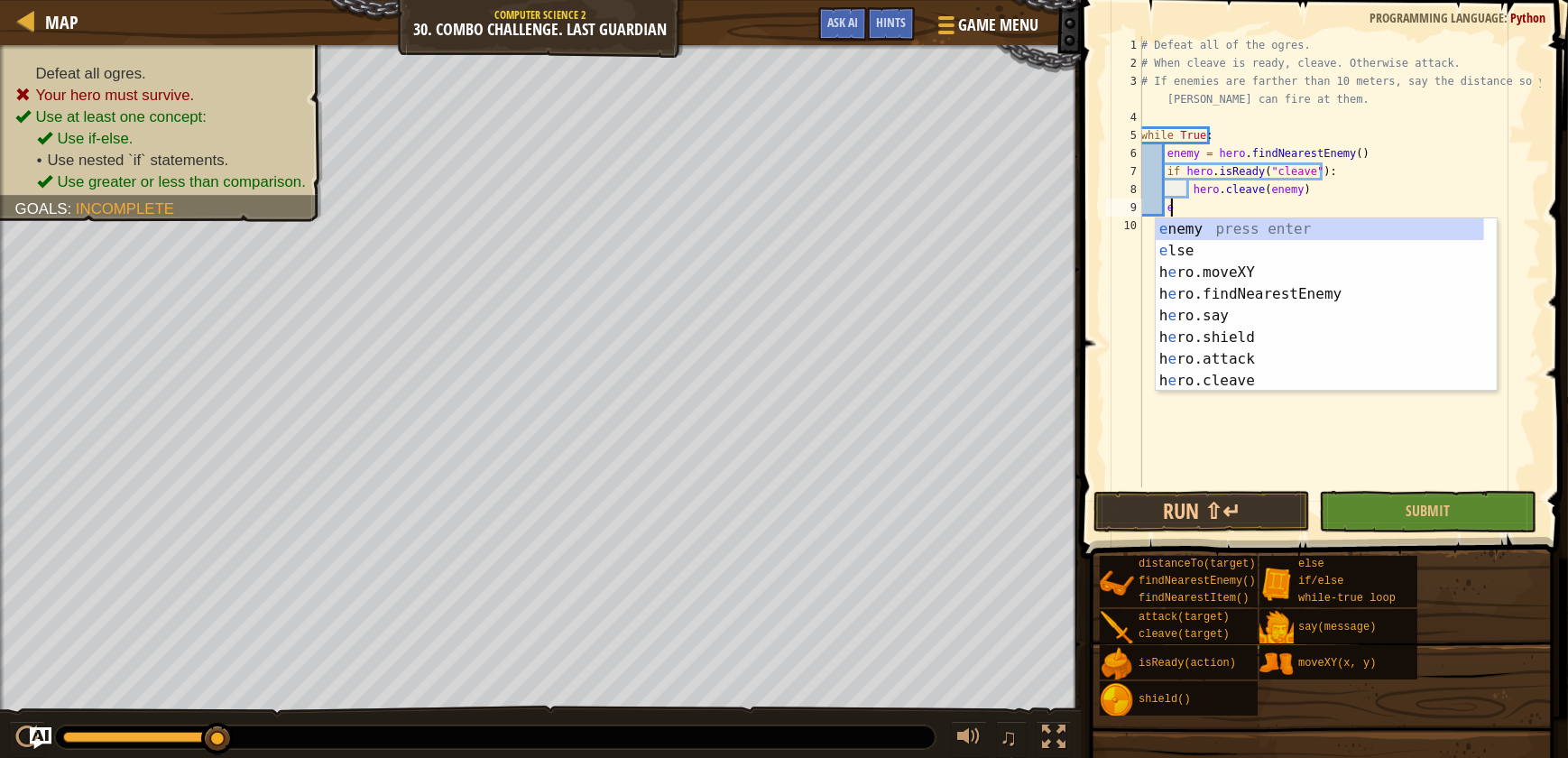
type textarea "else"
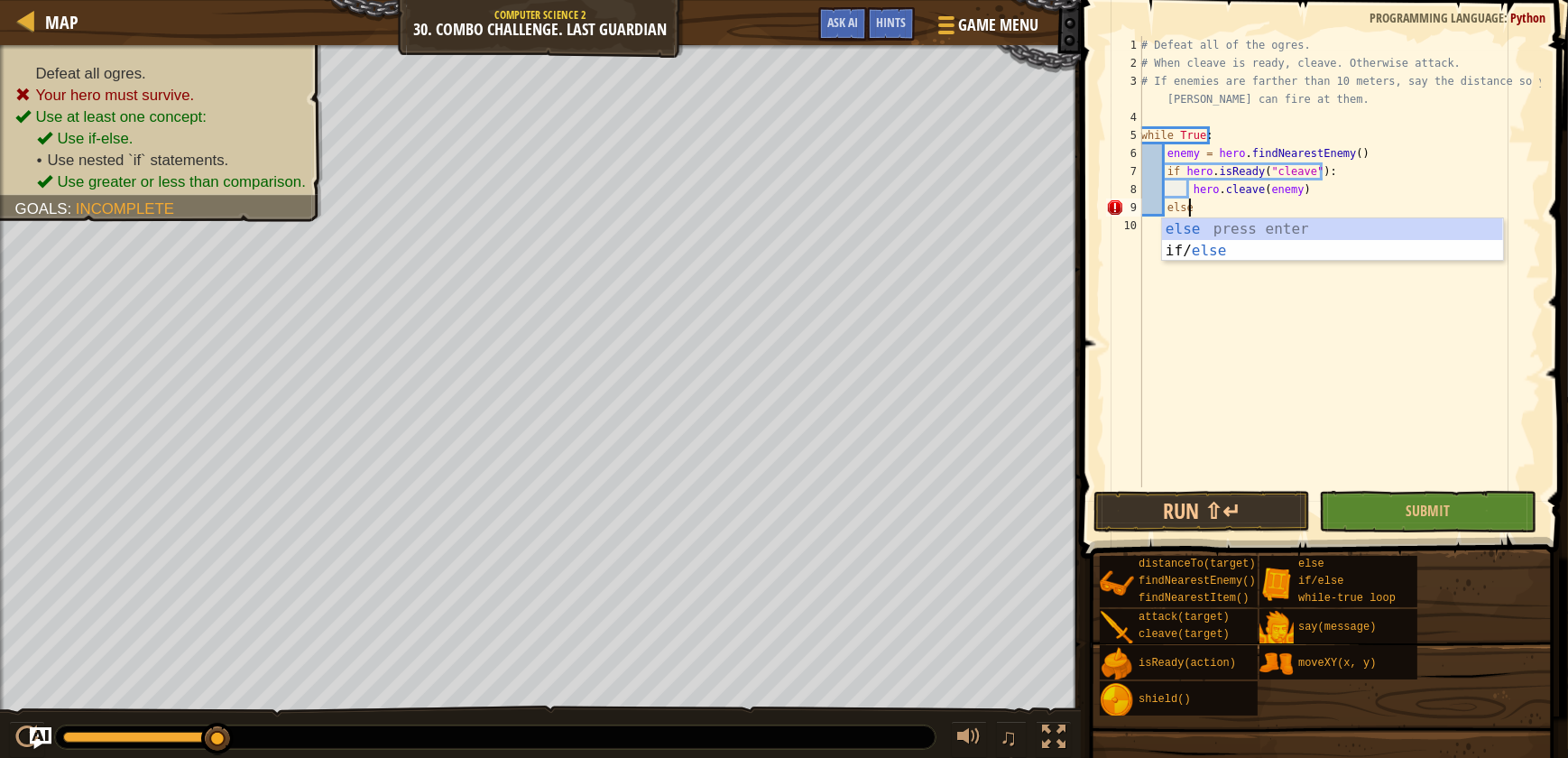
click at [1230, 224] on div "else press enter if/ else press enter" at bounding box center [1333, 261] width 341 height 87
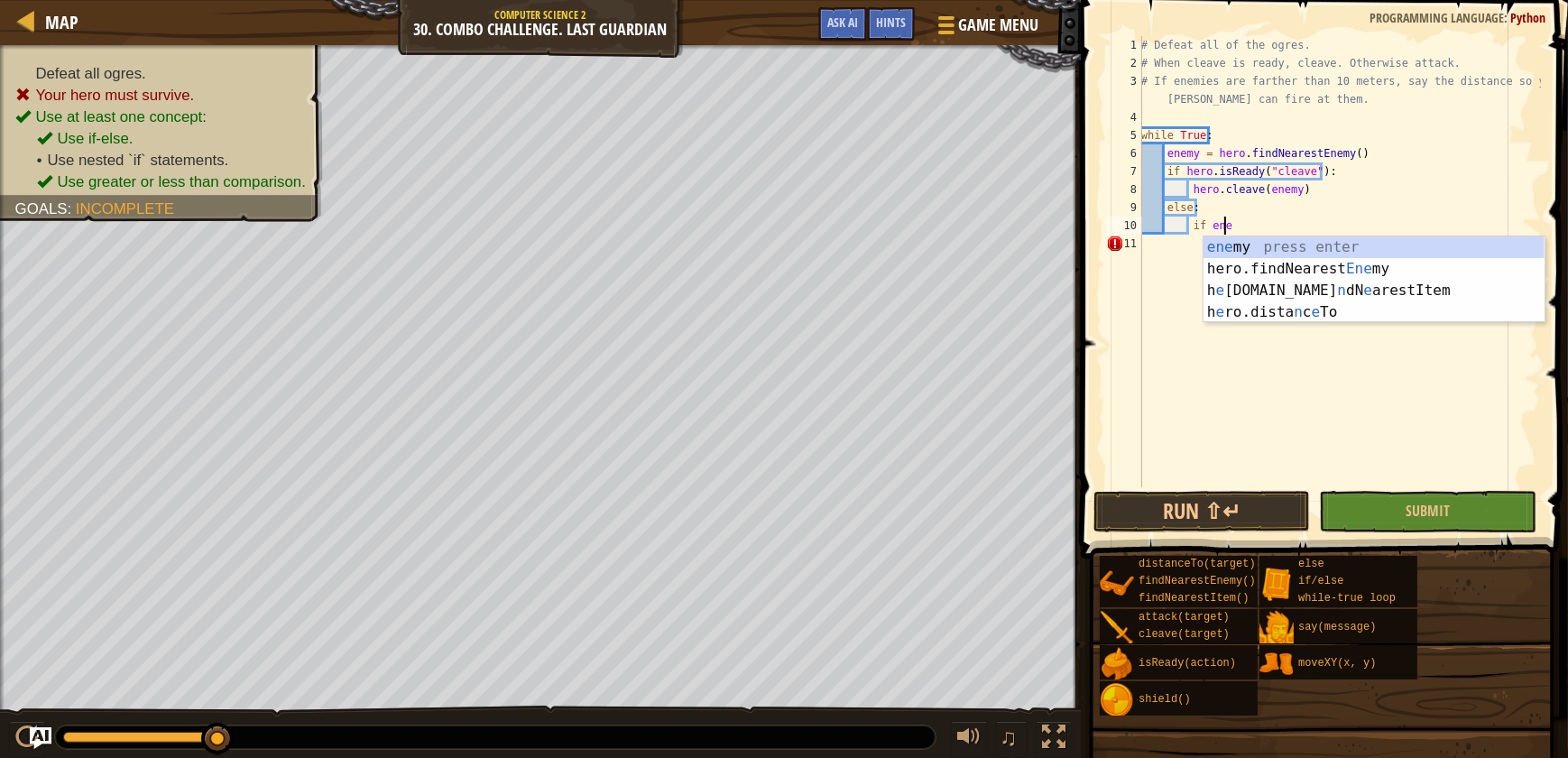
scroll to position [8, 7]
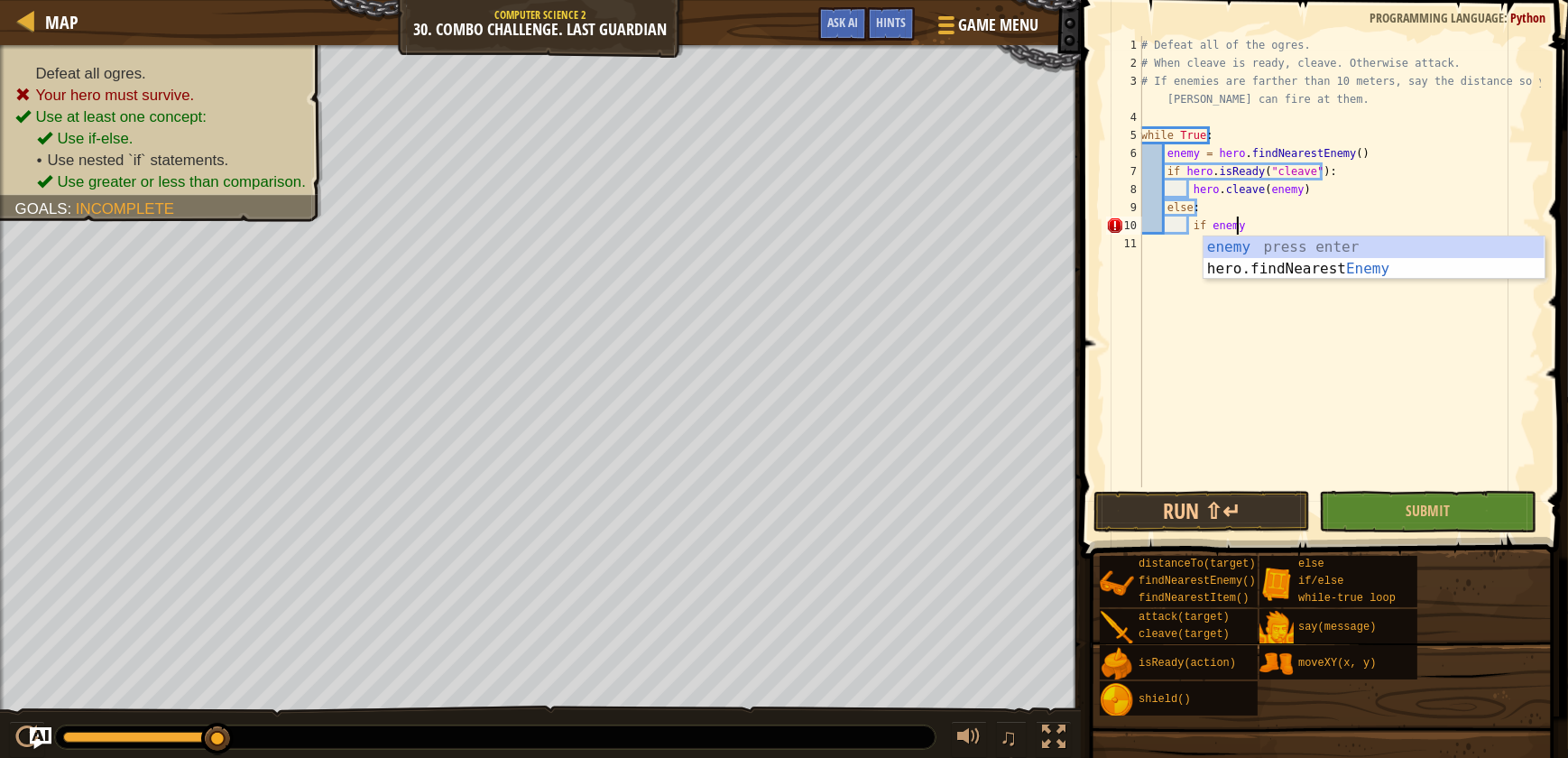
type textarea "if enemy:"
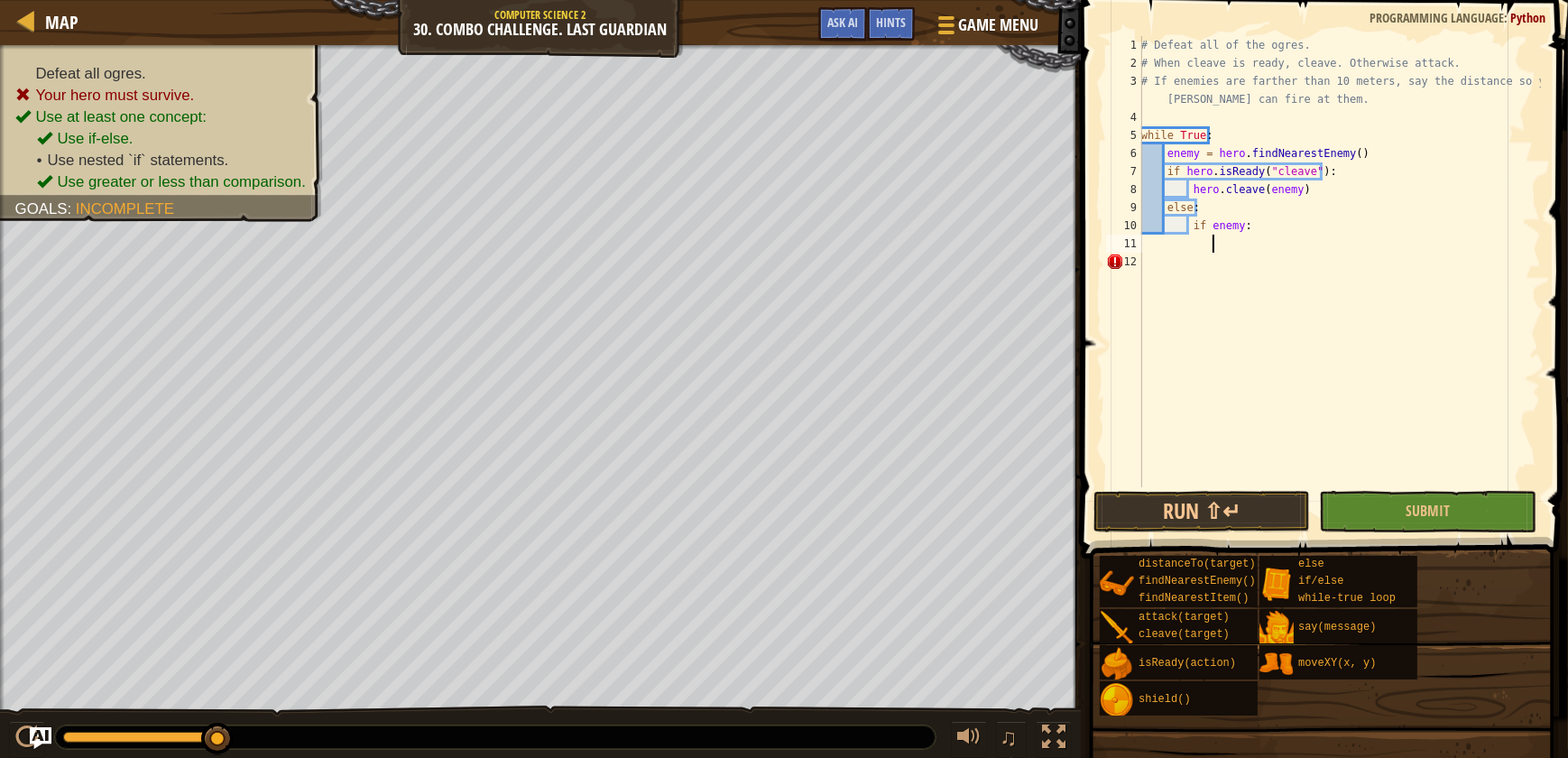
scroll to position [8, 6]
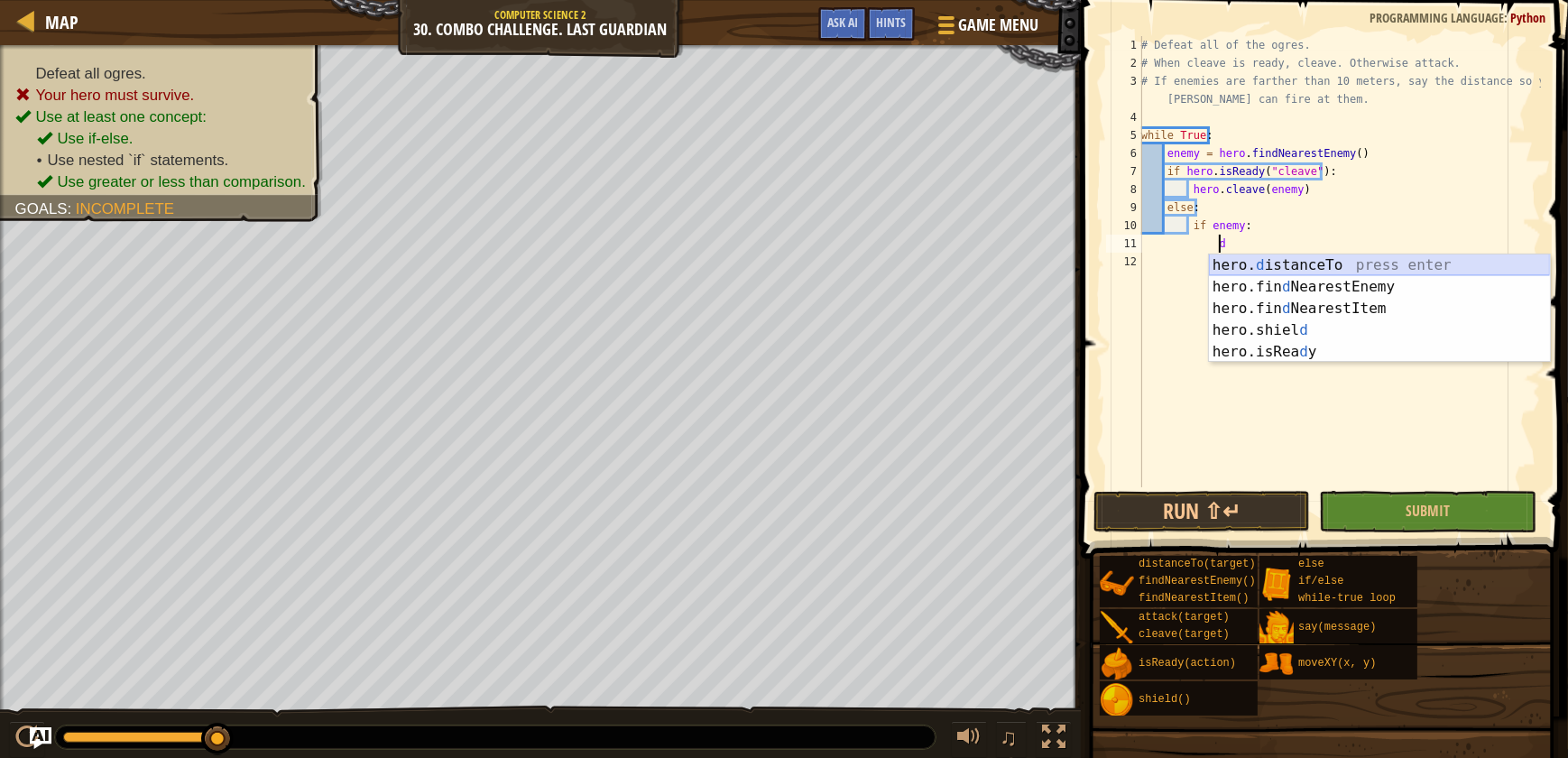
click at [1372, 266] on div "hero. d istanceTo press enter hero.fin d NearestEnemy press enter hero.fin d Ne…" at bounding box center [1380, 330] width 341 height 151
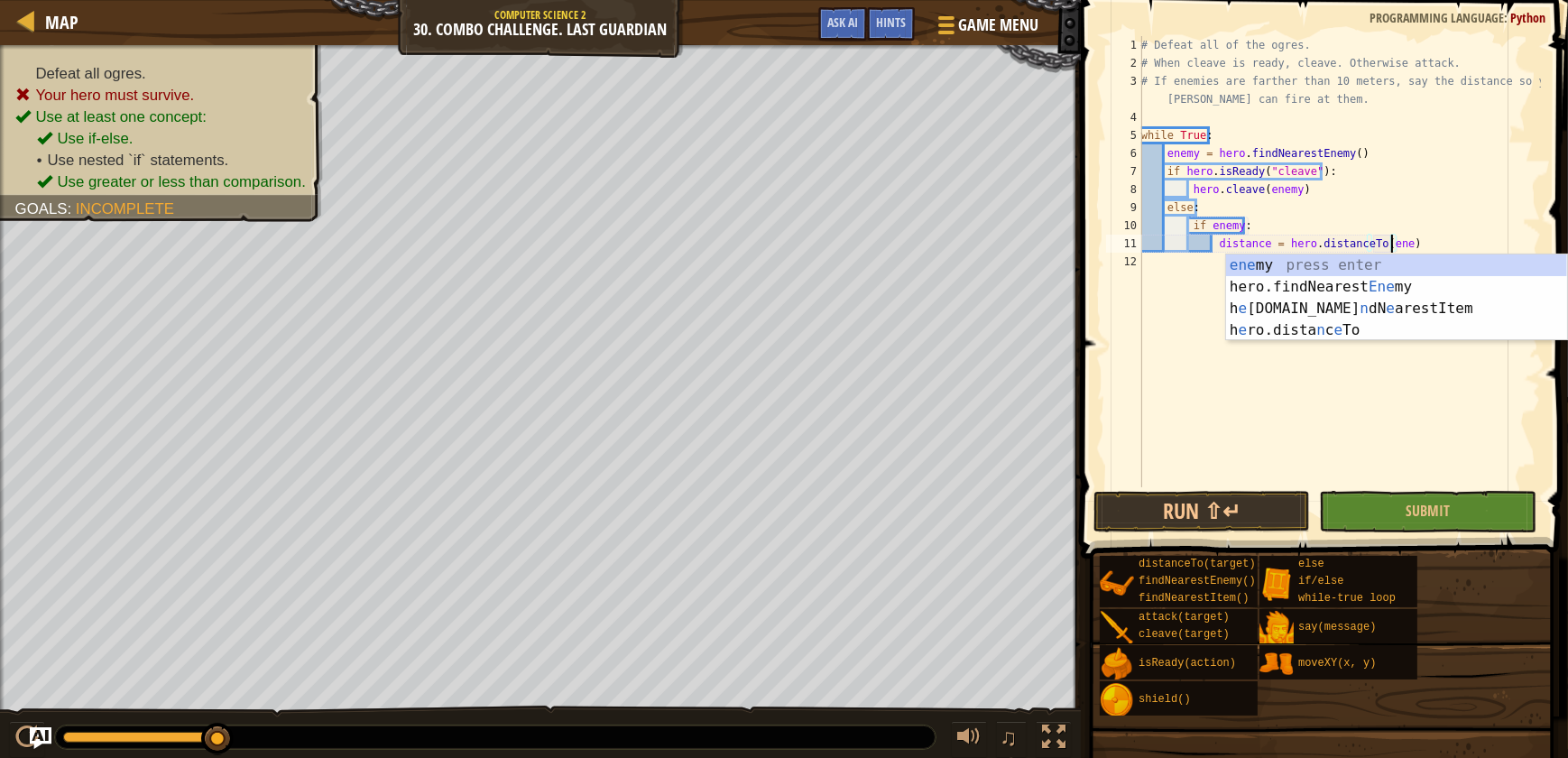
type textarea "distance = hero.distanceTo(enemy)"
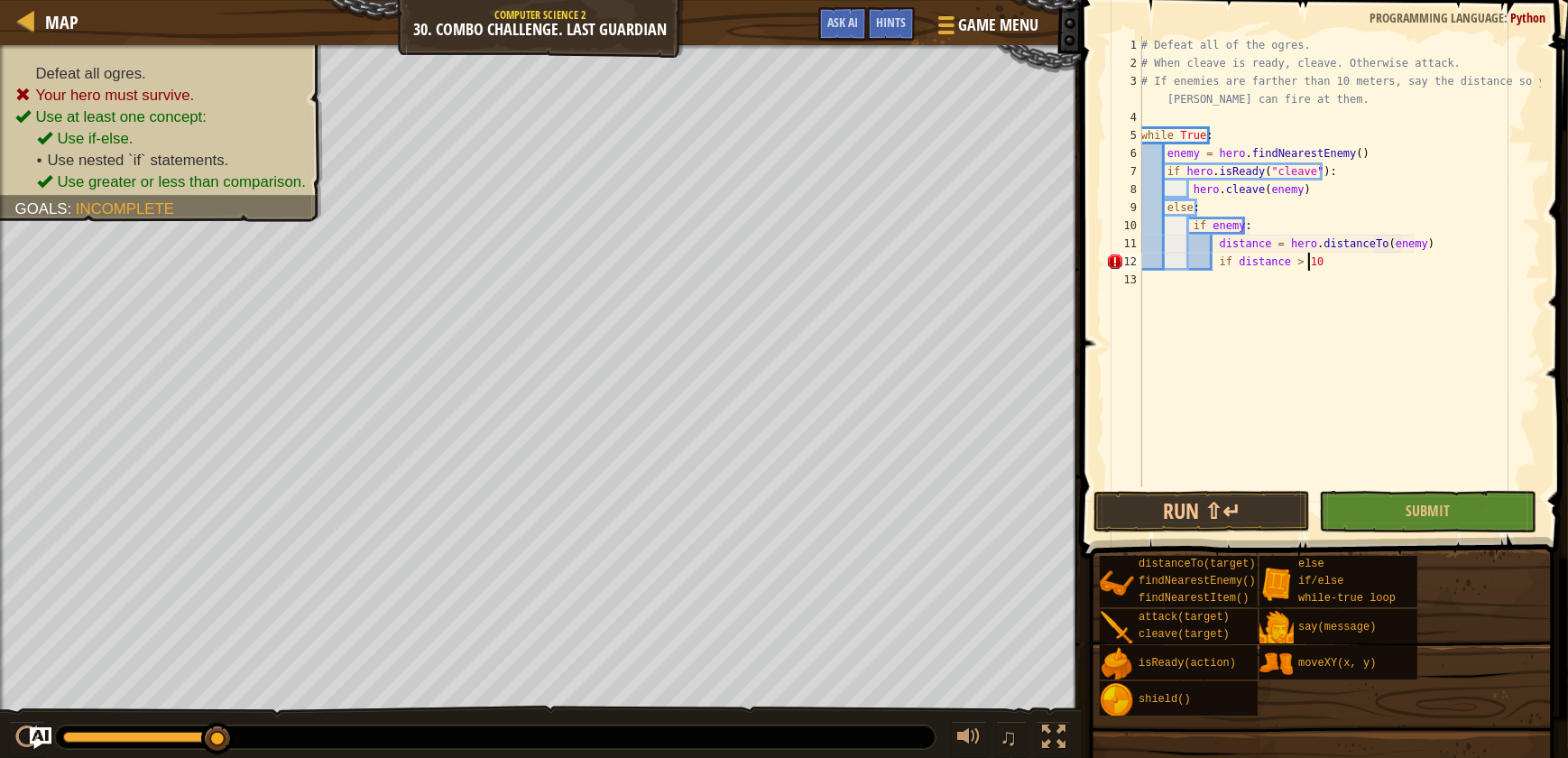
scroll to position [8, 13]
type textarea "if distance > 10:"
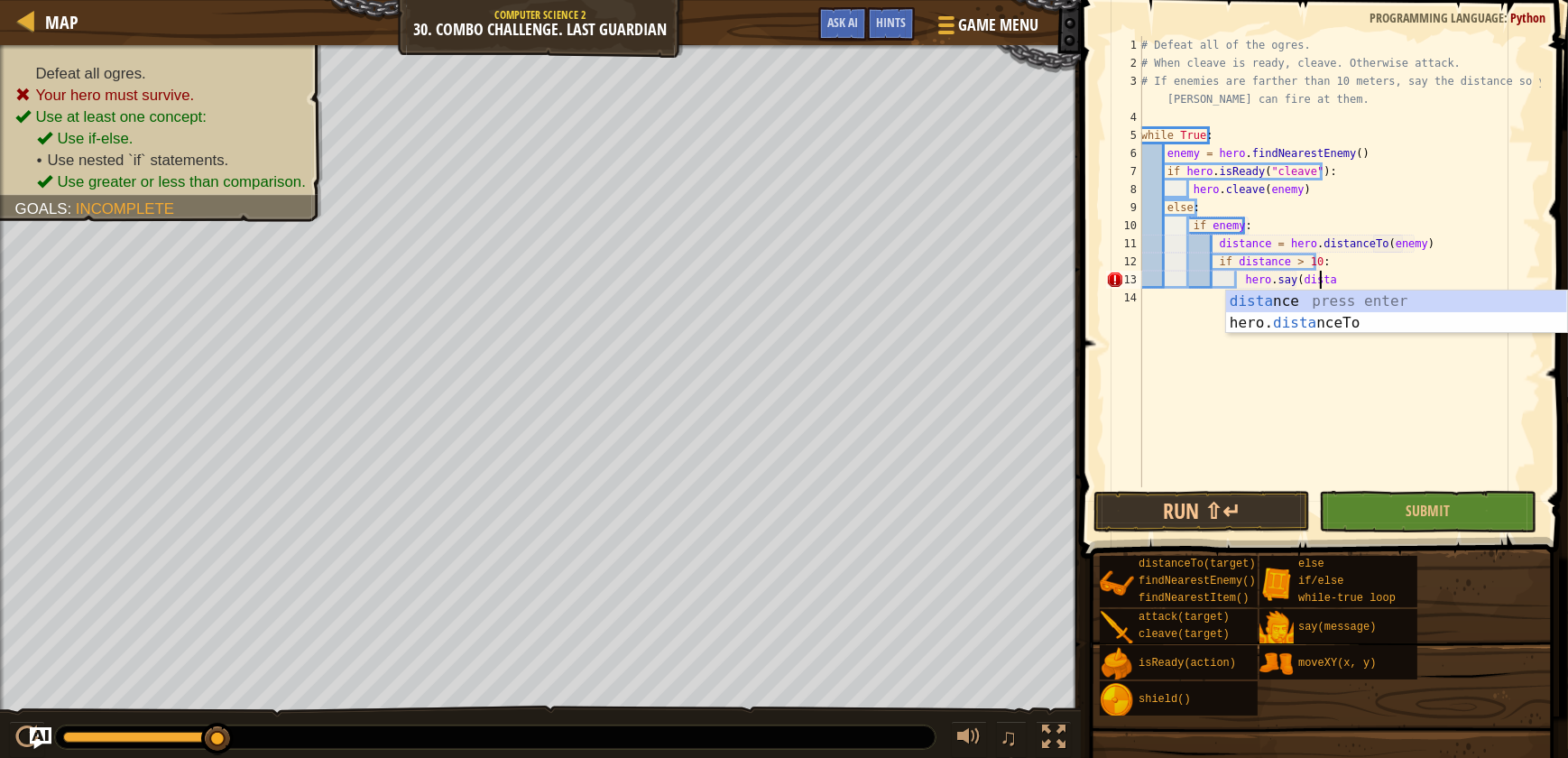
scroll to position [8, 14]
type textarea "hero.say(distance)"
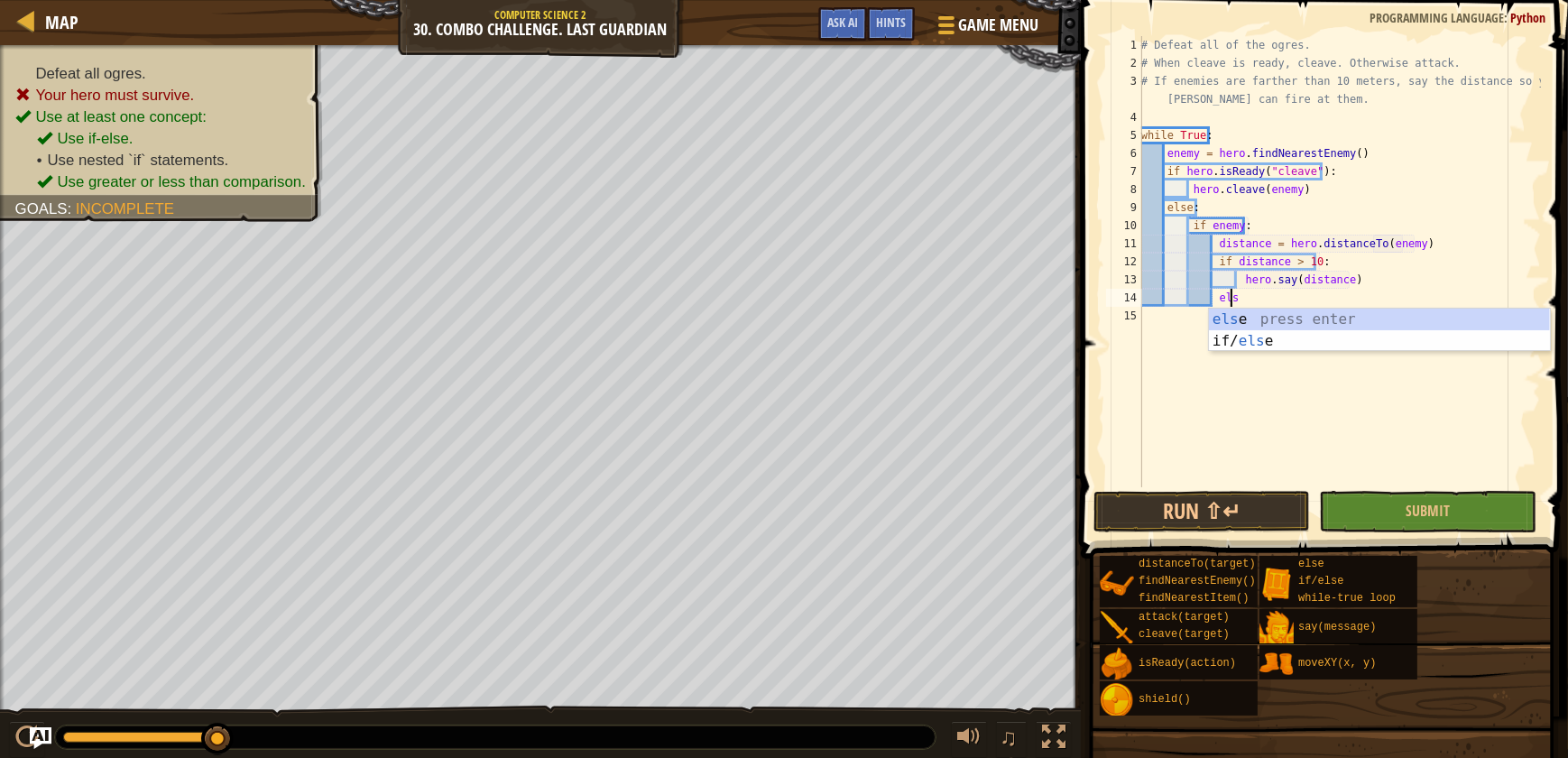
scroll to position [8, 7]
type textarea "else:"
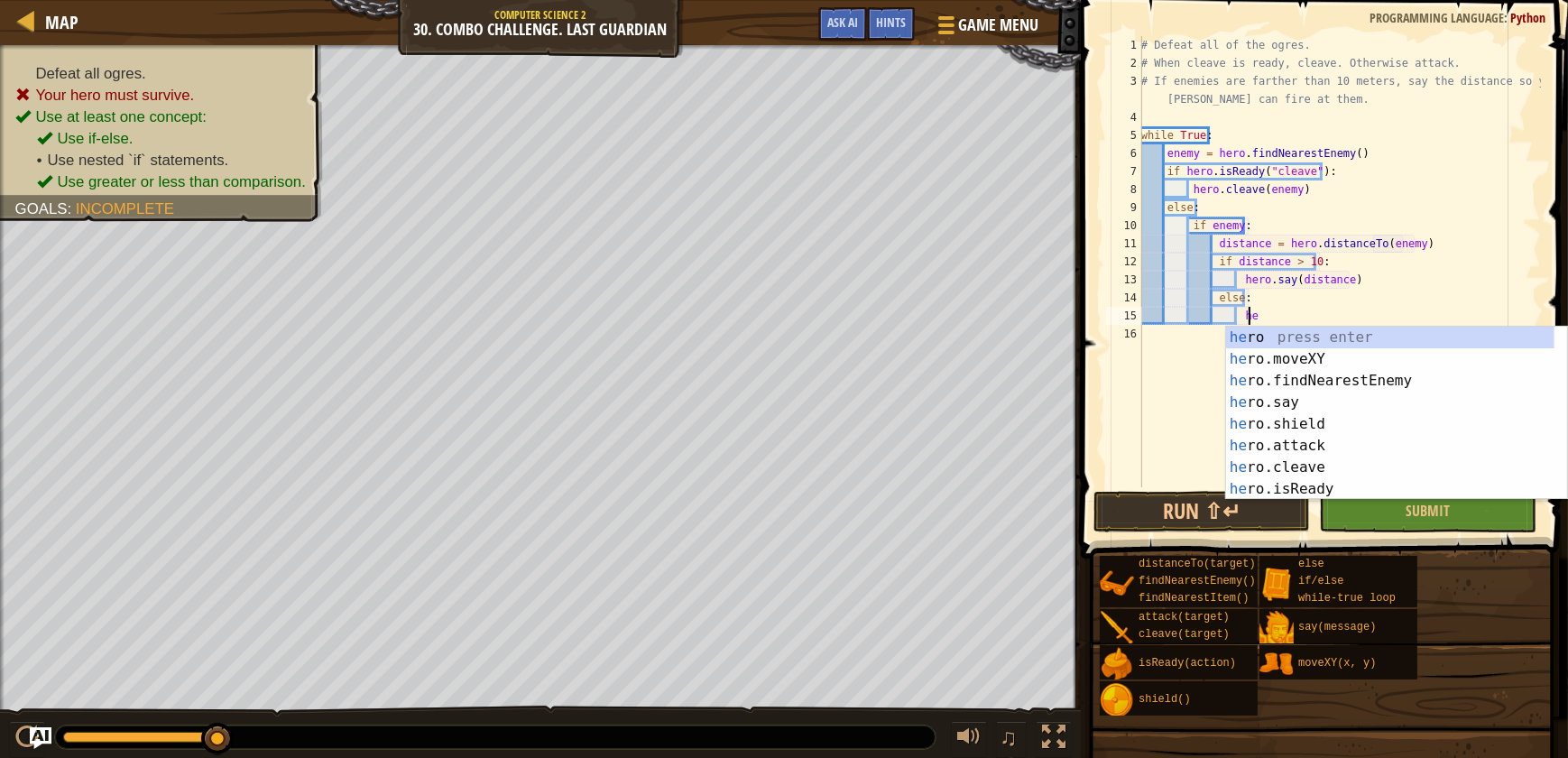
scroll to position [8, 9]
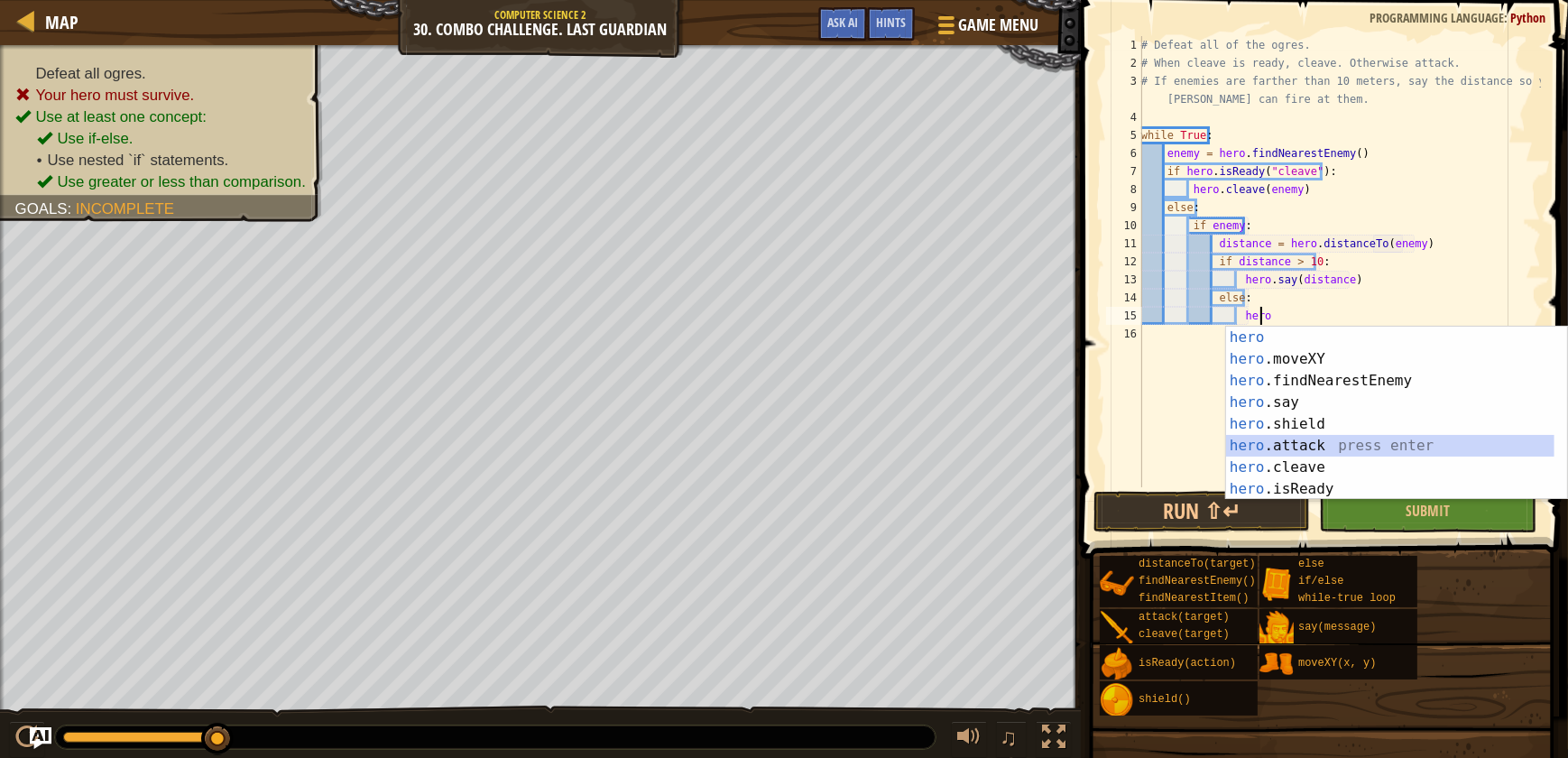
click at [1328, 450] on div "hero press enter hero .moveXY press enter hero .findNearestEnemy press enter he…" at bounding box center [1391, 435] width 329 height 217
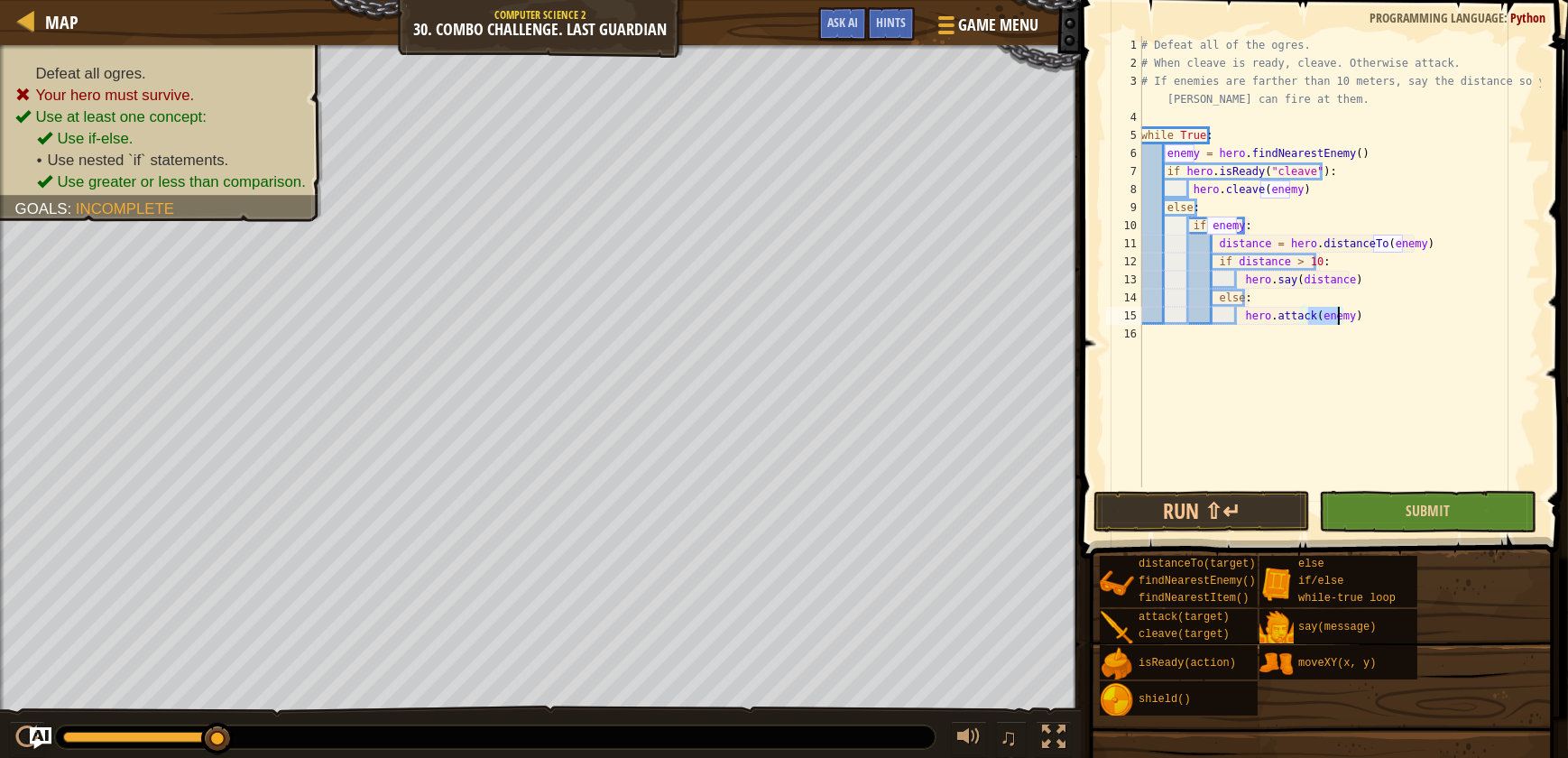
type textarea "hero.attack(enemy)"
click at [1390, 520] on button "Submit" at bounding box center [1427, 511] width 217 height 41
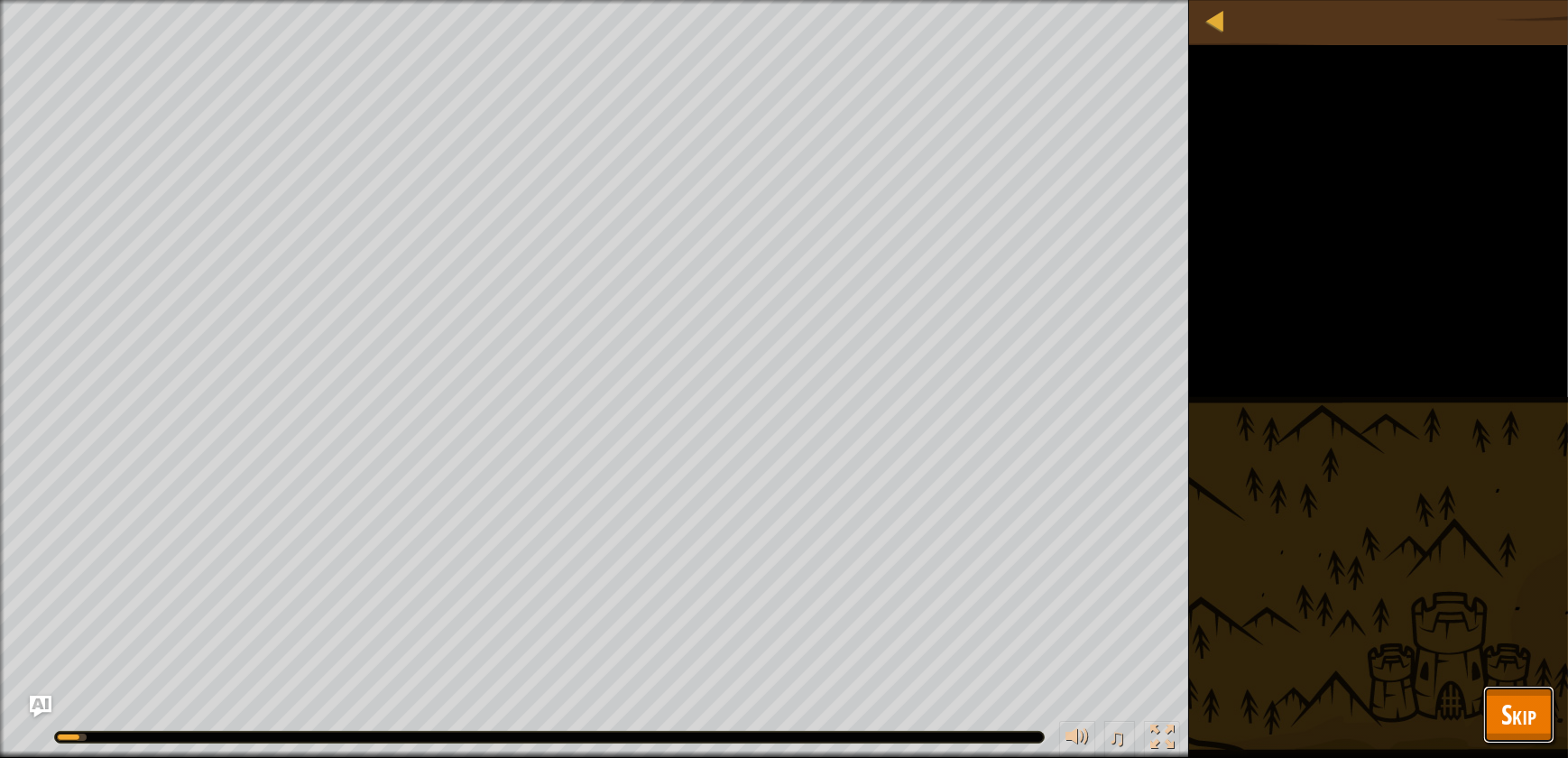
drag, startPoint x: 1511, startPoint y: 735, endPoint x: 1530, endPoint y: 736, distance: 19.0
click at [1528, 736] on button "Skip" at bounding box center [1519, 715] width 71 height 58
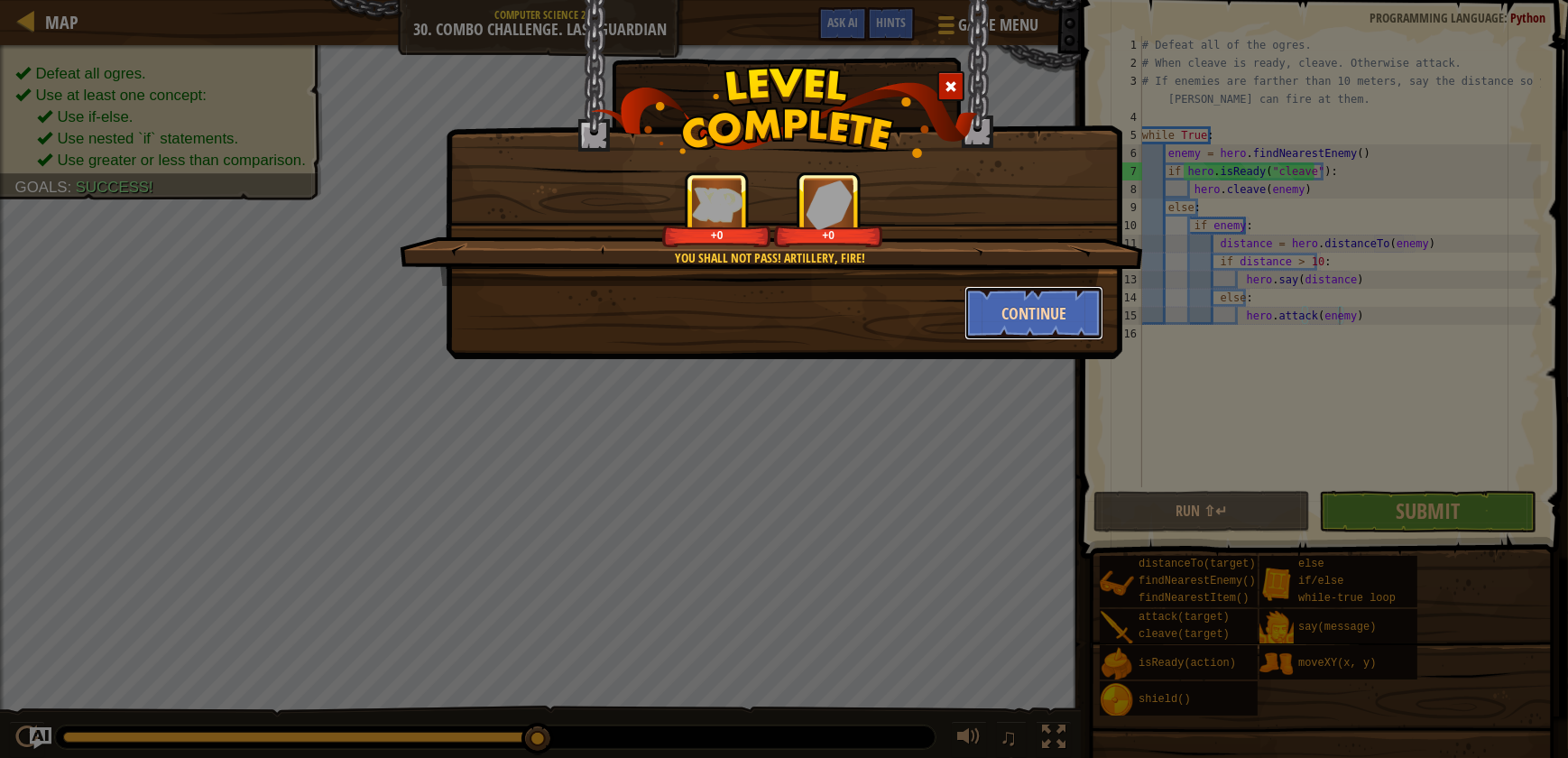
click at [979, 300] on button "Continue" at bounding box center [1034, 313] width 140 height 54
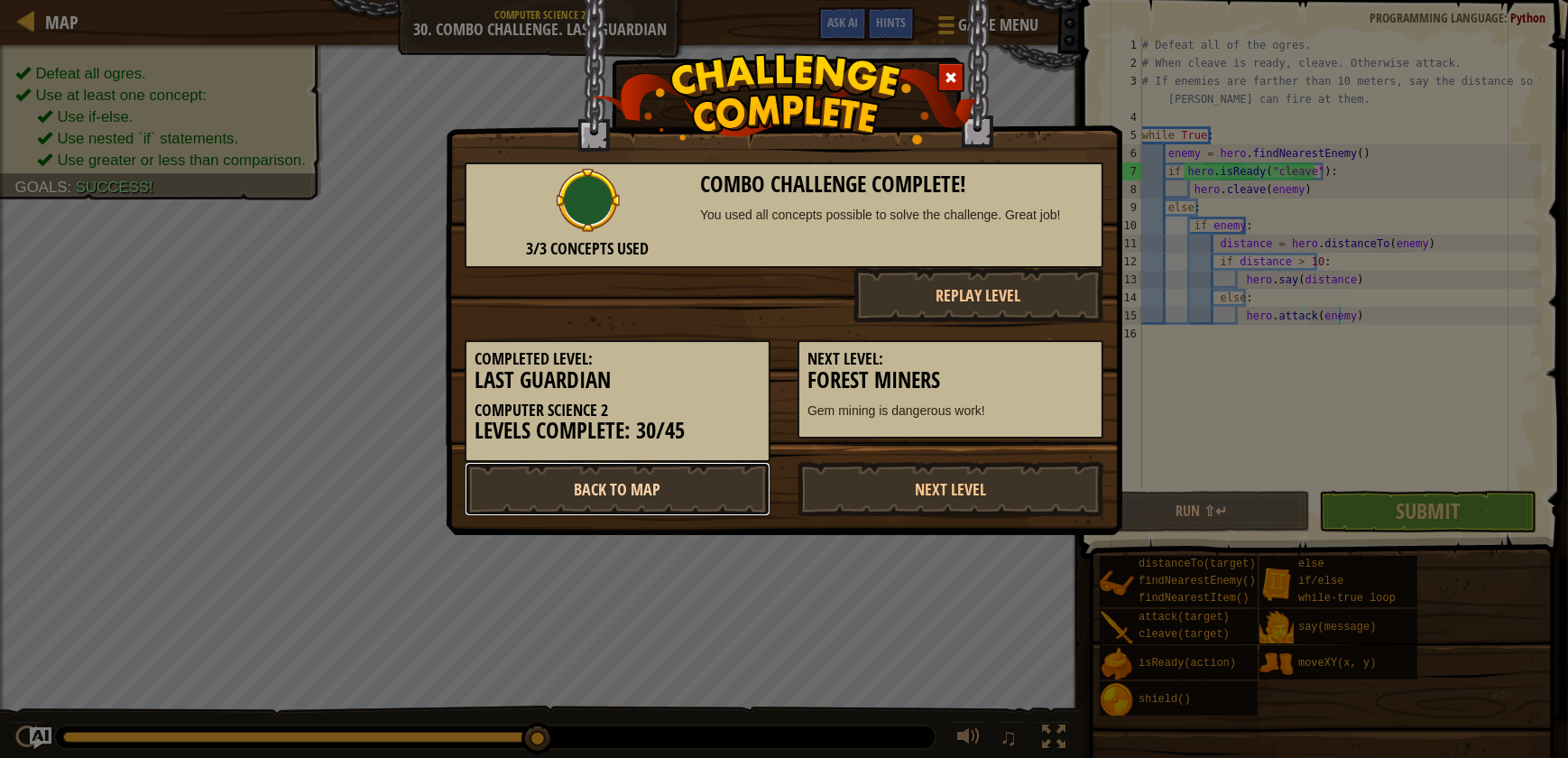
click at [653, 482] on link "Back to Map" at bounding box center [617, 489] width 306 height 54
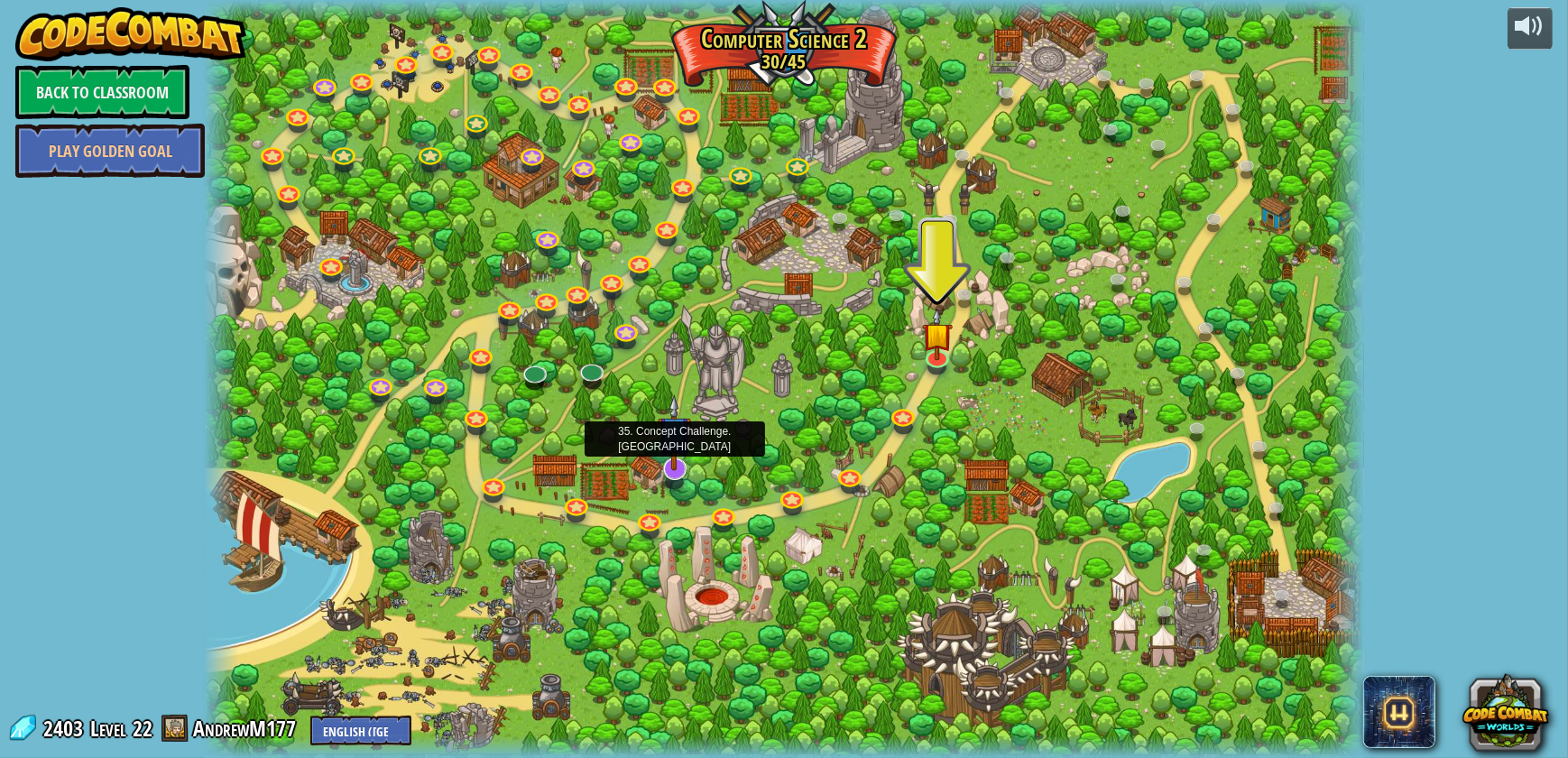
click at [671, 468] on img at bounding box center [674, 433] width 34 height 77
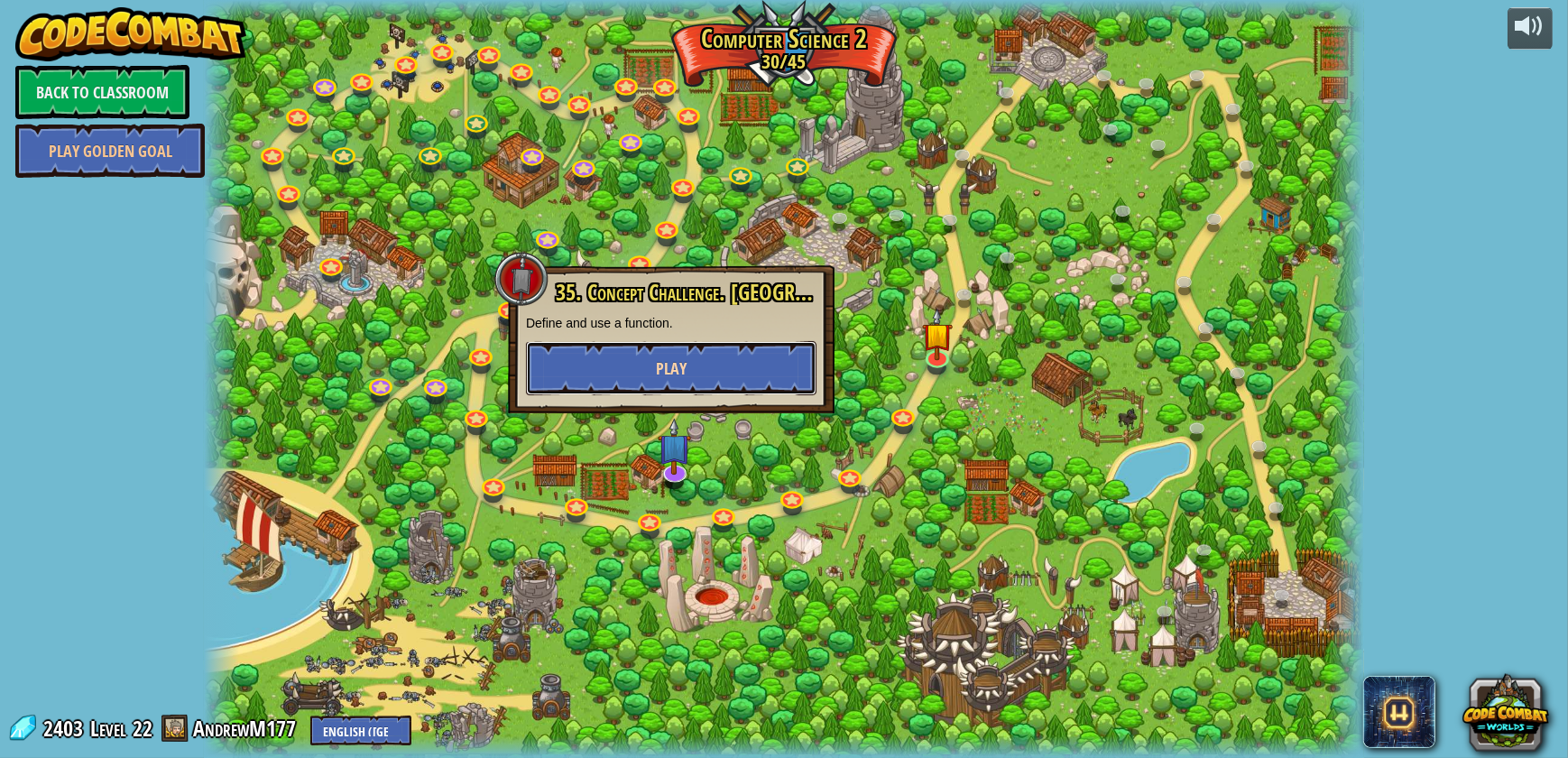
click at [649, 366] on button "Play" at bounding box center [670, 368] width 290 height 54
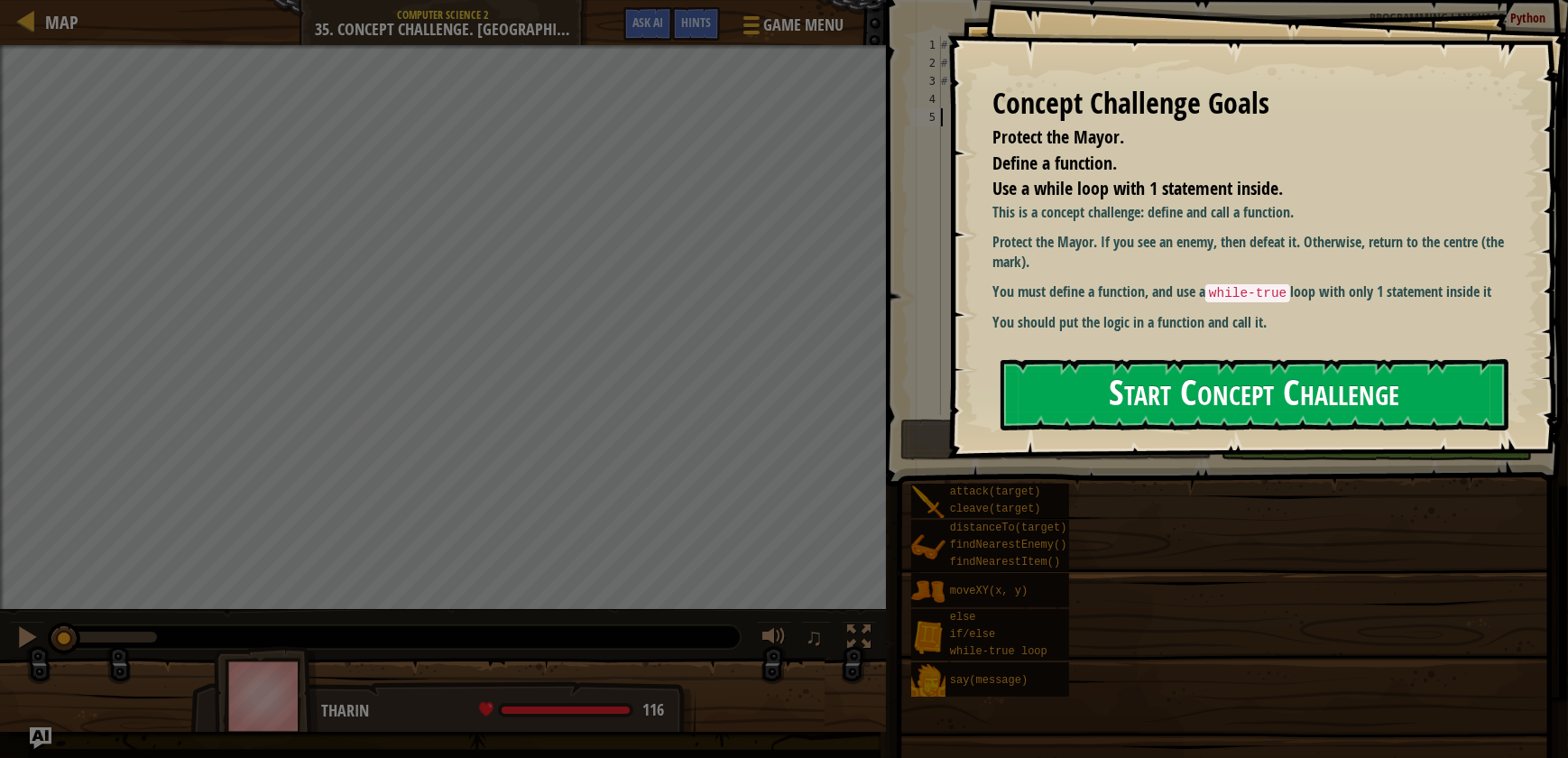
click at [1313, 417] on button "Start Concept Challenge" at bounding box center [1255, 394] width 508 height 71
